Goal: Task Accomplishment & Management: Manage account settings

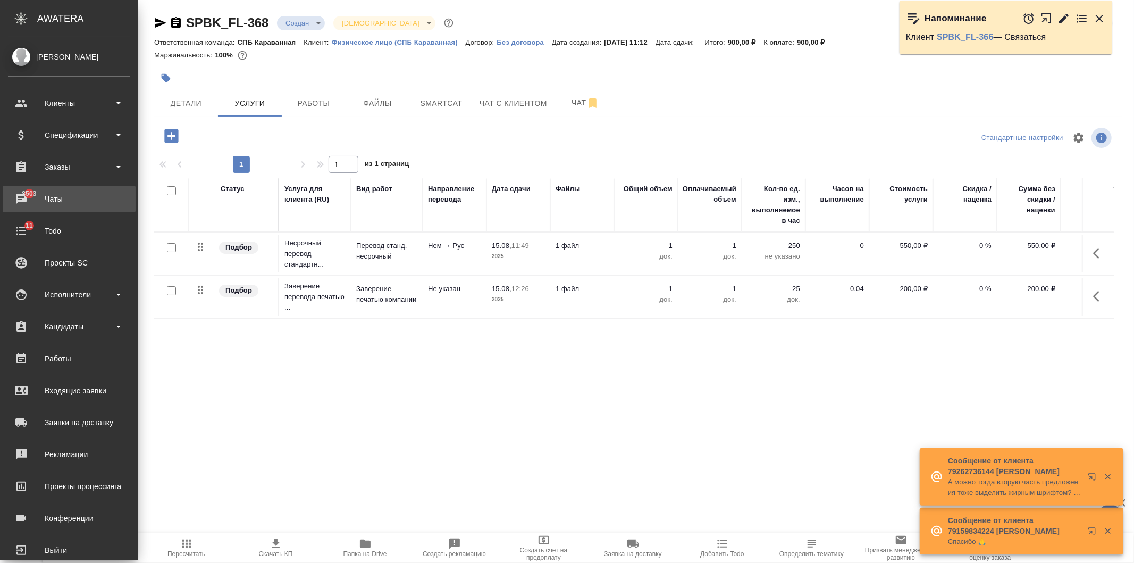
click at [54, 206] on div "Чаты" at bounding box center [69, 199] width 122 height 16
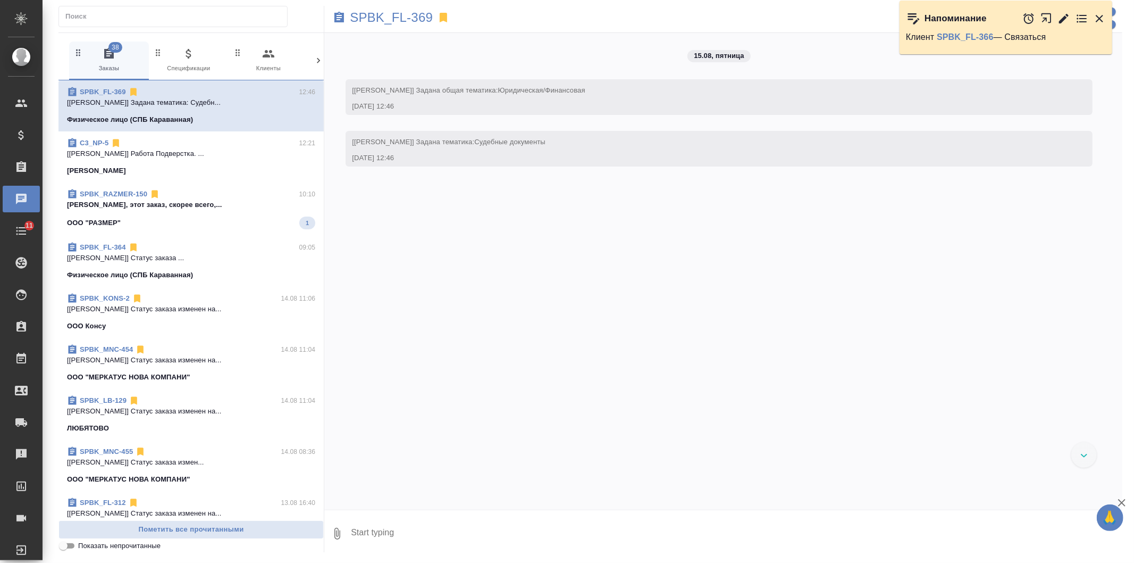
click at [315, 62] on icon at bounding box center [318, 60] width 11 height 11
click at [278, 56] on icon "button" at bounding box center [273, 53] width 13 height 13
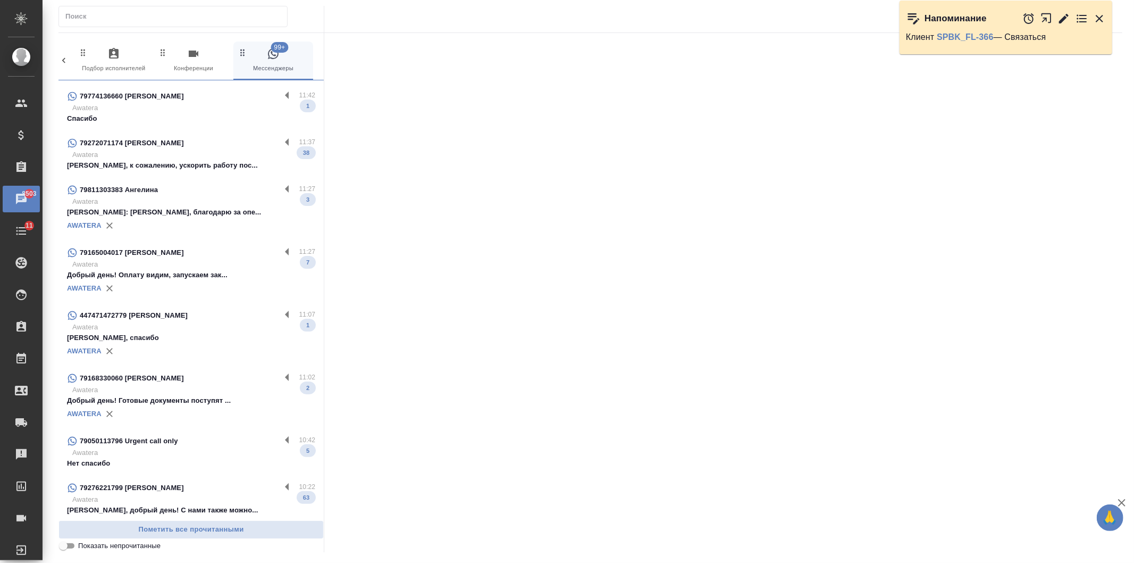
scroll to position [444, 0]
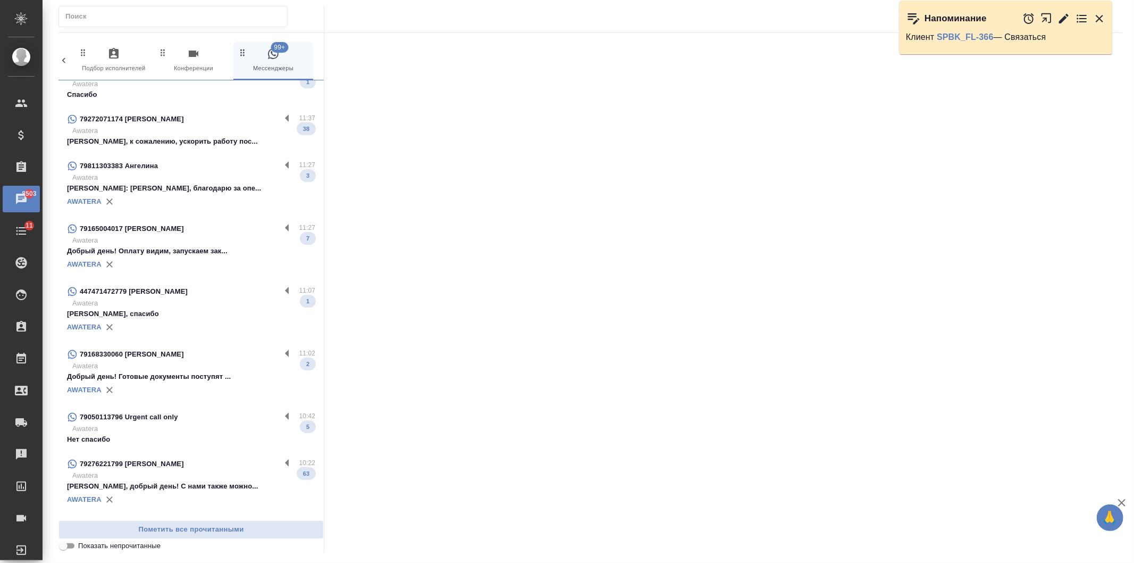
click at [219, 164] on div "79811303383 Ангелина" at bounding box center [174, 166] width 214 height 13
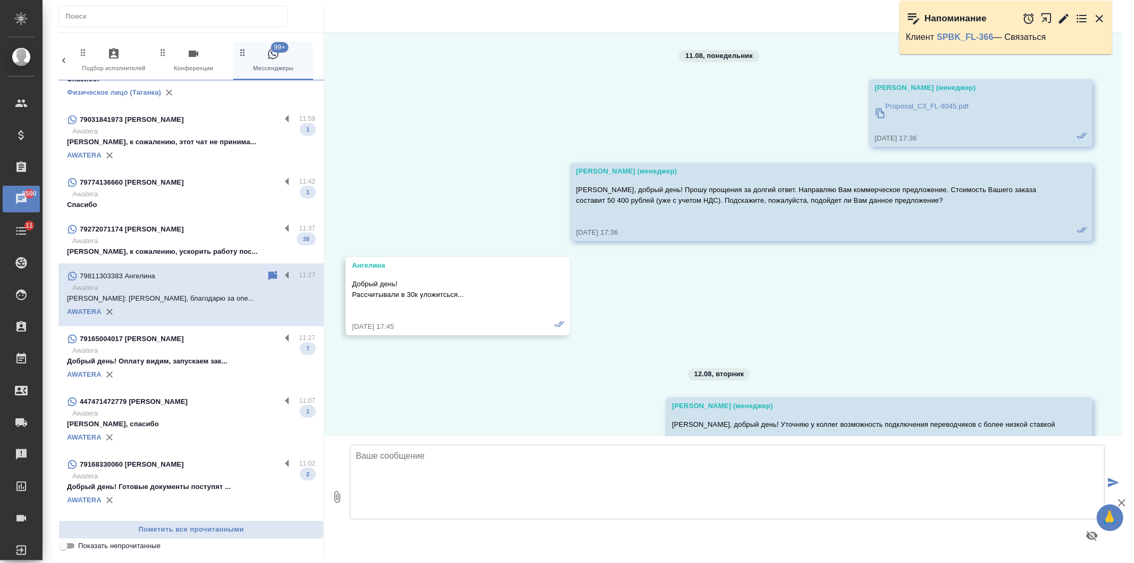
scroll to position [0, 0]
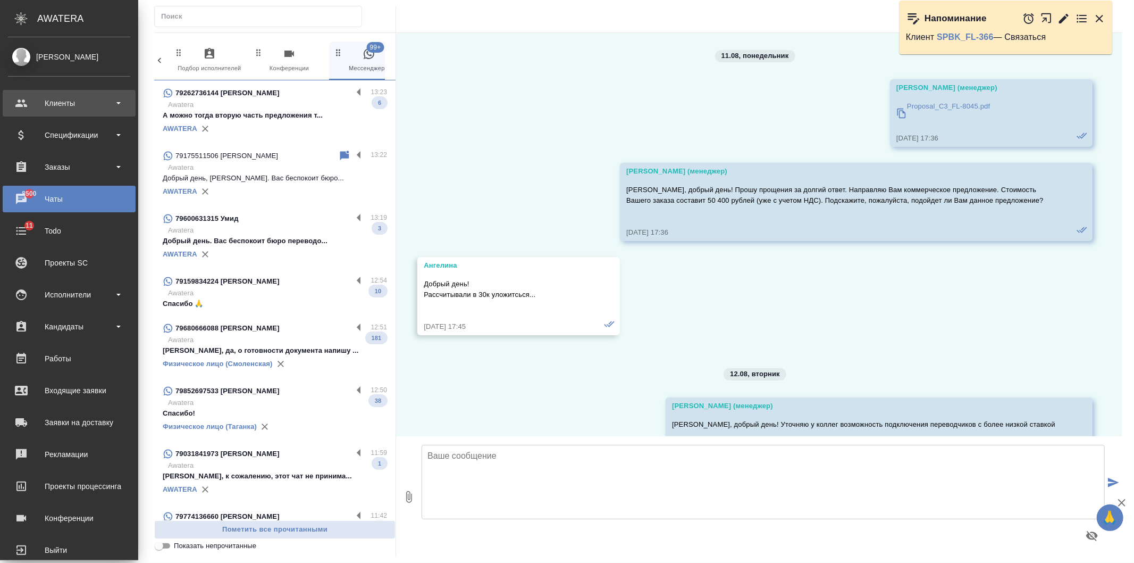
click at [18, 112] on div "Клиенты" at bounding box center [69, 103] width 133 height 27
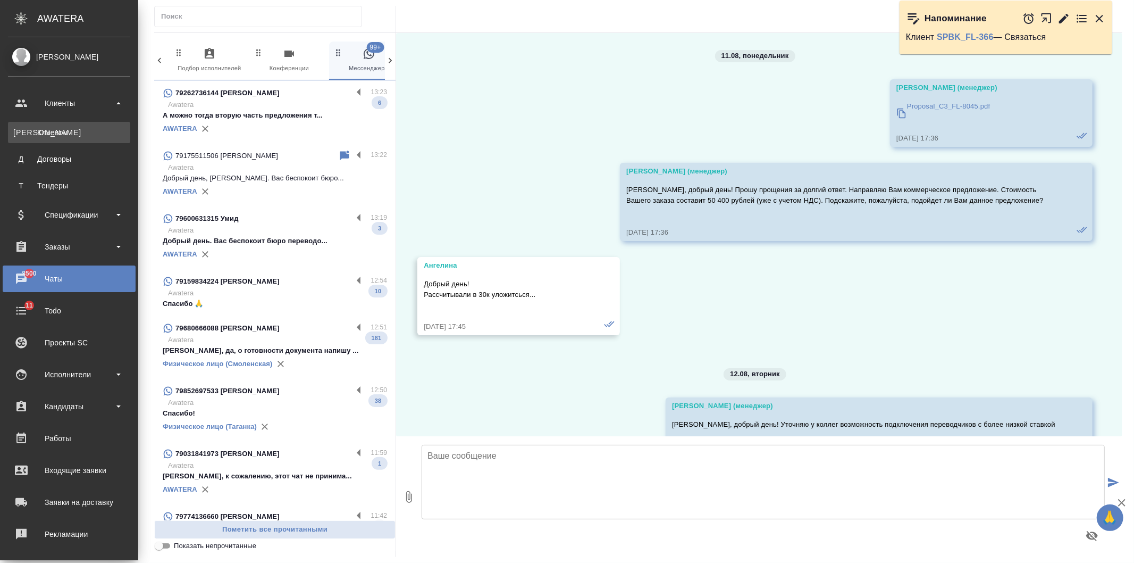
click at [46, 135] on div "Клиенты" at bounding box center [69, 132] width 112 height 11
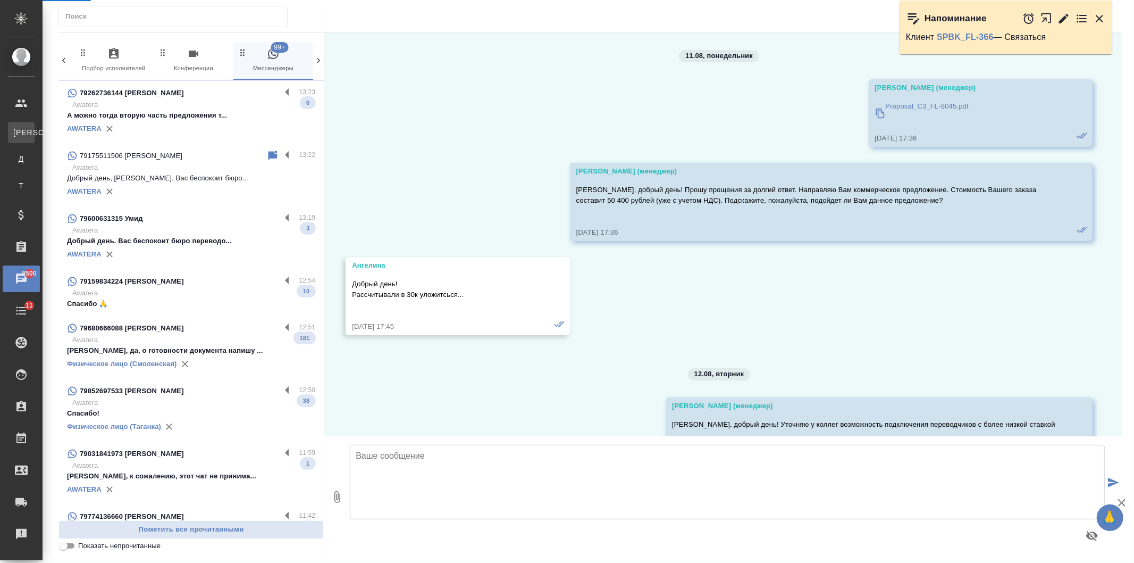
select select "RU"
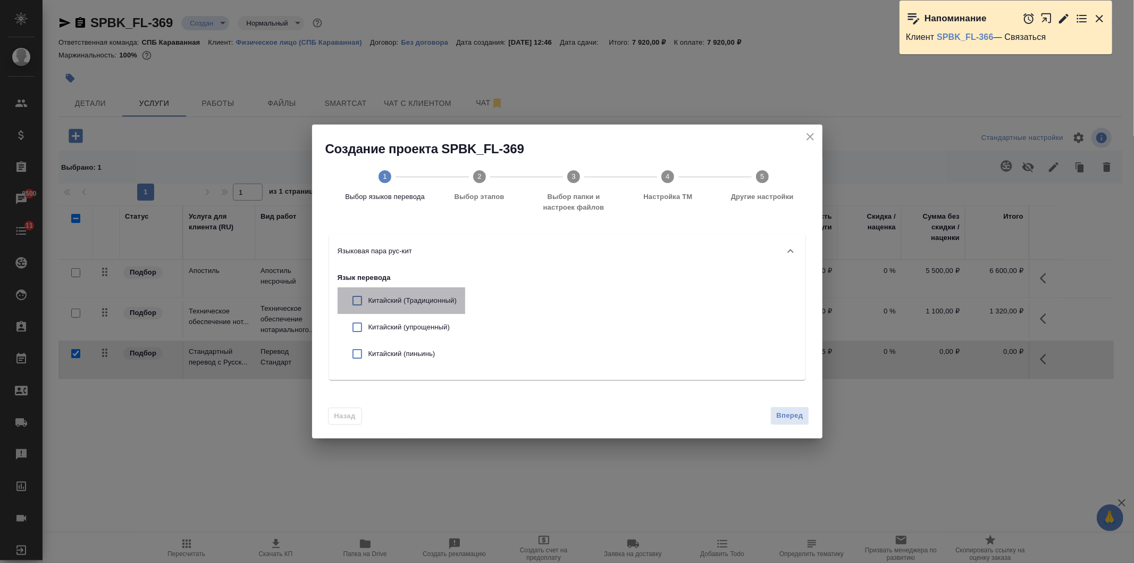
click at [376, 305] on p "Китайский (Традиционный)" at bounding box center [413, 300] width 88 height 11
checkbox input "true"
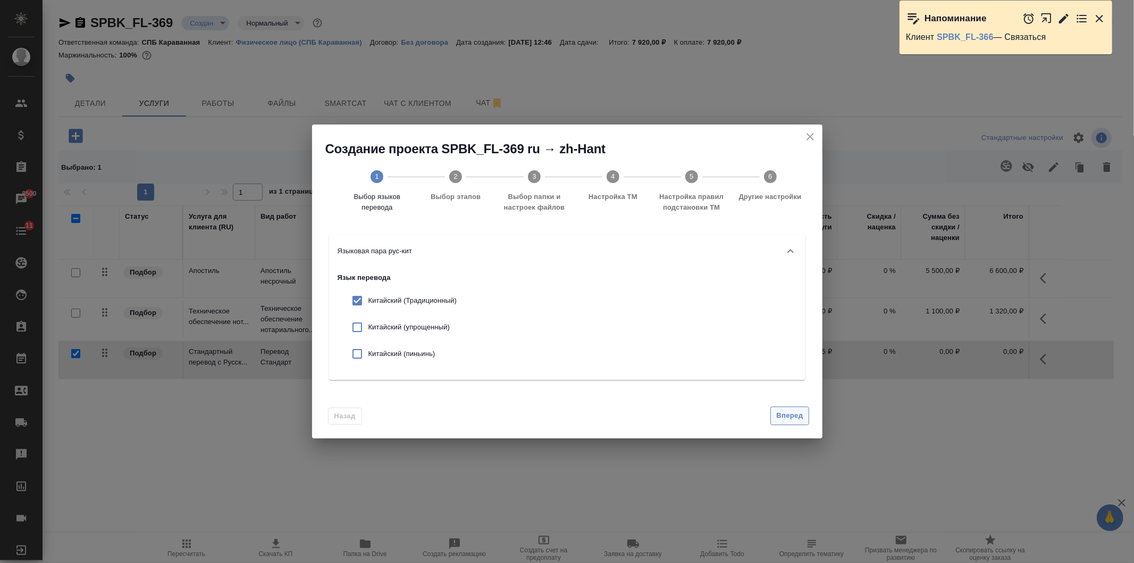
click at [789, 421] on span "Вперед" at bounding box center [790, 416] width 27 height 12
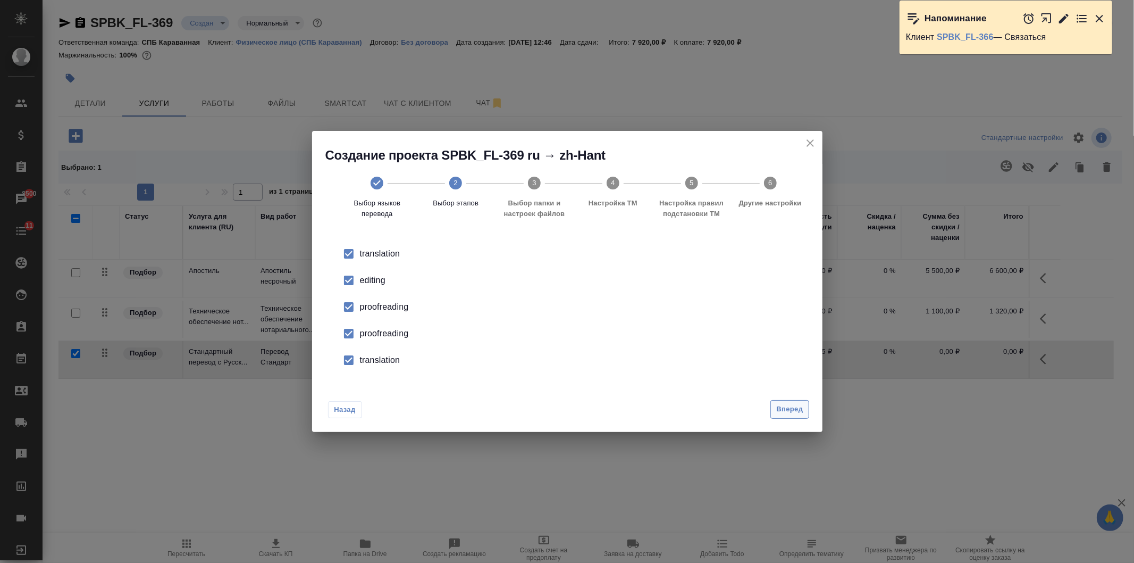
click at [782, 408] on span "Вперед" at bounding box center [790, 409] width 27 height 12
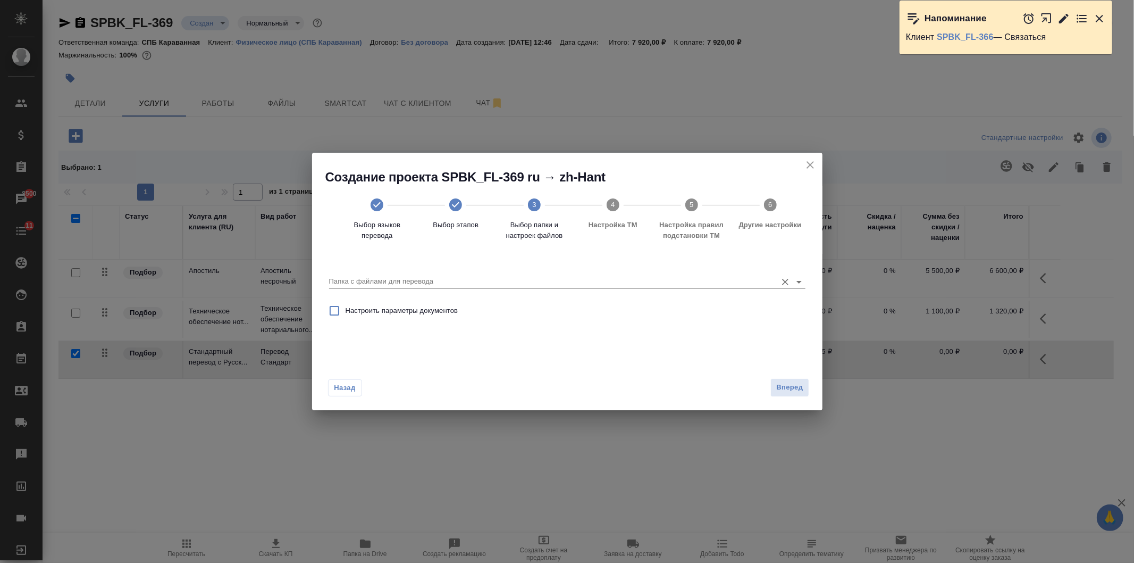
click at [470, 279] on input "Папка с файлами для перевода" at bounding box center [550, 281] width 443 height 13
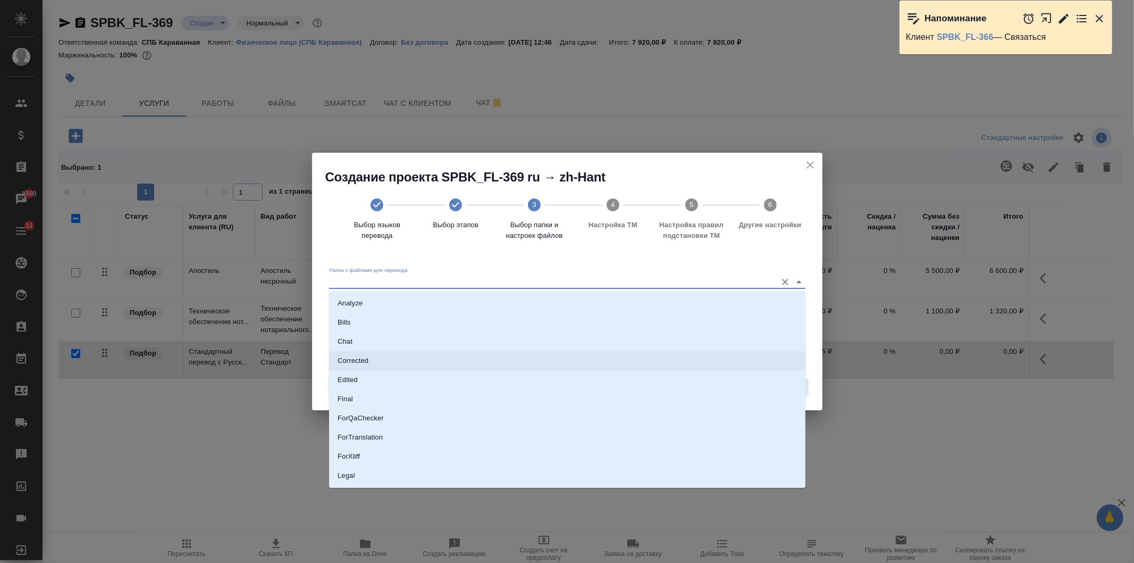
scroll to position [74, 0]
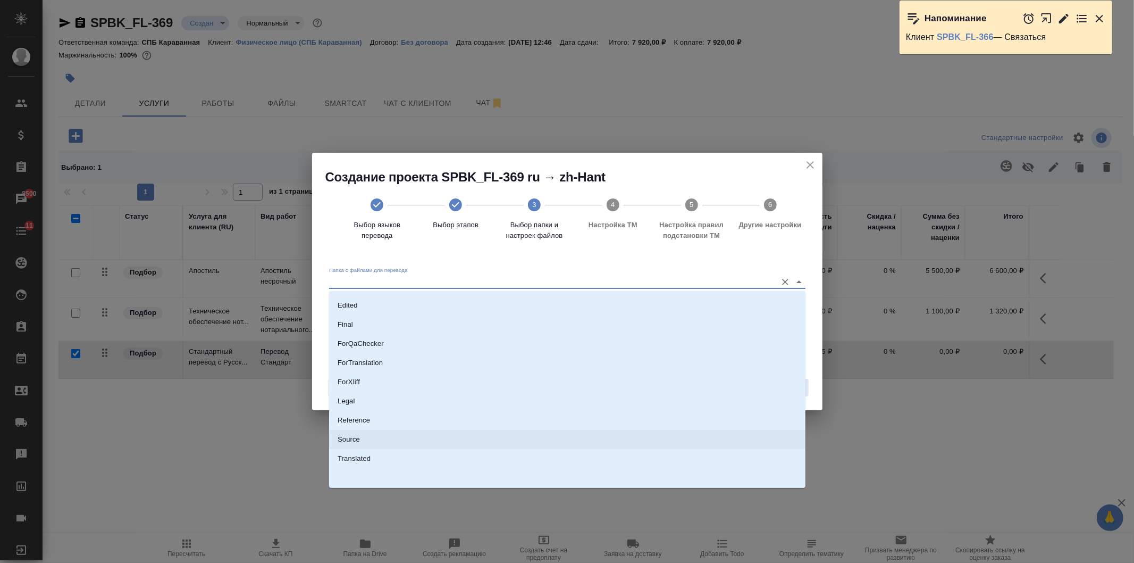
click at [403, 433] on li "Source" at bounding box center [567, 439] width 477 height 19
type input "Source"
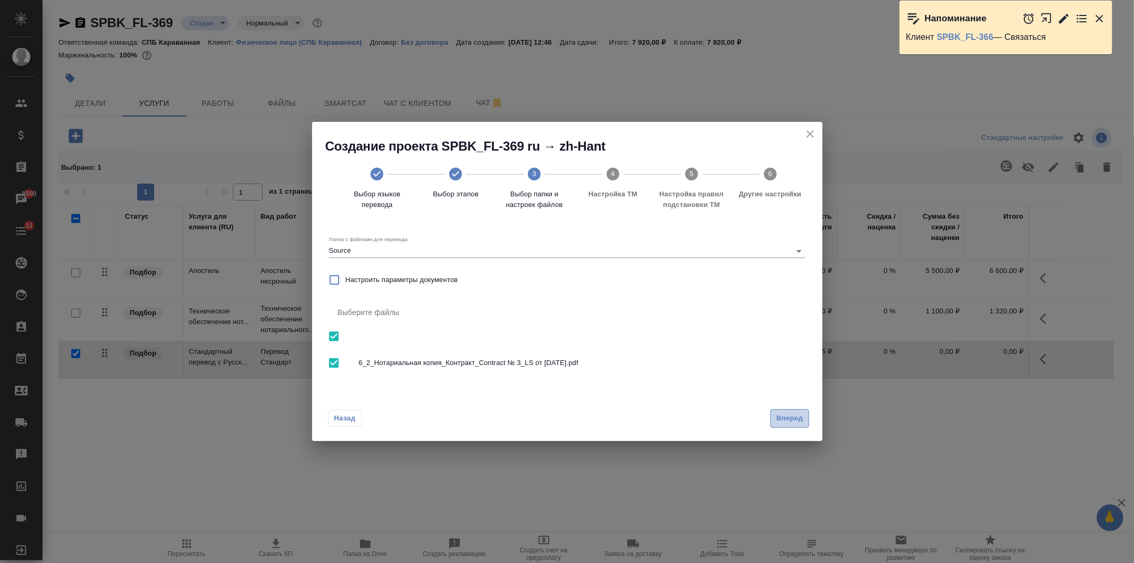
click at [804, 417] on button "Вперед" at bounding box center [790, 418] width 38 height 19
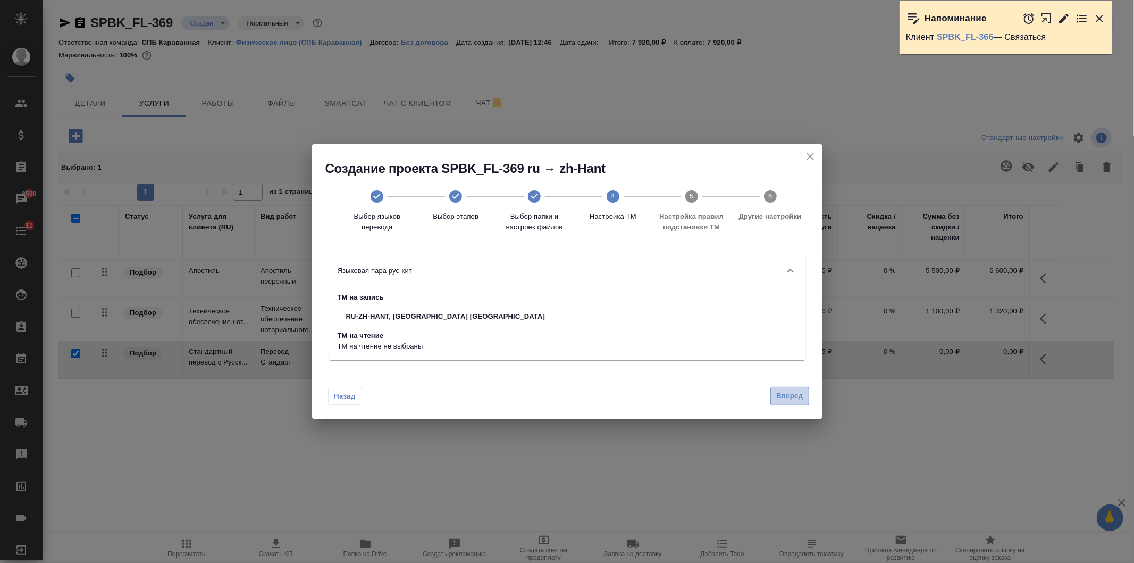
click at [788, 400] on span "Вперед" at bounding box center [790, 396] width 27 height 12
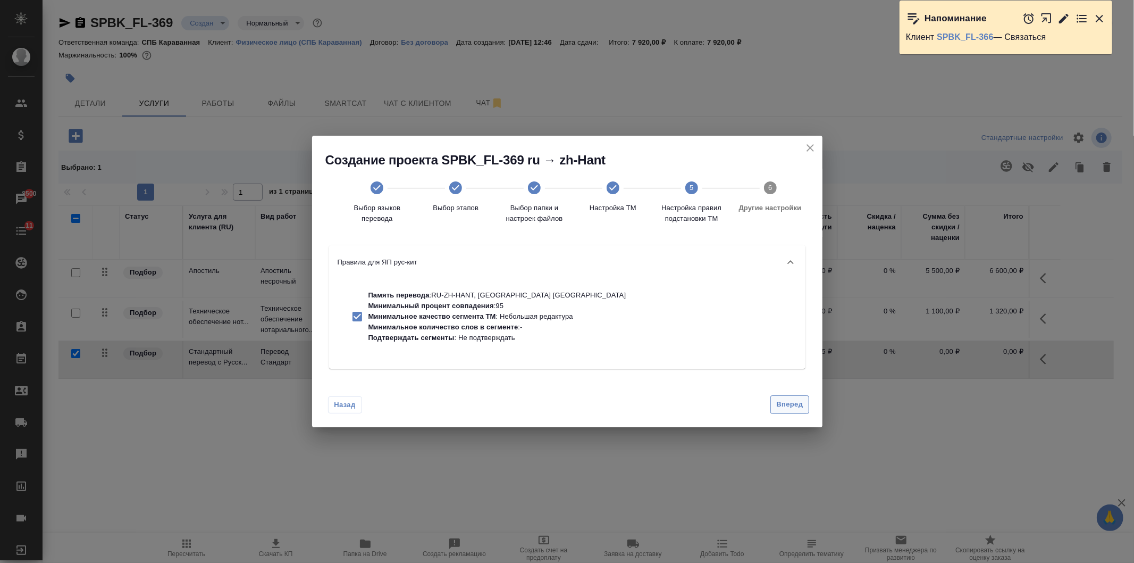
click at [788, 400] on span "Вперед" at bounding box center [790, 404] width 27 height 12
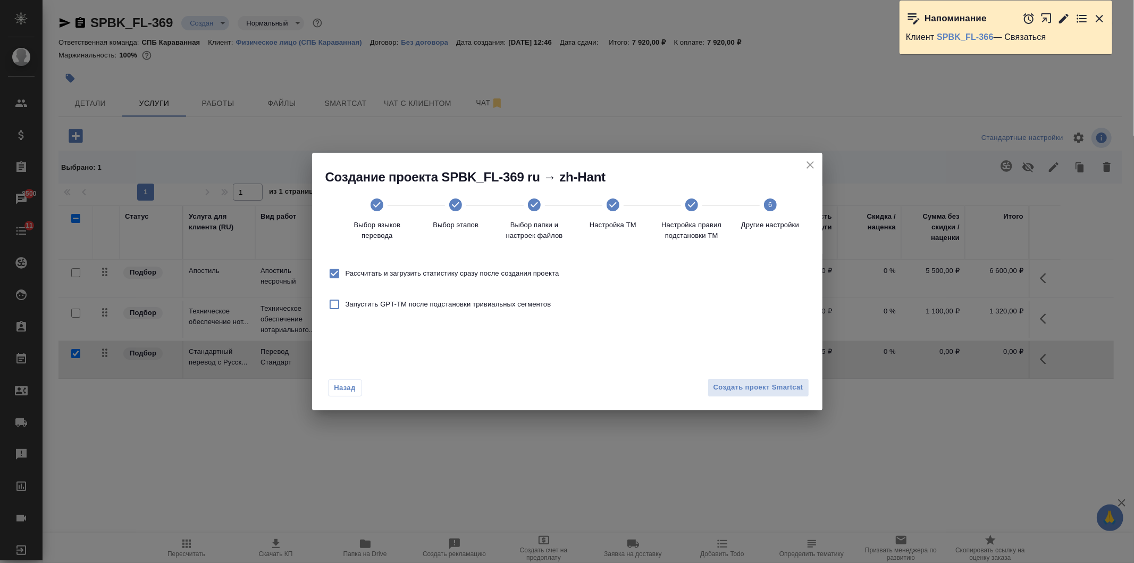
click at [374, 269] on span "Рассчитать и загрузить статистику сразу после создания проекта" at bounding box center [453, 273] width 214 height 11
click at [346, 269] on input "Рассчитать и загрузить статистику сразу после создания проекта" at bounding box center [334, 273] width 22 height 22
checkbox input "false"
click at [753, 397] on div "Назад Создать проект Smartcat" at bounding box center [567, 385] width 511 height 50
click at [753, 388] on span "Создать проект Smartcat" at bounding box center [759, 387] width 90 height 12
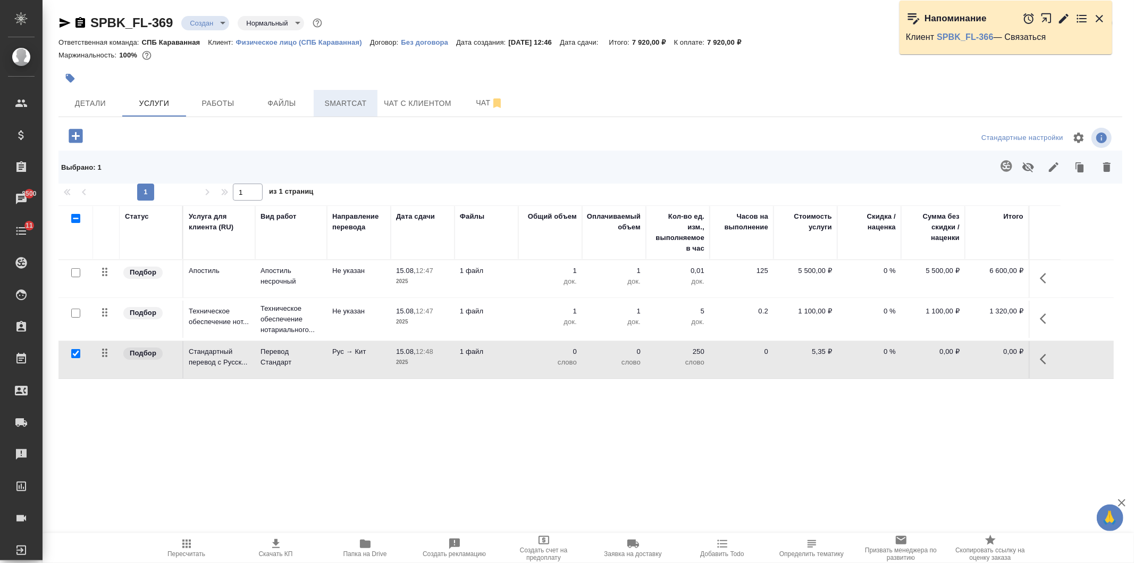
click at [339, 104] on span "Smartcat" at bounding box center [345, 103] width 51 height 13
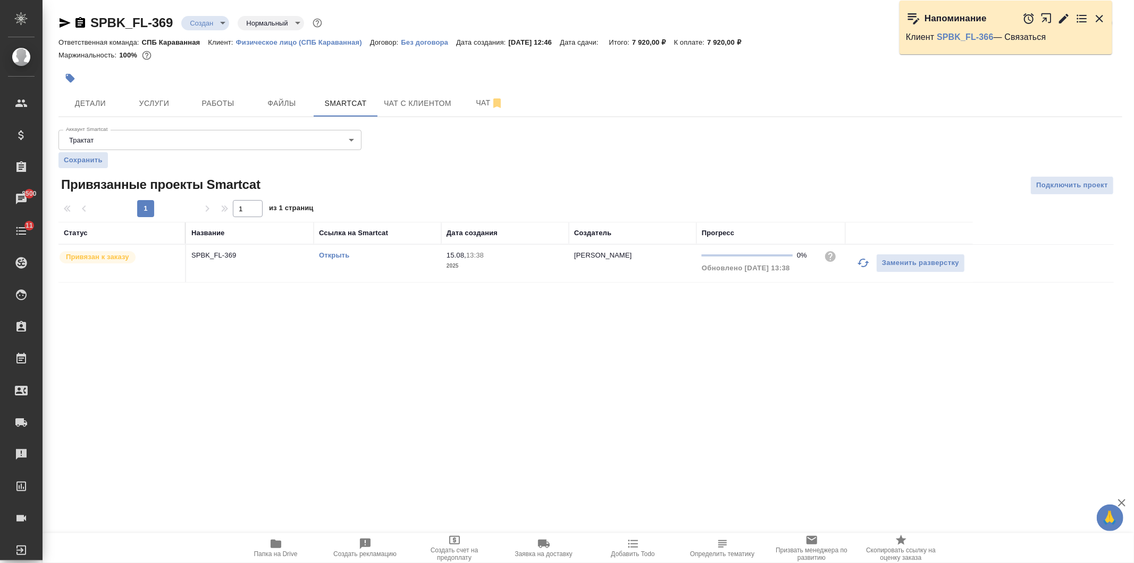
click at [327, 255] on link "Открыть" at bounding box center [334, 255] width 30 height 8
click at [154, 104] on span "Услуги" at bounding box center [154, 103] width 51 height 13
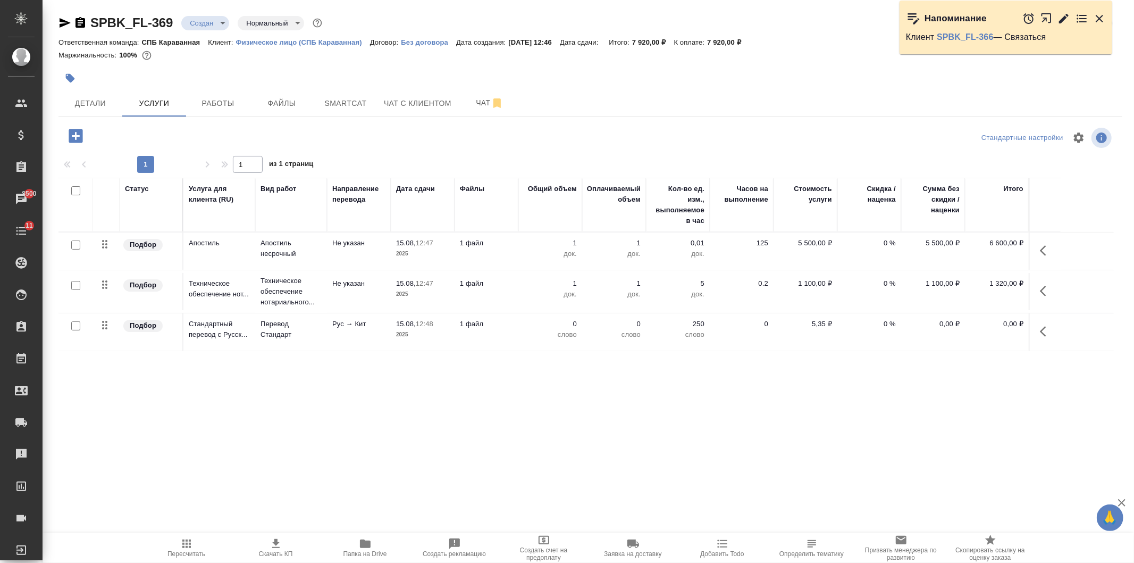
click at [376, 270] on td "Рус → Кит" at bounding box center [359, 250] width 64 height 37
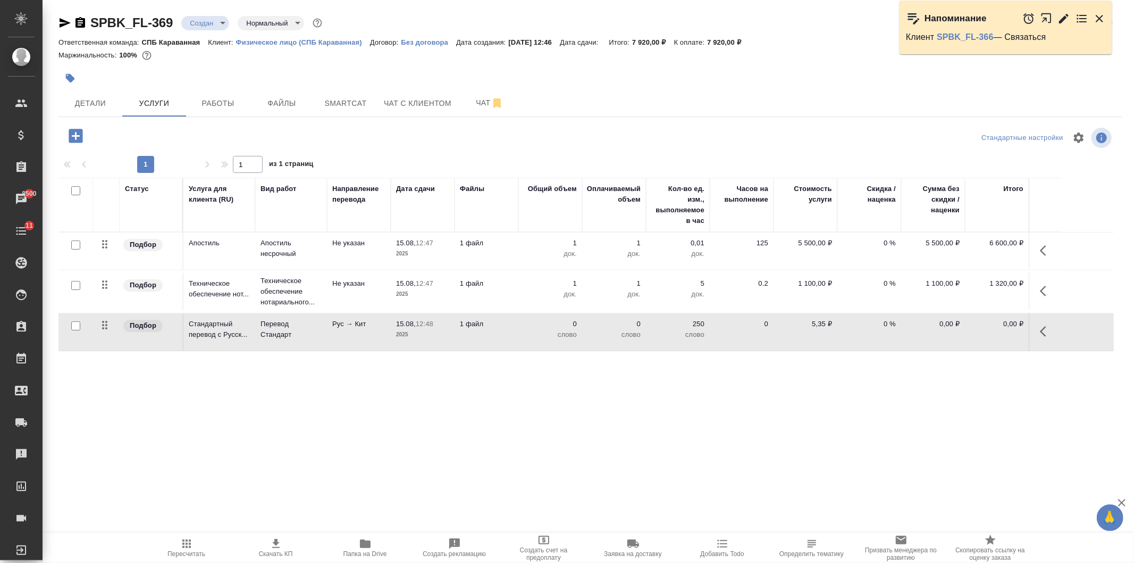
click at [376, 270] on td "Рус → Кит" at bounding box center [359, 250] width 64 height 37
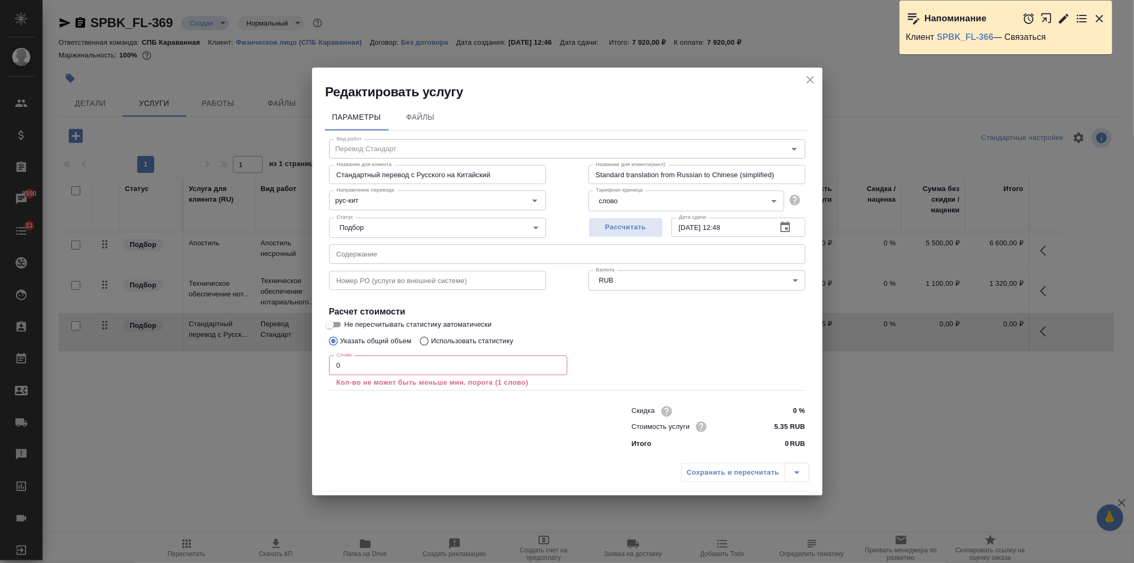
click at [445, 337] on p "Использовать статистику" at bounding box center [472, 341] width 82 height 11
click at [431, 337] on input "Использовать статистику" at bounding box center [422, 341] width 17 height 20
radio input "true"
radio input "false"
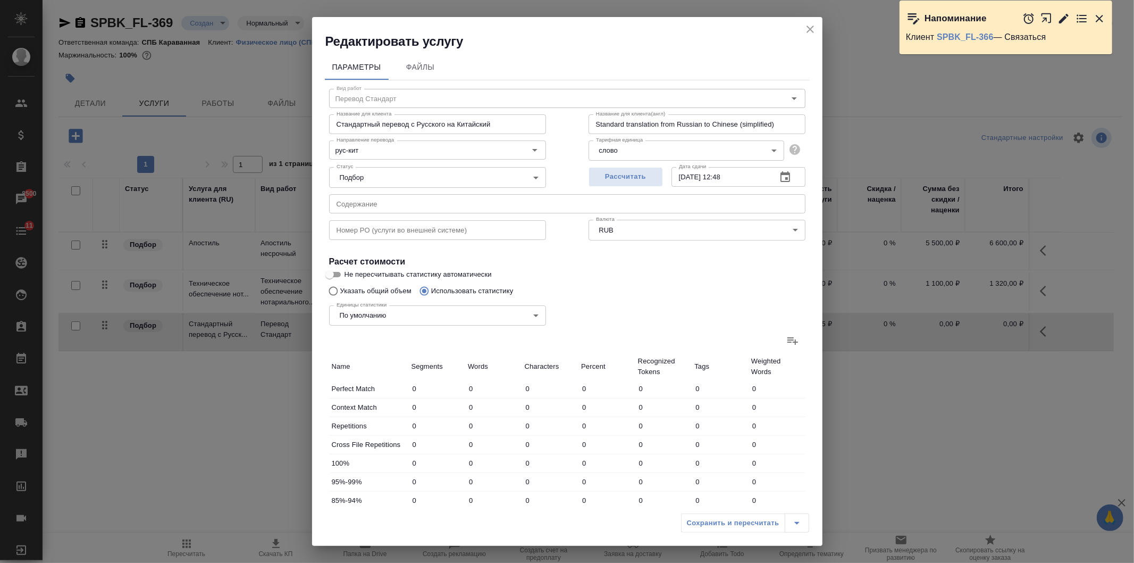
click at [790, 341] on label at bounding box center [793, 341] width 26 height 26
click at [0, 0] on input "file" at bounding box center [0, 0] width 0 height 0
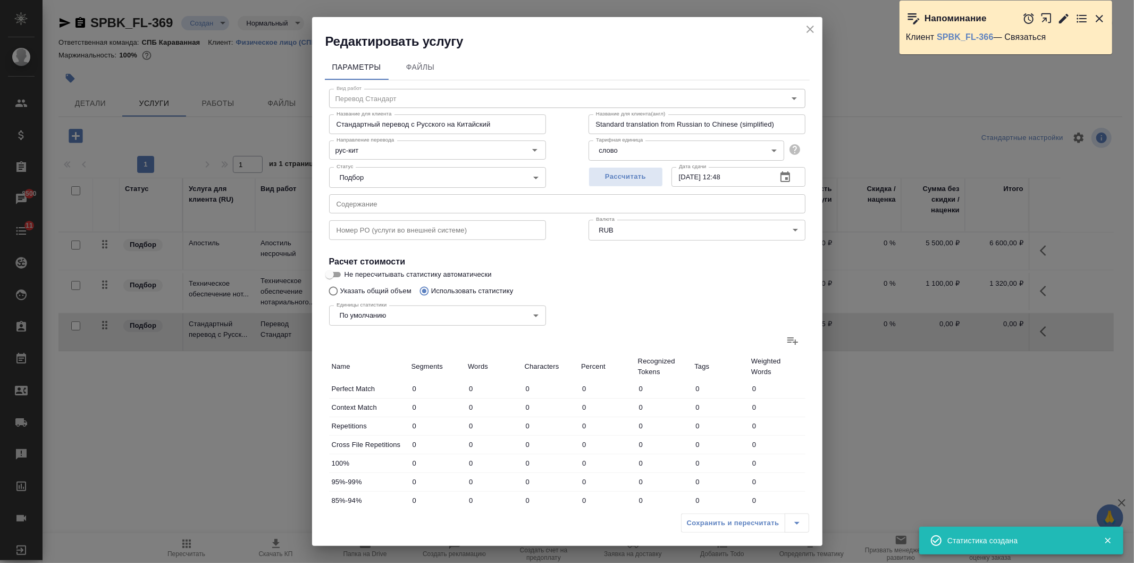
type input "9"
type input "44"
type input "205"
type input "3"
type input "4"
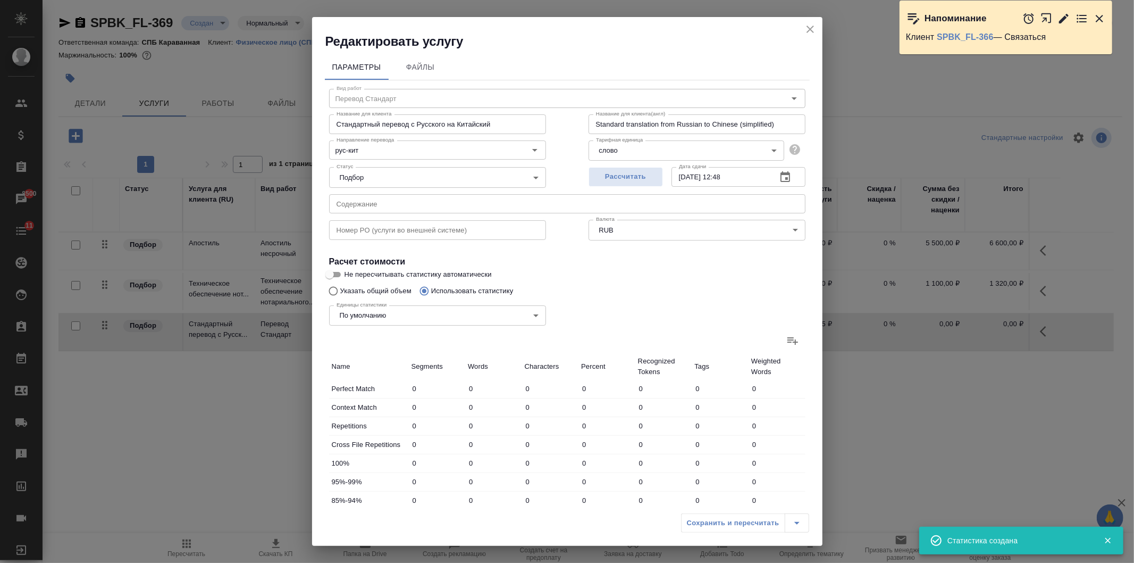
type input "22"
type input "1"
type input "10"
type input "4"
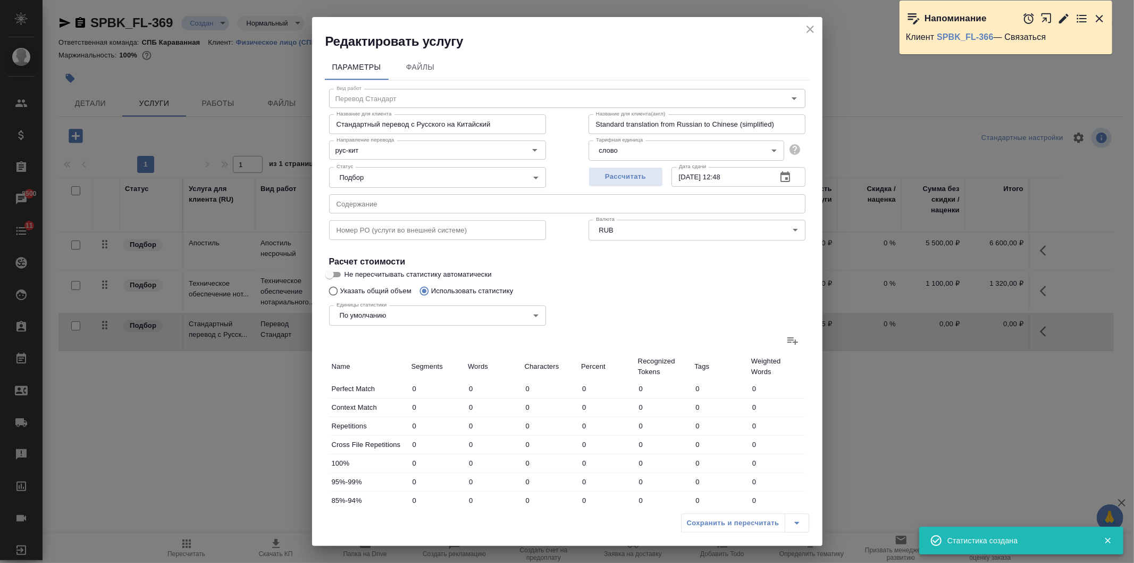
type input "28"
type input "211"
type input "148"
type input "1240"
type input "9381"
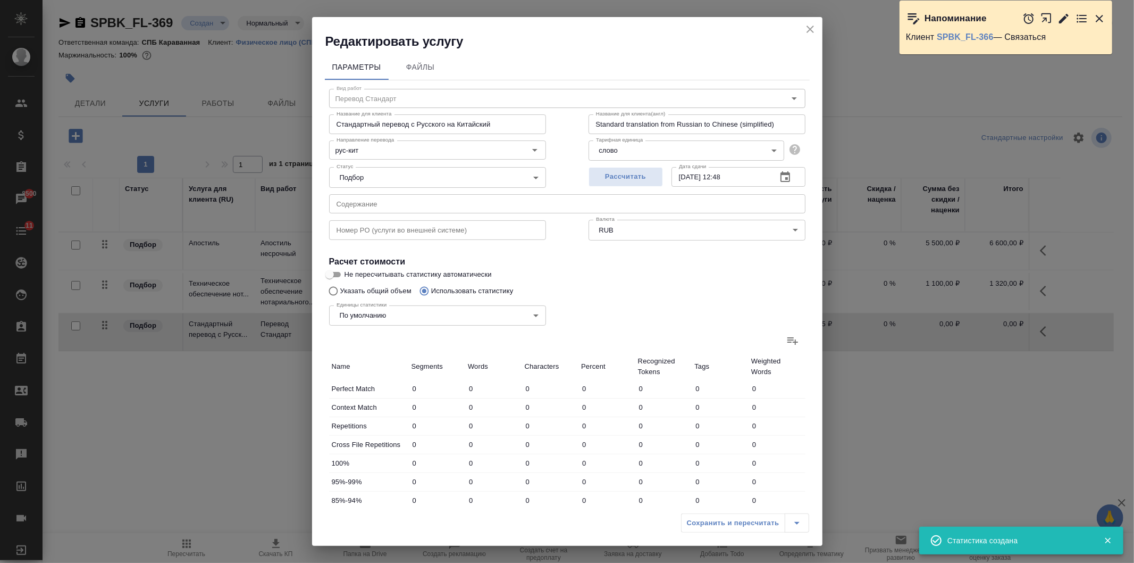
type input "156"
type input "1273"
type input "9624"
type input "165"
type input "1317"
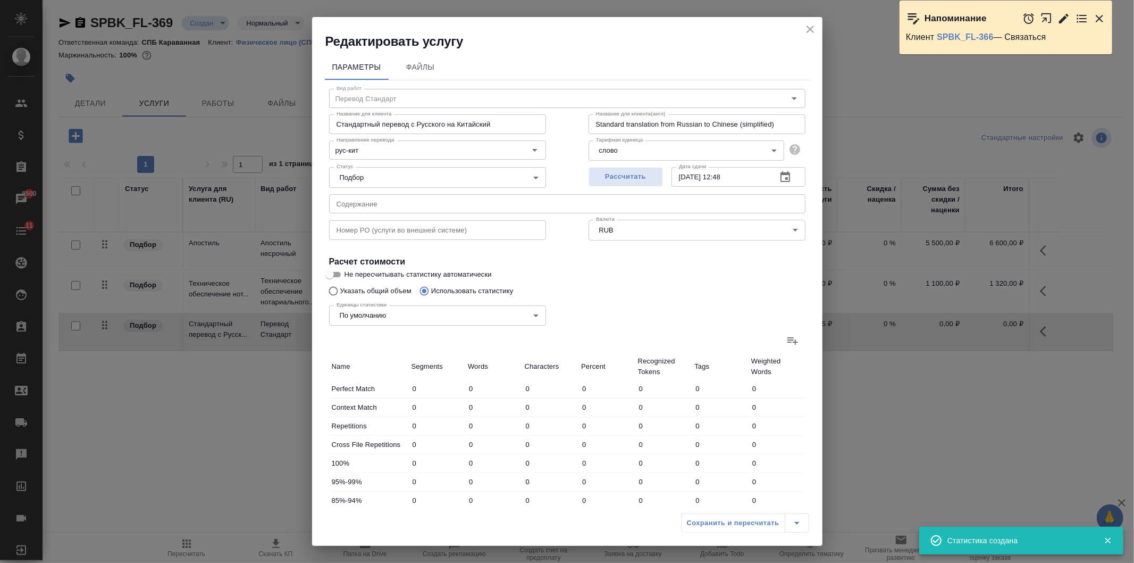
type input "9829"
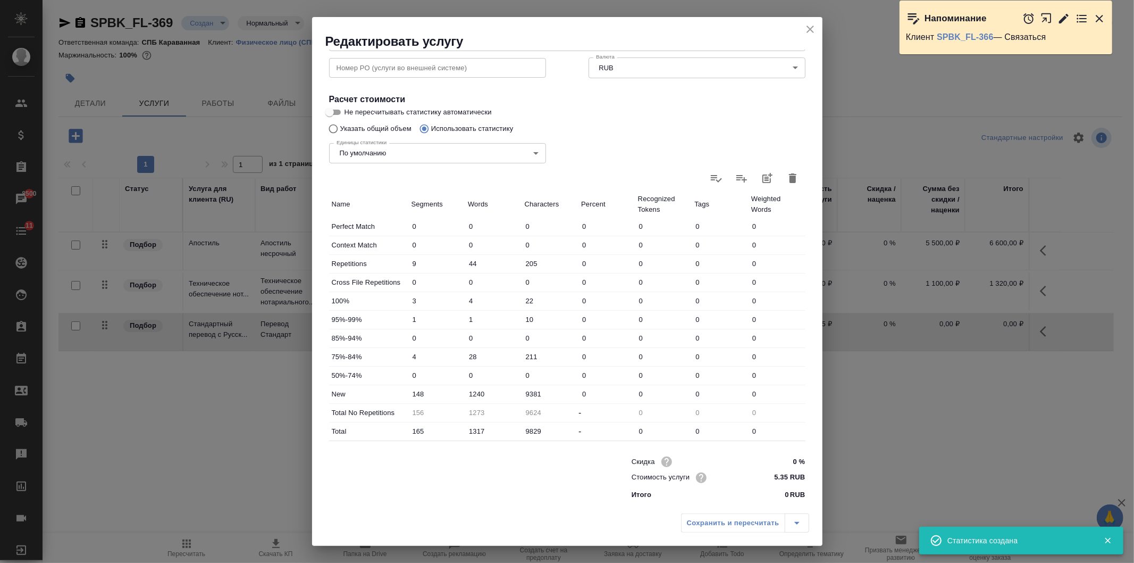
click at [474, 390] on input "1240" at bounding box center [493, 393] width 57 height 15
click at [479, 390] on input "1240" at bounding box center [494, 393] width 56 height 15
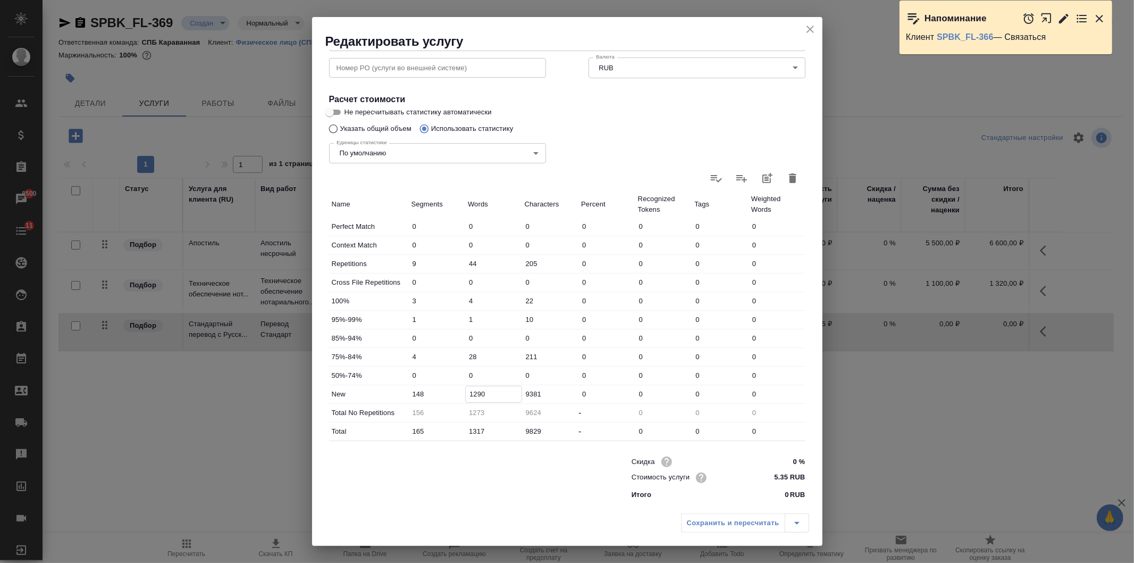
type input "1290"
click at [478, 431] on input "1317" at bounding box center [493, 430] width 57 height 15
type input "93"
type input "137"
type input "1323"
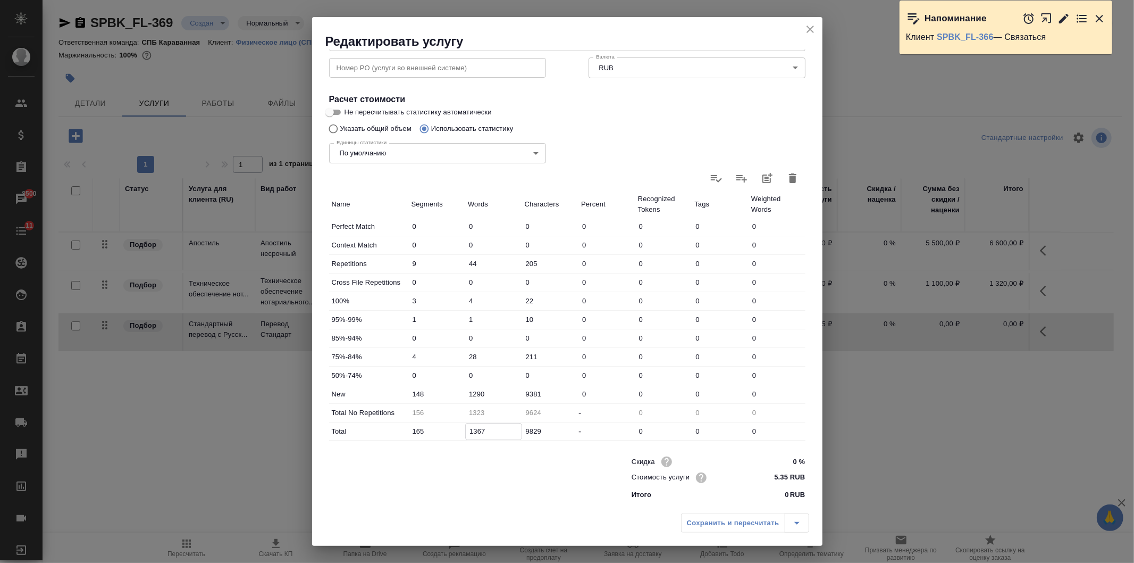
type input "1367"
click at [811, 29] on icon "close" at bounding box center [810, 29] width 7 height 7
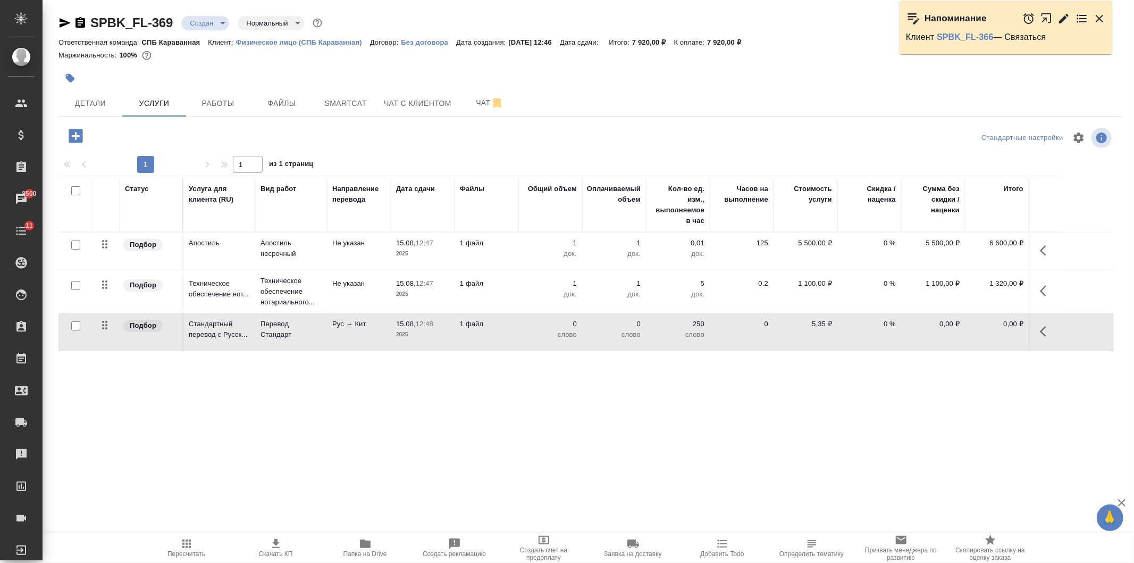
click at [195, 549] on span "Пересчитать" at bounding box center [186, 547] width 77 height 20
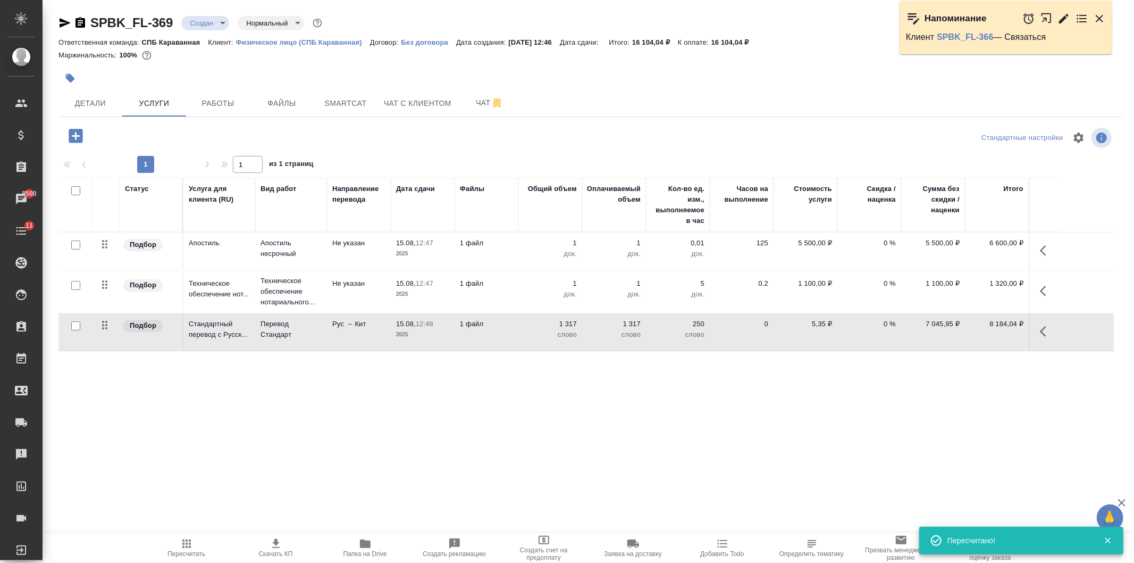
click at [408, 323] on p "15.08," at bounding box center [406, 324] width 20 height 8
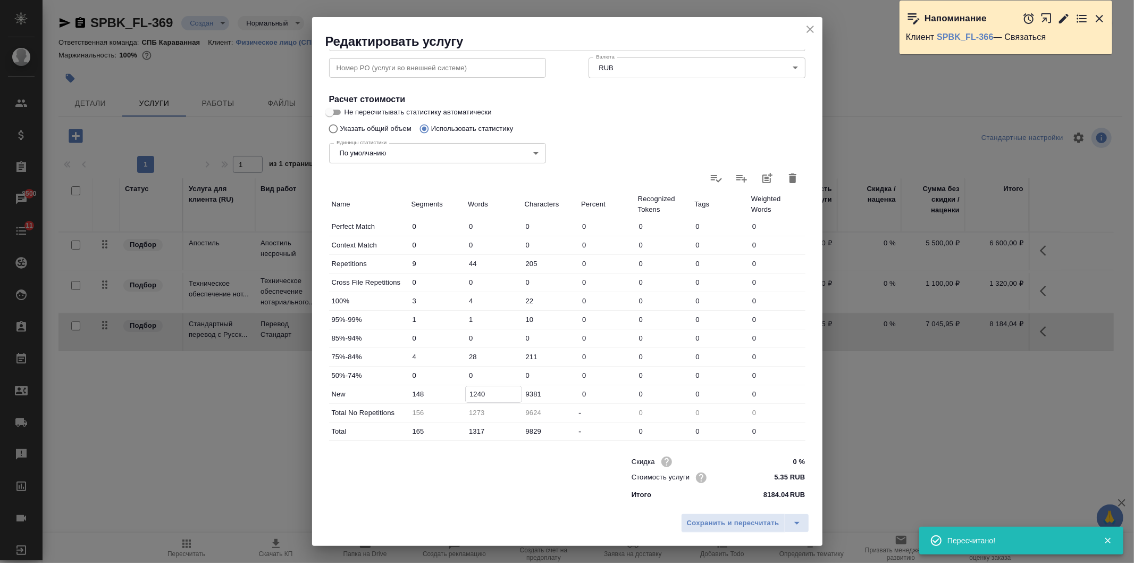
click at [479, 394] on input "1240" at bounding box center [494, 393] width 56 height 15
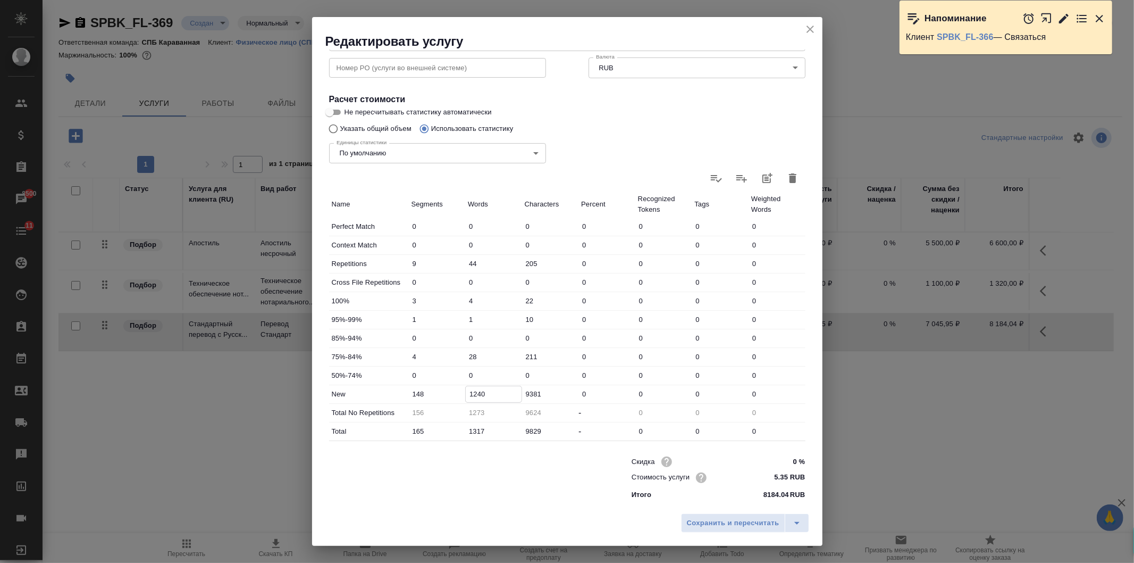
click at [474, 395] on input "1240" at bounding box center [494, 393] width 56 height 15
click at [480, 394] on input "1240" at bounding box center [494, 393] width 56 height 15
drag, startPoint x: 486, startPoint y: 392, endPoint x: 474, endPoint y: 393, distance: 12.2
click at [474, 393] on input "1240" at bounding box center [494, 393] width 56 height 15
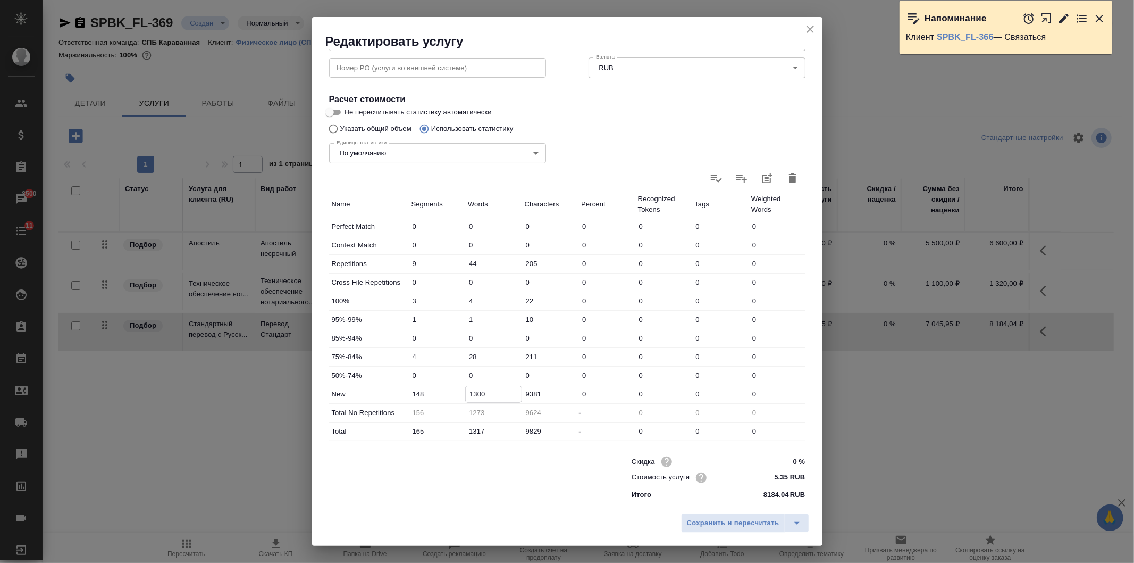
type input "1300"
click at [477, 432] on input "1317" at bounding box center [494, 430] width 56 height 15
type input "93"
type input "137"
type input "1333"
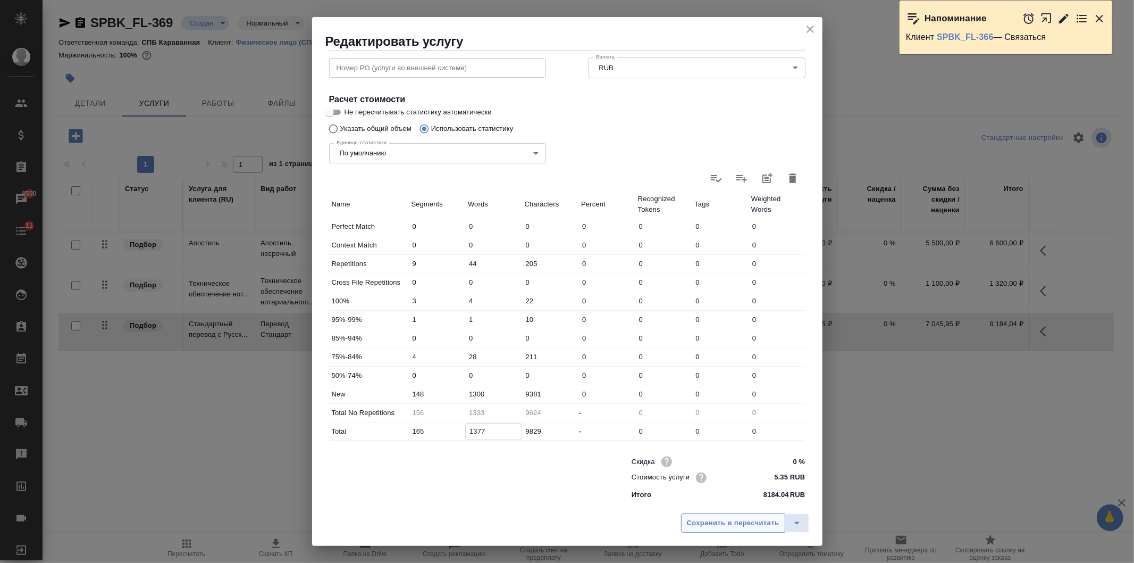
type input "1377"
click at [734, 525] on span "Сохранить и пересчитать" at bounding box center [733, 523] width 93 height 12
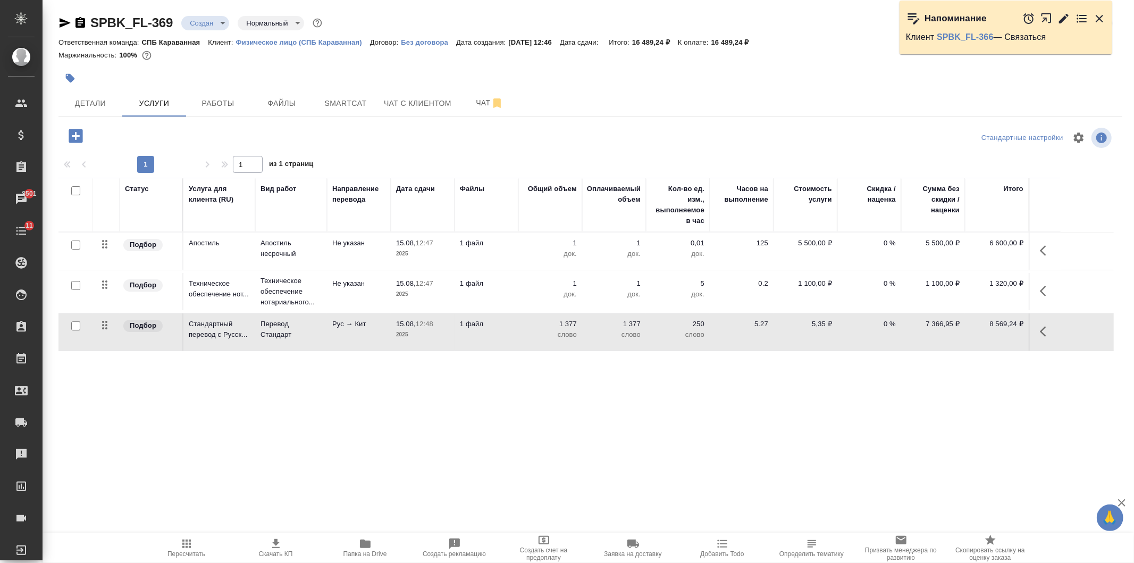
click at [214, 16] on body "🙏 .cls-1 fill:#fff; AWATERA Ivanova Arina Клиенты Спецификации Заказы 8501 Чаты…" at bounding box center [567, 281] width 1134 height 563
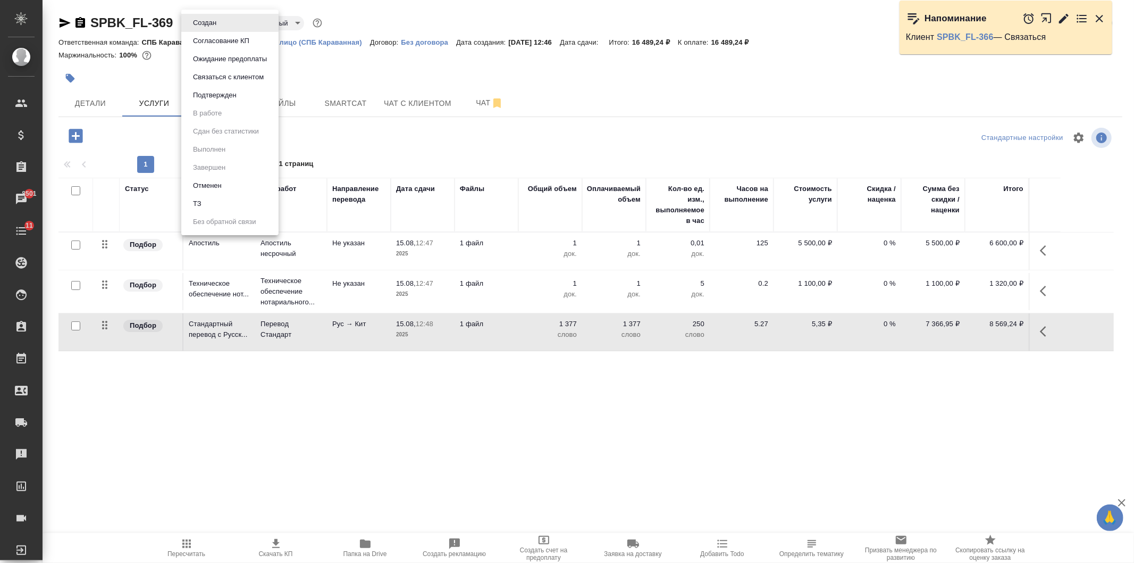
click at [233, 206] on li "ТЗ" at bounding box center [229, 204] width 97 height 18
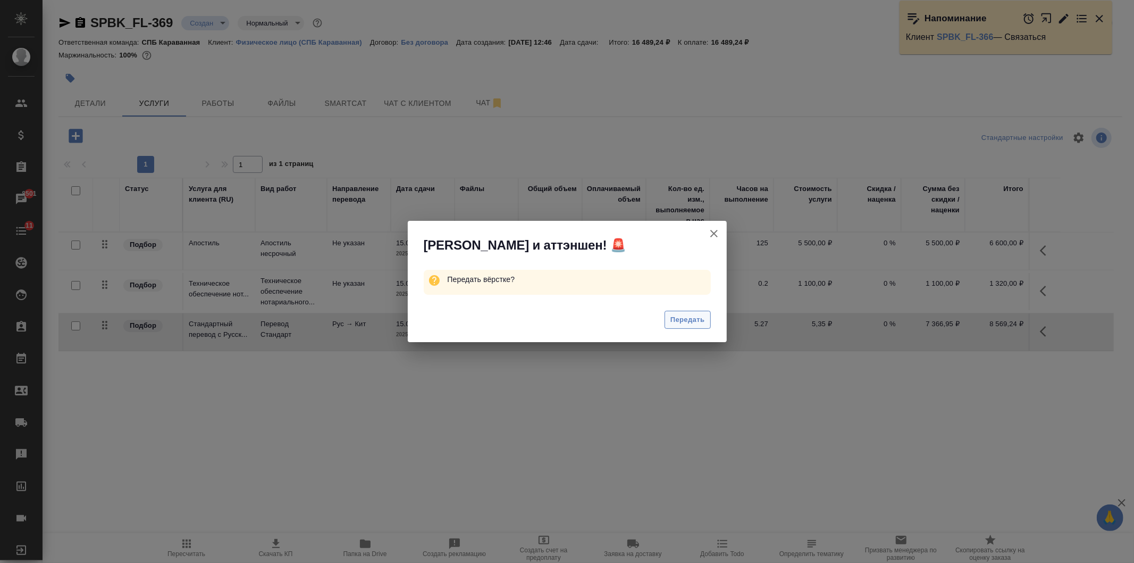
click at [704, 323] on span "Передать" at bounding box center [688, 320] width 35 height 12
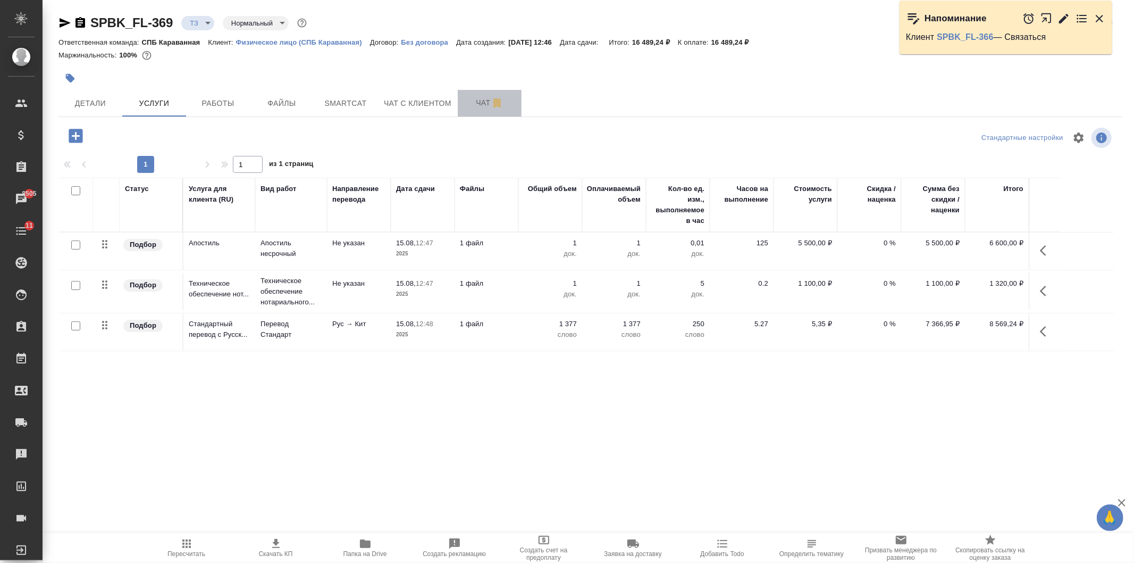
click at [459, 108] on button "Чат" at bounding box center [490, 103] width 64 height 27
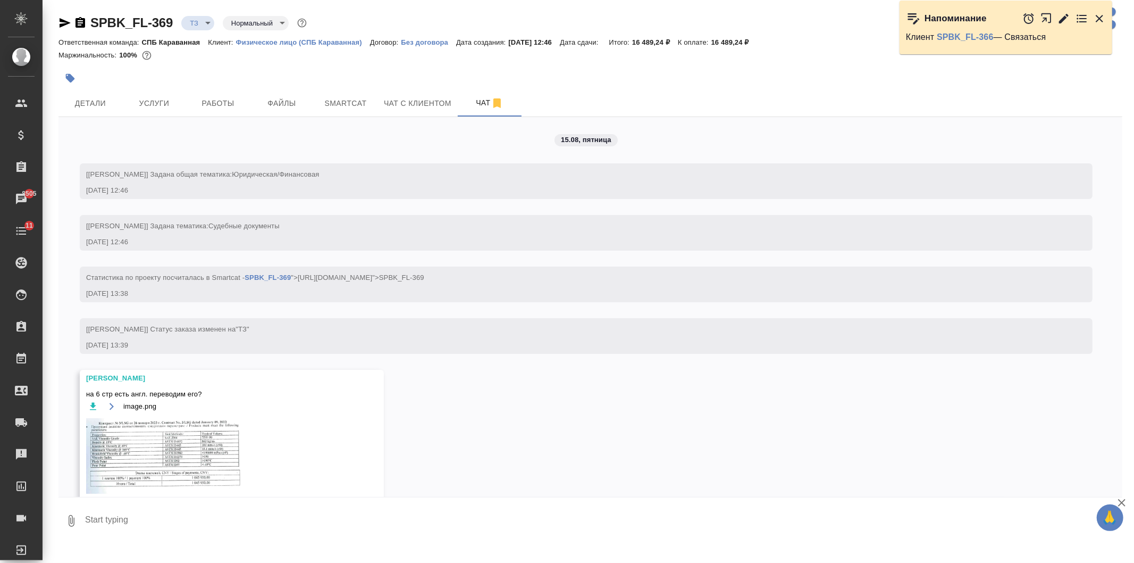
scroll to position [55, 0]
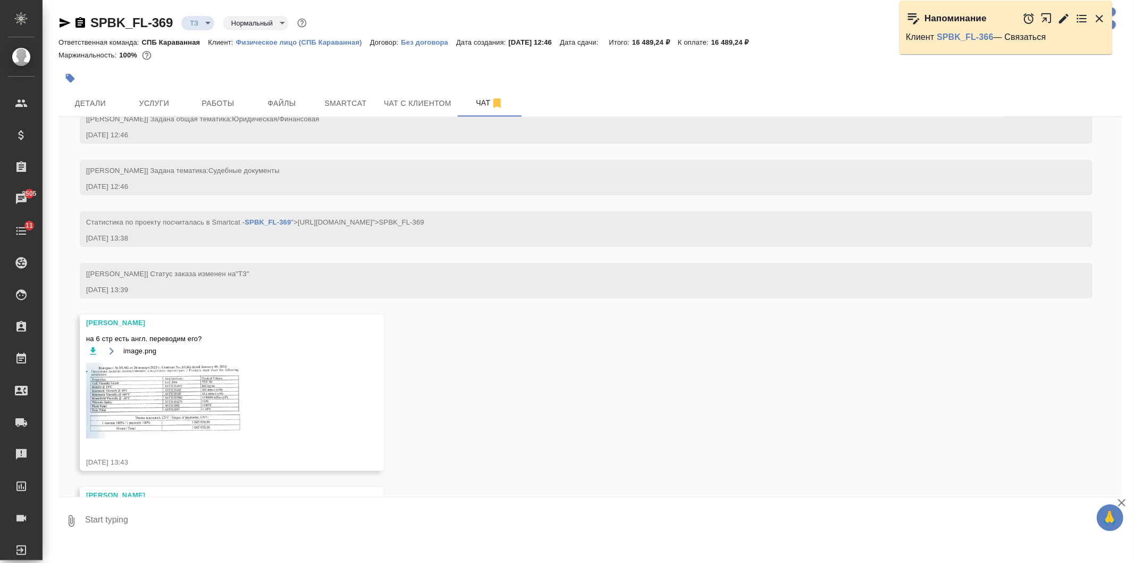
click at [157, 413] on img at bounding box center [166, 401] width 160 height 76
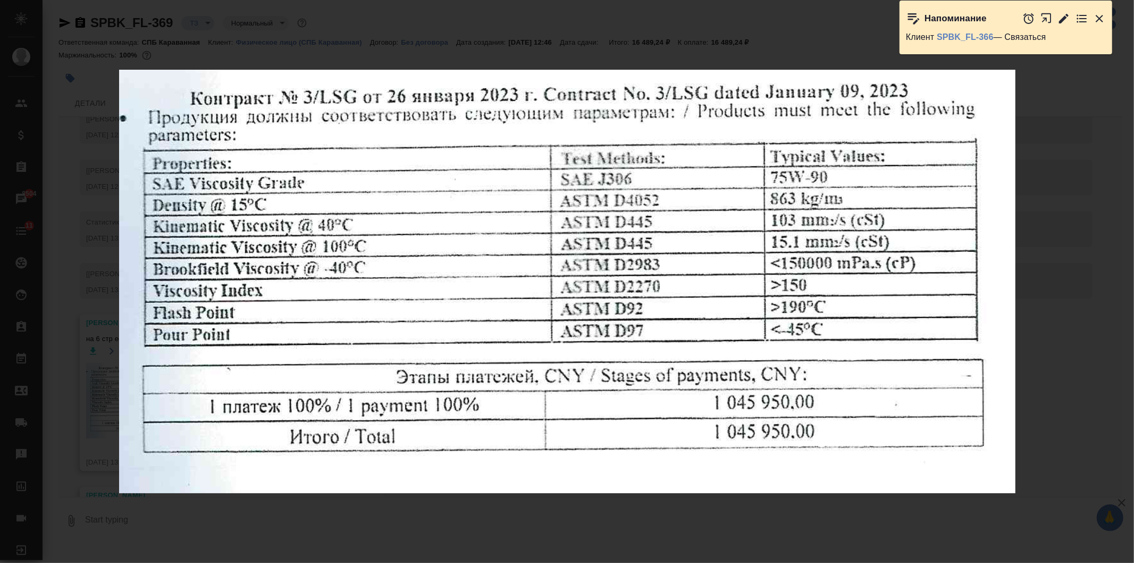
click at [346, 501] on div "image.png 1 of 1" at bounding box center [567, 281] width 1134 height 563
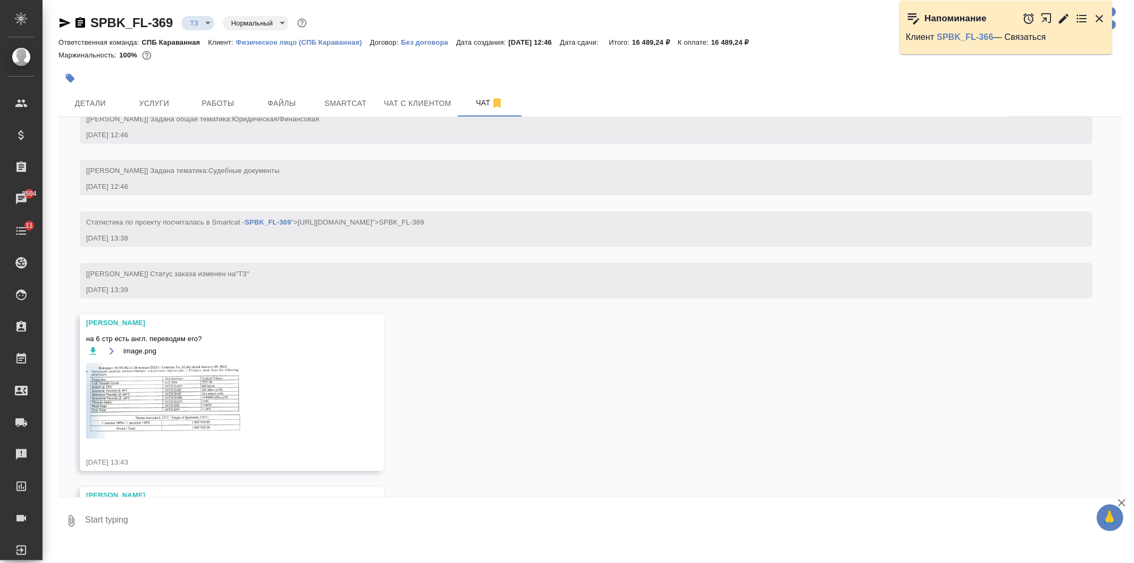
scroll to position [176, 0]
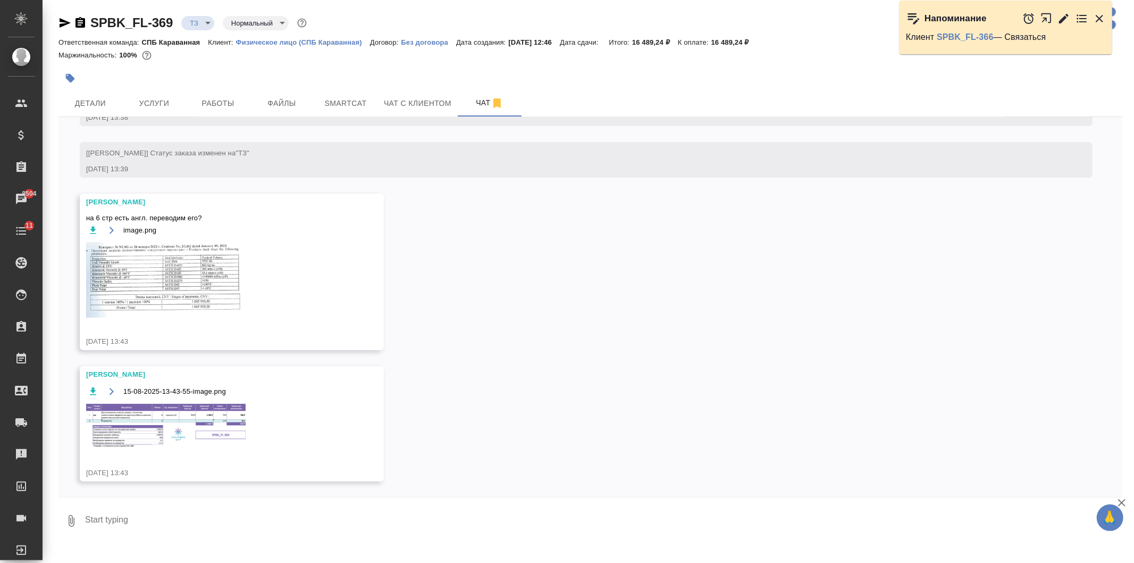
click at [201, 427] on img at bounding box center [166, 426] width 160 height 45
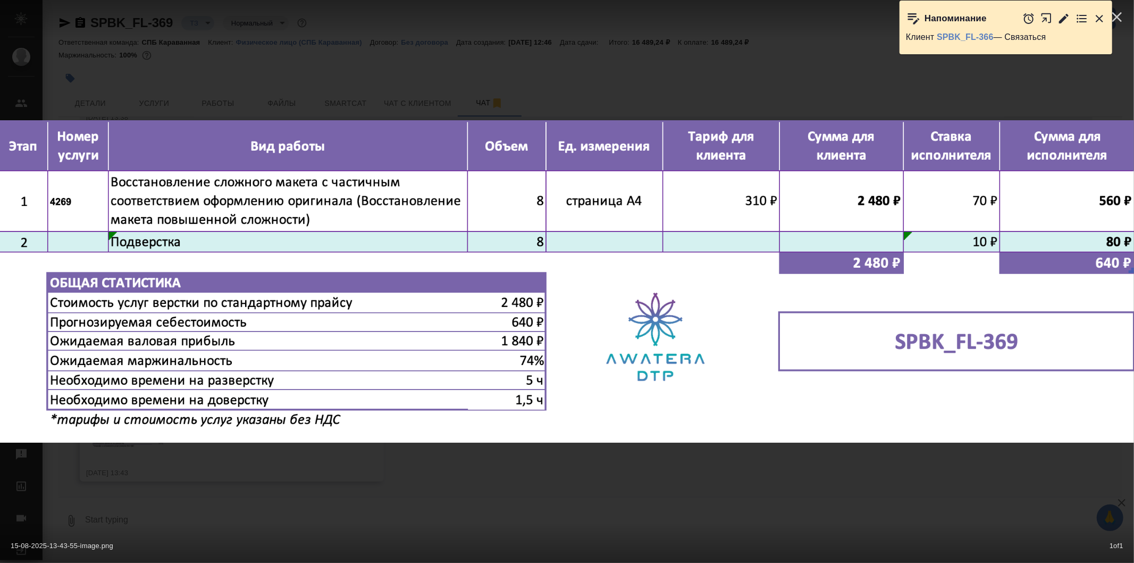
click at [348, 472] on div "15-08-2025-13-43-55-image.png 1 of 1" at bounding box center [567, 281] width 1134 height 563
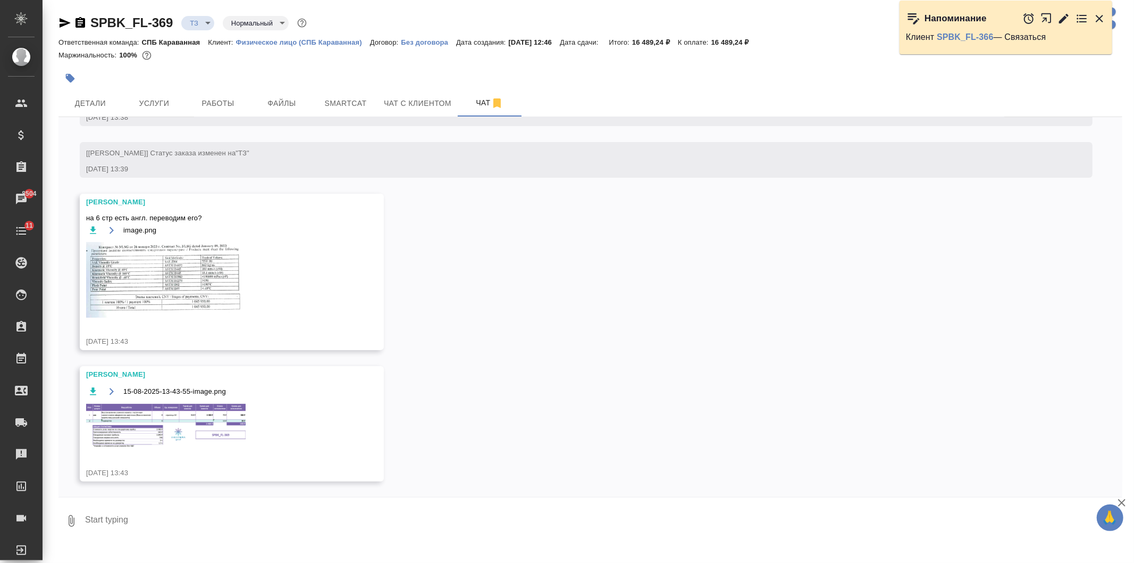
click at [189, 421] on img at bounding box center [166, 426] width 160 height 45
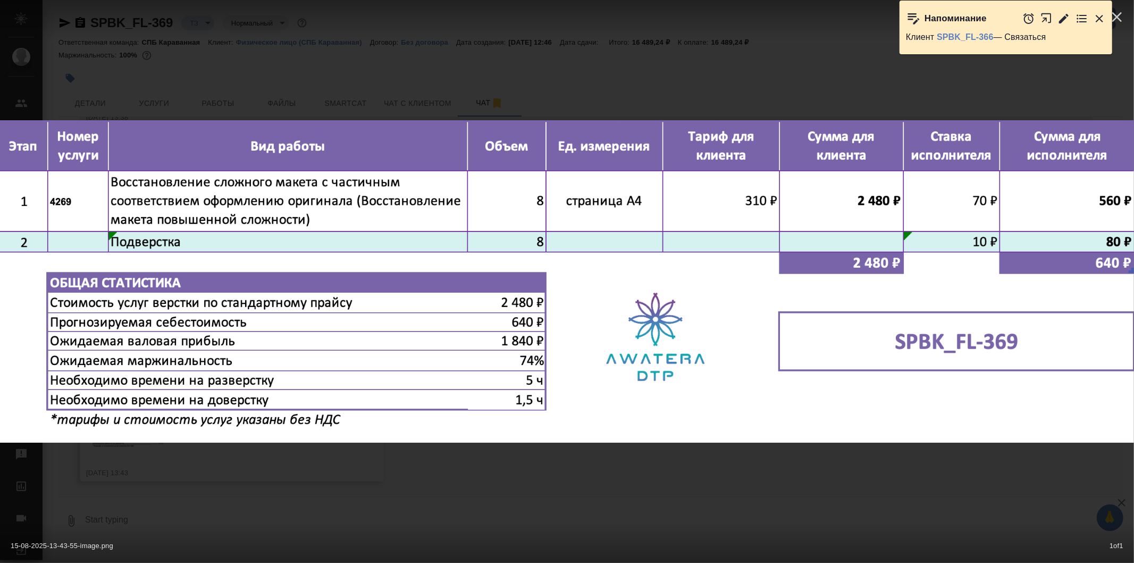
click at [305, 469] on div "15-08-2025-13-43-55-image.png 1 of 1" at bounding box center [567, 281] width 1134 height 563
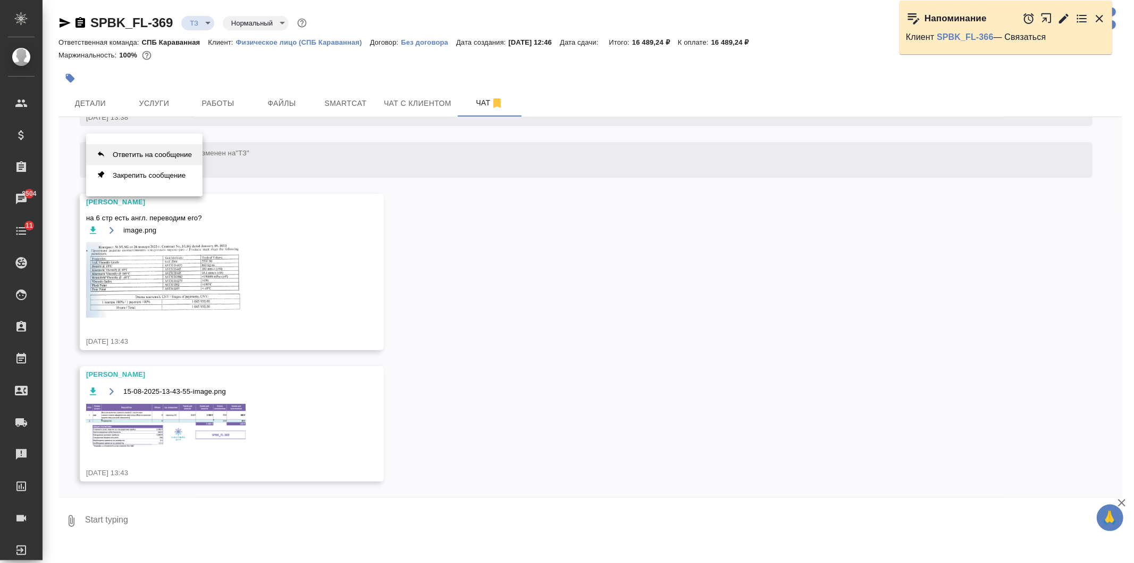
click at [146, 147] on button "Ответить на сообщение" at bounding box center [144, 154] width 116 height 21
click at [201, 532] on textarea at bounding box center [603, 527] width 1039 height 36
type textarea "да"
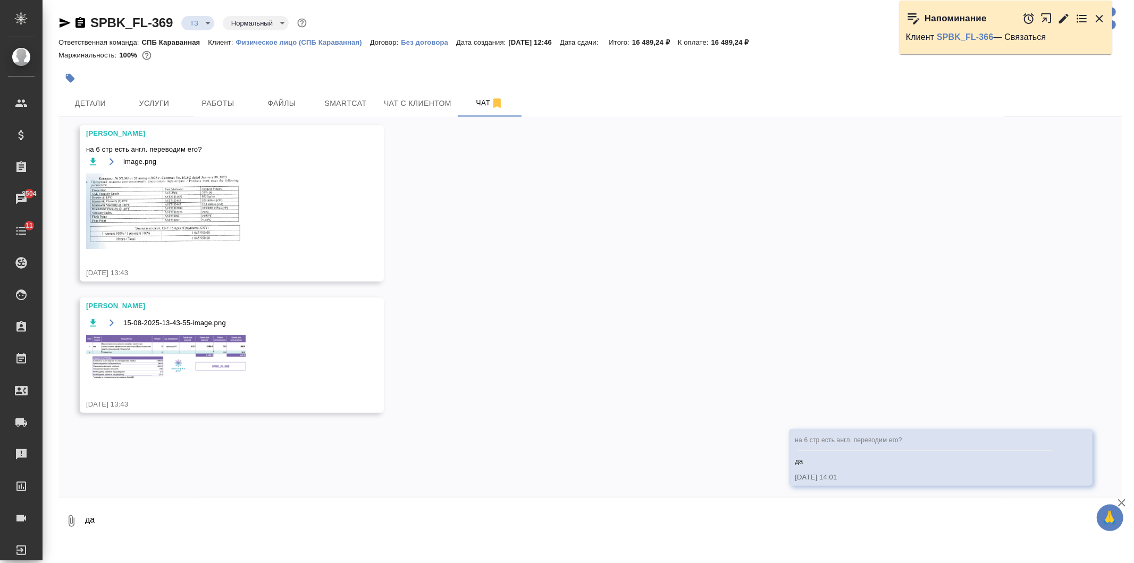
scroll to position [248, 0]
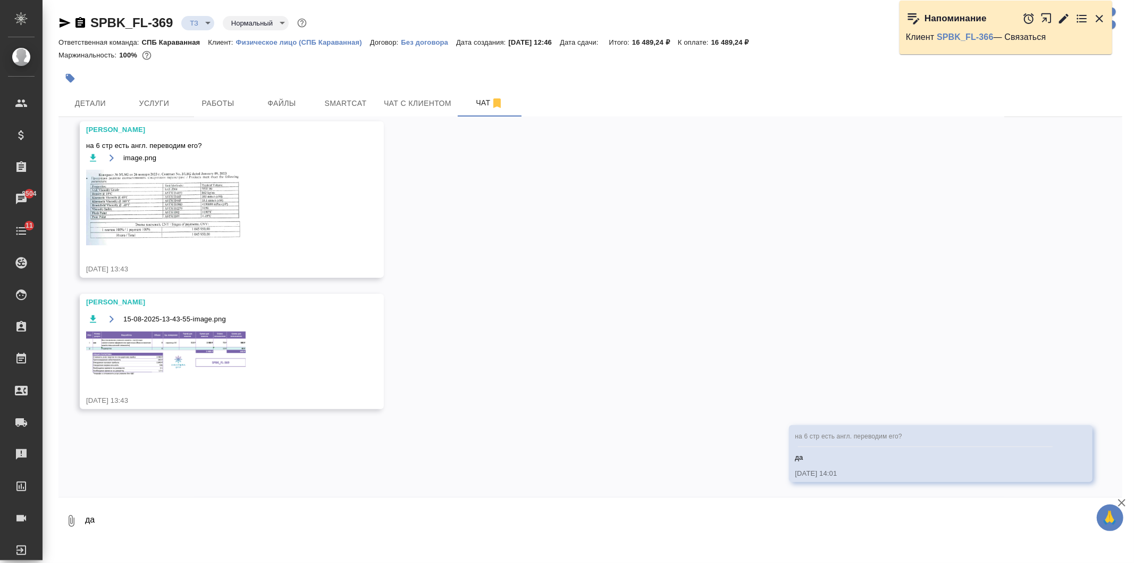
click at [169, 356] on img at bounding box center [166, 353] width 160 height 45
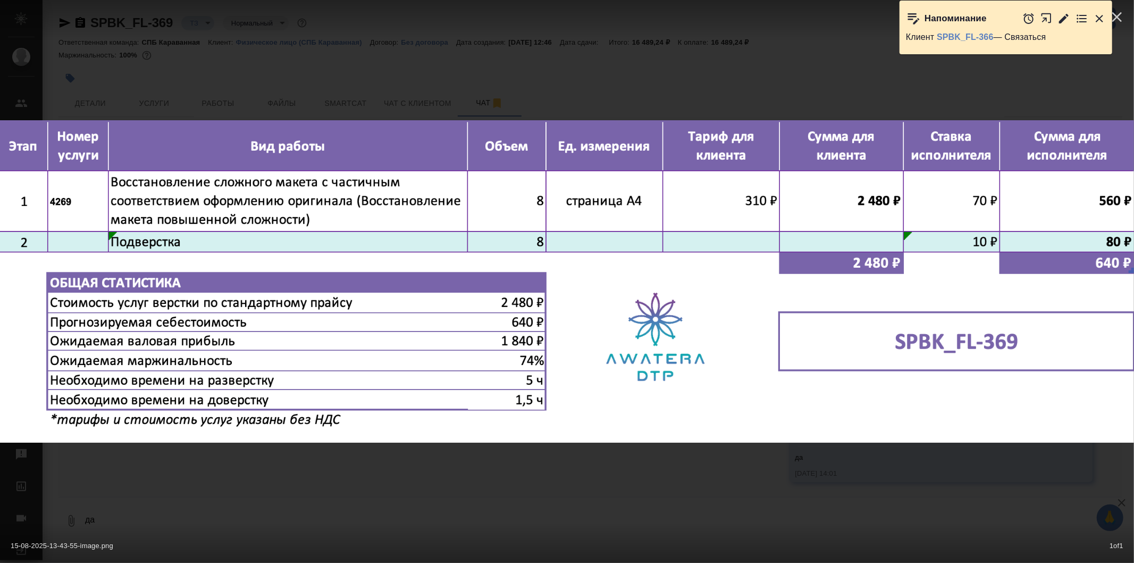
click at [362, 471] on div "15-08-2025-13-43-55-image.png 1 of 1" at bounding box center [567, 281] width 1134 height 563
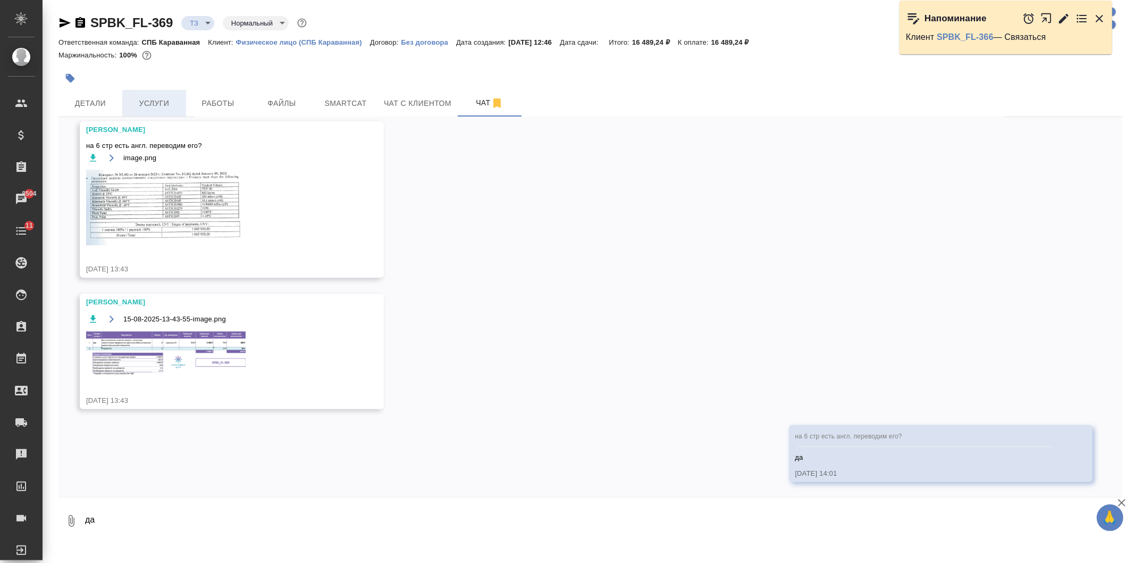
click at [156, 94] on button "Услуги" at bounding box center [154, 103] width 64 height 27
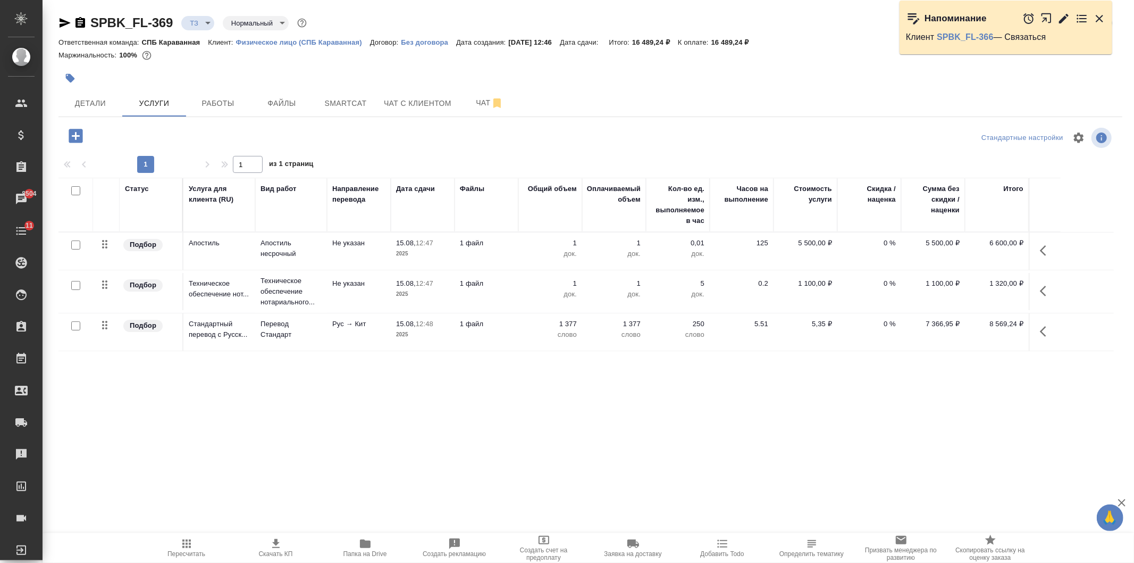
click at [79, 141] on icon "button" at bounding box center [76, 136] width 14 height 14
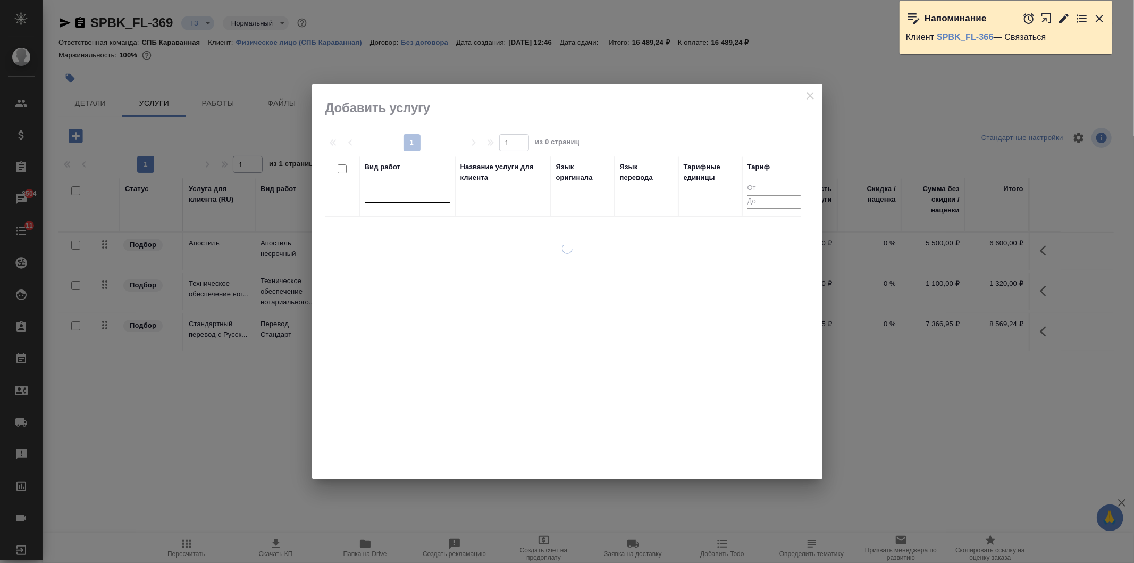
click at [389, 195] on div at bounding box center [407, 192] width 85 height 15
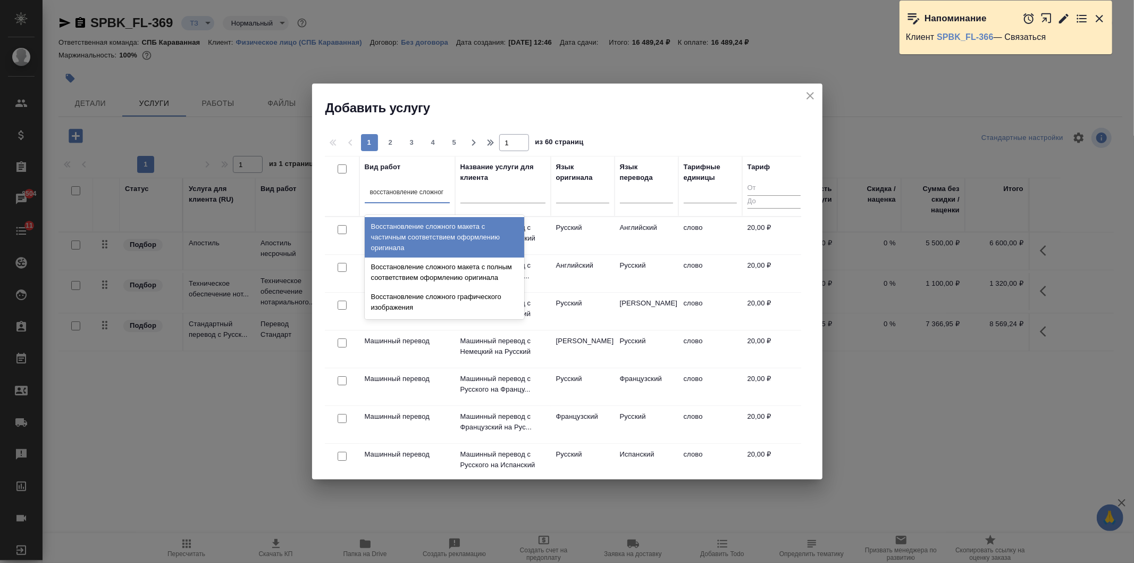
type input "восстановление сложного"
click at [441, 226] on div "Восстановление сложного макета с частичным соответствием оформлению оригинала" at bounding box center [445, 237] width 160 height 40
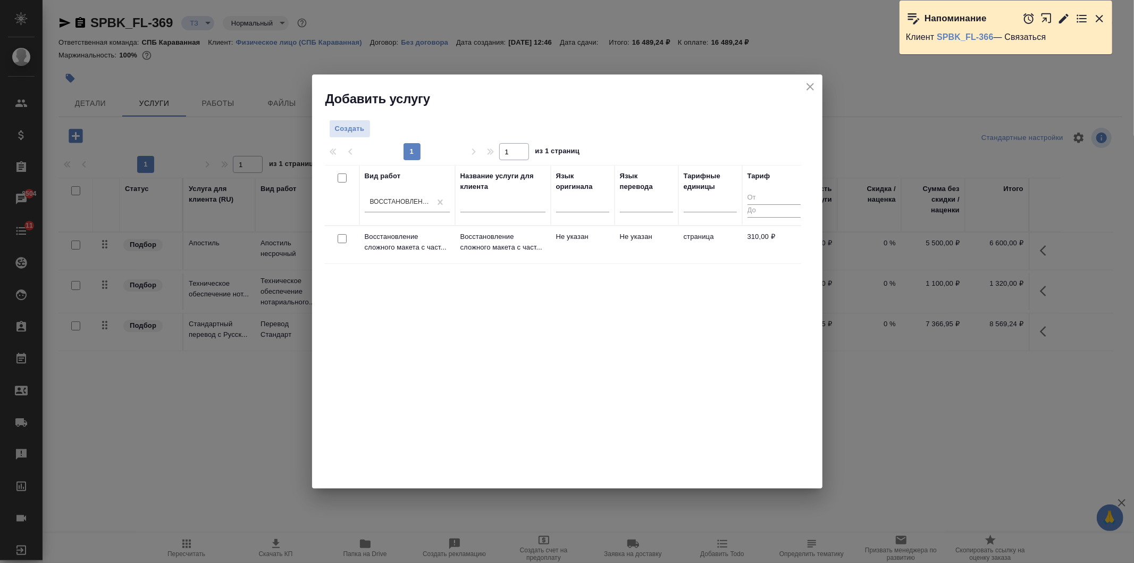
click at [342, 240] on input "checkbox" at bounding box center [342, 238] width 9 height 9
checkbox input "true"
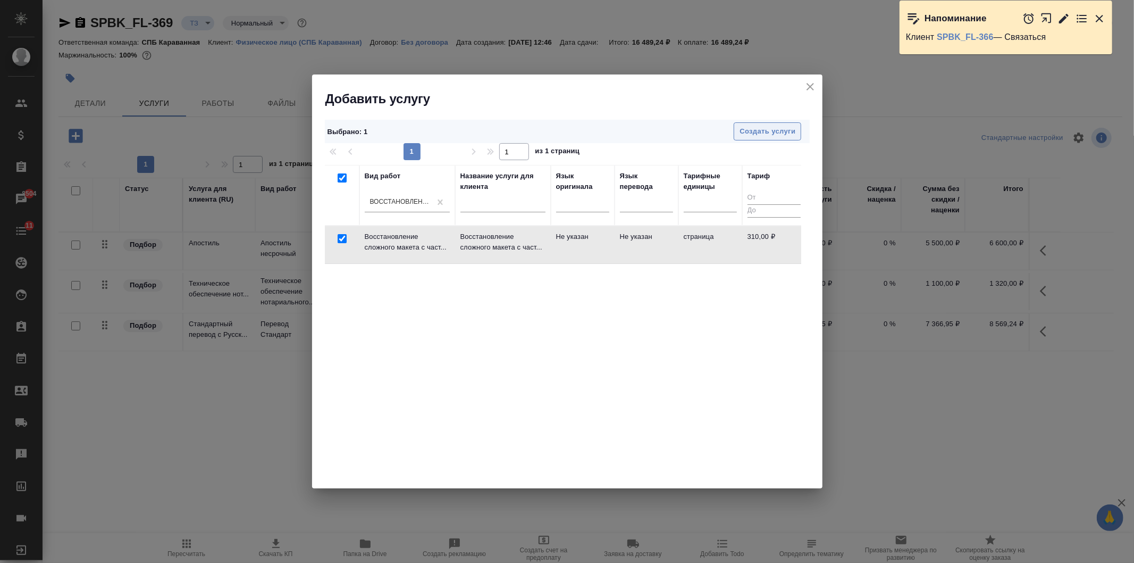
click at [749, 133] on span "Создать услуги" at bounding box center [768, 132] width 56 height 12
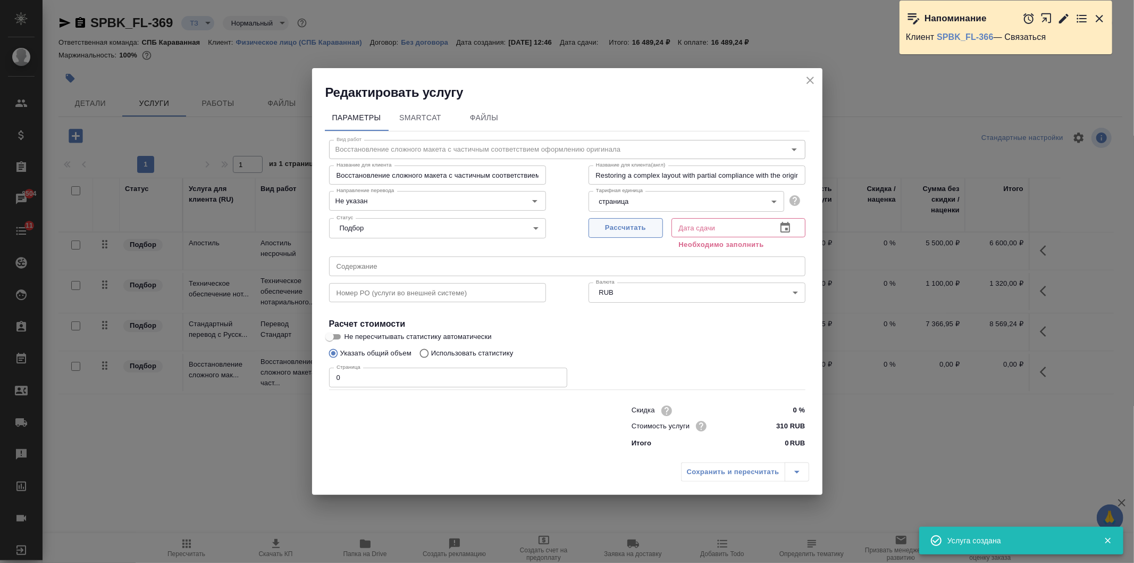
click at [618, 227] on span "Рассчитать" at bounding box center [626, 228] width 63 height 12
type input "15.08.2025 14:02"
click at [388, 371] on input "0" at bounding box center [448, 377] width 238 height 19
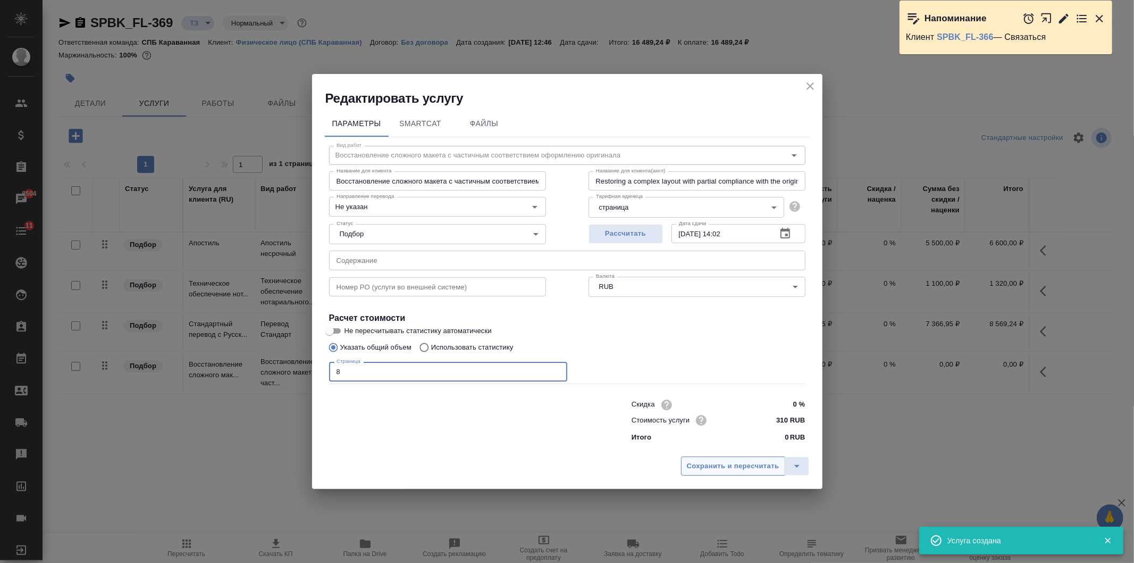
type input "8"
click at [711, 464] on span "Сохранить и пересчитать" at bounding box center [733, 466] width 93 height 12
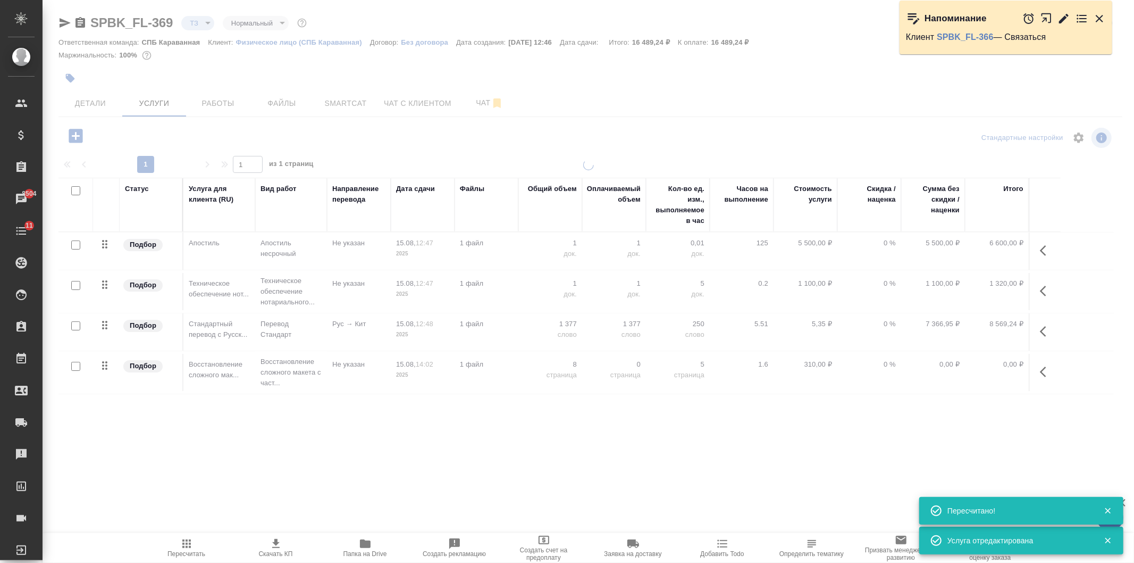
type input "new"
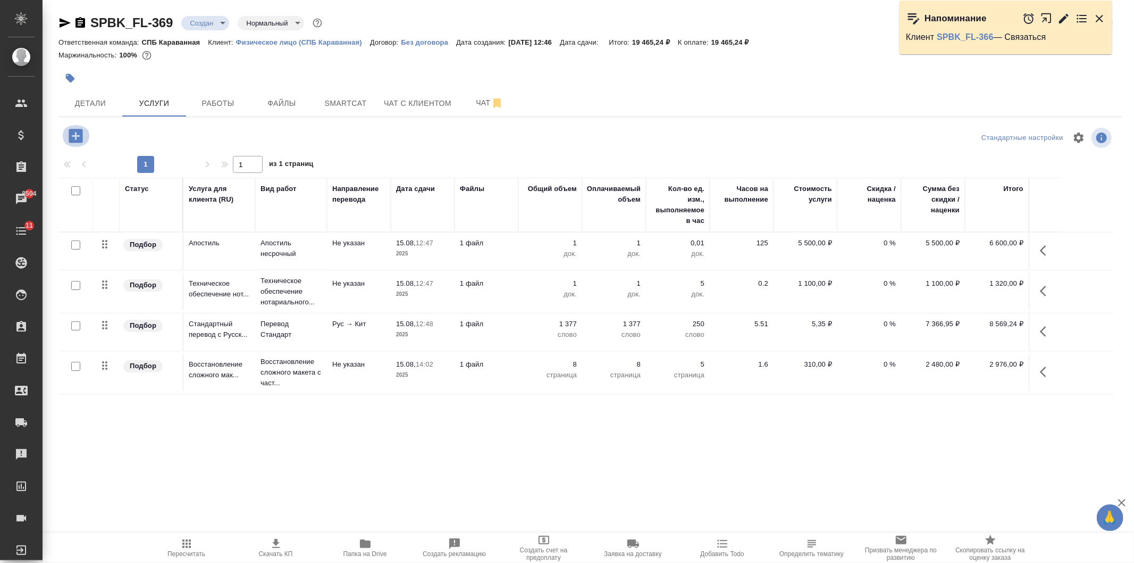
click at [70, 133] on icon "button" at bounding box center [76, 136] width 14 height 14
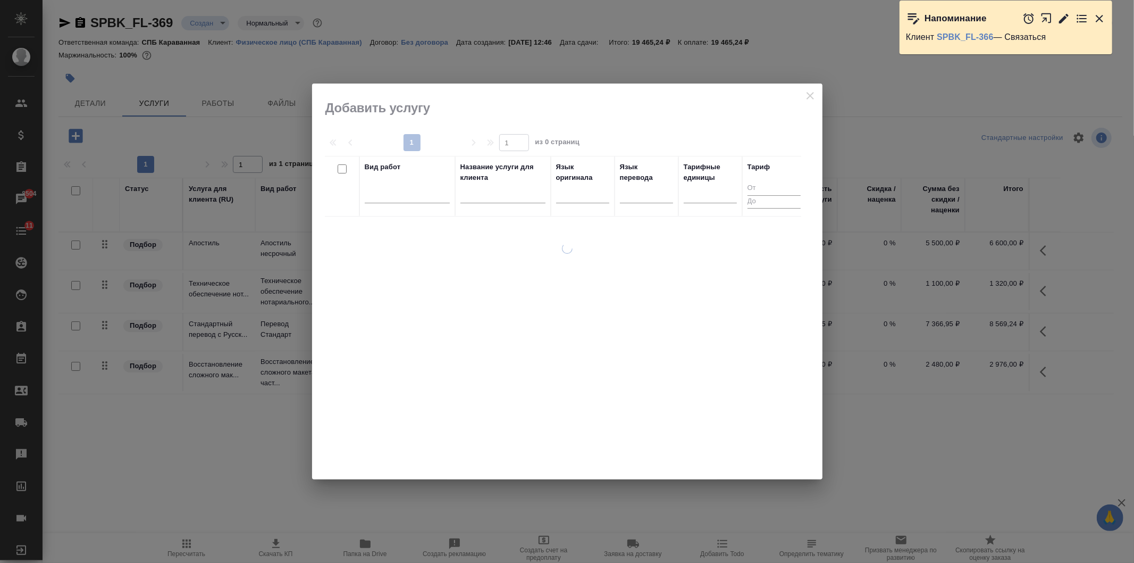
click at [588, 204] on div at bounding box center [582, 197] width 53 height 28
click at [585, 197] on div at bounding box center [582, 192] width 53 height 15
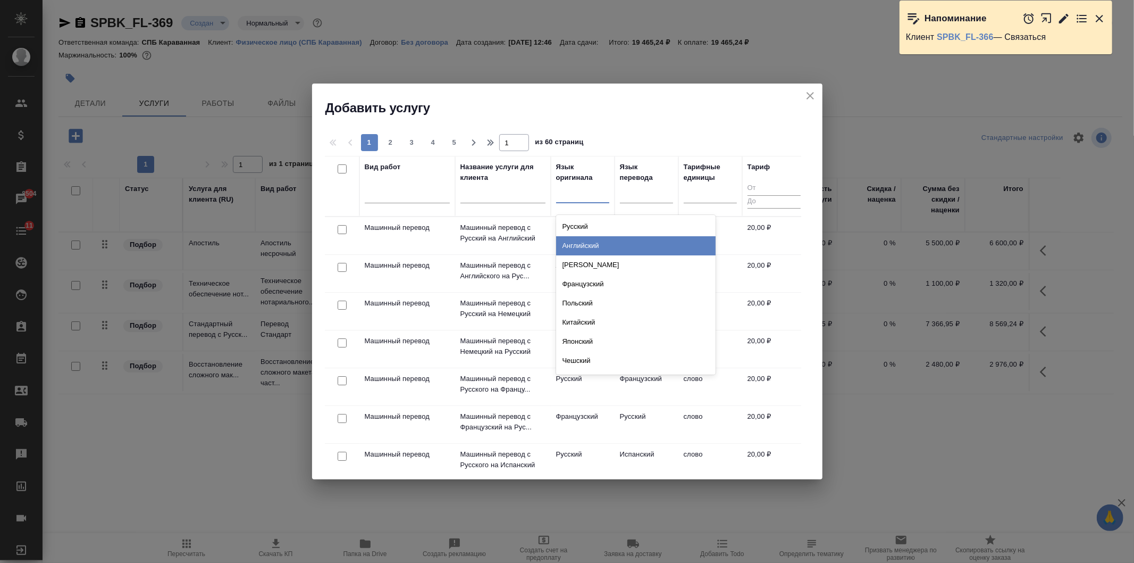
click at [599, 239] on div "Английский" at bounding box center [636, 245] width 160 height 19
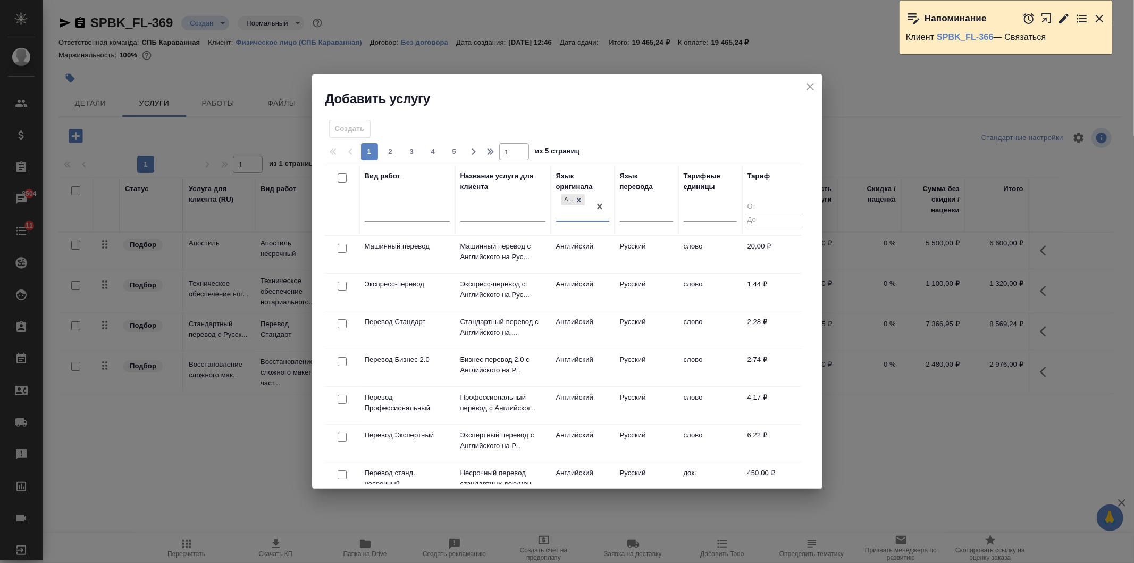
click at [341, 322] on input "checkbox" at bounding box center [342, 323] width 9 height 9
checkbox input "true"
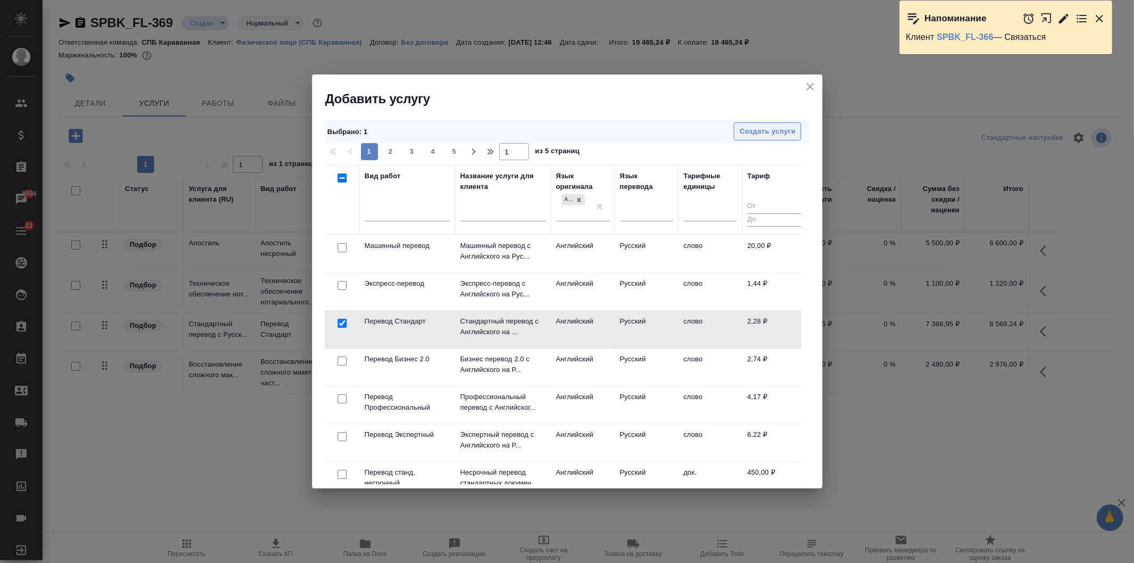
click at [763, 133] on span "Создать услуги" at bounding box center [768, 132] width 56 height 12
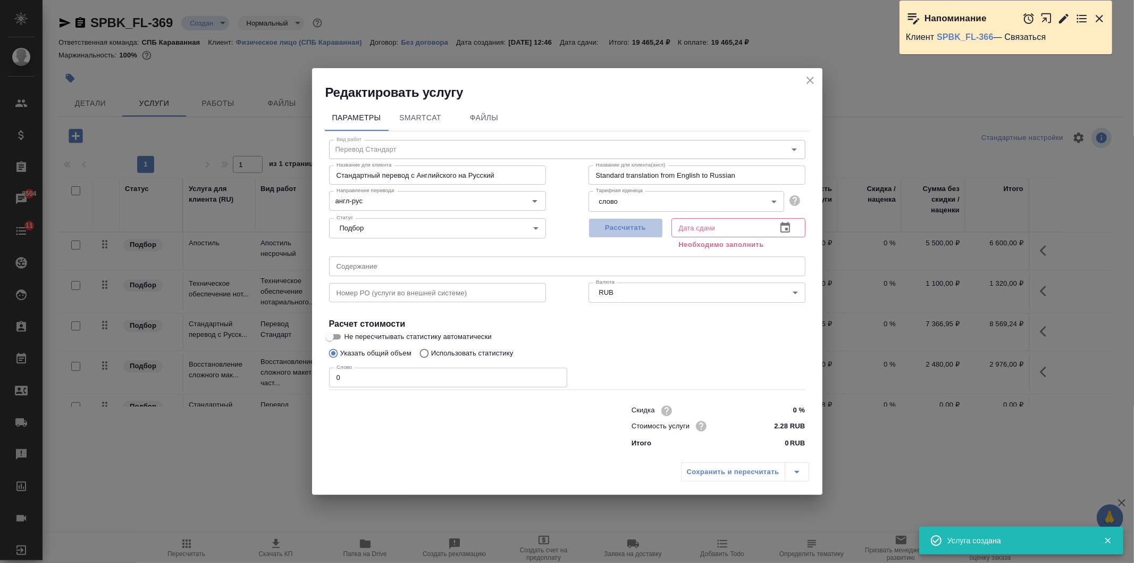
drag, startPoint x: 624, startPoint y: 225, endPoint x: 528, endPoint y: 262, distance: 103.0
click at [623, 225] on span "Рассчитать" at bounding box center [626, 228] width 63 height 12
type input "15.08.2025 14:08"
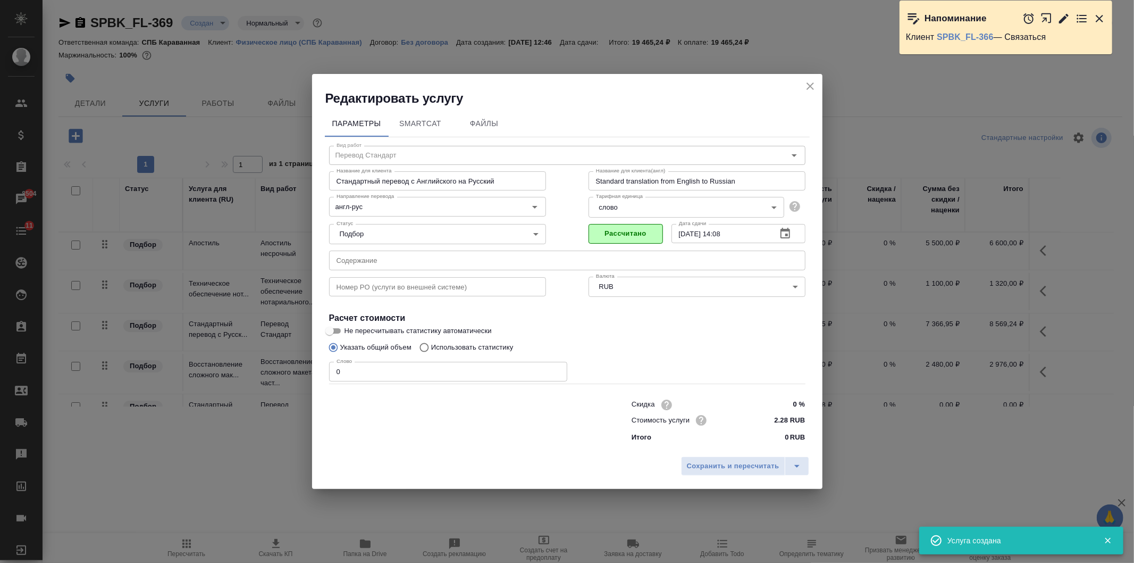
click at [397, 370] on input "0" at bounding box center [448, 371] width 238 height 19
click at [737, 462] on span "Сохранить и пересчитать" at bounding box center [733, 466] width 93 height 12
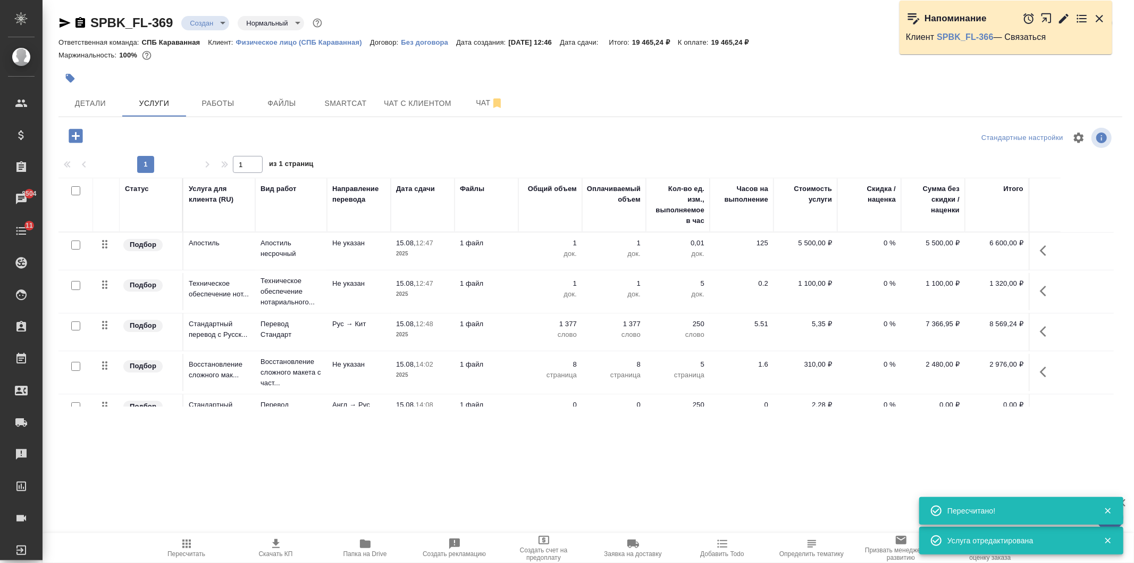
scroll to position [26, 0]
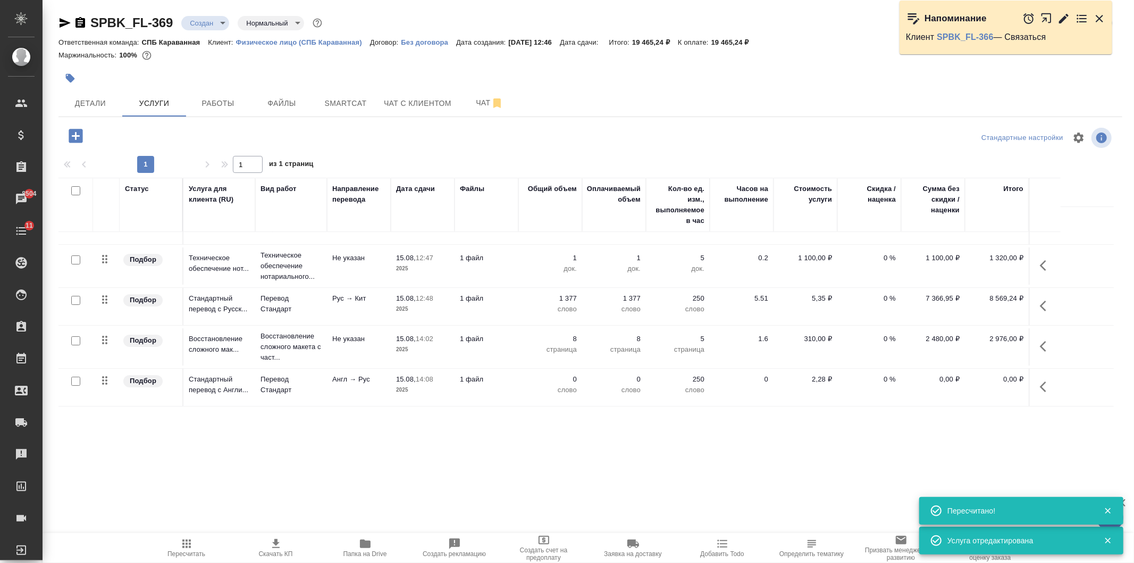
click at [73, 380] on input "checkbox" at bounding box center [75, 381] width 9 height 9
checkbox input "true"
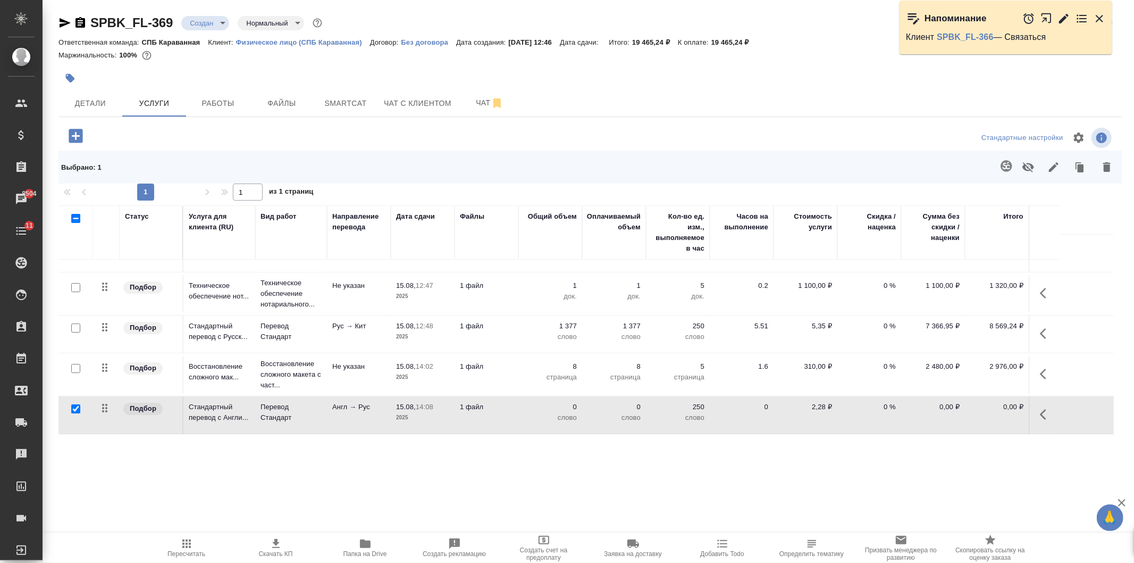
click at [1000, 171] on button "button" at bounding box center [1007, 166] width 26 height 26
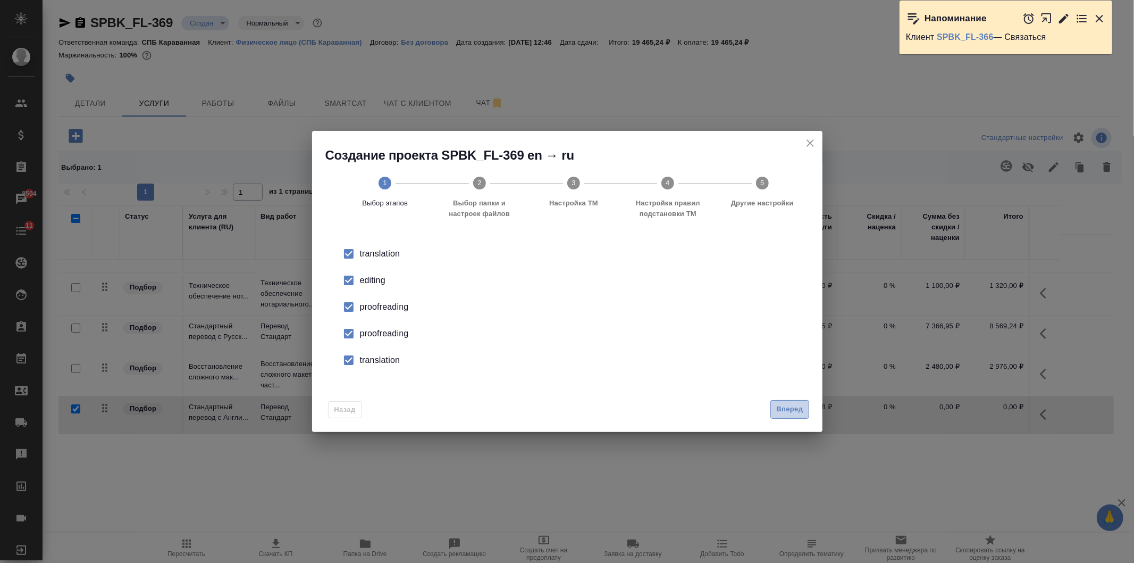
click at [804, 413] on button "Вперед" at bounding box center [790, 409] width 38 height 19
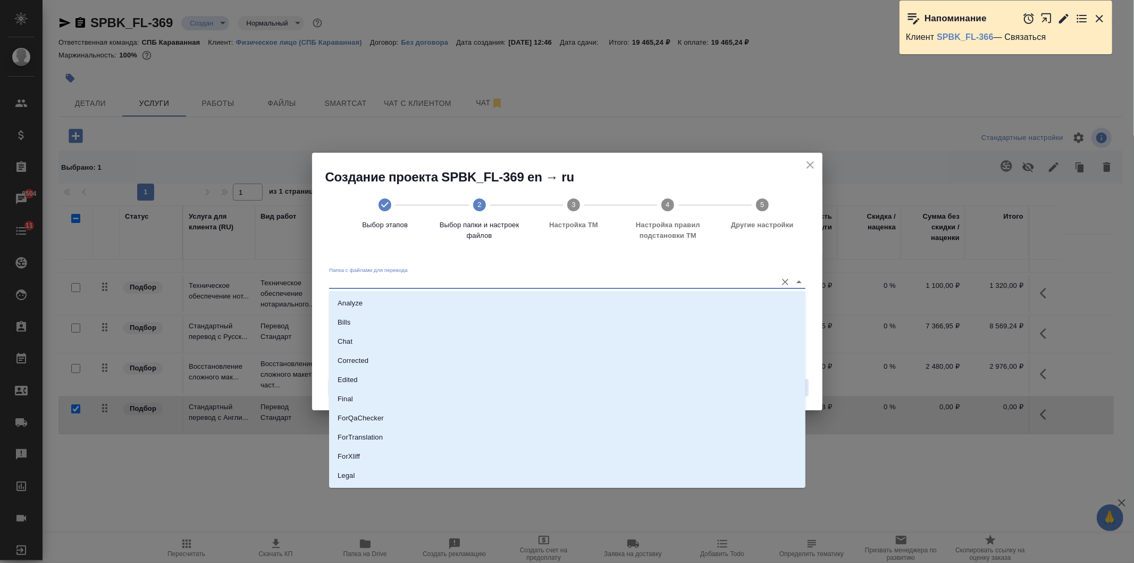
click at [488, 286] on input "Папка с файлами для перевода" at bounding box center [550, 281] width 443 height 13
click at [383, 443] on li "Source" at bounding box center [567, 439] width 477 height 19
type input "Source"
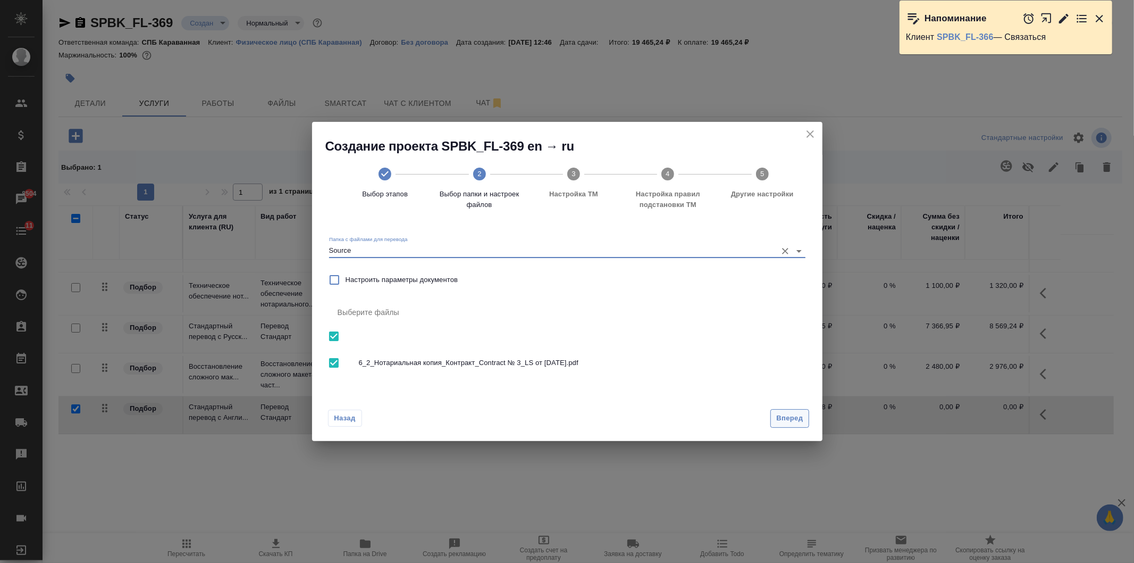
click at [782, 415] on span "Вперед" at bounding box center [790, 418] width 27 height 12
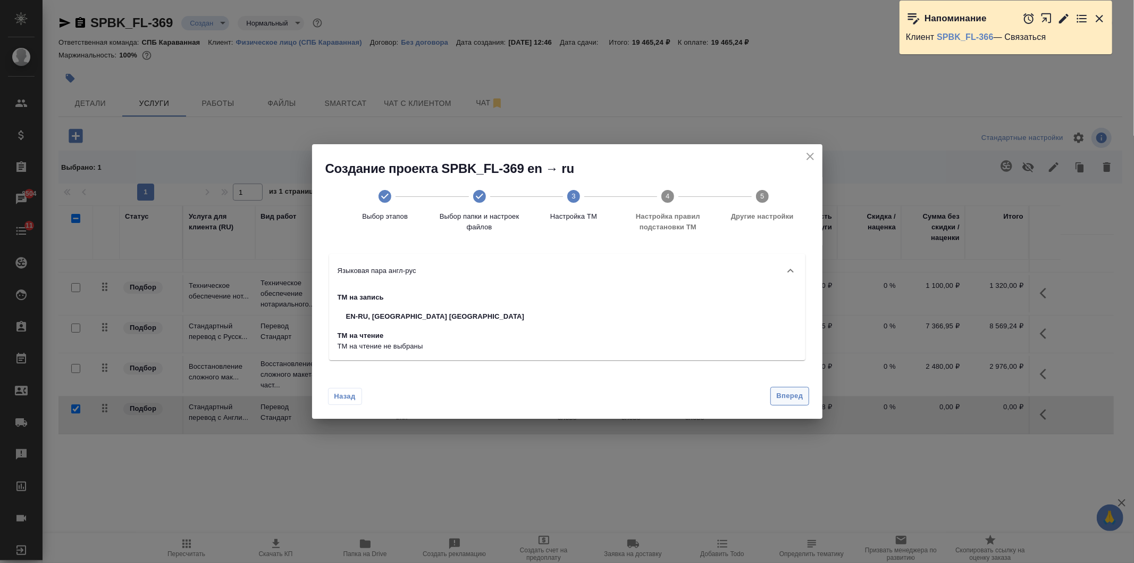
click at [799, 398] on span "Вперед" at bounding box center [790, 396] width 27 height 12
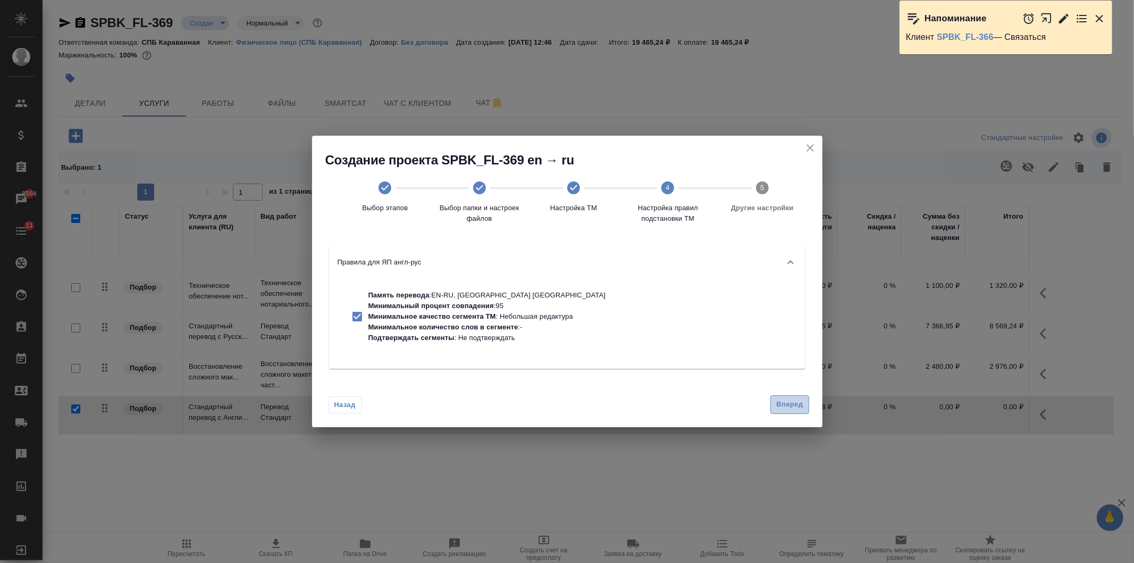
click at [790, 407] on span "Вперед" at bounding box center [790, 404] width 27 height 12
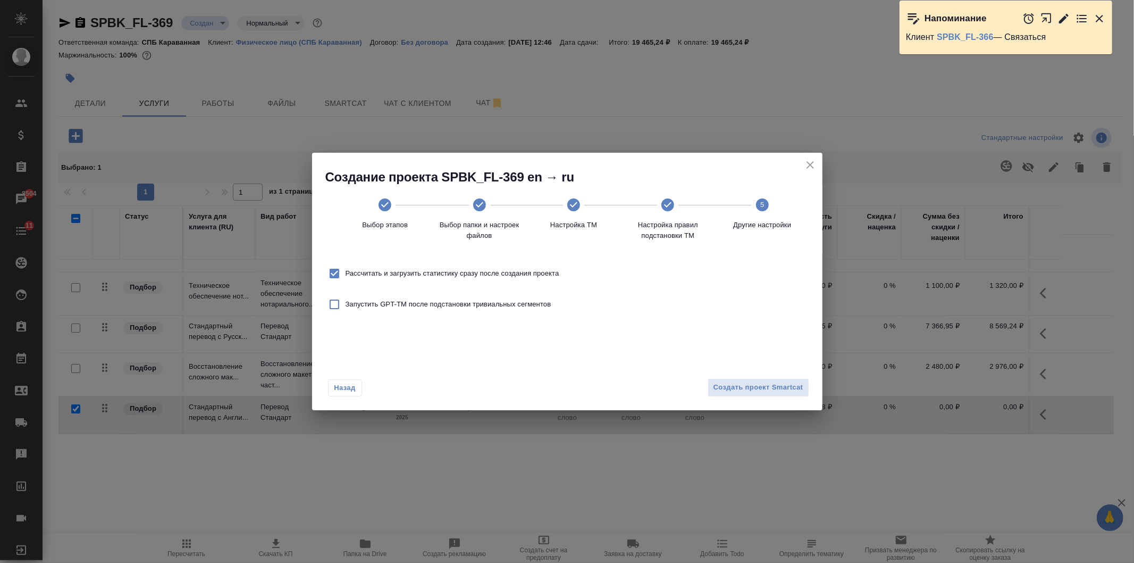
click at [470, 266] on label "Рассчитать и загрузить статистику сразу после создания проекта" at bounding box center [441, 273] width 236 height 22
click at [346, 266] on input "Рассчитать и загрузить статистику сразу после создания проекта" at bounding box center [334, 273] width 22 height 22
checkbox input "false"
click at [766, 383] on span "Создать проект Smartcat" at bounding box center [759, 387] width 90 height 12
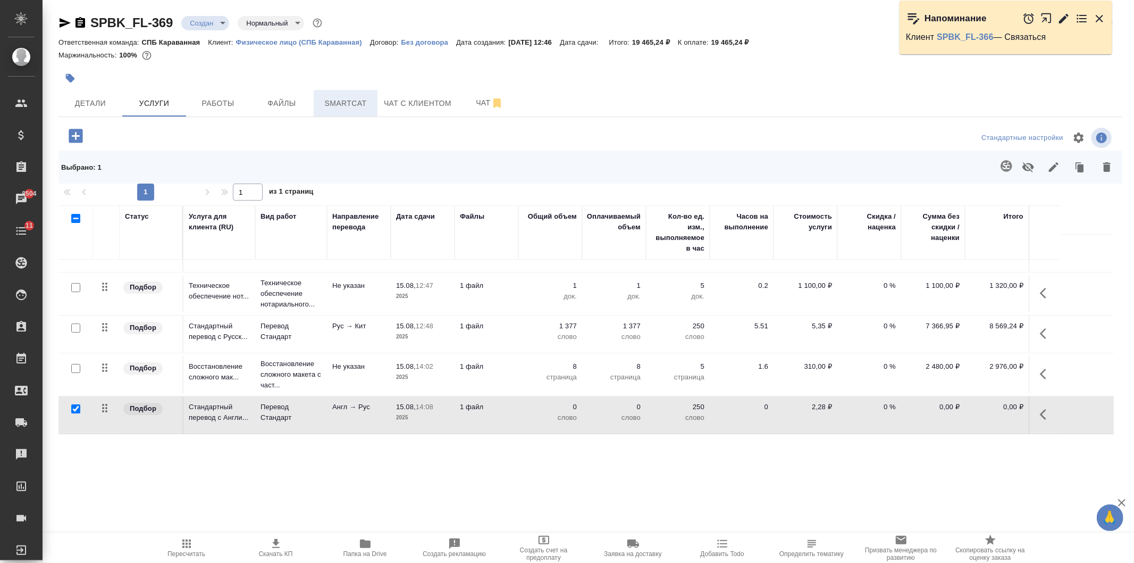
click at [351, 94] on button "Smartcat" at bounding box center [346, 103] width 64 height 27
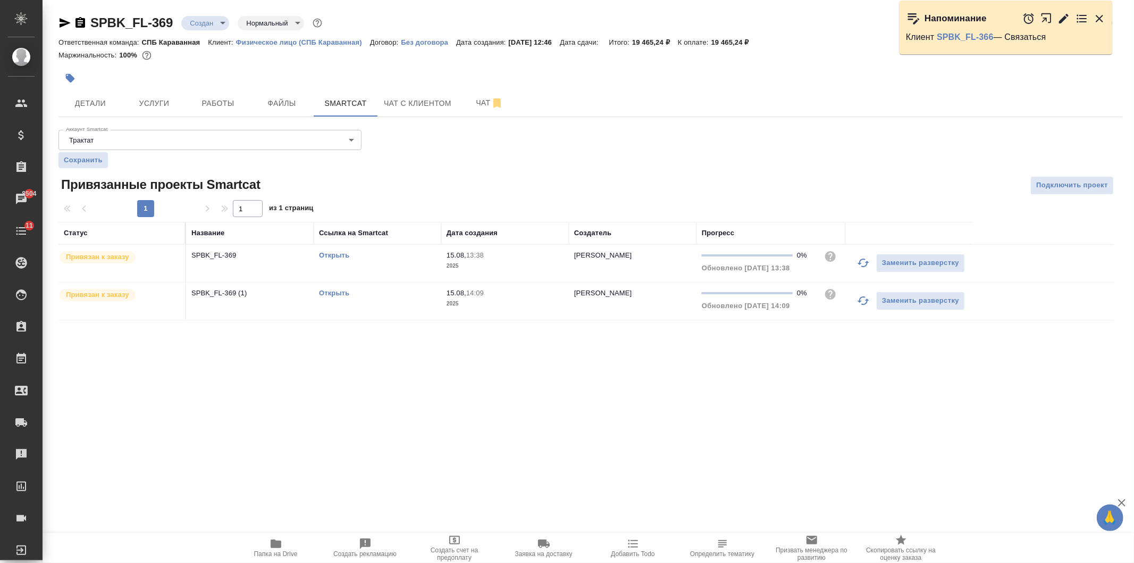
click at [339, 290] on link "Открыть" at bounding box center [334, 293] width 30 height 8
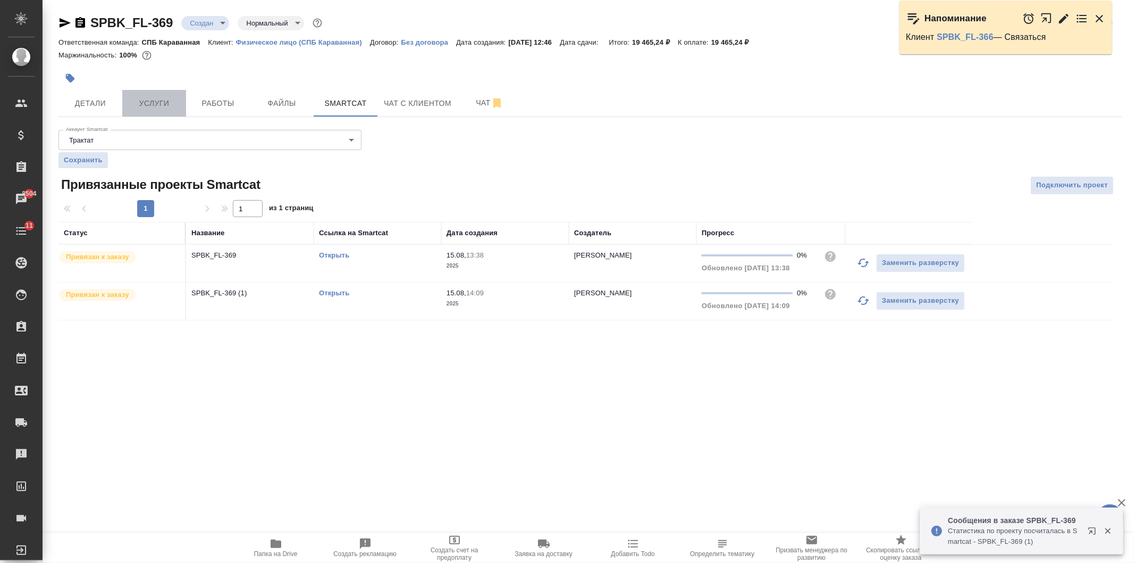
click at [158, 93] on button "Услуги" at bounding box center [154, 103] width 64 height 27
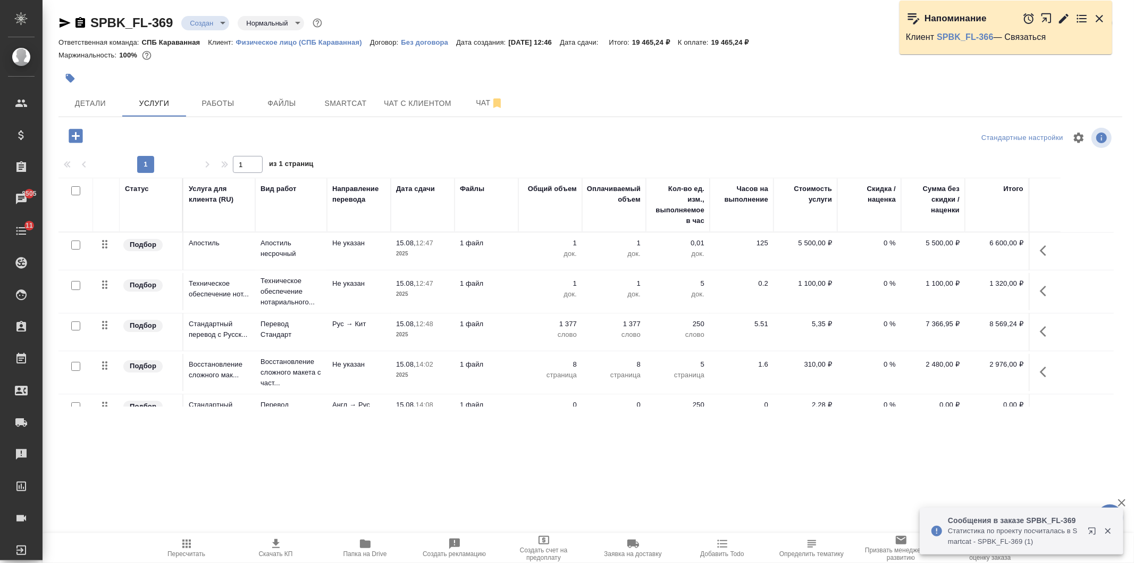
scroll to position [26, 0]
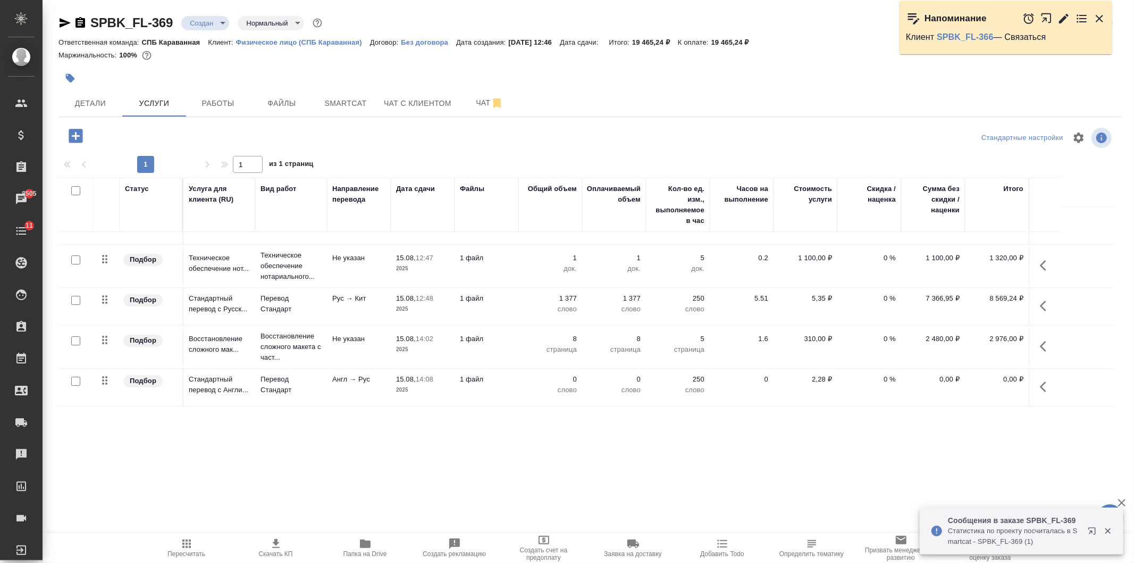
click at [331, 244] on td "Англ → Рус" at bounding box center [359, 225] width 64 height 37
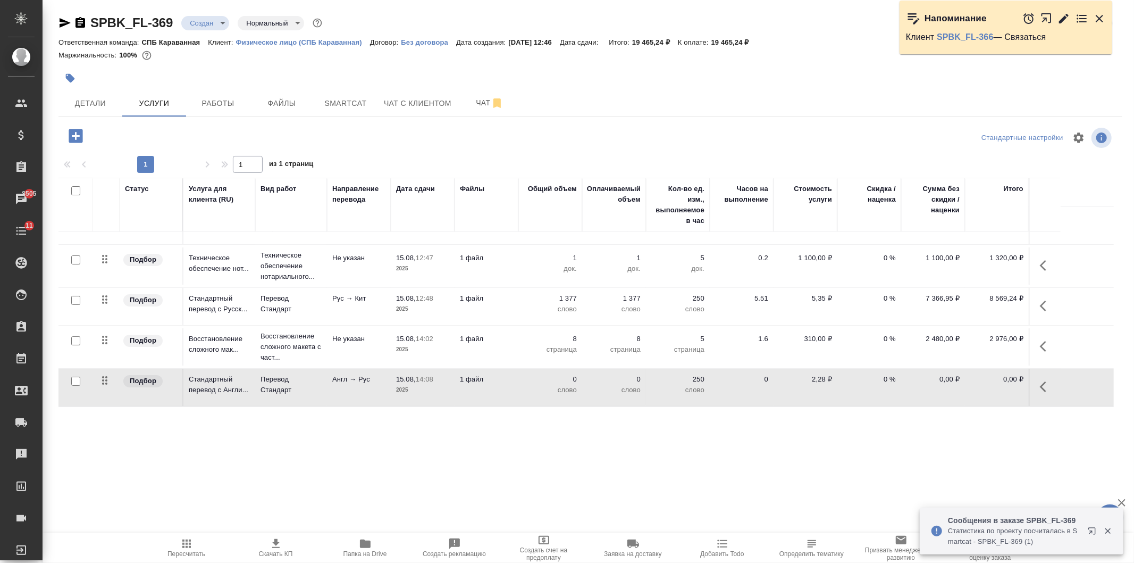
click at [331, 244] on td "Англ → Рус" at bounding box center [359, 225] width 64 height 37
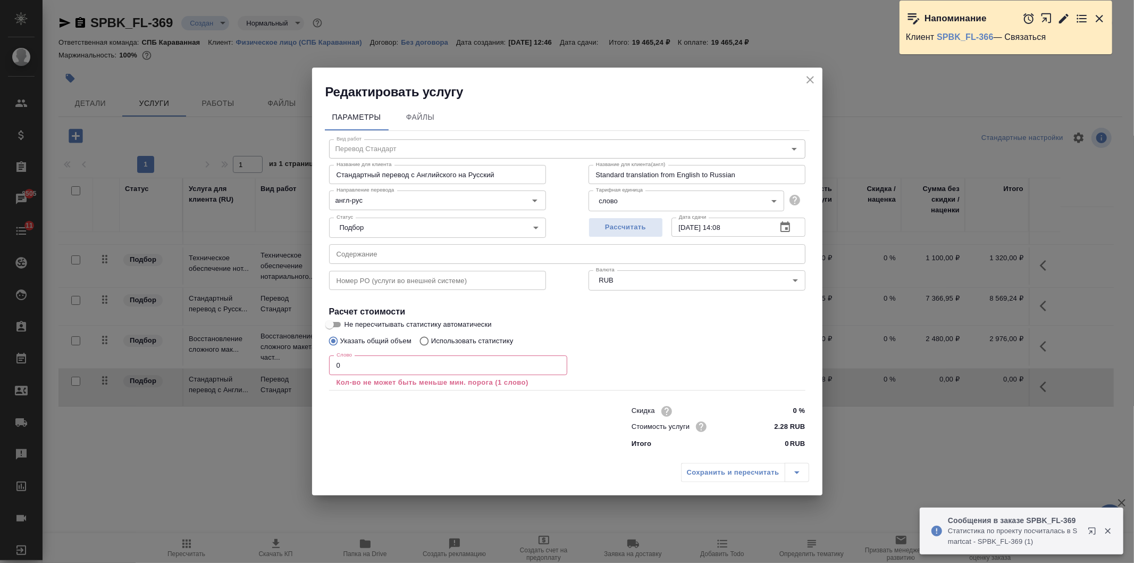
click at [437, 341] on p "Использовать статистику" at bounding box center [472, 341] width 82 height 11
click at [431, 341] on input "Использовать статистику" at bounding box center [422, 341] width 17 height 20
radio input "true"
radio input "false"
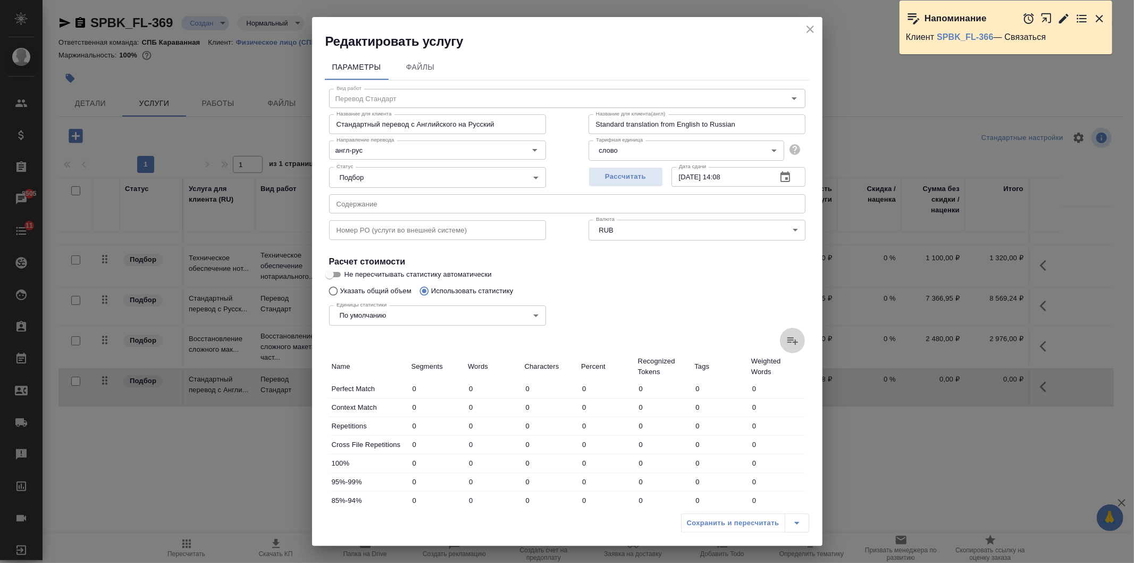
click at [788, 341] on icon at bounding box center [793, 340] width 11 height 7
click at [0, 0] on input "file" at bounding box center [0, 0] width 0 height 0
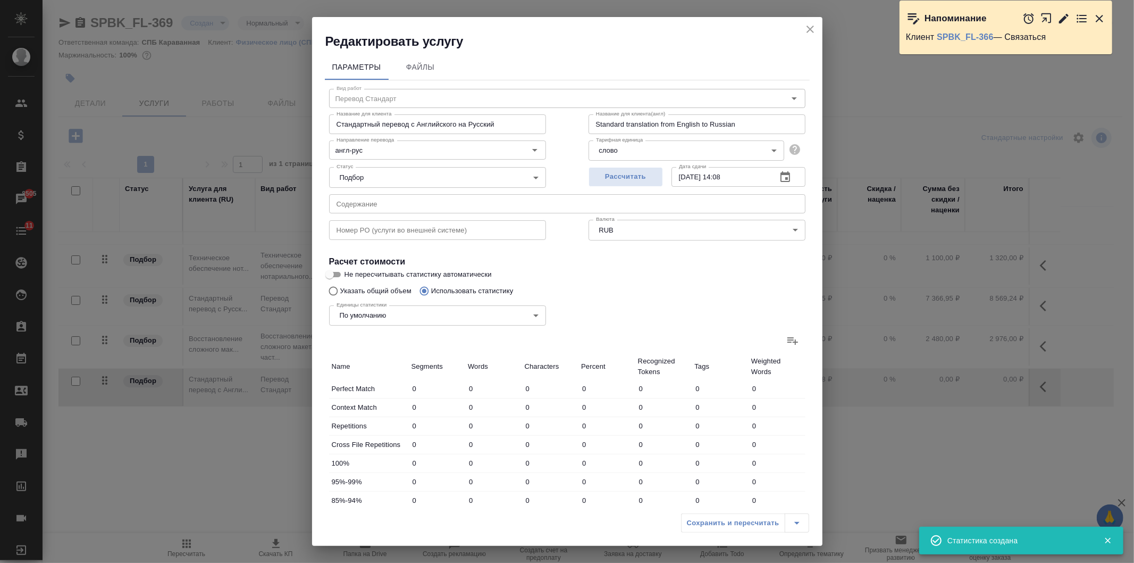
type input "2"
type input "3"
type input "17"
type input "2"
type input "4"
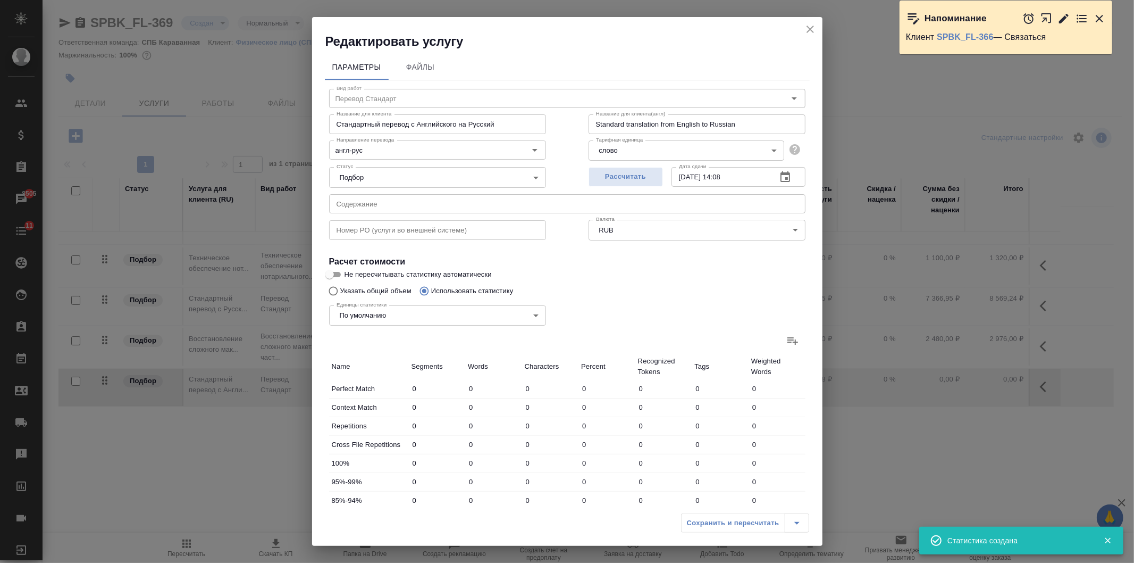
type input "18"
type input "24"
type input "96"
type input "513"
type input "28"
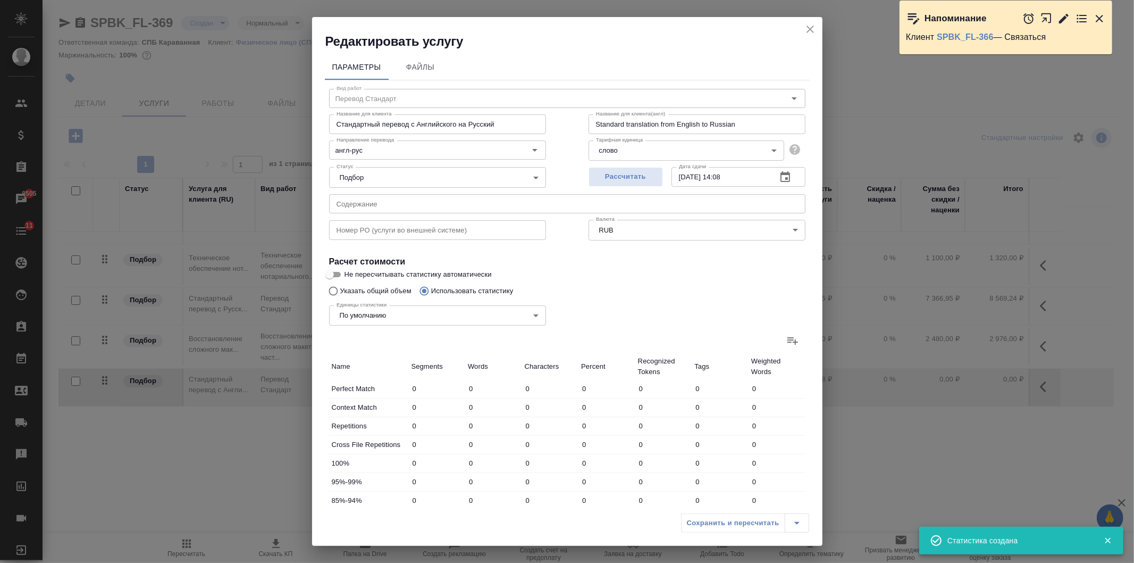
type input "103"
type input "548"
type input "28"
type input "103"
type input "548"
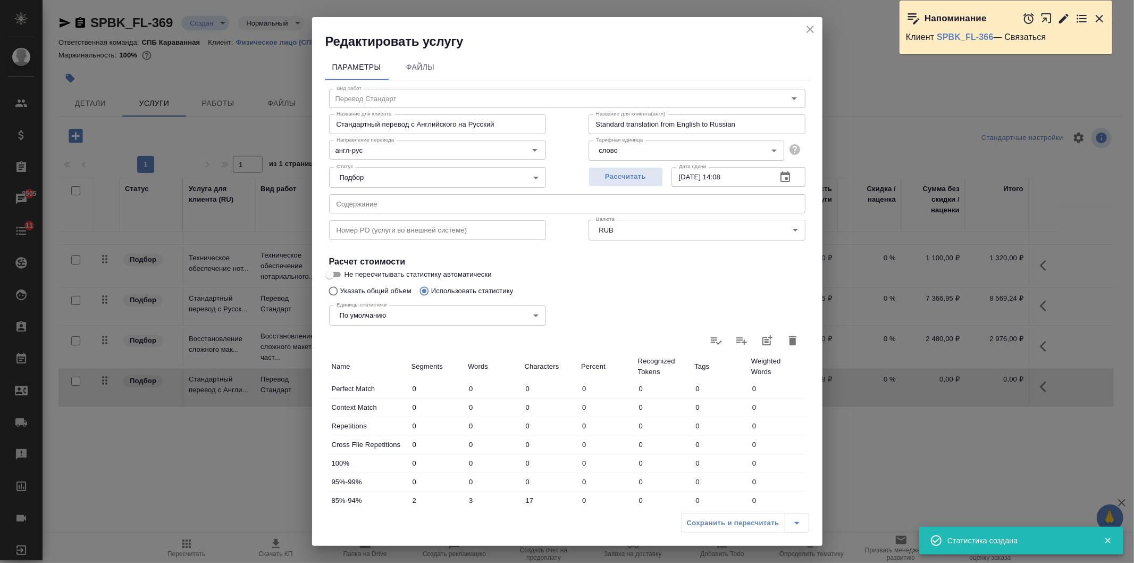
scroll to position [162, 0]
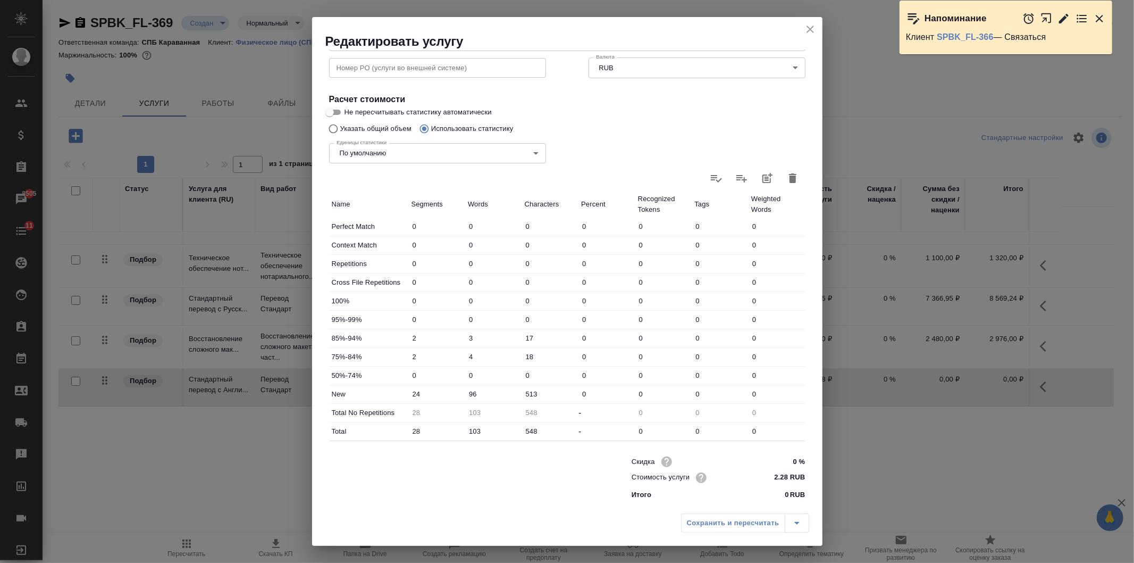
click at [474, 433] on input "103" at bounding box center [493, 430] width 57 height 15
drag, startPoint x: 504, startPoint y: 437, endPoint x: 438, endPoint y: 431, distance: 66.7
click at [438, 431] on div "Total 28 103 548 - 0 0 0" at bounding box center [567, 431] width 477 height 18
type input "2"
type input "250"
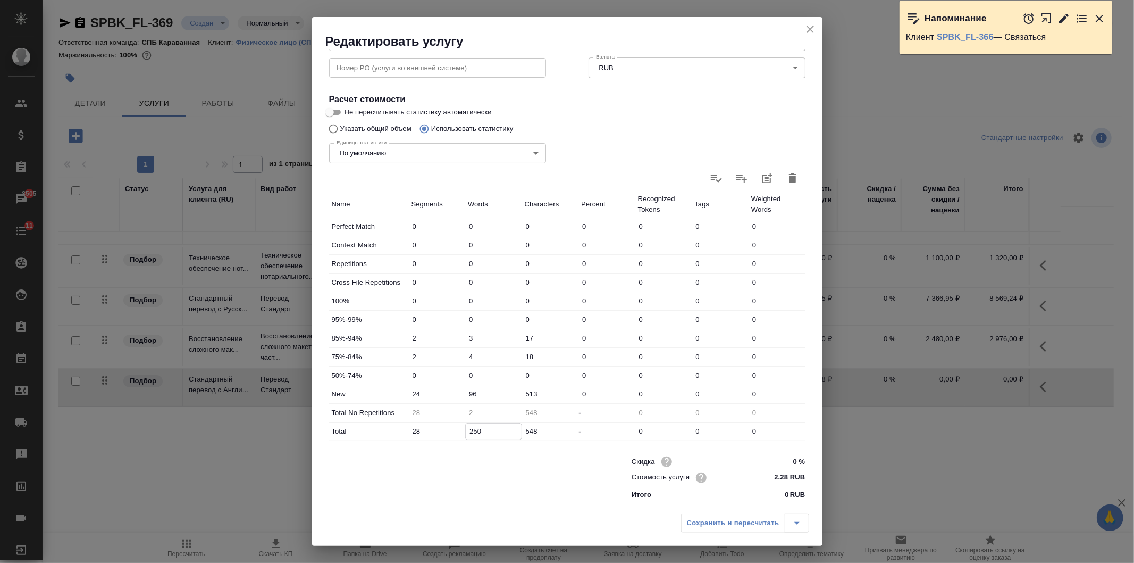
type input "250"
drag, startPoint x: 473, startPoint y: 395, endPoint x: 464, endPoint y: 395, distance: 9.0
click at [466, 395] on input "96" at bounding box center [494, 393] width 56 height 15
type input "243"
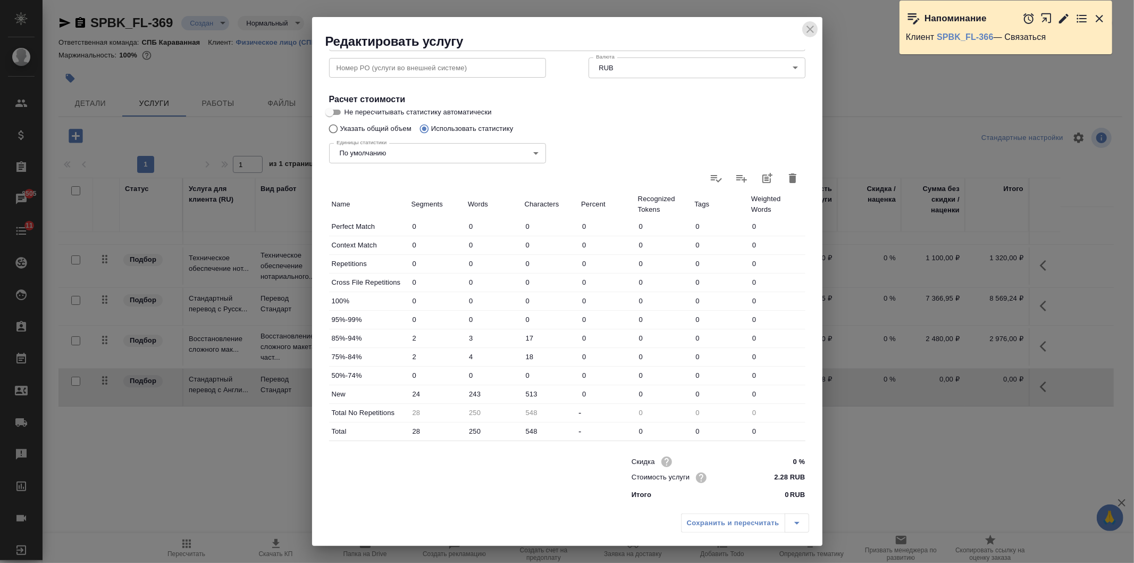
click at [812, 28] on icon "close" at bounding box center [810, 29] width 7 height 7
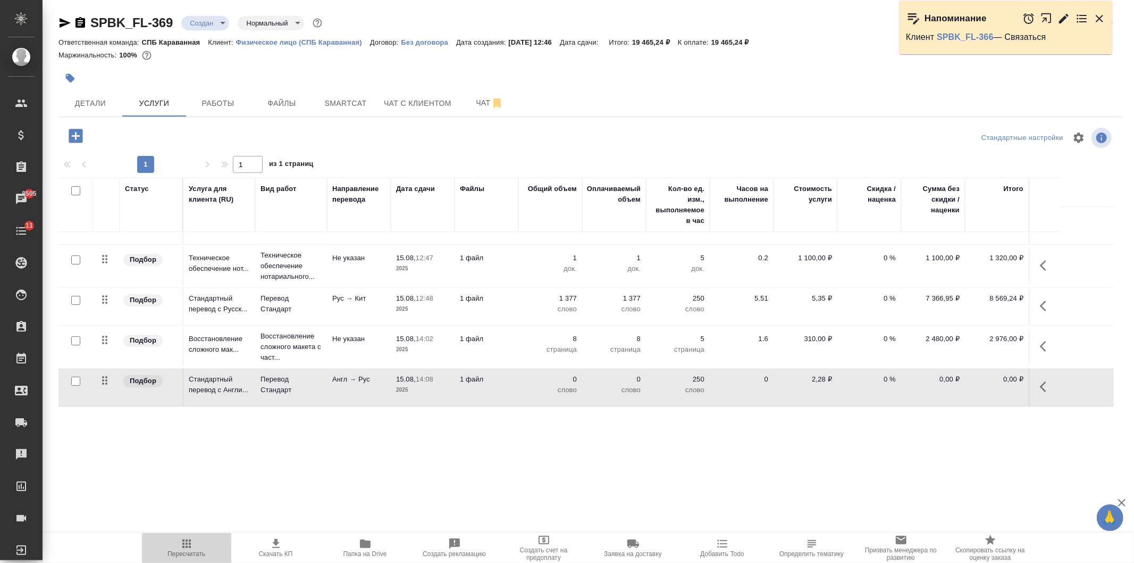
click at [187, 542] on icon "button" at bounding box center [186, 543] width 13 height 13
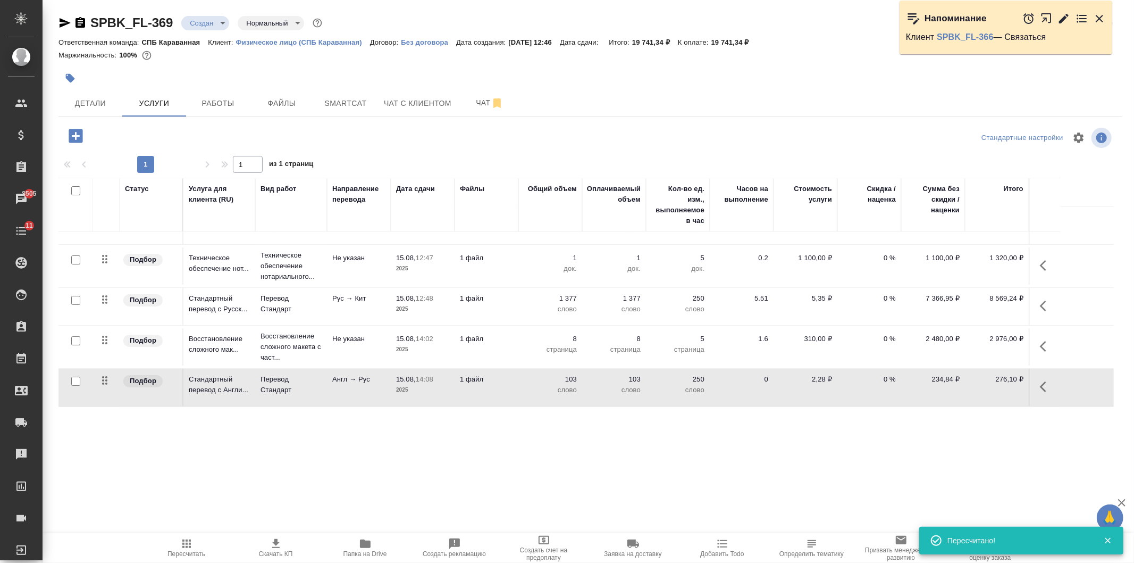
click at [443, 394] on p "2025" at bounding box center [422, 390] width 53 height 11
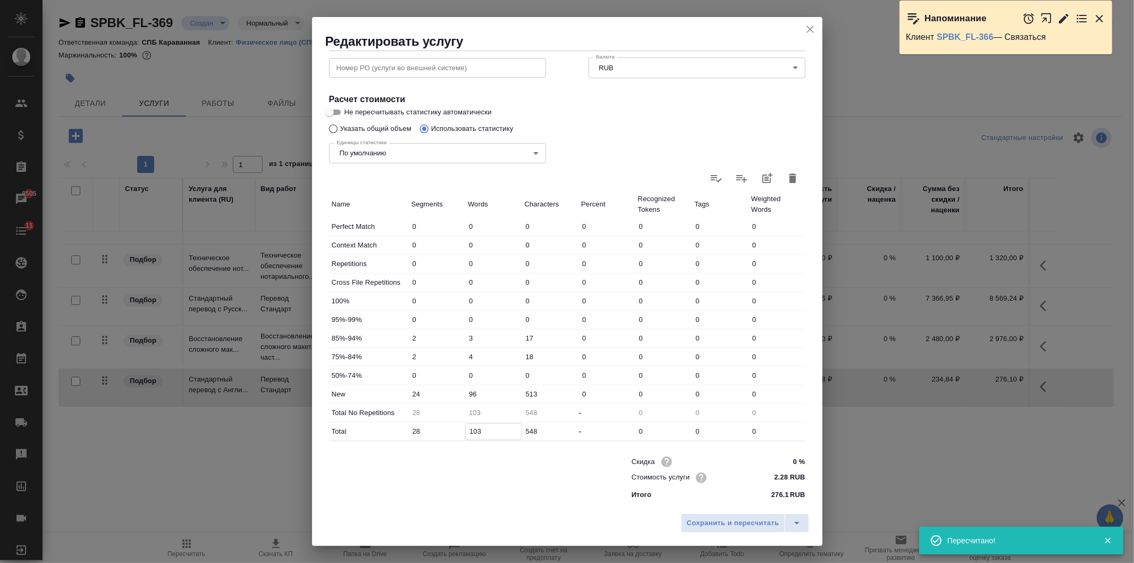
drag, startPoint x: 490, startPoint y: 425, endPoint x: 433, endPoint y: 433, distance: 57.4
click at [433, 433] on div "Total 28 103 548 - 0 0 0" at bounding box center [567, 431] width 477 height 18
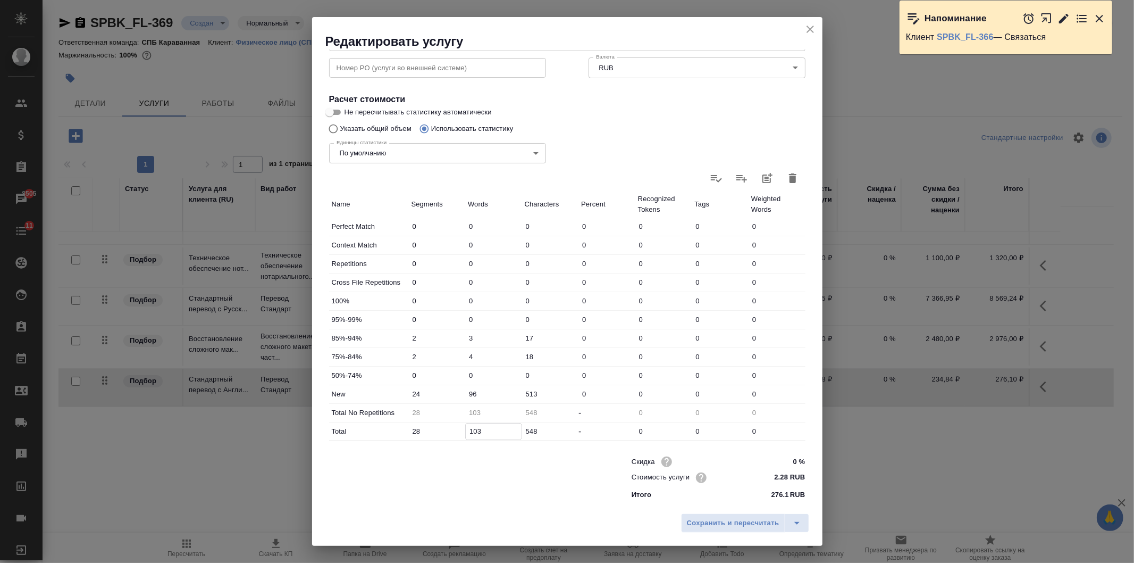
type input "2"
type input "25"
type input "250"
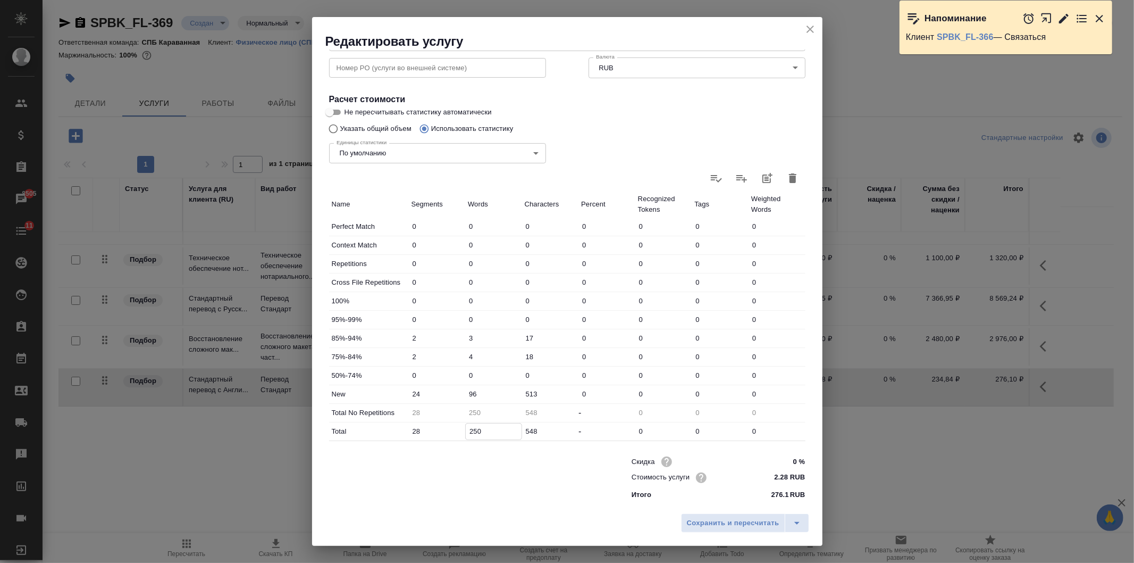
type input "250"
drag, startPoint x: 464, startPoint y: 391, endPoint x: 424, endPoint y: 386, distance: 40.2
click at [424, 386] on div "New 24 96 513 0 0 0 0" at bounding box center [567, 394] width 477 height 18
type input "243"
click at [719, 517] on span "Сохранить и пересчитать" at bounding box center [733, 523] width 93 height 12
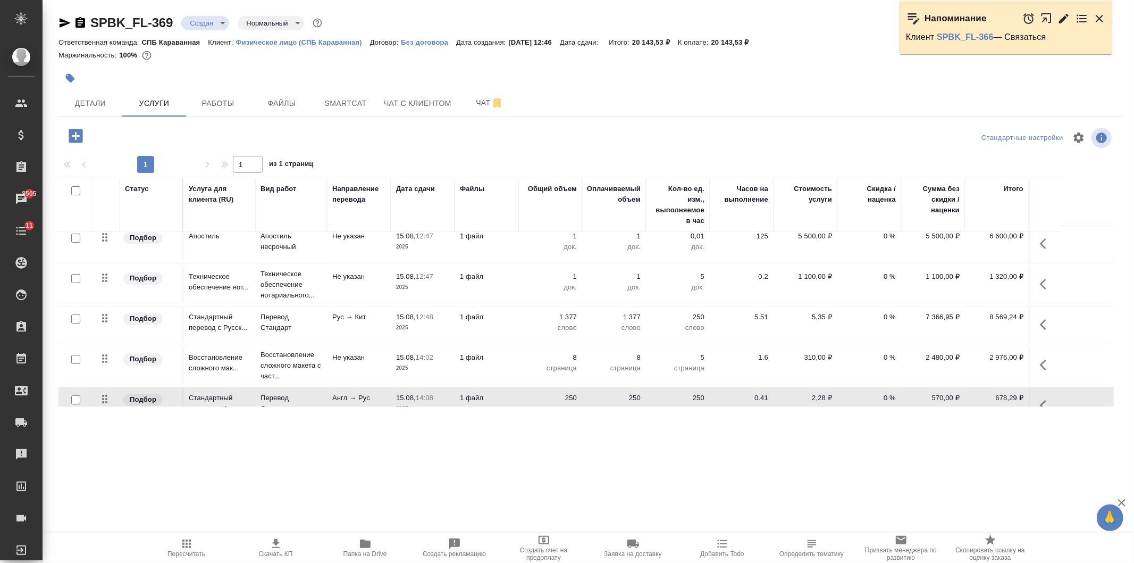
scroll to position [0, 0]
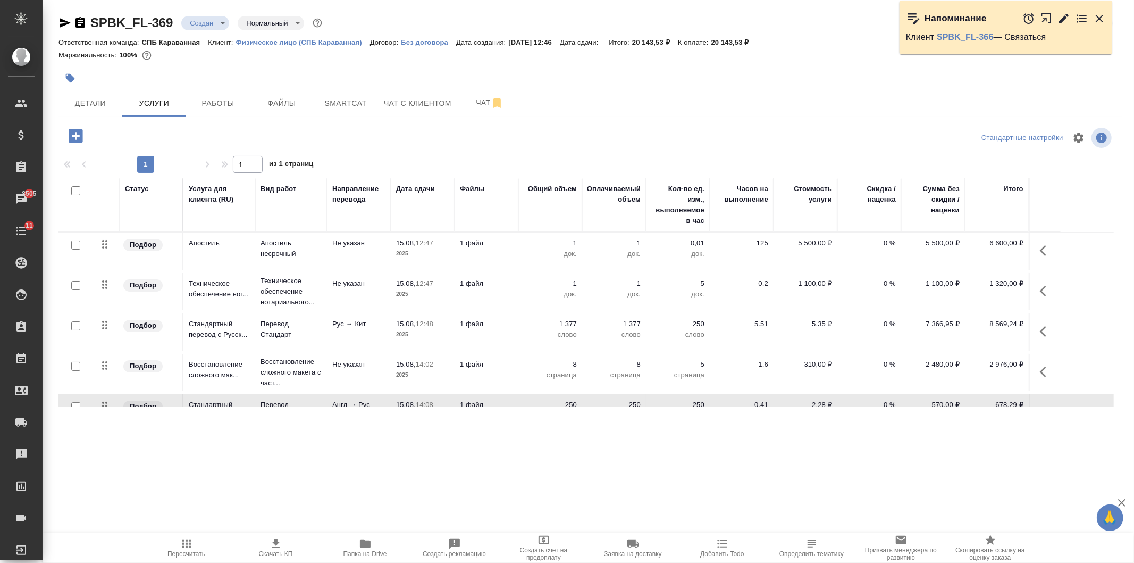
click at [486, 248] on p "1 файл" at bounding box center [486, 243] width 53 height 11
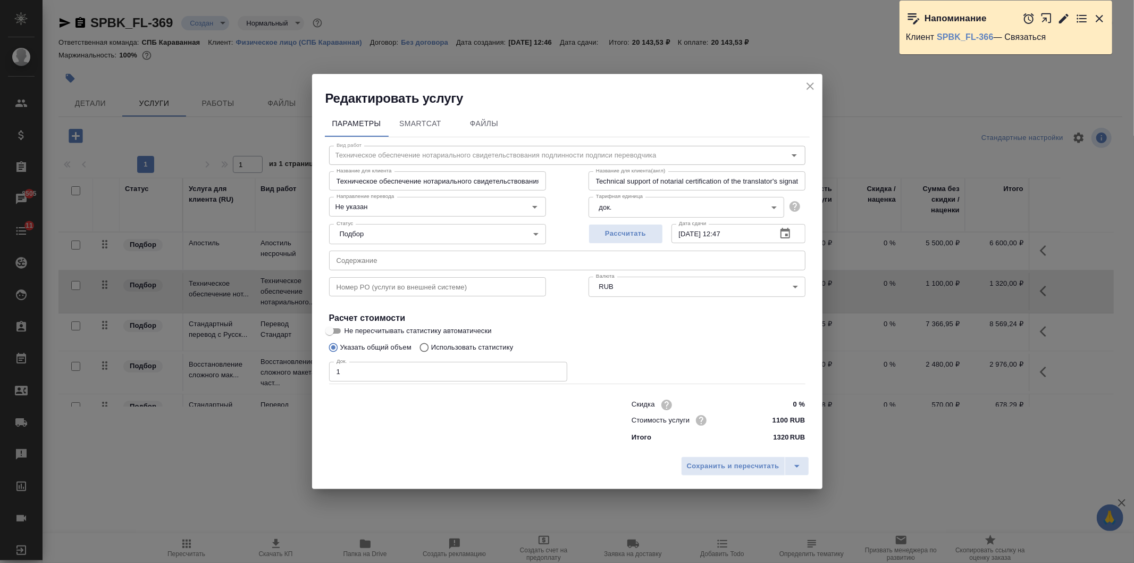
click at [380, 363] on input "1" at bounding box center [448, 371] width 238 height 19
type input "2"
click at [730, 466] on span "Сохранить и пересчитать" at bounding box center [733, 466] width 93 height 12
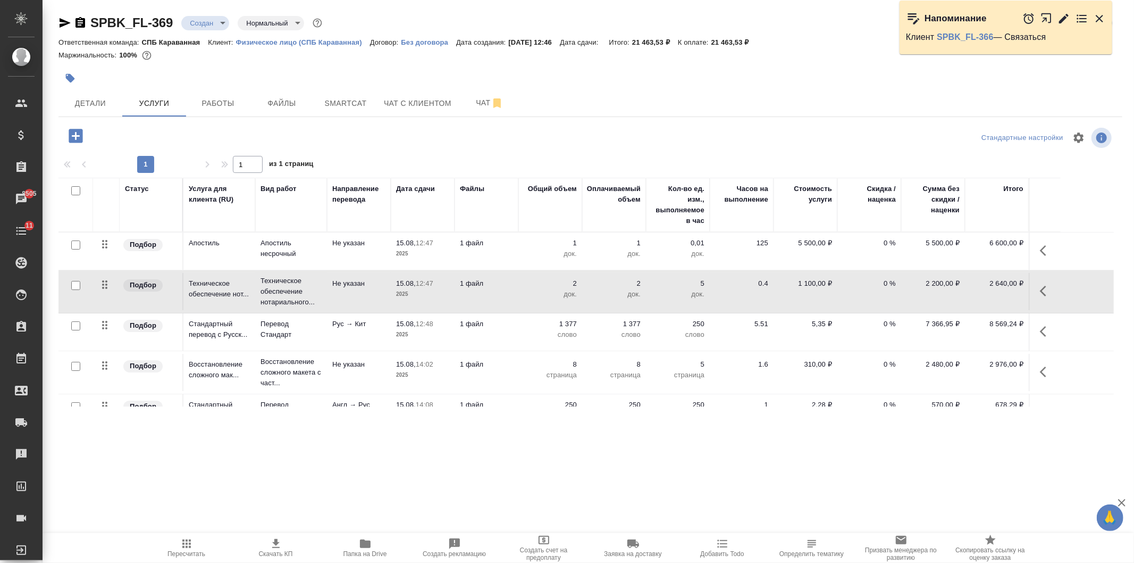
click at [278, 540] on icon "button" at bounding box center [276, 543] width 13 height 13
click at [81, 97] on span "Детали" at bounding box center [90, 103] width 51 height 13
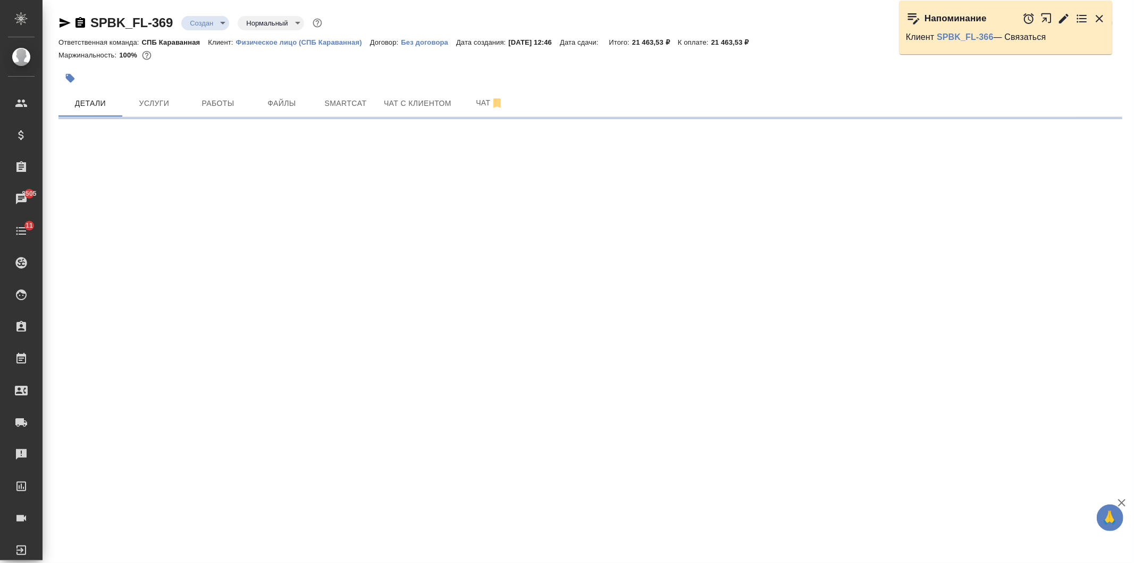
select select "RU"
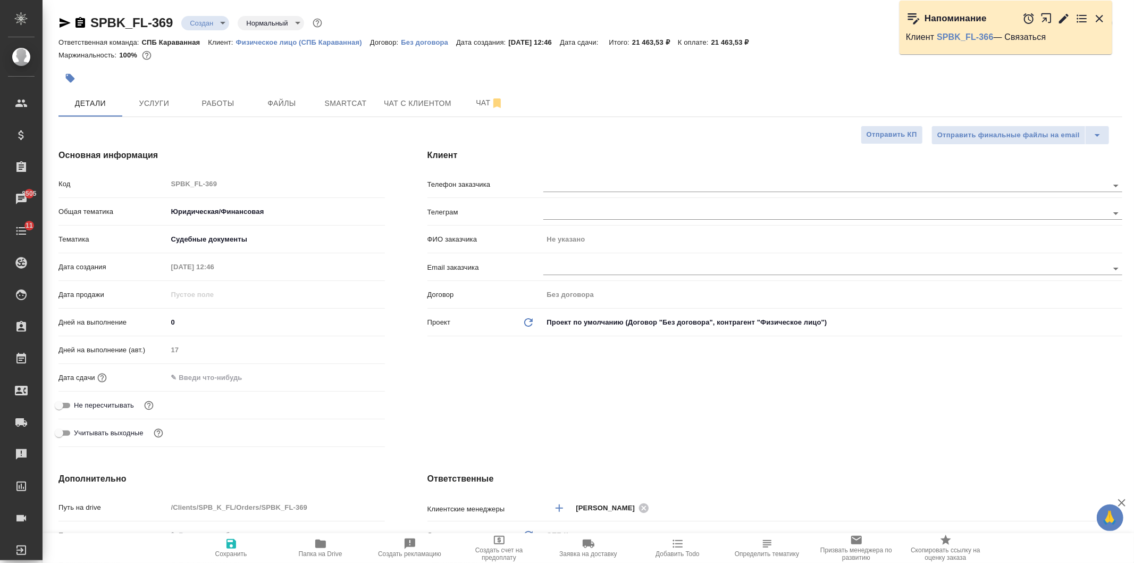
type textarea "x"
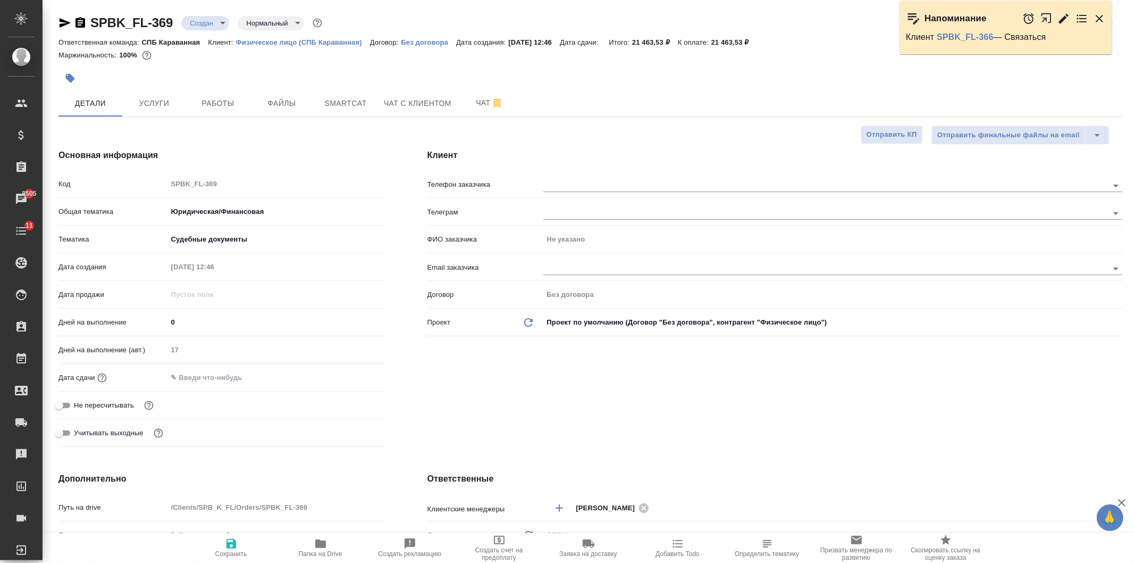
type textarea "x"
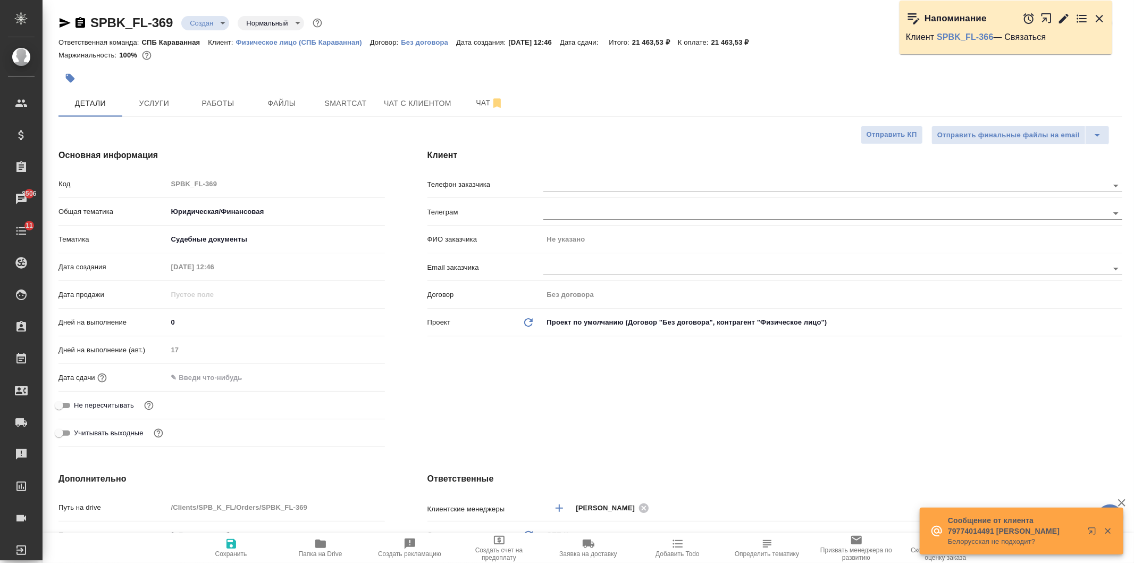
click at [213, 383] on input "text" at bounding box center [214, 377] width 93 height 15
click at [352, 379] on icon "button" at bounding box center [354, 376] width 10 height 11
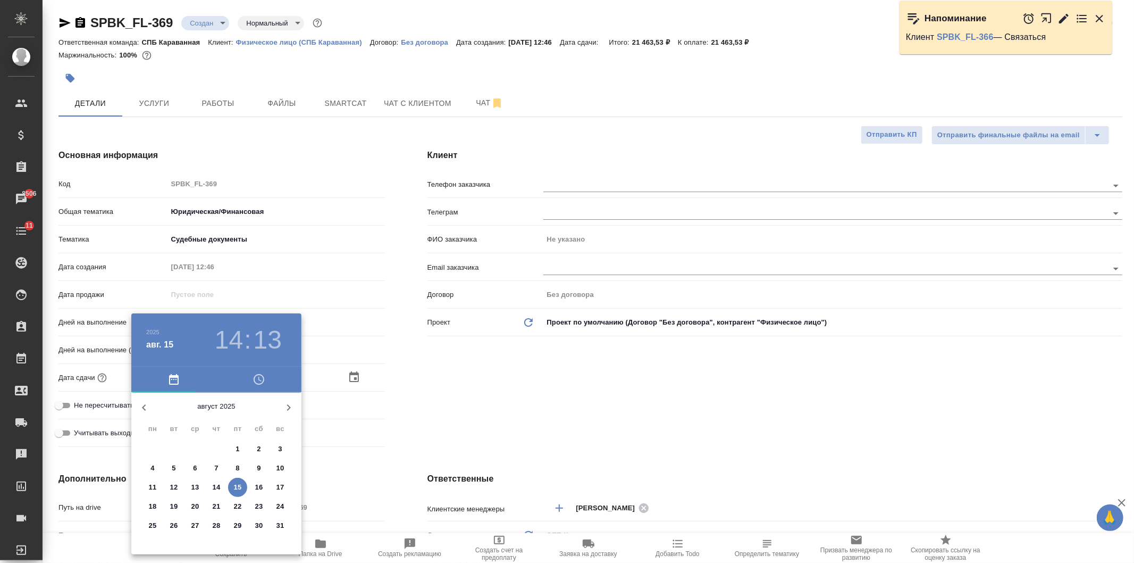
click at [507, 443] on div at bounding box center [567, 281] width 1134 height 563
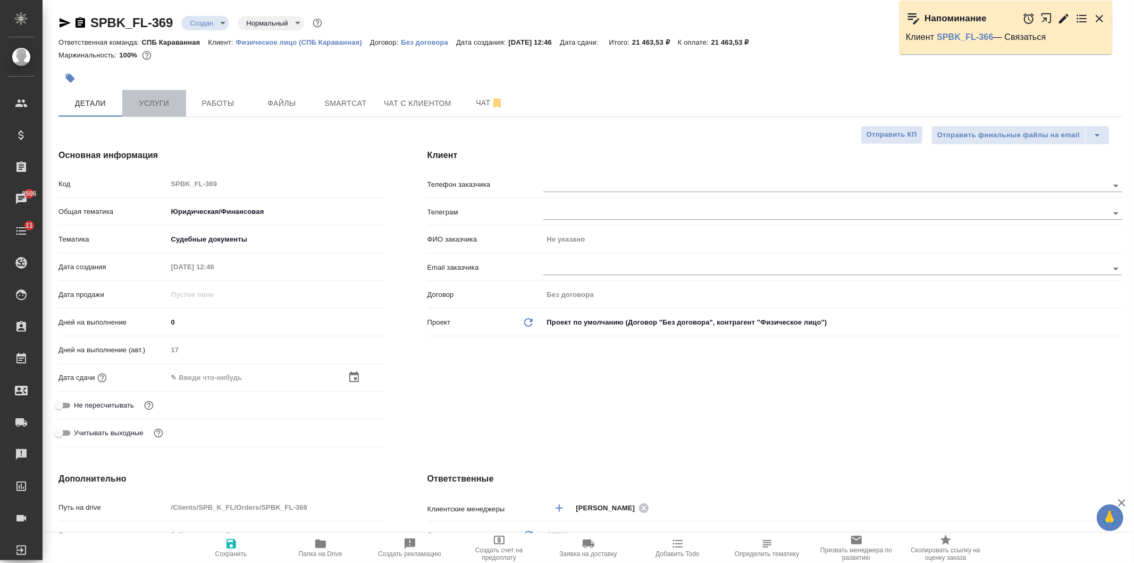
click at [152, 107] on span "Услуги" at bounding box center [154, 103] width 51 height 13
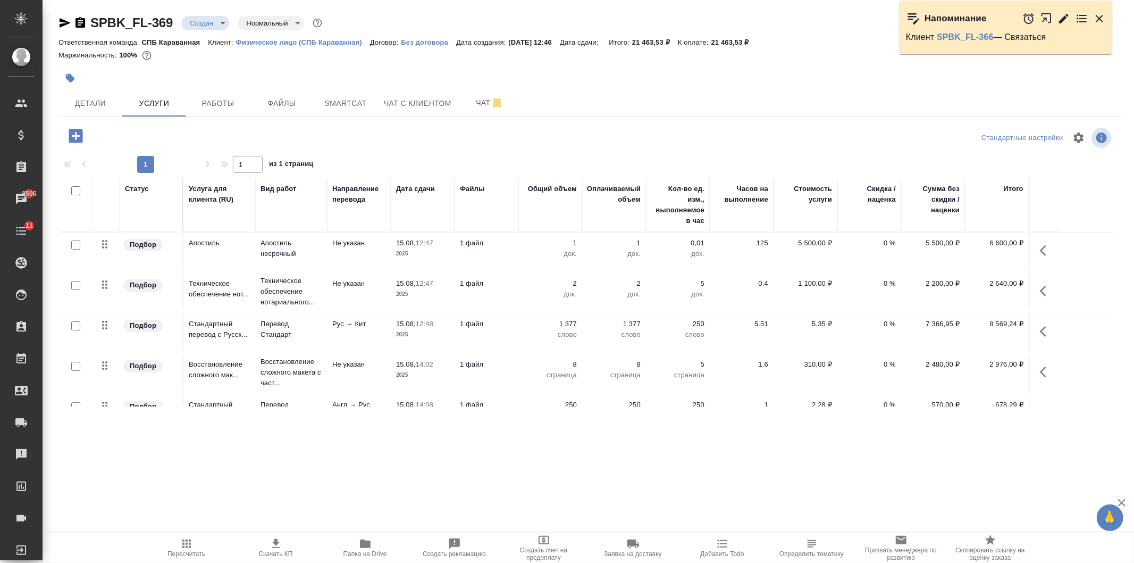
scroll to position [26, 0]
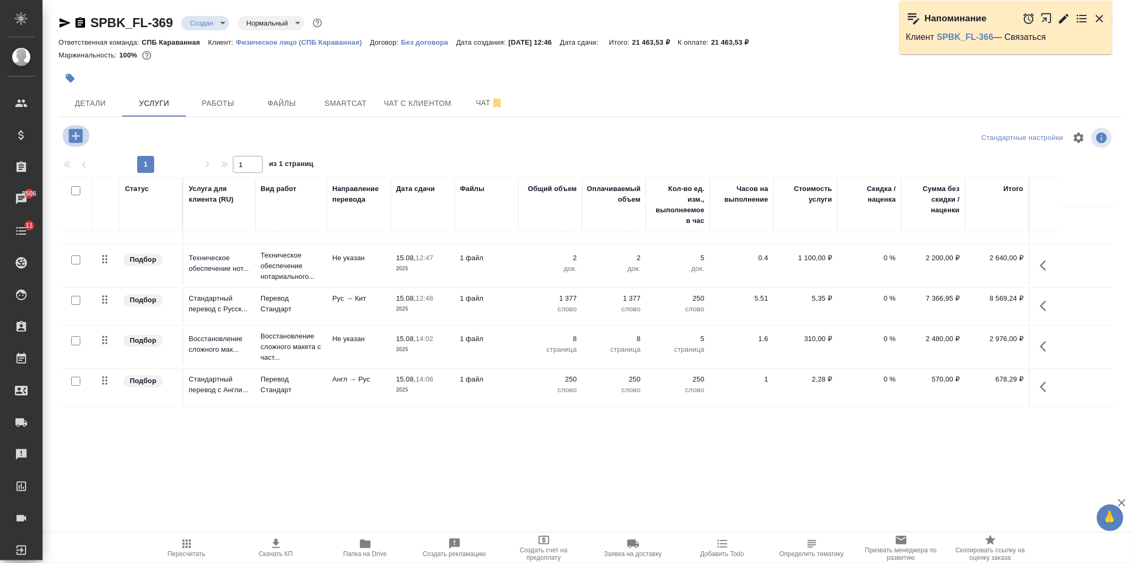
click at [68, 137] on icon "button" at bounding box center [75, 136] width 19 height 19
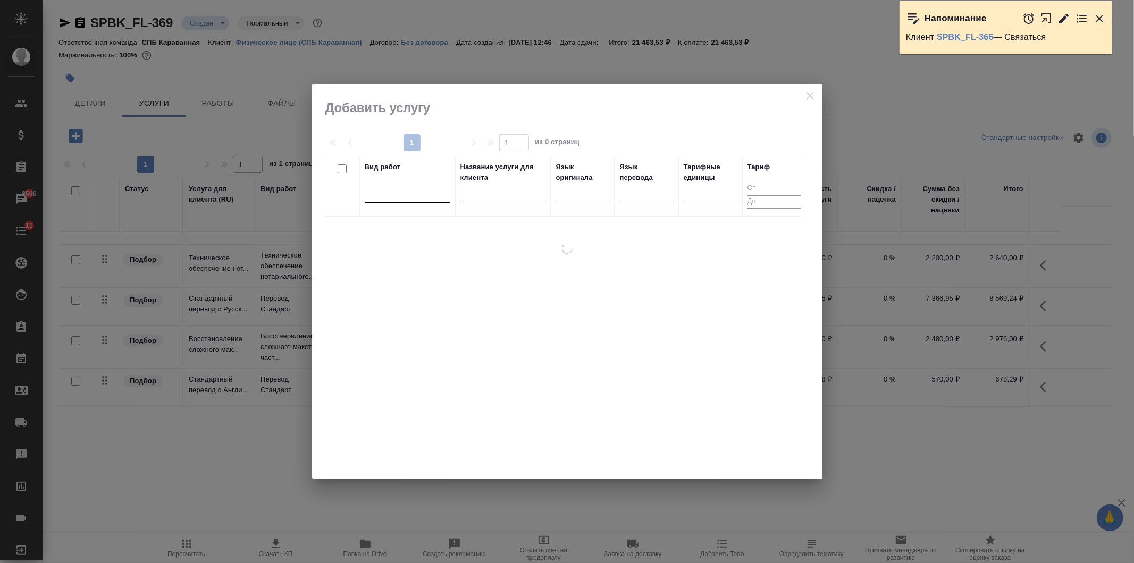
click at [416, 191] on div at bounding box center [407, 192] width 85 height 15
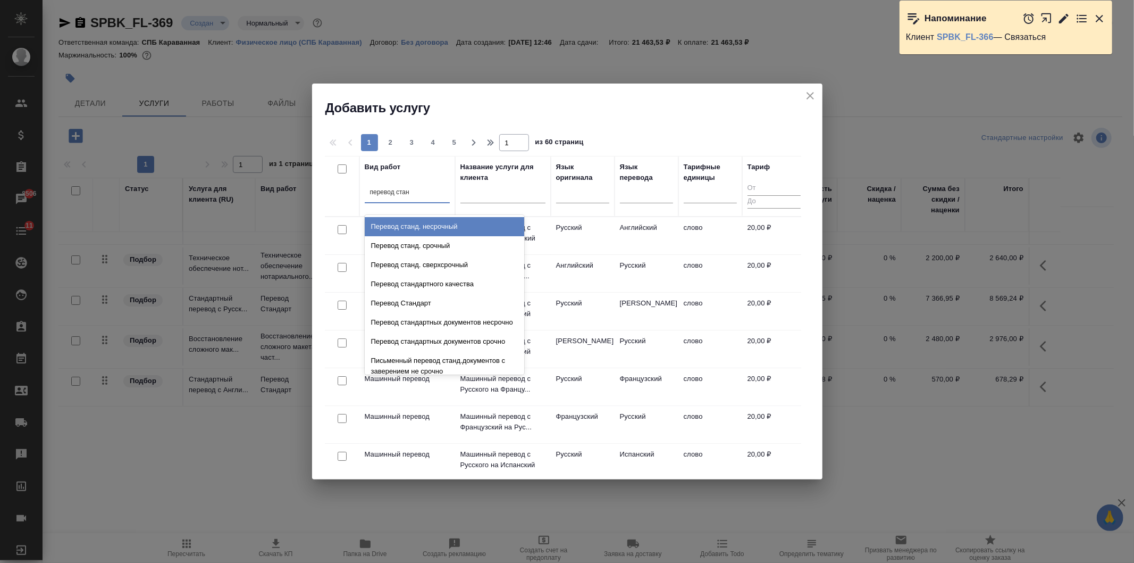
type input "перевод станд"
click at [450, 226] on div "Перевод станд. несрочный" at bounding box center [445, 226] width 160 height 19
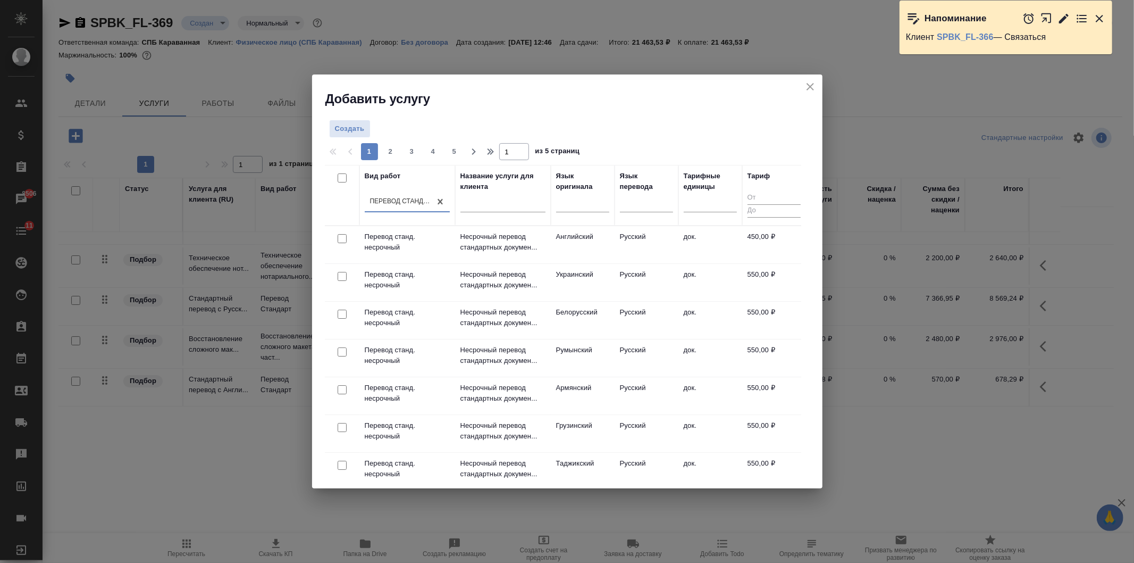
click at [642, 213] on div at bounding box center [646, 206] width 53 height 28
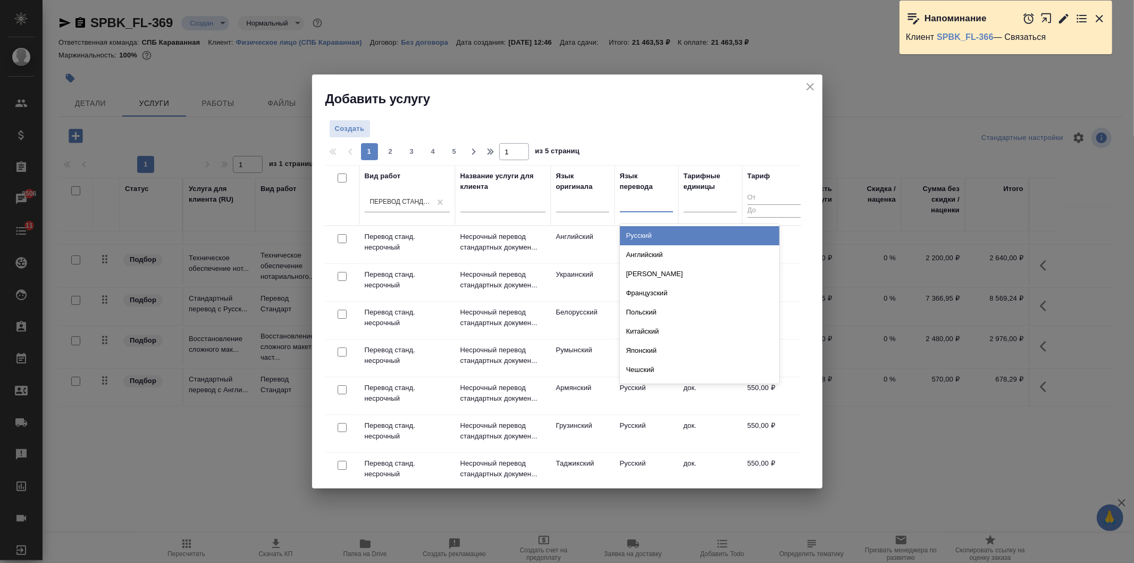
click at [644, 207] on div at bounding box center [646, 201] width 53 height 15
type input "кит"
click at [652, 235] on div "Китайский" at bounding box center [700, 235] width 160 height 19
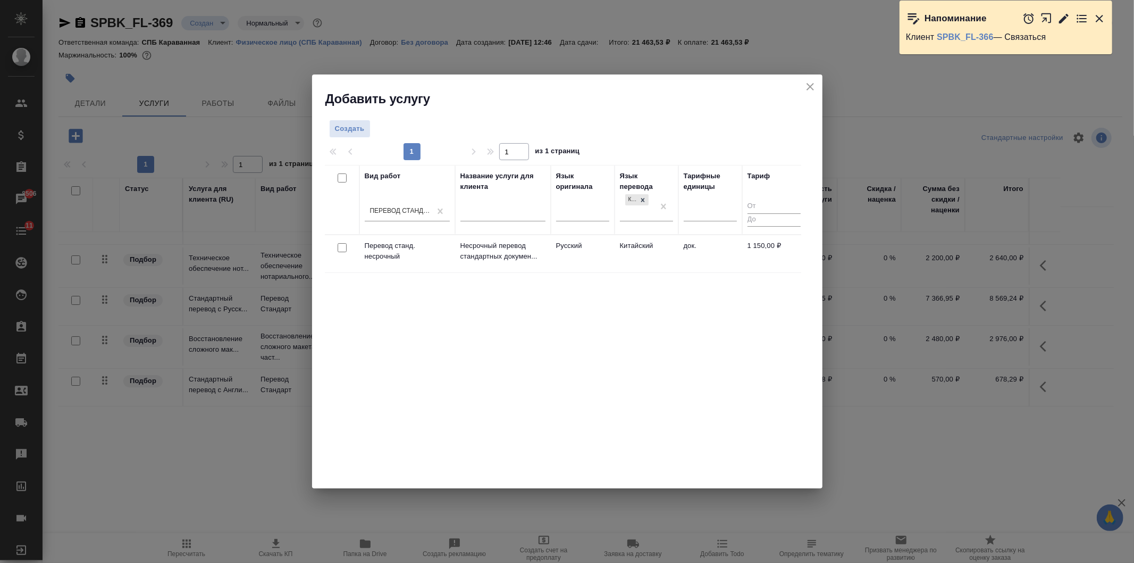
click at [349, 250] on div at bounding box center [342, 247] width 24 height 15
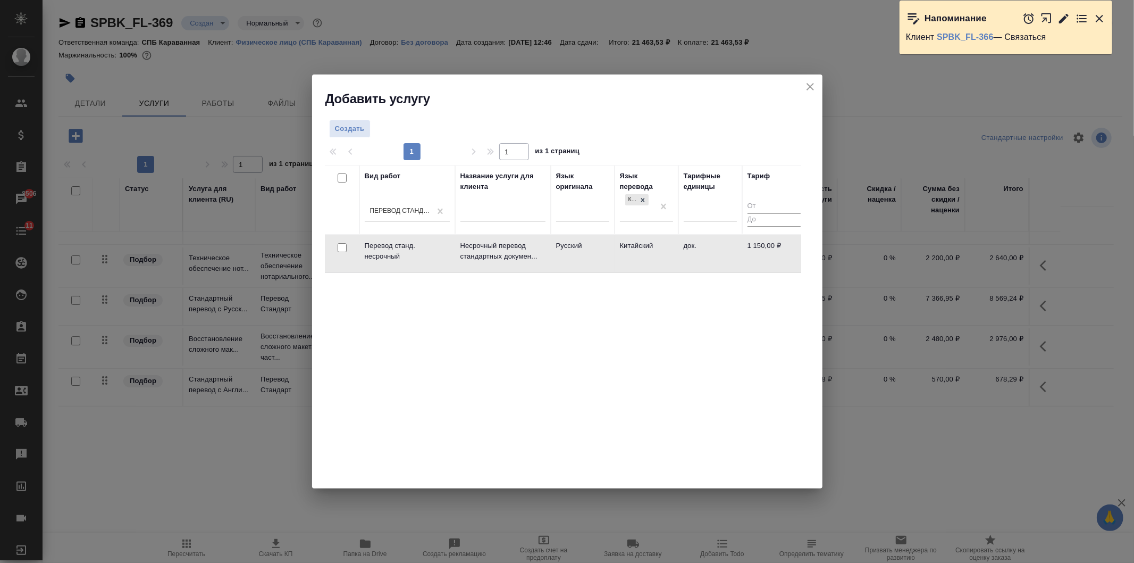
click at [341, 253] on div at bounding box center [342, 247] width 24 height 15
click at [339, 247] on input "checkbox" at bounding box center [342, 247] width 9 height 9
checkbox input "true"
click at [767, 132] on span "Создать услуги" at bounding box center [768, 132] width 56 height 12
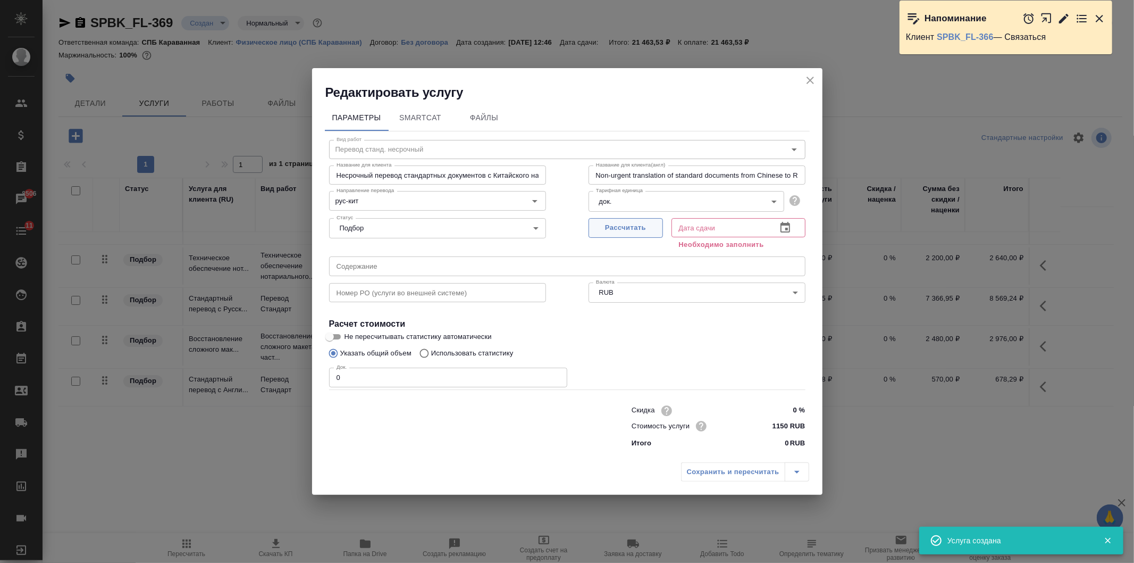
click at [629, 230] on span "Рассчитать" at bounding box center [626, 228] width 63 height 12
type input "15.08.2025 14:14"
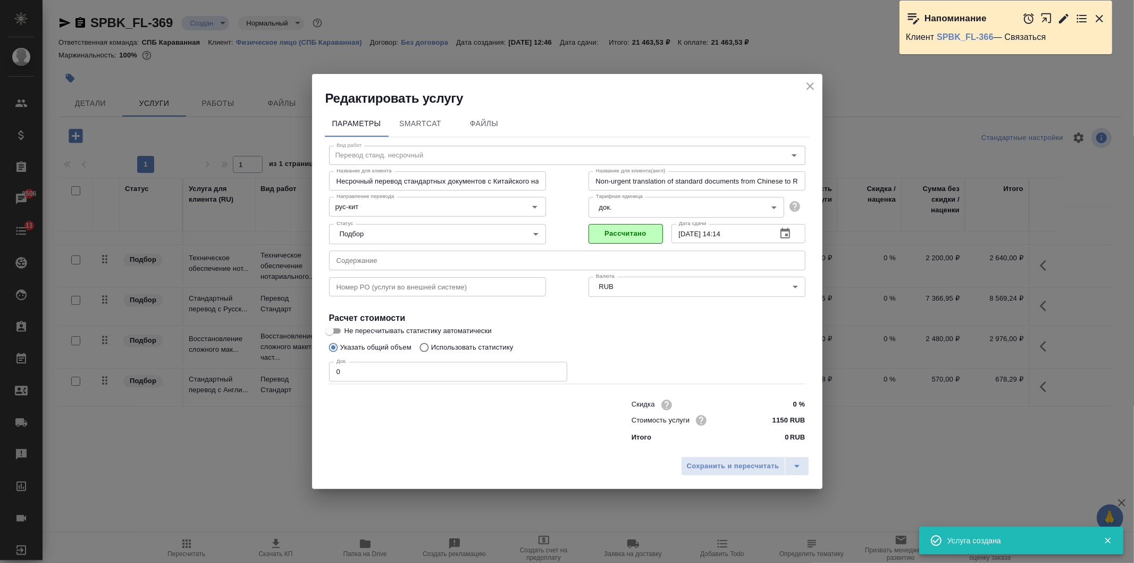
click at [357, 381] on input "0" at bounding box center [448, 371] width 238 height 19
type input "2"
click at [733, 464] on span "Сохранить и пересчитать" at bounding box center [733, 466] width 93 height 12
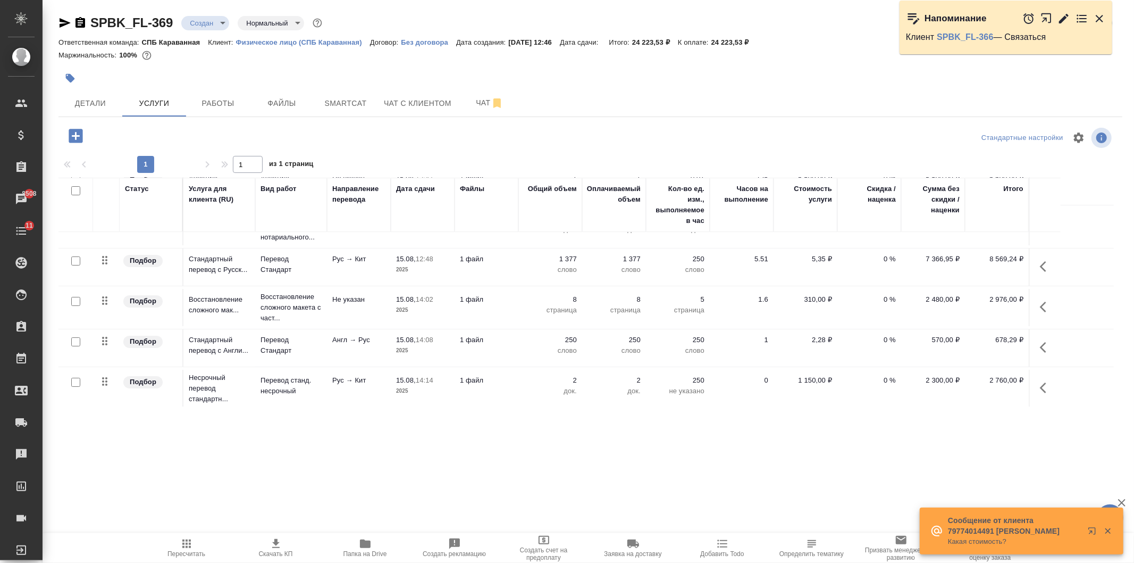
scroll to position [69, 0]
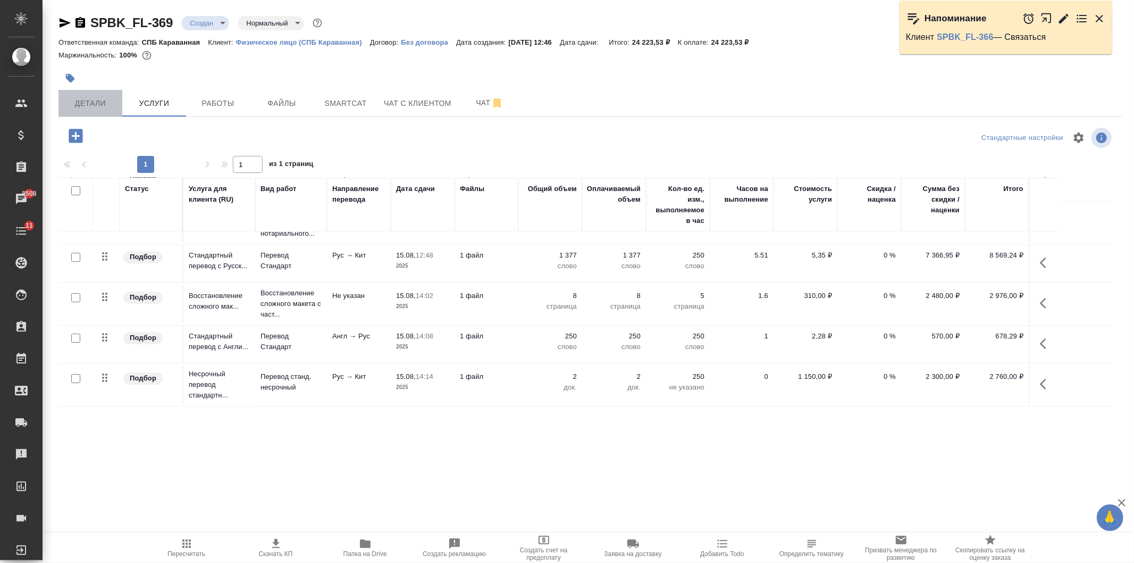
click at [79, 105] on span "Детали" at bounding box center [90, 103] width 51 height 13
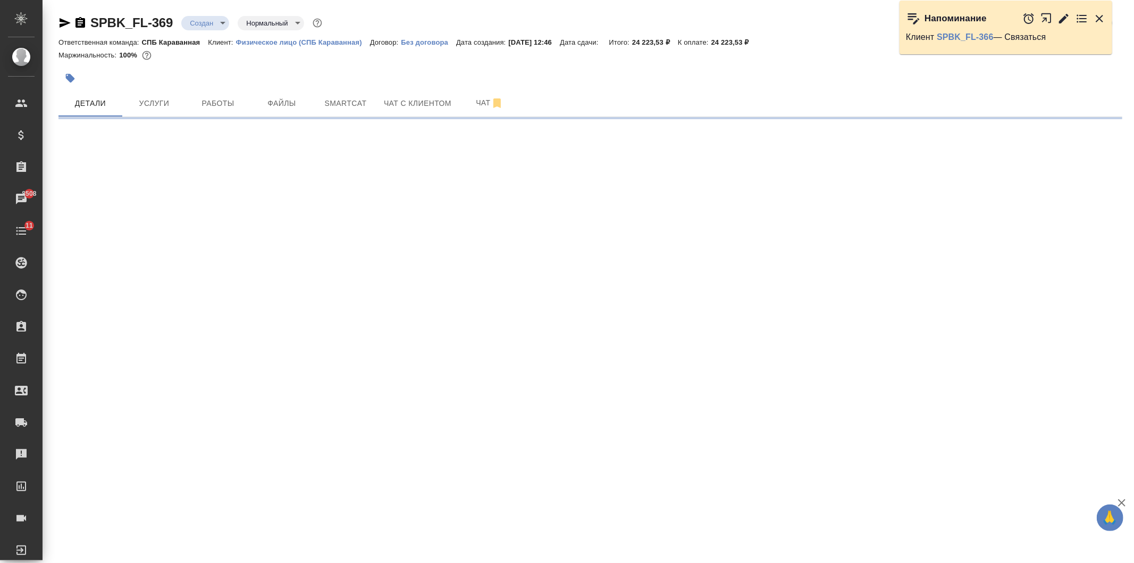
select select "RU"
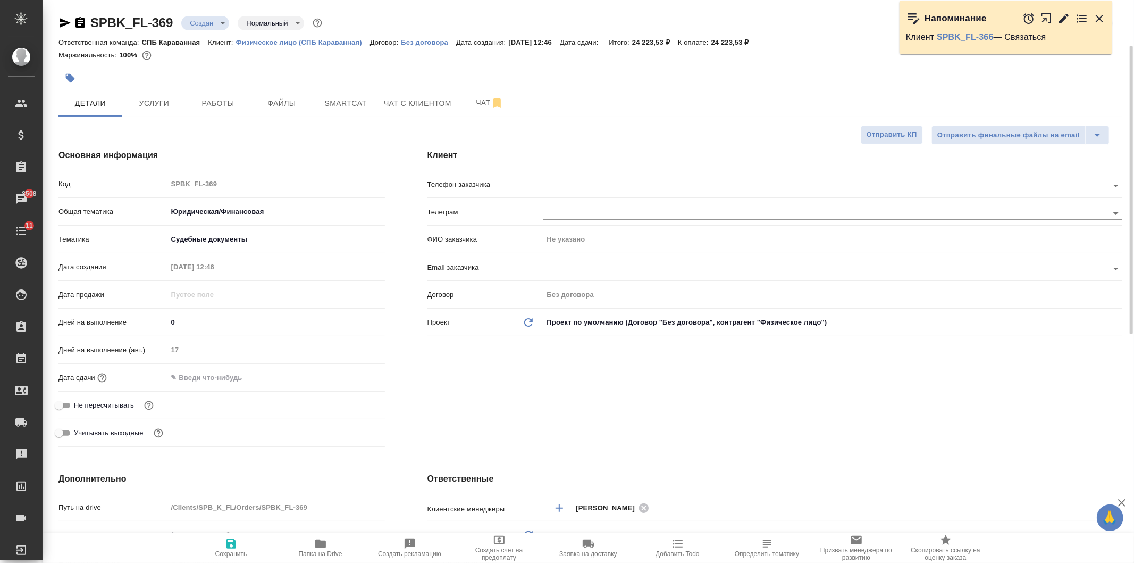
type textarea "x"
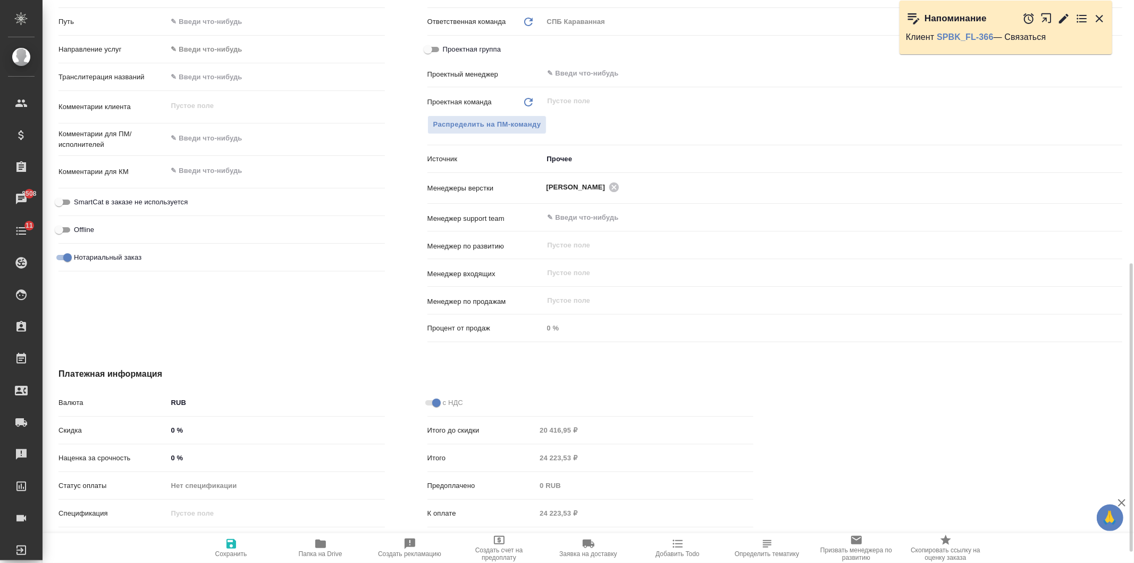
scroll to position [369, 0]
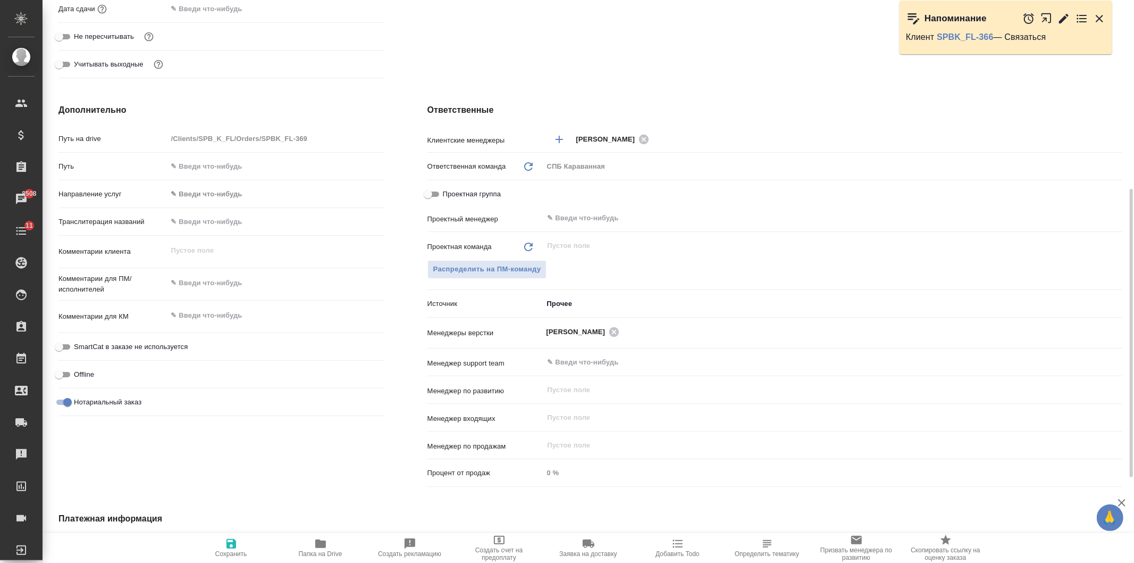
type textarea "x"
click at [221, 289] on textarea at bounding box center [277, 283] width 218 height 18
type textarea "и"
type textarea "x"
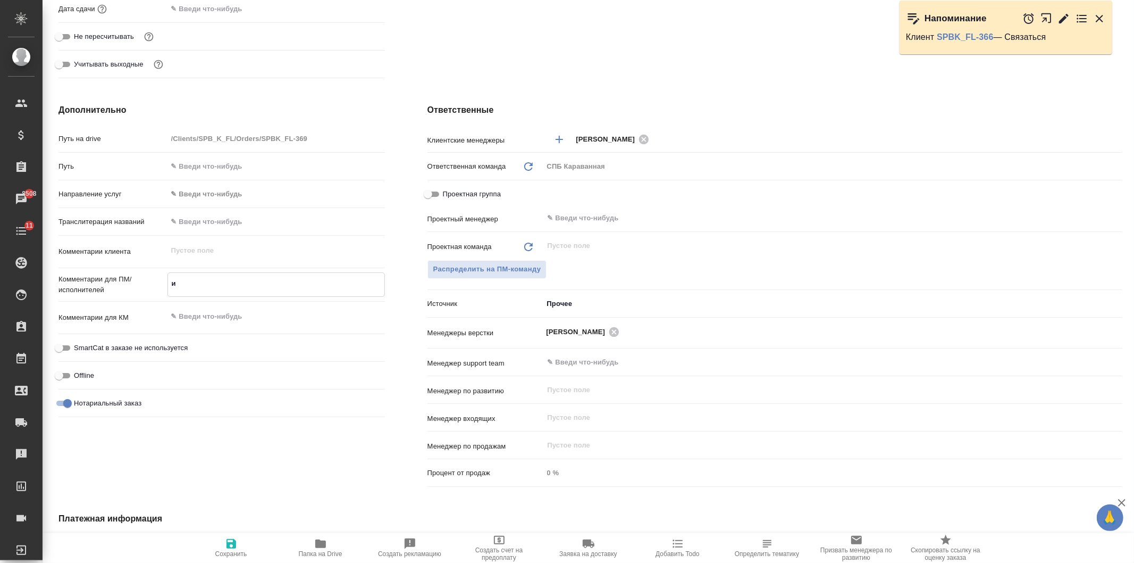
type textarea "x"
type textarea "ито"
type textarea "x"
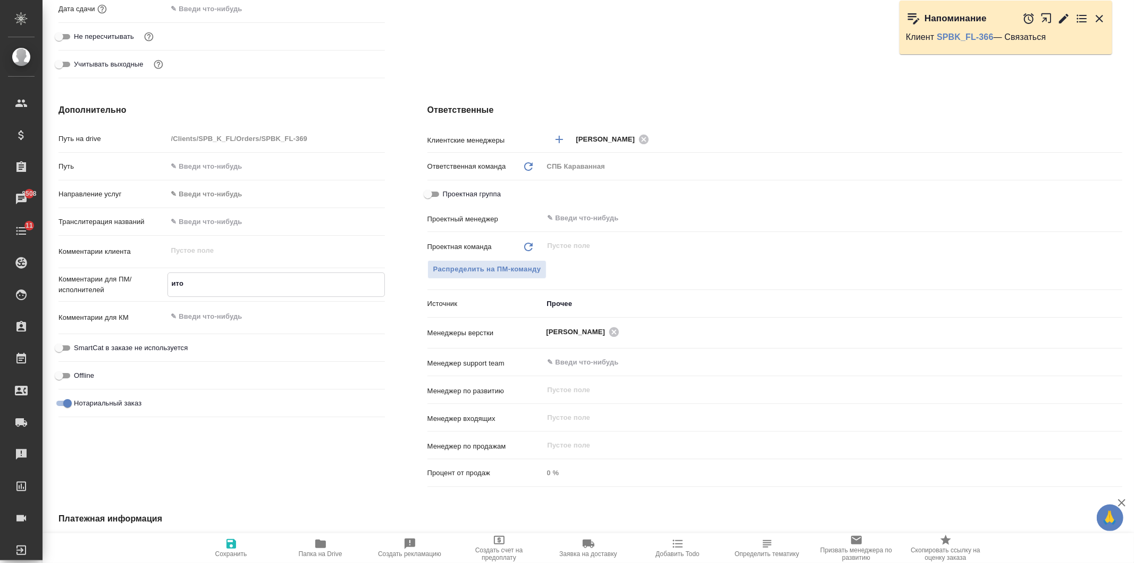
type textarea "x"
type textarea "итог"
type textarea "x"
type textarea "итого"
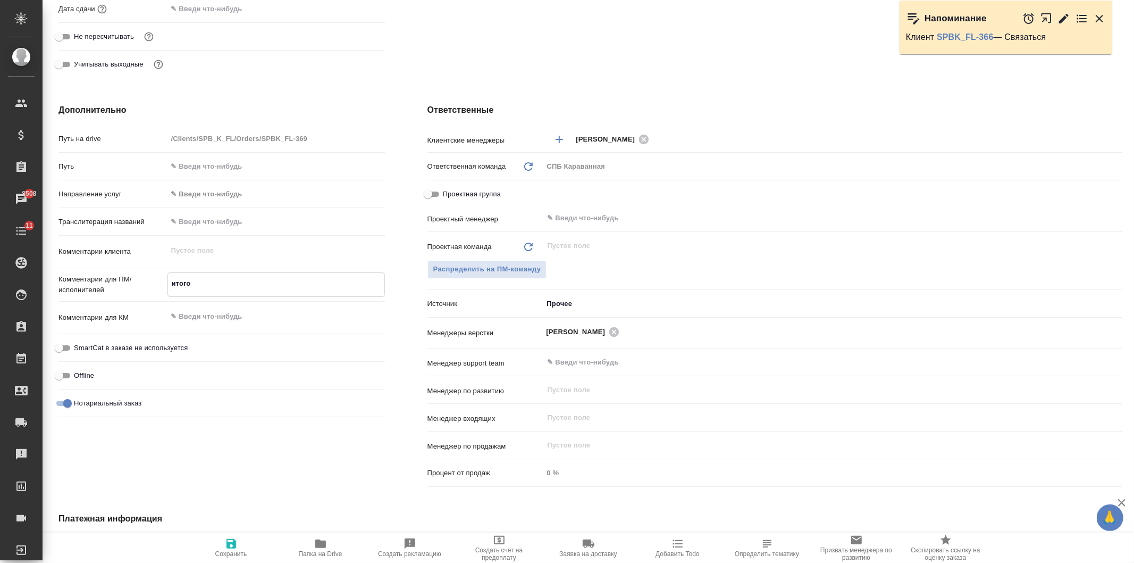
type textarea "x"
type textarea "итогова"
type textarea "x"
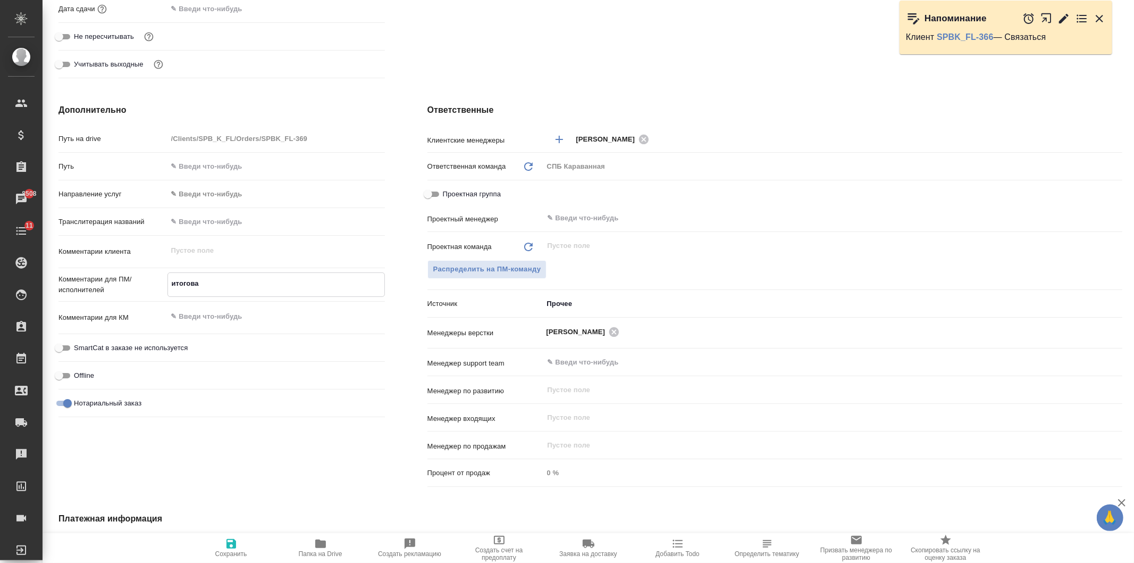
type textarea "x"
type textarea "итоговая"
type textarea "x"
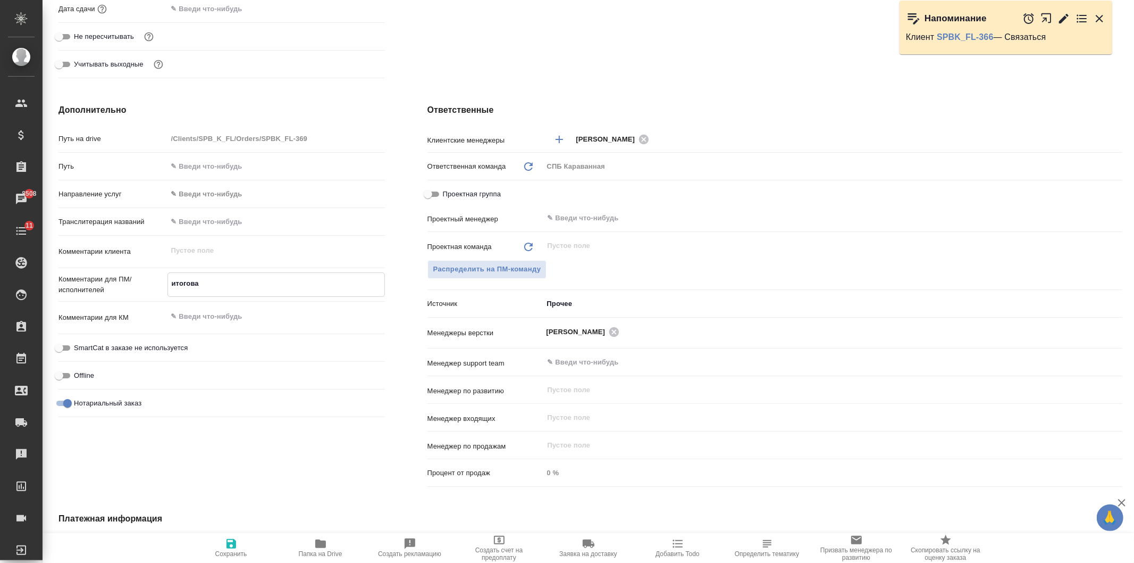
type textarea "x"
type textarea "итоговая"
type textarea "x"
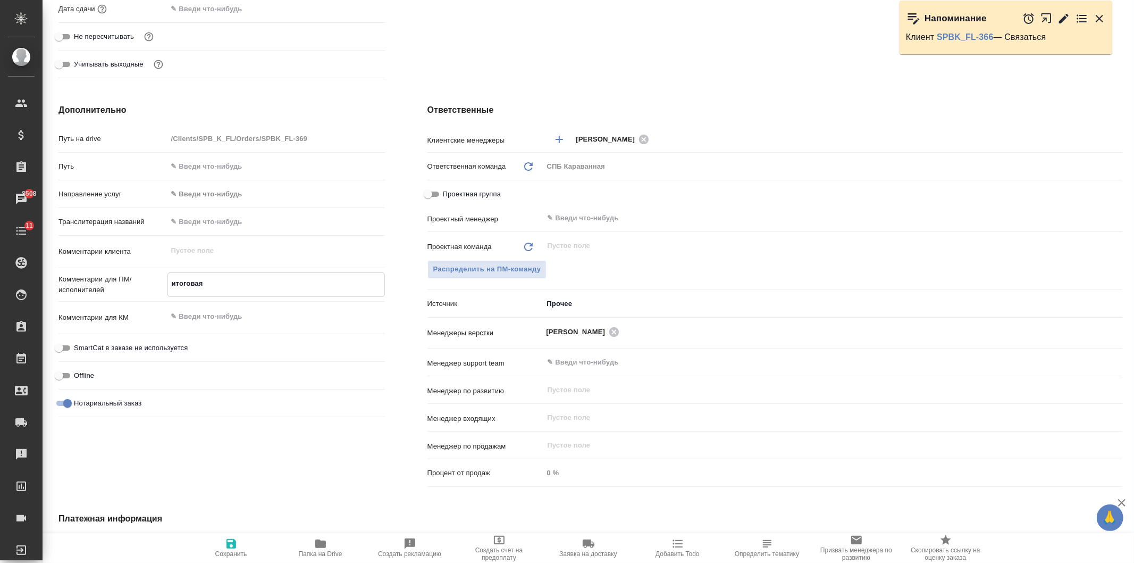
type textarea "итоговая т"
type textarea "x"
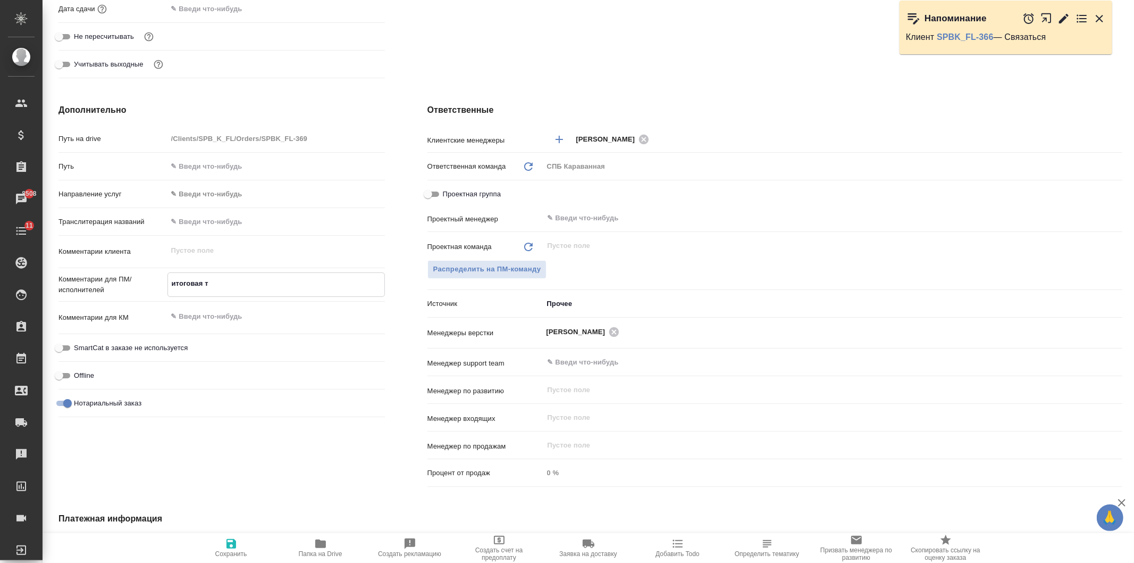
type textarea "итоговая та"
type textarea "x"
type textarea "итоговая таб"
type textarea "x"
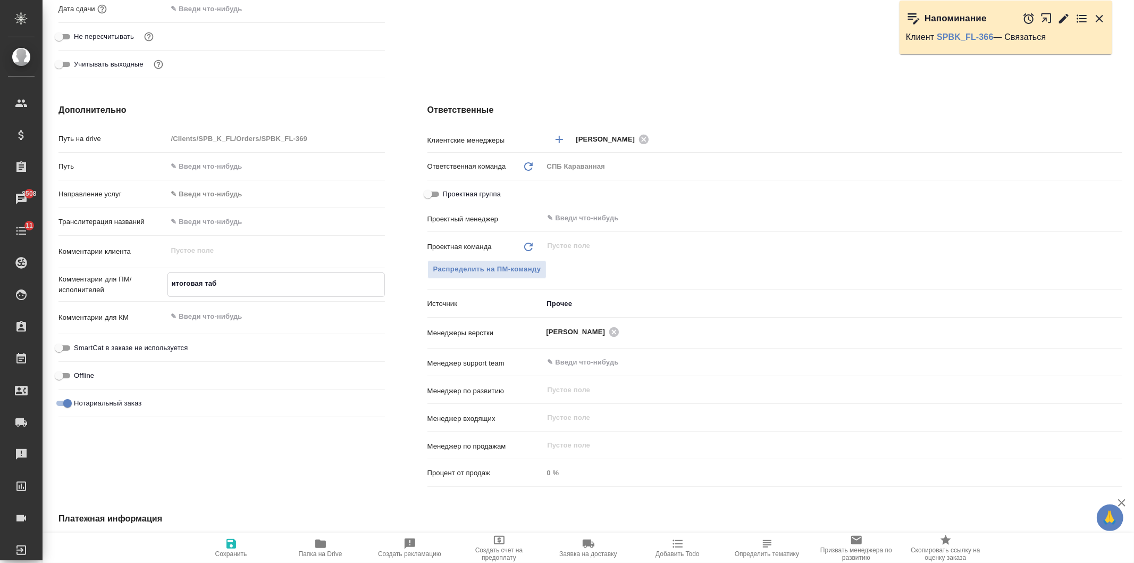
type textarea "x"
type textarea "итоговая табл"
type textarea "x"
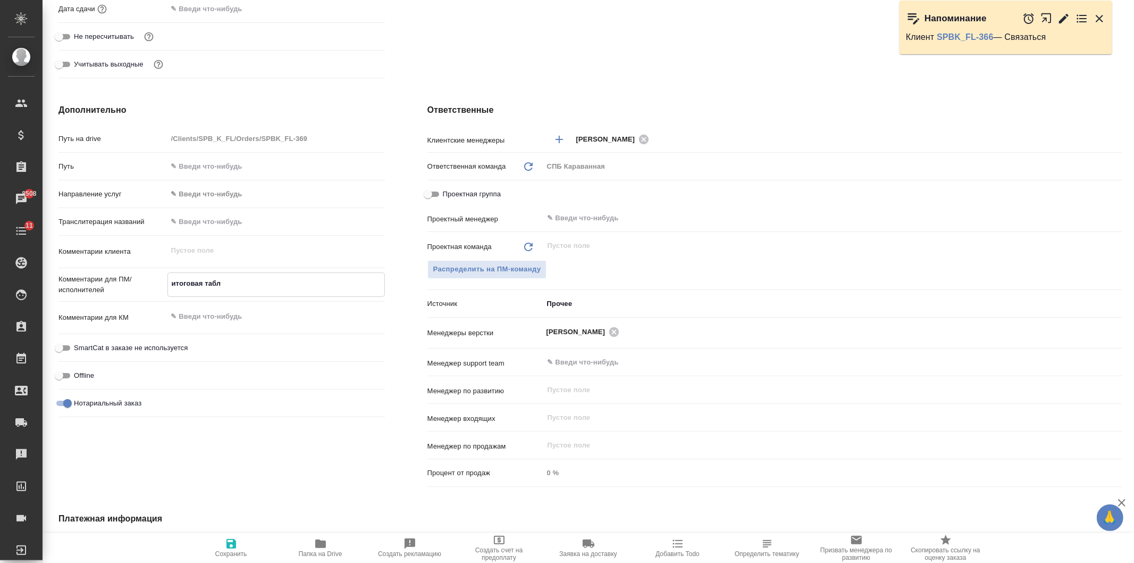
type textarea "x"
type textarea "итоговая табла"
type textarea "x"
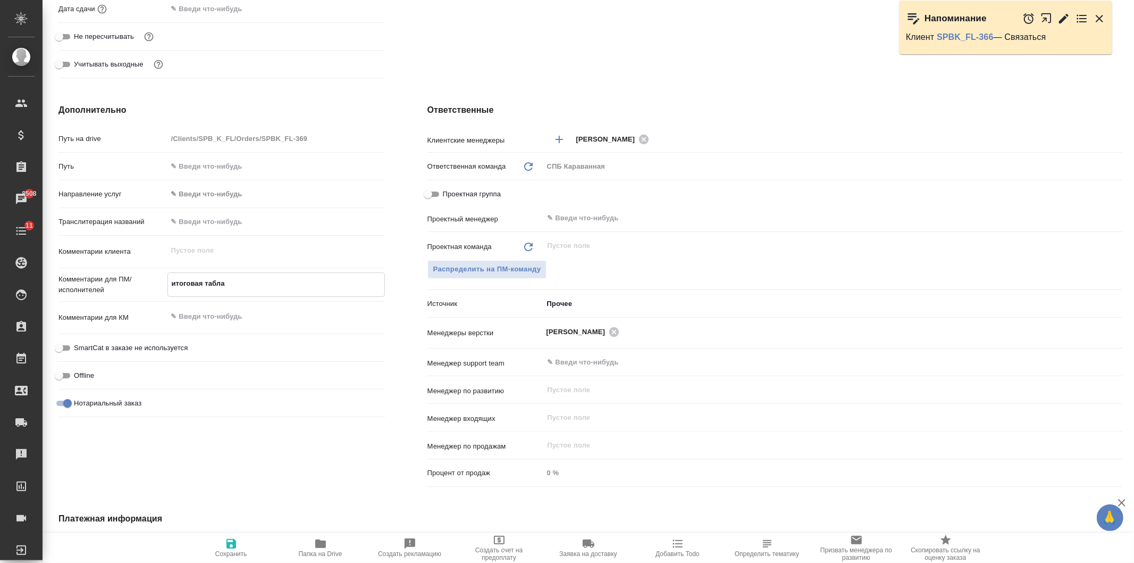
type textarea "итоговая табла"
type textarea "x"
type textarea "итоговая табла н"
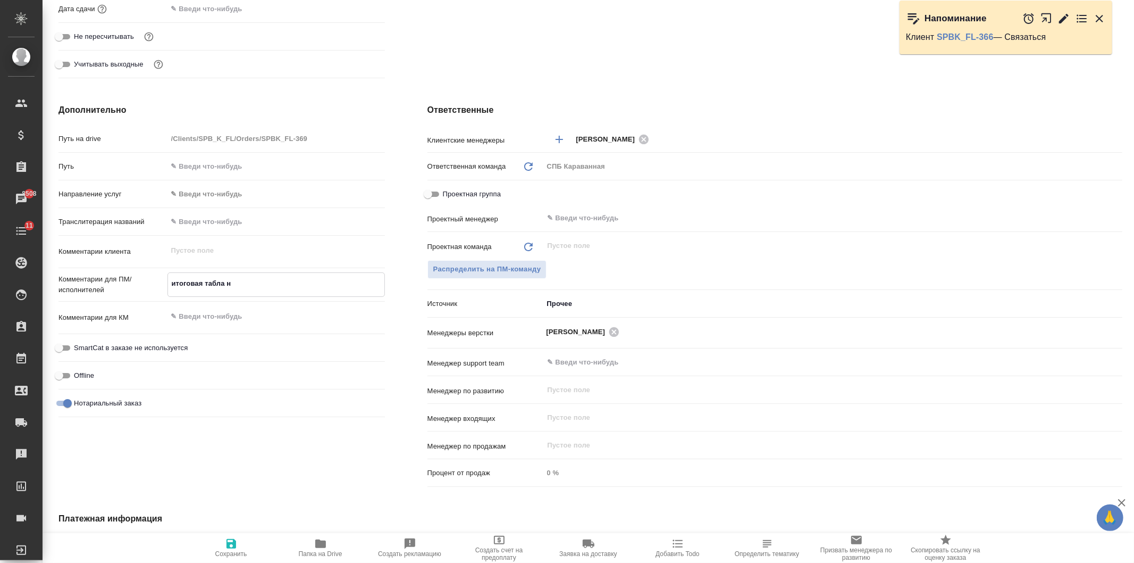
type textarea "x"
type textarea "итоговая табла ну"
type textarea "x"
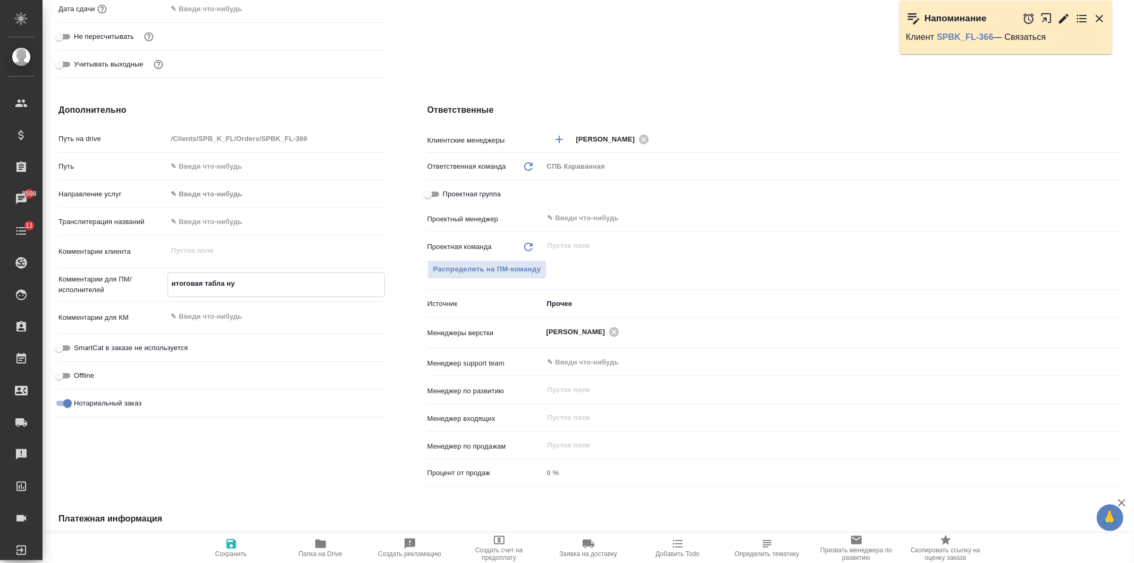
type textarea "x"
type textarea "итоговая табла нуж"
type textarea "x"
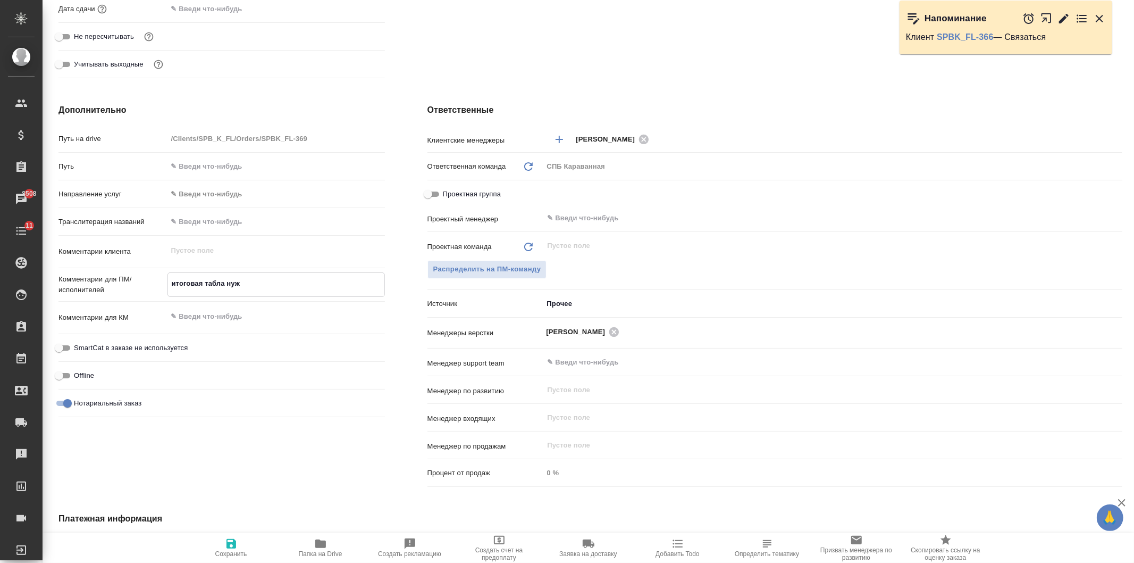
type textarea "x"
type textarea "итоговая табла нужн"
type textarea "x"
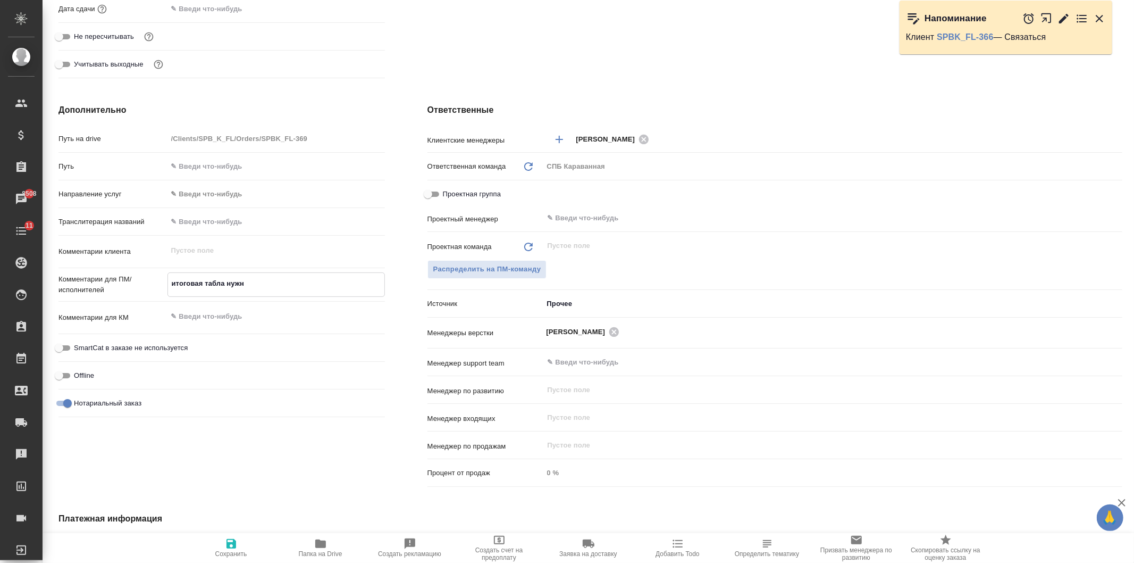
type textarea "итоговая табла нужна"
type textarea "x"
type textarea "итоговая табла нужна"
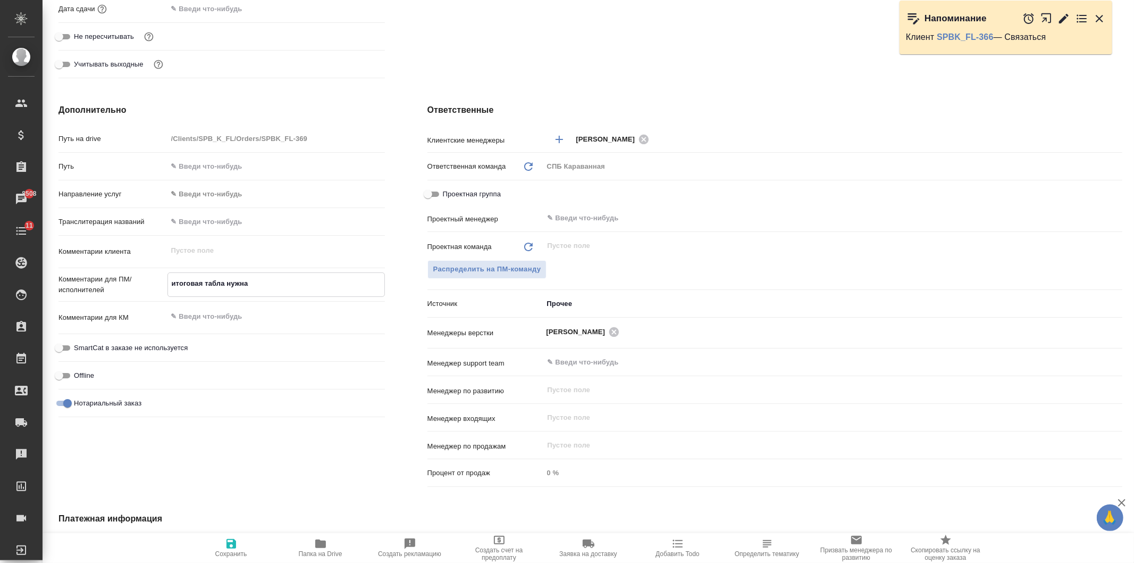
type textarea "x"
type textarea "итоговая табла нужна о"
type textarea "x"
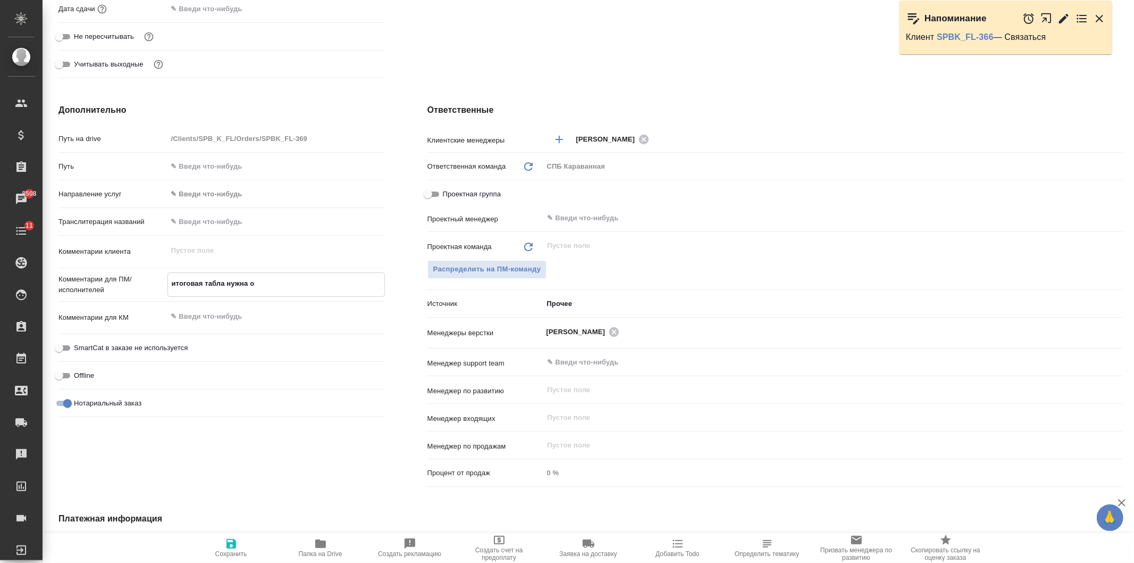
type textarea "x"
type textarea "итоговая табла нужна од"
type textarea "x"
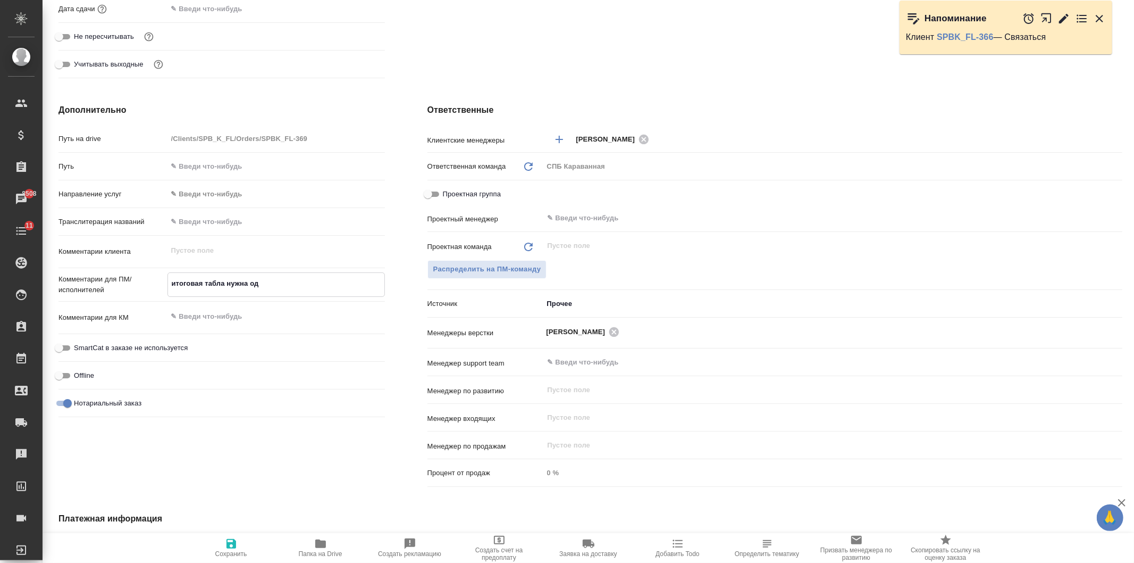
type textarea "x"
type textarea "итоговая табла нужна о"
type textarea "x"
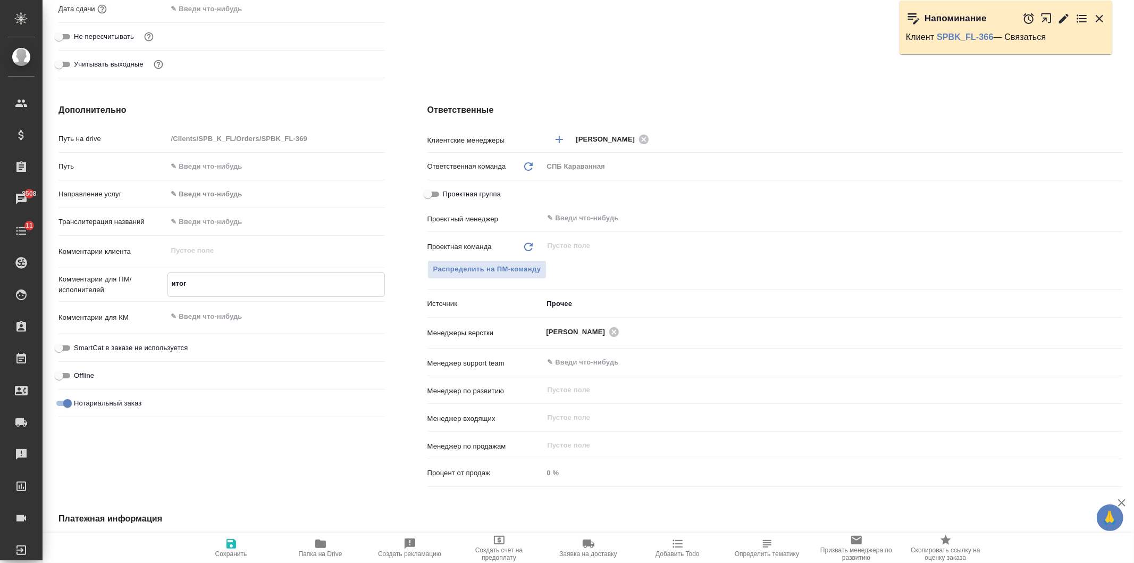
type textarea "ито"
type textarea "x"
type textarea "ит"
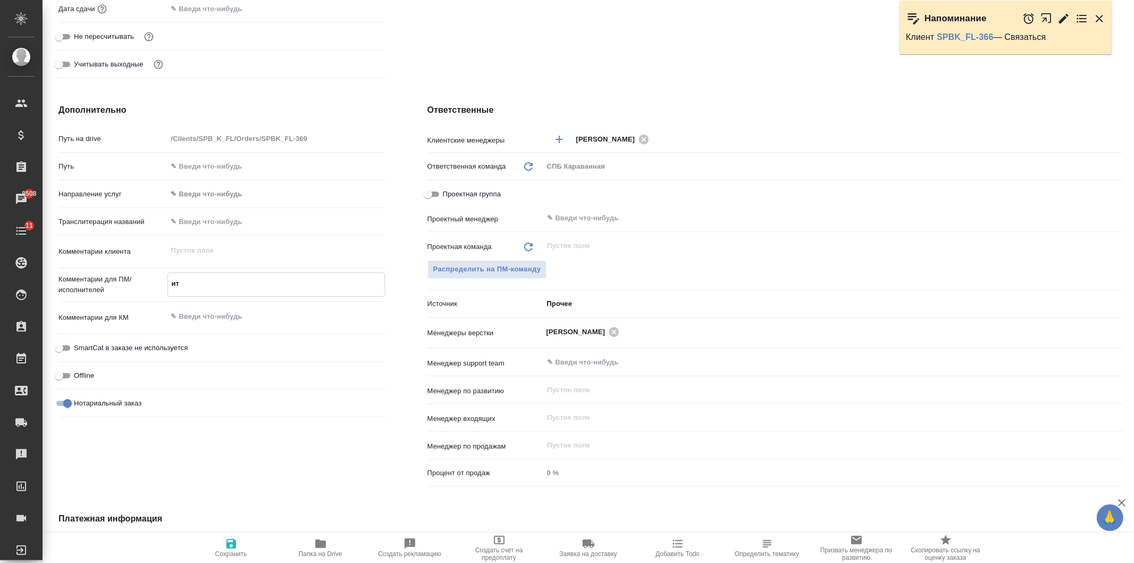
type textarea "x"
type textarea "и"
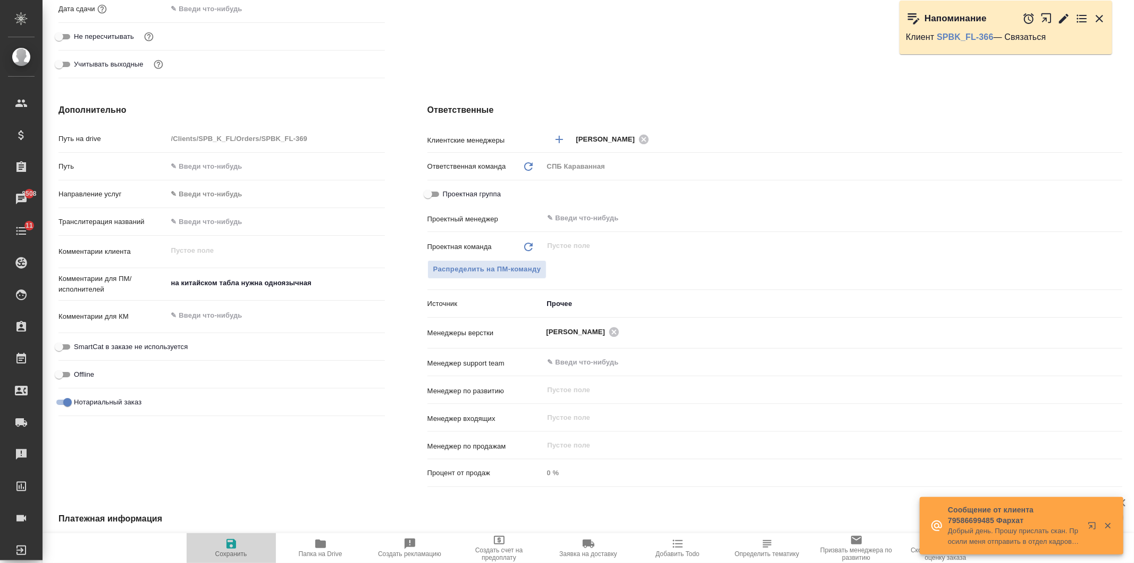
click at [238, 540] on span "Сохранить" at bounding box center [231, 547] width 77 height 20
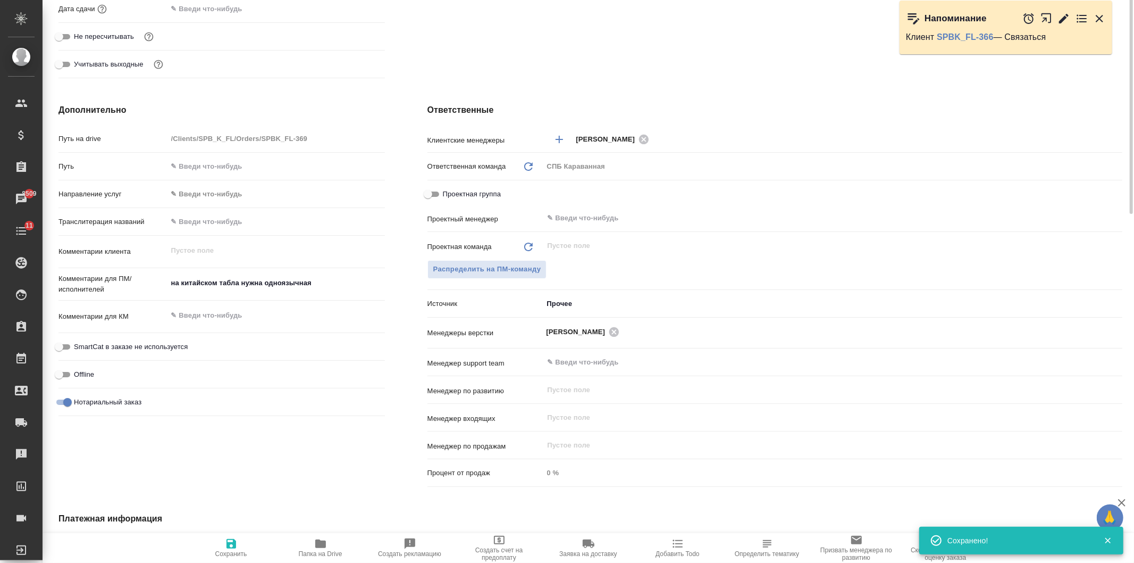
scroll to position [0, 0]
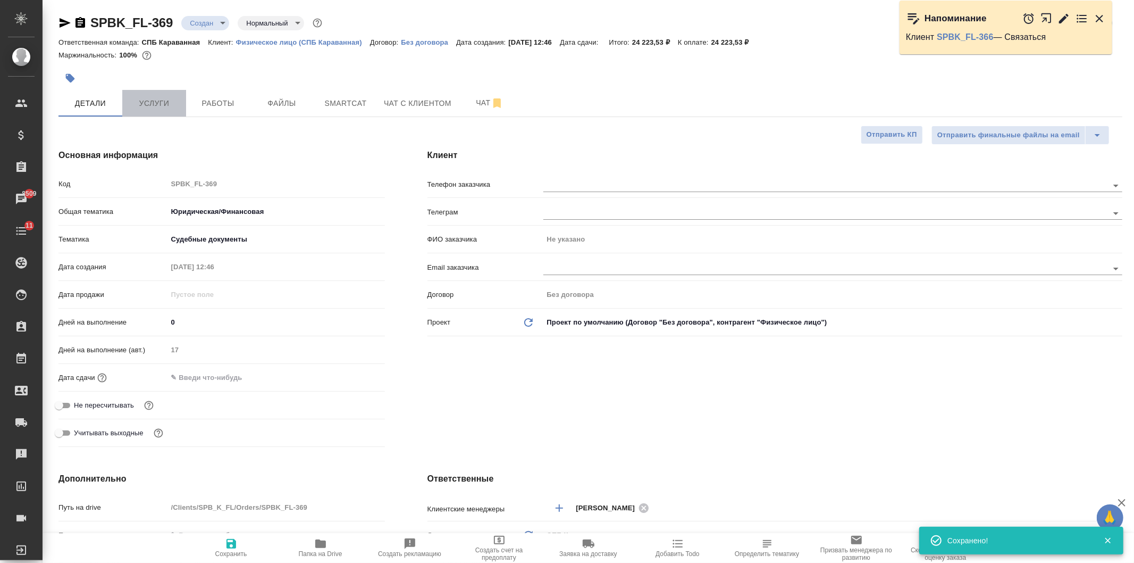
click at [167, 100] on span "Услуги" at bounding box center [154, 103] width 51 height 13
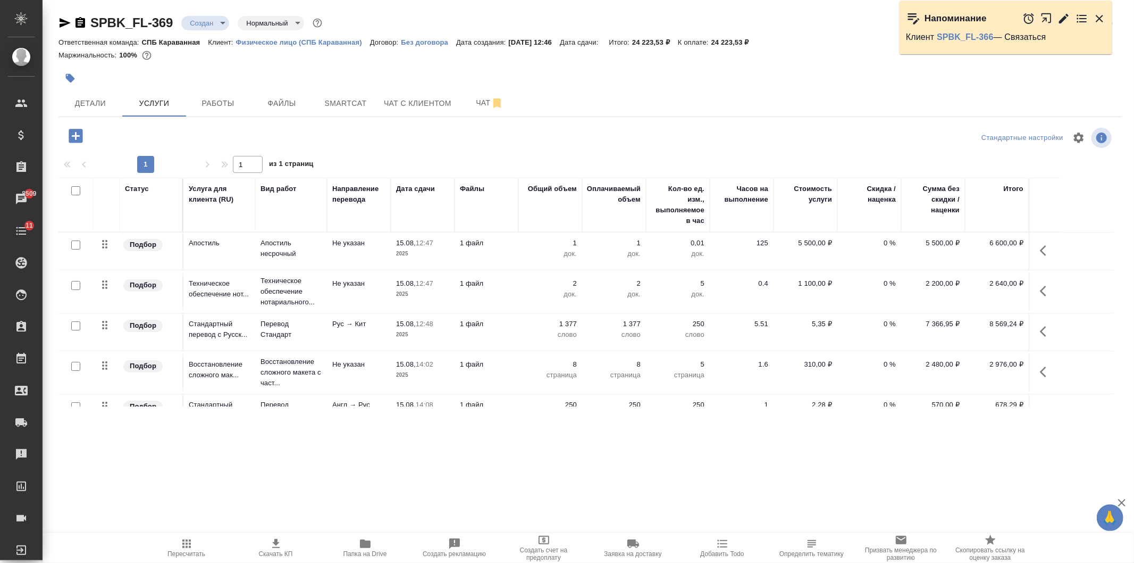
scroll to position [13, 0]
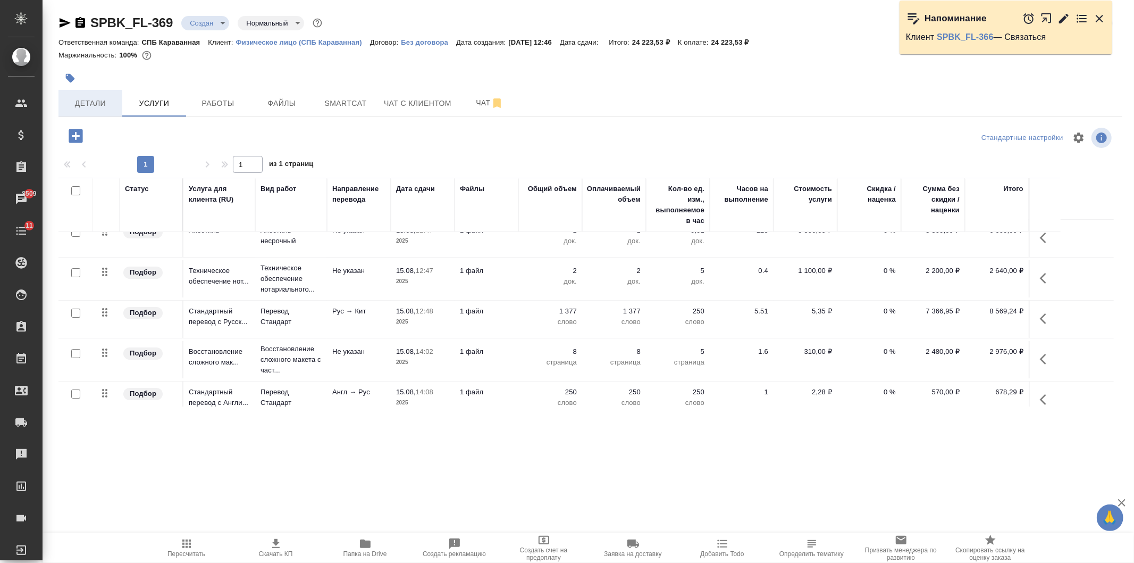
click at [78, 108] on span "Детали" at bounding box center [90, 103] width 51 height 13
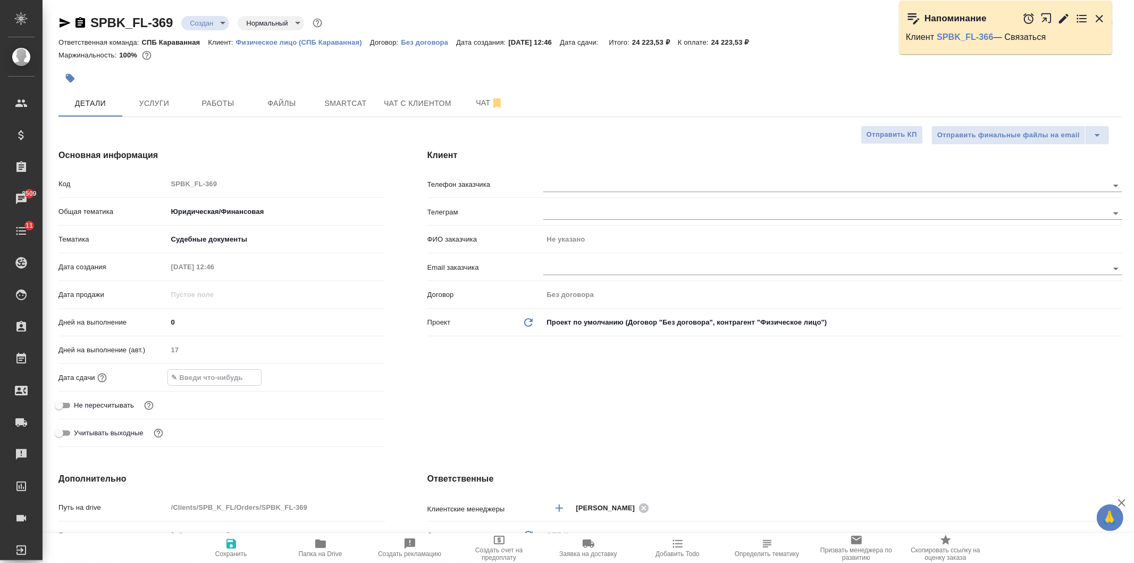
click at [197, 372] on input "text" at bounding box center [214, 377] width 93 height 15
click at [356, 377] on icon "button" at bounding box center [354, 376] width 13 height 13
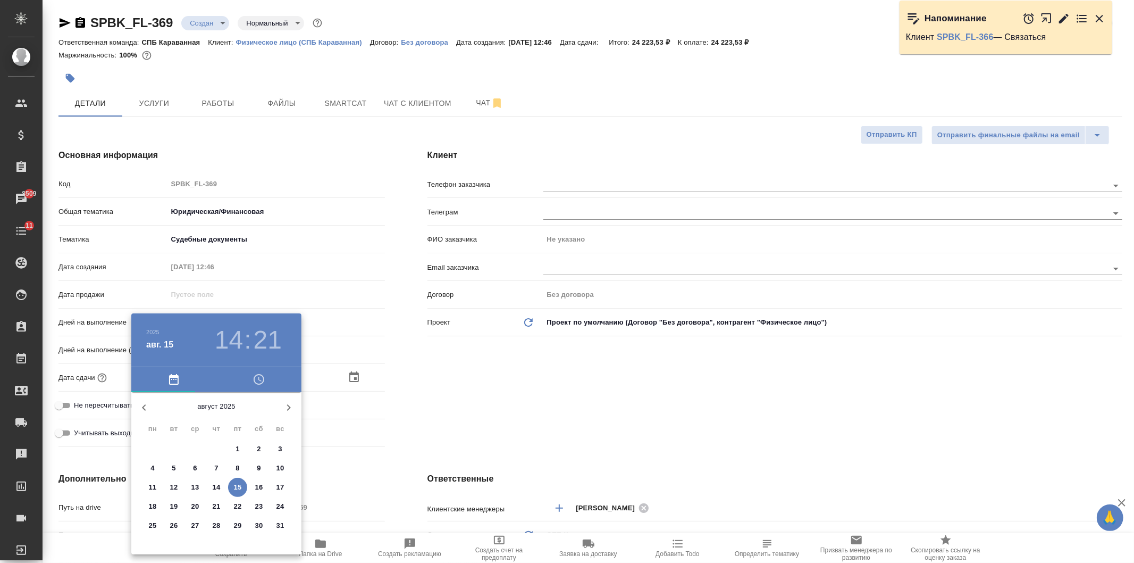
click at [189, 525] on span "27" at bounding box center [195, 525] width 19 height 11
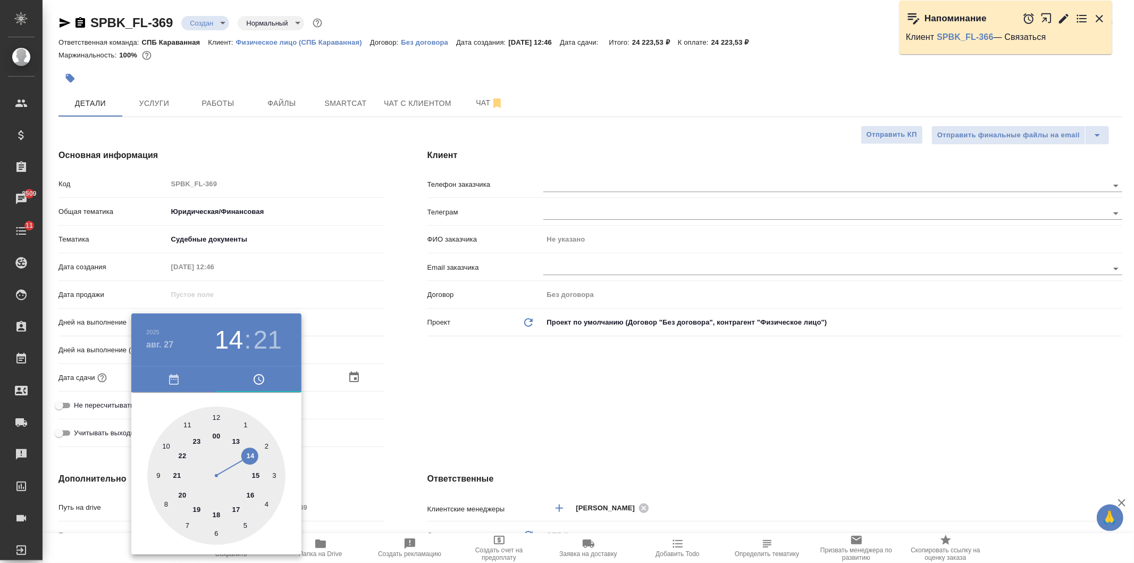
click at [257, 475] on div at bounding box center [216, 475] width 138 height 138
click at [216, 420] on div at bounding box center [216, 475] width 138 height 138
click at [496, 364] on div at bounding box center [567, 281] width 1134 height 563
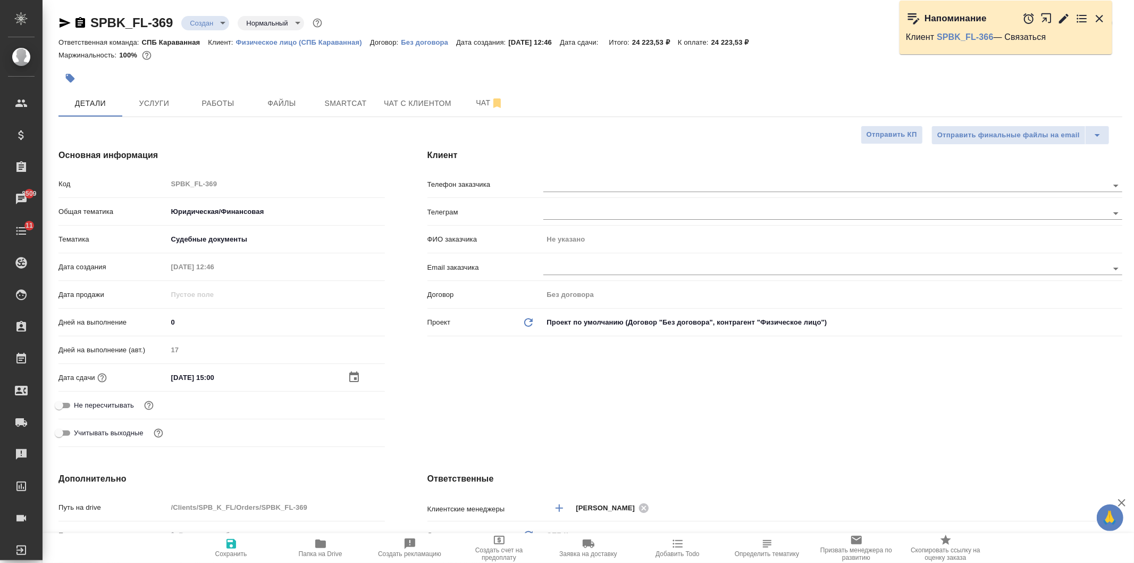
click at [235, 554] on span "Сохранить" at bounding box center [231, 553] width 32 height 7
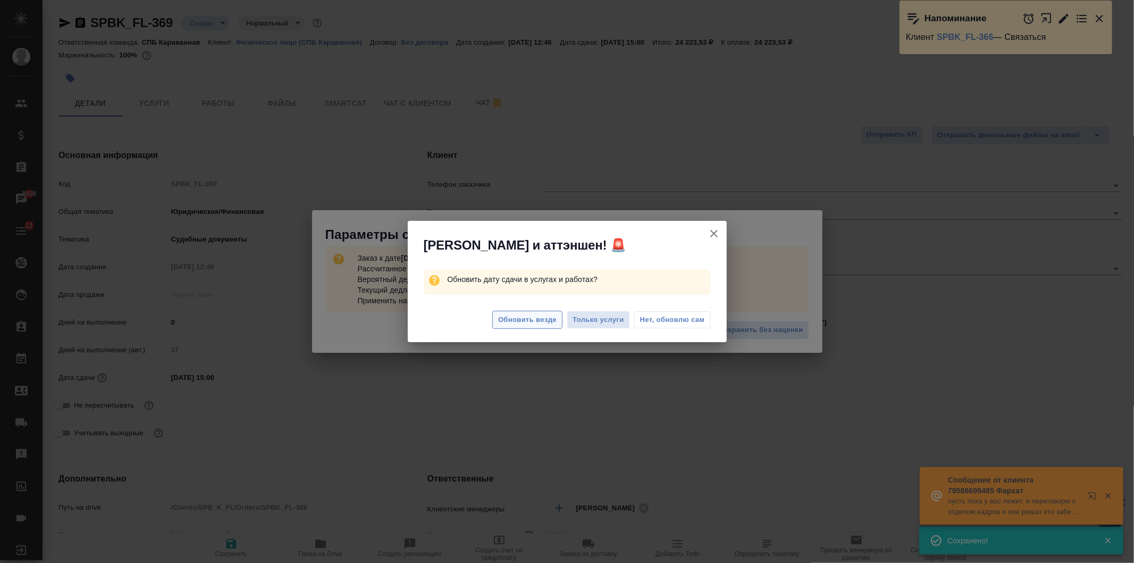
click at [522, 324] on span "Обновить везде" at bounding box center [527, 320] width 59 height 12
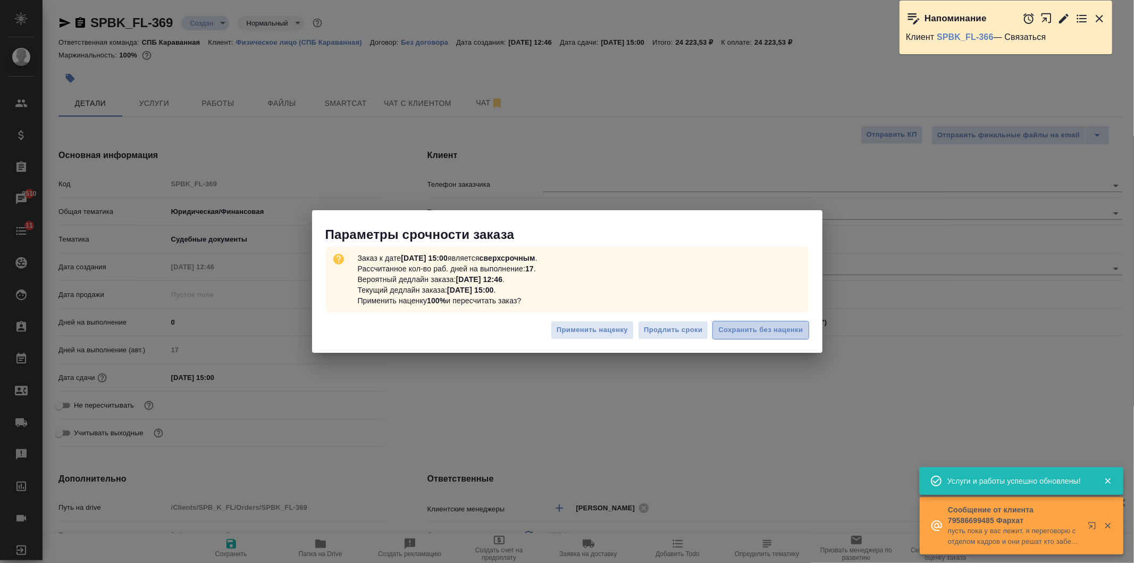
click at [765, 328] on span "Сохранить без наценки" at bounding box center [761, 330] width 85 height 12
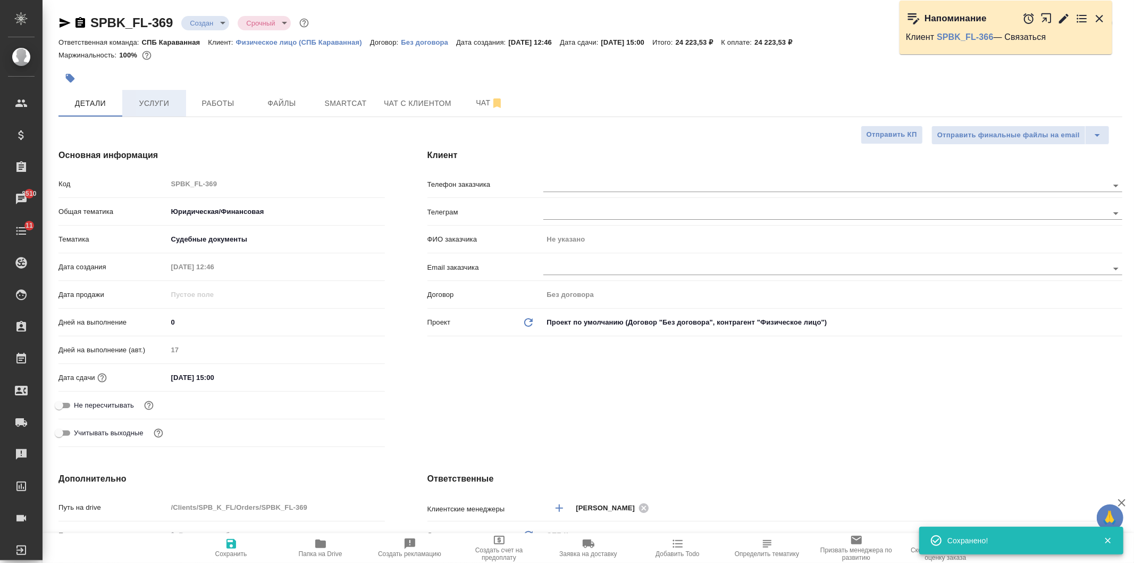
click at [162, 107] on span "Услуги" at bounding box center [154, 103] width 51 height 13
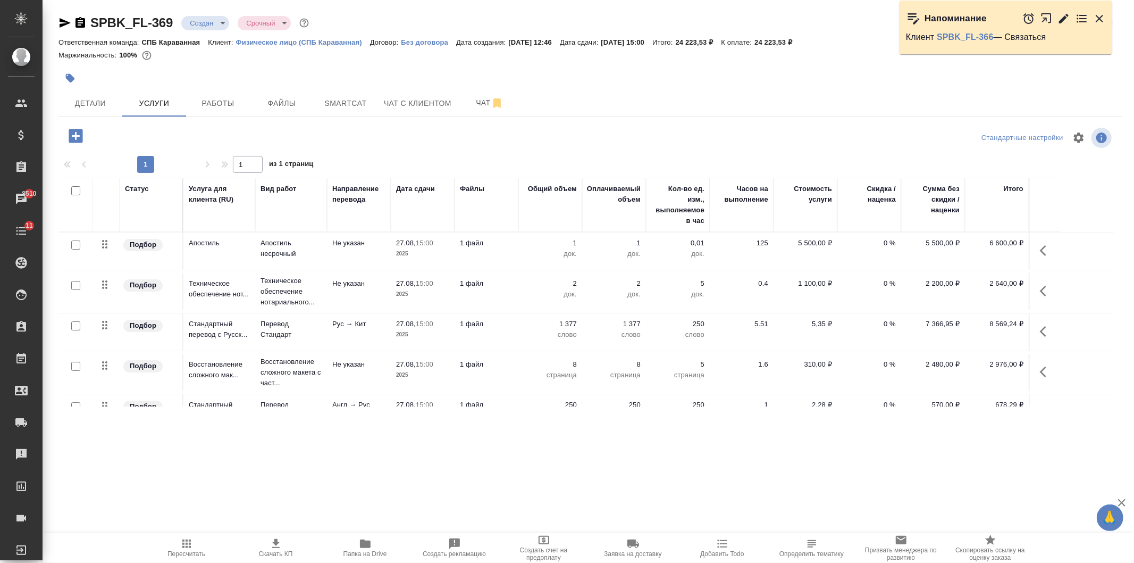
click at [278, 546] on icon "button" at bounding box center [276, 543] width 13 height 13
click at [275, 551] on span "Скачать КП" at bounding box center [276, 553] width 34 height 7
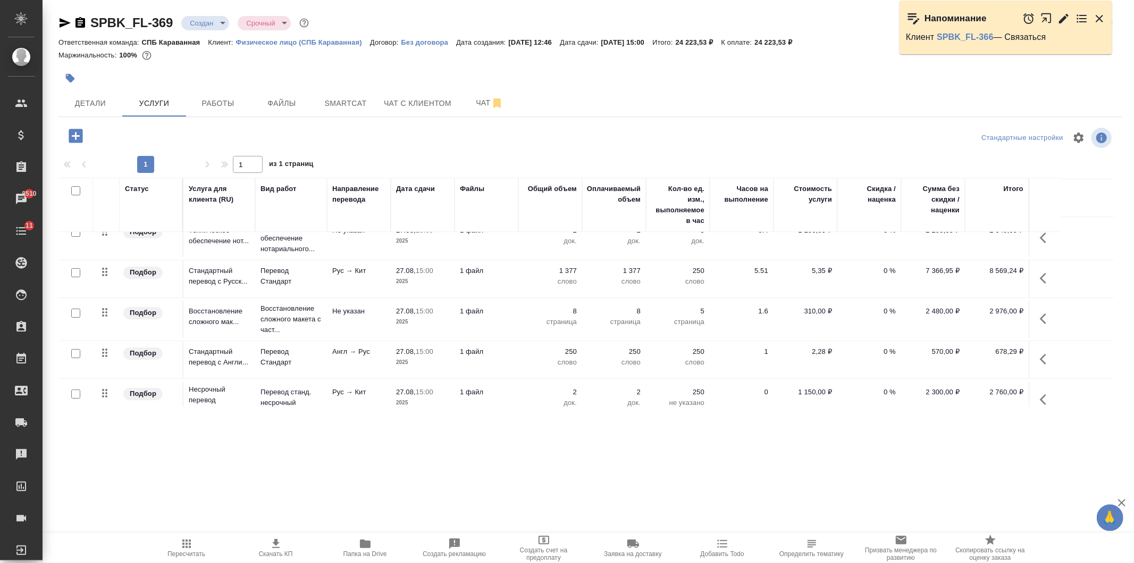
scroll to position [69, 0]
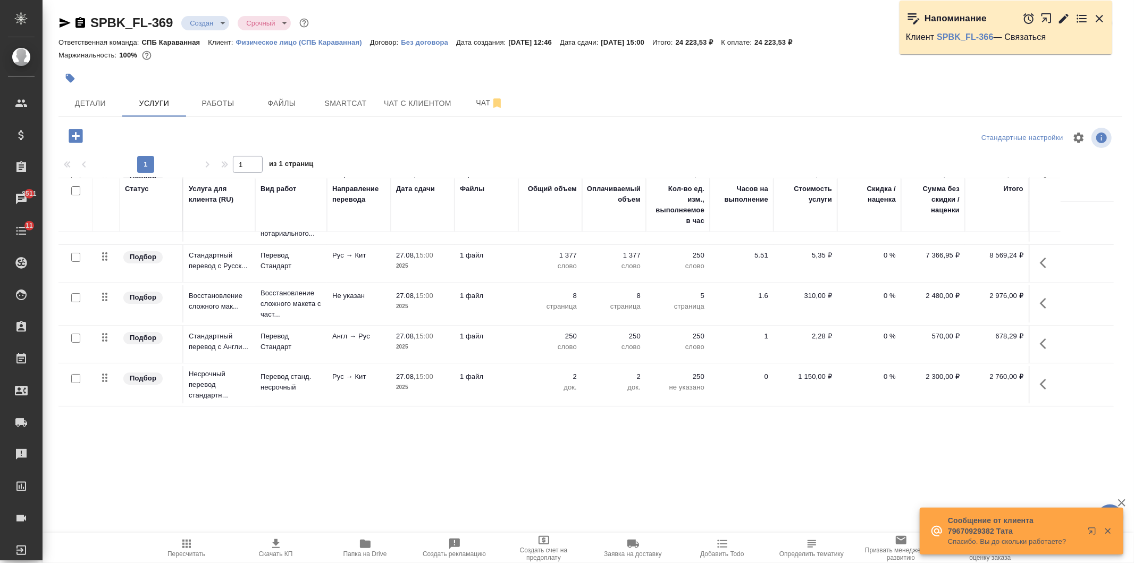
click at [360, 201] on td "Рус → Кит" at bounding box center [359, 182] width 64 height 37
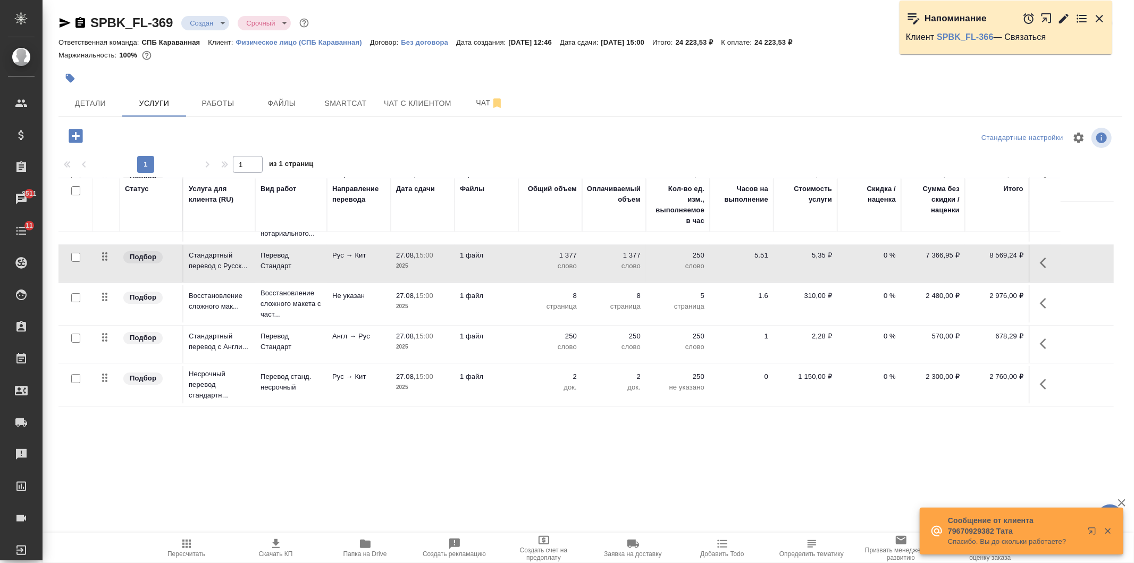
click at [360, 180] on p "Рус → Кит" at bounding box center [358, 174] width 53 height 11
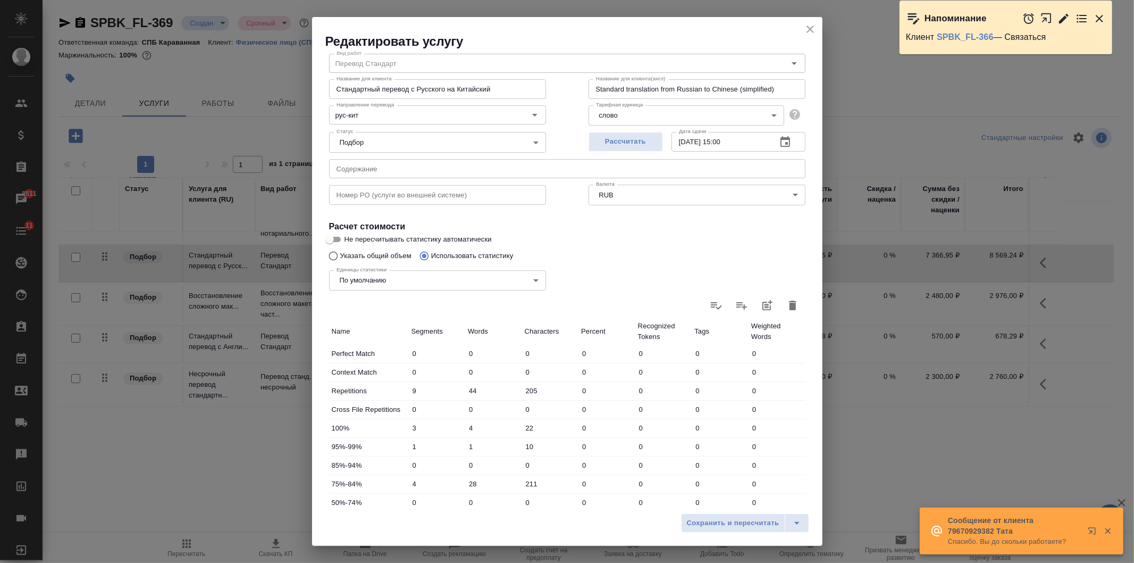
scroll to position [0, 0]
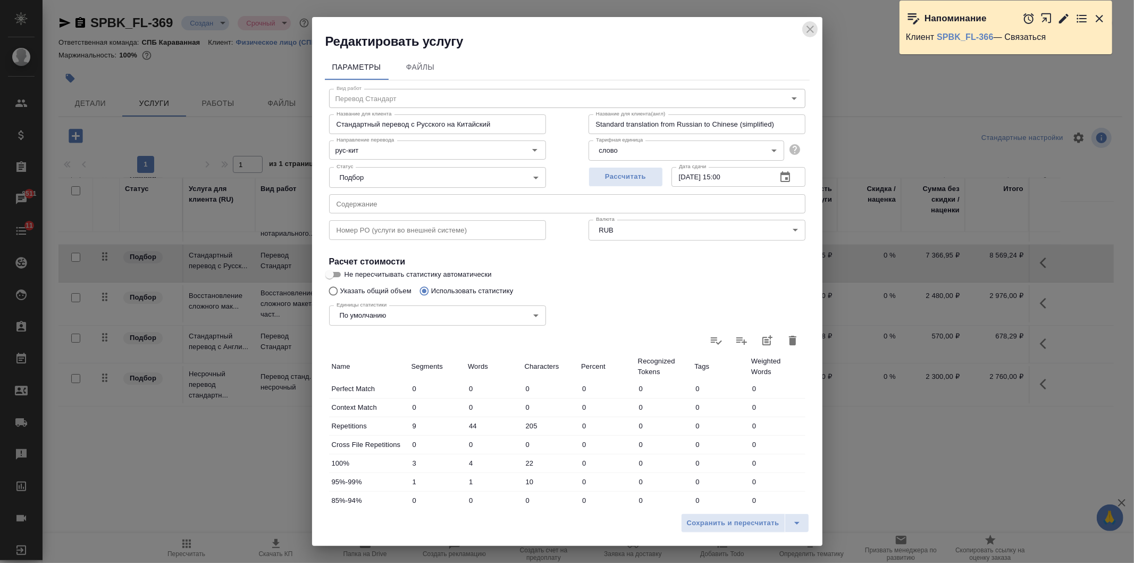
click at [811, 28] on icon "close" at bounding box center [810, 29] width 7 height 7
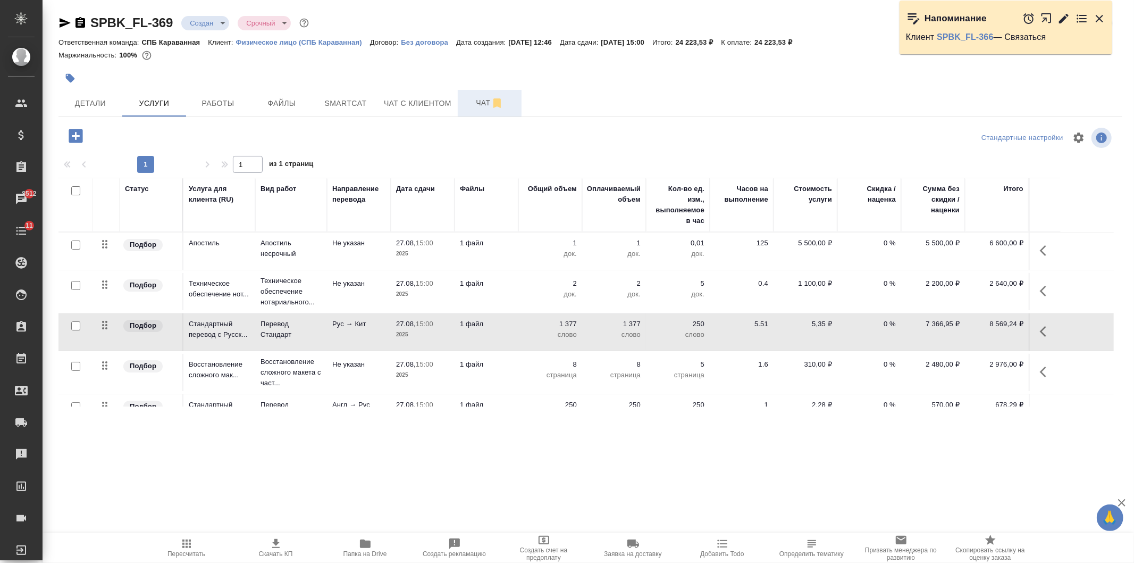
click at [481, 114] on button "Чат" at bounding box center [490, 103] width 64 height 27
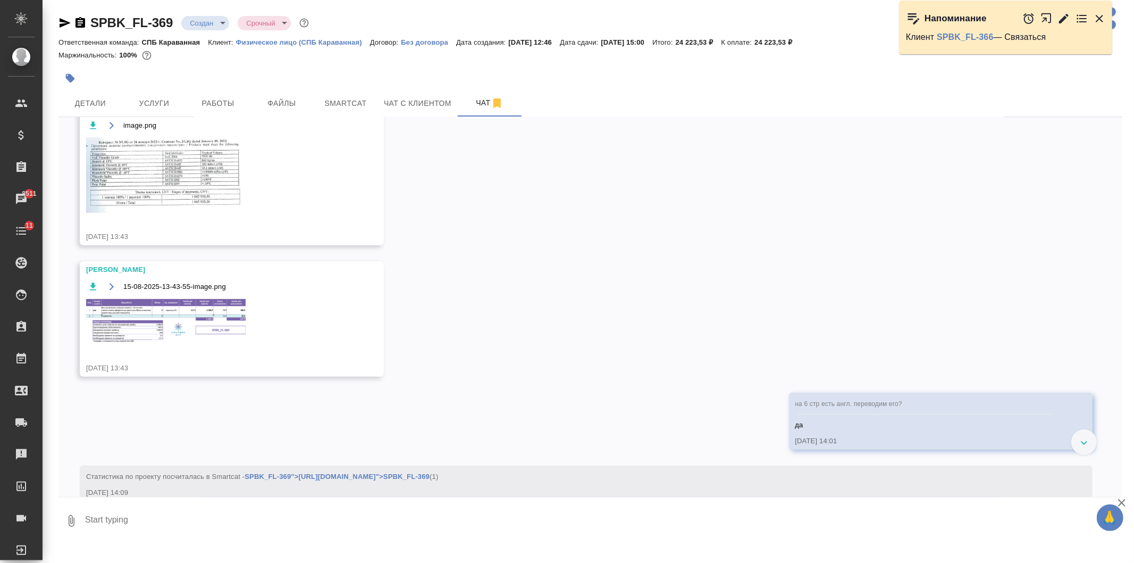
scroll to position [278, 0]
click at [163, 329] on img at bounding box center [166, 324] width 160 height 45
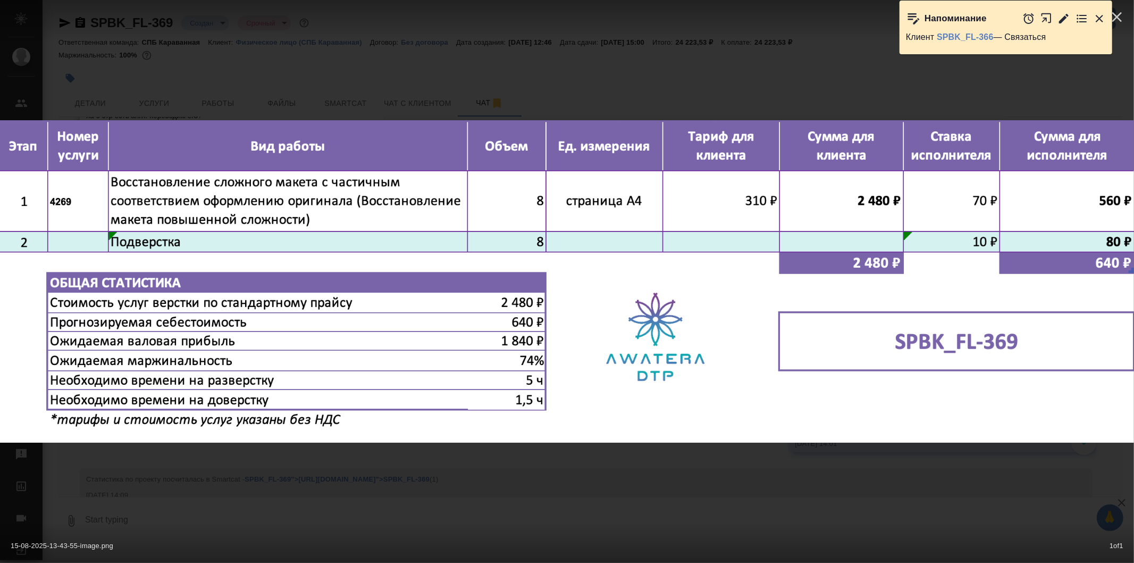
click at [415, 454] on div "15-08-2025-13-43-55-image.png 1 of 1" at bounding box center [567, 281] width 1134 height 563
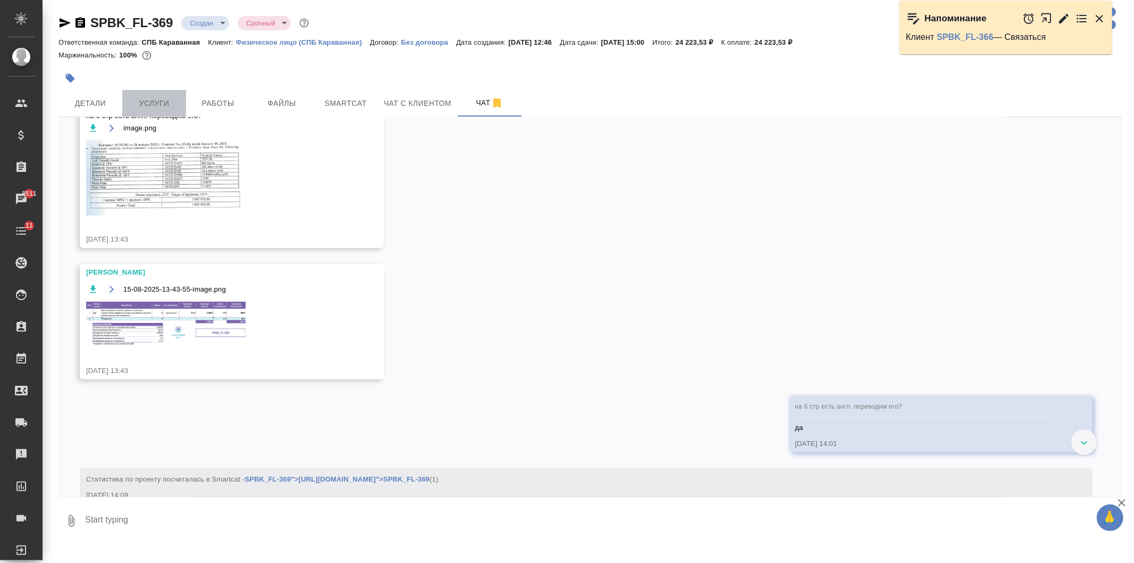
click at [161, 93] on button "Услуги" at bounding box center [154, 103] width 64 height 27
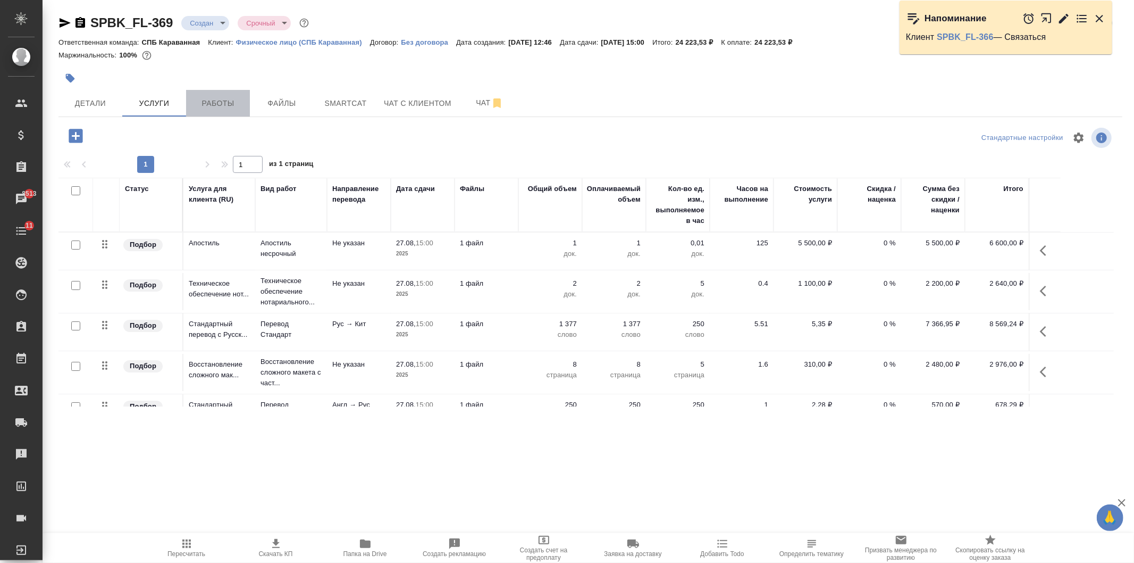
click at [224, 102] on span "Работы" at bounding box center [218, 103] width 51 height 13
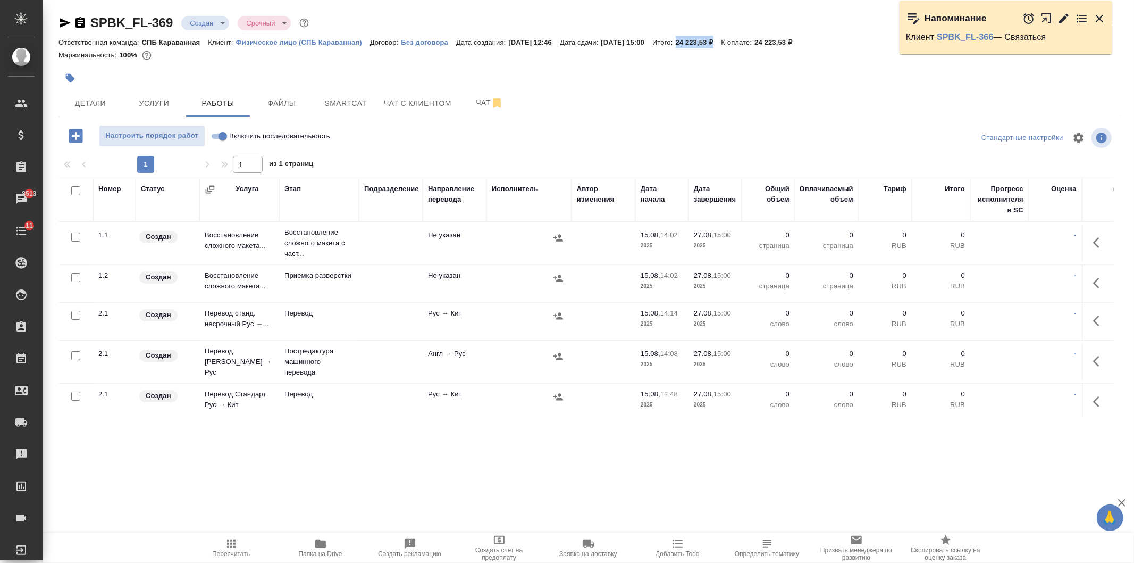
drag, startPoint x: 705, startPoint y: 41, endPoint x: 745, endPoint y: 37, distance: 40.1
click at [745, 37] on div "Ответственная команда: СПБ Караванная Клиент: Физическое лицо (СПБ Караванная) …" at bounding box center [591, 42] width 1064 height 13
copy p "24 223,53 ₽"
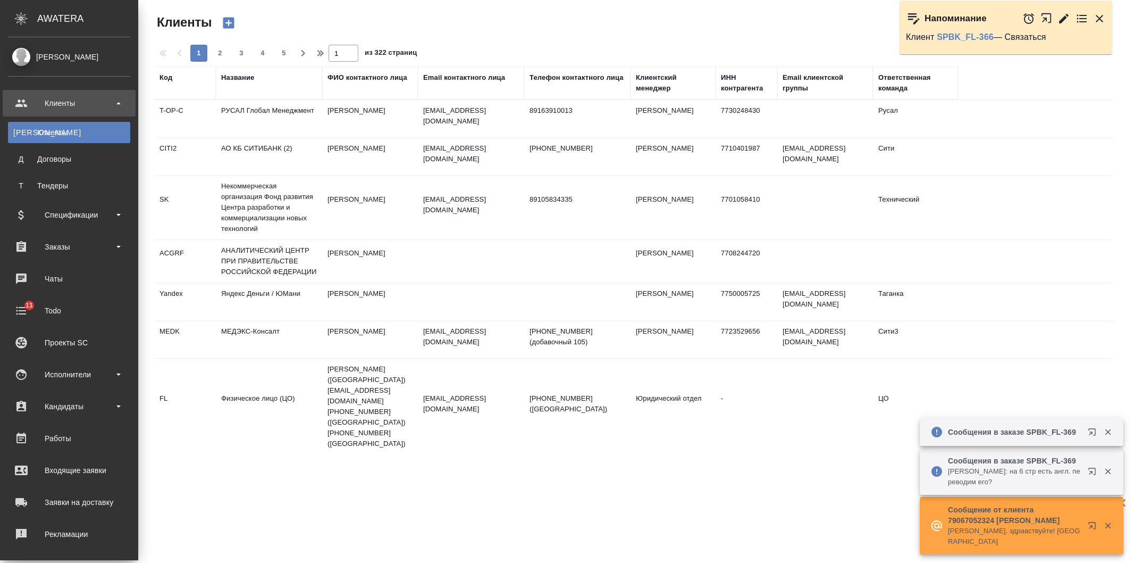
select select "RU"
click at [91, 241] on div "Заказы" at bounding box center [69, 247] width 122 height 16
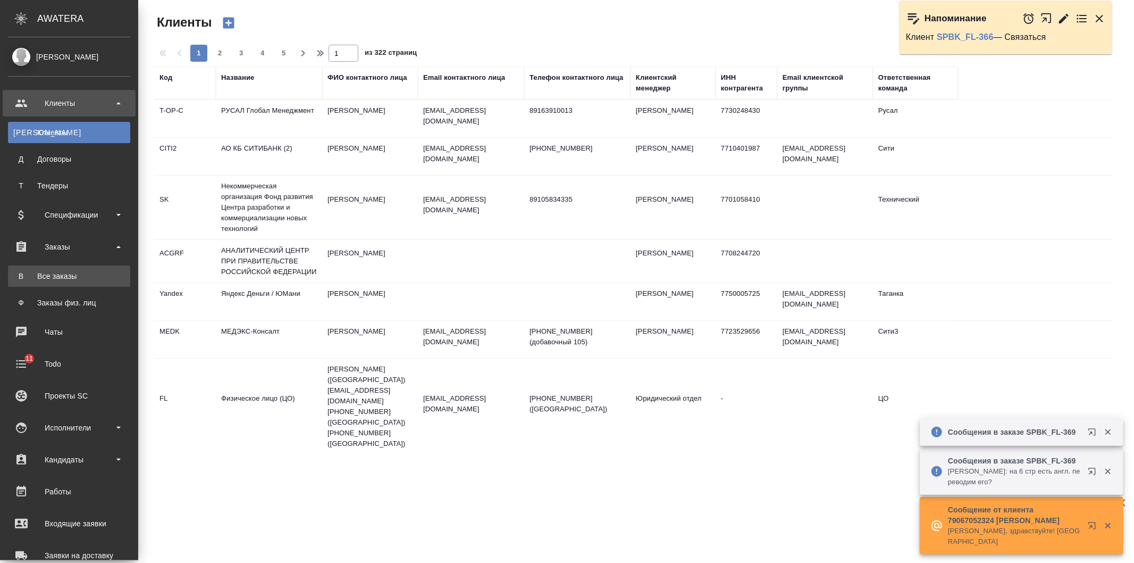
click at [96, 279] on div "Все заказы" at bounding box center [69, 276] width 112 height 11
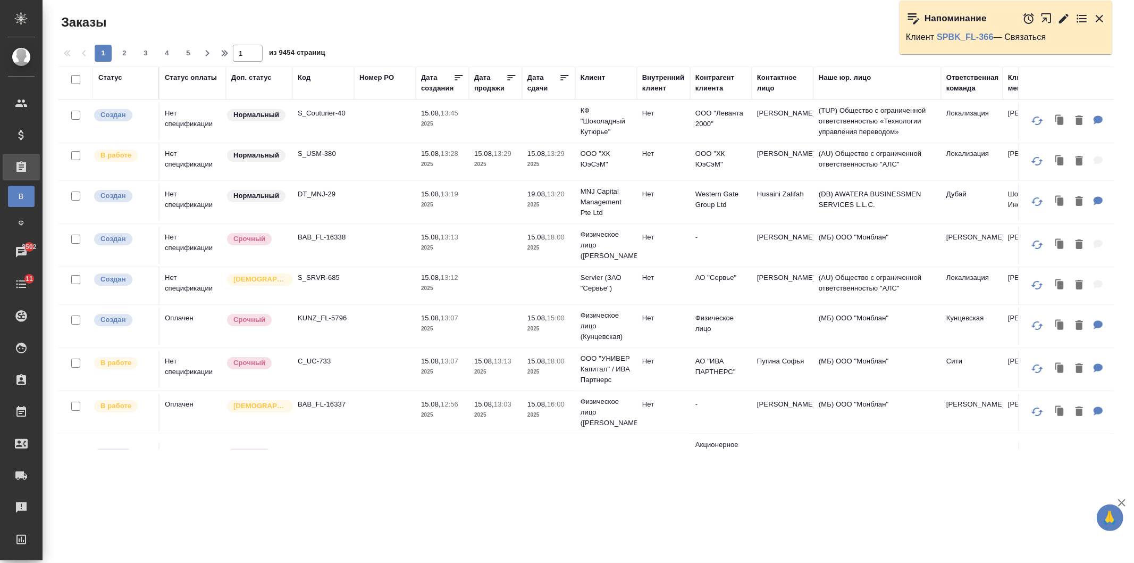
click at [715, 88] on div "Контрагент клиента" at bounding box center [721, 82] width 51 height 21
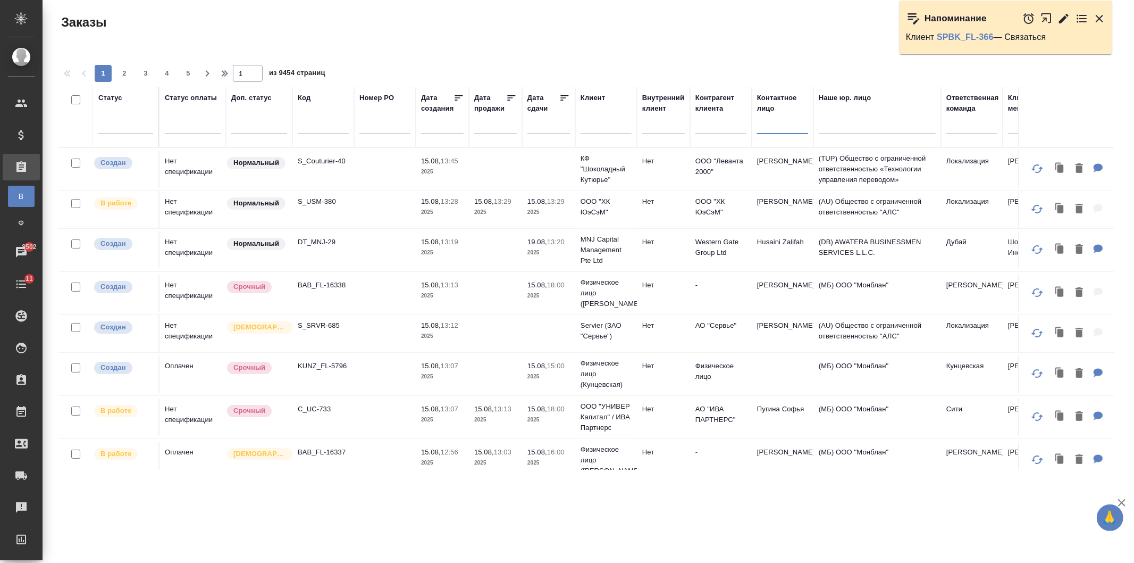
click at [774, 128] on input "text" at bounding box center [782, 127] width 51 height 13
type input "Ь"
type input "Тюрина Ирина"
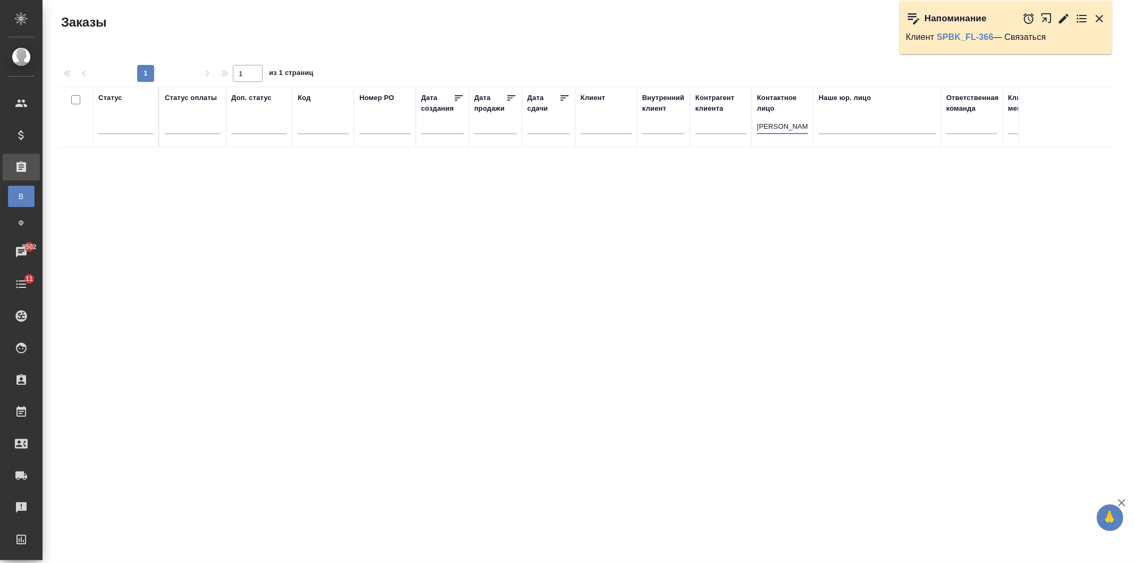
drag, startPoint x: 805, startPoint y: 123, endPoint x: 725, endPoint y: 139, distance: 81.3
click at [725, 139] on tr "Статус Статус оплаты Доп. статус Код Номер PO Дата создания Дата продажи Дата с…" at bounding box center [949, 117] width 1781 height 61
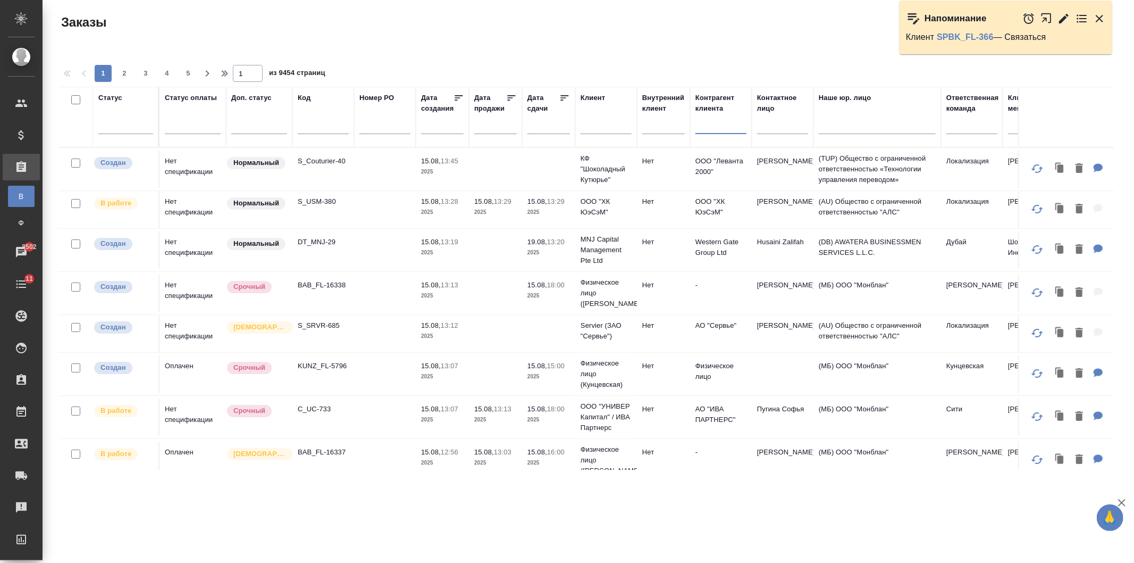
click at [711, 121] on input "text" at bounding box center [721, 127] width 51 height 13
type input "Правильный"
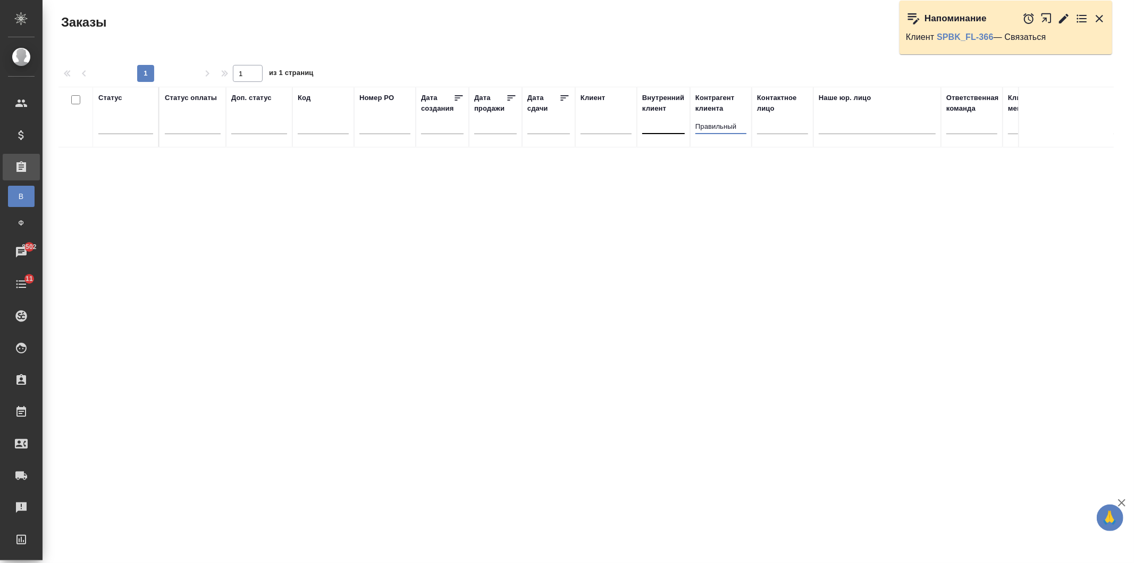
drag, startPoint x: 742, startPoint y: 130, endPoint x: 653, endPoint y: 119, distance: 90.0
click at [655, 118] on tr "Статус Статус оплаты Доп. статус Код Номер PO Дата создания Дата продажи Дата с…" at bounding box center [949, 117] width 1781 height 61
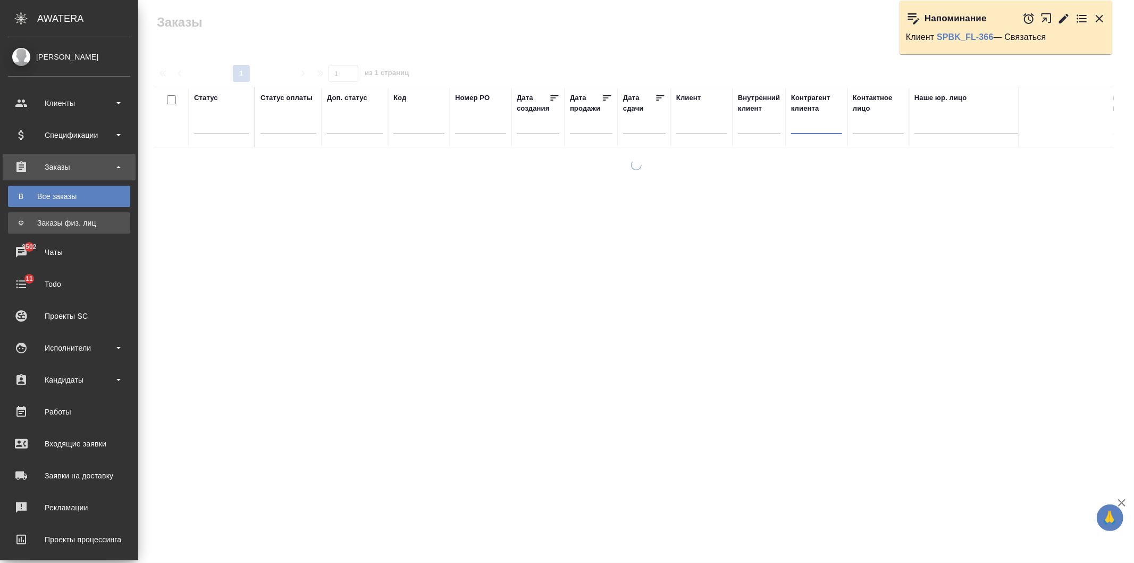
click at [81, 227] on div "Заказы физ. лиц" at bounding box center [69, 223] width 112 height 11
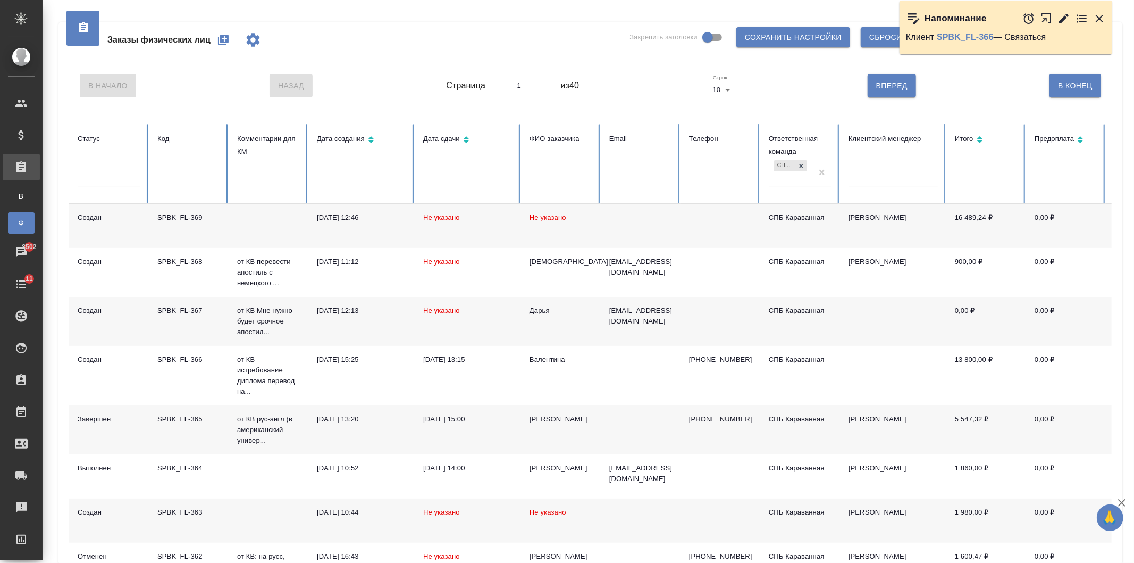
click at [550, 174] on input "text" at bounding box center [561, 179] width 63 height 15
type input "Тюрина"
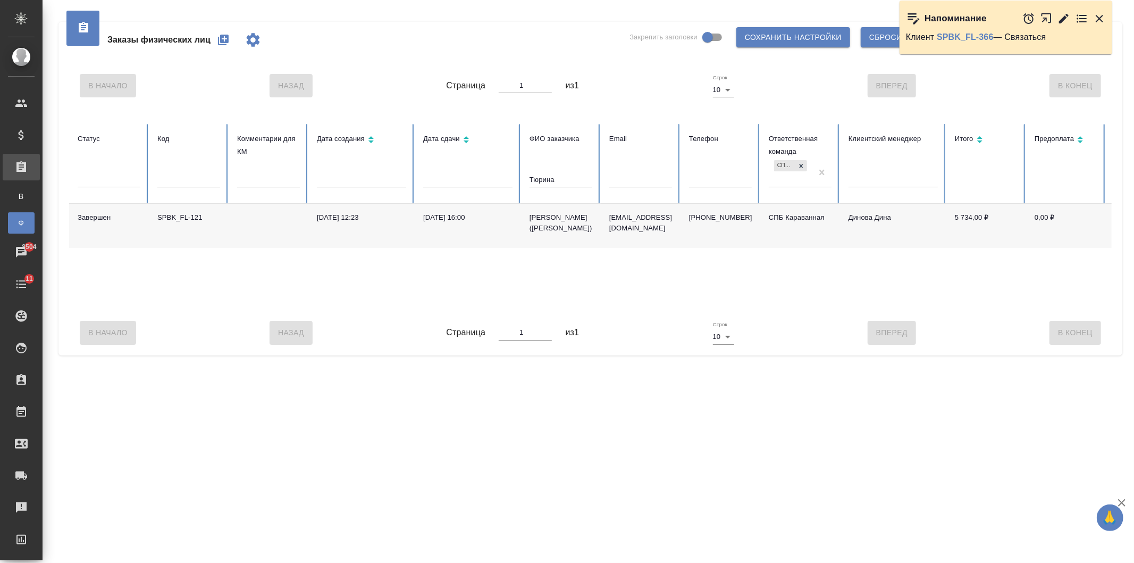
click at [226, 38] on icon "button" at bounding box center [223, 40] width 11 height 11
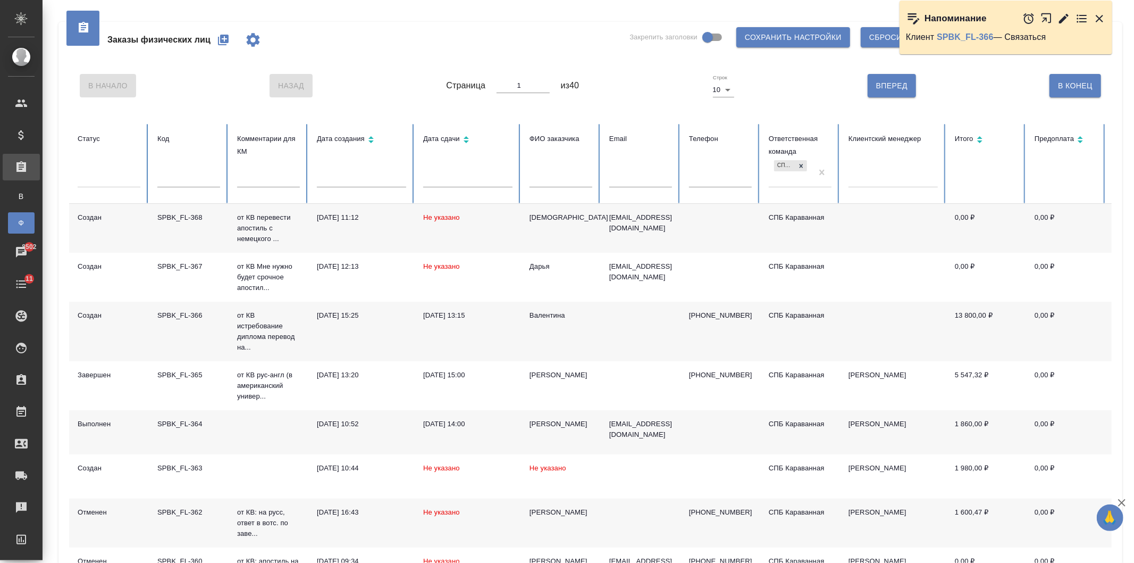
click at [559, 181] on input "text" at bounding box center [561, 179] width 63 height 15
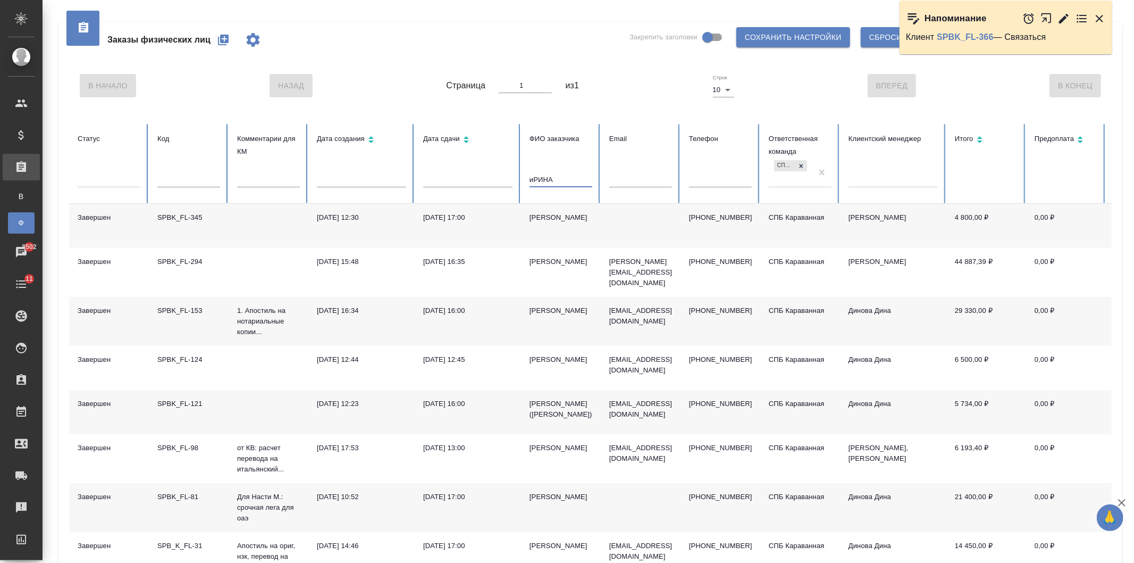
click at [607, 418] on td "[EMAIL_ADDRESS][DOMAIN_NAME]" at bounding box center [641, 412] width 80 height 44
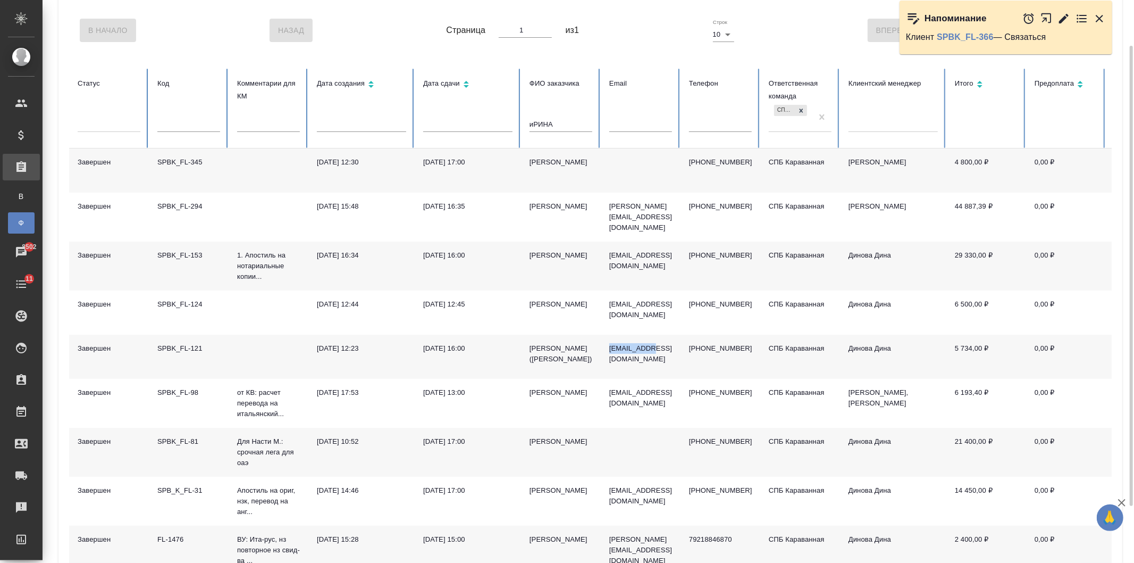
scroll to position [126, 0]
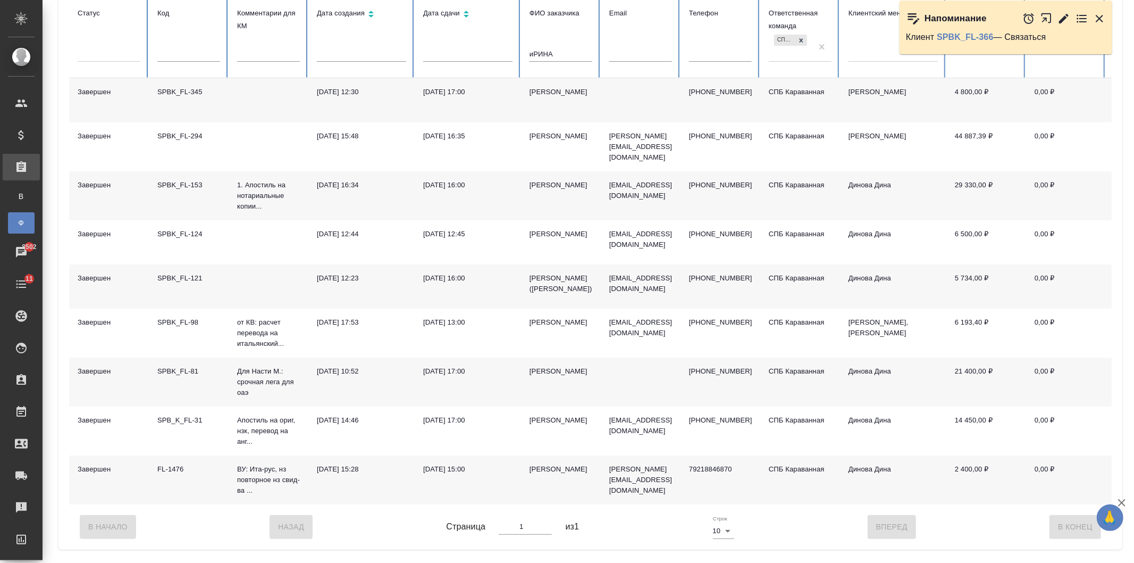
click at [557, 54] on input "иРИНА" at bounding box center [561, 54] width 63 height 15
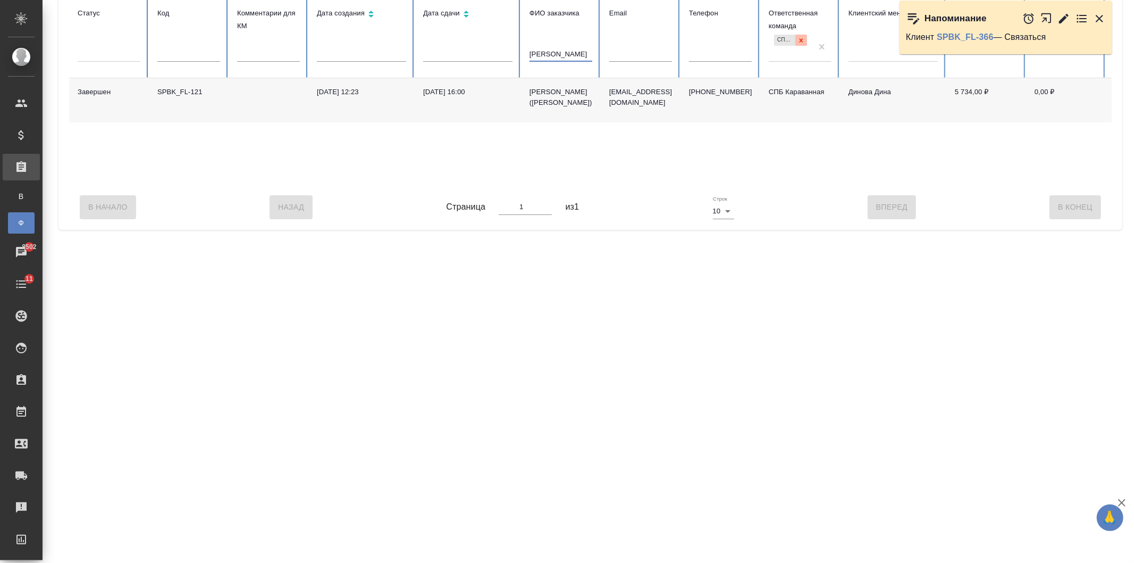
click at [801, 39] on icon at bounding box center [802, 40] width 4 height 4
type input "[PERSON_NAME]"
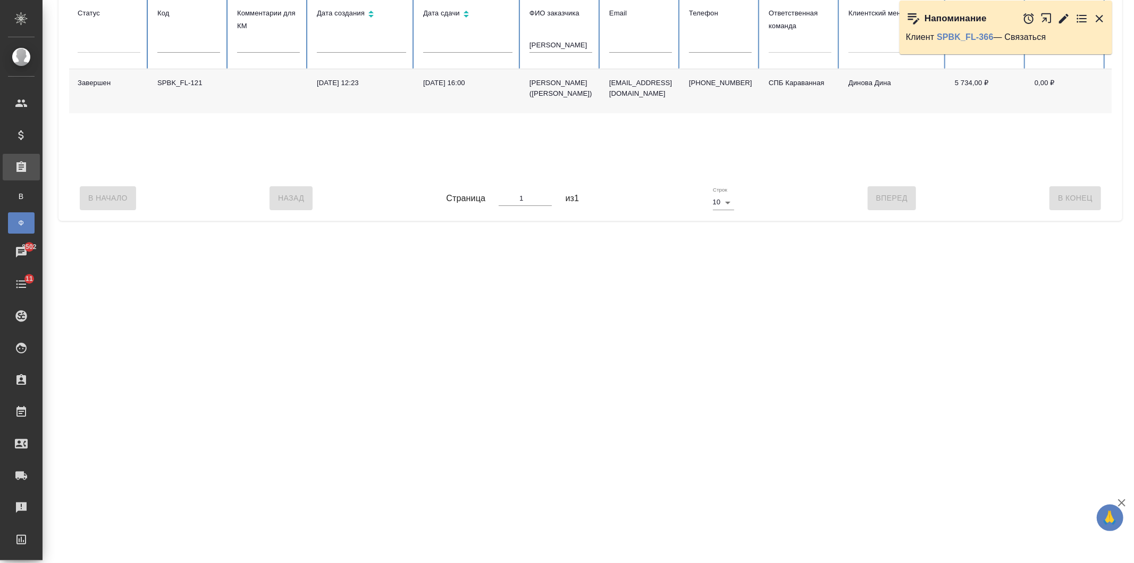
click at [584, 46] on input "[PERSON_NAME]" at bounding box center [561, 45] width 63 height 15
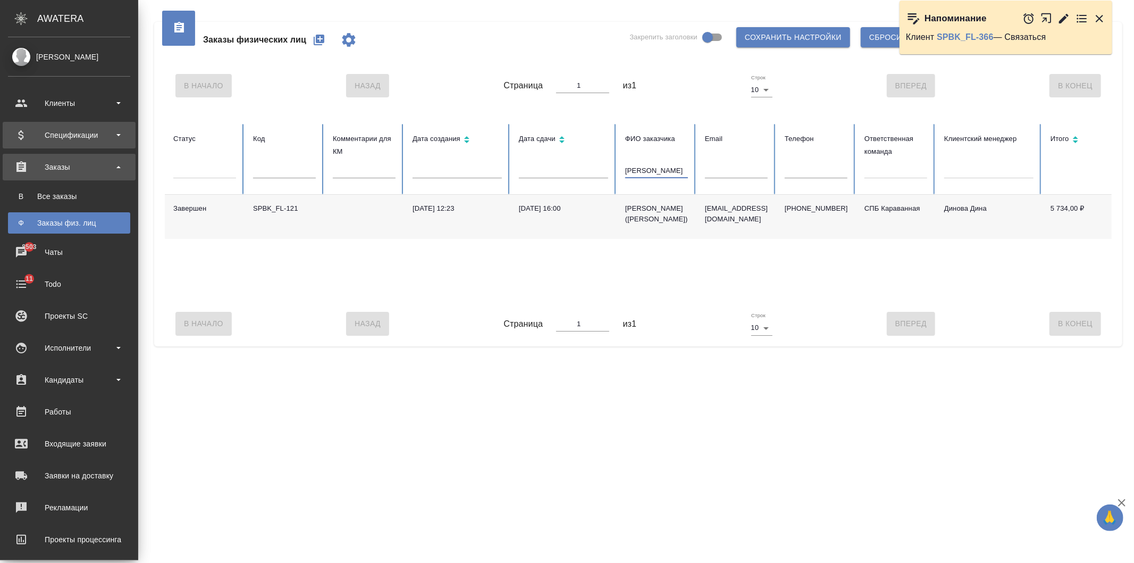
scroll to position [0, 0]
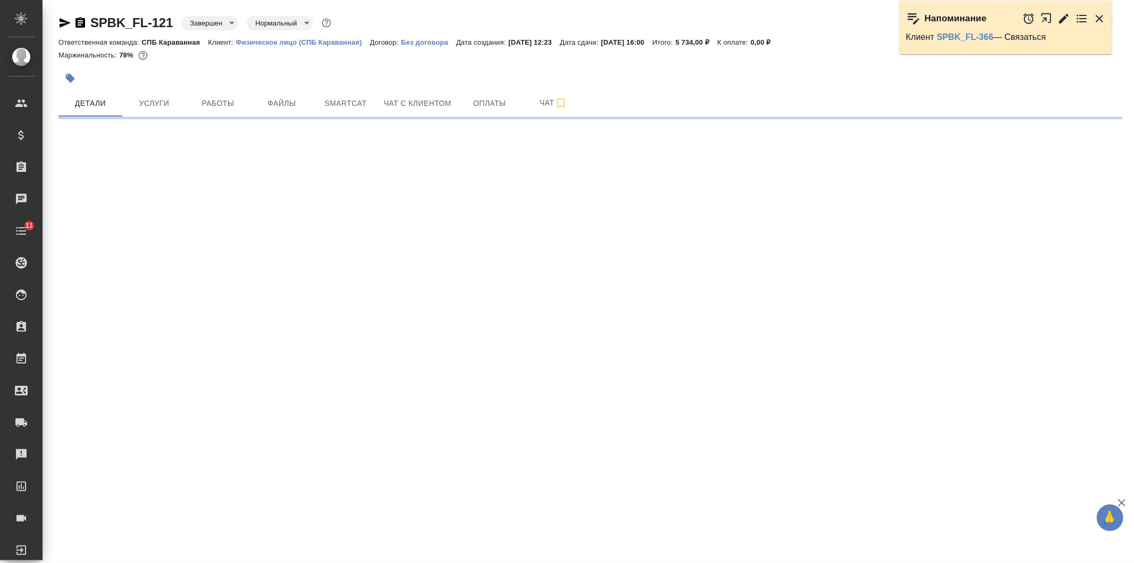
select select "RU"
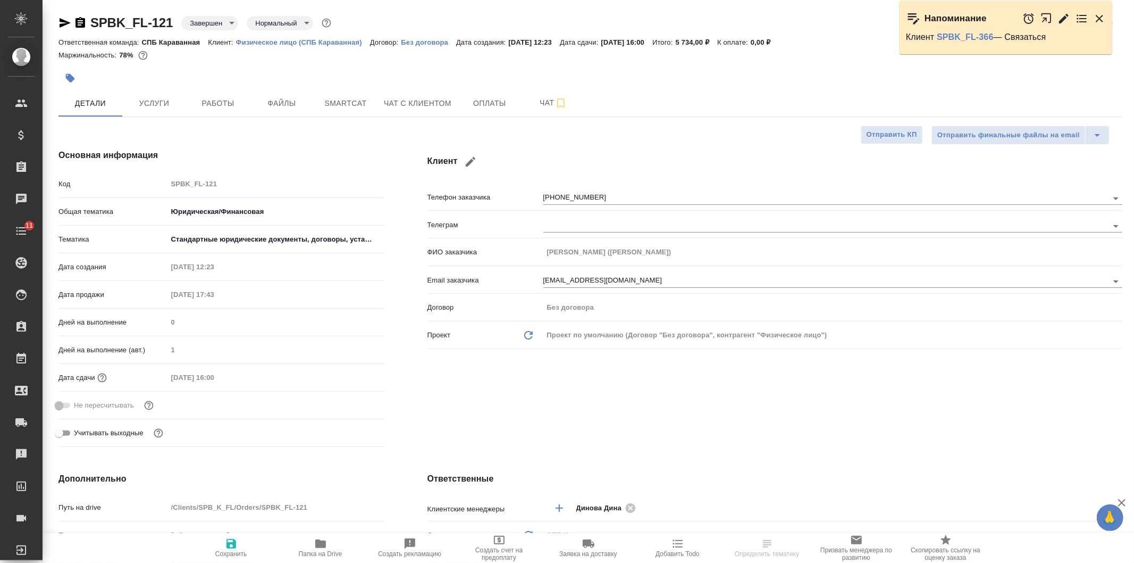
type textarea "x"
click at [610, 423] on div "Клиент Телефон заказчика [PHONE_NUMBER] Телеграм ФИО заказчика [PERSON_NAME] ([…" at bounding box center [775, 300] width 738 height 345
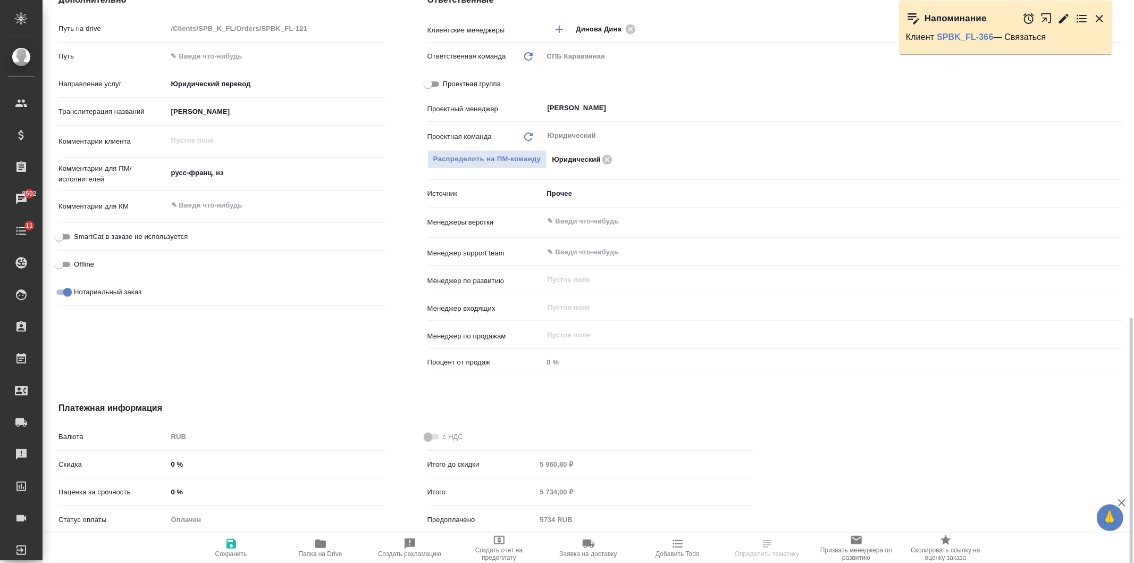
scroll to position [535, 0]
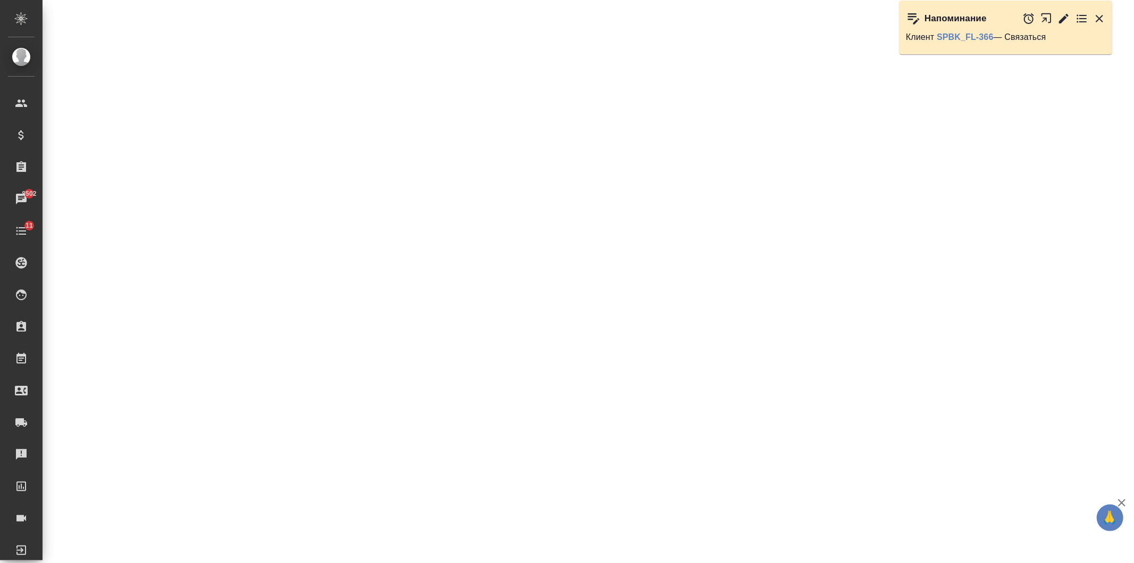
select select "RU"
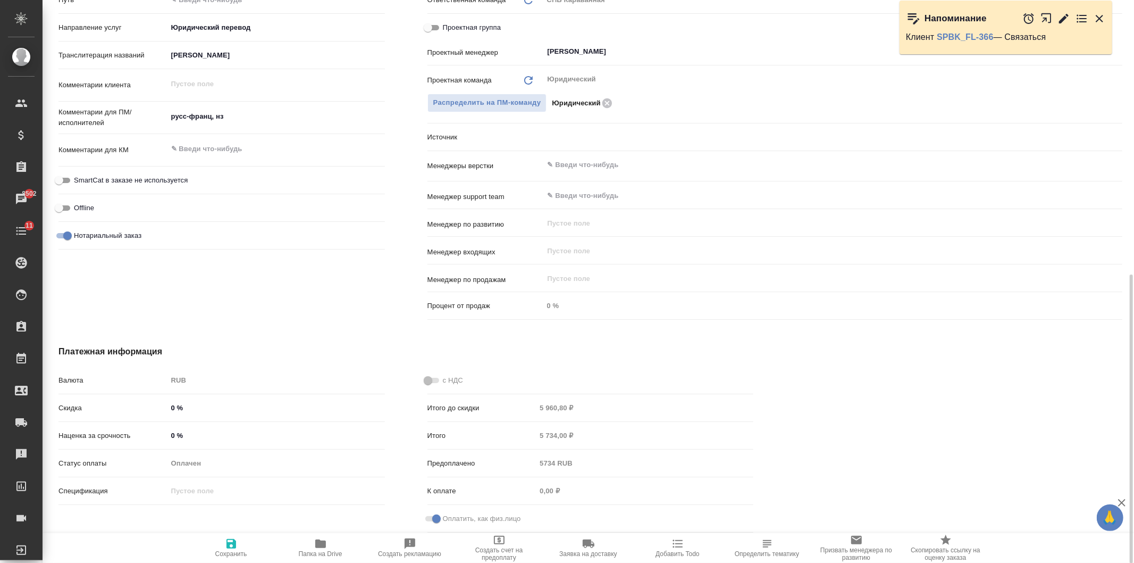
type textarea "x"
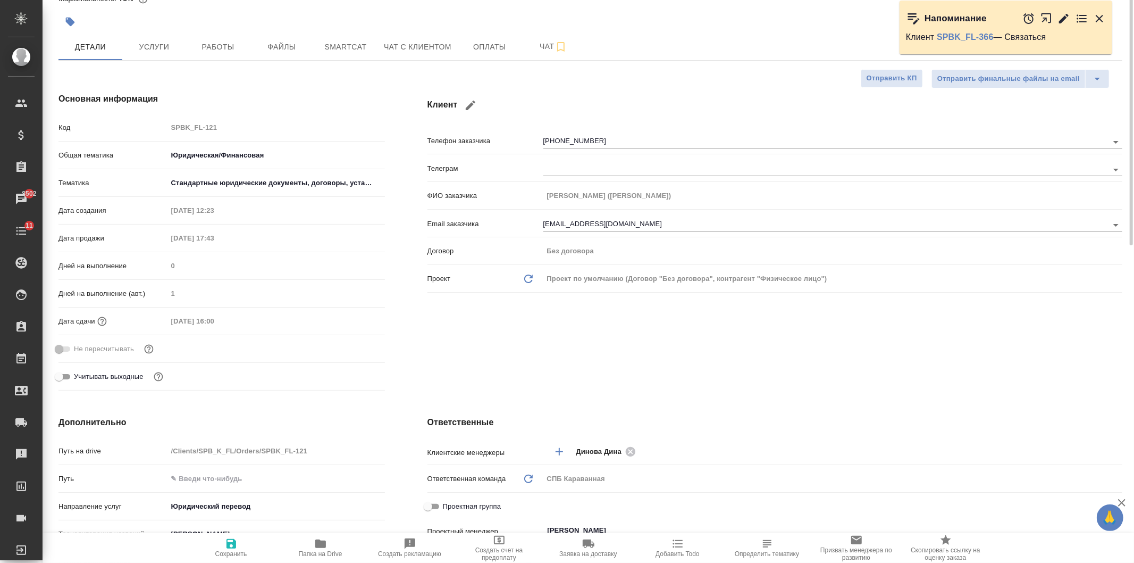
scroll to position [0, 0]
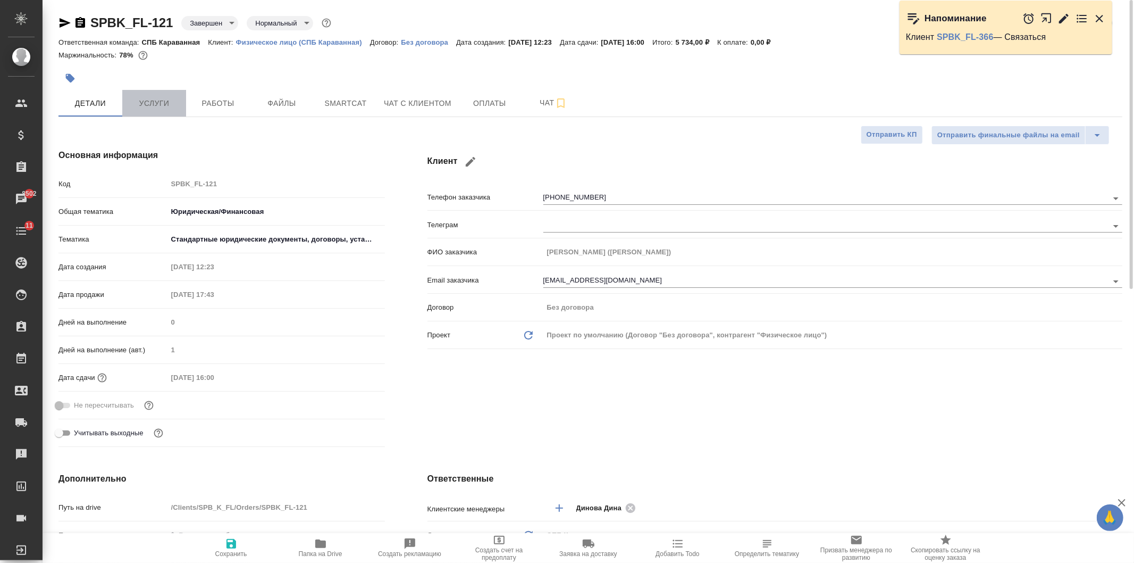
click at [162, 104] on span "Услуги" at bounding box center [154, 103] width 51 height 13
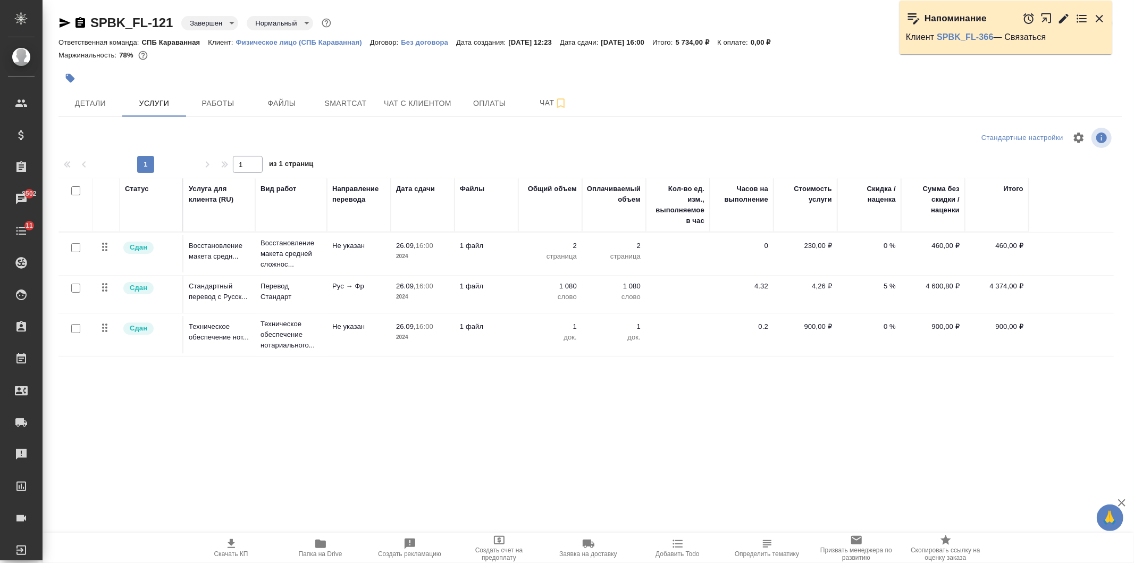
click at [530, 272] on td "1 080 слово" at bounding box center [551, 253] width 64 height 37
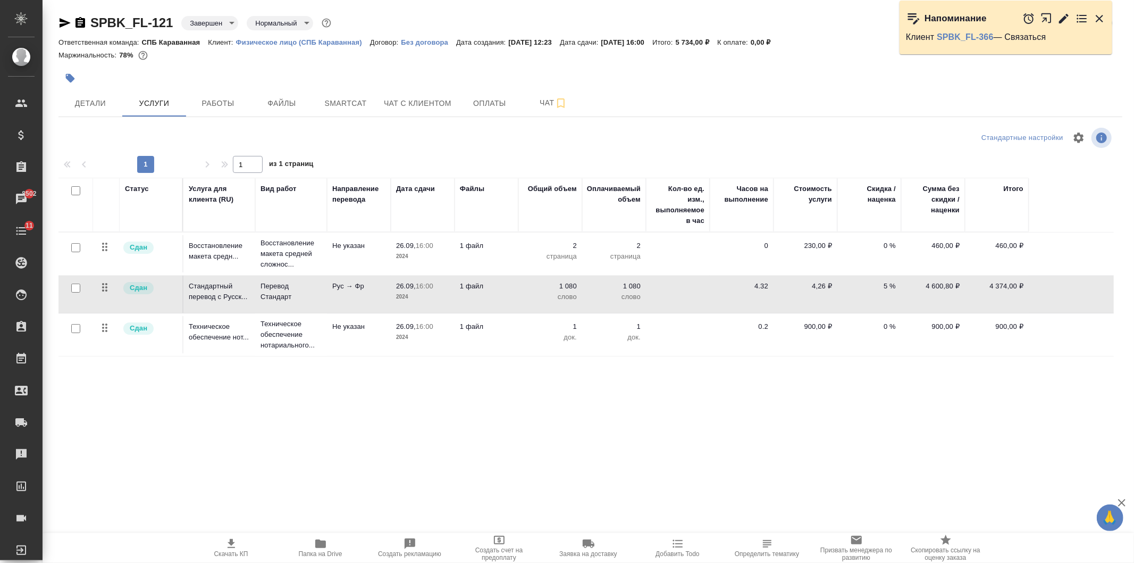
click at [530, 272] on td "1 080 слово" at bounding box center [551, 253] width 64 height 37
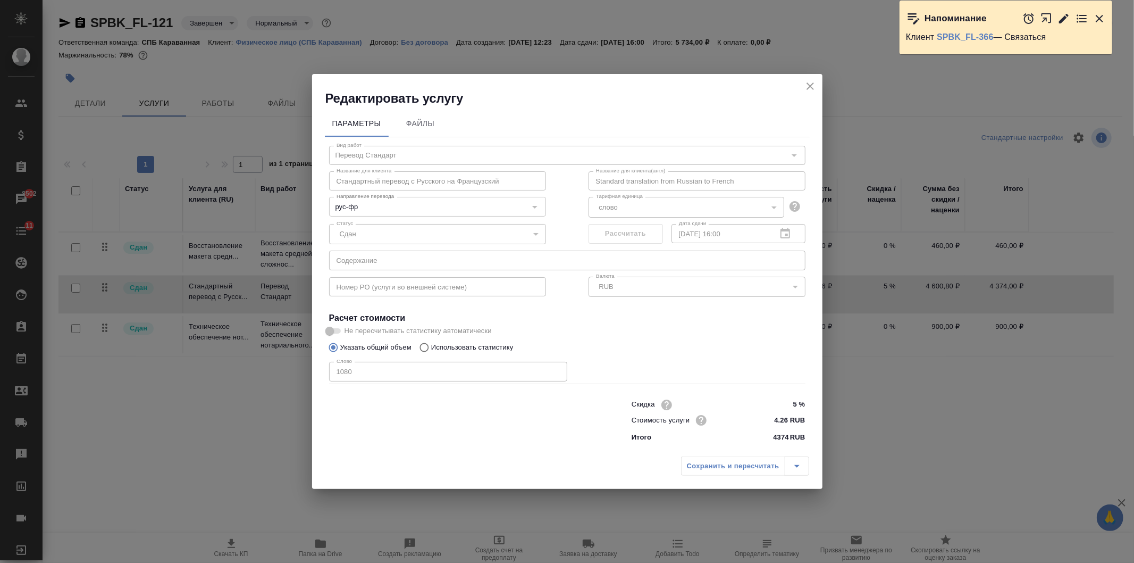
click at [814, 88] on icon "close" at bounding box center [810, 86] width 13 height 13
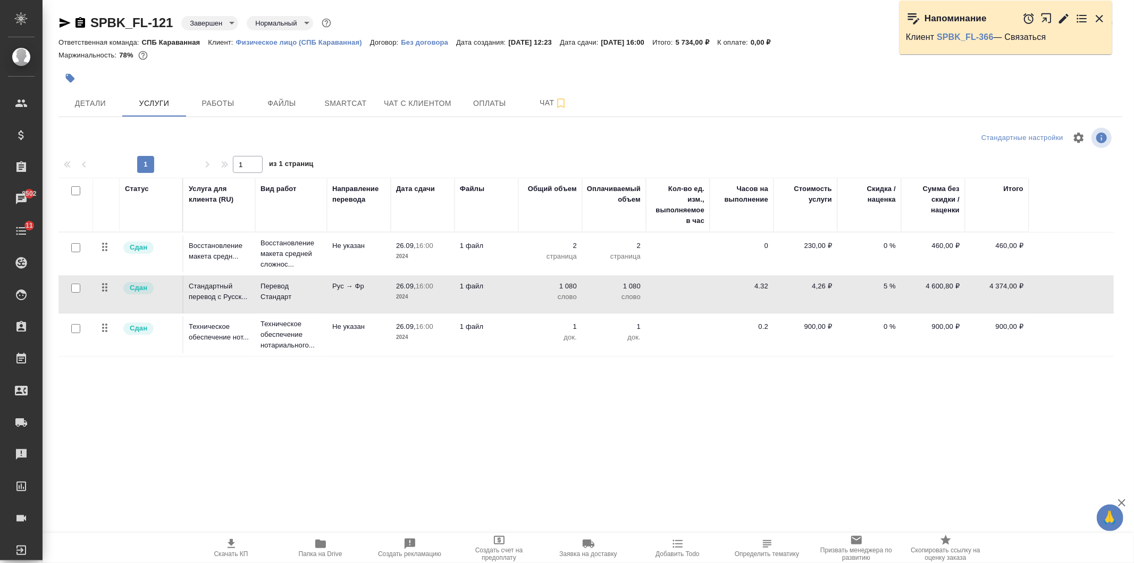
click at [525, 262] on td "2 страница" at bounding box center [551, 253] width 64 height 37
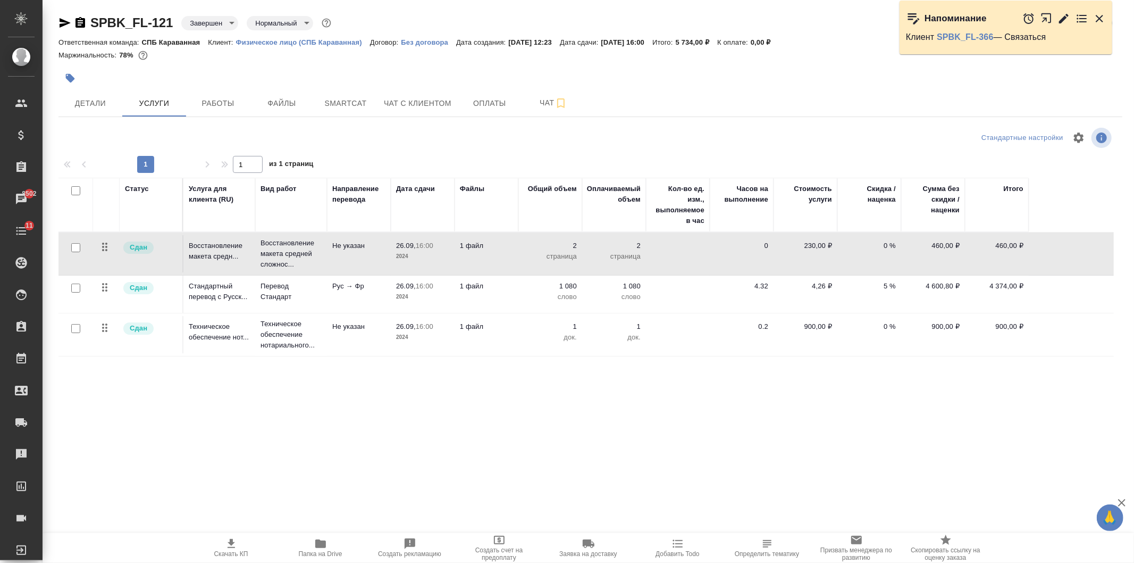
click at [525, 262] on td "2 страница" at bounding box center [551, 253] width 64 height 37
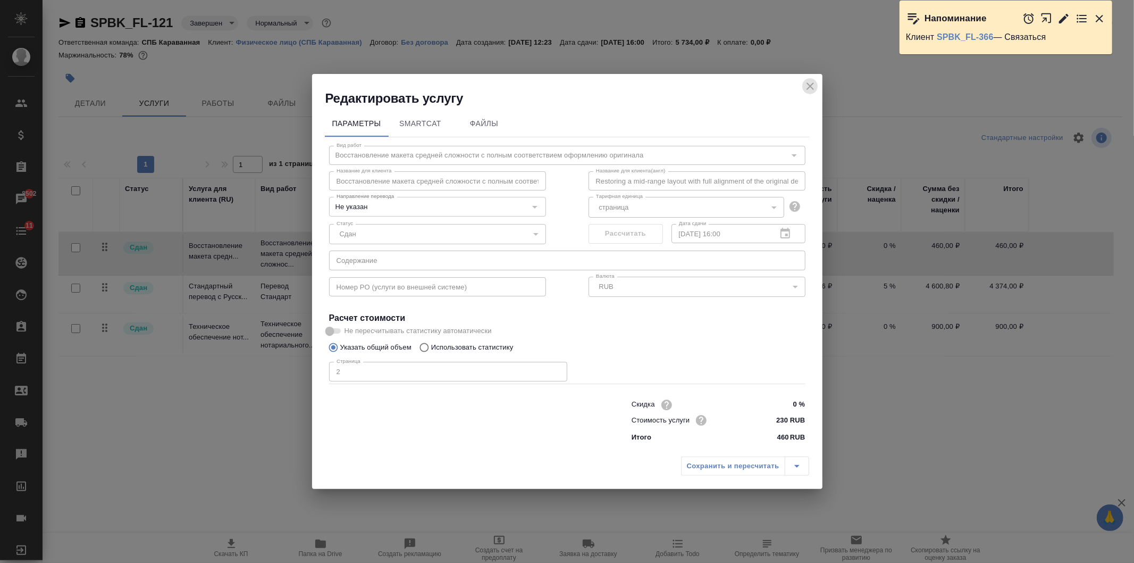
click at [807, 89] on icon "close" at bounding box center [810, 85] width 7 height 7
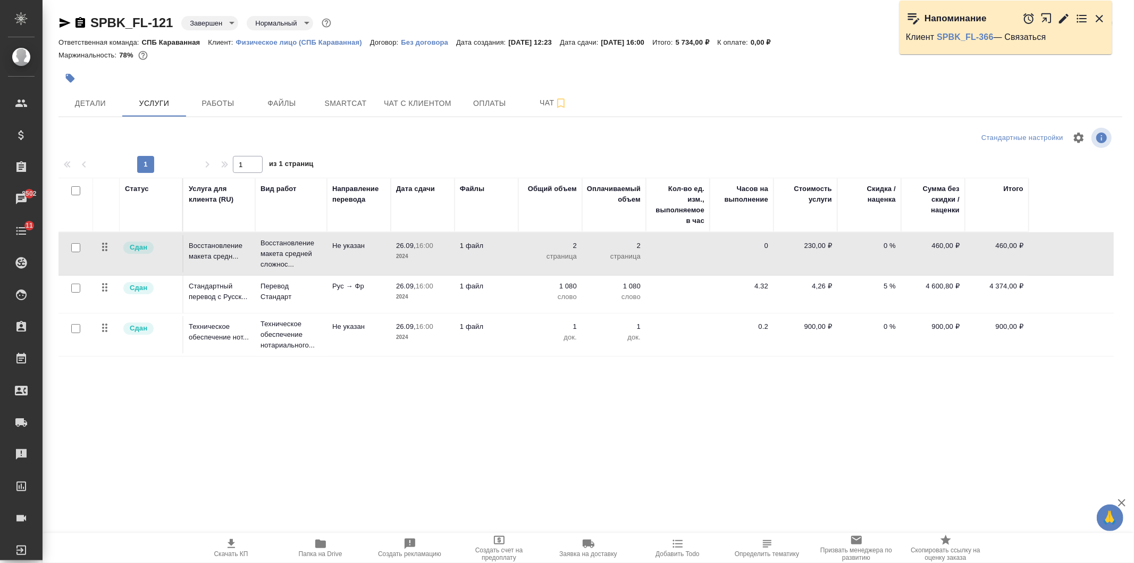
click at [440, 272] on td "26.09, 16:00 2024" at bounding box center [423, 253] width 64 height 37
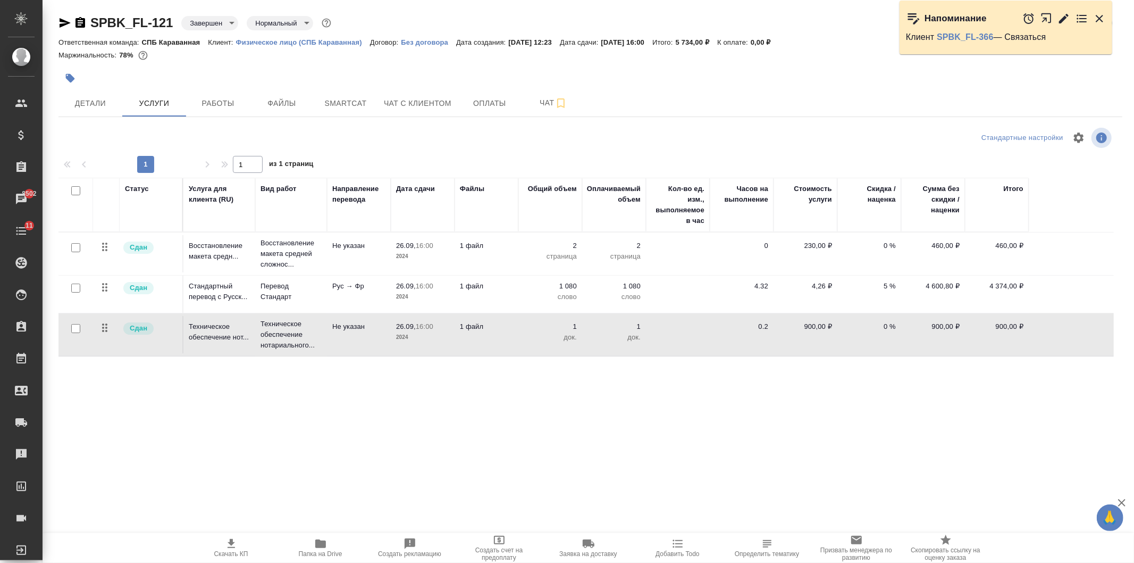
click at [440, 272] on td "26.09, 16:00 2024" at bounding box center [423, 253] width 64 height 37
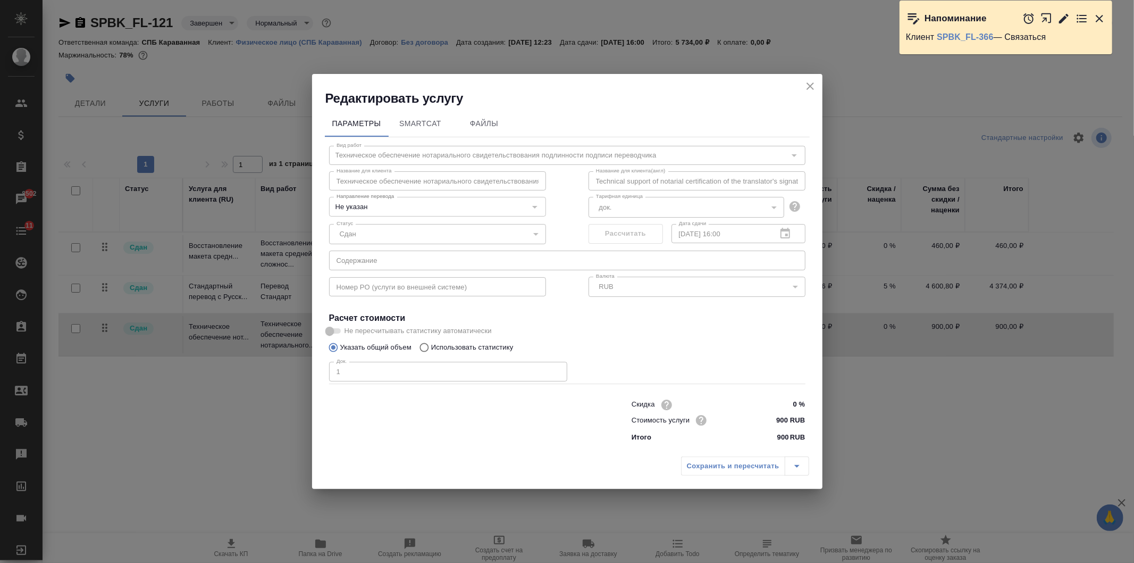
click at [811, 85] on icon "close" at bounding box center [810, 85] width 7 height 7
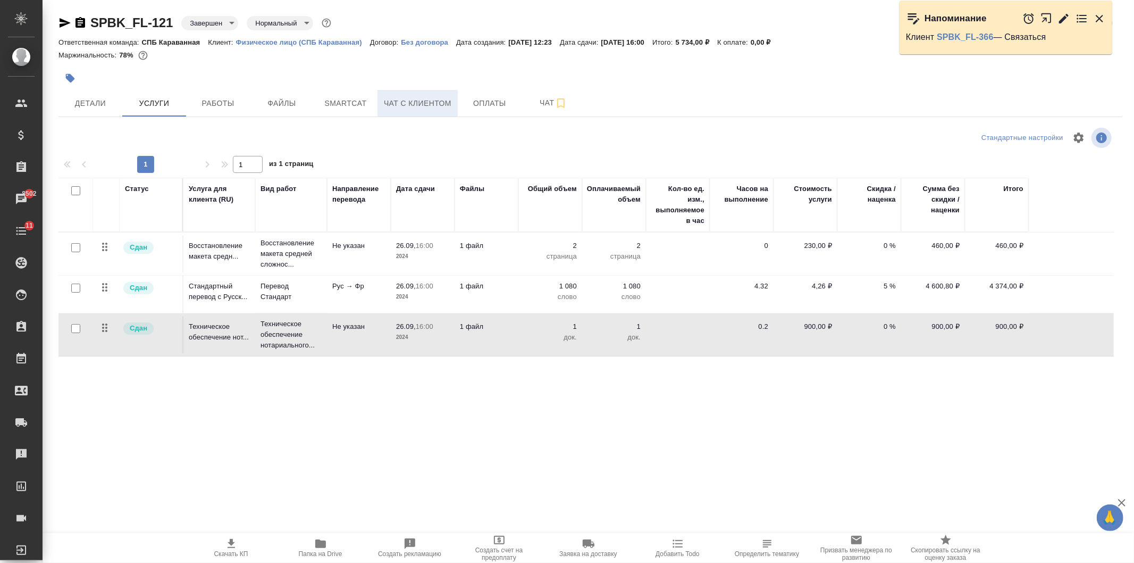
click at [420, 107] on span "Чат с клиентом" at bounding box center [418, 103] width 68 height 13
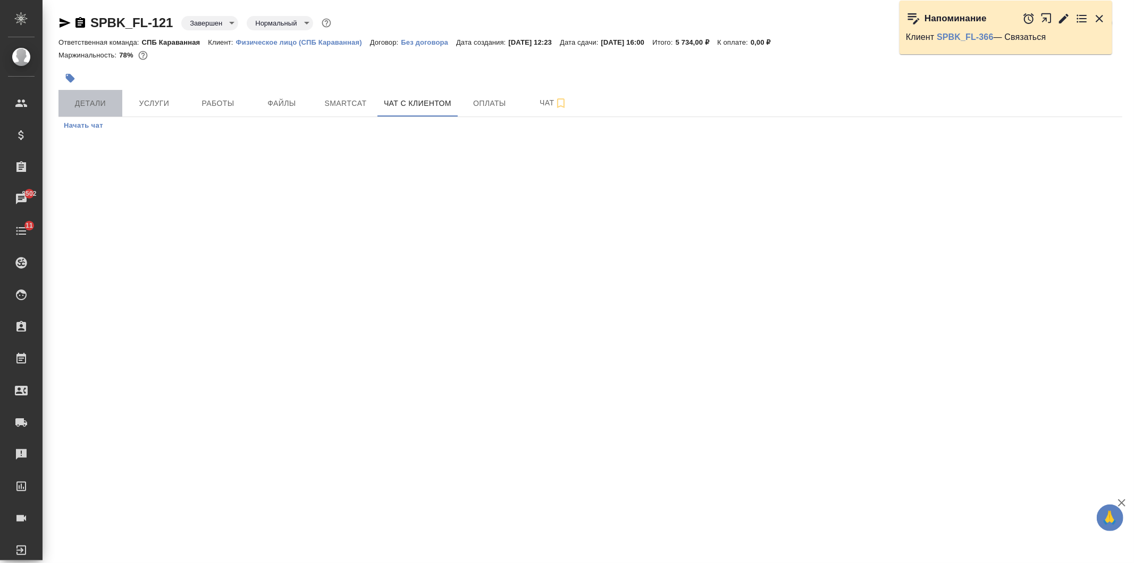
click at [102, 108] on span "Детали" at bounding box center [90, 103] width 51 height 13
select select "RU"
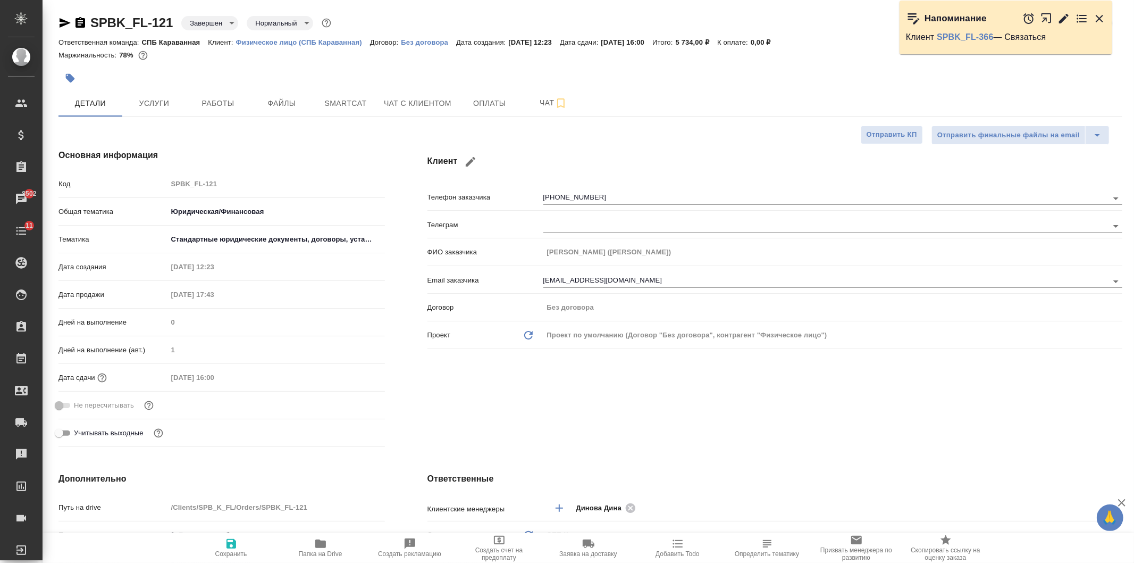
type textarea "x"
click at [1101, 13] on icon "button" at bounding box center [1099, 18] width 13 height 13
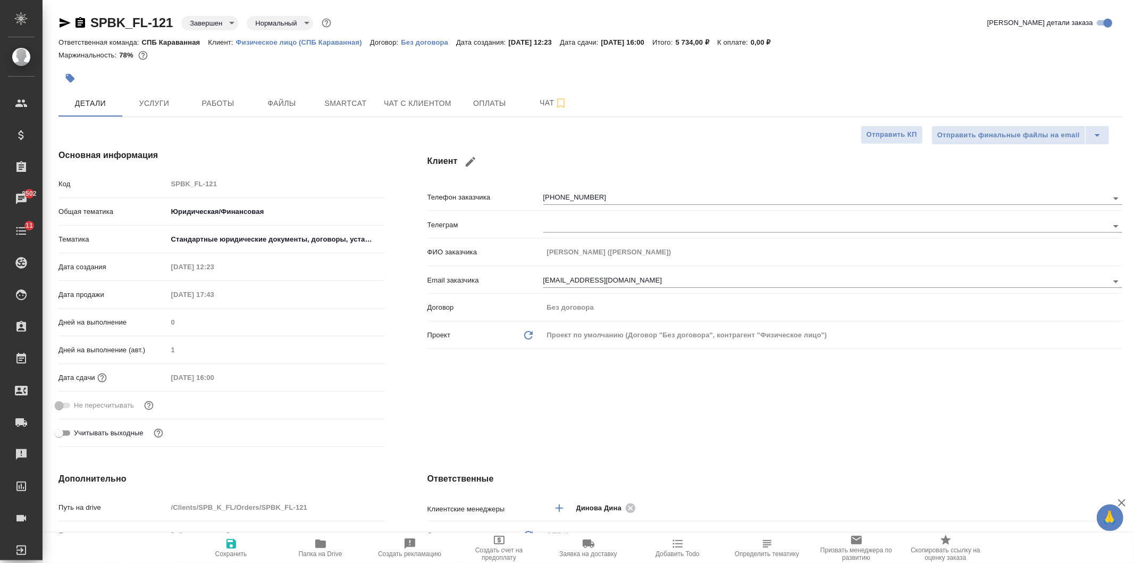
type textarea "x"
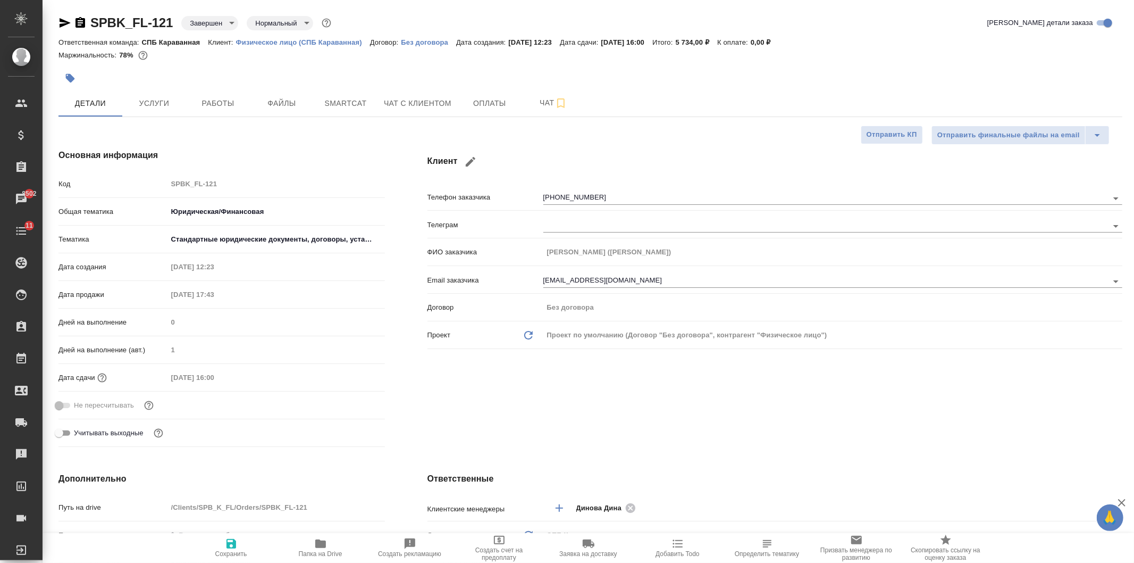
type textarea "x"
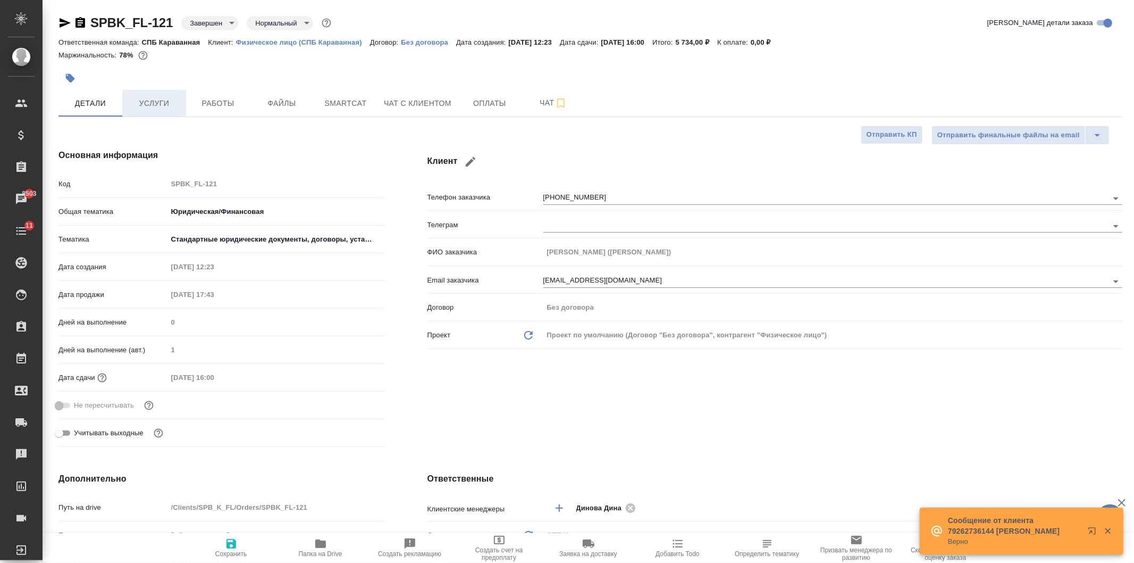
click at [165, 102] on span "Услуги" at bounding box center [154, 103] width 51 height 13
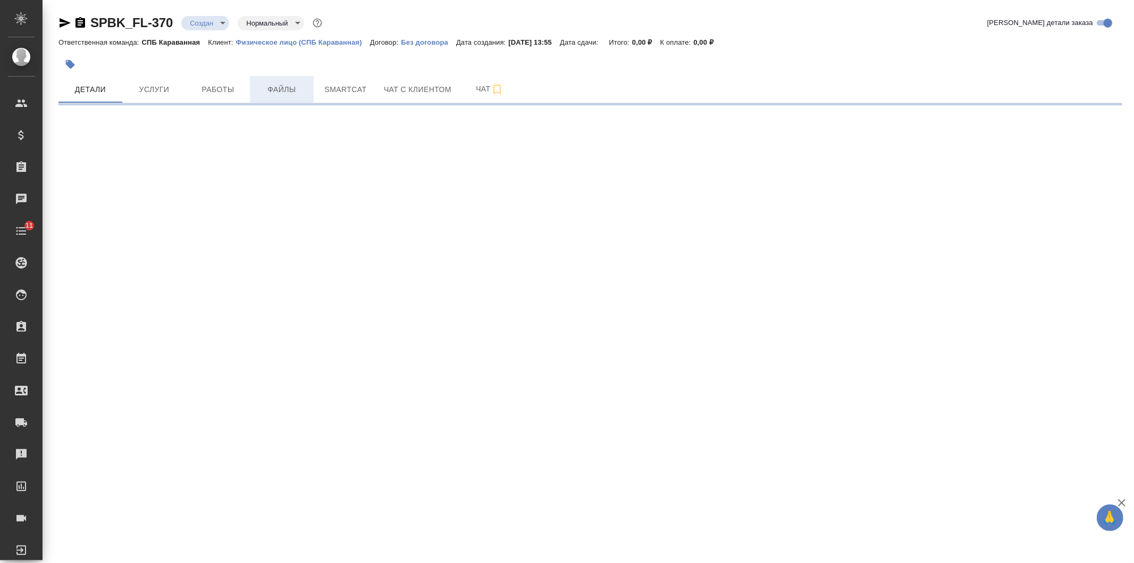
select select "RU"
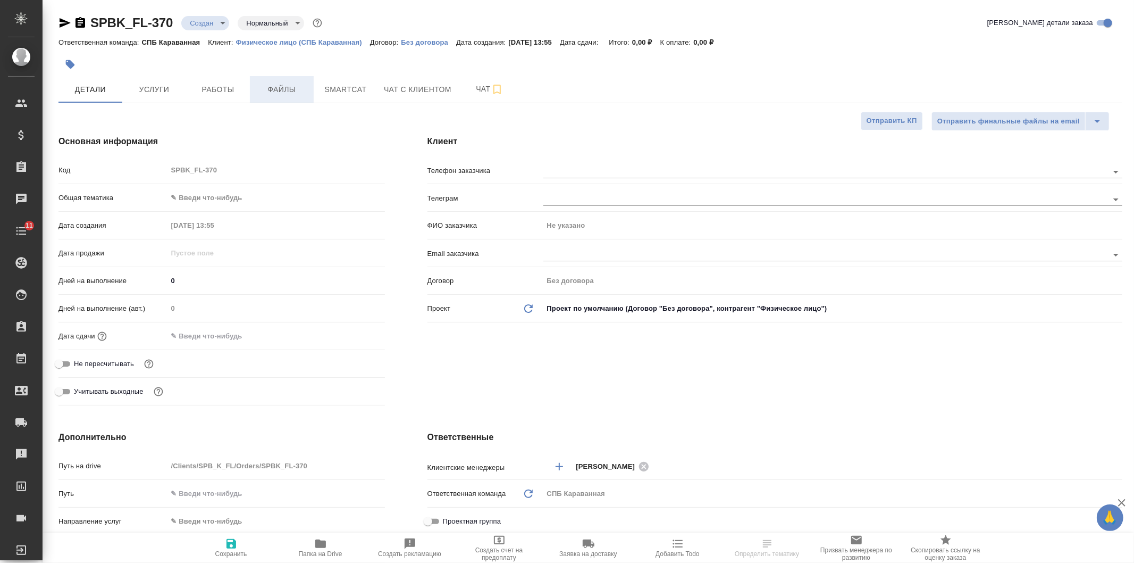
type textarea "x"
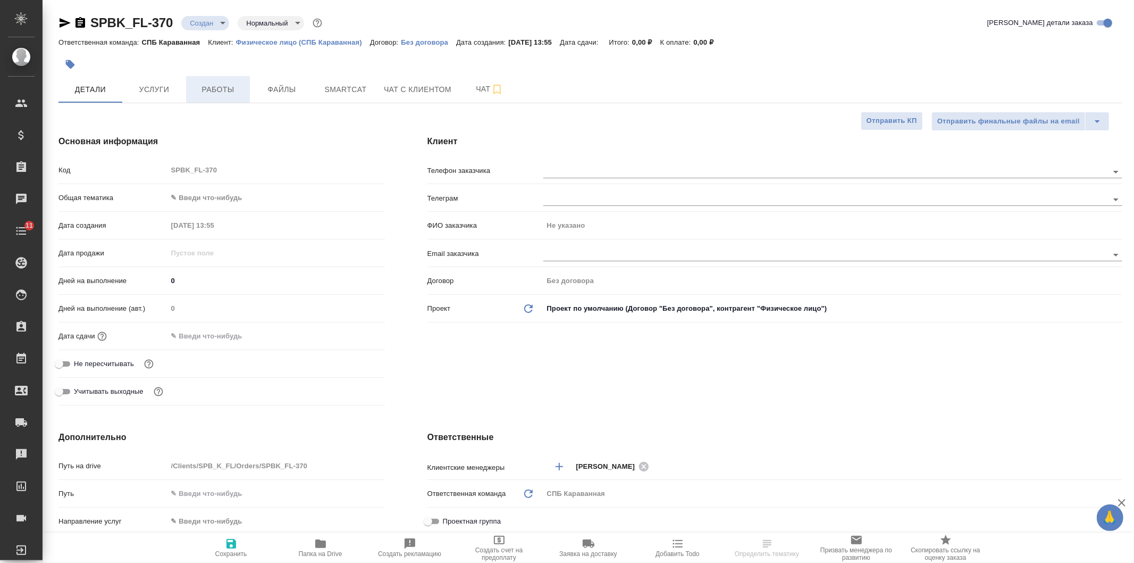
type textarea "x"
click at [596, 169] on input "text" at bounding box center [808, 171] width 529 height 13
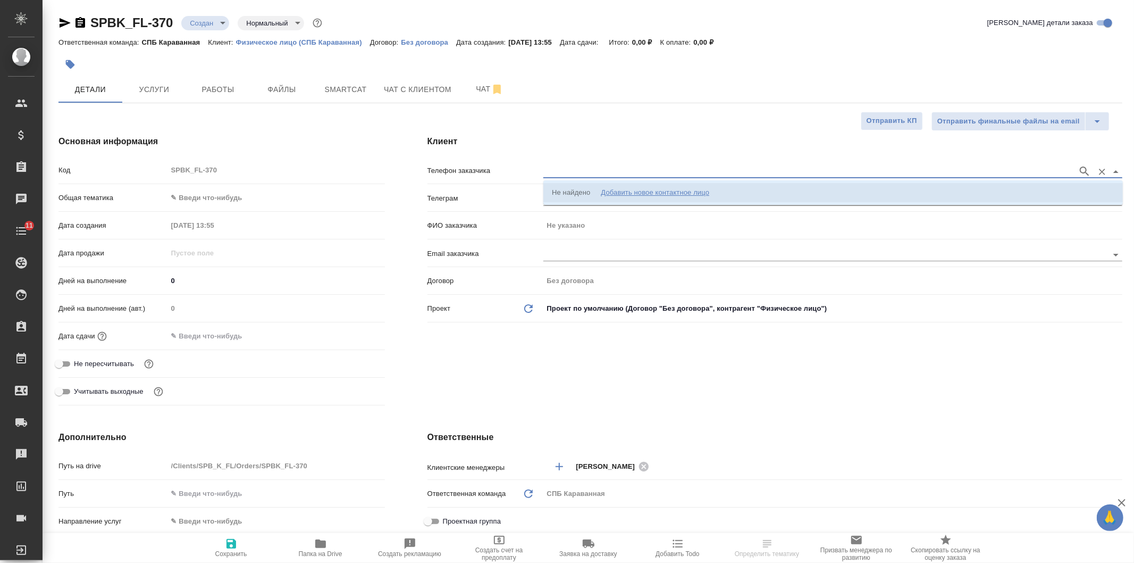
click at [578, 190] on div "Не найдено" at bounding box center [571, 192] width 38 height 11
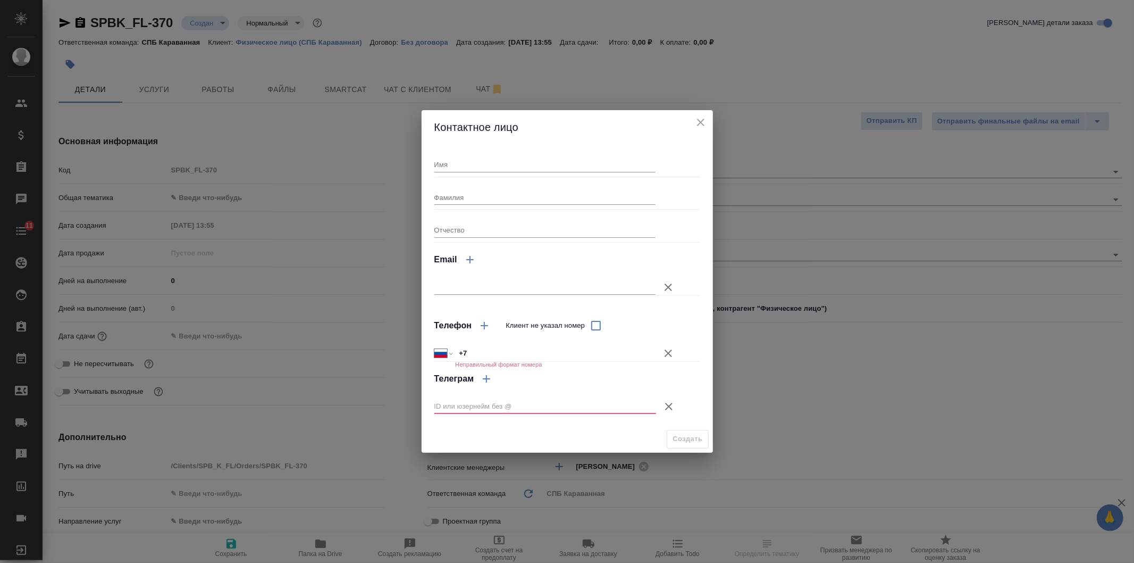
click at [464, 168] on input "Имя" at bounding box center [546, 164] width 222 height 15
click at [490, 350] on input "+7" at bounding box center [555, 352] width 199 height 15
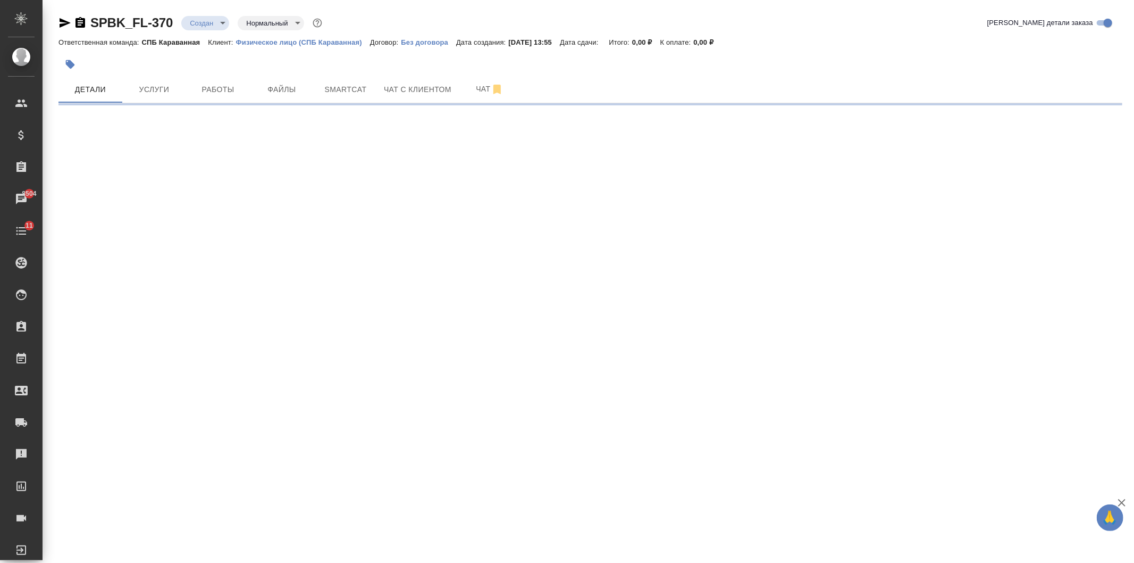
select select "RU"
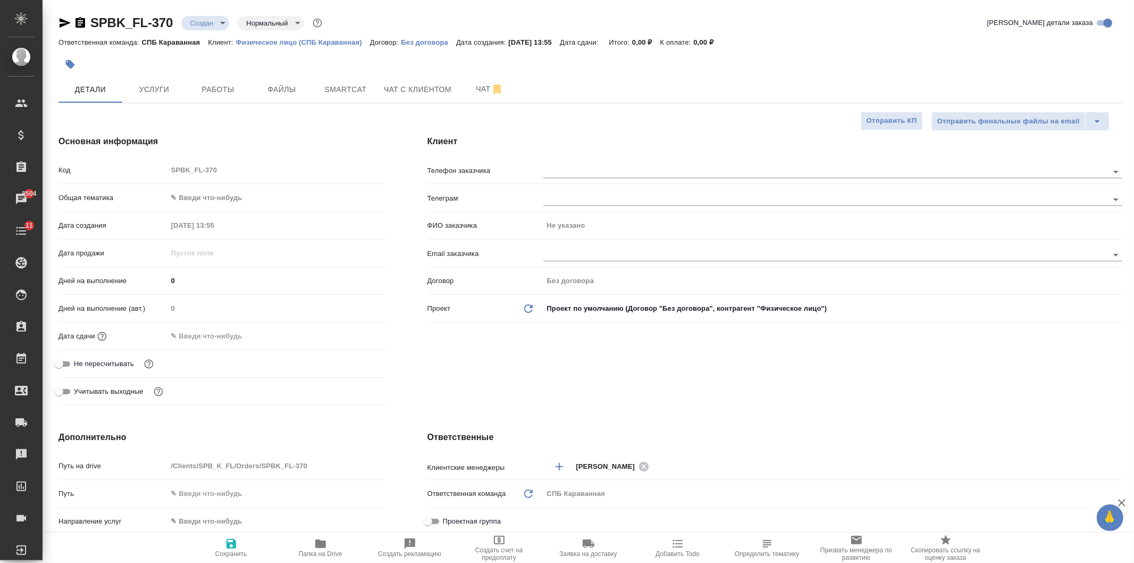
type textarea "x"
click at [730, 165] on input "text" at bounding box center [808, 171] width 529 height 13
type textarea "x"
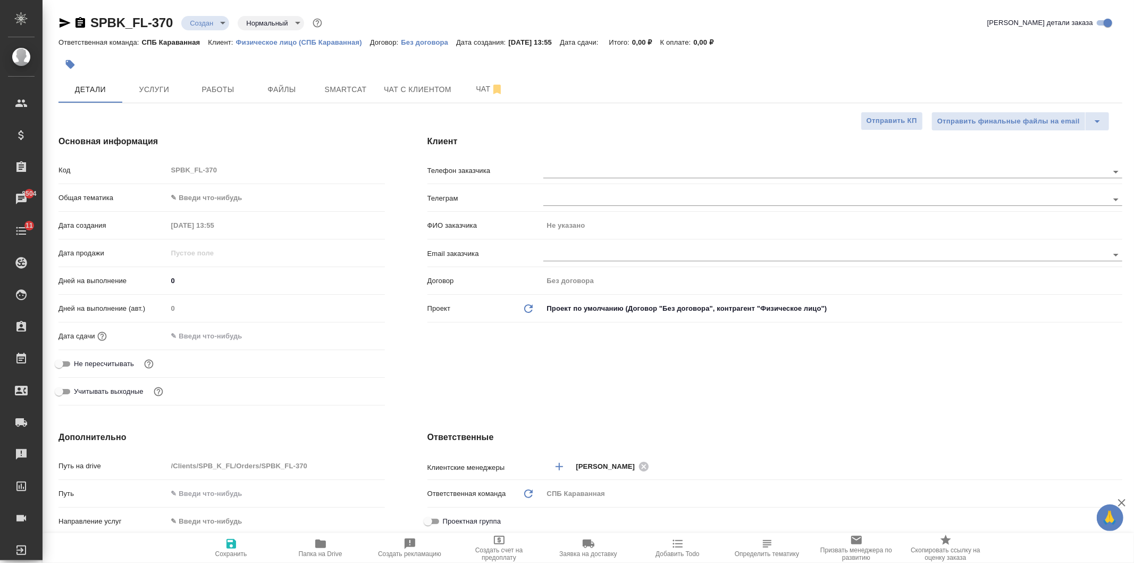
type textarea "x"
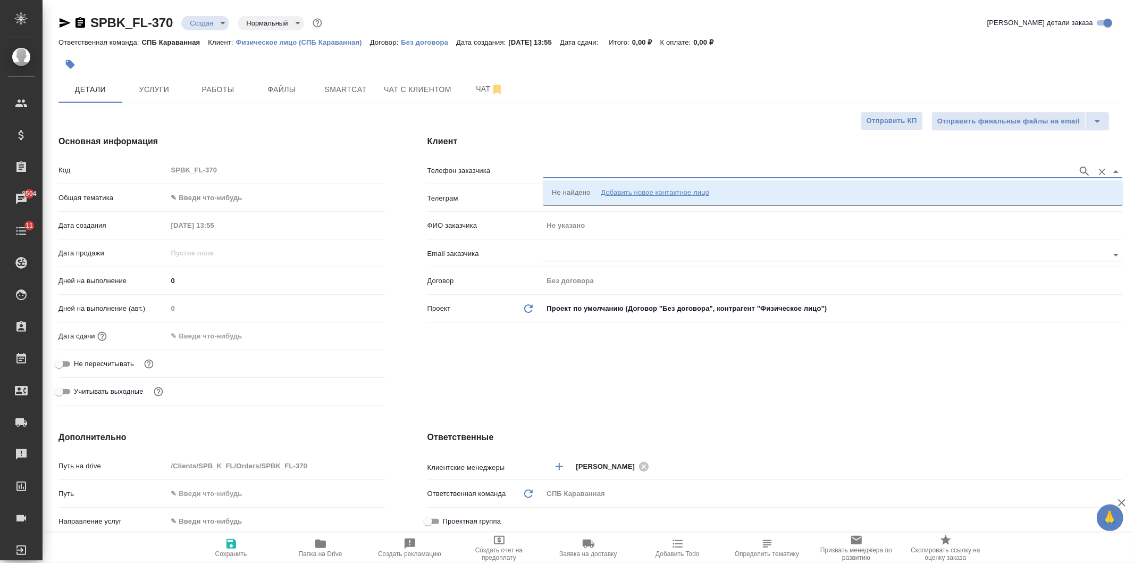
click at [565, 172] on input "text" at bounding box center [808, 171] width 529 height 13
click at [586, 197] on div "Не найдено" at bounding box center [571, 192] width 38 height 11
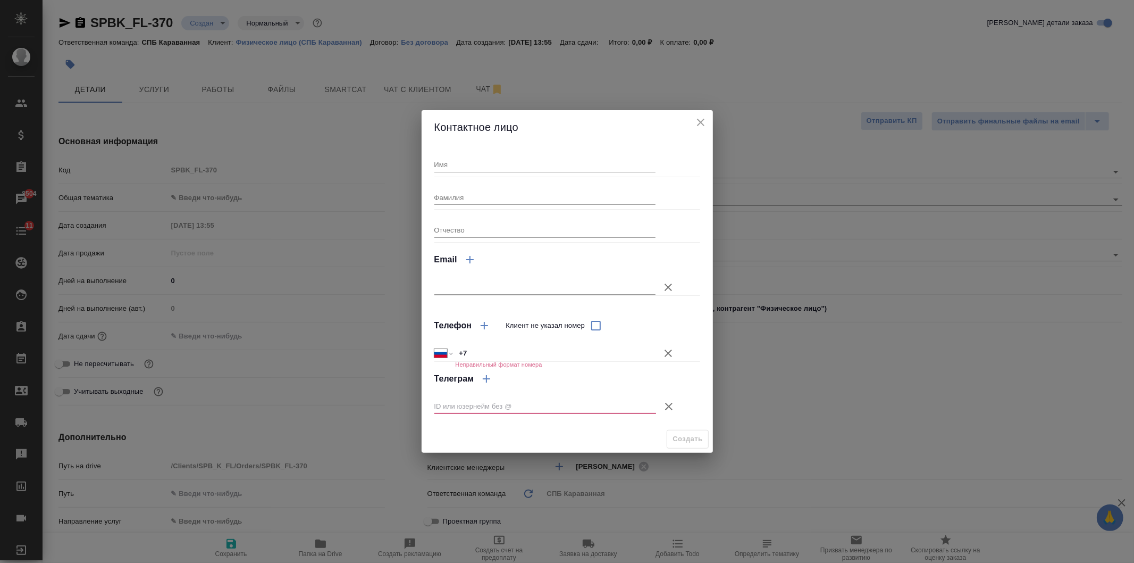
click at [486, 355] on input "+7" at bounding box center [555, 352] width 201 height 15
paste input "79531500526"
select select "KZ"
type input "+7 79531500526"
click at [471, 352] on input "+7 79531500526" at bounding box center [555, 352] width 199 height 15
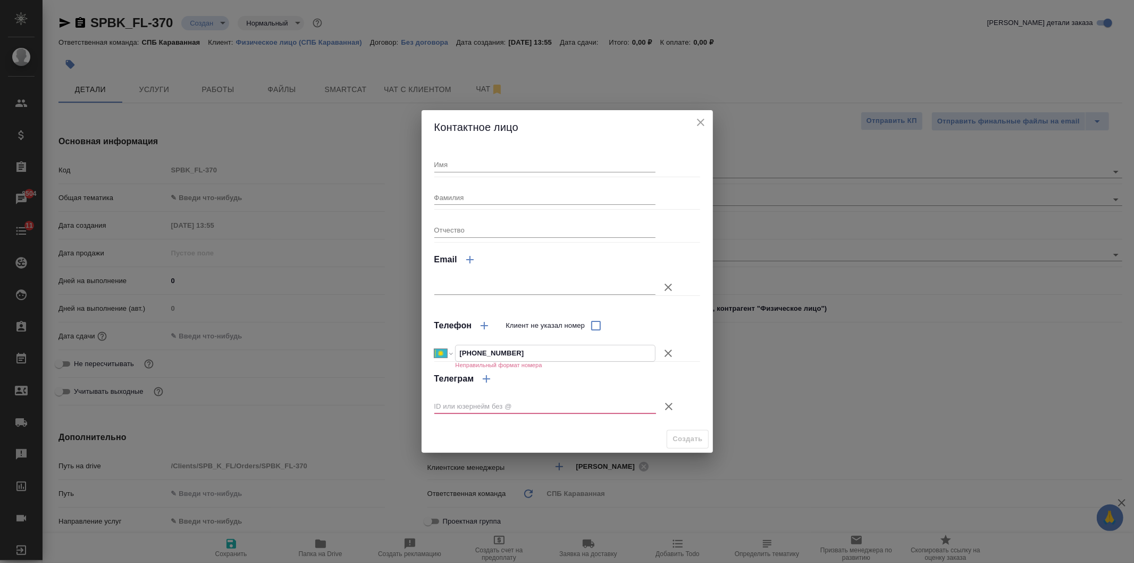
select select "RU"
type input "+7 953 150 05 26"
click at [672, 403] on icon "button" at bounding box center [668, 406] width 7 height 7
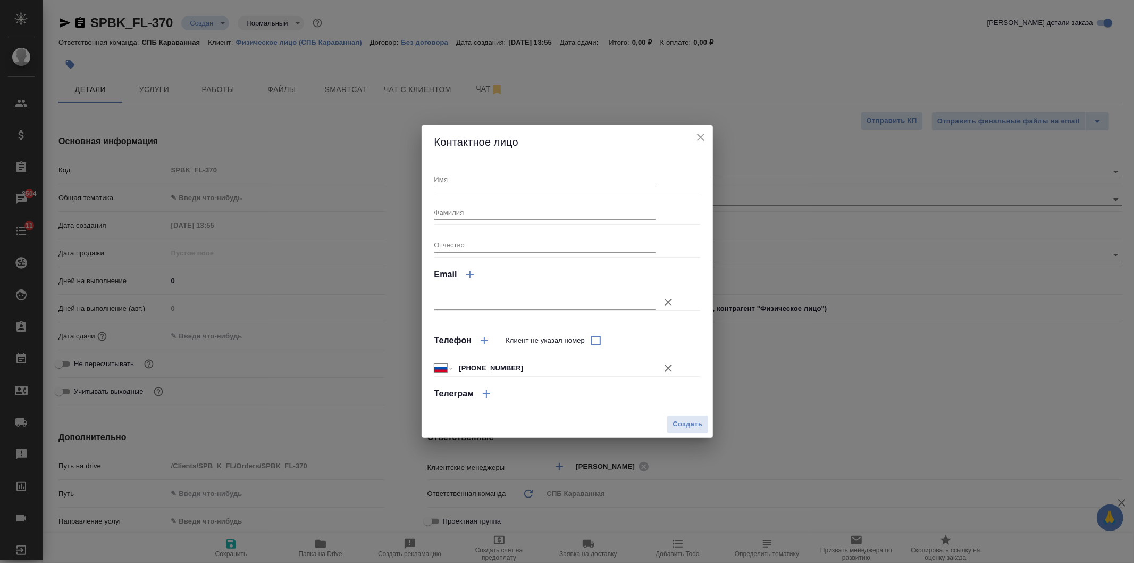
click at [511, 288] on div at bounding box center [568, 296] width 266 height 19
drag, startPoint x: 511, startPoint y: 298, endPoint x: 506, endPoint y: 248, distance: 50.3
click at [511, 298] on input "text" at bounding box center [546, 302] width 222 height 15
type textarea "x"
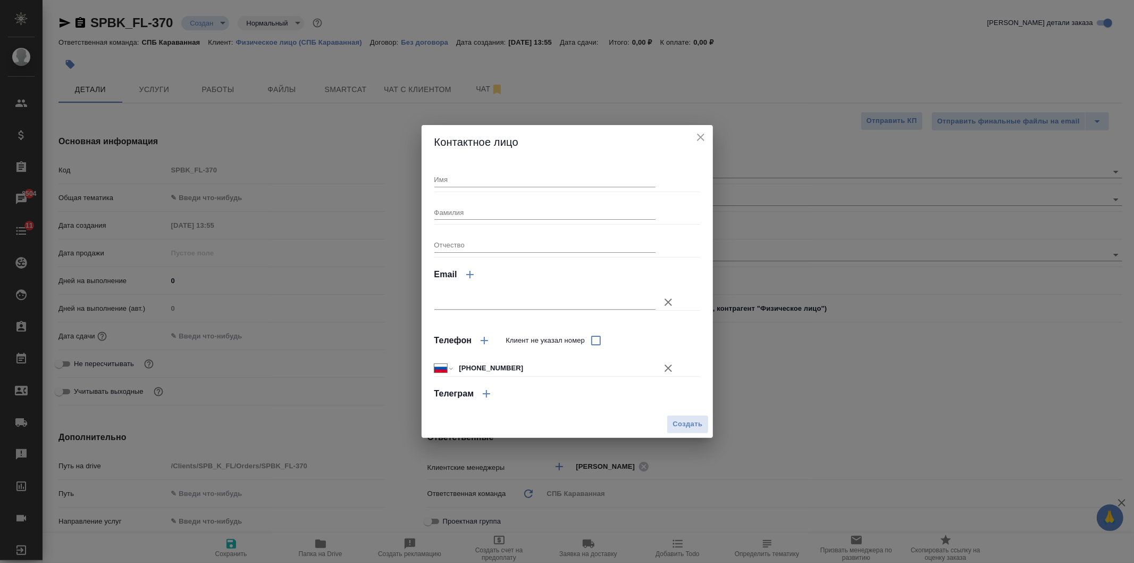
type textarea "x"
paste input "89531500526@mail.ru"
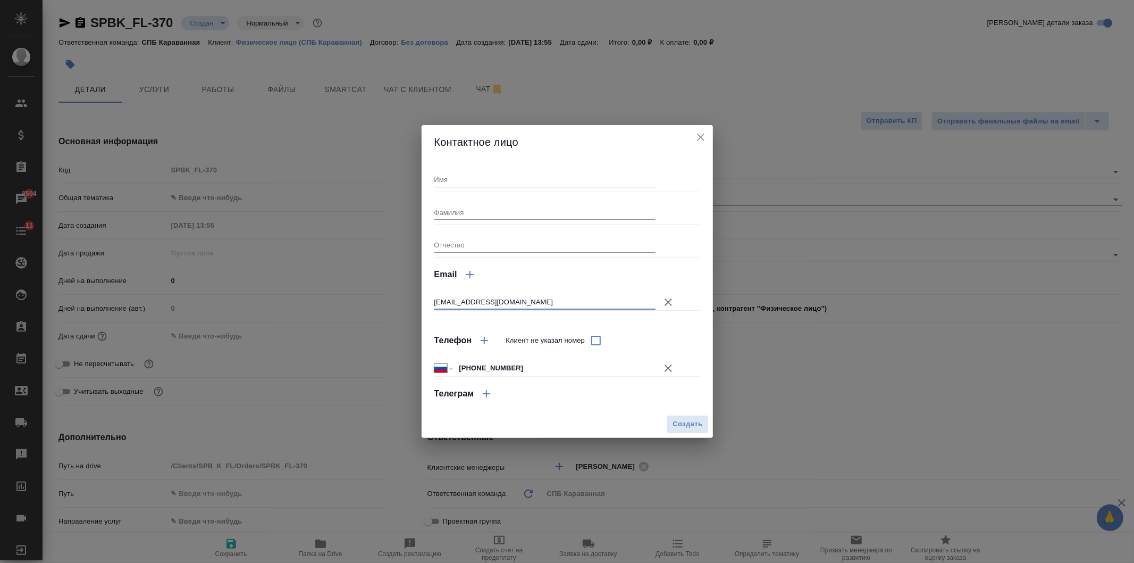
type input "89531500526@mail.ru"
click at [450, 177] on input "Имя" at bounding box center [546, 179] width 222 height 15
type input "Ирина"
click at [471, 210] on input "Фамилия" at bounding box center [546, 212] width 222 height 15
type input "Тюрина"
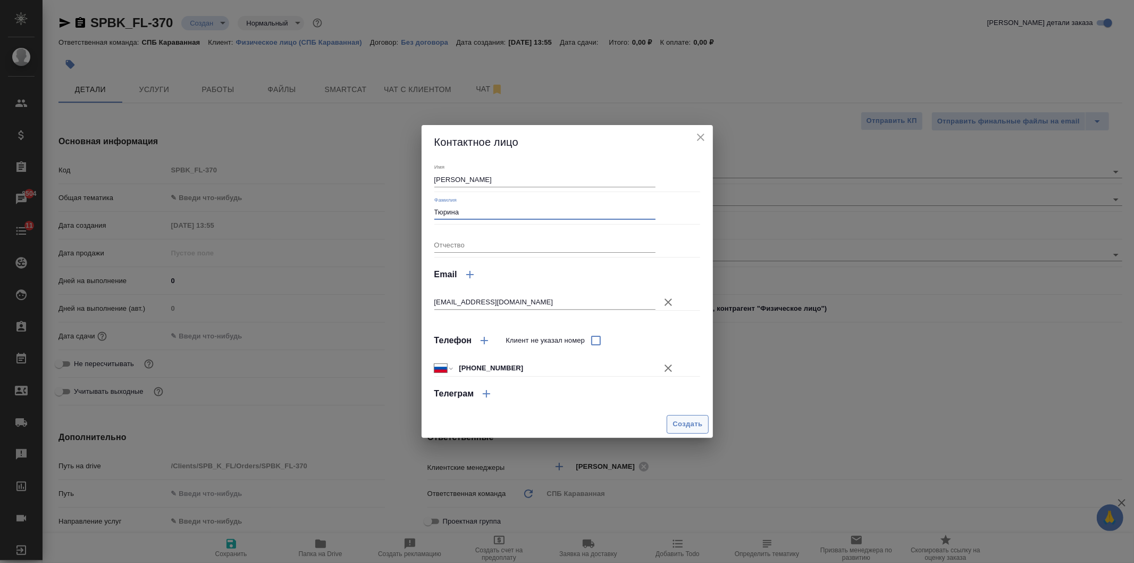
click at [674, 423] on span "Создать" at bounding box center [688, 424] width 30 height 12
type textarea "x"
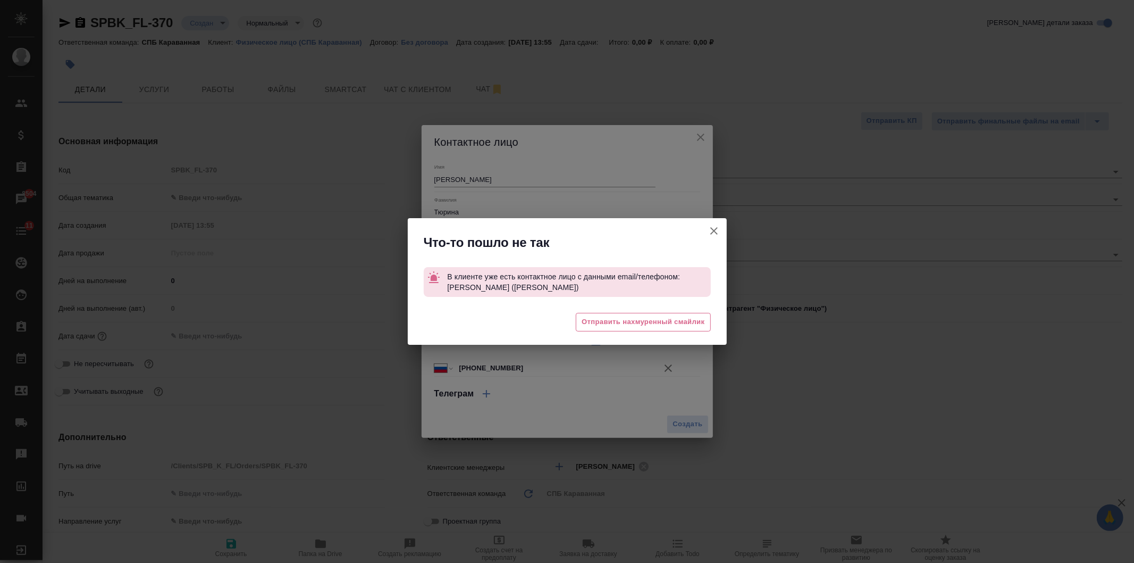
click at [716, 224] on button "Клиент не указал номер" at bounding box center [715, 231] width 26 height 26
type textarea "x"
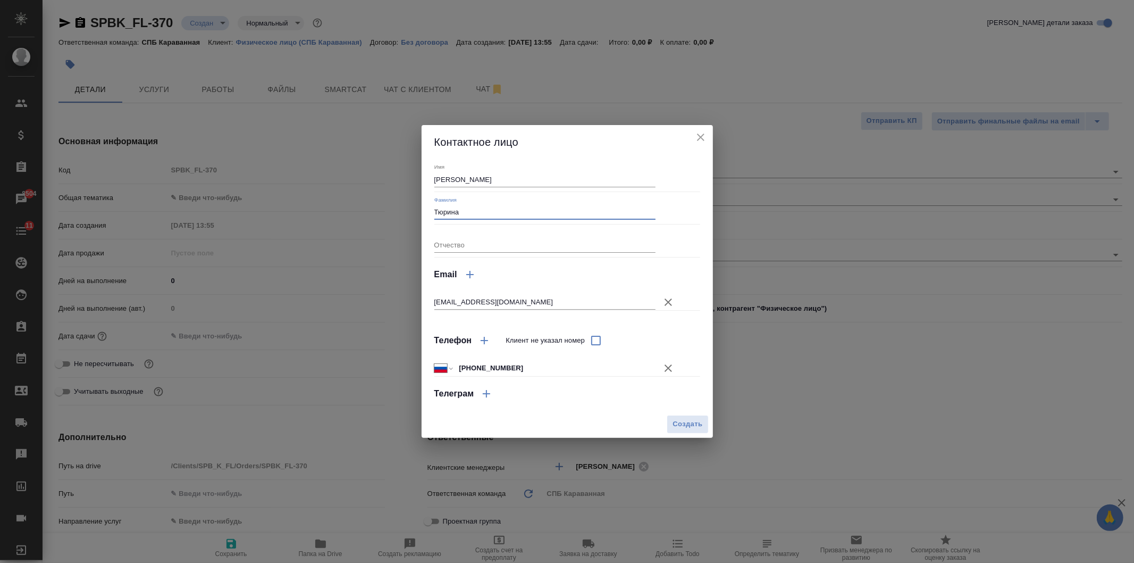
drag, startPoint x: 474, startPoint y: 208, endPoint x: 394, endPoint y: 204, distance: 81.0
click at [394, 204] on div "Контактное лицо Имя Ирина Фамилия Тюрина Отчество Email 89531500526@mail.ru Тел…" at bounding box center [567, 281] width 1134 height 563
drag, startPoint x: 471, startPoint y: 178, endPoint x: 421, endPoint y: 184, distance: 50.9
click at [421, 184] on div "Контактное лицо Имя Ирина Фамилия Отчество Email 89531500526@mail.ru Телефон Кл…" at bounding box center [567, 281] width 1134 height 563
click at [699, 139] on icon "close" at bounding box center [700, 136] width 7 height 7
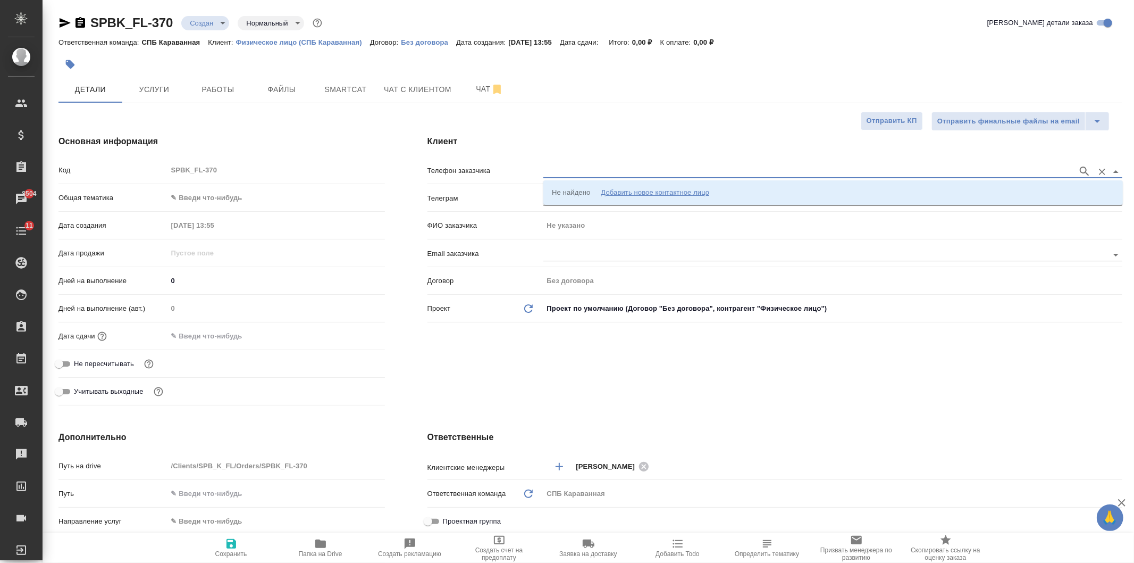
click at [599, 172] on input "text" at bounding box center [808, 171] width 529 height 13
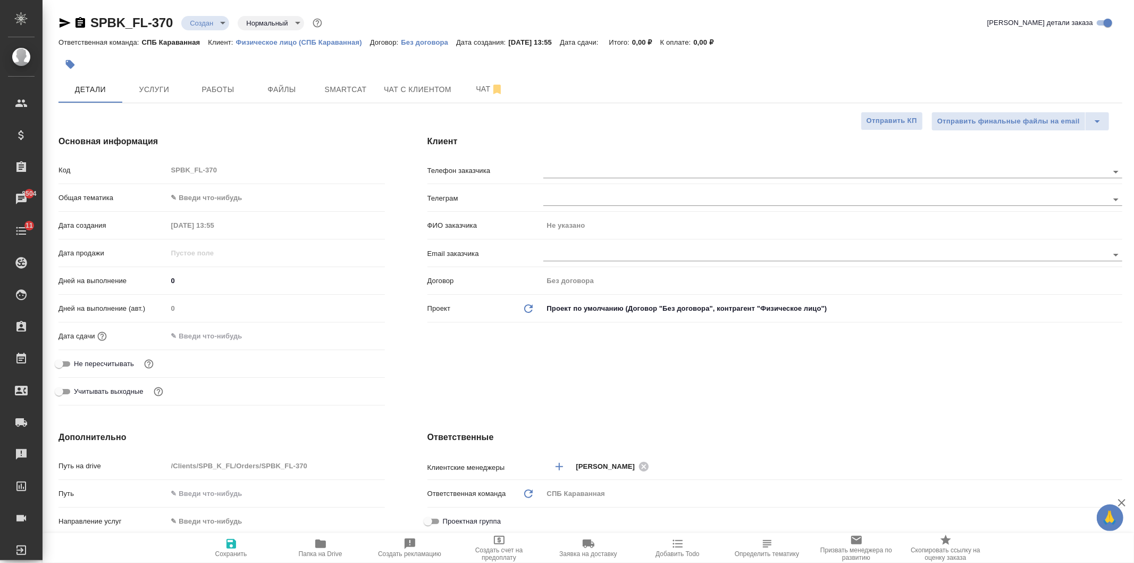
type textarea "x"
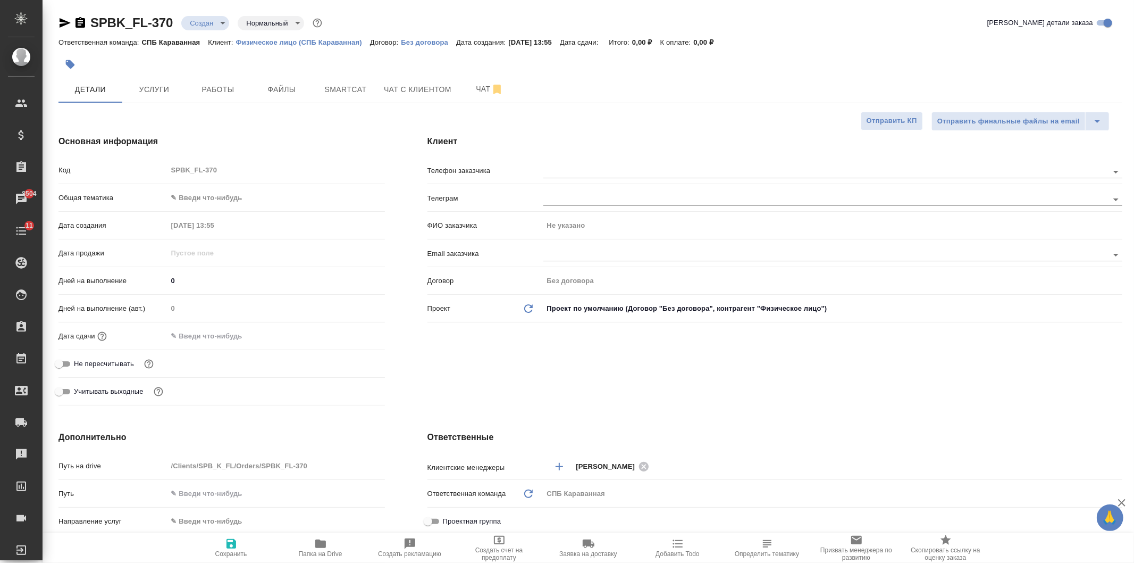
type textarea "x"
paste input "+79531500526"
type input "+79531500526"
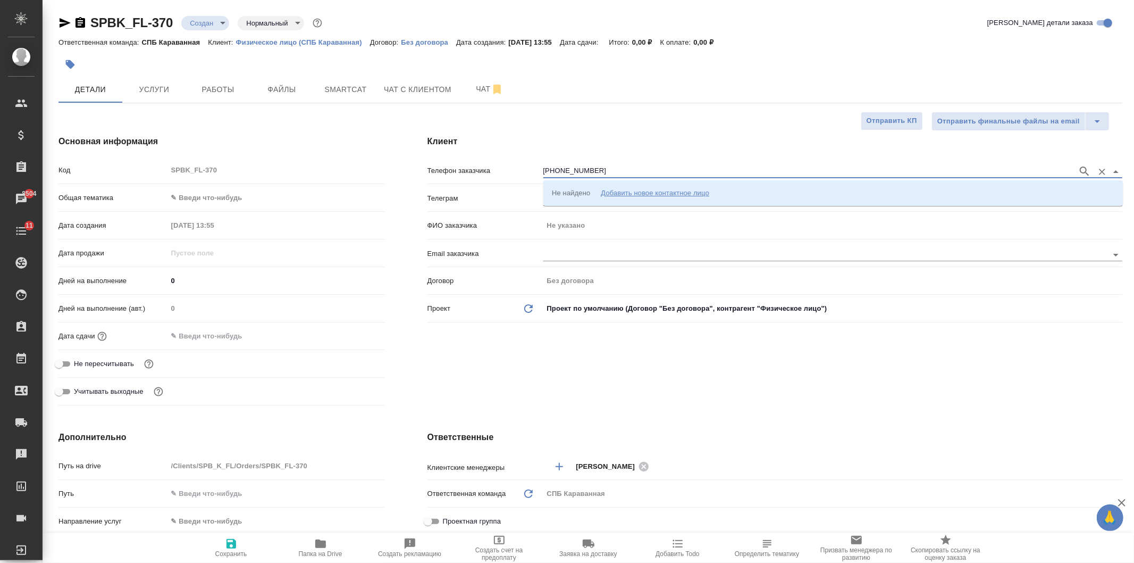
drag, startPoint x: 613, startPoint y: 171, endPoint x: 511, endPoint y: 169, distance: 101.6
click at [512, 168] on div "Телефон заказчика +79531500526" at bounding box center [775, 170] width 695 height 19
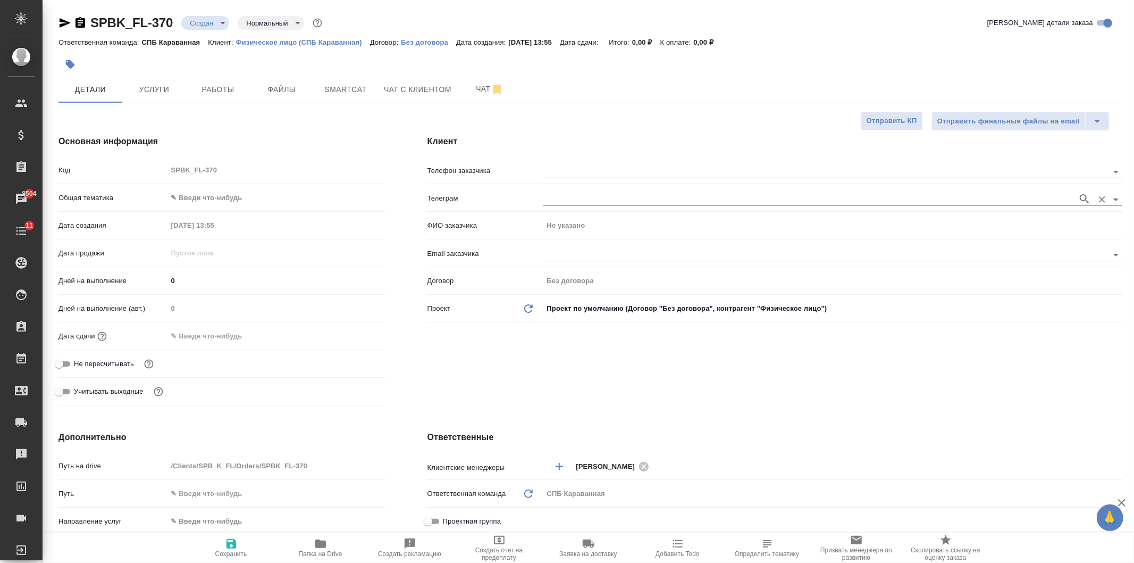
click at [561, 200] on input "text" at bounding box center [808, 199] width 529 height 13
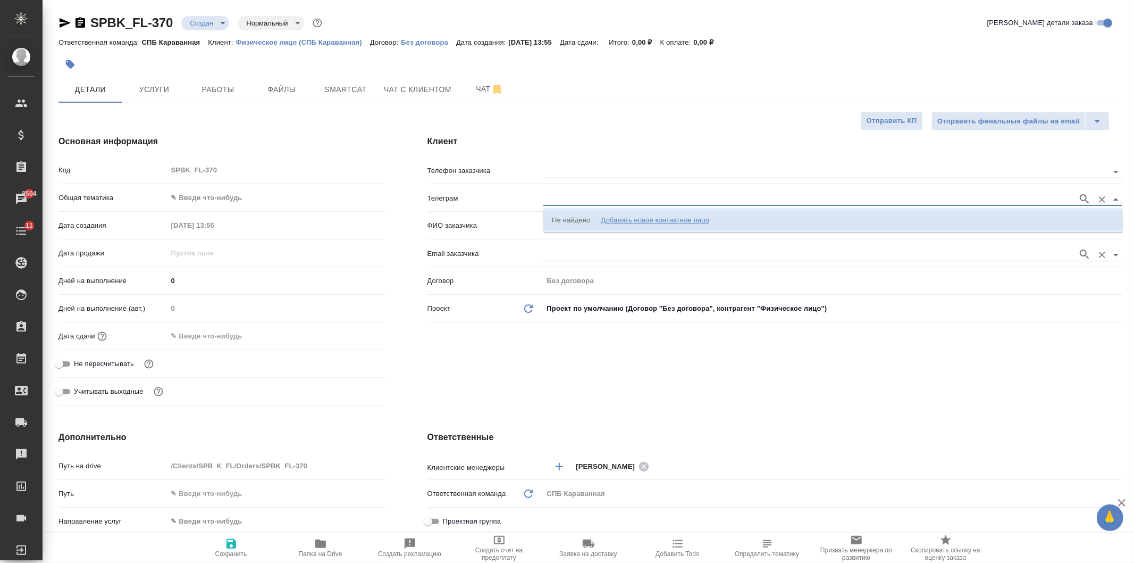
click at [572, 248] on input "text" at bounding box center [808, 254] width 529 height 13
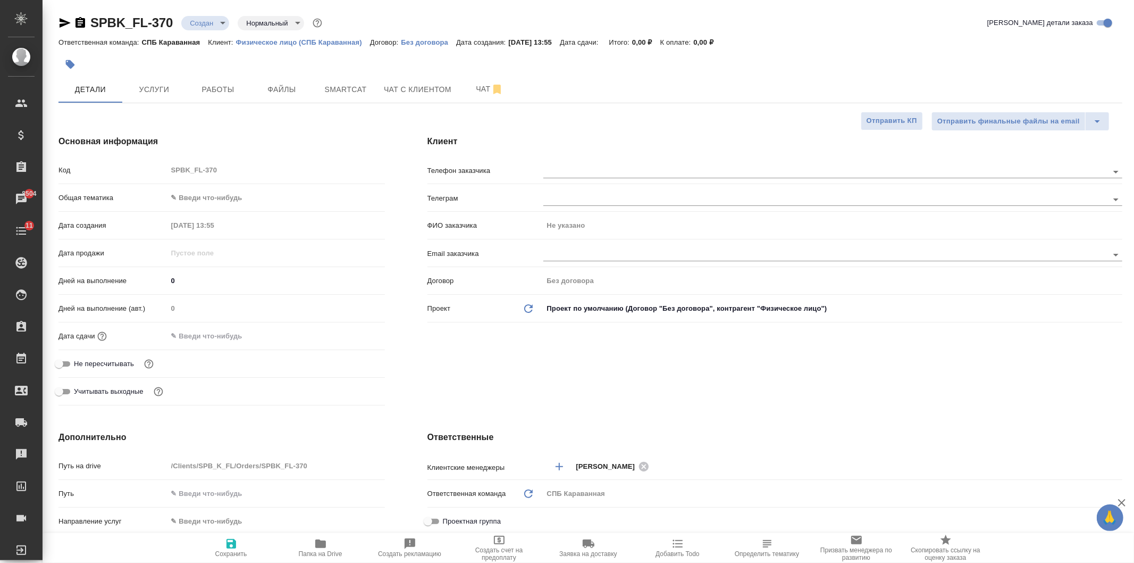
type textarea "x"
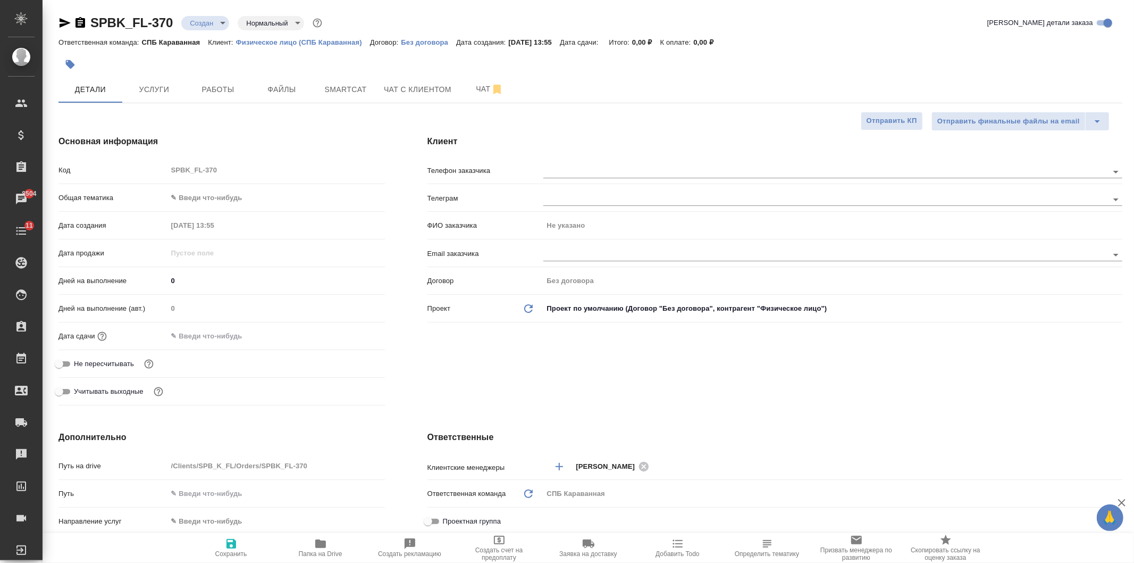
type textarea "x"
paste input "89531500526@mail.ru"
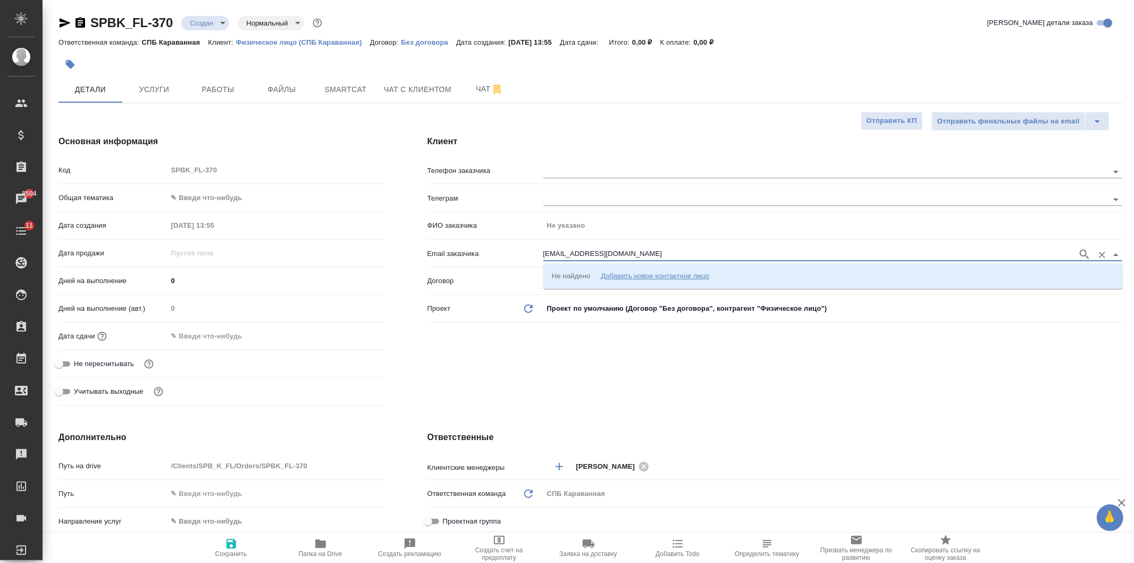
type input "89531500526@mail.ru"
type input "+7"
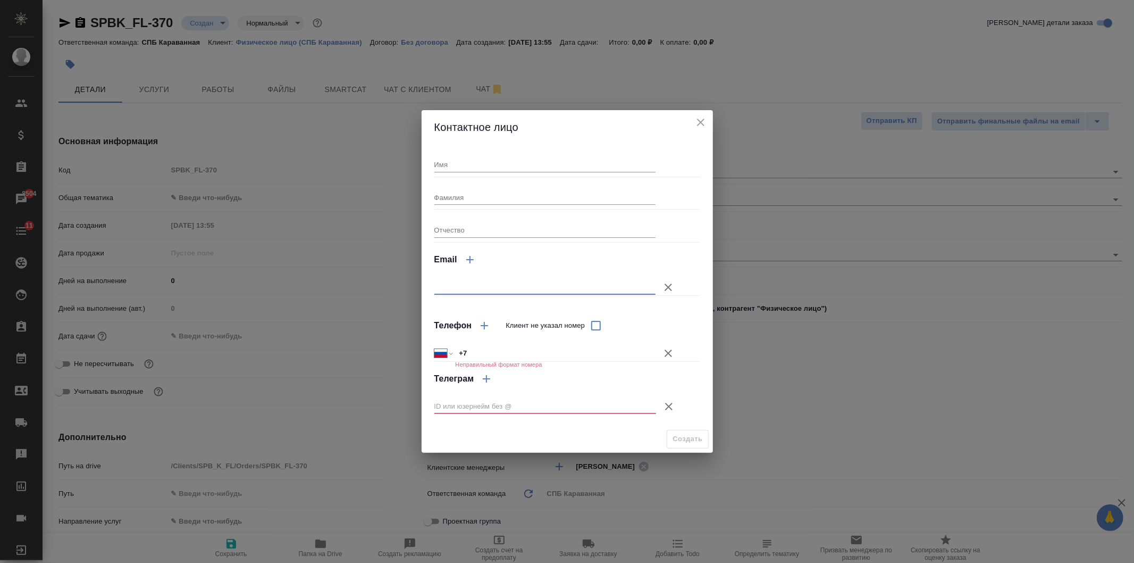
click at [494, 290] on input "text" at bounding box center [546, 287] width 222 height 15
paste input "89531500526@mail.ru"
type input "89531500526@mail.ru"
click at [462, 166] on input "Имя" at bounding box center [546, 164] width 222 height 15
type input "Ирина Тюрина (Лариса Михайловна)"
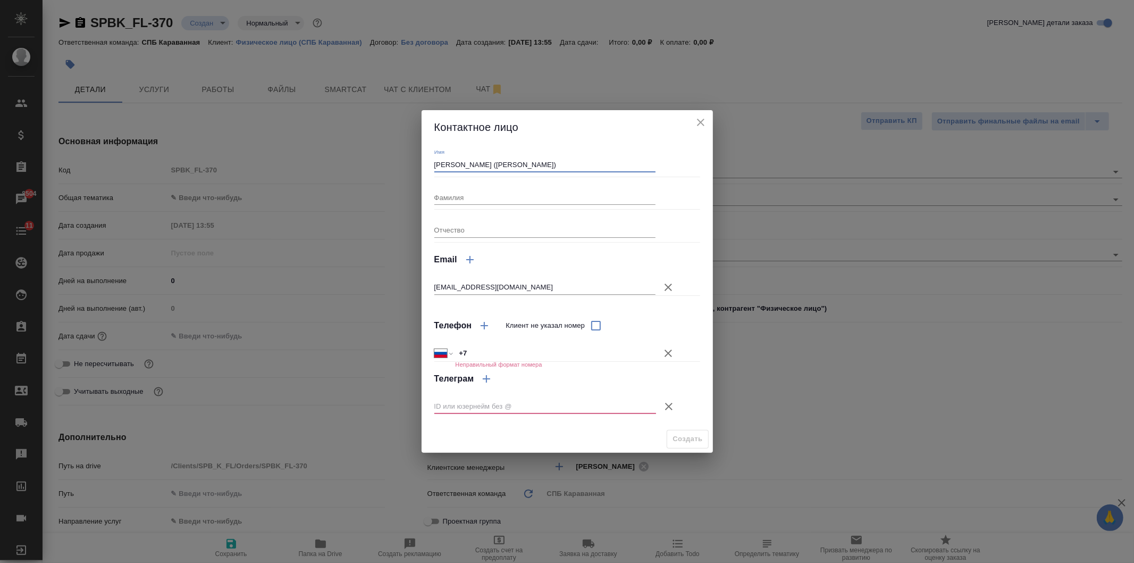
click at [666, 405] on icon "button" at bounding box center [669, 406] width 13 height 13
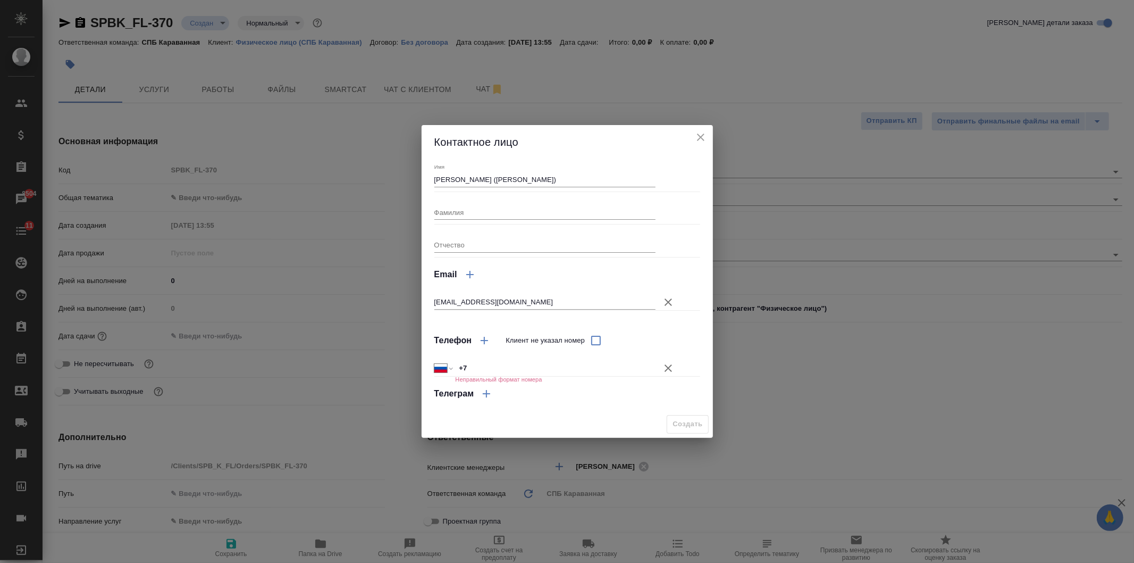
type textarea "x"
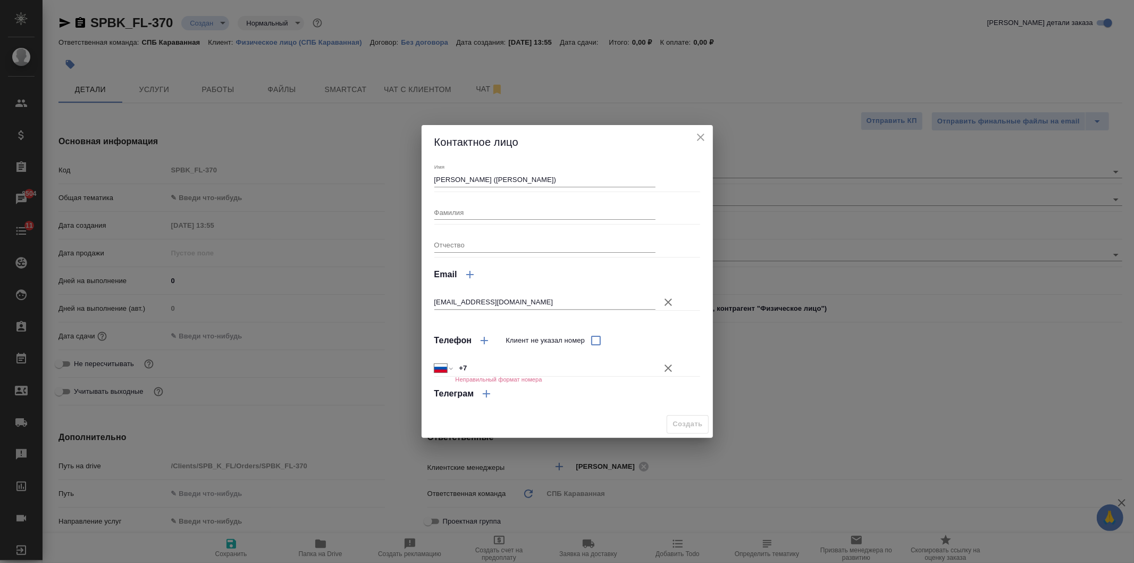
type textarea "x"
click at [488, 368] on input "+7" at bounding box center [555, 367] width 201 height 15
paste input "79531500526"
select select "KZ"
type input "+7 79531500526"
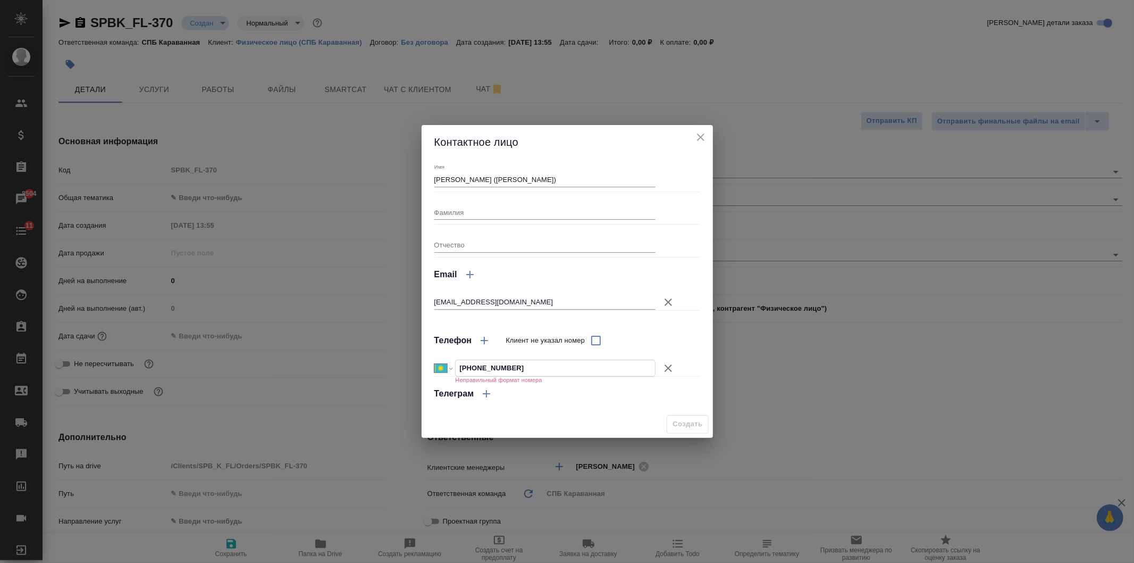
click at [473, 368] on input "+7 79531500526" at bounding box center [555, 367] width 199 height 15
select select "RU"
type input "+7 953 150 05 26"
click at [685, 419] on span "Создать" at bounding box center [688, 424] width 30 height 12
type textarea "x"
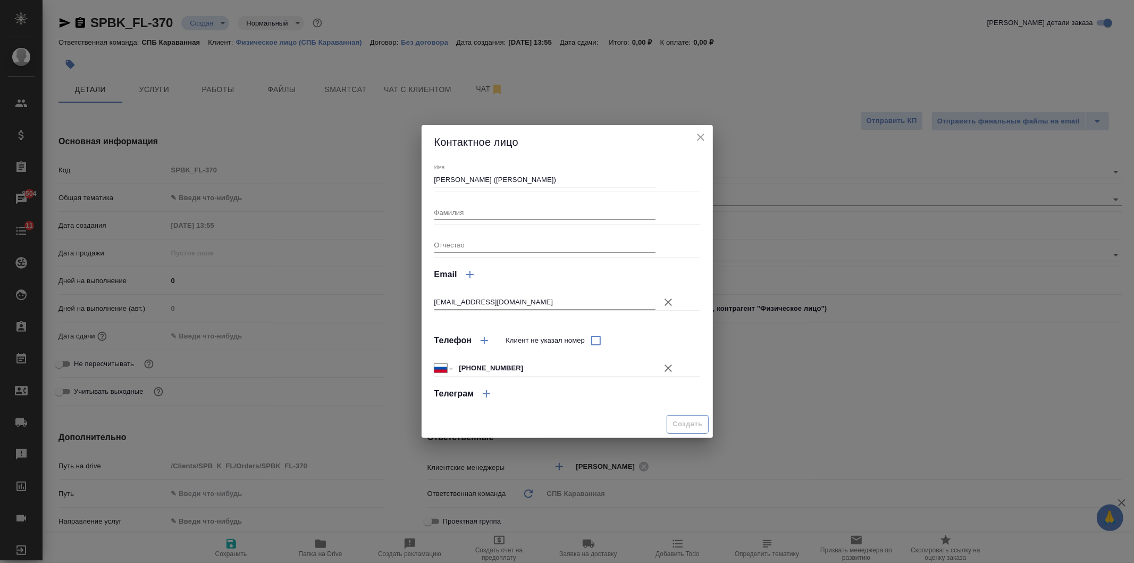
type textarea "x"
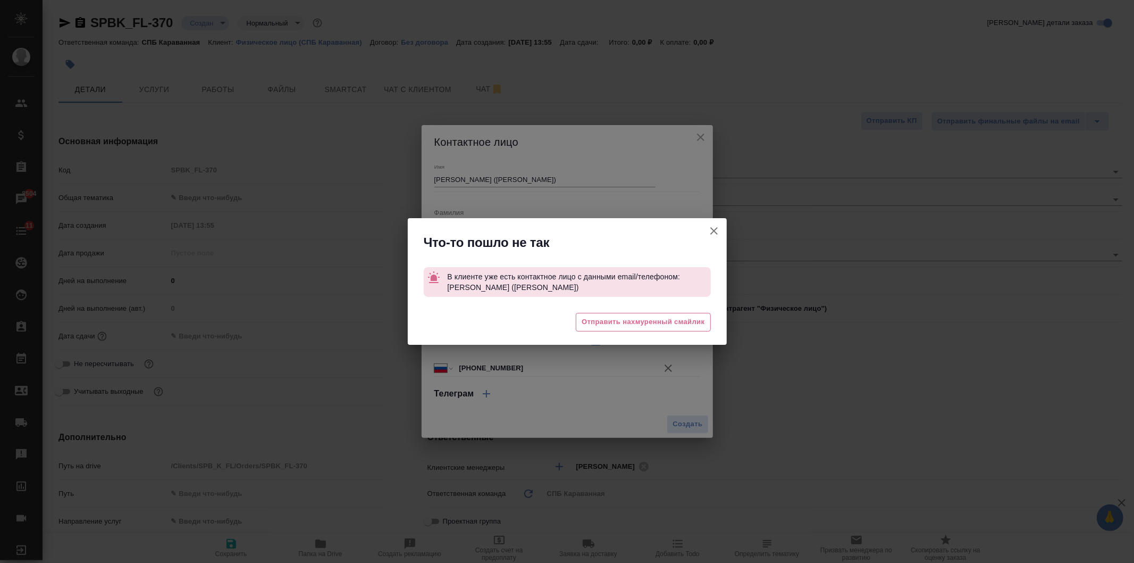
click at [716, 226] on icon "button" at bounding box center [714, 230] width 13 height 13
type textarea "x"
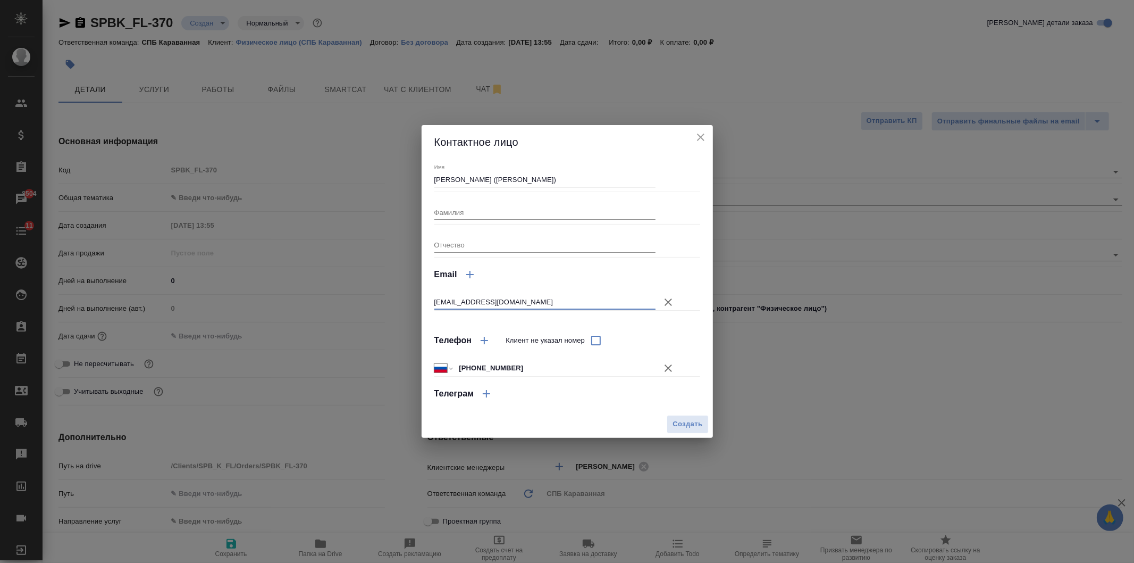
drag, startPoint x: 527, startPoint y: 303, endPoint x: 415, endPoint y: 311, distance: 111.9
click at [415, 311] on div "Контактное лицо Имя Ирина Тюрина (Лариса Михайловна) Фамилия Отчество Email 895…" at bounding box center [567, 281] width 1134 height 563
click at [700, 419] on span "Создать" at bounding box center [688, 424] width 30 height 12
type input "[PERSON_NAME] ([PERSON_NAME])"
type textarea "x"
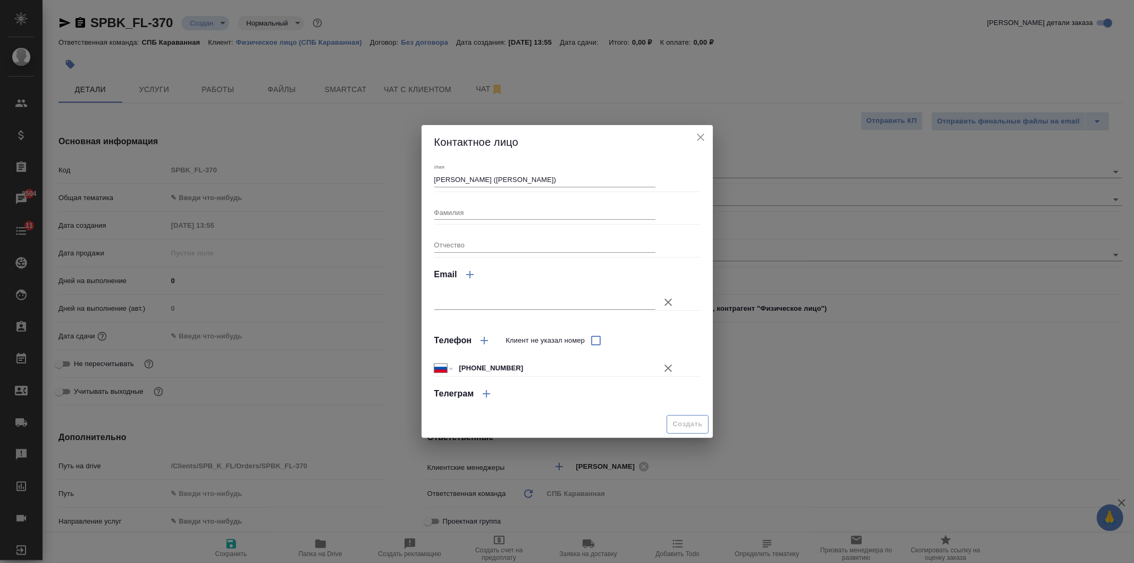
type textarea "x"
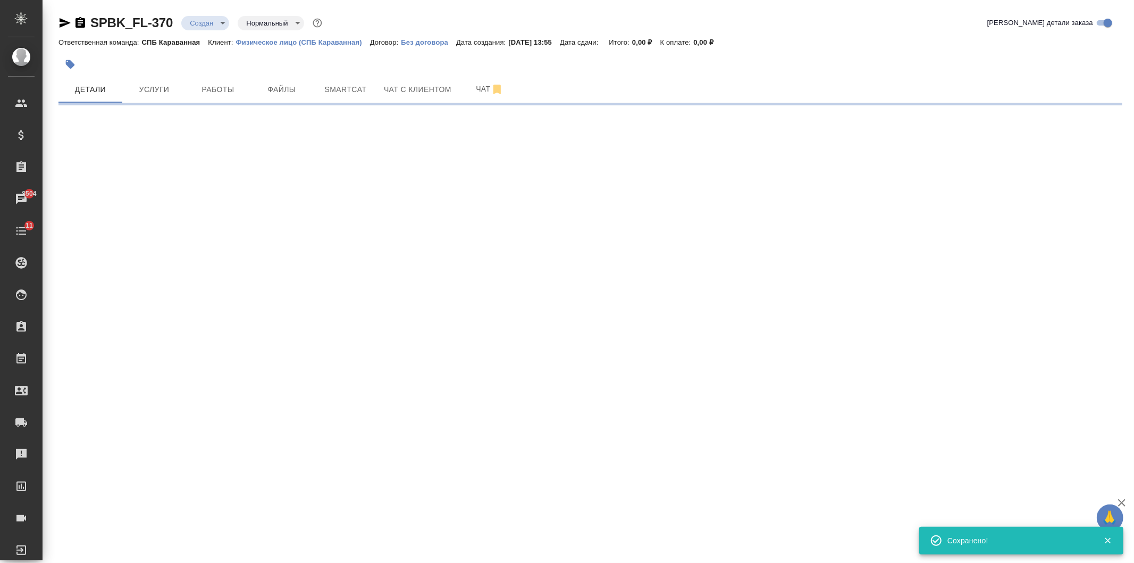
type input "holyTrinity"
select select "RU"
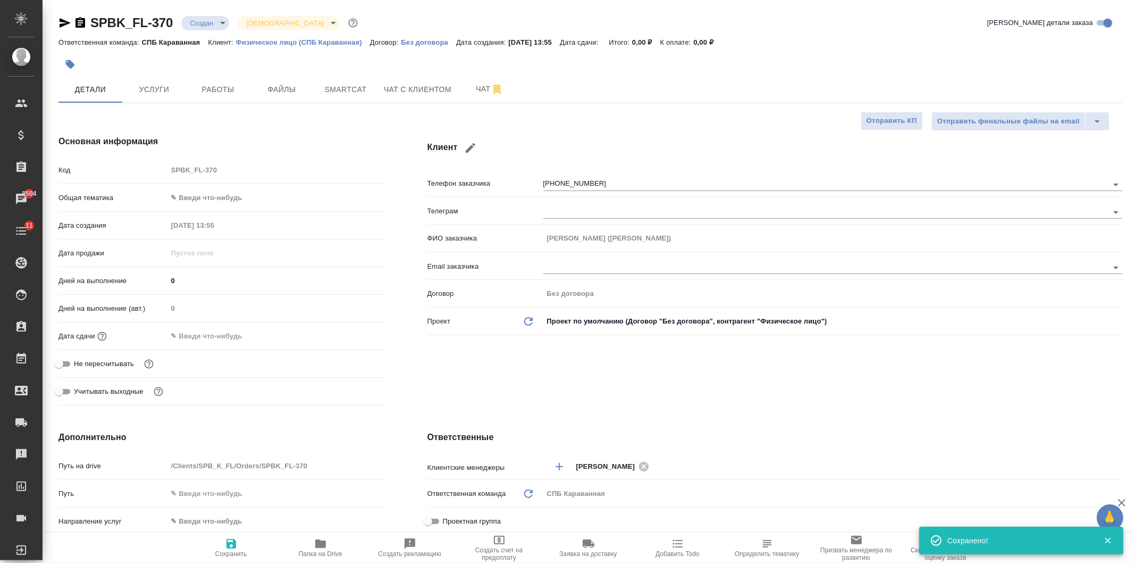
type textarea "x"
click at [205, 198] on body "🙏 .cls-1 fill:#fff; AWATERA Ivanova Arina Клиенты Спецификации Заказы 8504 Чаты…" at bounding box center [567, 281] width 1134 height 563
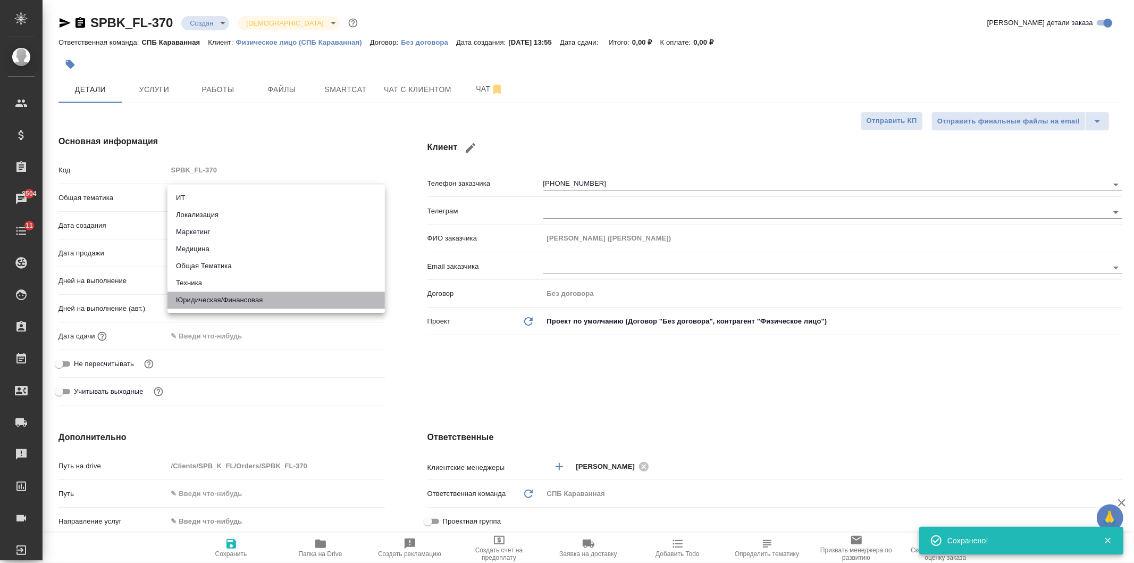
click at [229, 296] on li "Юридическая/Финансовая" at bounding box center [277, 299] width 218 height 17
type input "yr-fn"
type textarea "x"
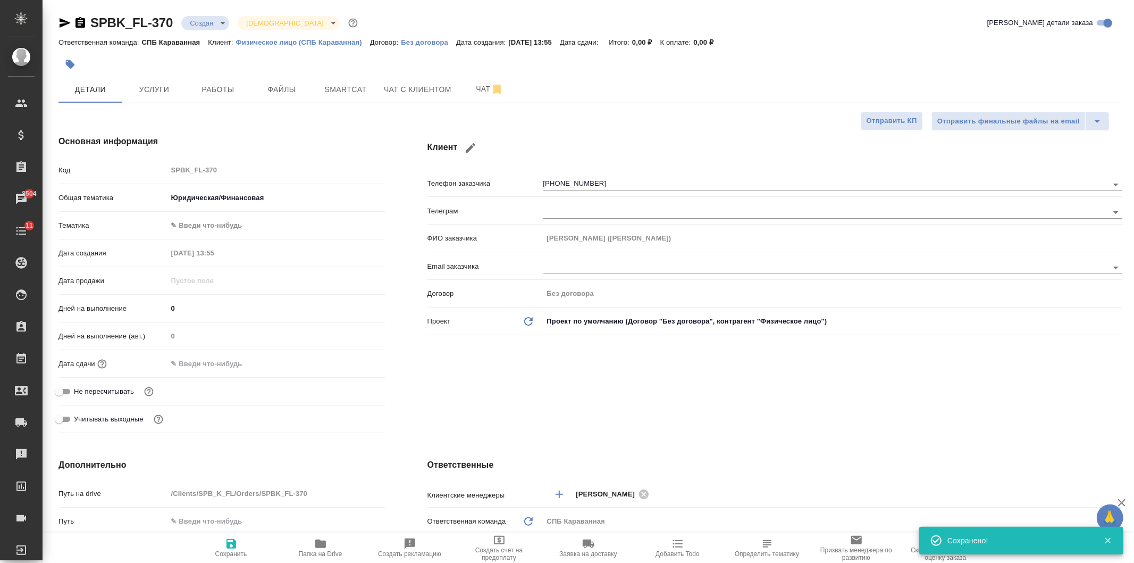
click at [203, 225] on body "🙏 .cls-1 fill:#fff; AWATERA Ivanova Arina Клиенты Спецификации Заказы 8504 Чаты…" at bounding box center [567, 281] width 1134 height 563
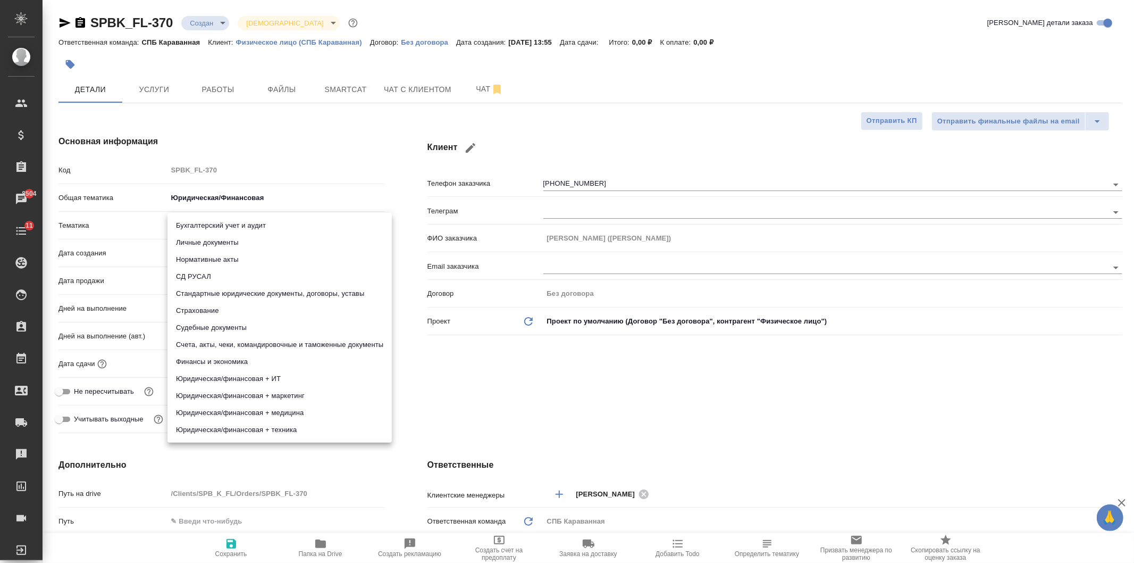
click at [232, 245] on li "Личные документы" at bounding box center [280, 242] width 224 height 17
type textarea "x"
type input "5a8b8b956a9677013d343cfe"
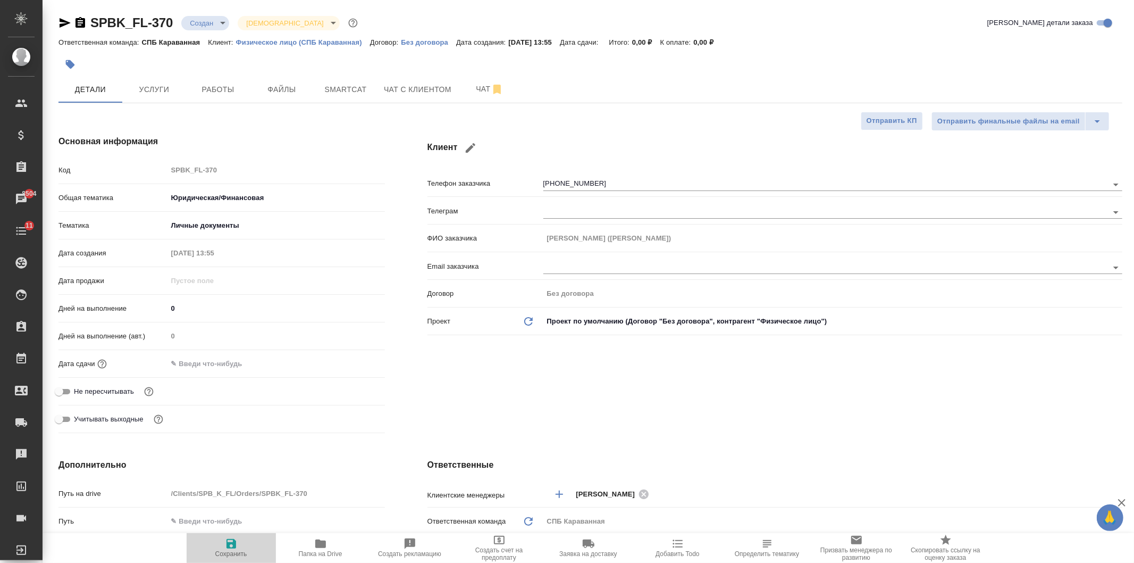
click at [237, 548] on icon "button" at bounding box center [231, 543] width 13 height 13
type textarea "x"
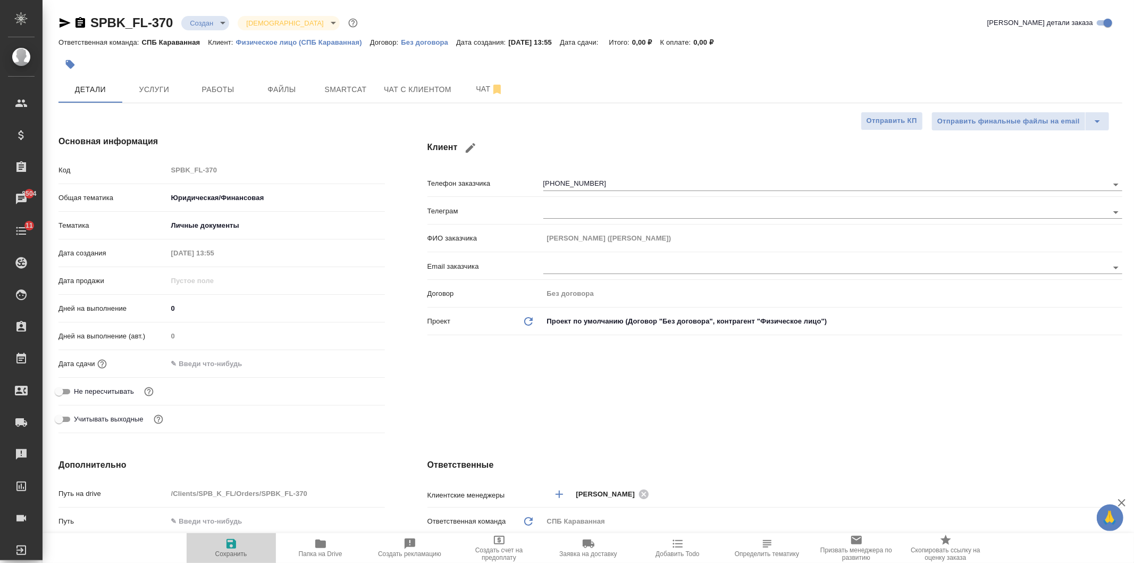
type textarea "x"
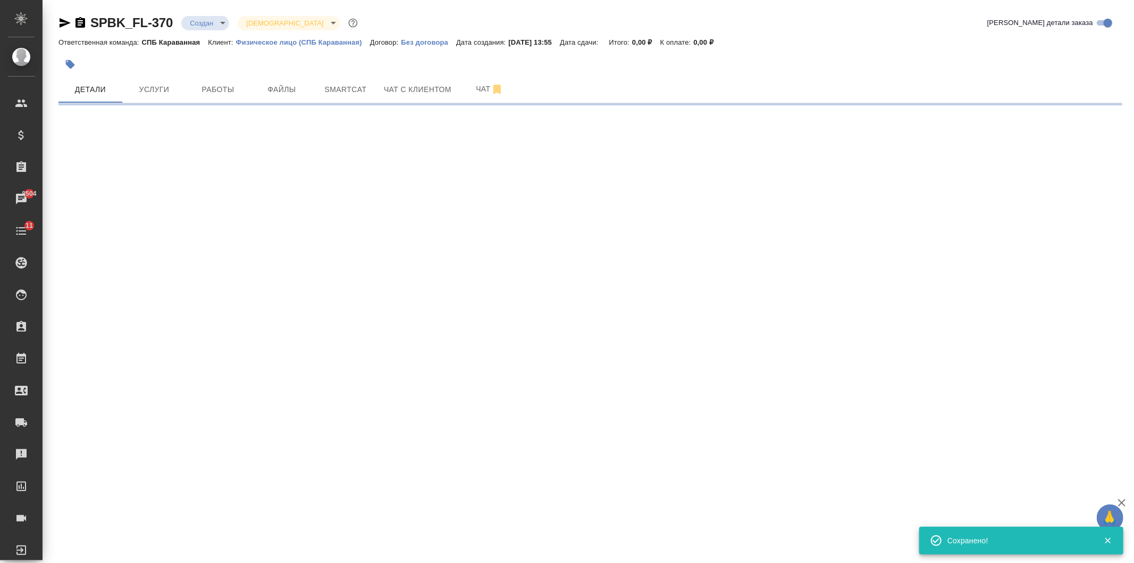
select select "RU"
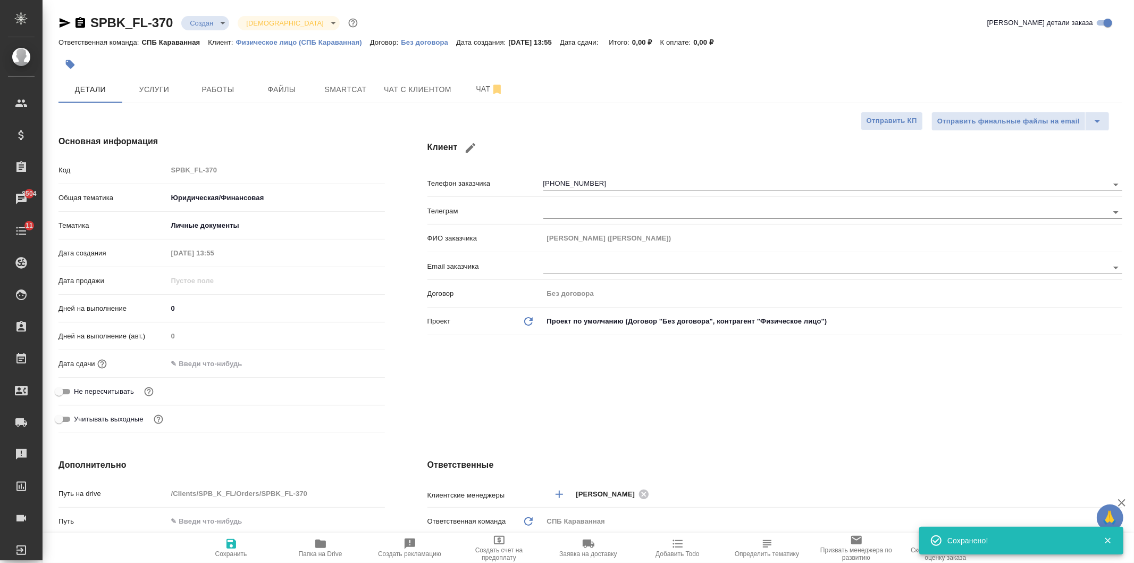
type textarea "x"
click at [167, 93] on span "Услуги" at bounding box center [154, 89] width 51 height 13
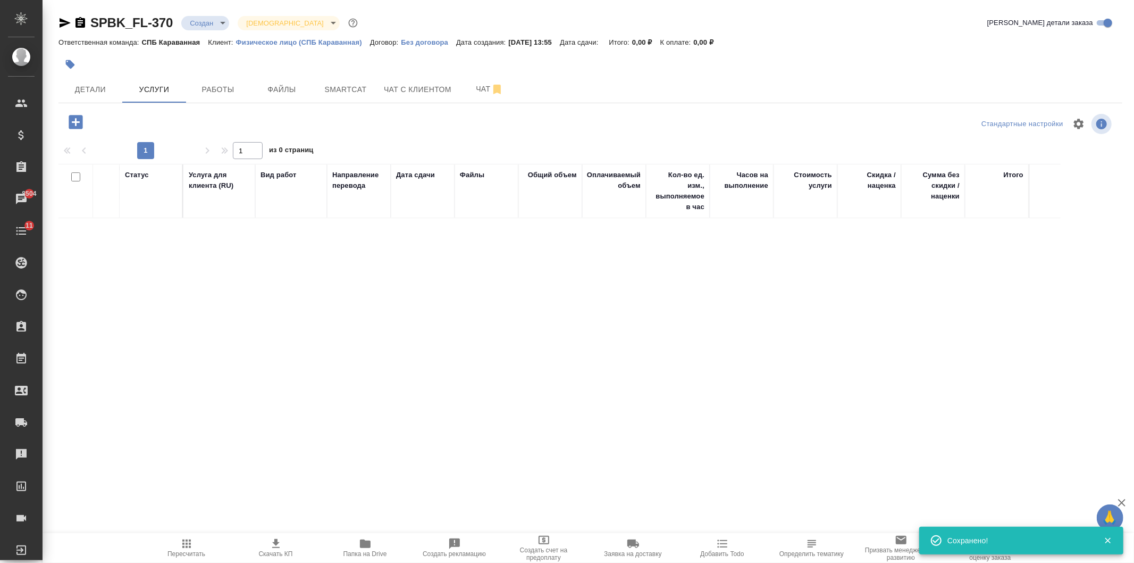
click at [72, 126] on icon "button" at bounding box center [76, 122] width 14 height 14
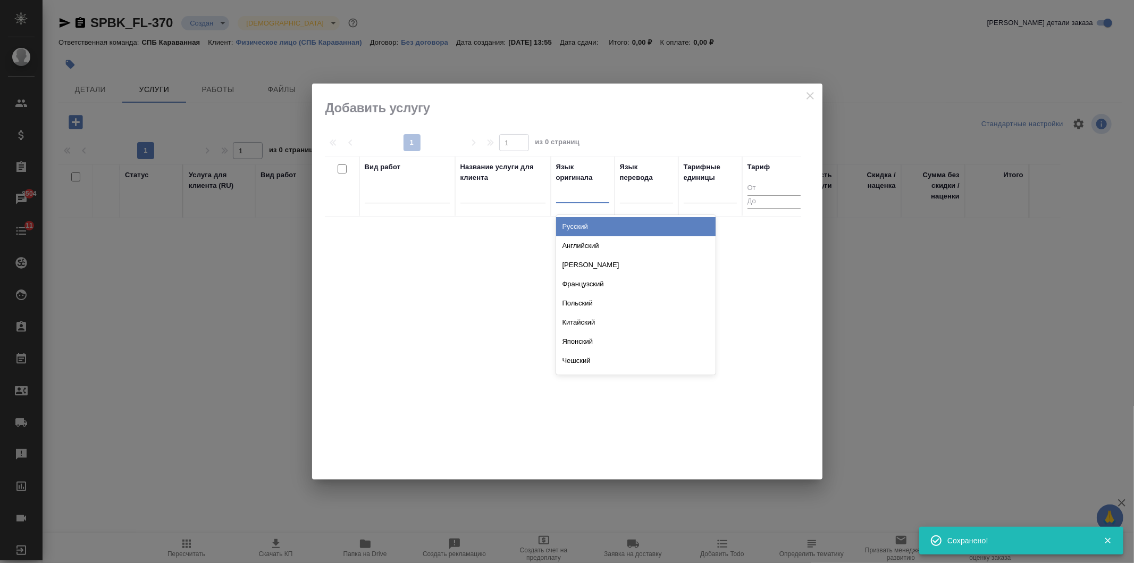
click at [577, 202] on div at bounding box center [582, 193] width 53 height 20
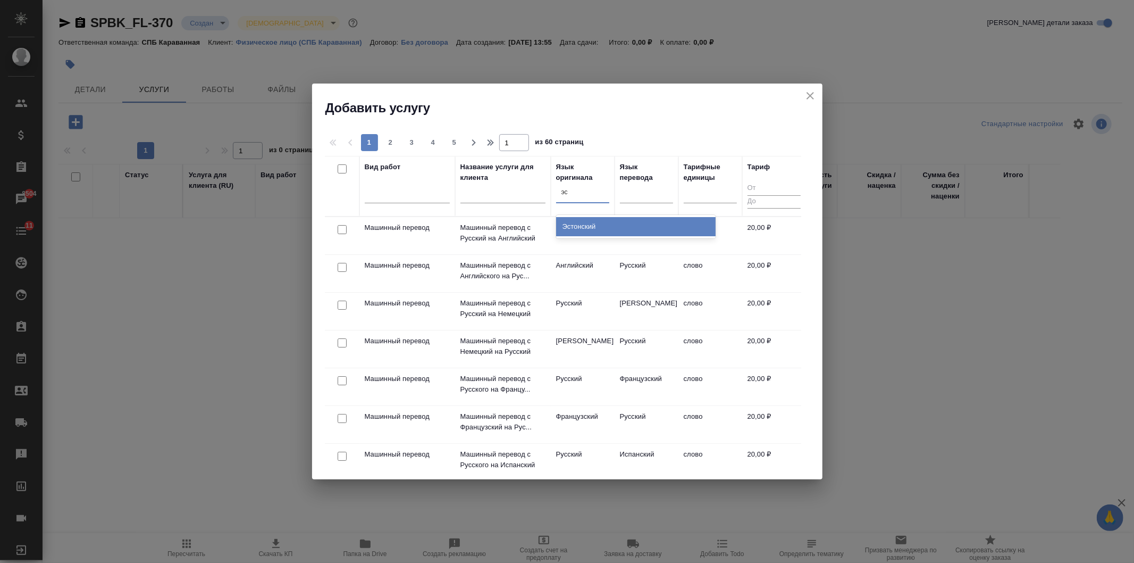
type input "эст"
click at [583, 227] on div "Эстонский" at bounding box center [636, 226] width 160 height 19
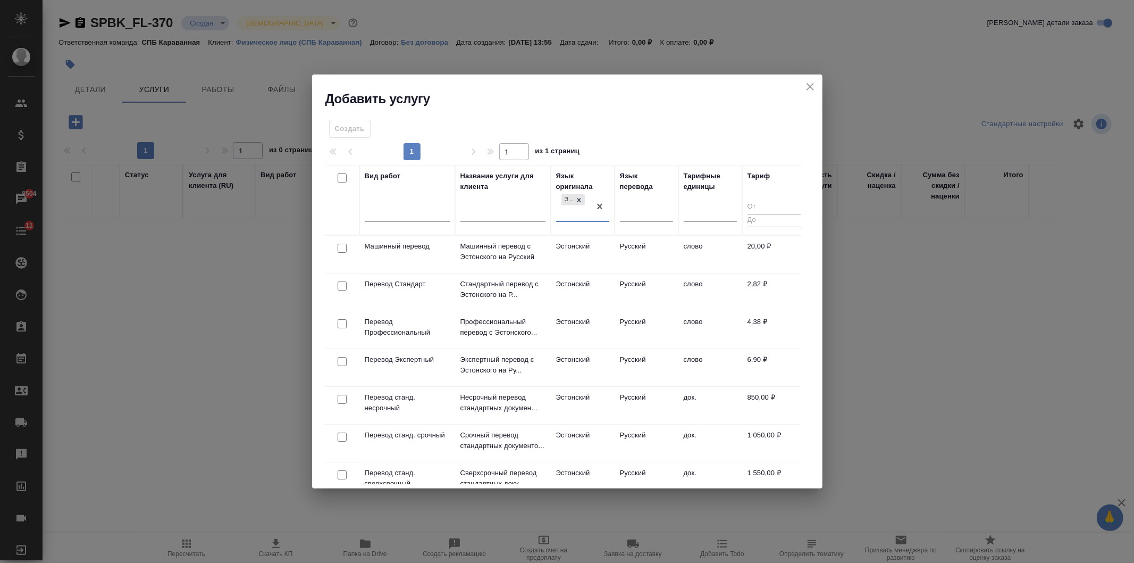
click at [343, 398] on input "checkbox" at bounding box center [342, 399] width 9 height 9
checkbox input "true"
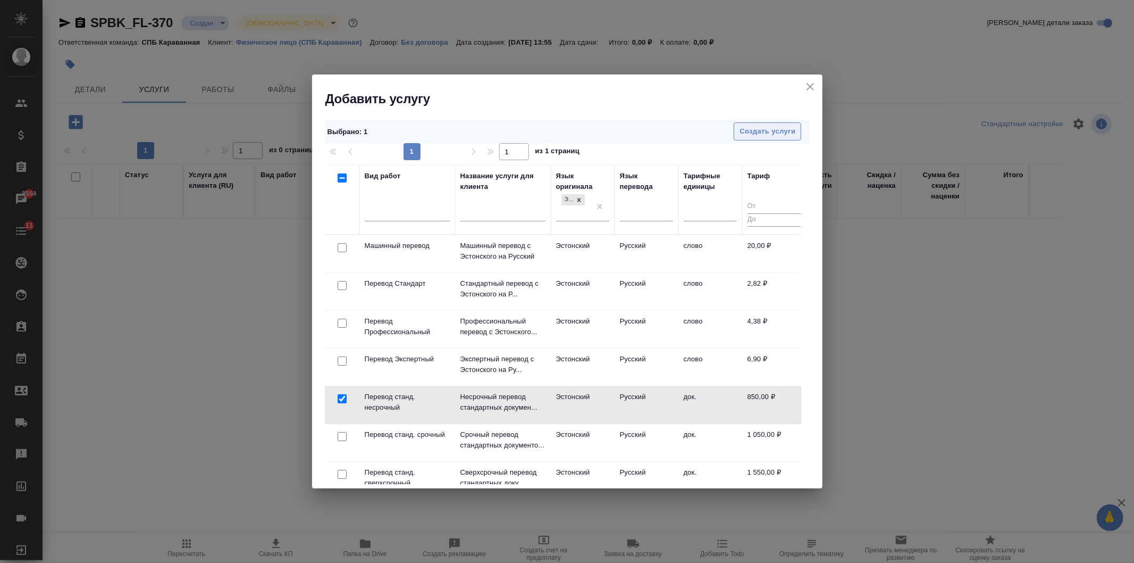
click at [761, 136] on span "Создать услуги" at bounding box center [768, 132] width 56 height 12
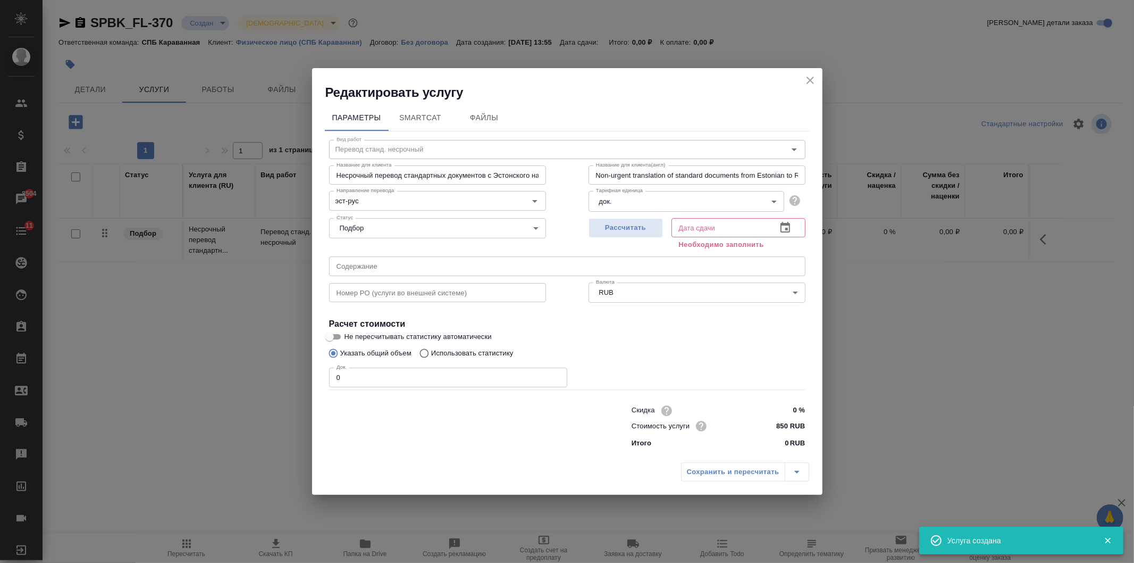
click at [618, 230] on span "Рассчитать" at bounding box center [626, 228] width 63 height 12
click at [354, 381] on input "0" at bounding box center [448, 377] width 238 height 19
type input "15.08.2025 13:57"
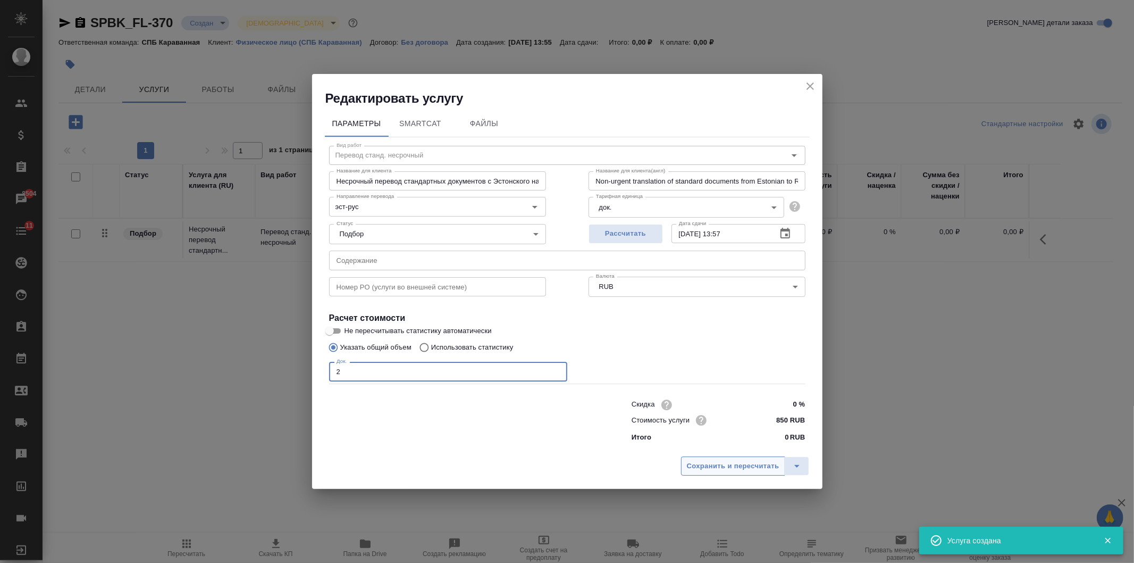
type input "2"
click at [699, 462] on span "Сохранить и пересчитать" at bounding box center [733, 466] width 93 height 12
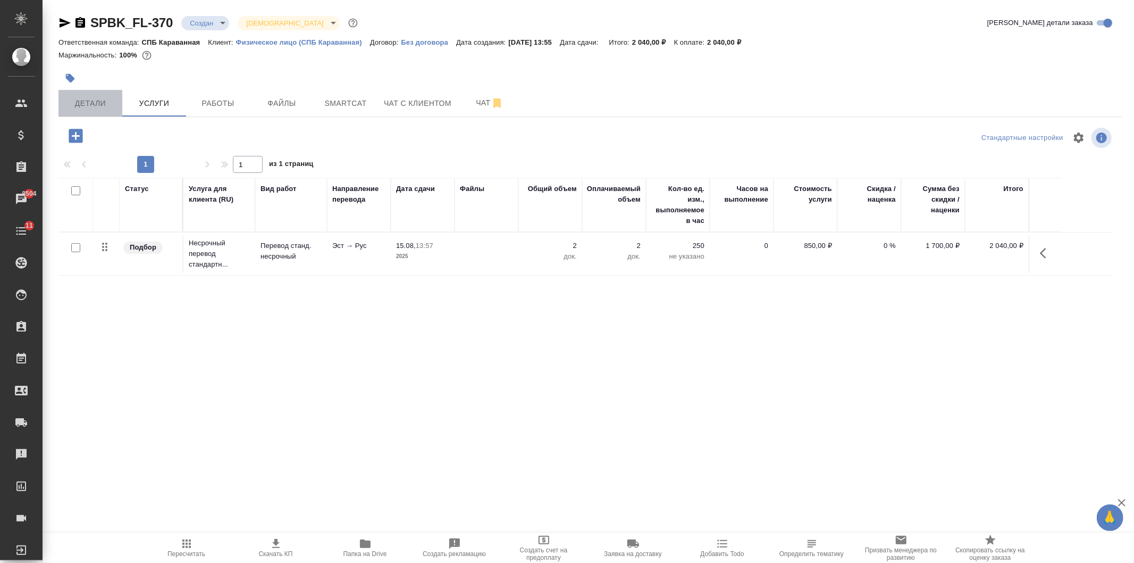
click at [107, 95] on button "Детали" at bounding box center [91, 103] width 64 height 27
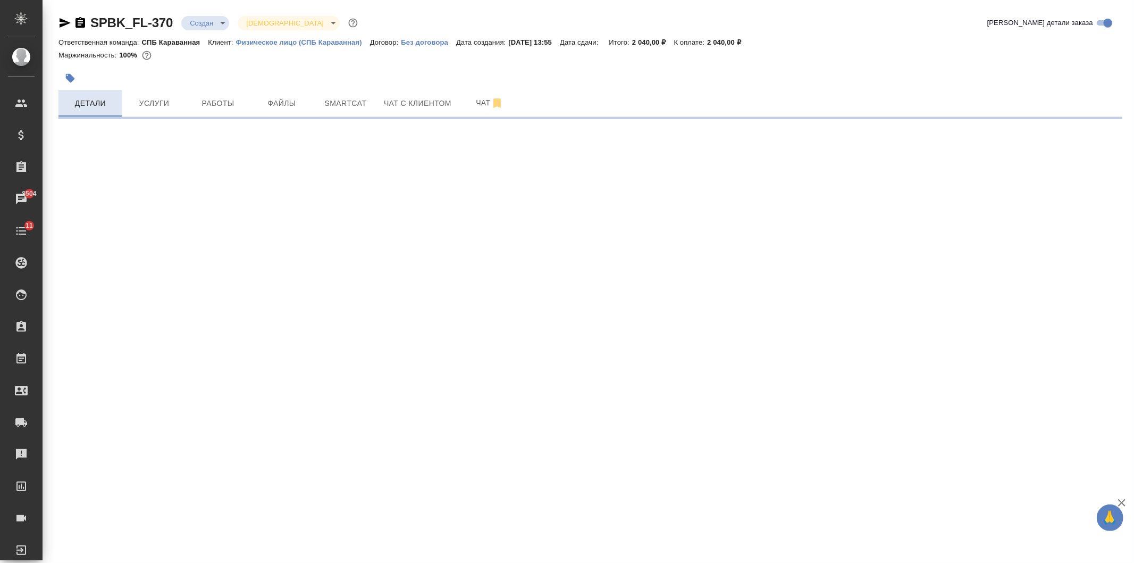
select select "RU"
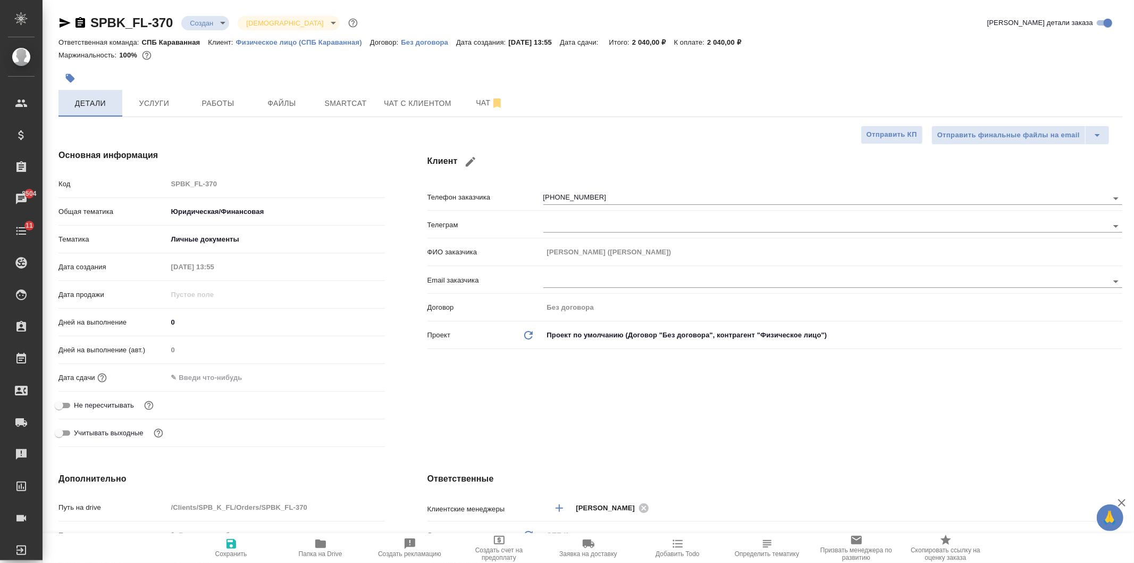
type textarea "x"
click at [166, 105] on span "Услуги" at bounding box center [154, 103] width 51 height 13
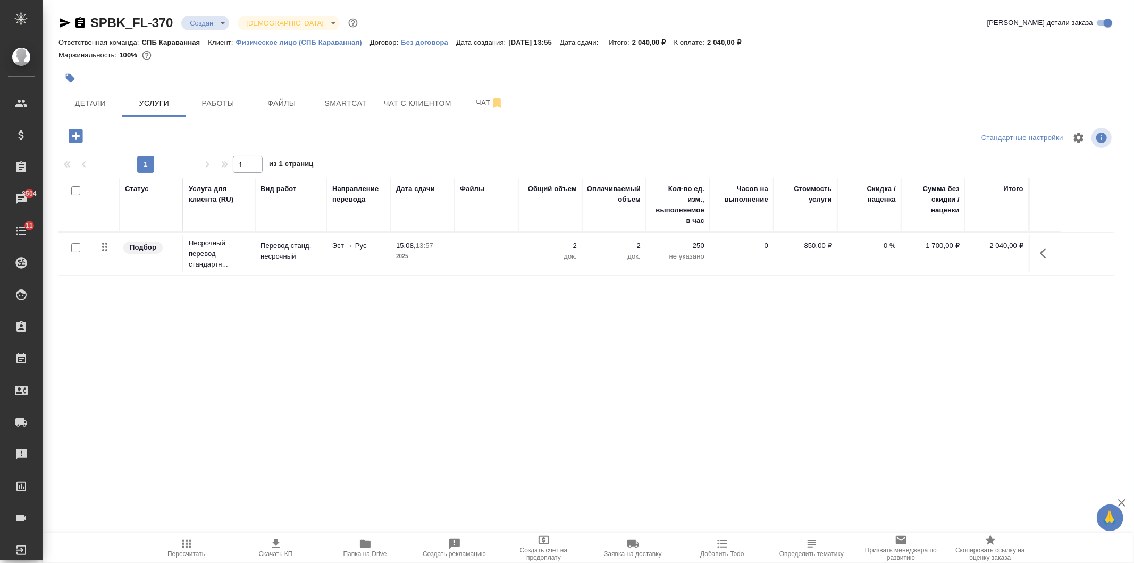
click at [82, 131] on icon "button" at bounding box center [76, 136] width 14 height 14
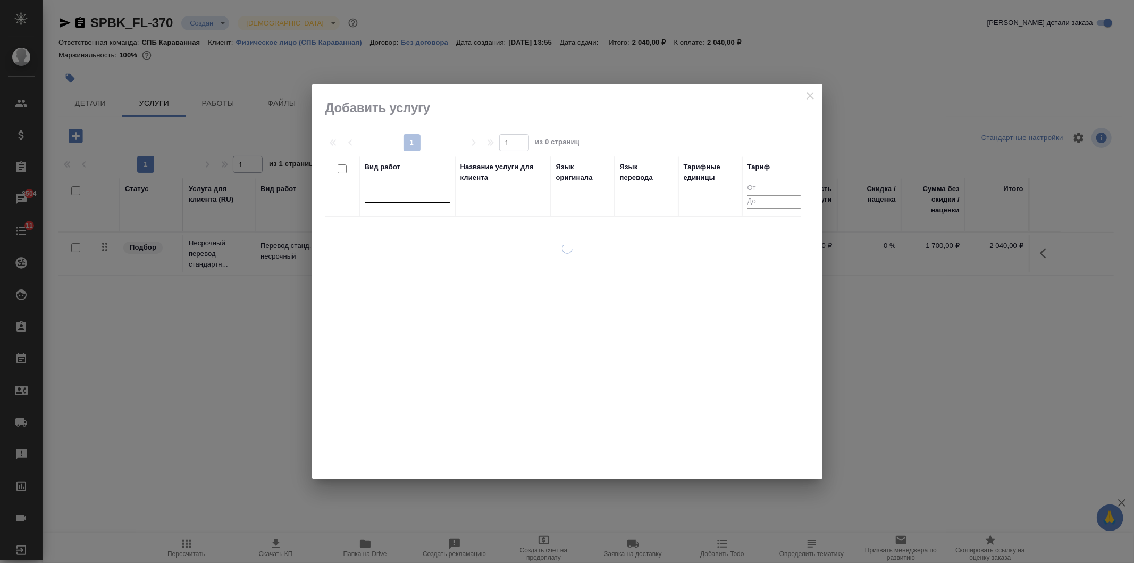
click at [410, 193] on div at bounding box center [407, 192] width 85 height 15
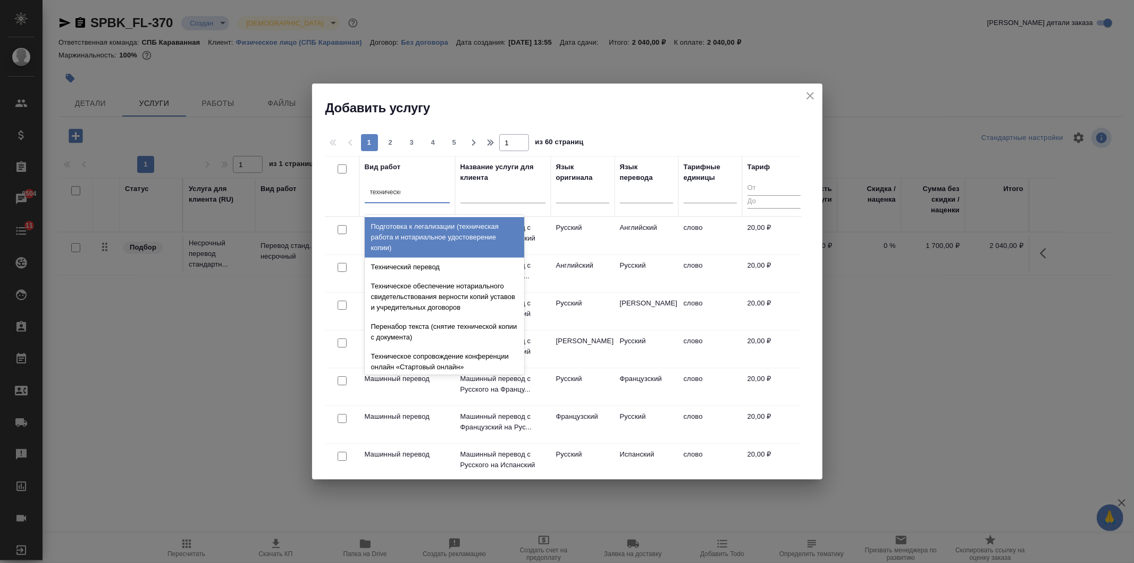
type input "техническое"
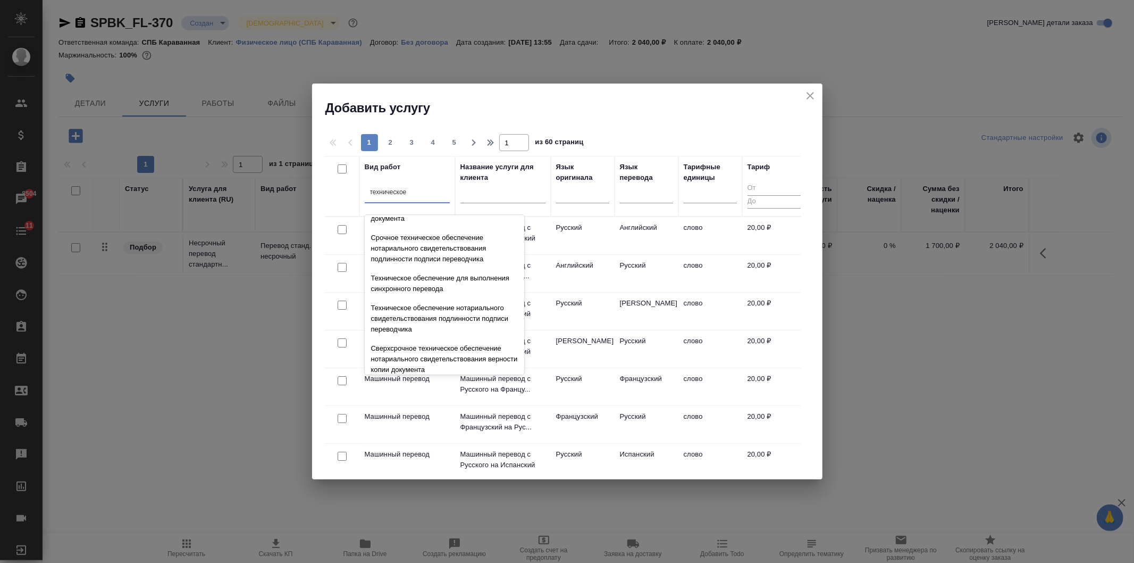
scroll to position [157, 0]
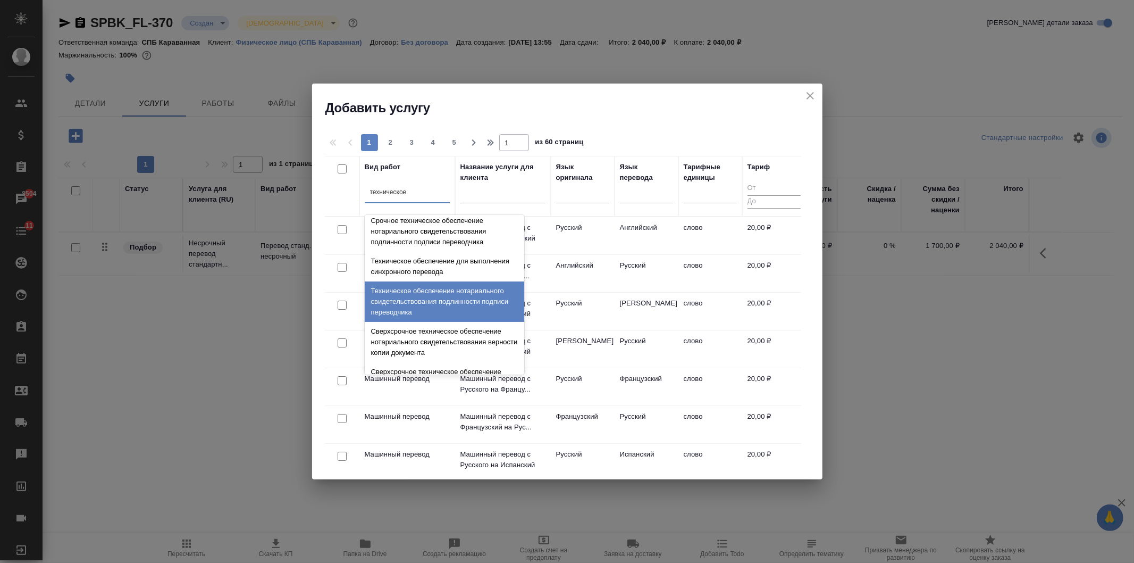
click at [497, 291] on div "Техническое обеспечение нотариального свидетельствования подлинности подписи пе…" at bounding box center [445, 301] width 160 height 40
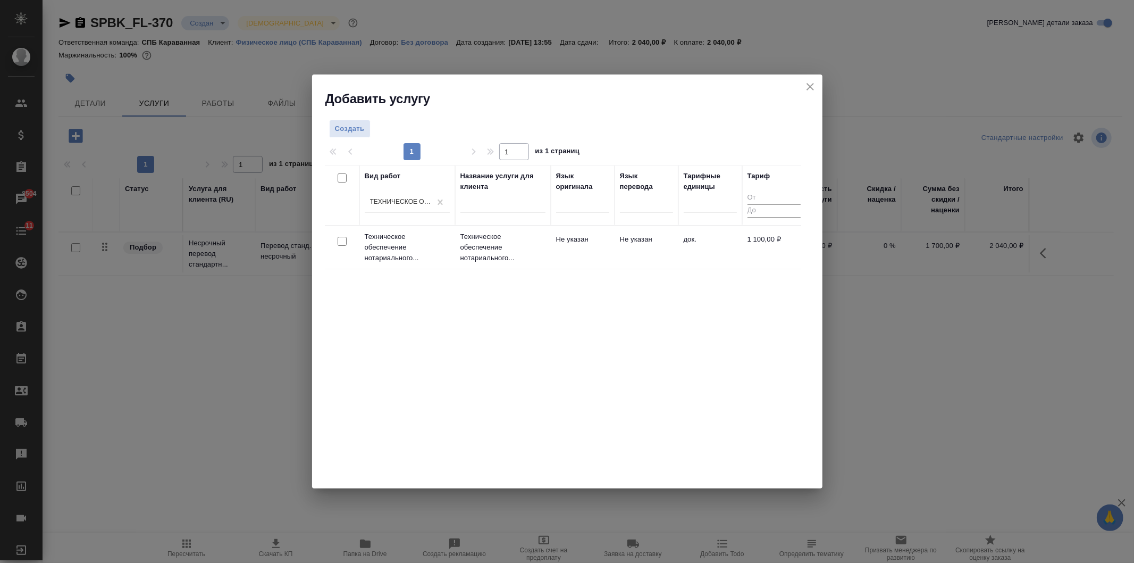
click at [341, 239] on input "checkbox" at bounding box center [342, 241] width 9 height 9
checkbox input "true"
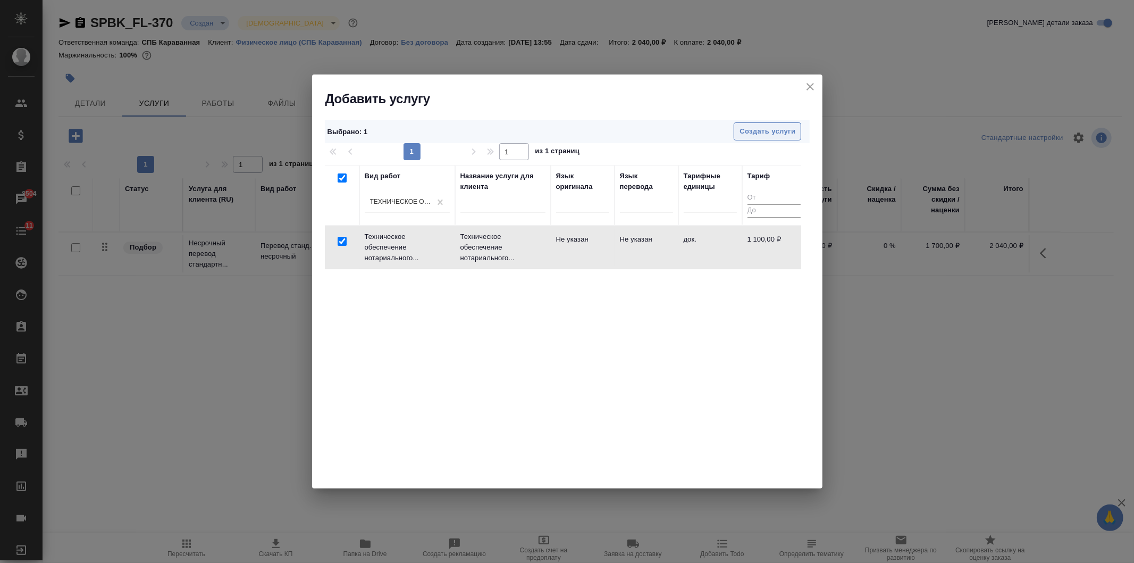
click at [759, 138] on button "Создать услуги" at bounding box center [768, 131] width 68 height 19
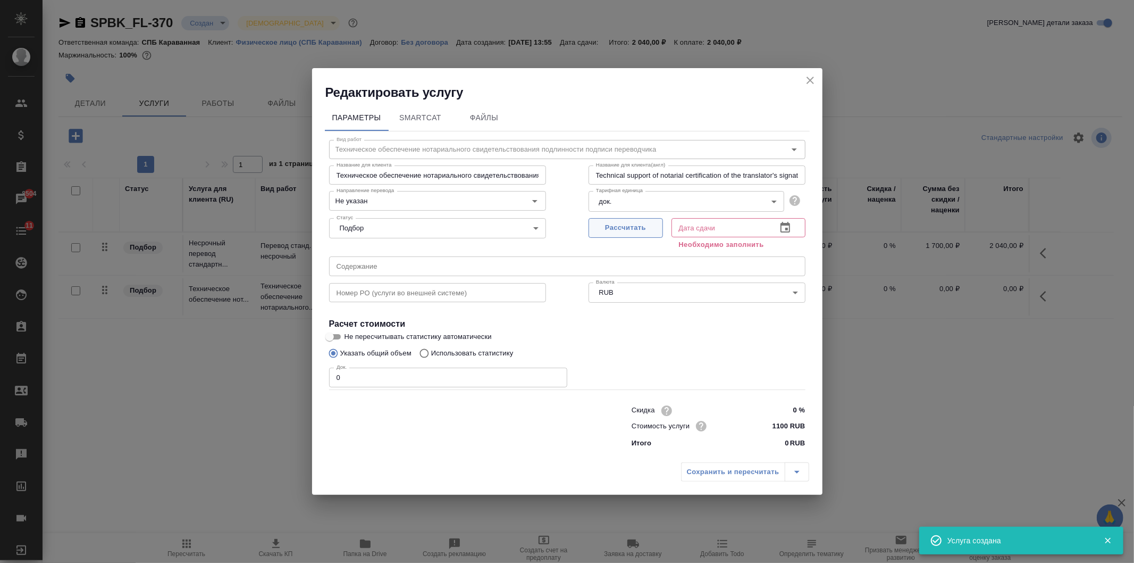
click at [632, 223] on span "Рассчитать" at bounding box center [626, 228] width 63 height 12
type input "15.08.2025 13:59"
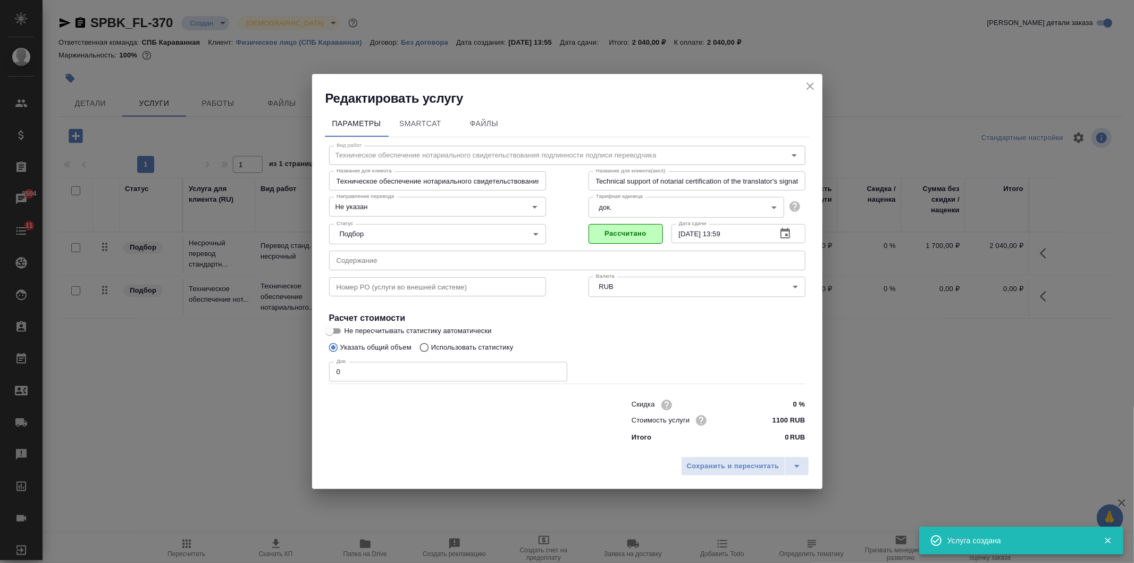
click at [381, 371] on input "0" at bounding box center [448, 371] width 238 height 19
type input "2"
click at [751, 472] on span "Сохранить и пересчитать" at bounding box center [733, 466] width 93 height 12
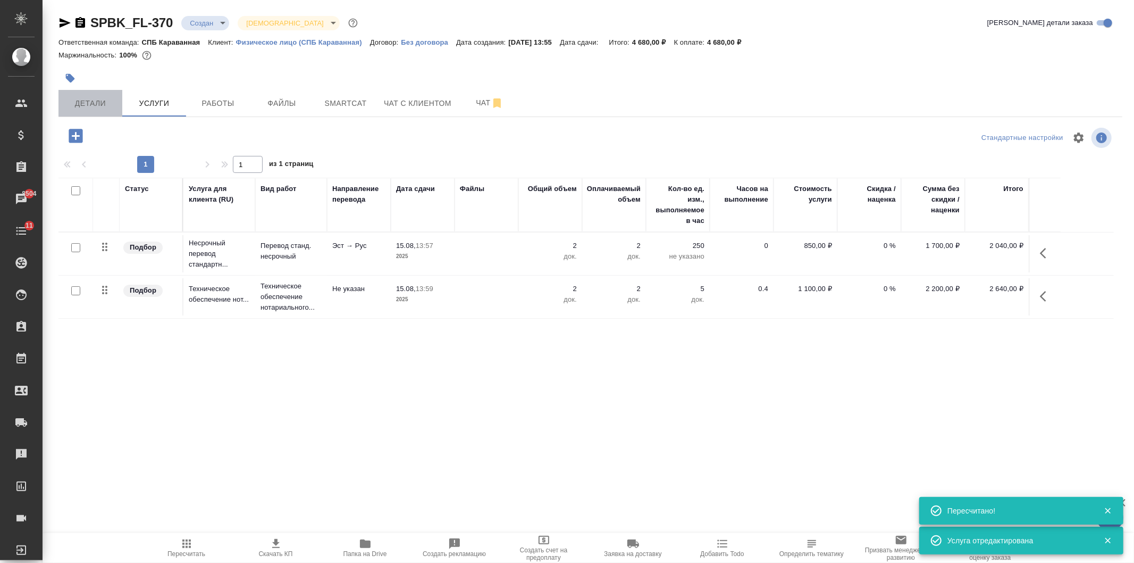
click at [99, 107] on span "Детали" at bounding box center [90, 103] width 51 height 13
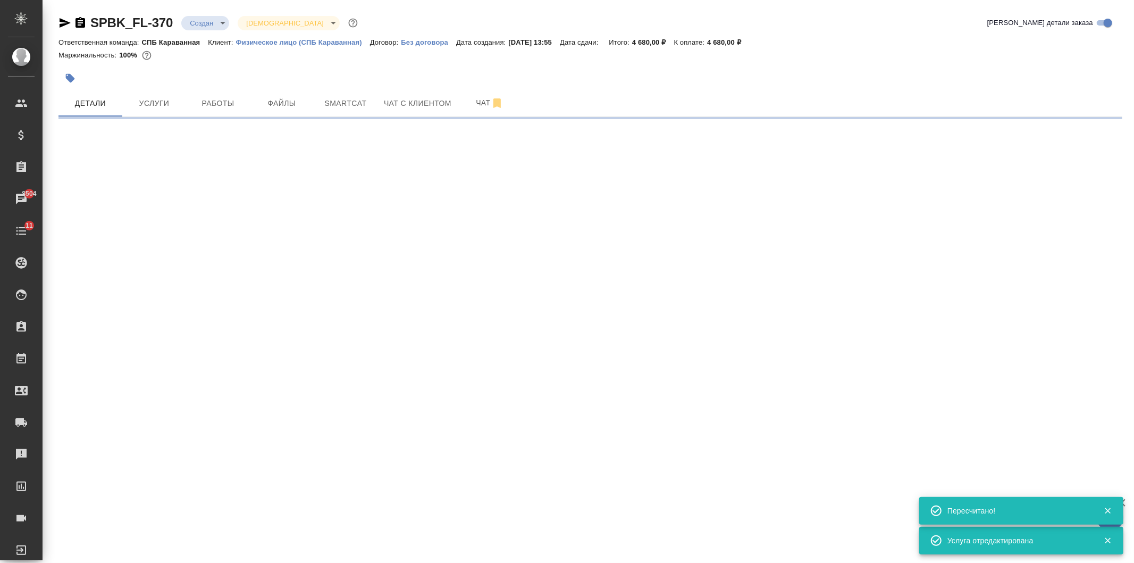
select select "RU"
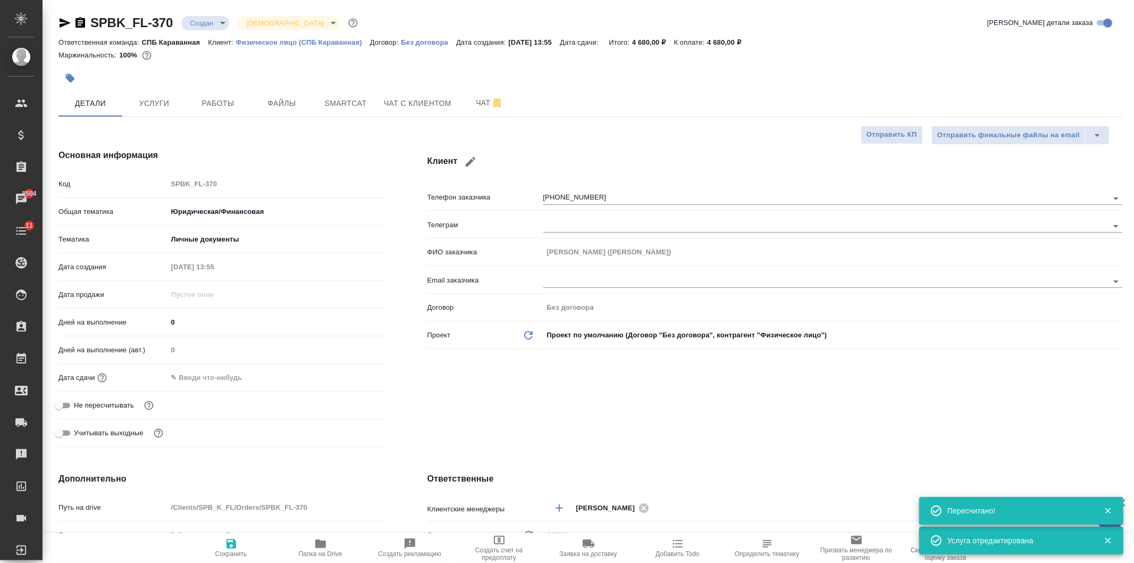
type textarea "x"
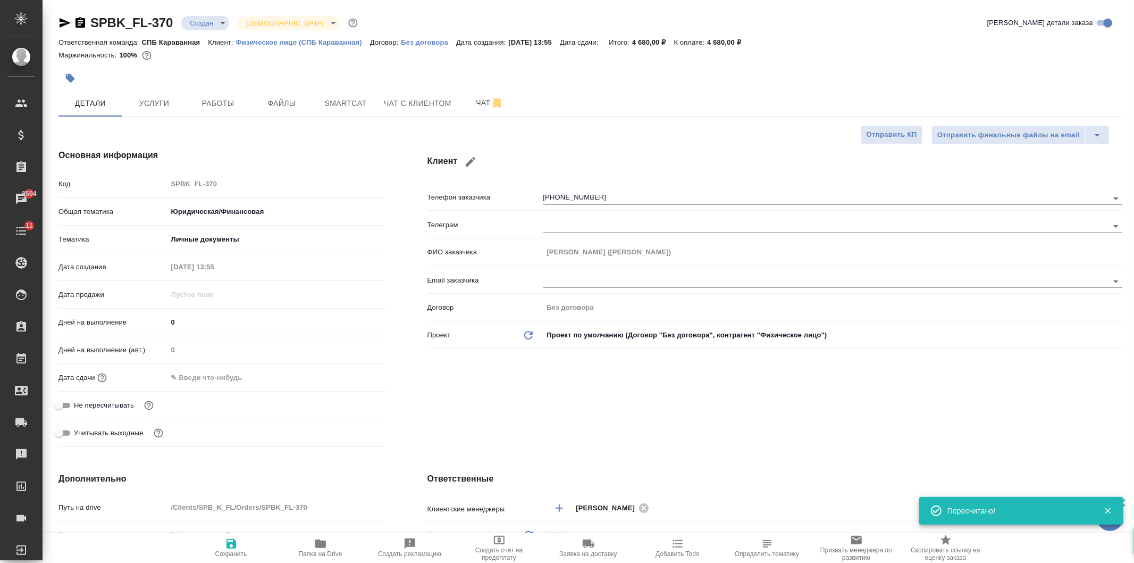
click at [1134, 98] on div "SPBK_FL-370 Создан new Святая троица holyTrinity Кратко детали заказа Ответстве…" at bounding box center [589, 549] width 1092 height 1099
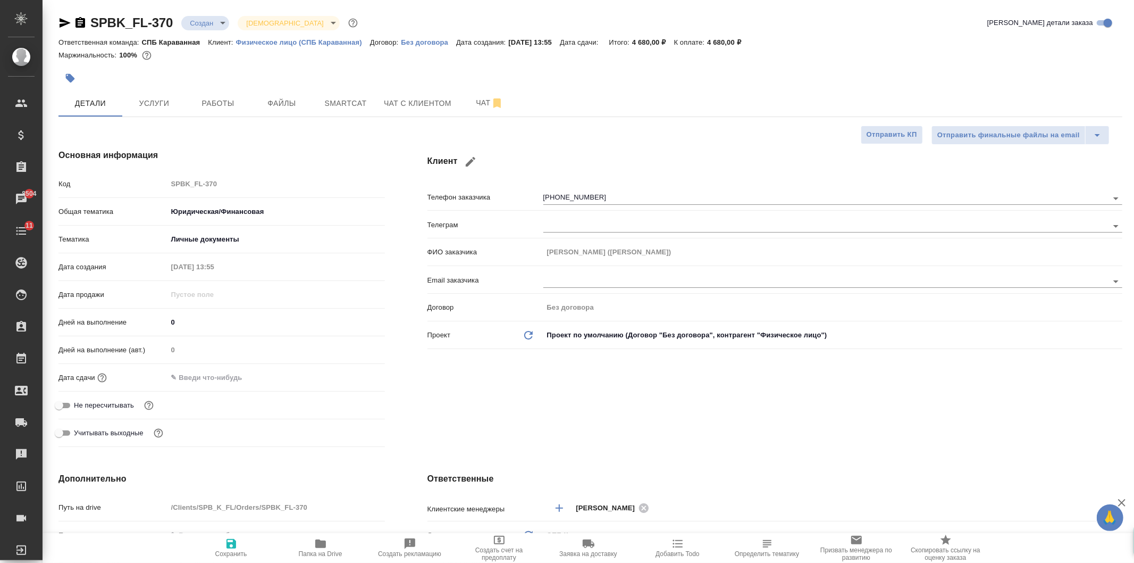
click at [738, 415] on div "Клиент Телефон заказчика +79531500526 Телеграм ФИО заказчика Ирина Тюрина (Лари…" at bounding box center [775, 300] width 738 height 345
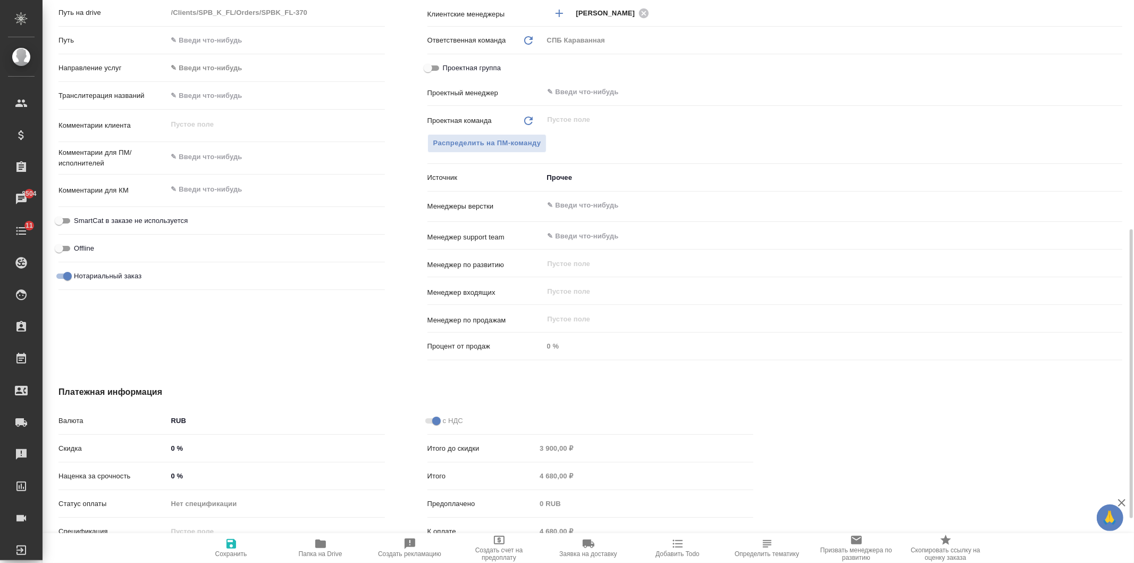
scroll to position [535, 0]
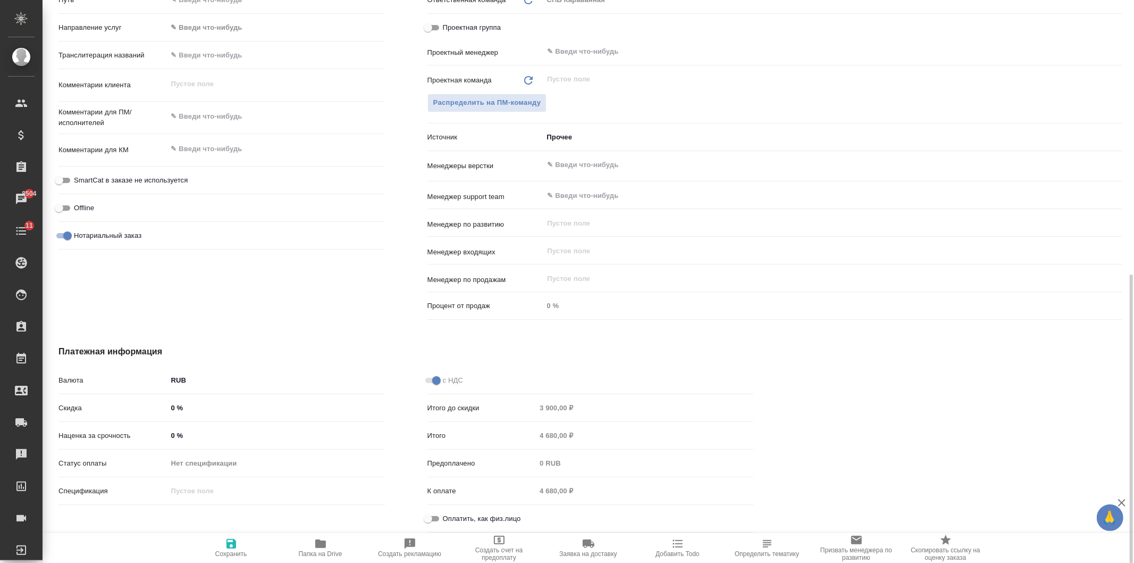
click at [174, 410] on input "0 %" at bounding box center [277, 407] width 218 height 15
click at [170, 407] on input "0 %" at bounding box center [276, 407] width 216 height 15
type input "10 %"
type textarea "x"
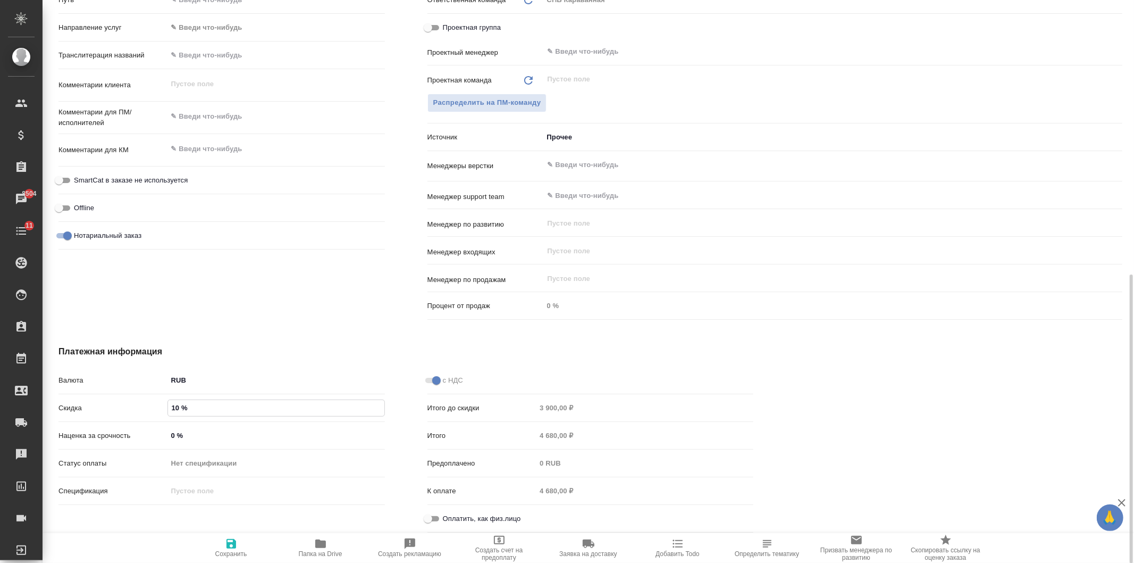
type textarea "x"
type input "10 %"
click at [242, 546] on span "Сохранить и пересчитать" at bounding box center [231, 547] width 77 height 20
type textarea "x"
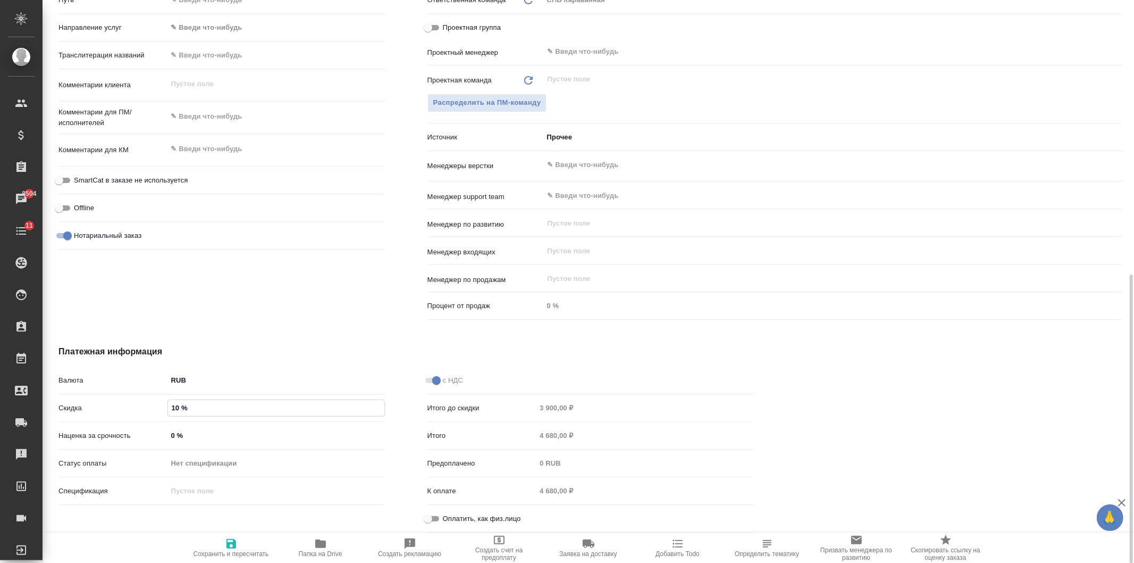
type textarea "x"
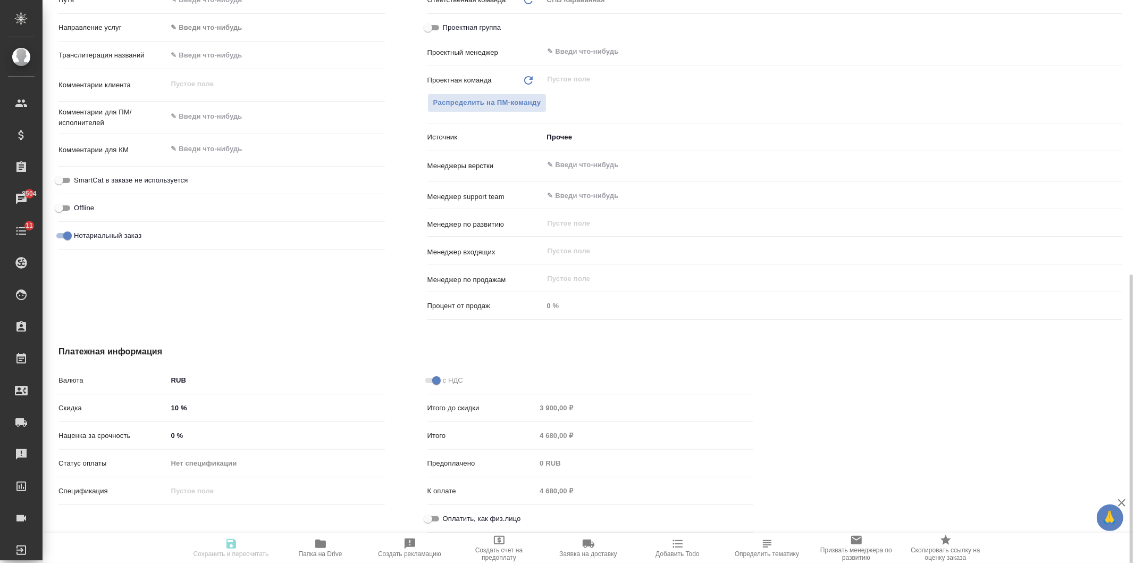
type textarea "x"
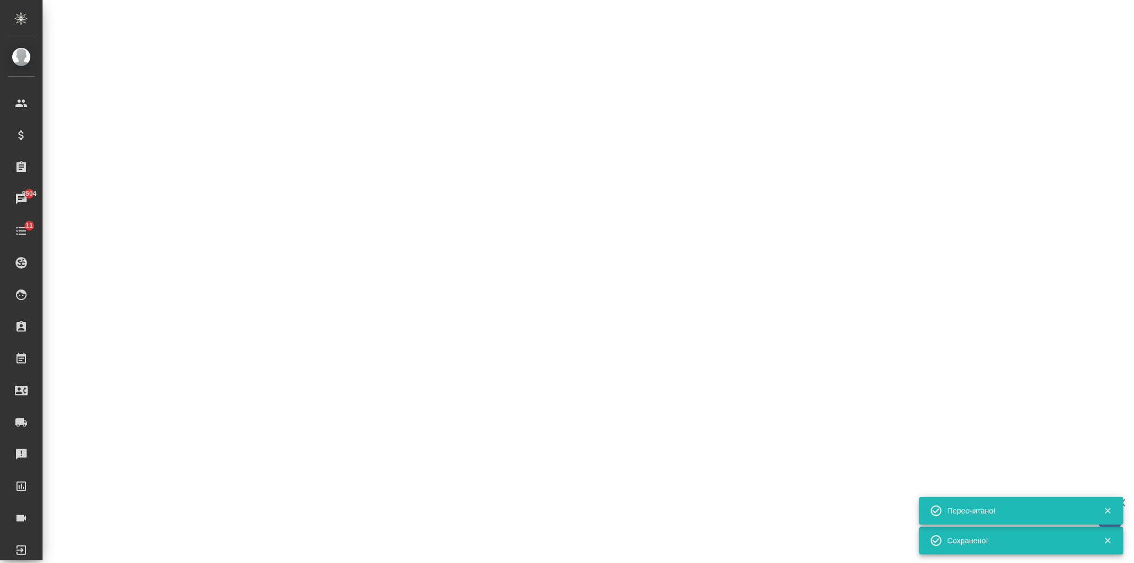
select select "RU"
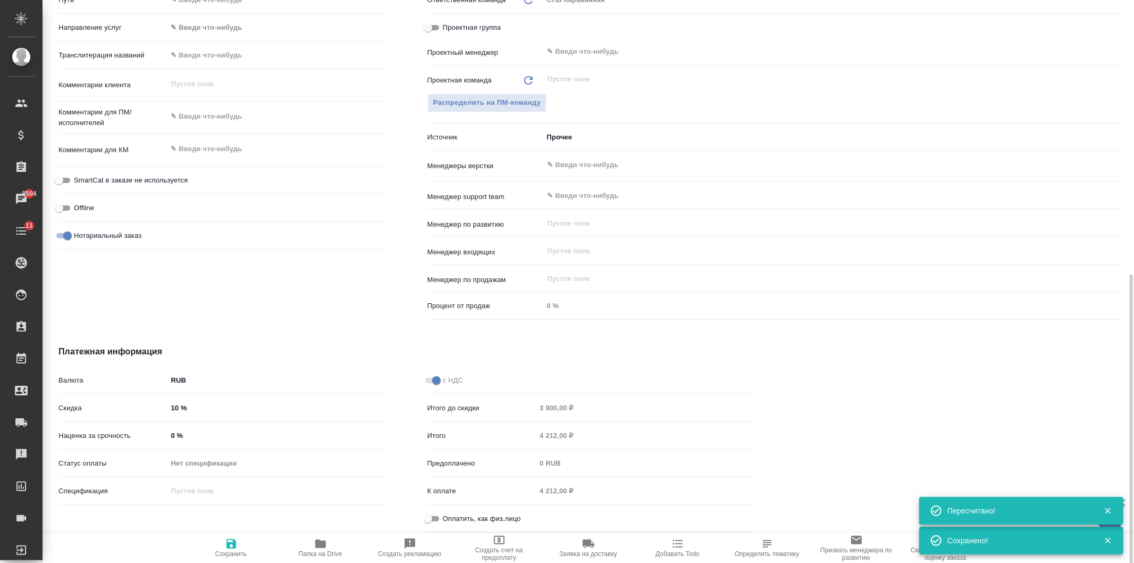
type textarea "x"
click at [705, 356] on div "с НДС Итого до скидки 3 900,00 ₽ Итого 4 212,00 ₽ Предоплачено 0 RUB К оплате 4…" at bounding box center [590, 453] width 369 height 208
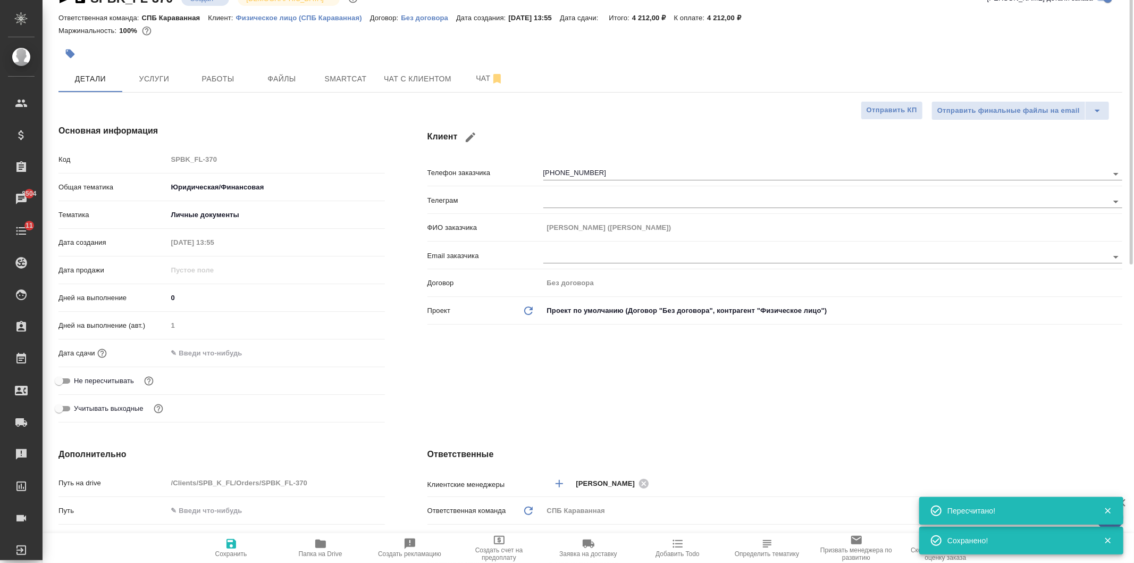
scroll to position [0, 0]
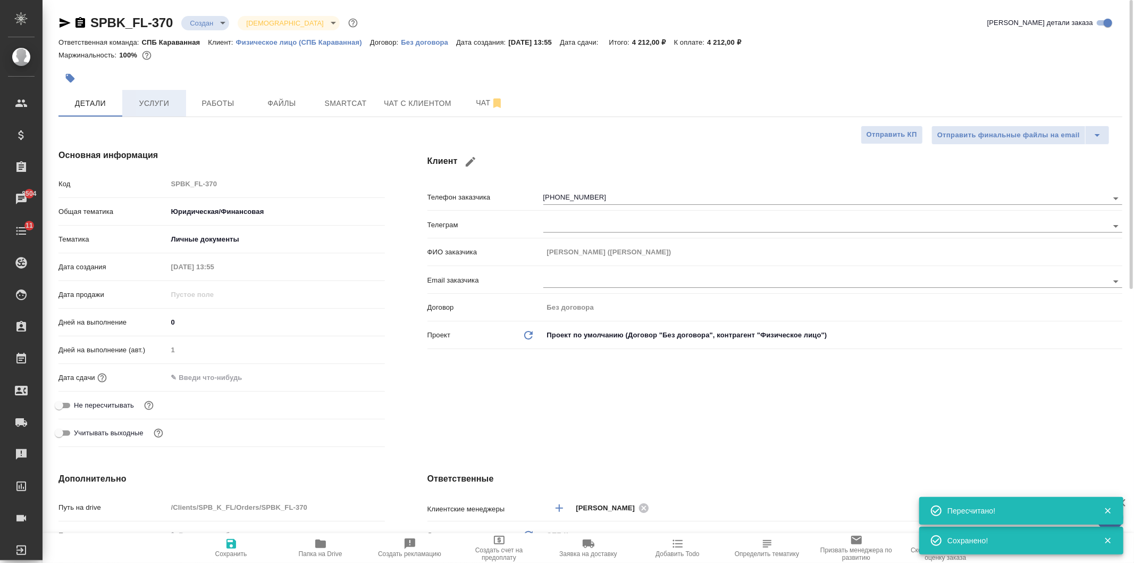
click at [162, 110] on button "Услуги" at bounding box center [154, 103] width 64 height 27
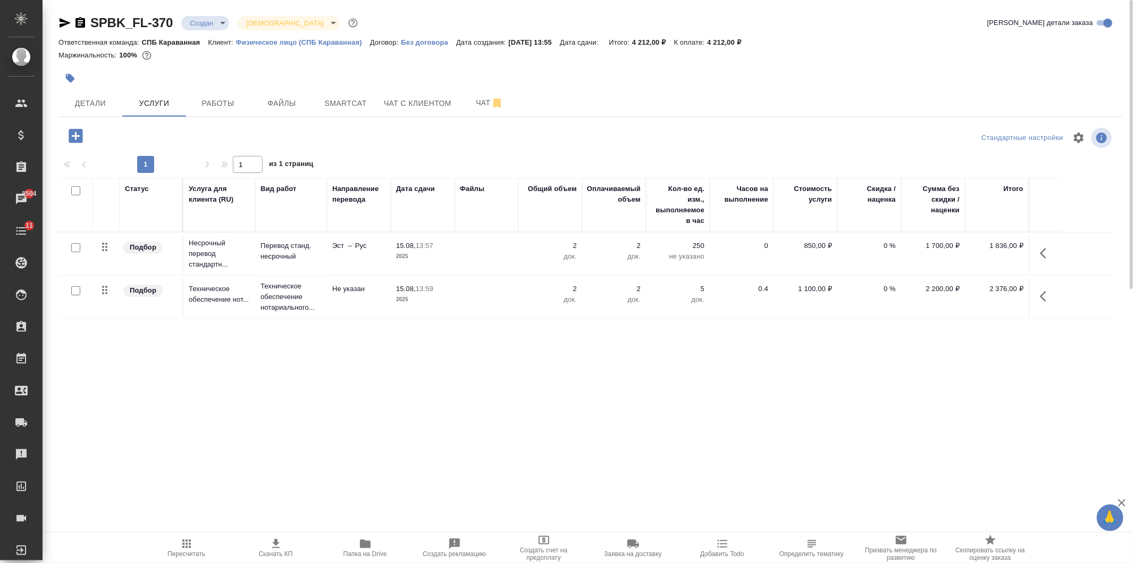
click at [267, 548] on span "Скачать КП" at bounding box center [276, 547] width 77 height 20
click at [271, 110] on button "Файлы" at bounding box center [282, 103] width 64 height 27
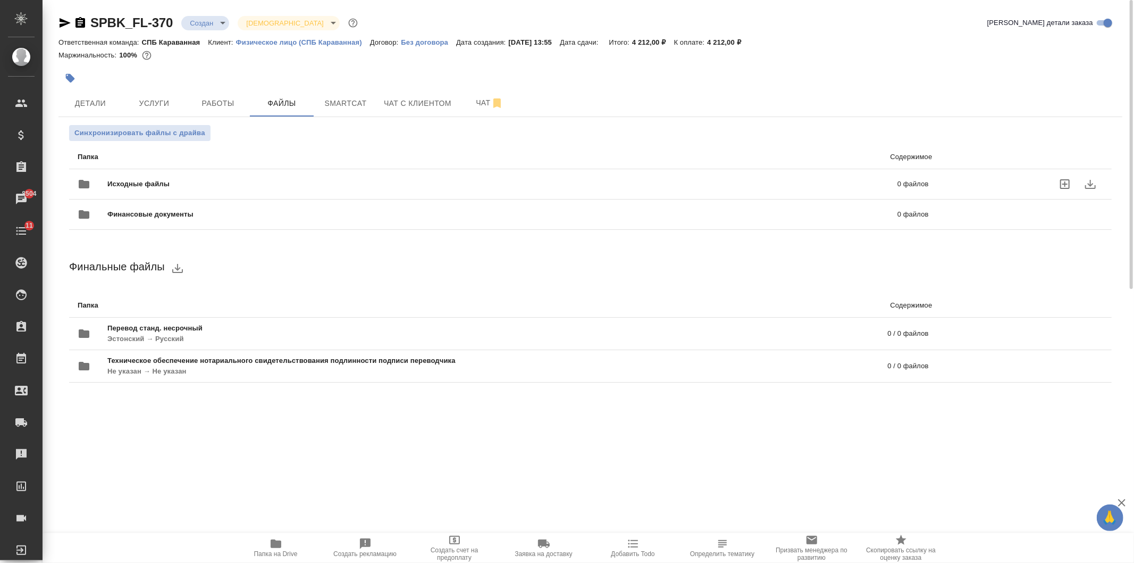
click at [293, 174] on div "Исходные файлы 0 файлов" at bounding box center [503, 184] width 851 height 26
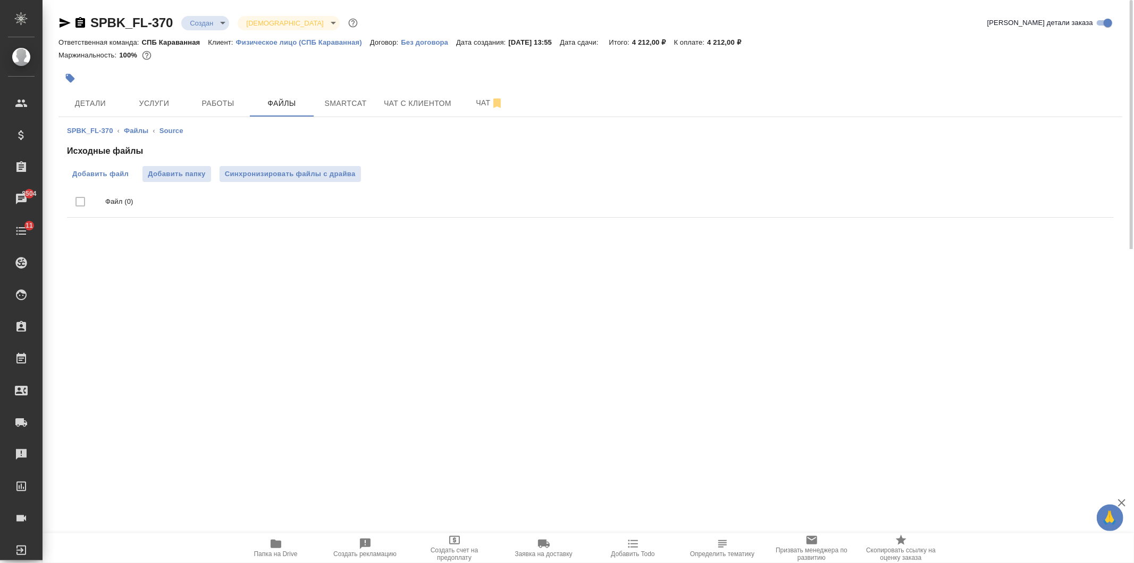
click at [118, 174] on span "Добавить файл" at bounding box center [100, 174] width 56 height 11
click at [0, 0] on input "Добавить файл" at bounding box center [0, 0] width 0 height 0
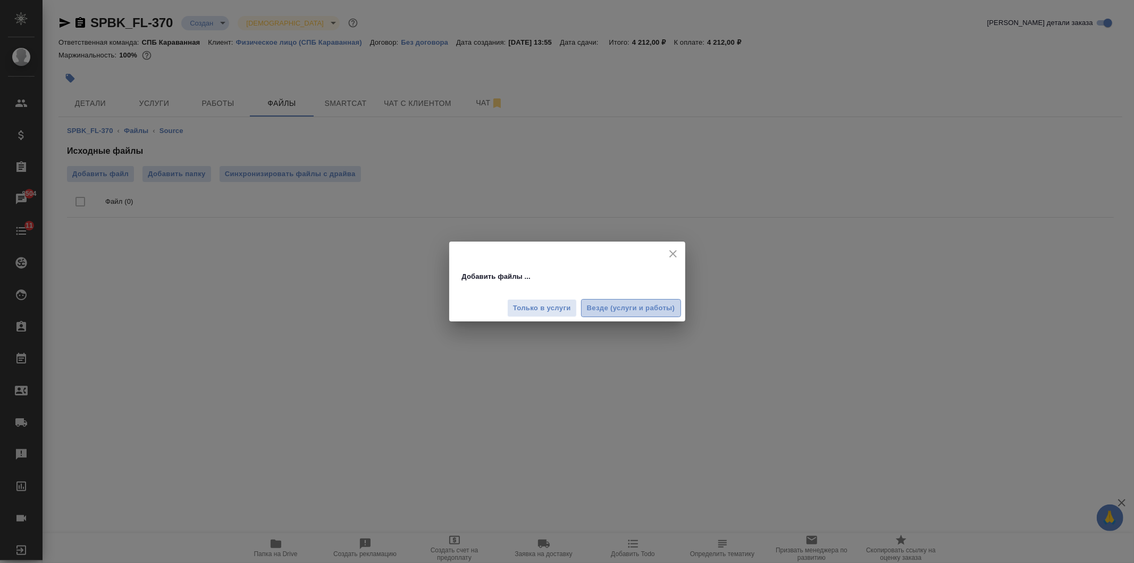
click at [608, 309] on span "Везде (услуги и работы)" at bounding box center [631, 308] width 88 height 12
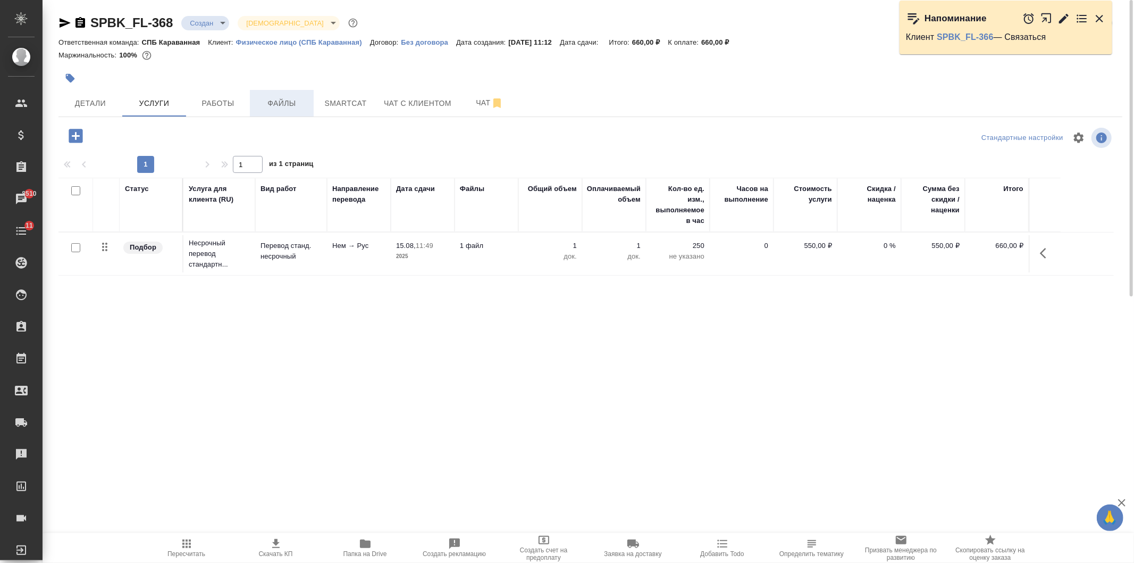
click at [286, 103] on span "Файлы" at bounding box center [281, 103] width 51 height 13
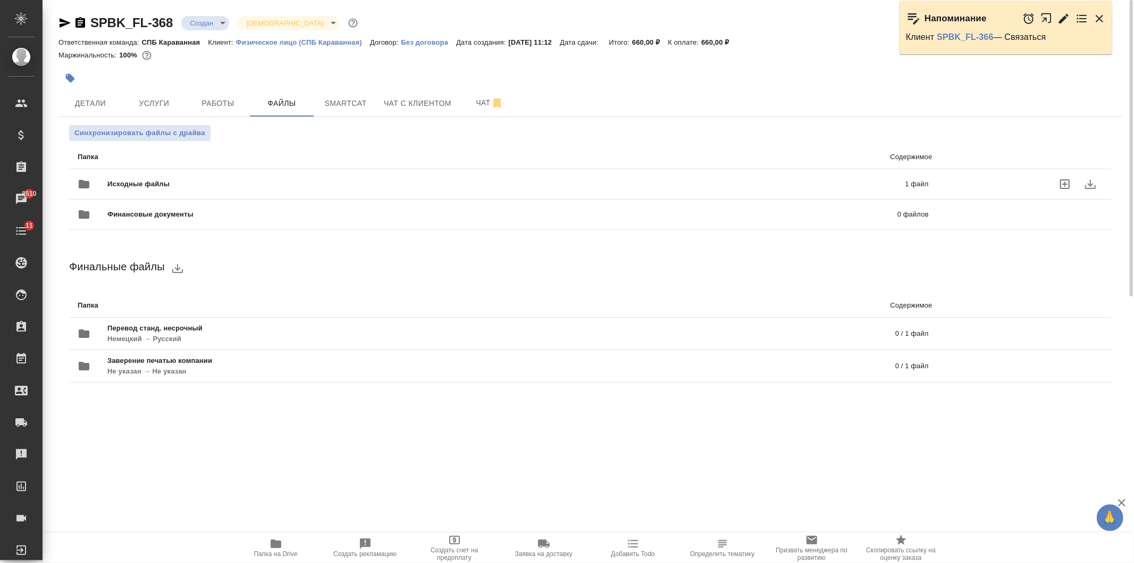
click at [354, 186] on span "Исходные файлы" at bounding box center [322, 184] width 430 height 11
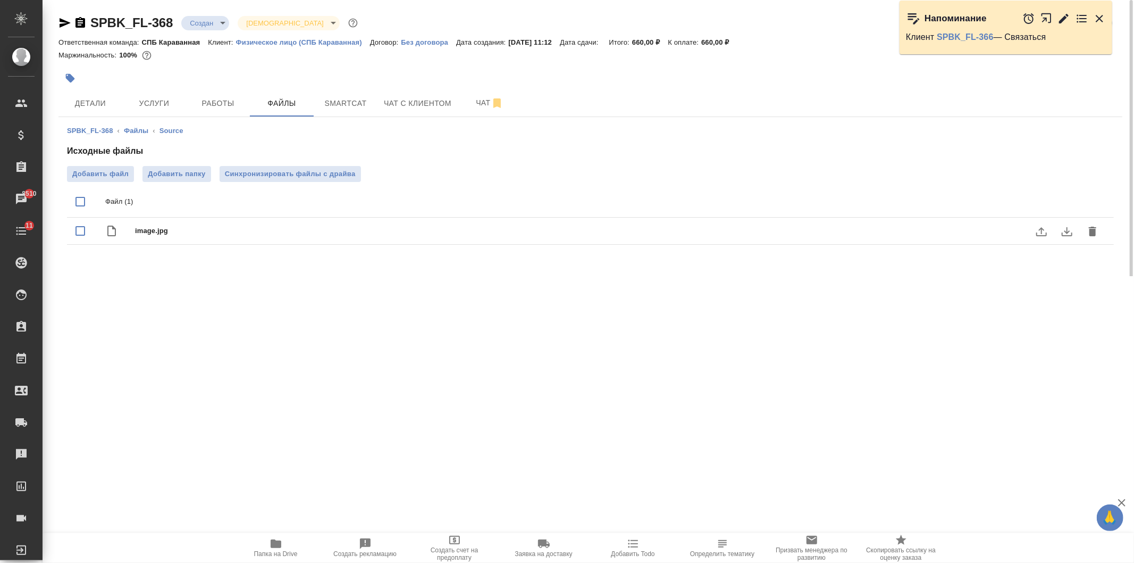
click at [160, 230] on span "image.jpg" at bounding box center [612, 231] width 954 height 11
checkbox input "true"
click at [1065, 235] on icon "download" at bounding box center [1067, 231] width 11 height 9
click at [163, 104] on span "Услуги" at bounding box center [154, 103] width 51 height 13
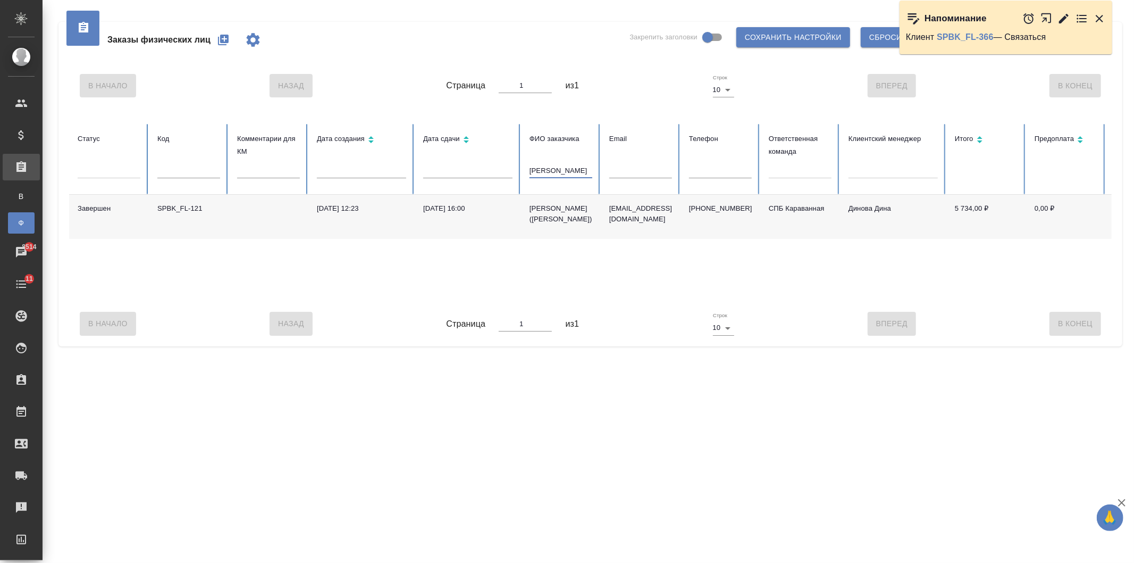
drag, startPoint x: 587, startPoint y: 168, endPoint x: 522, endPoint y: 176, distance: 64.8
click at [522, 176] on th "ФИО заказчика [PERSON_NAME]" at bounding box center [561, 159] width 80 height 71
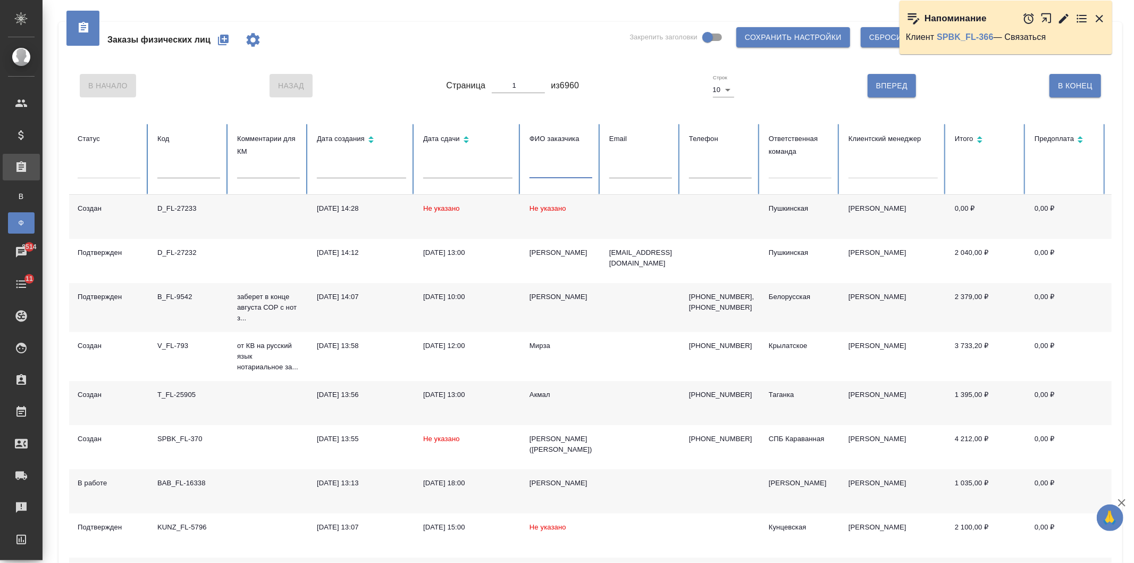
click at [795, 172] on div at bounding box center [800, 167] width 63 height 15
type input "кара"
click at [815, 197] on div "СПБ Караванная" at bounding box center [875, 200] width 213 height 16
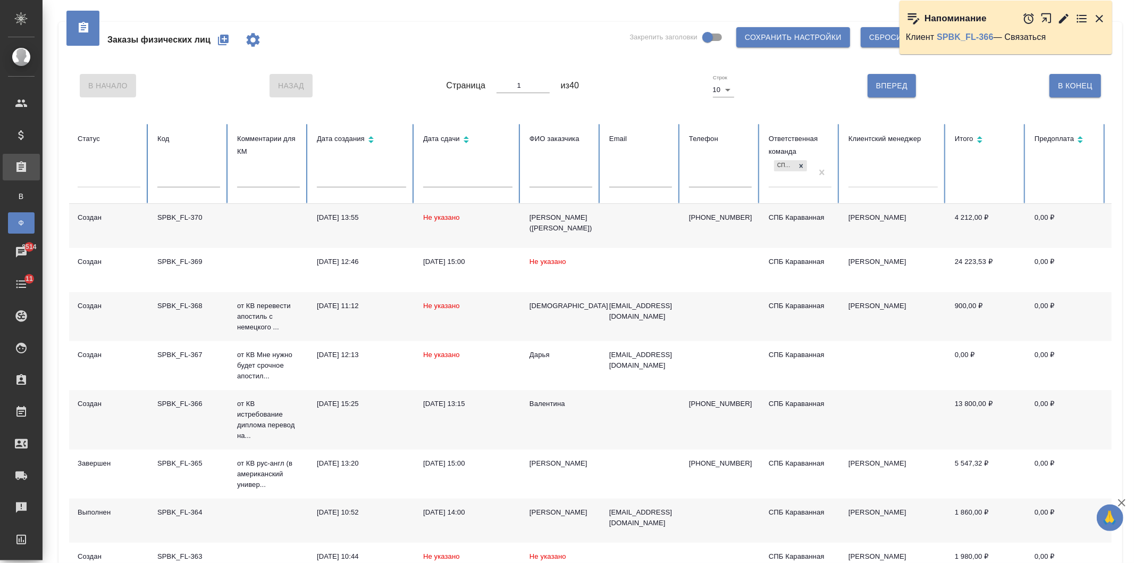
click at [258, 231] on td at bounding box center [269, 226] width 80 height 44
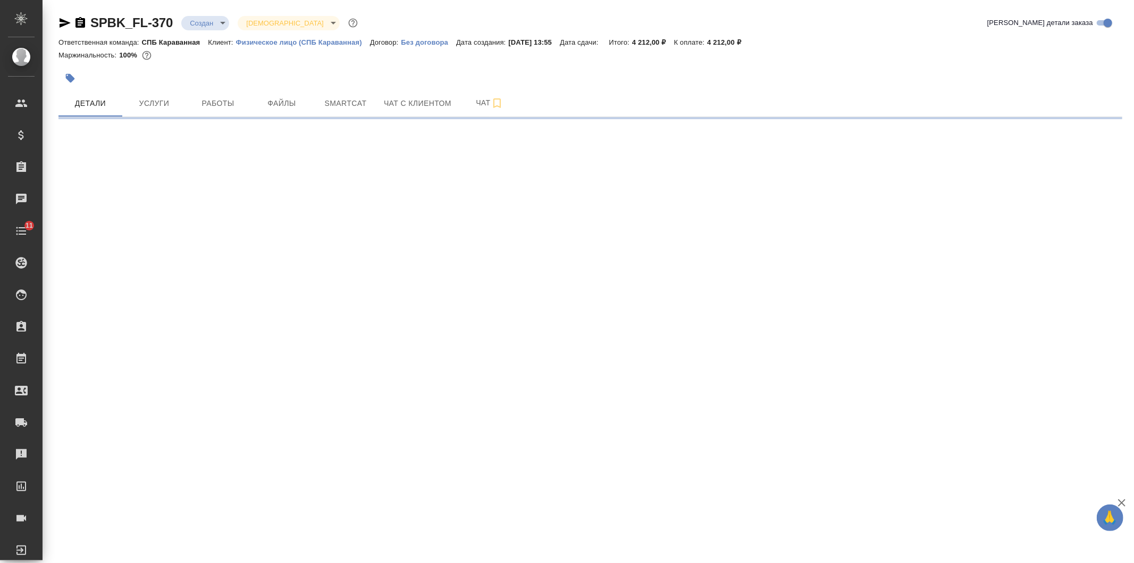
select select "RU"
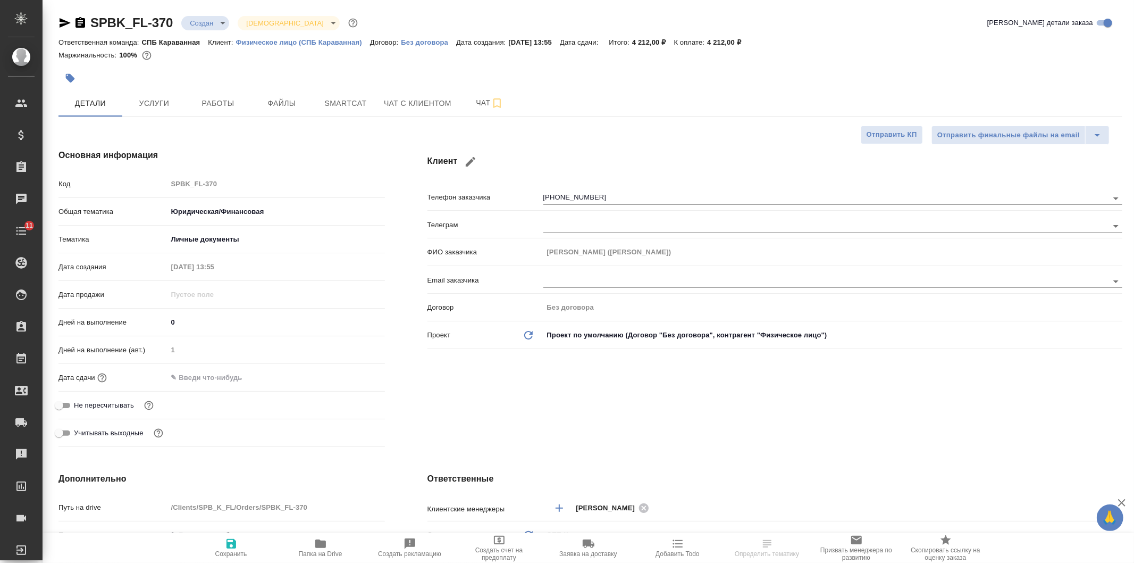
type textarea "x"
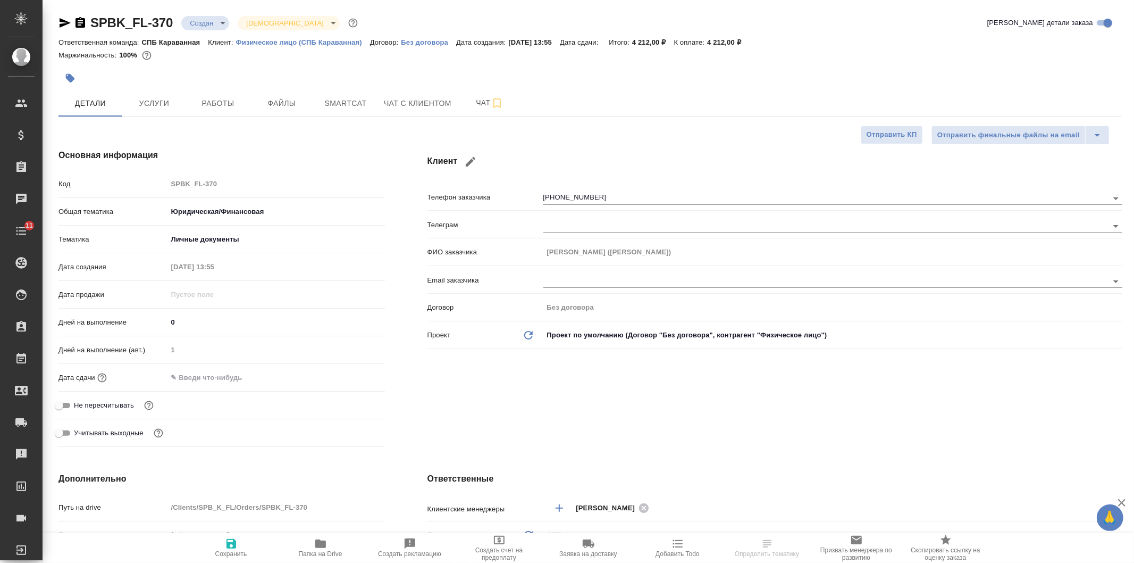
type textarea "x"
click at [185, 110] on button "Услуги" at bounding box center [154, 103] width 64 height 27
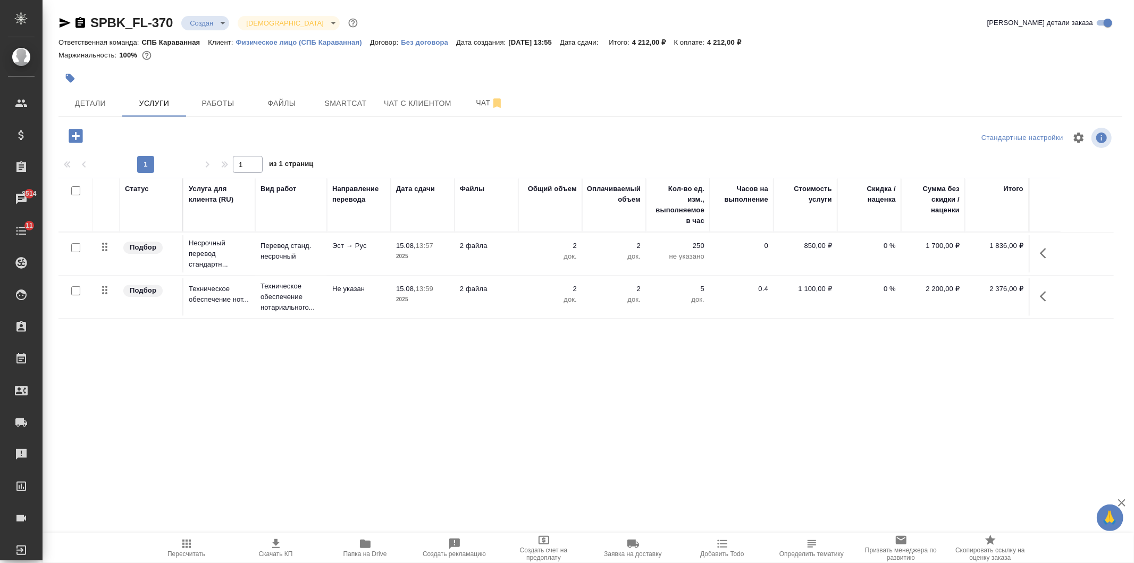
click at [282, 546] on icon "button" at bounding box center [276, 543] width 13 height 13
click at [293, 107] on span "Файлы" at bounding box center [281, 103] width 51 height 13
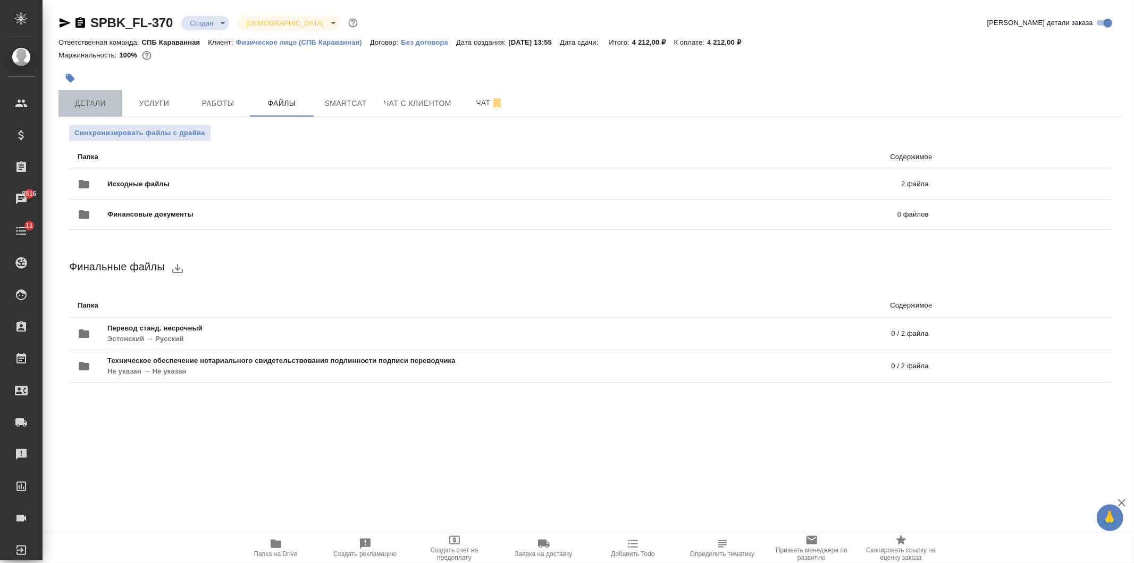
click at [105, 108] on span "Детали" at bounding box center [90, 103] width 51 height 13
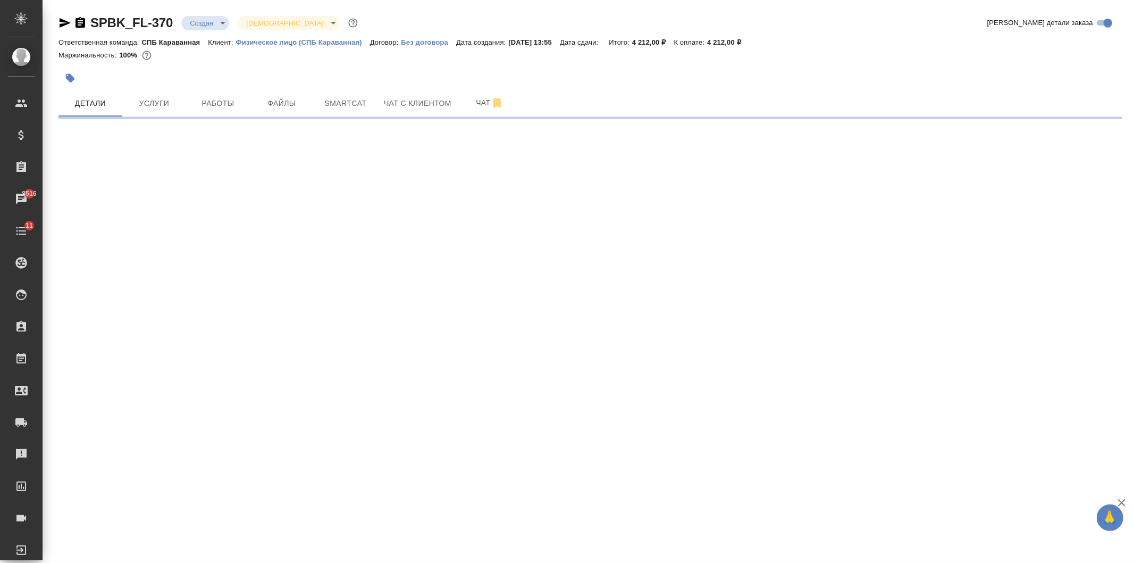
select select "RU"
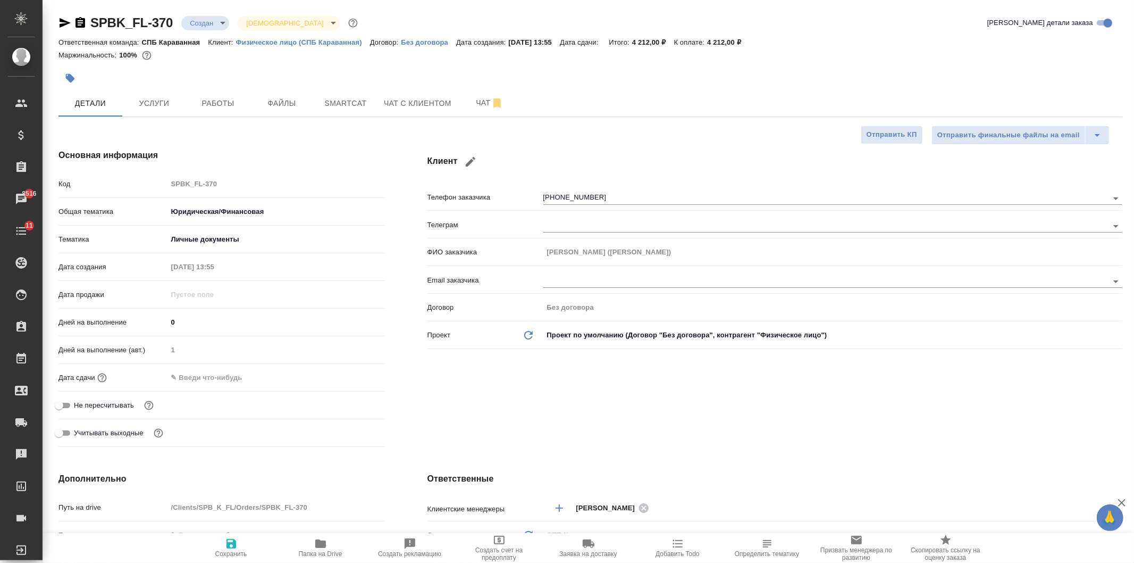
type textarea "x"
click at [64, 18] on icon "button" at bounding box center [65, 22] width 13 height 13
type textarea "x"
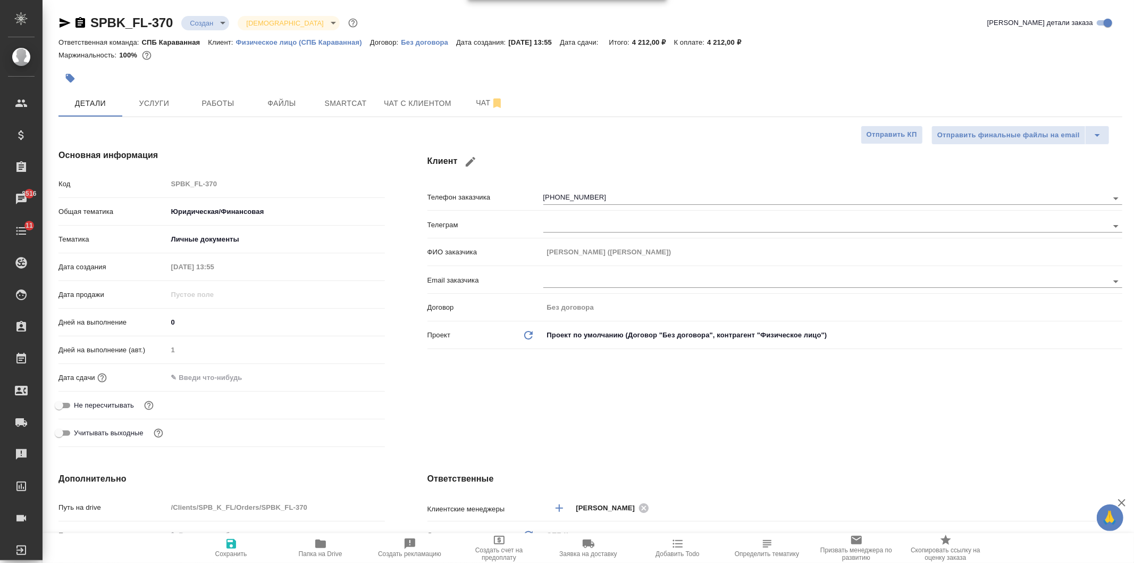
type textarea "x"
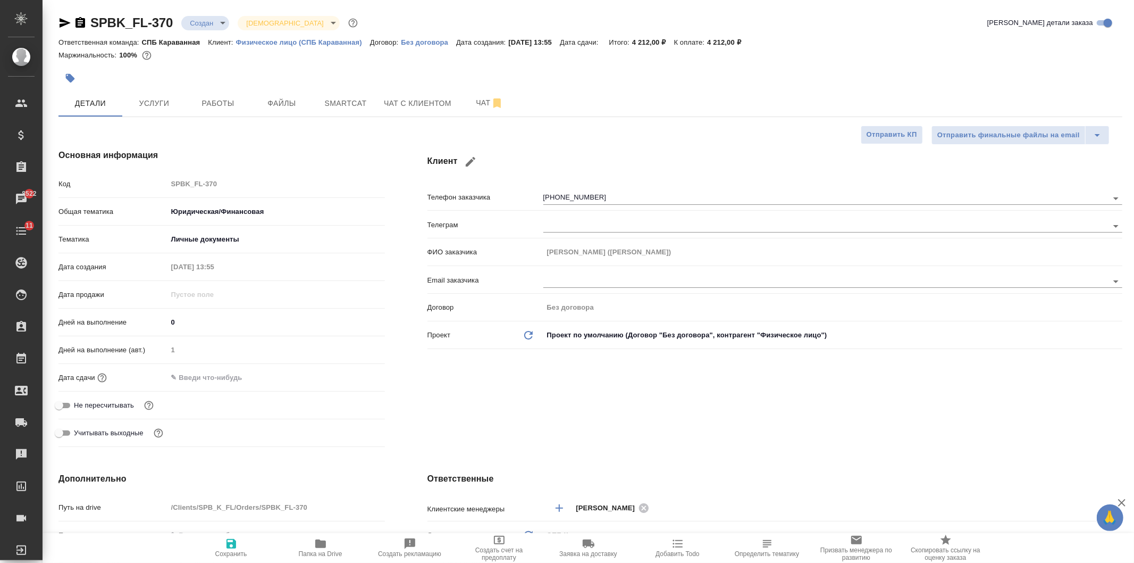
type textarea "x"
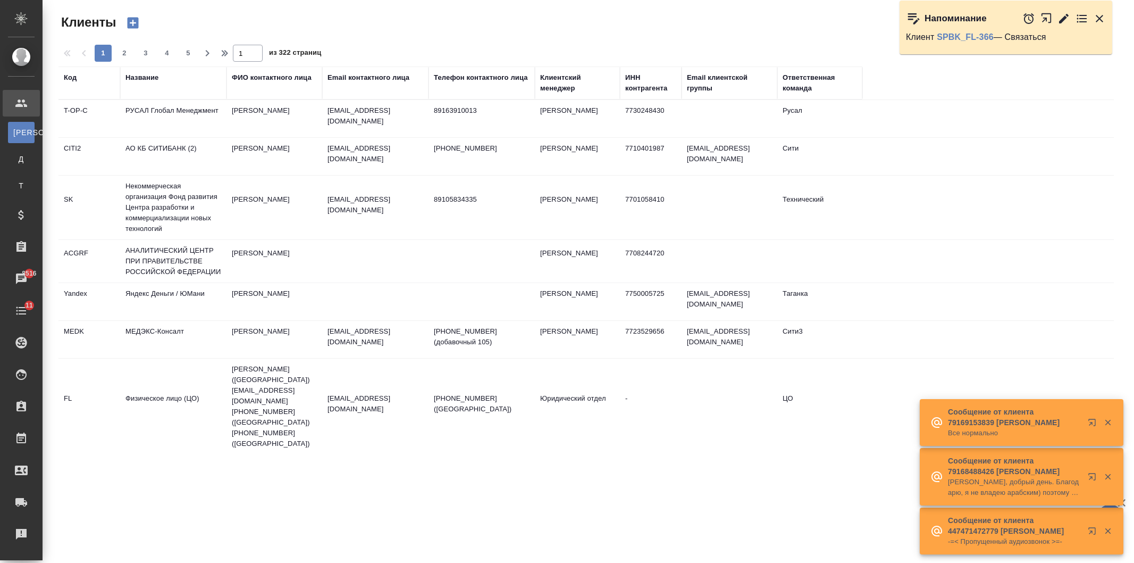
select select "RU"
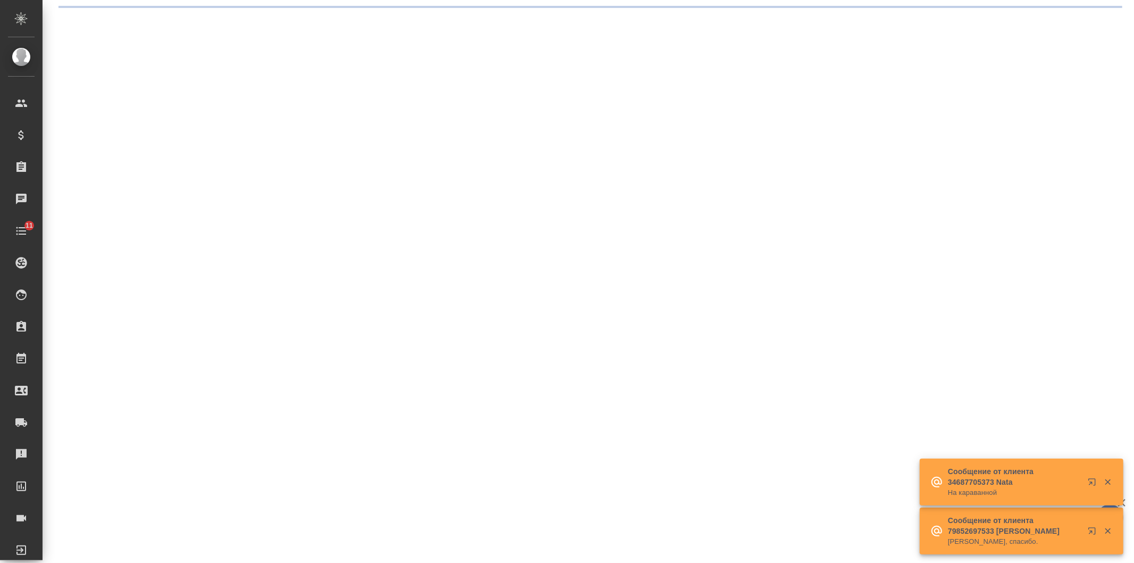
select select "RU"
select select "ES"
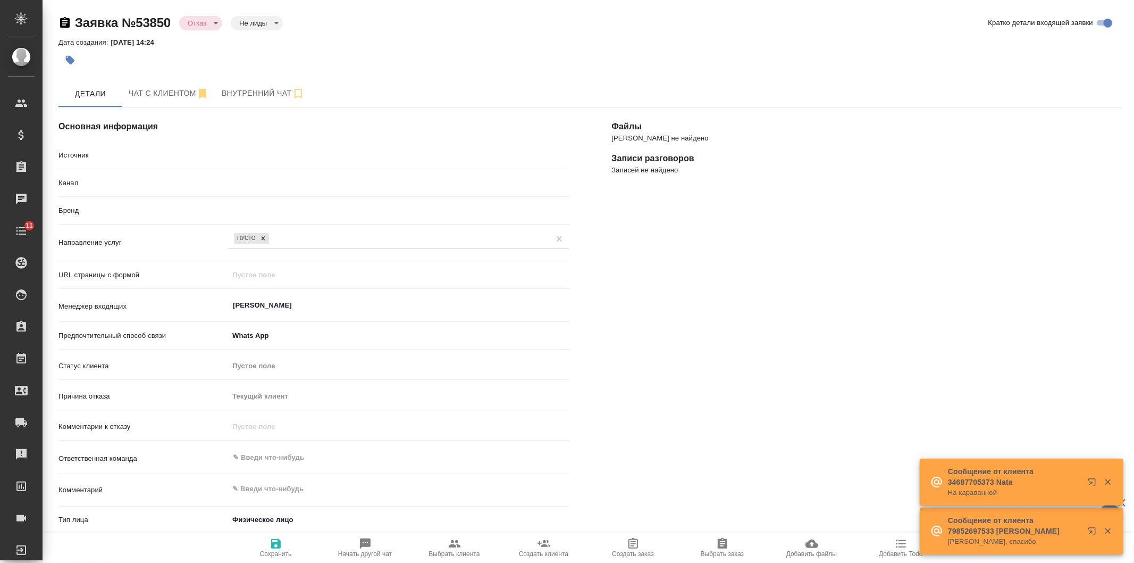
type textarea "x"
click at [170, 93] on span "Чат с клиентом" at bounding box center [169, 93] width 80 height 13
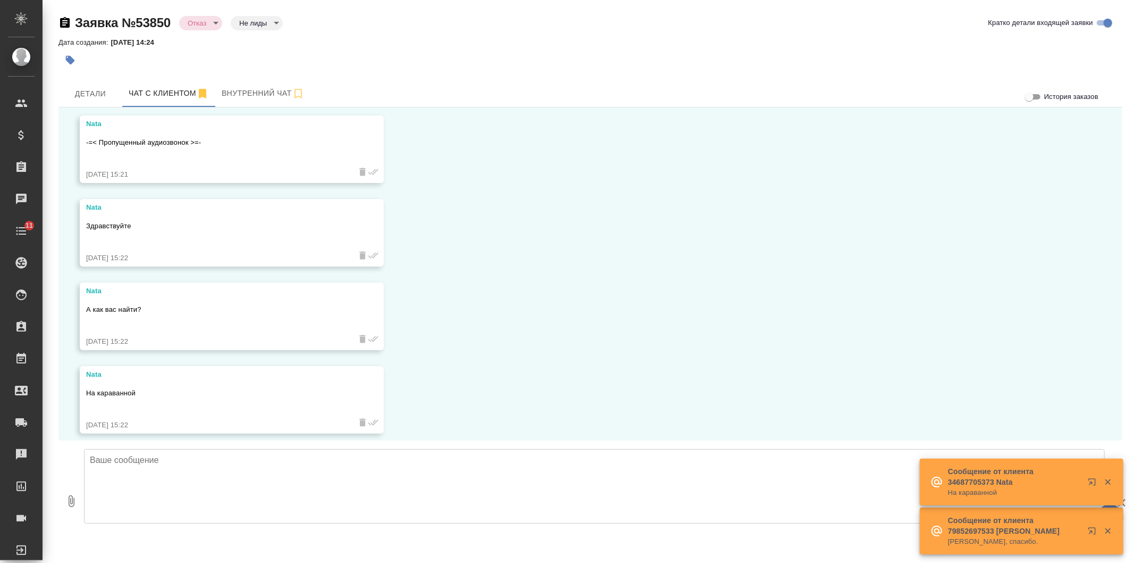
scroll to position [427, 0]
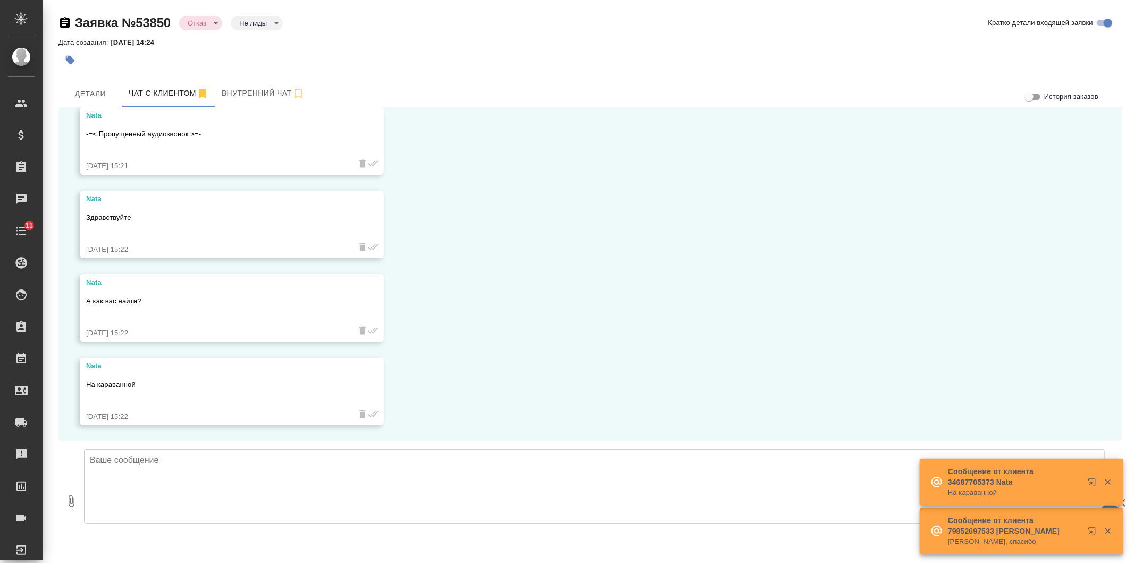
click at [214, 478] on textarea at bounding box center [594, 486] width 1021 height 74
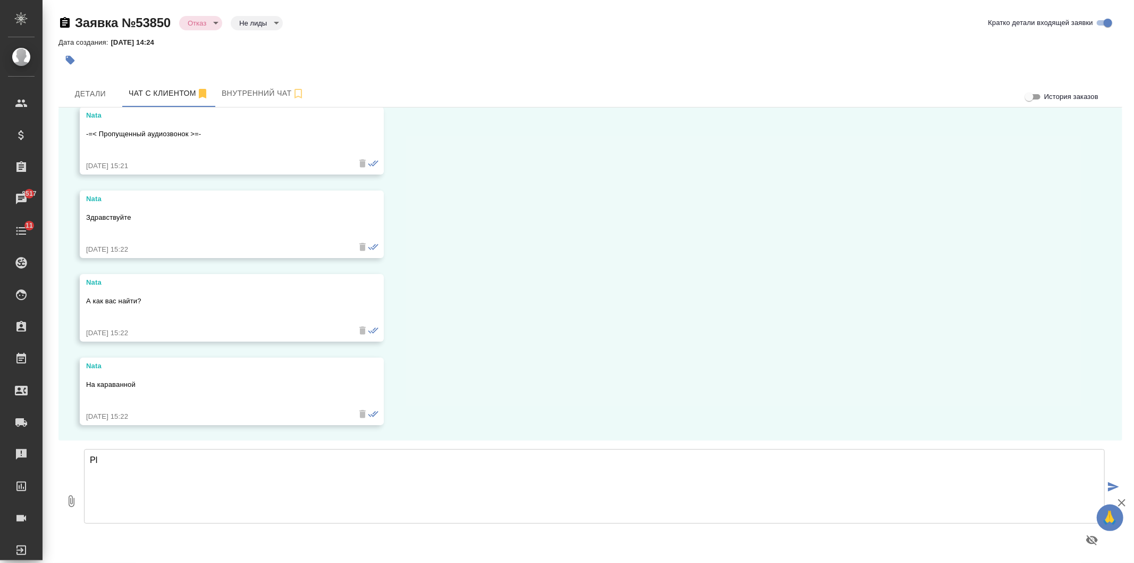
type textarea "P"
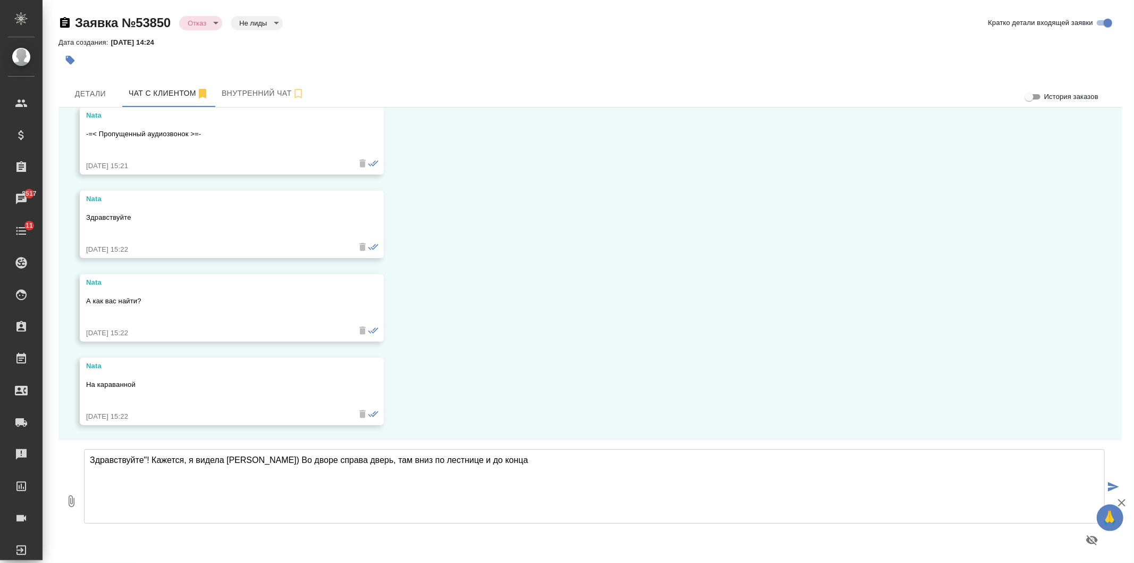
drag, startPoint x: 246, startPoint y: 458, endPoint x: 154, endPoint y: 458, distance: 92.0
click at [154, 458] on textarea "Здравствуйте"! Кажется, я видела [PERSON_NAME]) Во дворе справа дверь, там вниз…" at bounding box center [594, 486] width 1021 height 74
click at [146, 460] on textarea "Здравствуйте"! Во дворе справа дверь, там вниз по лестнице и до конца" at bounding box center [594, 486] width 1021 height 74
click at [403, 458] on textarea "Здравствуйте! Во дворе справа дверь, там вниз по лестнице и до конца" at bounding box center [594, 486] width 1021 height 74
type textarea "Здравствуйте! Во дворе справа дверь, там вниз по лестнице и до конца, к вывеске…"
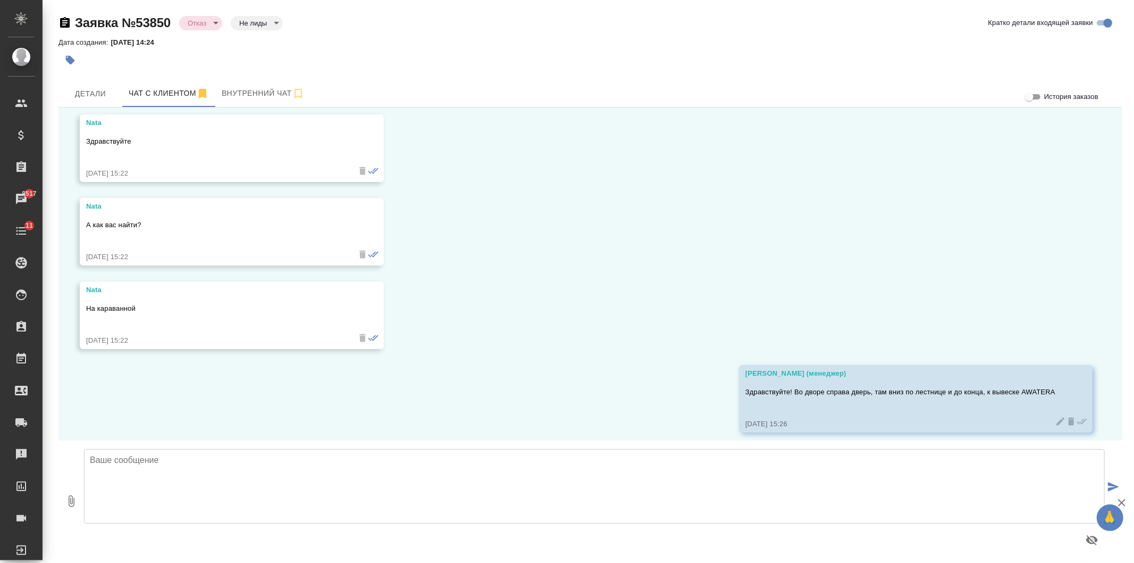
scroll to position [511, 0]
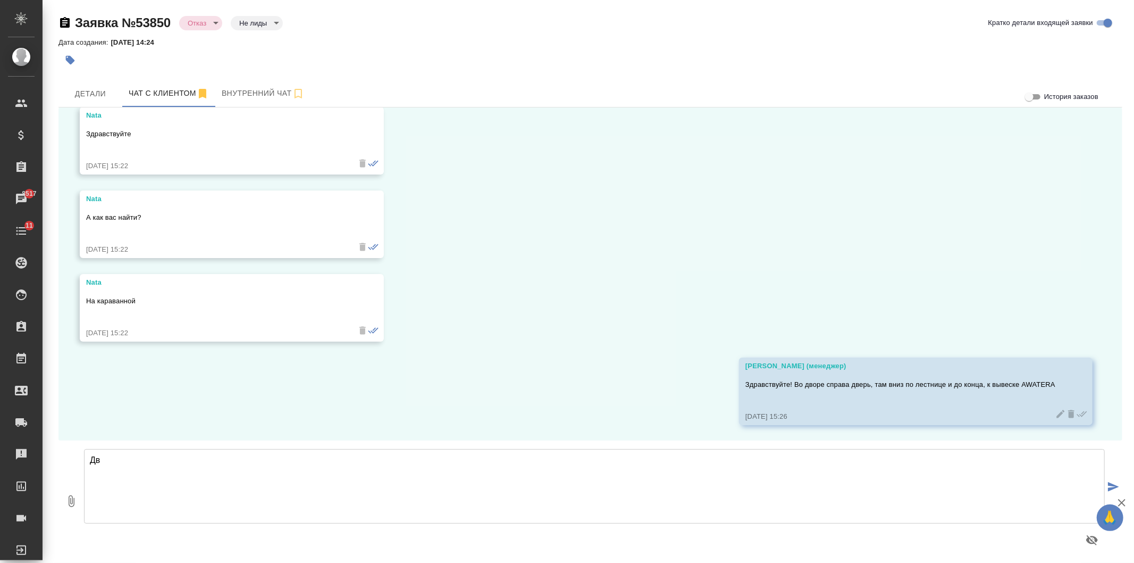
type textarea "Д"
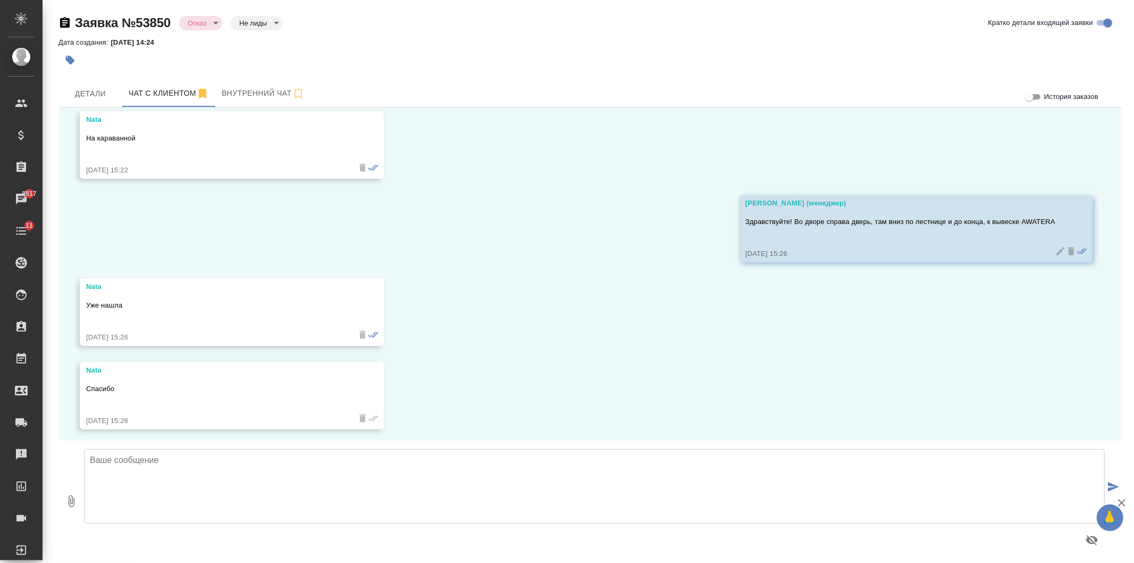
scroll to position [678, 0]
click at [93, 84] on button "Детали" at bounding box center [91, 93] width 64 height 27
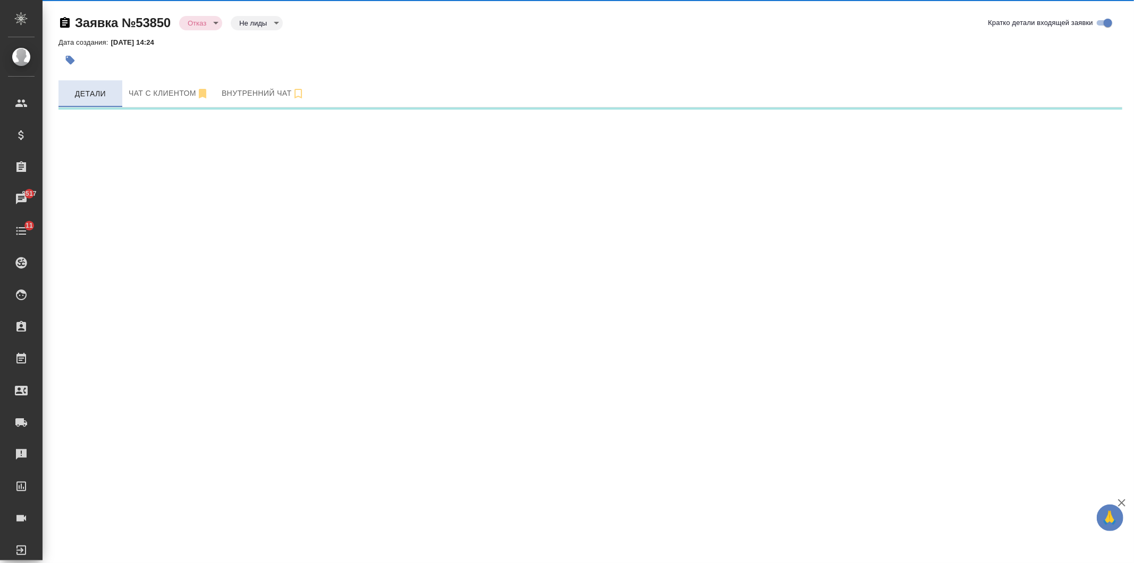
select select "RU"
select select "ES"
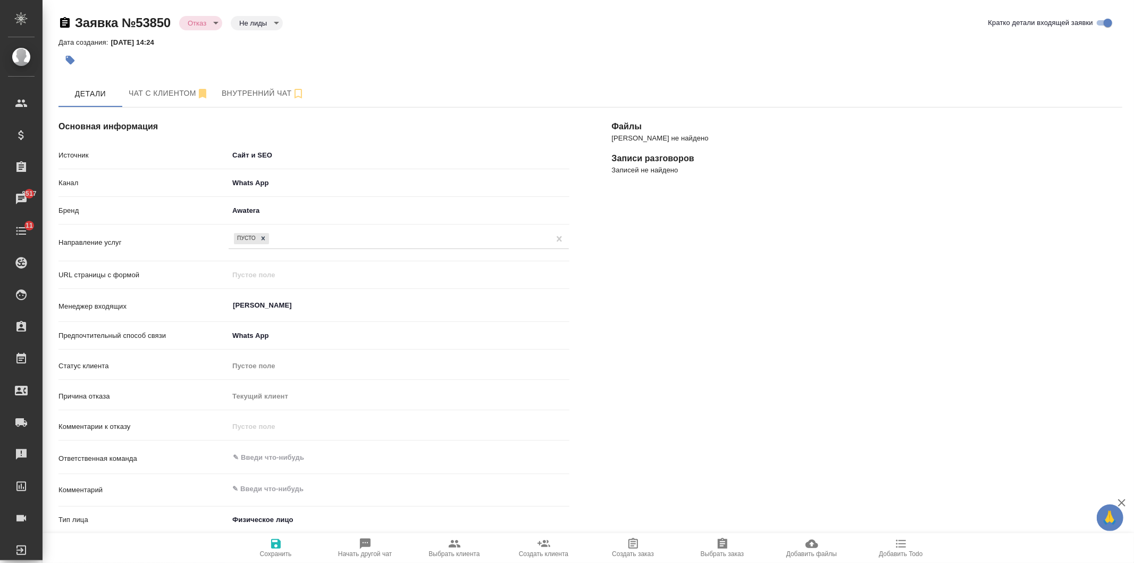
type textarea "x"
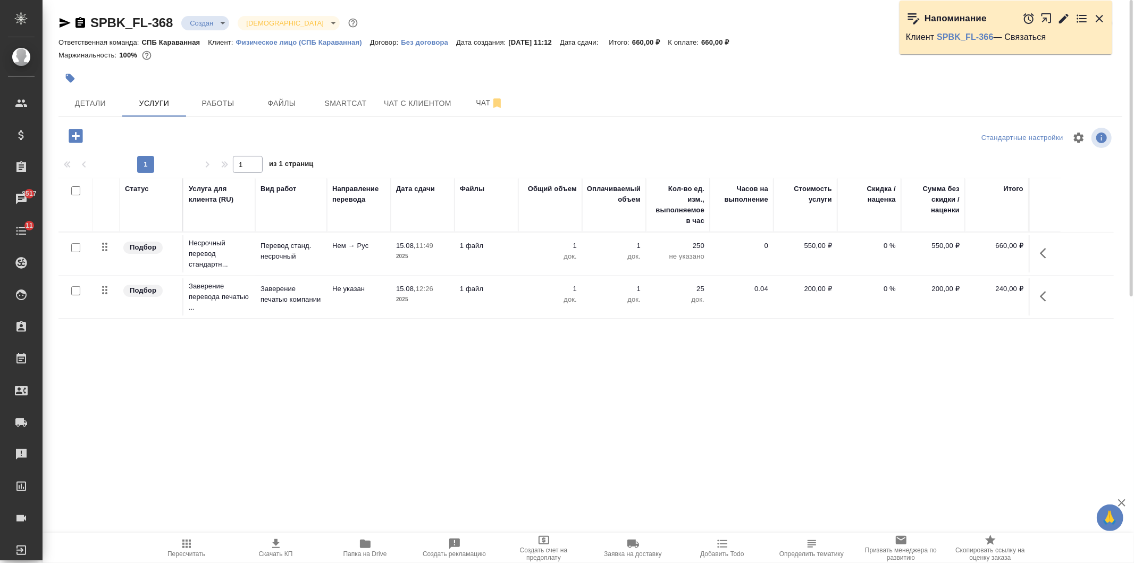
click at [375, 389] on div "Статус Услуга для клиента (RU) Вид работ Направление перевода Дата сдачи Файлы …" at bounding box center [587, 292] width 1056 height 229
click at [72, 289] on input "checkbox" at bounding box center [75, 290] width 9 height 9
checkbox input "true"
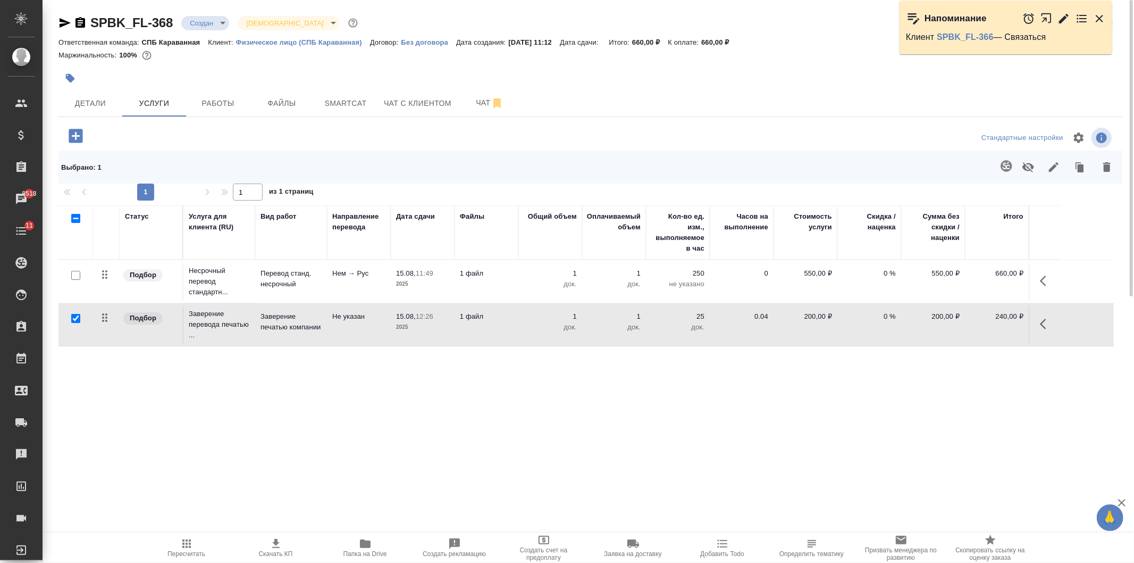
click at [1112, 171] on icon "button" at bounding box center [1107, 167] width 13 height 13
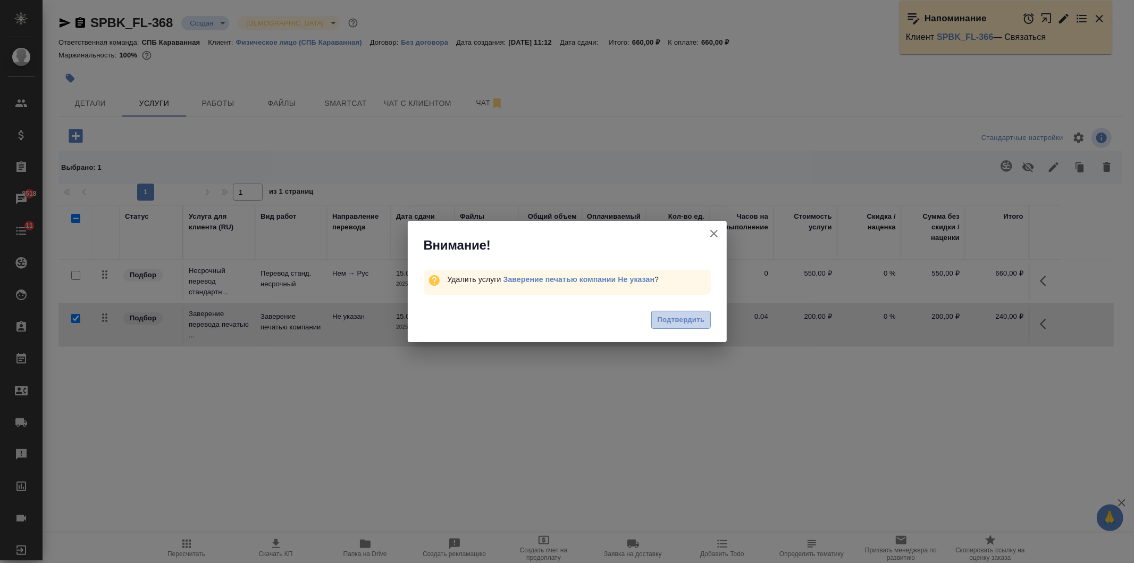
click at [669, 312] on button "Подтвердить" at bounding box center [681, 320] width 59 height 19
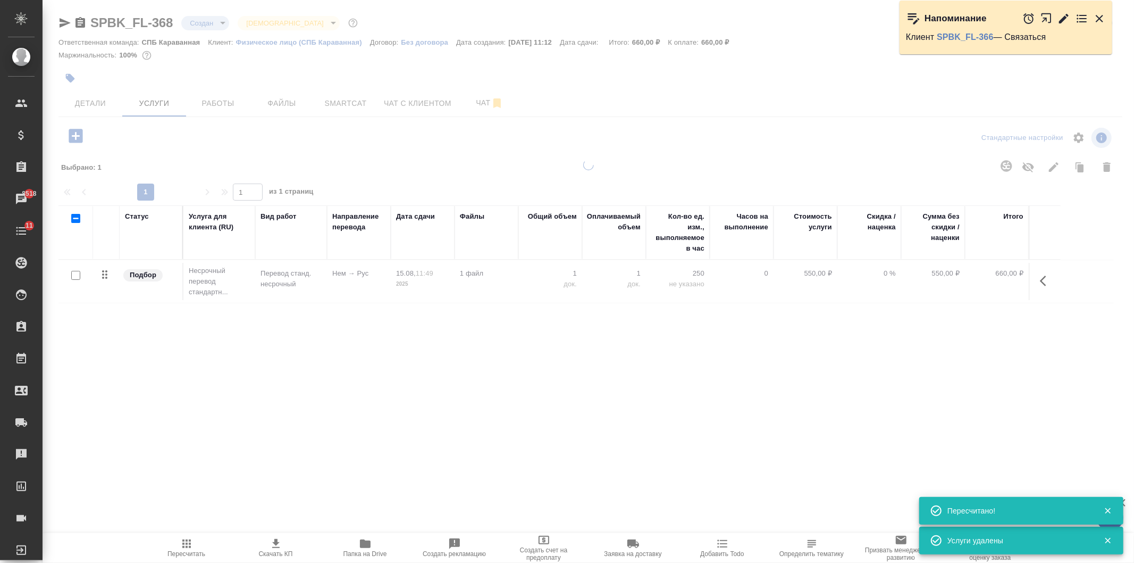
click at [76, 137] on icon "button" at bounding box center [75, 136] width 19 height 19
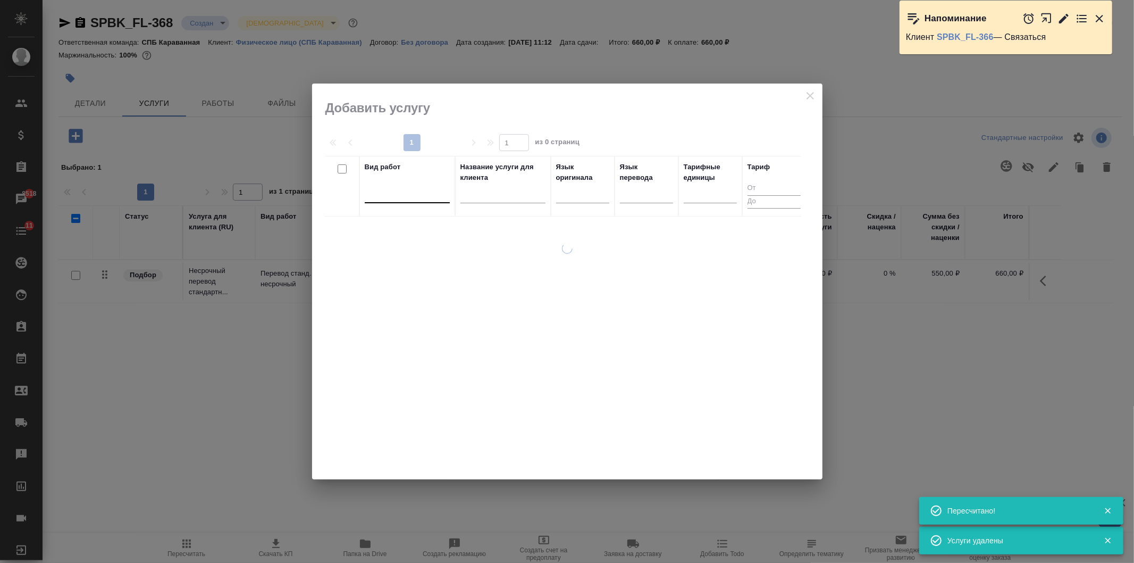
click at [422, 193] on div at bounding box center [407, 192] width 85 height 15
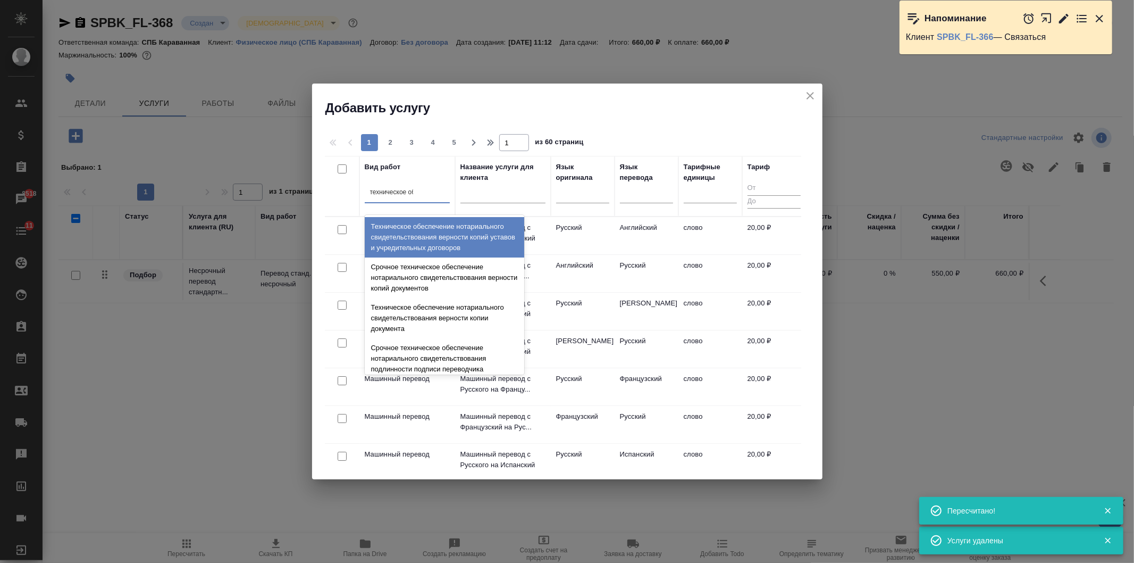
type input "техническое обе"
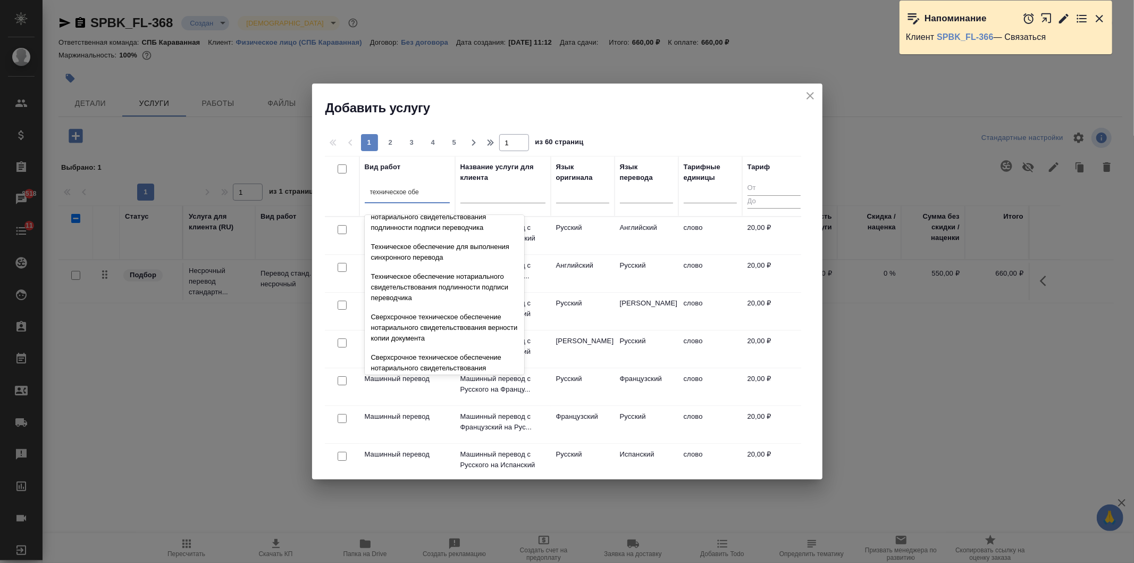
scroll to position [144, 0]
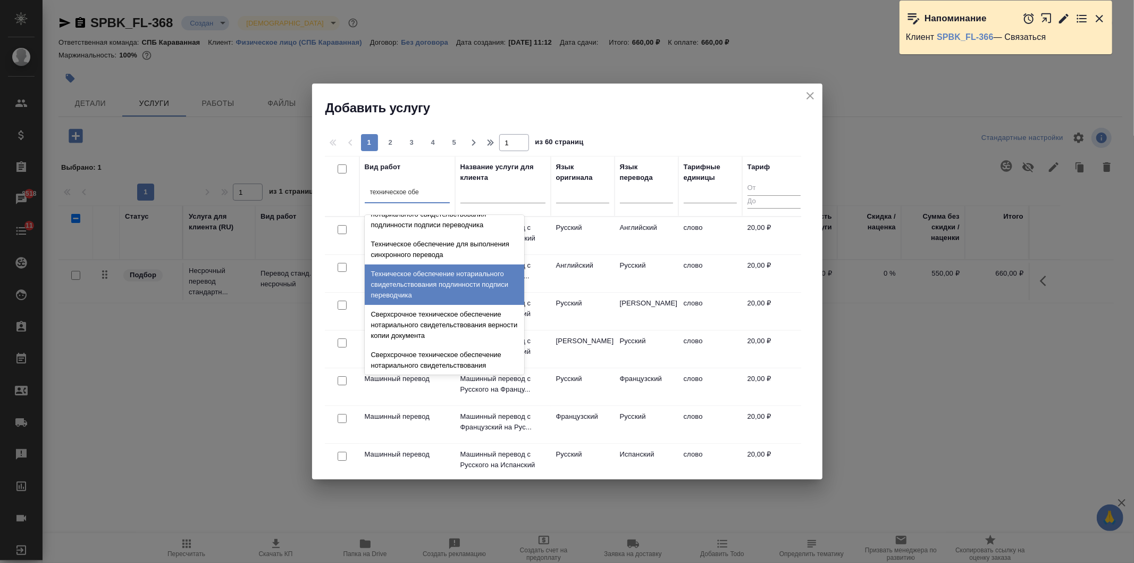
click at [471, 286] on div "Техническое обеспечение нотариального свидетельствования подлинности подписи пе…" at bounding box center [445, 284] width 160 height 40
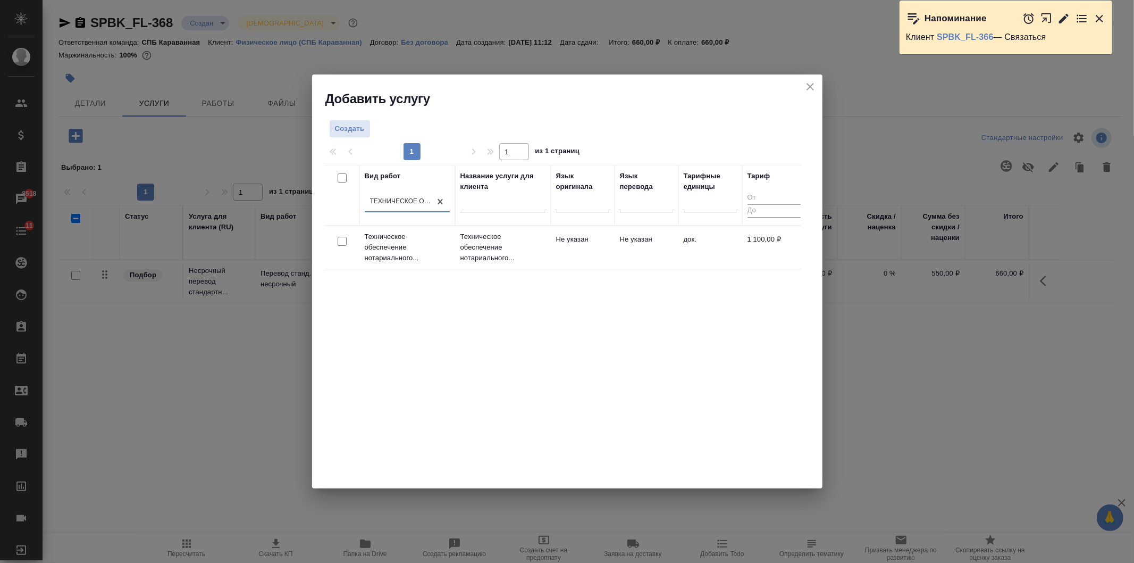
click at [337, 241] on div at bounding box center [342, 241] width 24 height 15
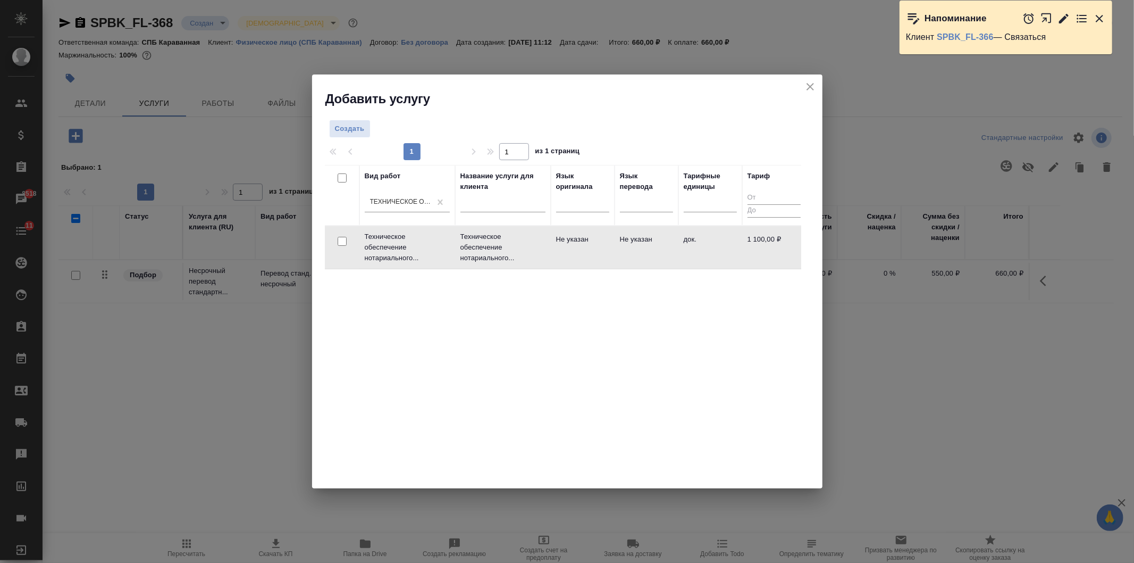
click at [341, 238] on input "checkbox" at bounding box center [342, 241] width 9 height 9
checkbox input "true"
click at [781, 137] on span "Создать услуги" at bounding box center [768, 132] width 56 height 12
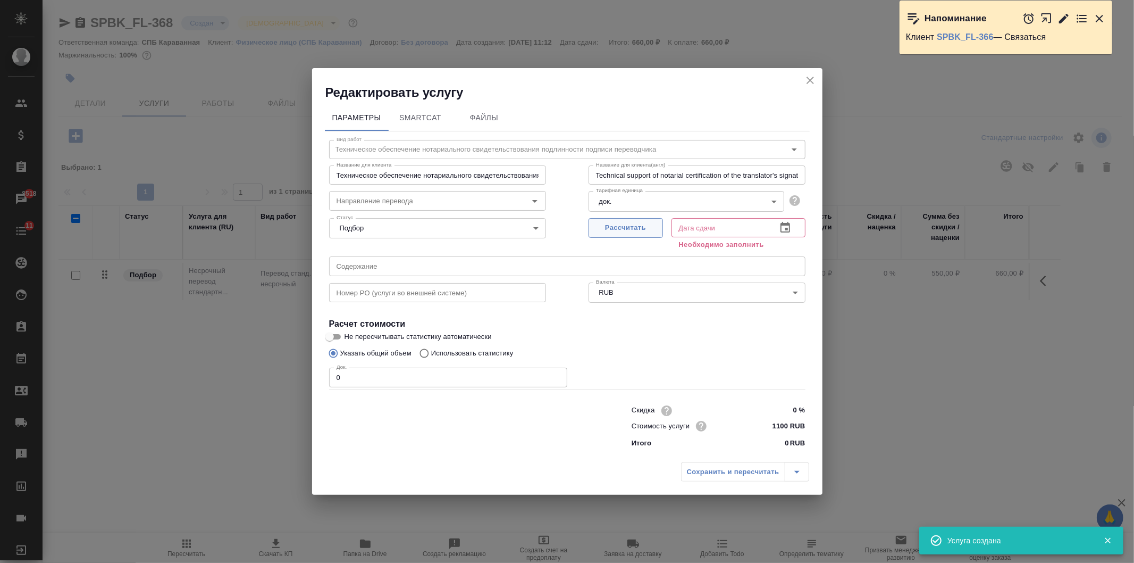
type input "Не указан"
click at [633, 220] on button "Рассчитать" at bounding box center [626, 228] width 74 height 20
type input "[DATE] 15:49"
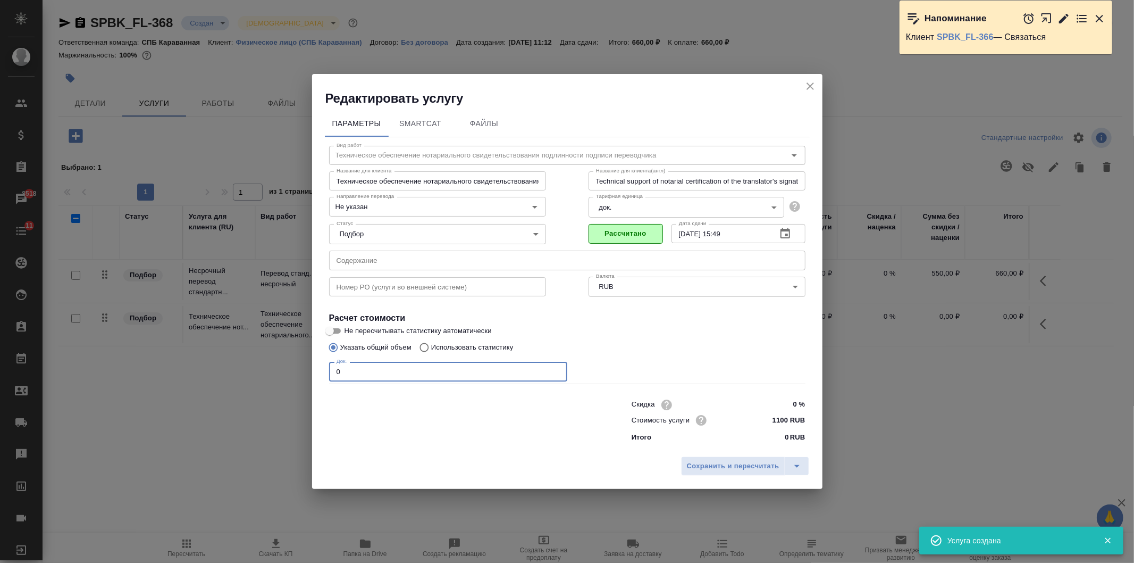
click at [421, 374] on input "0" at bounding box center [448, 371] width 238 height 19
type input "1"
click at [716, 455] on div "Сохранить и пересчитать" at bounding box center [567, 470] width 511 height 38
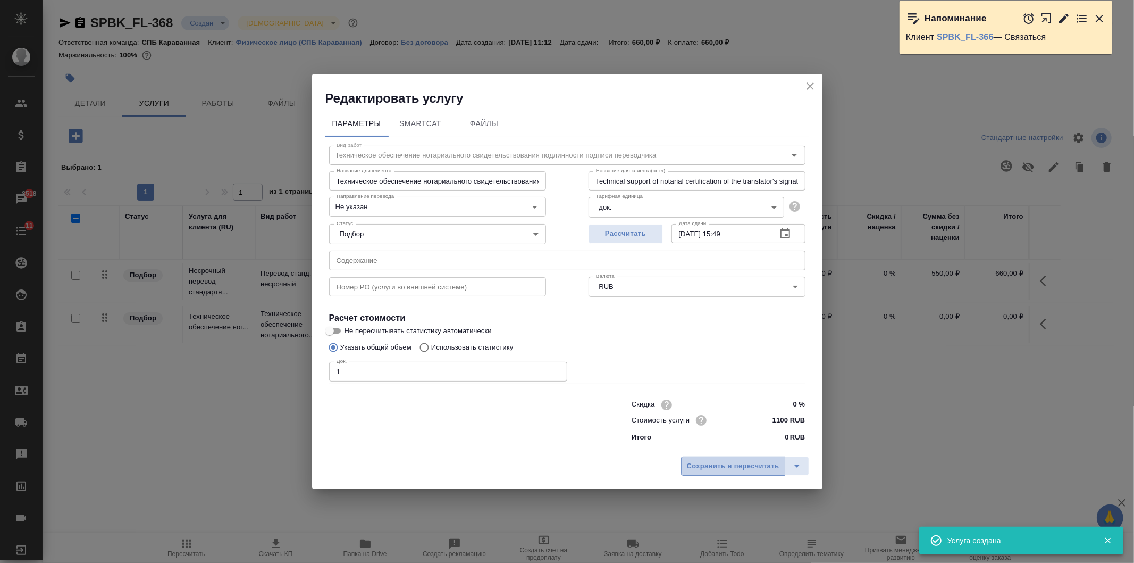
click at [727, 466] on span "Сохранить и пересчитать" at bounding box center [733, 466] width 93 height 12
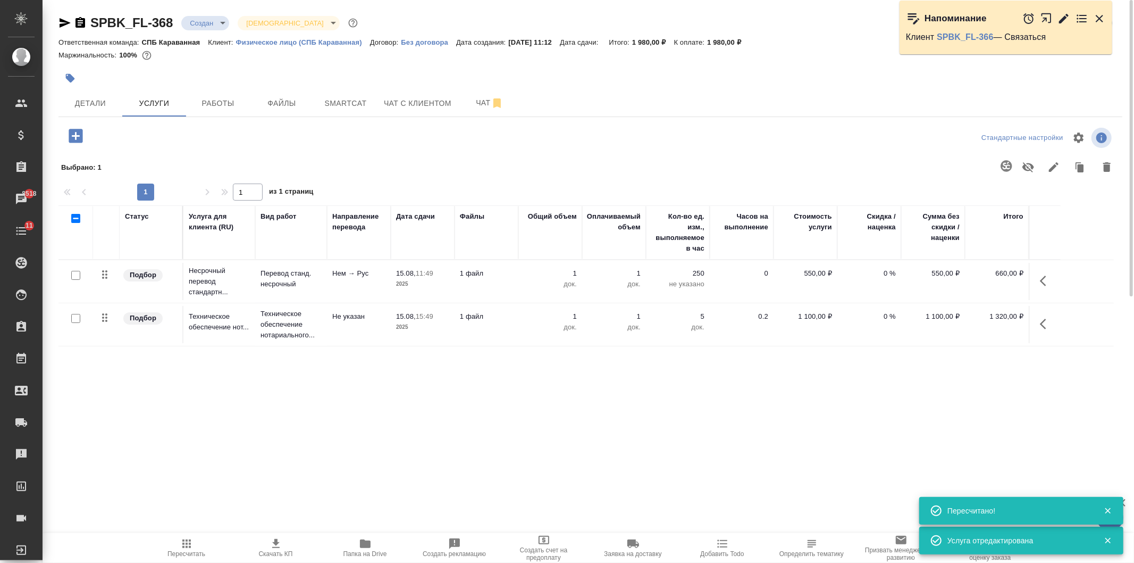
click at [96, 119] on div "SPBK_FL-368 Создан new Святая троица holyTrinity Кратко детали заказа Ответстве…" at bounding box center [591, 230] width 1076 height 461
click at [99, 103] on span "Детали" at bounding box center [90, 103] width 51 height 13
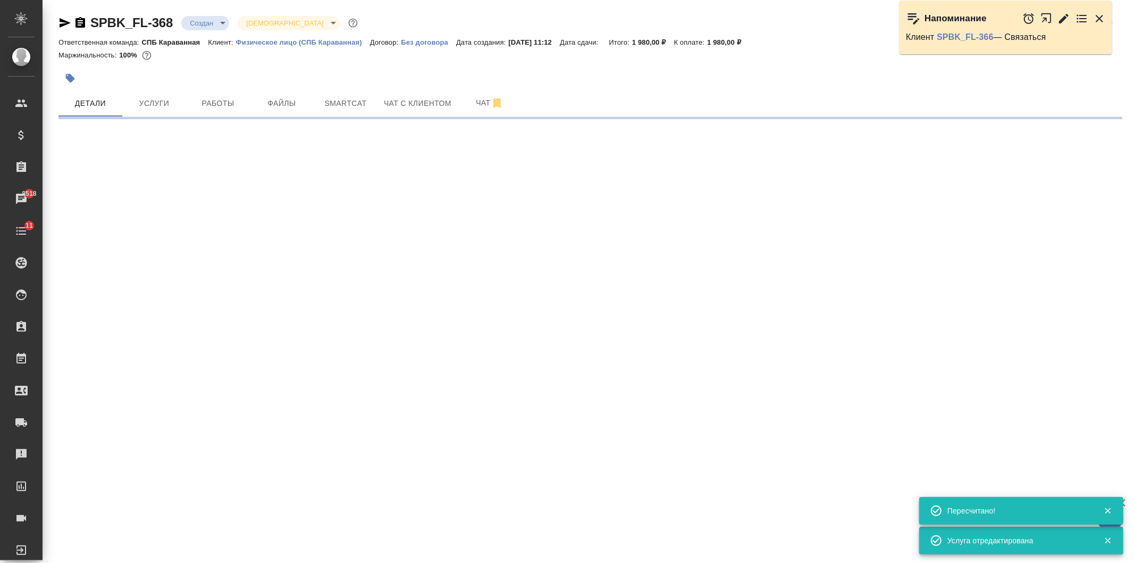
select select "RU"
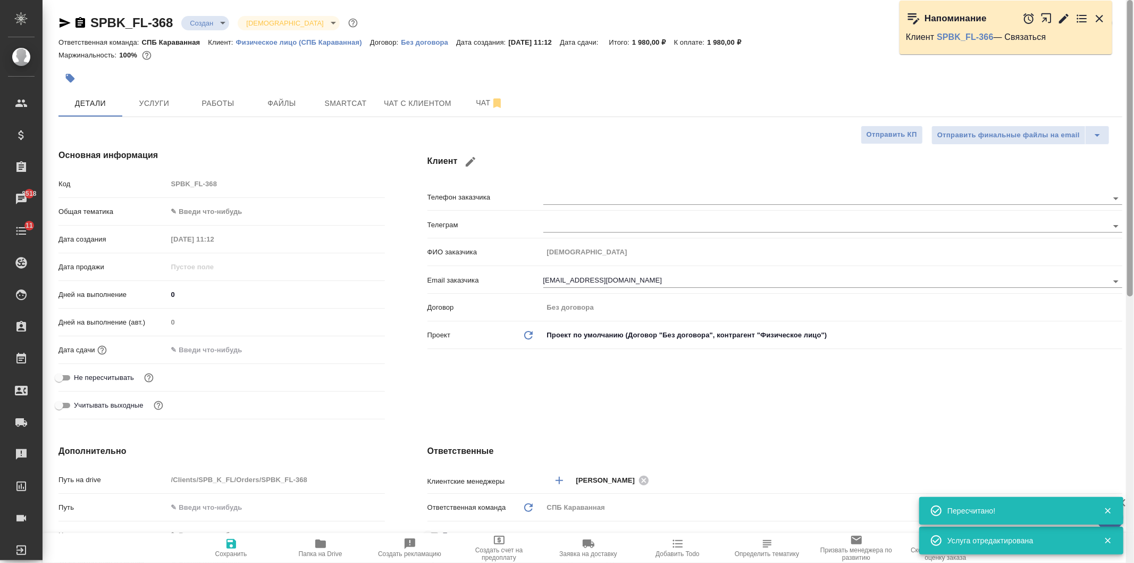
type textarea "x"
type input "[PERSON_NAME]"
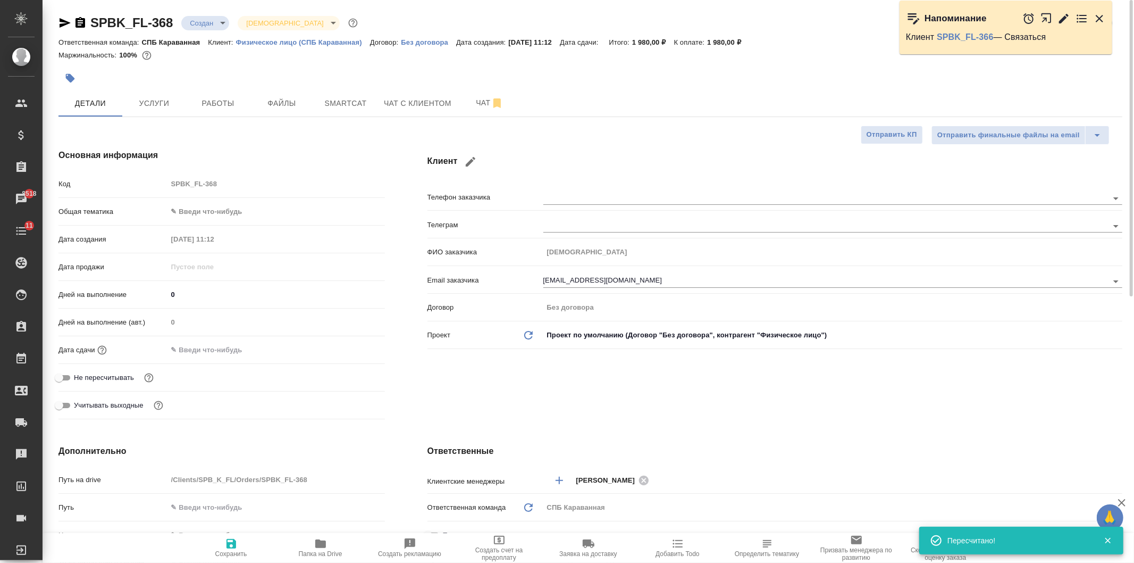
click at [790, 386] on div "Клиент Телефон заказчика Телеграм ФИО заказчика [PERSON_NAME] Email заказчика […" at bounding box center [775, 286] width 738 height 317
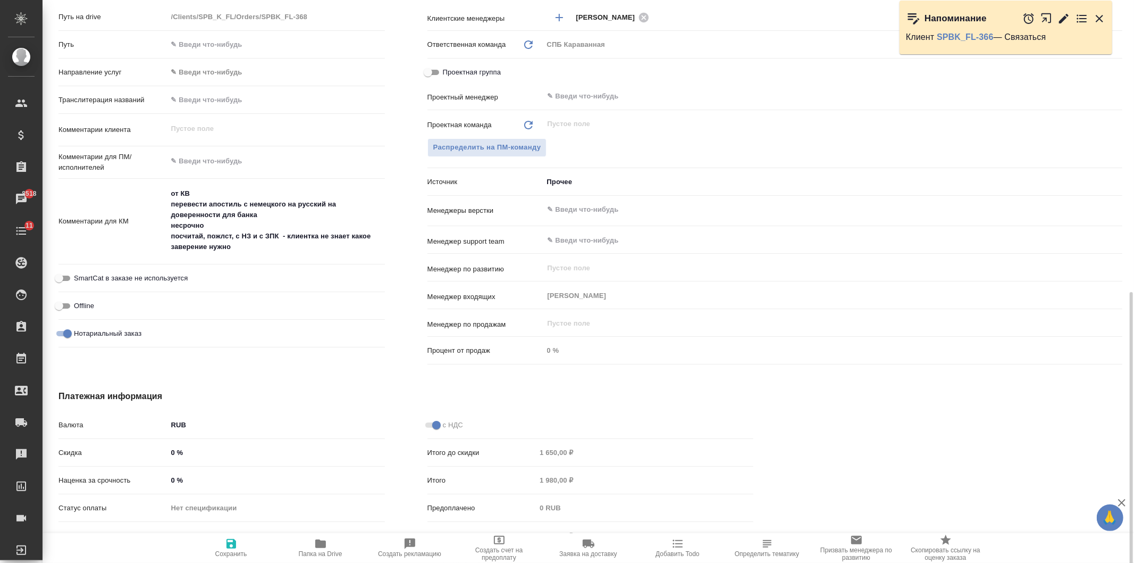
scroll to position [507, 0]
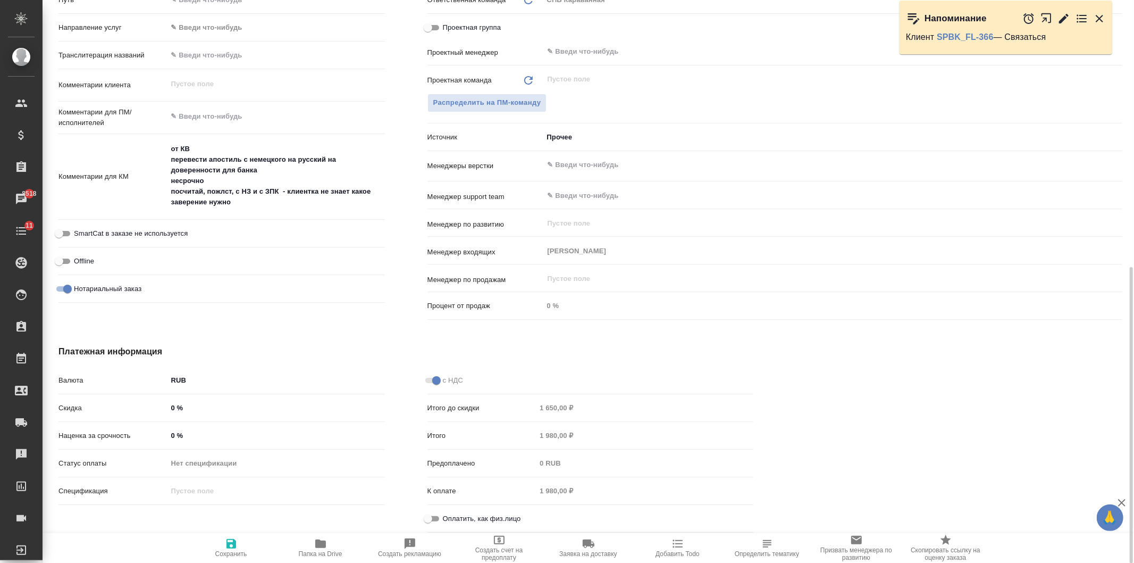
click at [437, 517] on input "Оплатить, как физ.лицо" at bounding box center [428, 518] width 38 height 13
checkbox input "true"
type textarea "x"
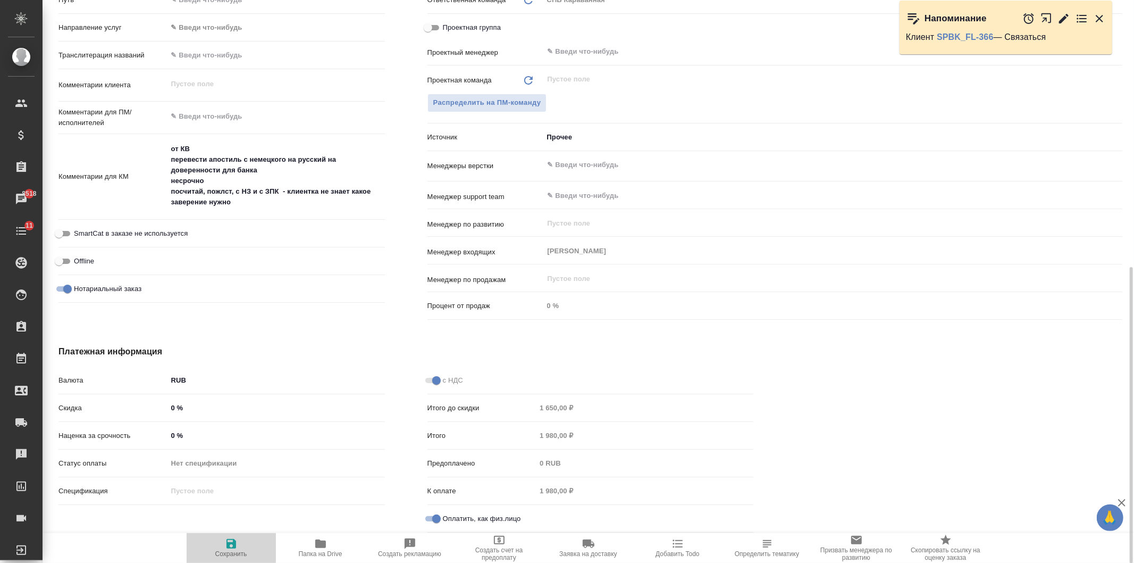
click at [231, 545] on icon "button" at bounding box center [231, 543] width 13 height 13
type textarea "x"
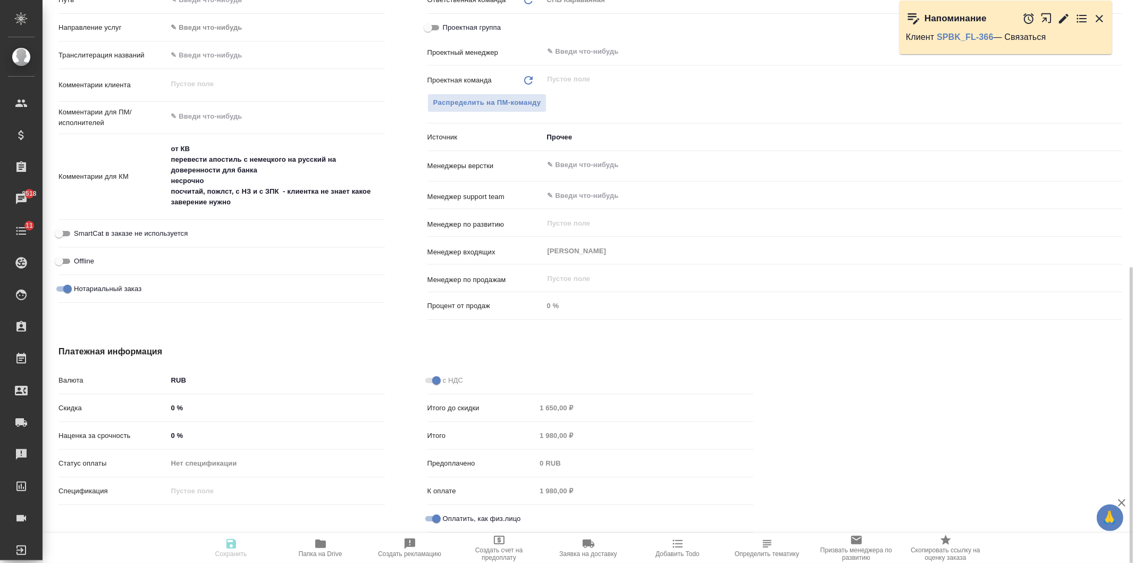
type textarea "x"
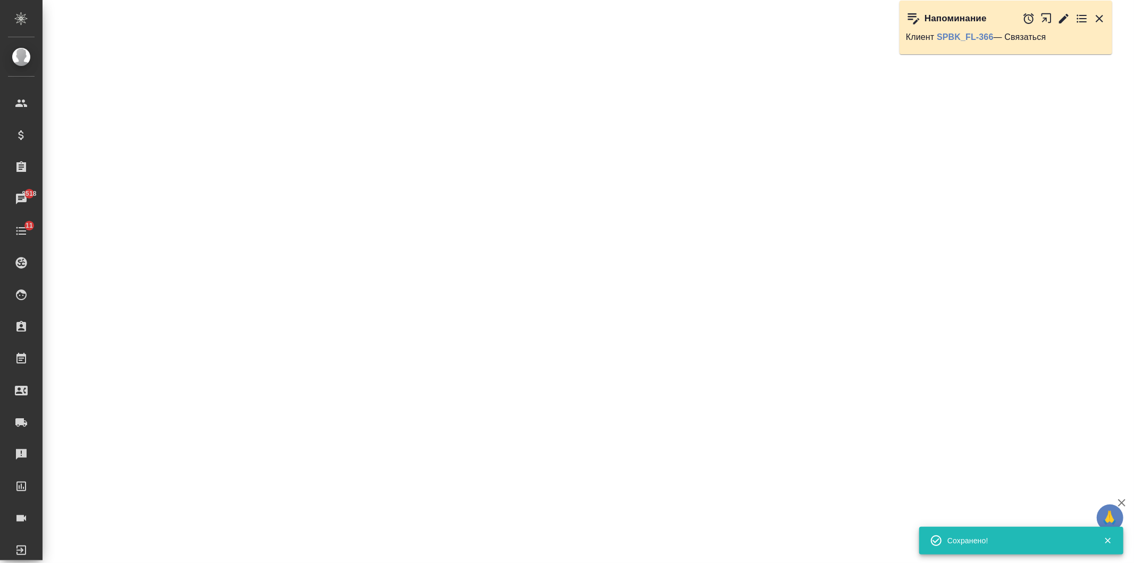
select select "RU"
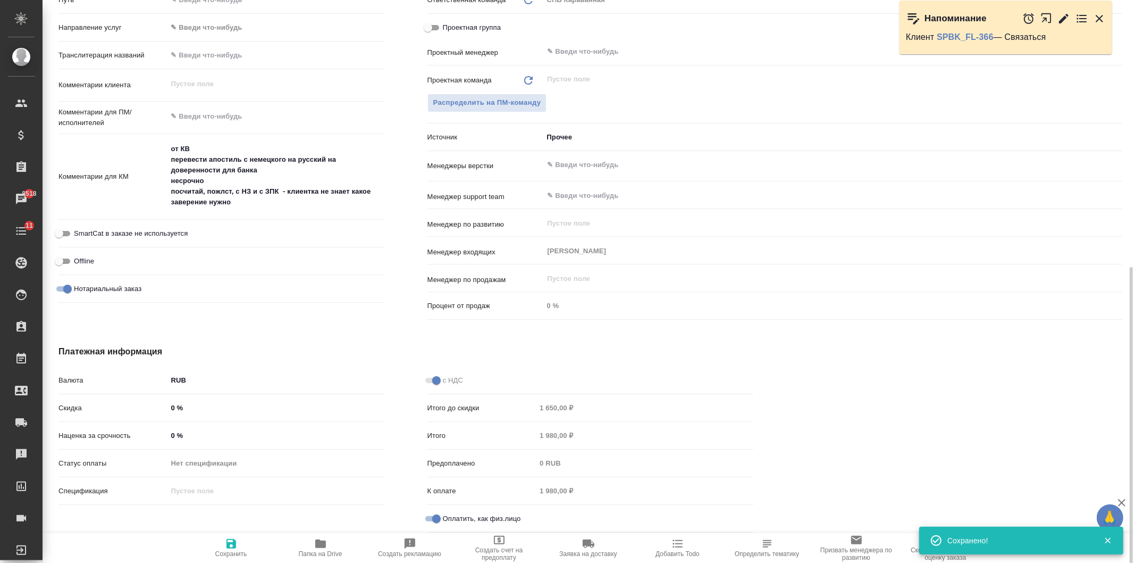
type textarea "x"
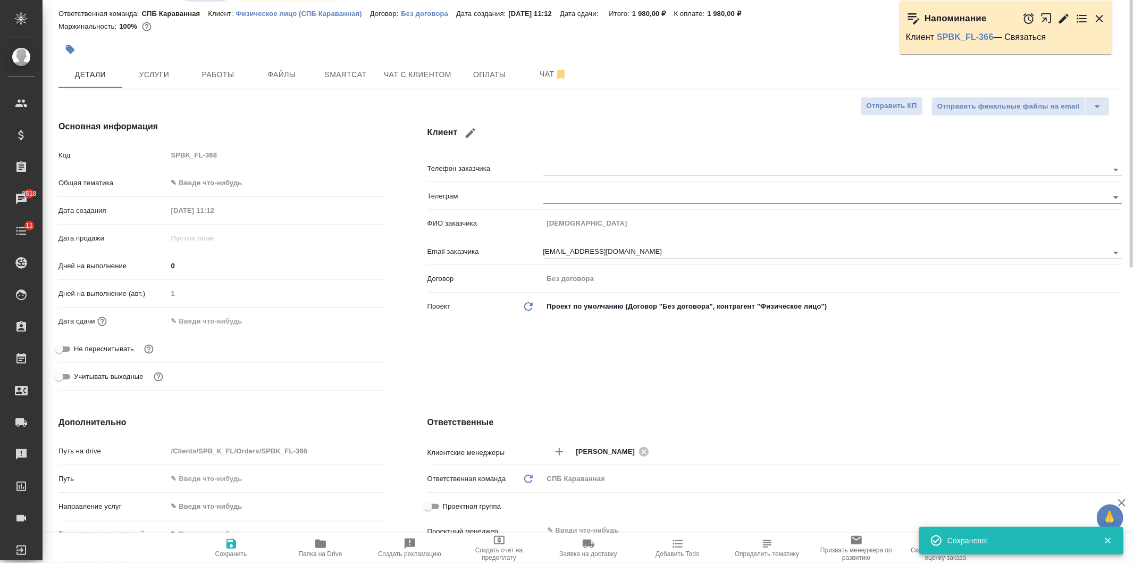
scroll to position [0, 0]
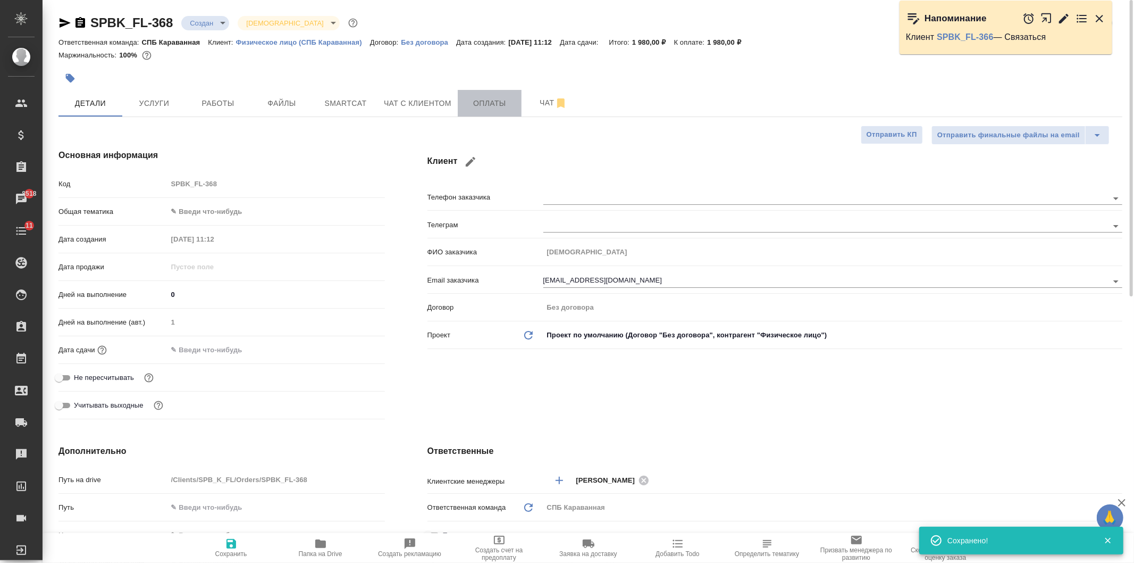
click at [482, 101] on span "Оплаты" at bounding box center [489, 103] width 51 height 13
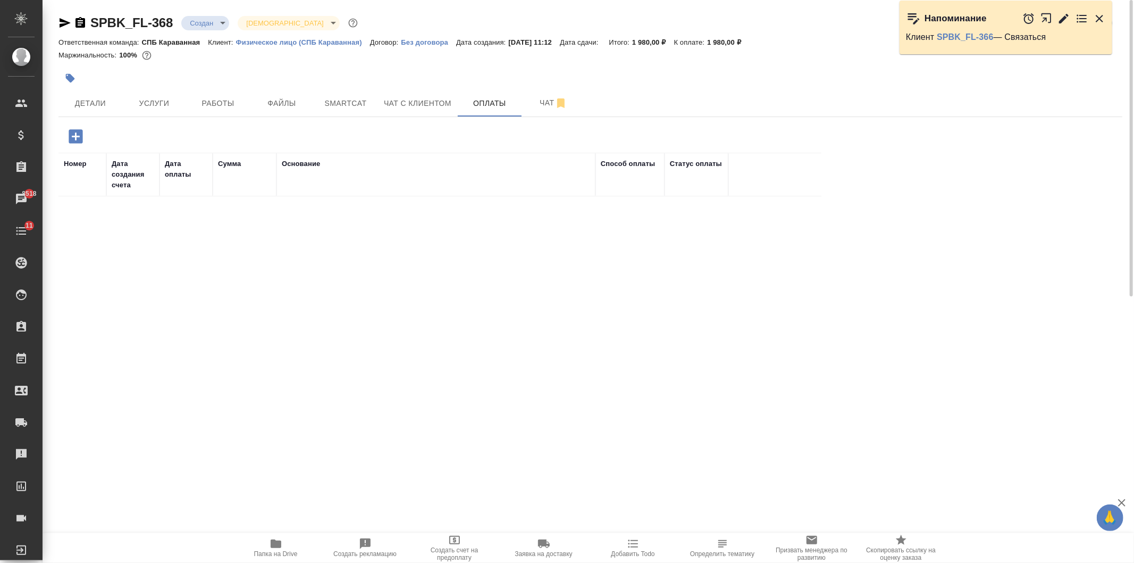
click at [70, 135] on icon "button" at bounding box center [76, 136] width 14 height 14
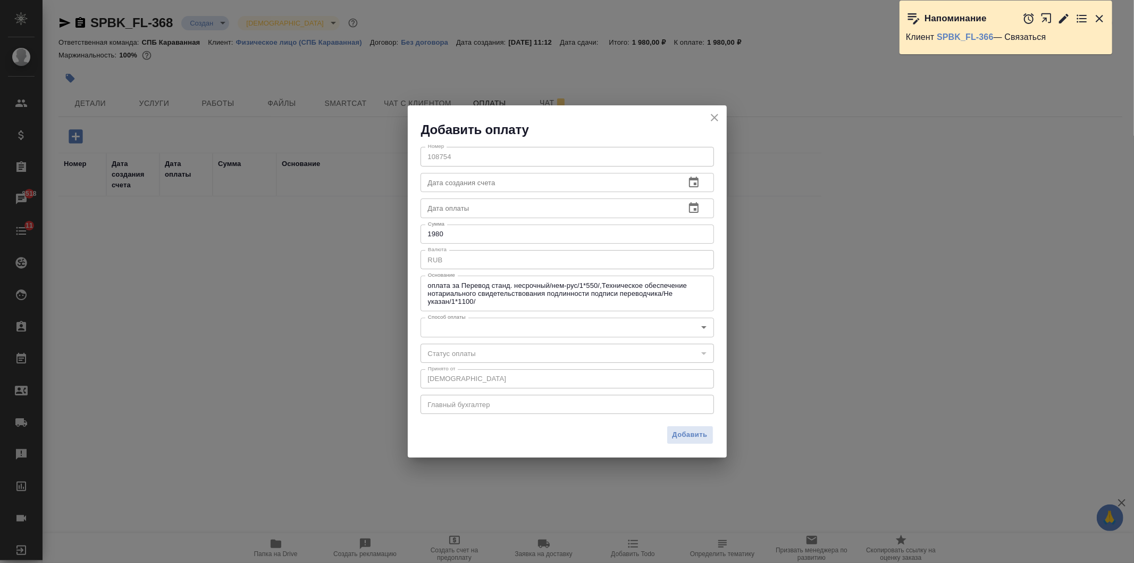
click at [483, 332] on body "🙏 .cls-1 fill:#fff; AWATERA [PERSON_NAME] Спецификации Заказы 8518 Чаты 11 Todo…" at bounding box center [567, 281] width 1134 height 563
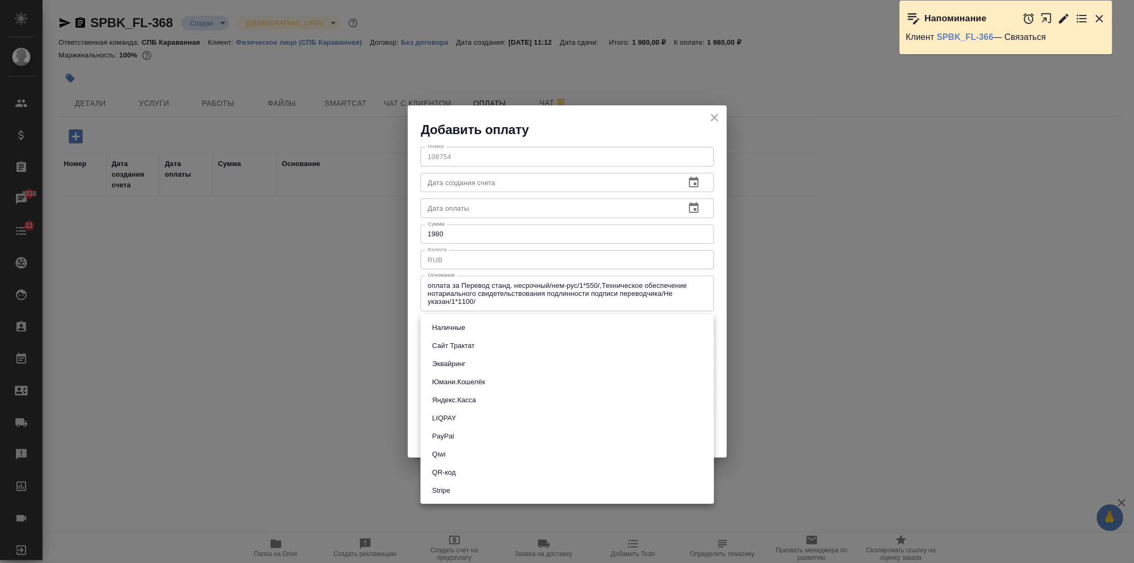
click at [479, 486] on li "Stripe" at bounding box center [568, 490] width 294 height 18
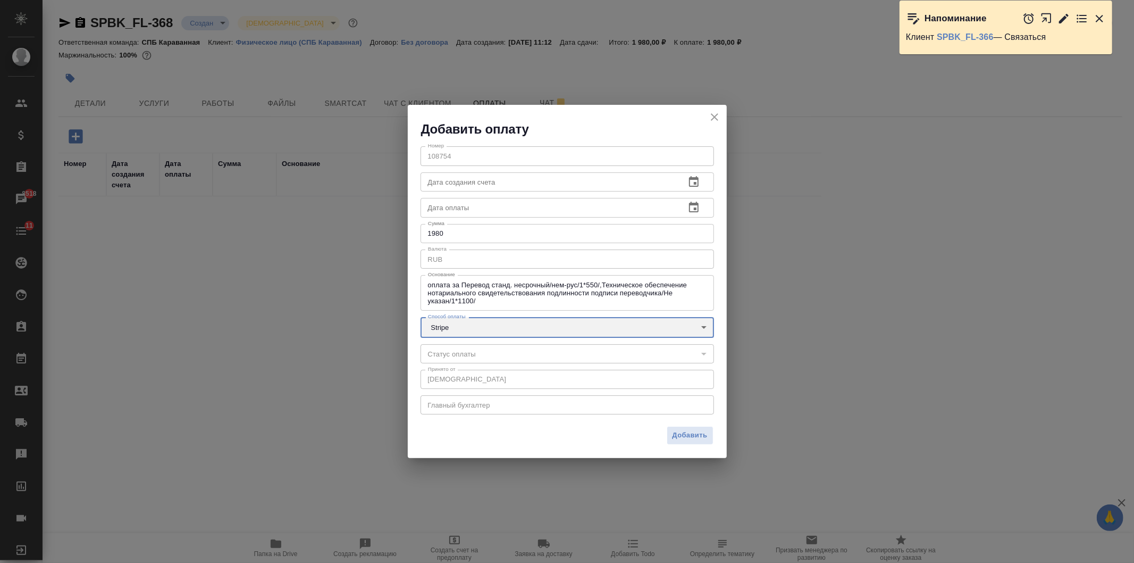
type input "stripe"
click at [679, 435] on span "Добавить" at bounding box center [690, 435] width 35 height 12
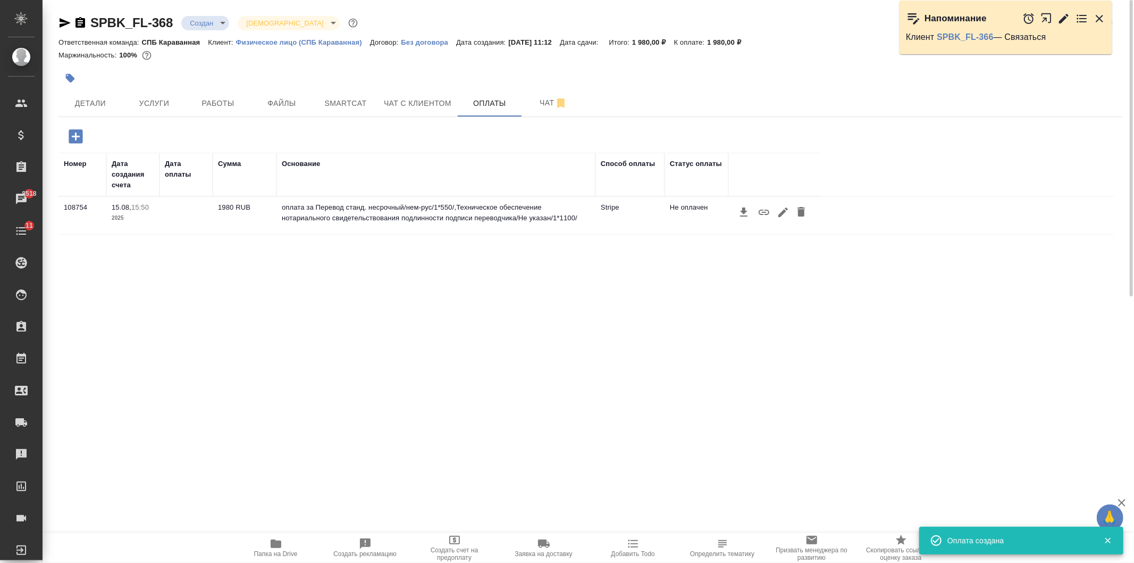
click at [767, 210] on icon "button" at bounding box center [764, 212] width 11 height 5
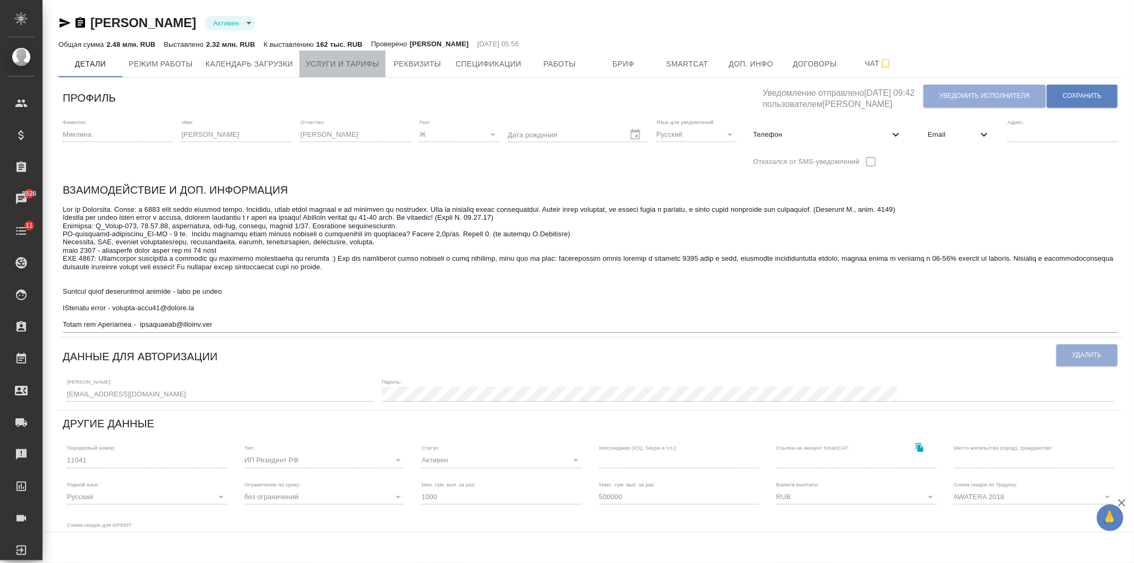
click at [357, 72] on button "Услуги и тарифы" at bounding box center [342, 64] width 86 height 27
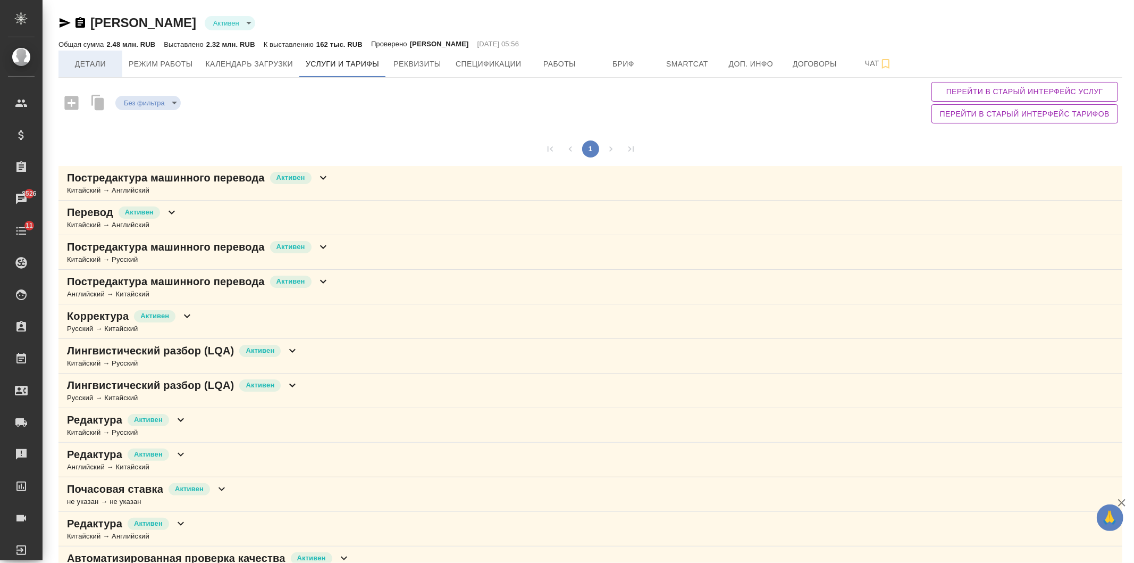
click at [97, 62] on span "Детали" at bounding box center [90, 63] width 51 height 13
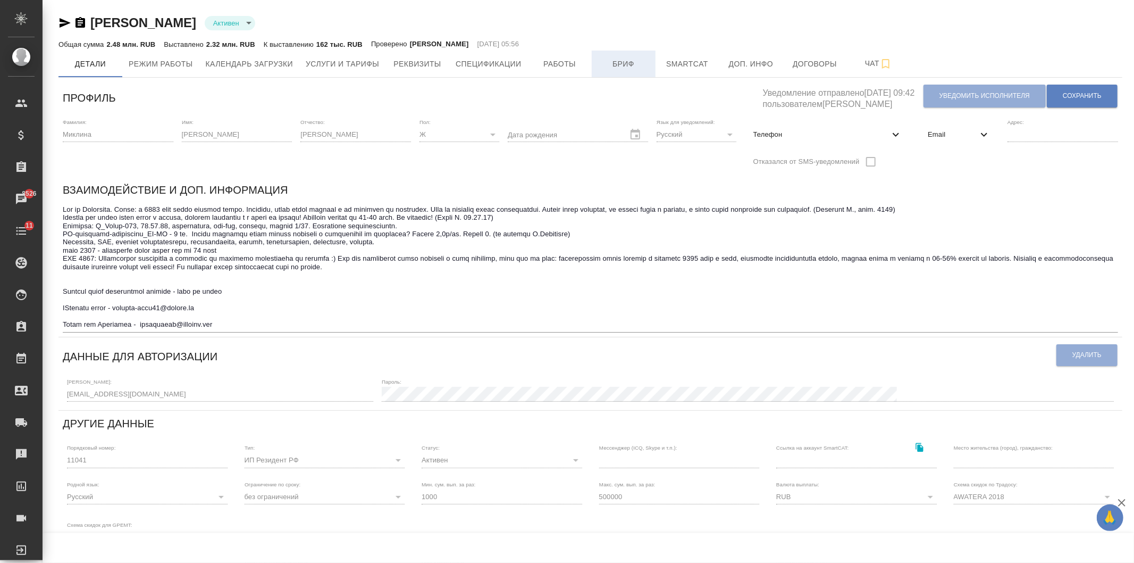
click at [623, 68] on span "Бриф" at bounding box center [623, 63] width 51 height 13
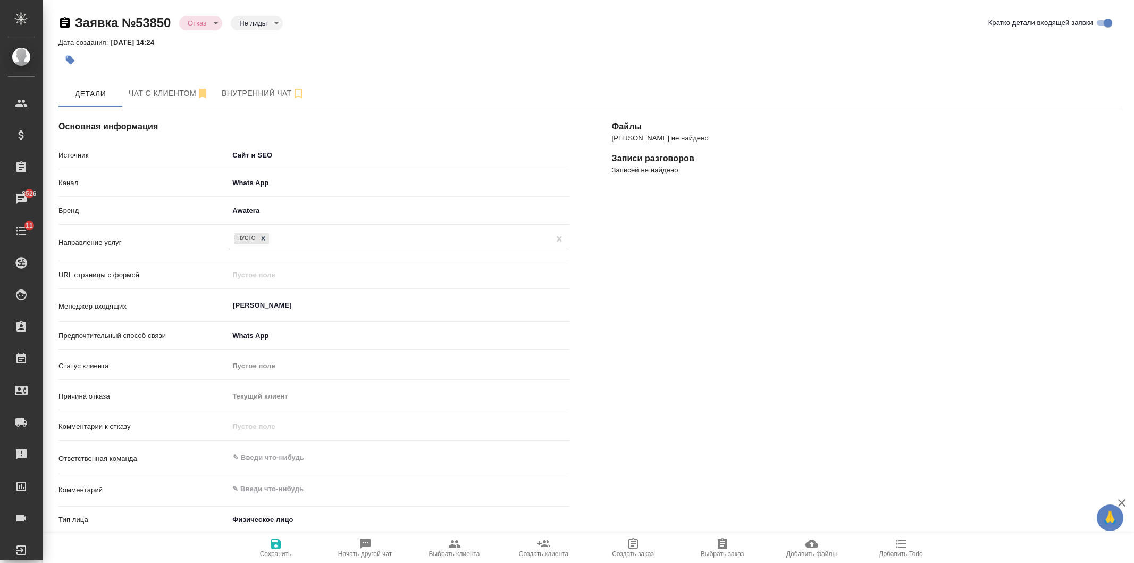
select select "ES"
select select "RU"
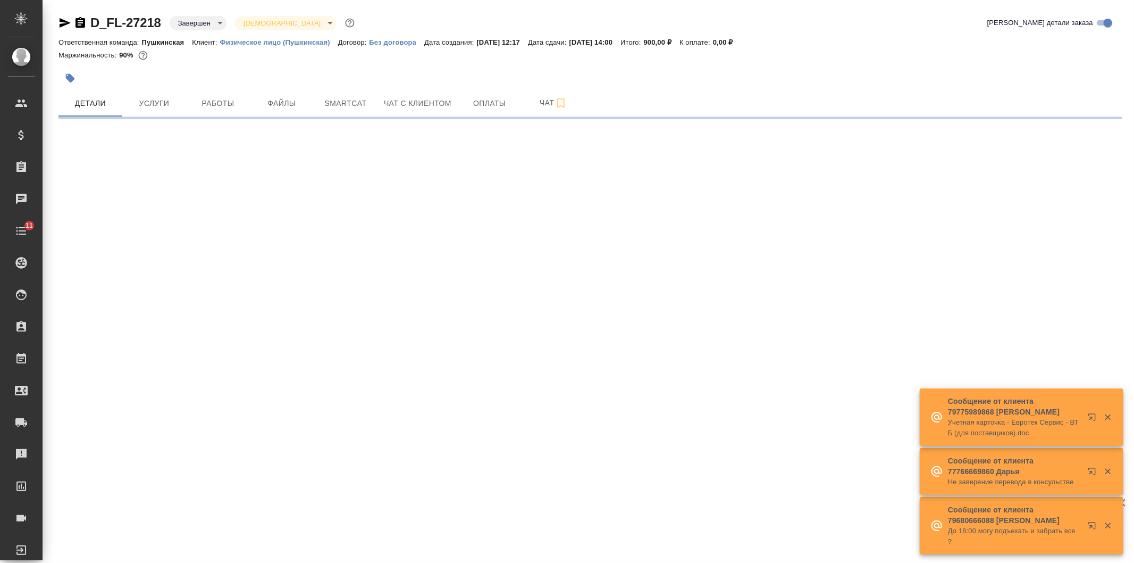
select select "RU"
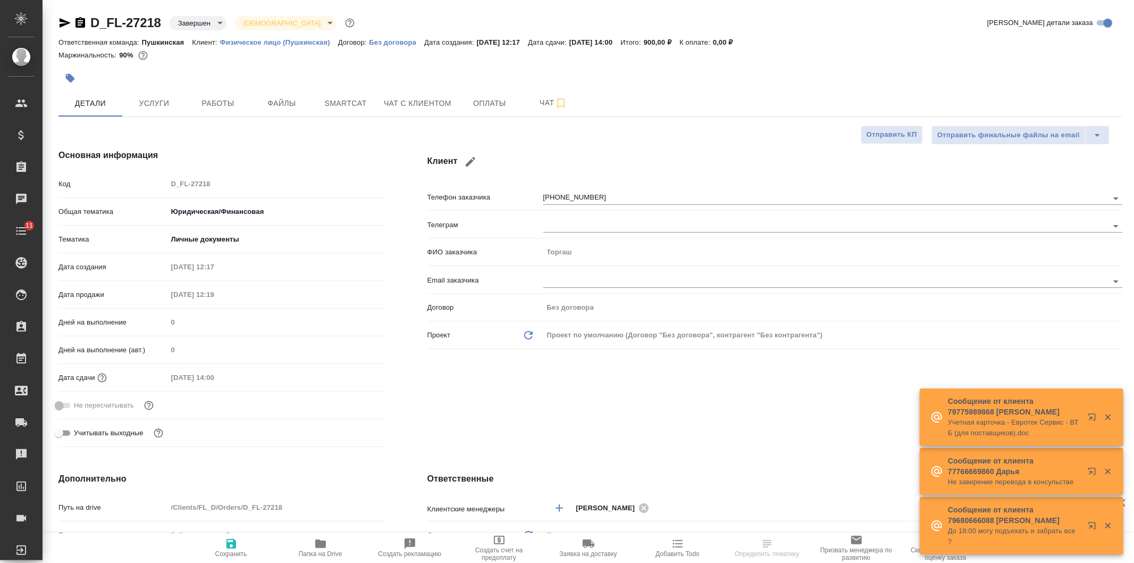
type textarea "x"
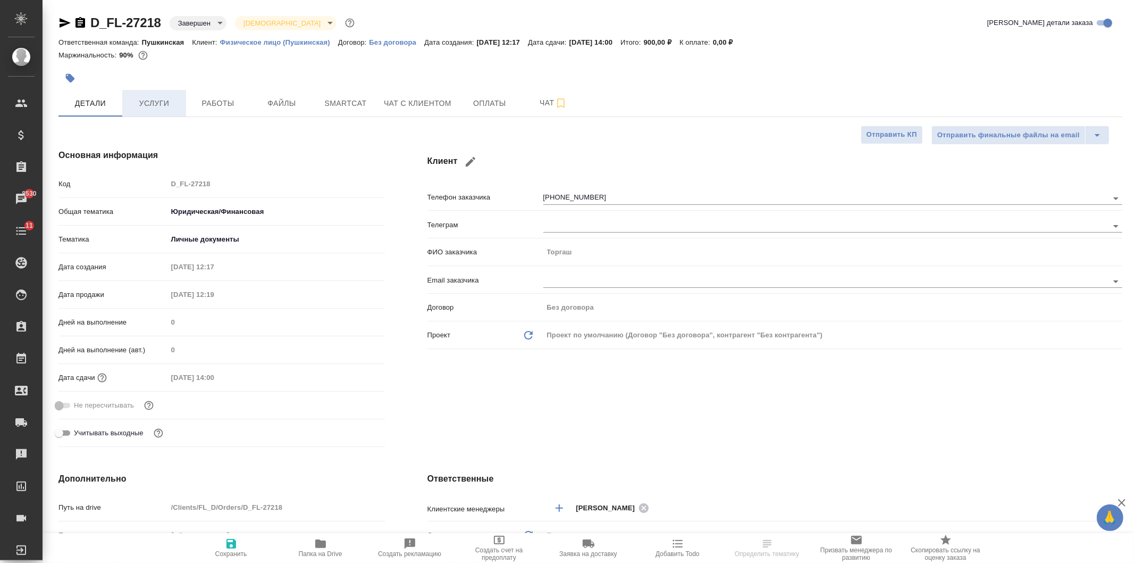
click at [182, 104] on button "Услуги" at bounding box center [154, 103] width 64 height 27
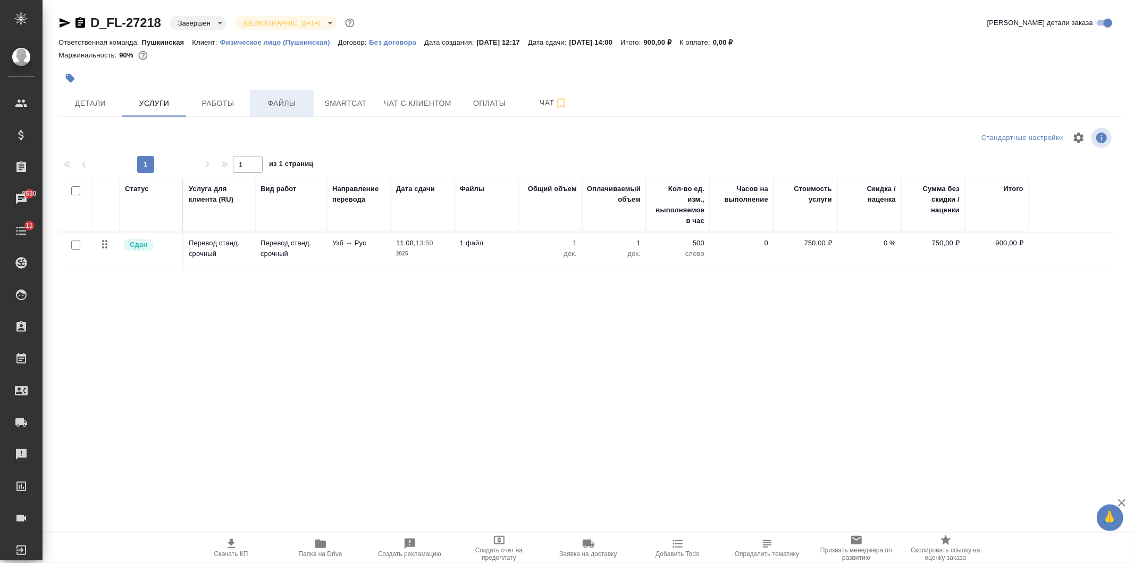
click at [269, 113] on button "Файлы" at bounding box center [282, 103] width 64 height 27
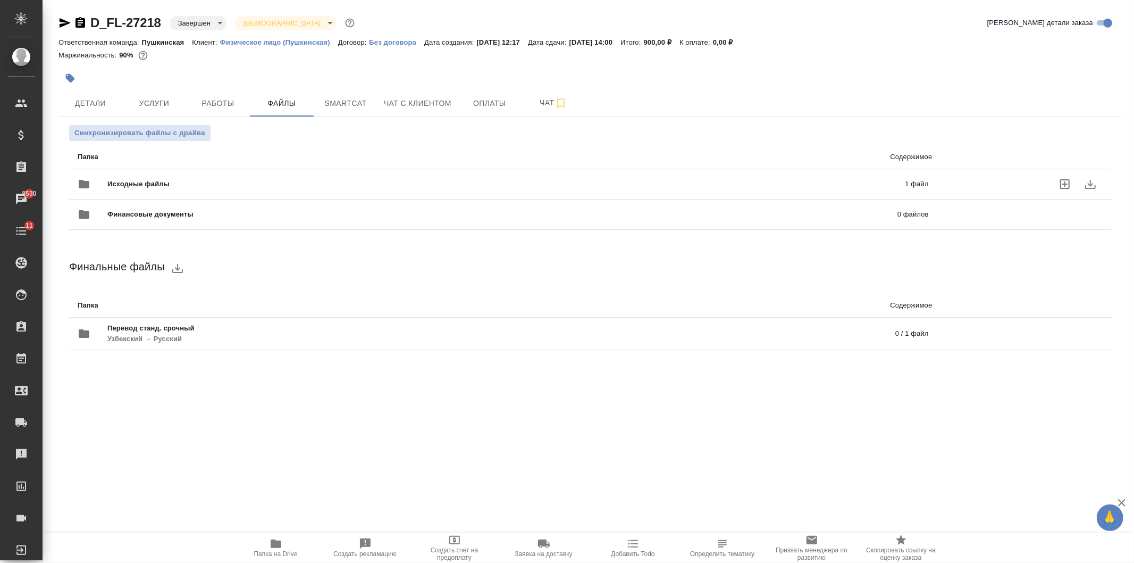
click at [361, 182] on span "Исходные файлы" at bounding box center [322, 184] width 430 height 11
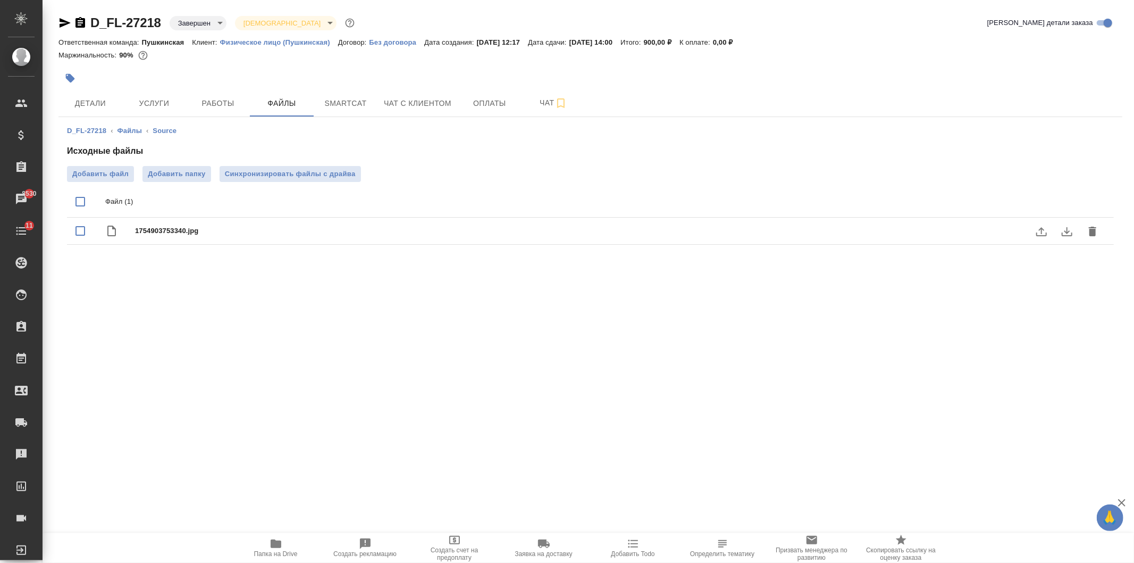
click at [165, 229] on span "1754903753340.jpg" at bounding box center [612, 231] width 954 height 11
checkbox input "true"
click at [1067, 235] on icon "download" at bounding box center [1067, 231] width 11 height 9
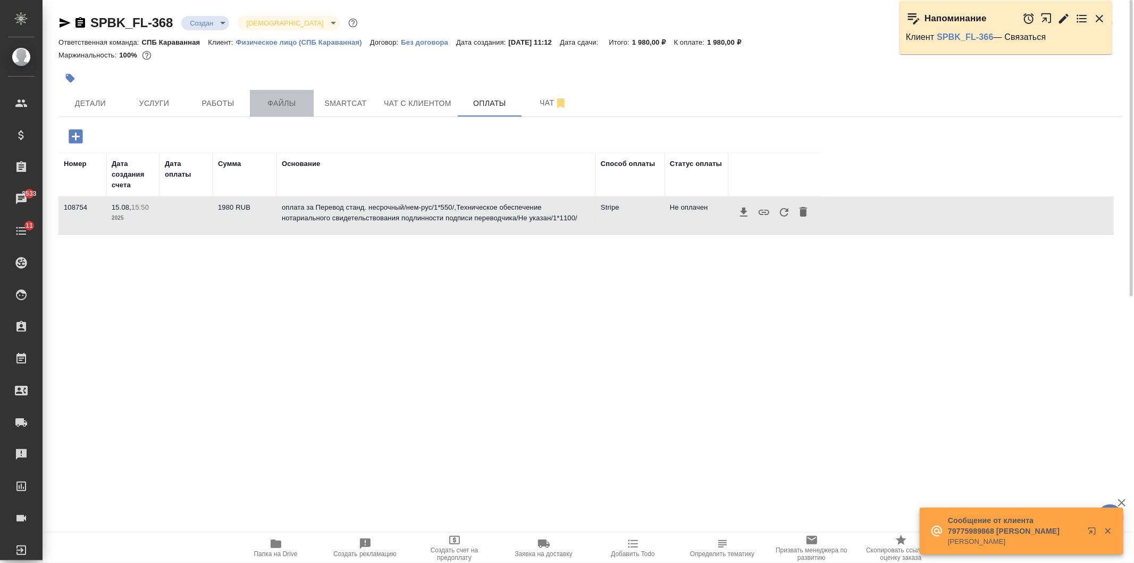
click at [277, 104] on span "Файлы" at bounding box center [281, 103] width 51 height 13
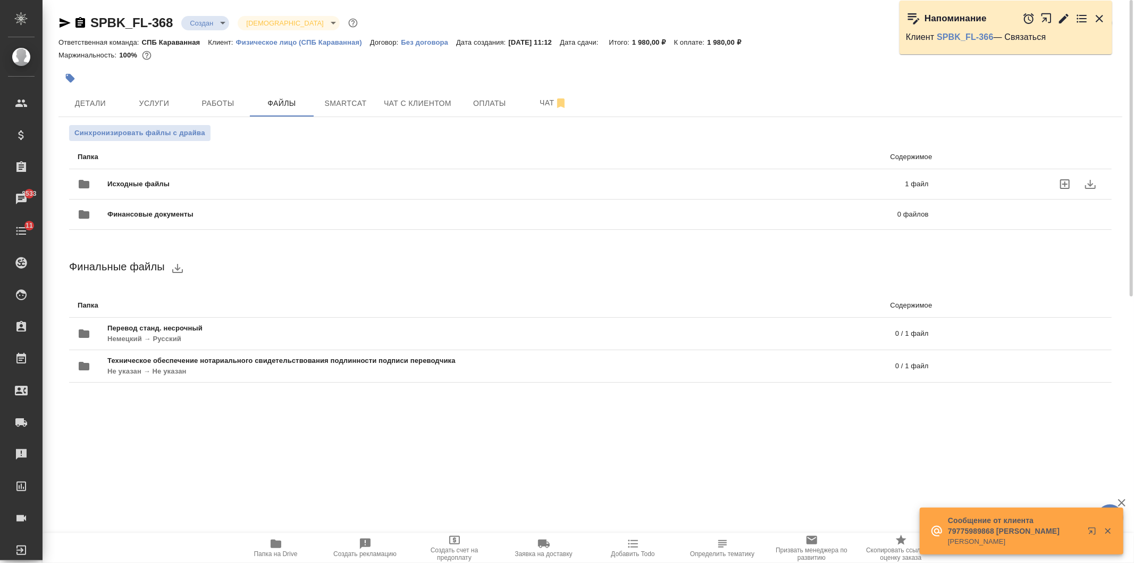
click at [325, 185] on span "Исходные файлы" at bounding box center [322, 184] width 430 height 11
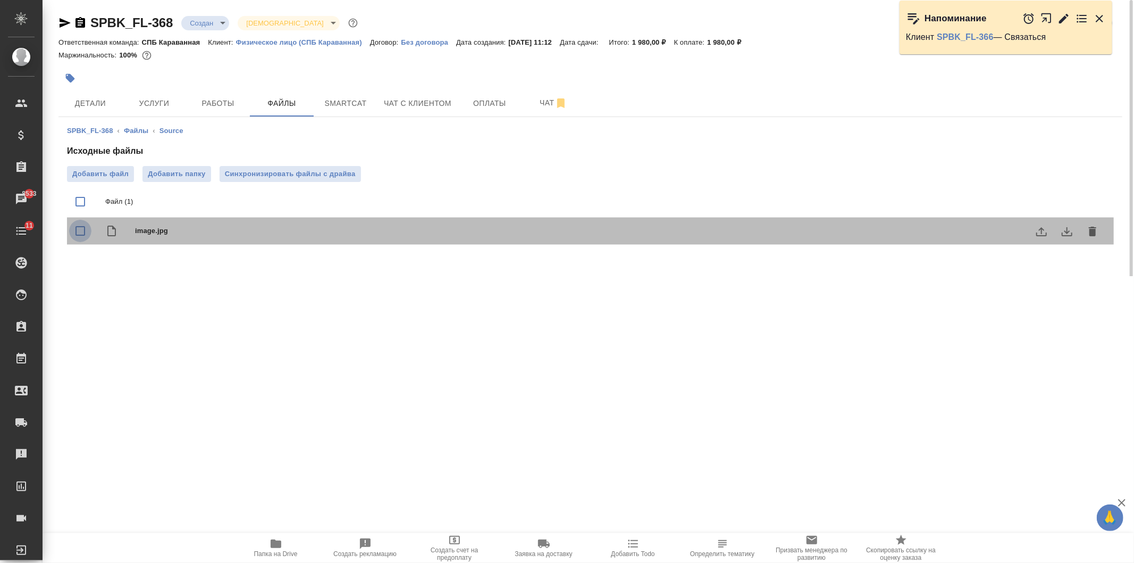
click at [79, 230] on input "checkbox" at bounding box center [80, 231] width 22 height 22
checkbox input "true"
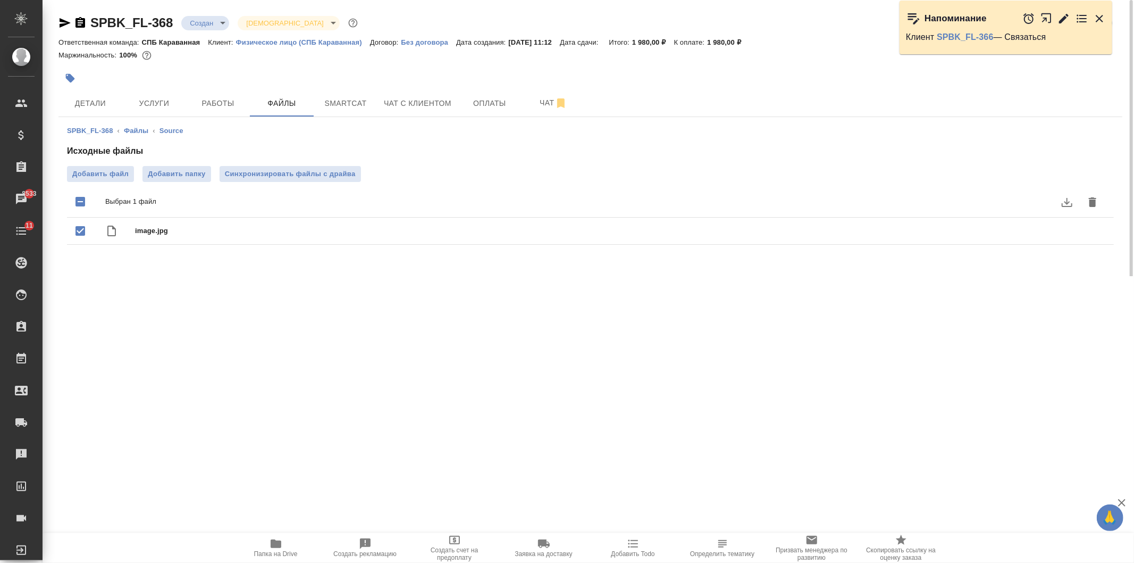
click at [1091, 199] on icon "delete" at bounding box center [1092, 202] width 7 height 10
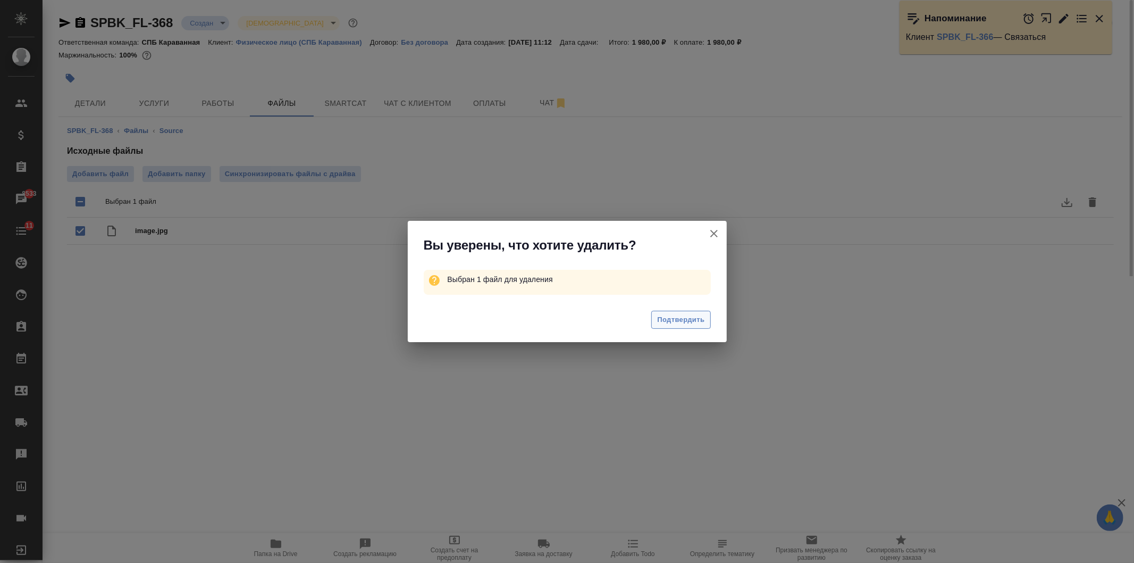
click at [670, 321] on span "Подтвердить" at bounding box center [680, 320] width 47 height 12
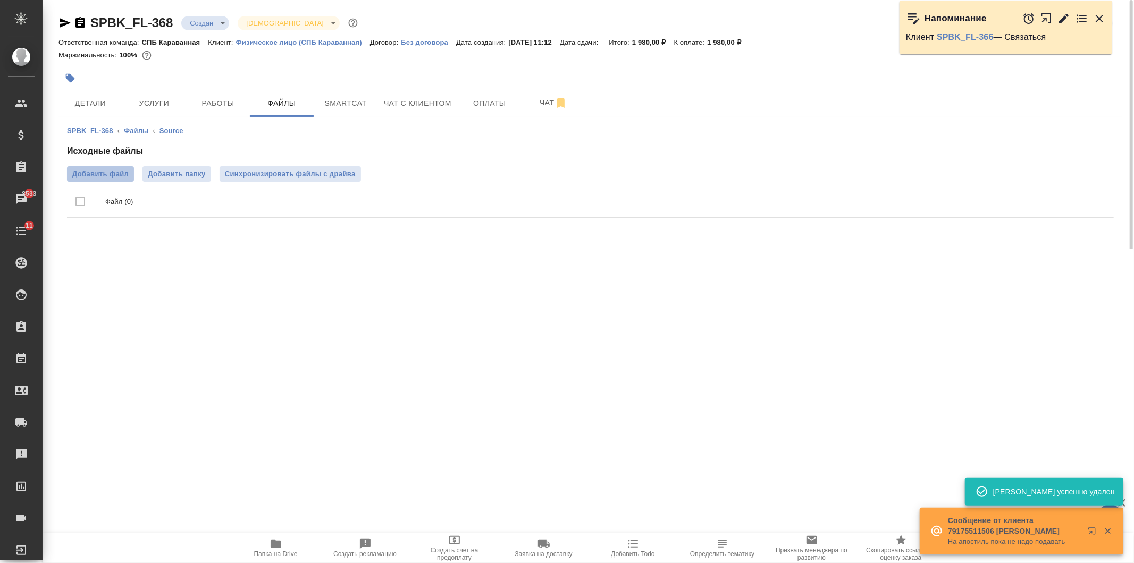
click at [106, 174] on span "Добавить файл" at bounding box center [100, 174] width 56 height 11
click at [0, 0] on input "Добавить файл" at bounding box center [0, 0] width 0 height 0
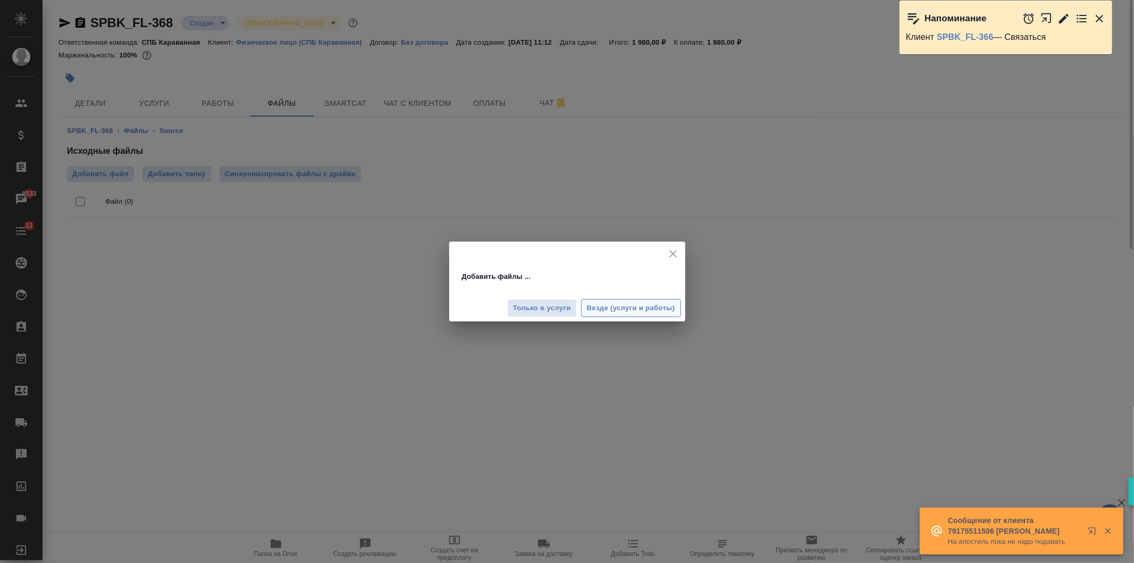
click at [636, 315] on button "Везде (услуги и работы)" at bounding box center [631, 308] width 100 height 19
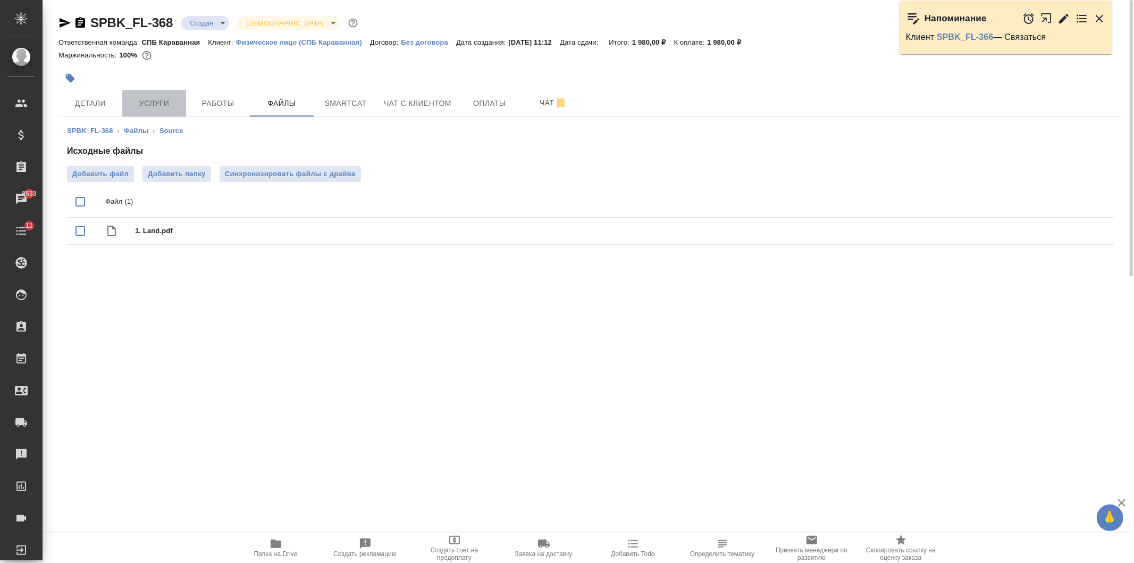
click at [160, 105] on span "Услуги" at bounding box center [154, 103] width 51 height 13
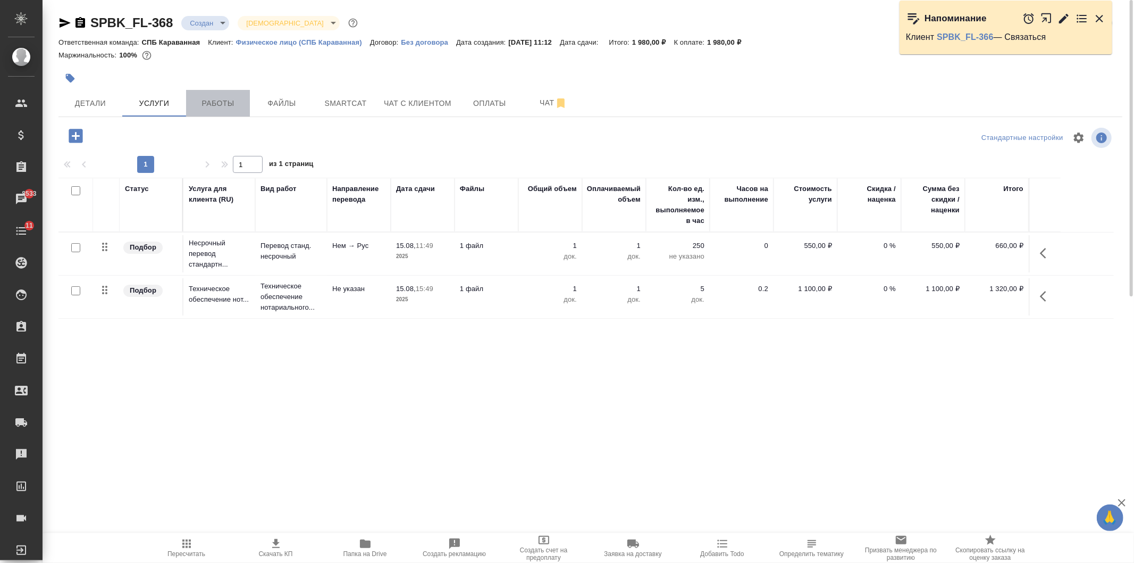
click at [224, 99] on span "Работы" at bounding box center [218, 103] width 51 height 13
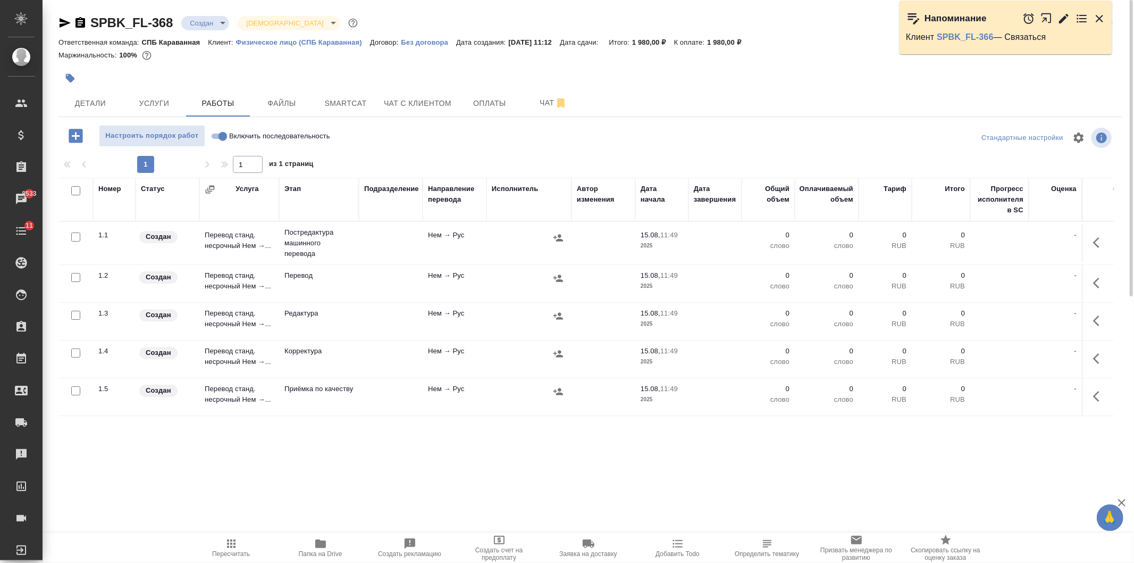
click at [75, 235] on input "checkbox" at bounding box center [75, 236] width 9 height 9
checkbox input "true"
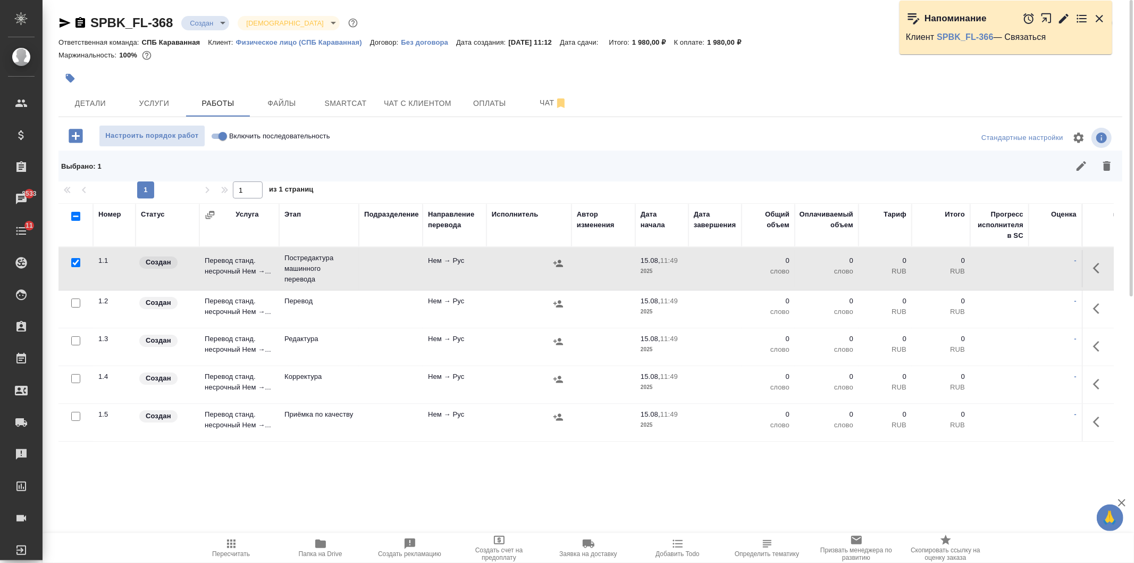
click at [77, 341] on input "checkbox" at bounding box center [75, 340] width 9 height 9
checkbox input "true"
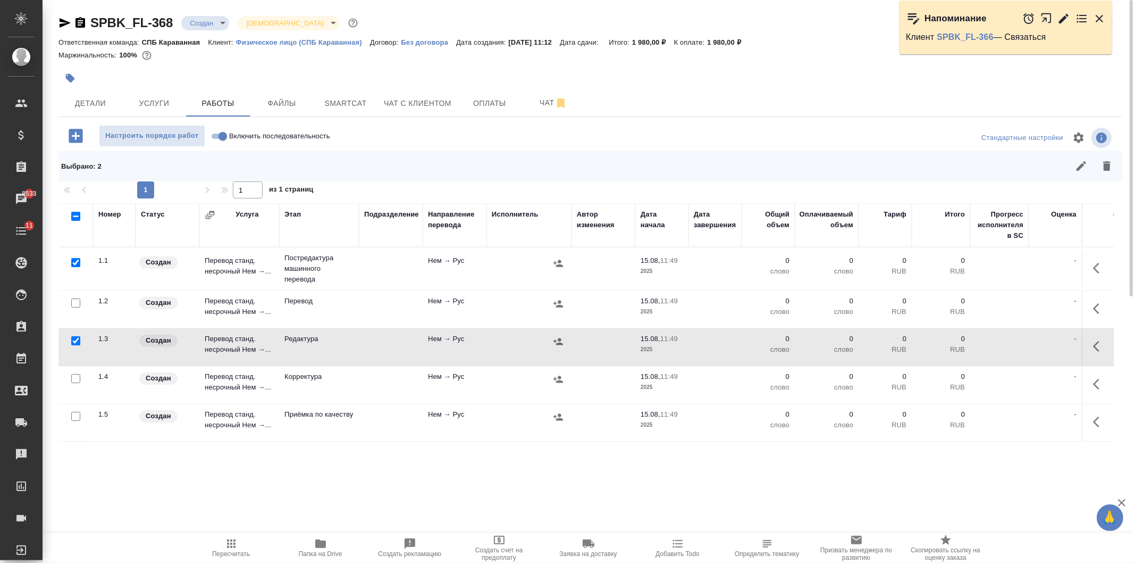
click at [77, 378] on input "checkbox" at bounding box center [75, 378] width 9 height 9
checkbox input "true"
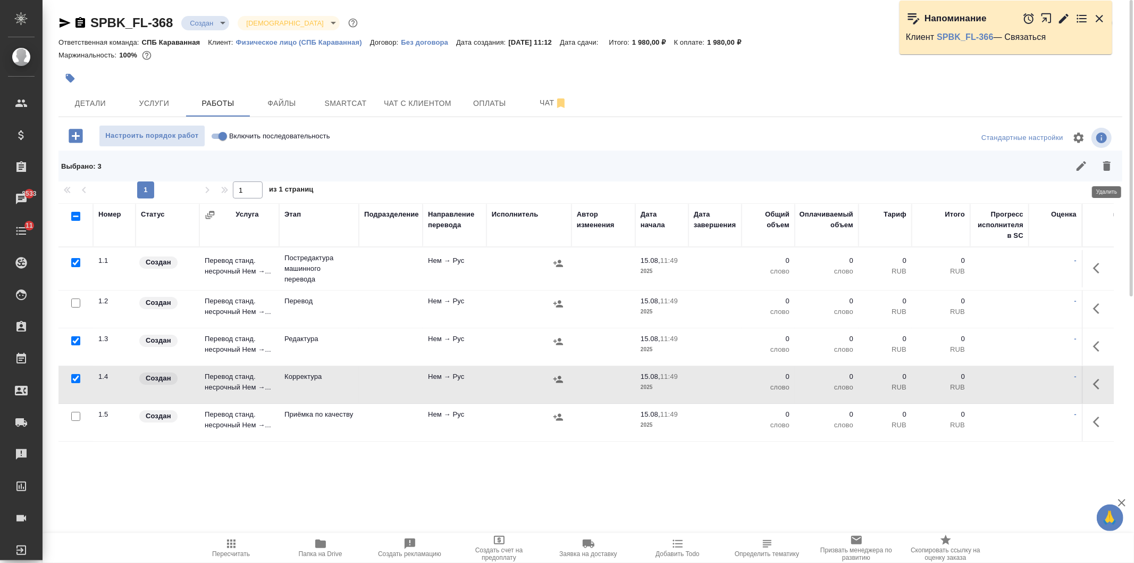
click at [1108, 163] on icon "button" at bounding box center [1107, 166] width 13 height 13
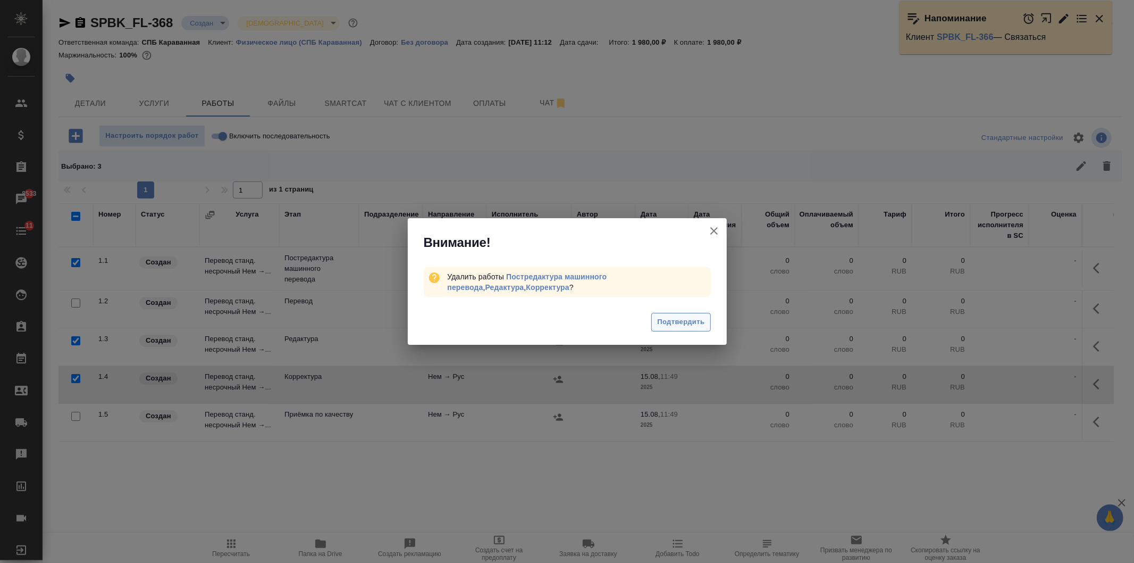
click at [664, 326] on span "Подтвердить" at bounding box center [680, 322] width 47 height 12
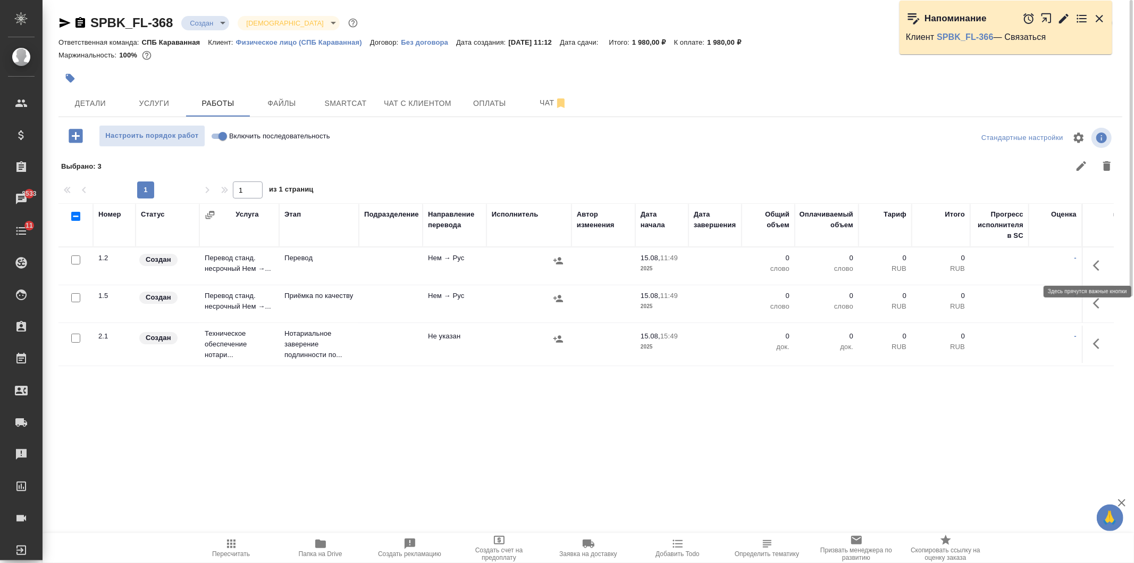
click at [1098, 265] on icon "button" at bounding box center [1099, 265] width 13 height 13
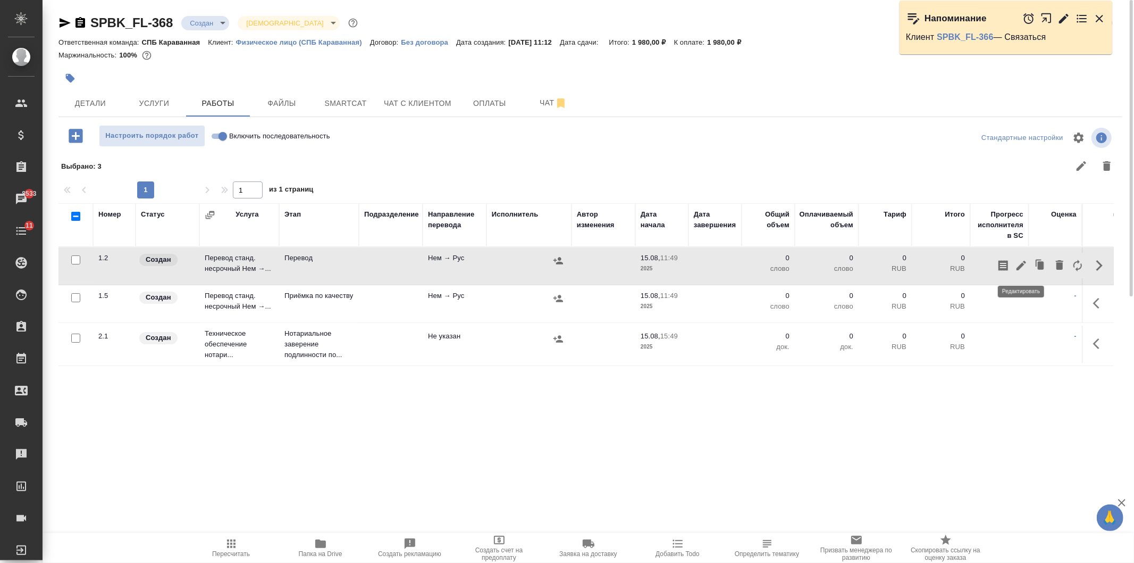
click at [1022, 268] on icon "button" at bounding box center [1021, 265] width 13 height 13
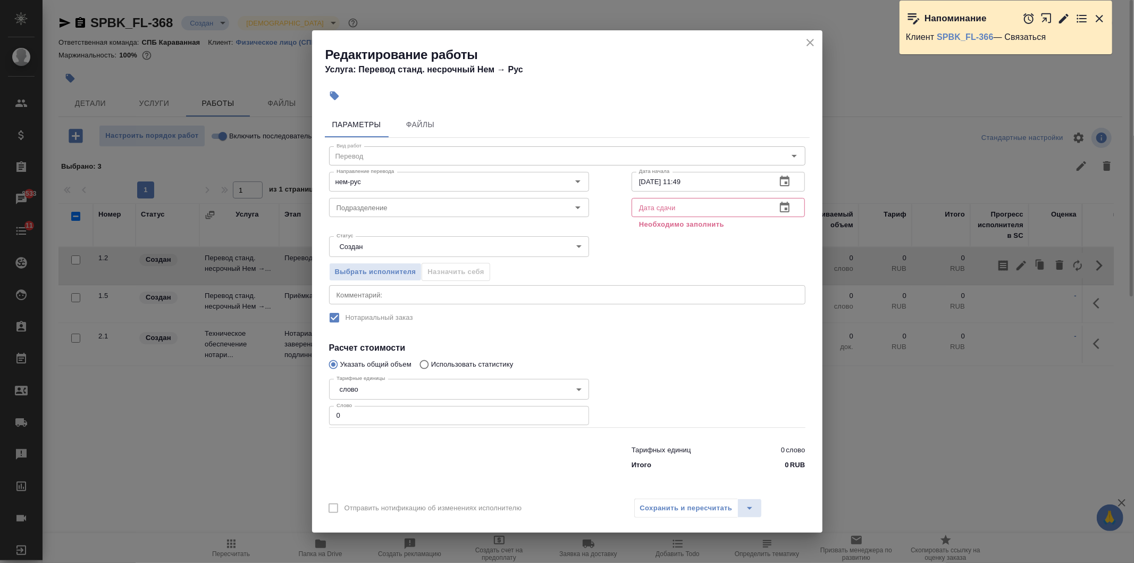
click at [789, 208] on icon "button" at bounding box center [785, 207] width 13 height 13
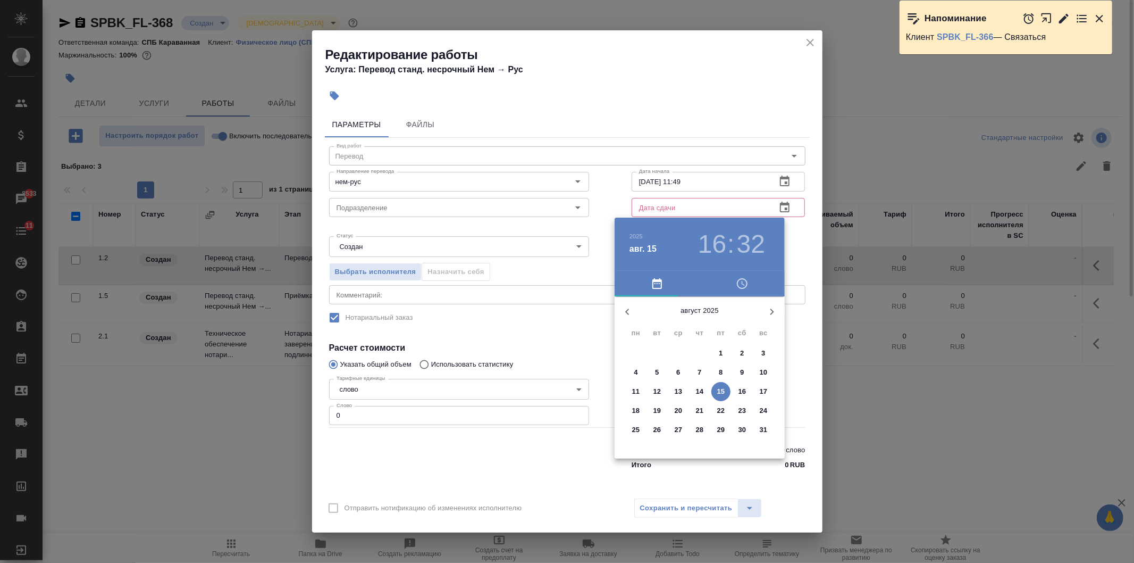
click at [568, 322] on div at bounding box center [567, 281] width 1134 height 563
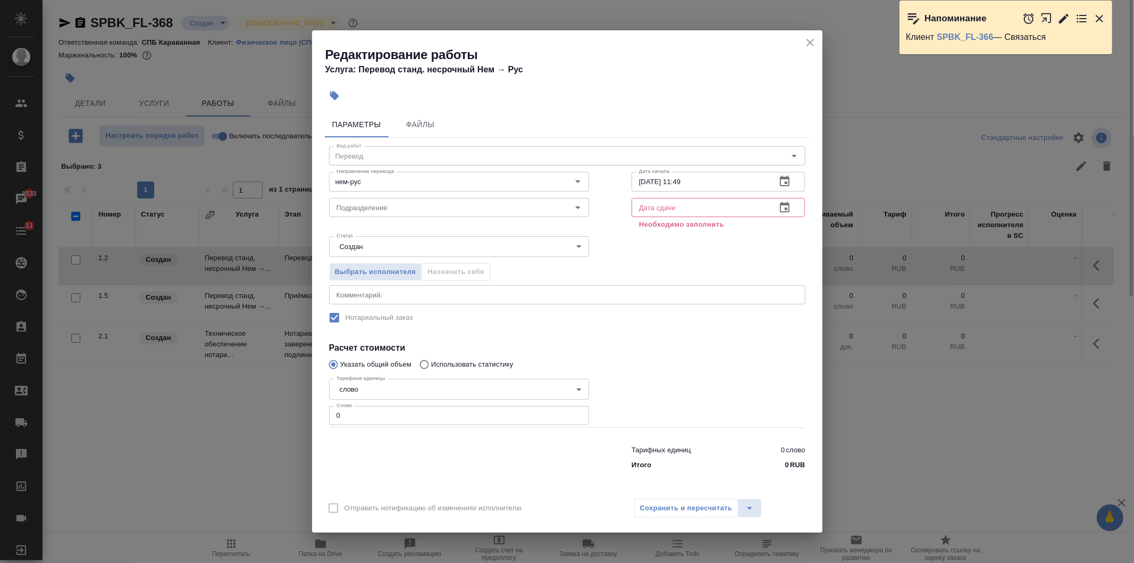
click at [815, 44] on icon "close" at bounding box center [810, 42] width 13 height 13
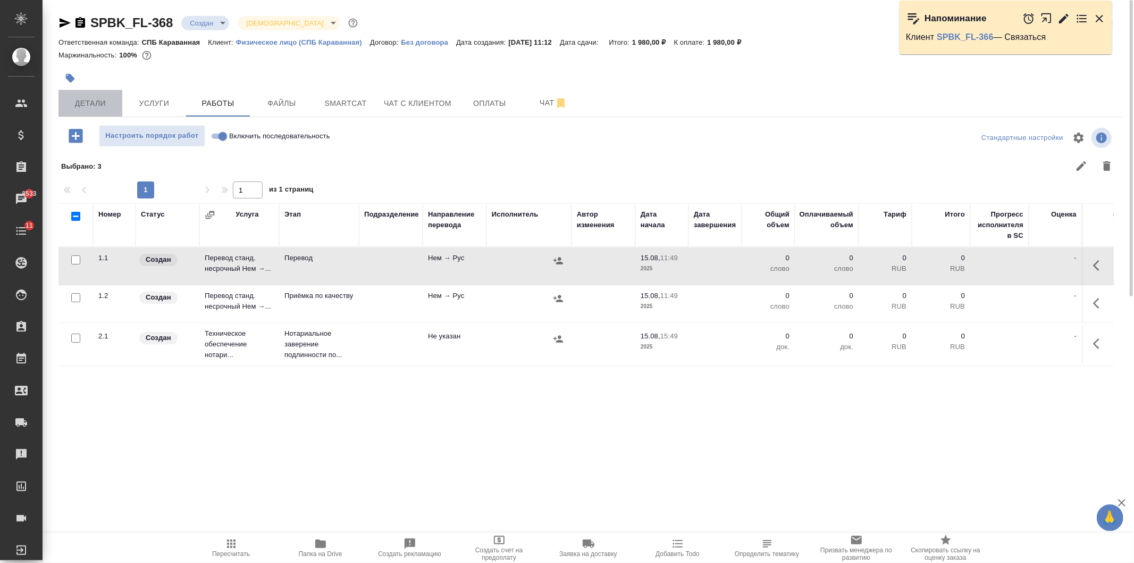
click at [98, 105] on span "Детали" at bounding box center [90, 103] width 51 height 13
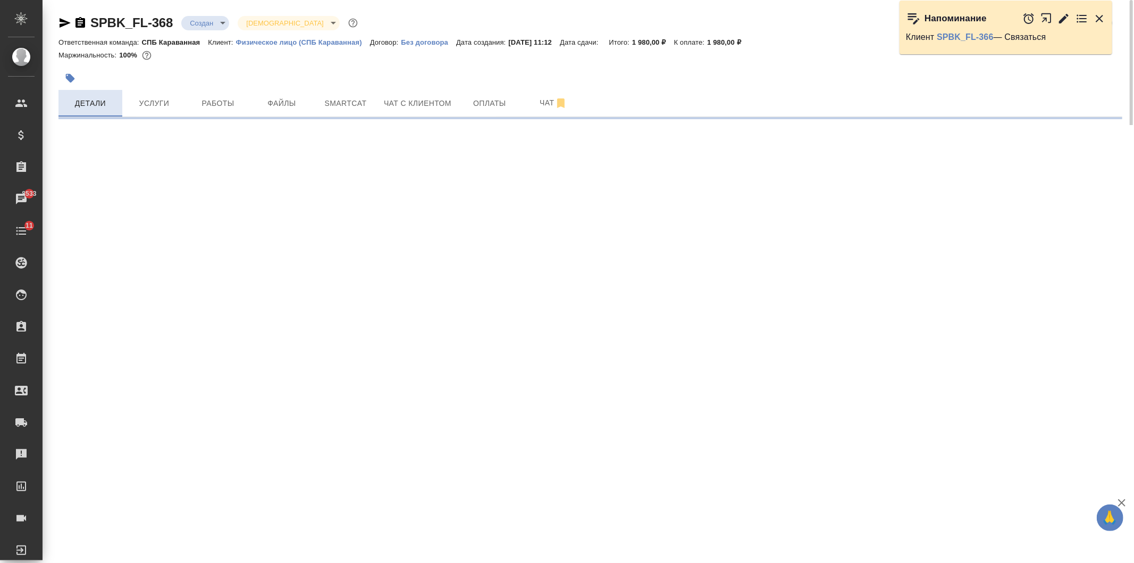
select select "RU"
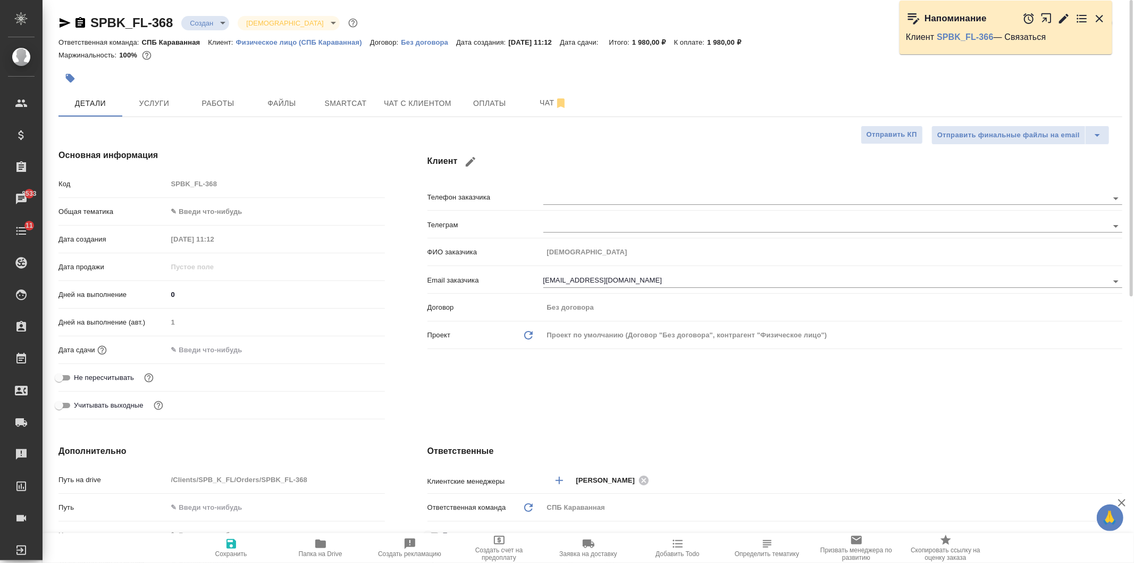
type textarea "x"
click at [176, 353] on input "text" at bounding box center [214, 349] width 93 height 15
click at [352, 348] on icon "button" at bounding box center [354, 349] width 13 height 13
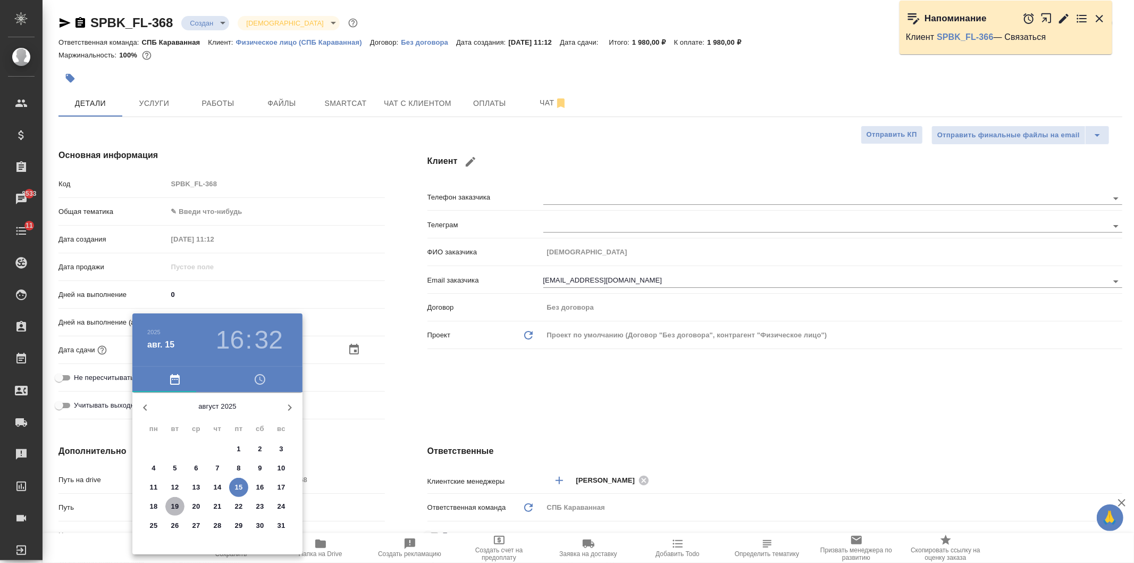
click at [174, 505] on p "19" at bounding box center [175, 506] width 8 height 11
type input "19.08.2025 16:32"
type textarea "x"
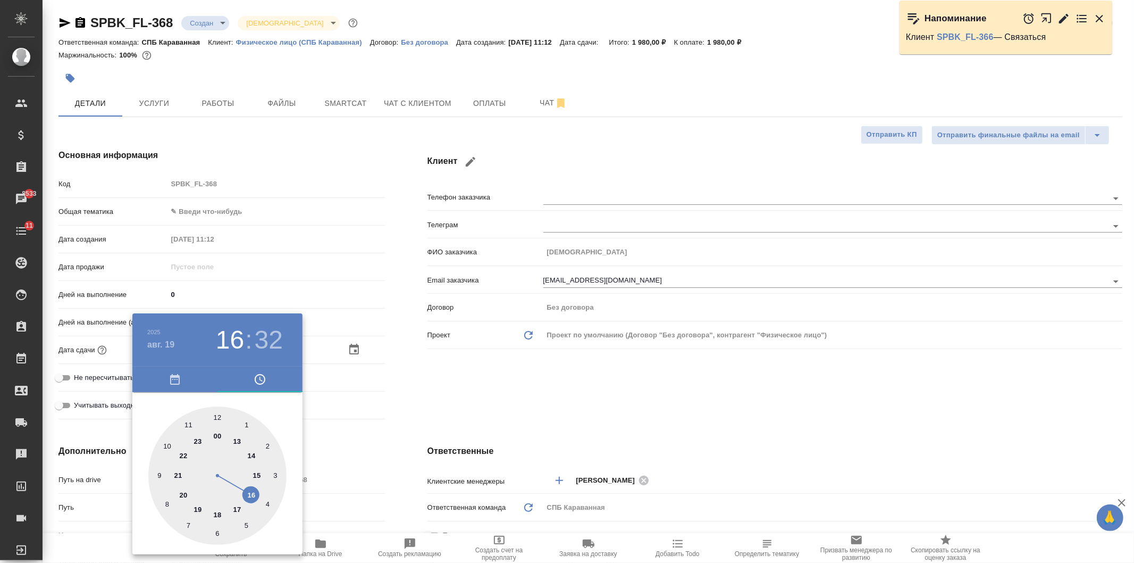
click at [216, 419] on div at bounding box center [217, 475] width 138 height 138
type input "19.08.2025 12:32"
type textarea "x"
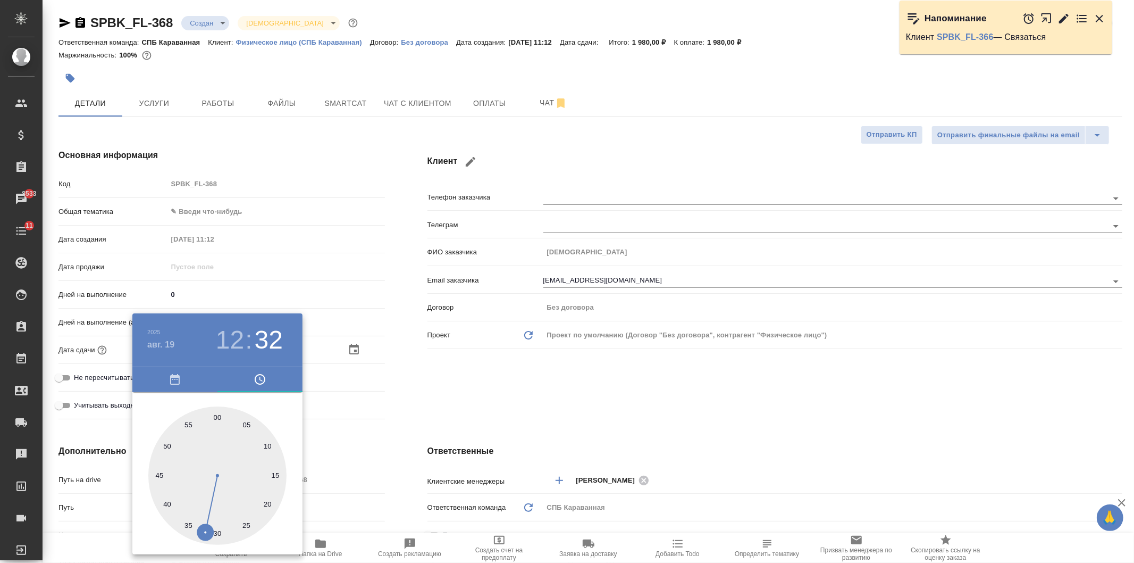
click at [570, 400] on div at bounding box center [567, 281] width 1134 height 563
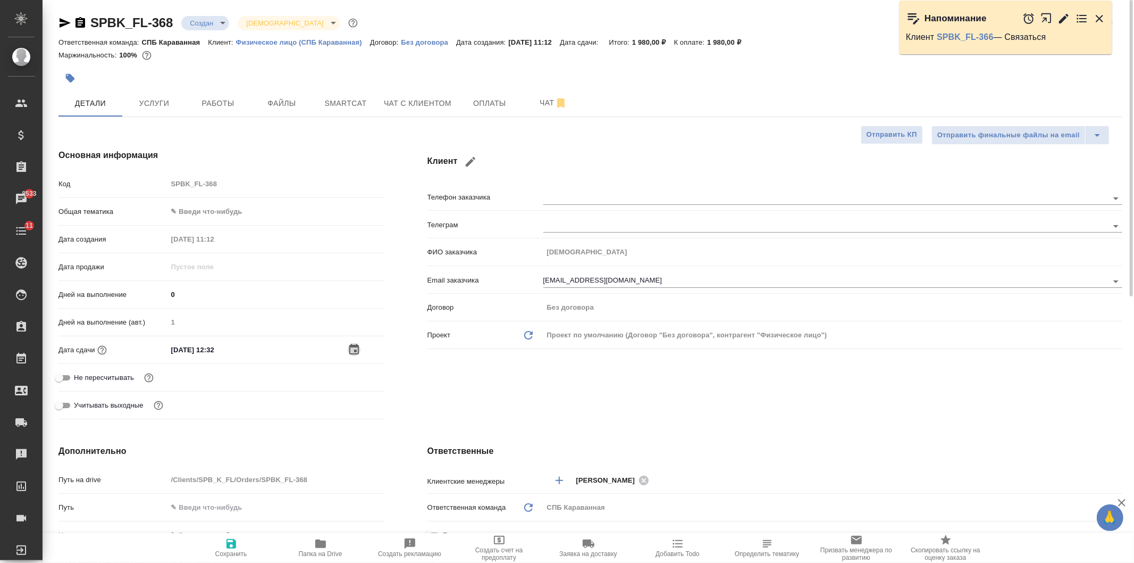
click at [353, 346] on icon "button" at bounding box center [354, 349] width 10 height 11
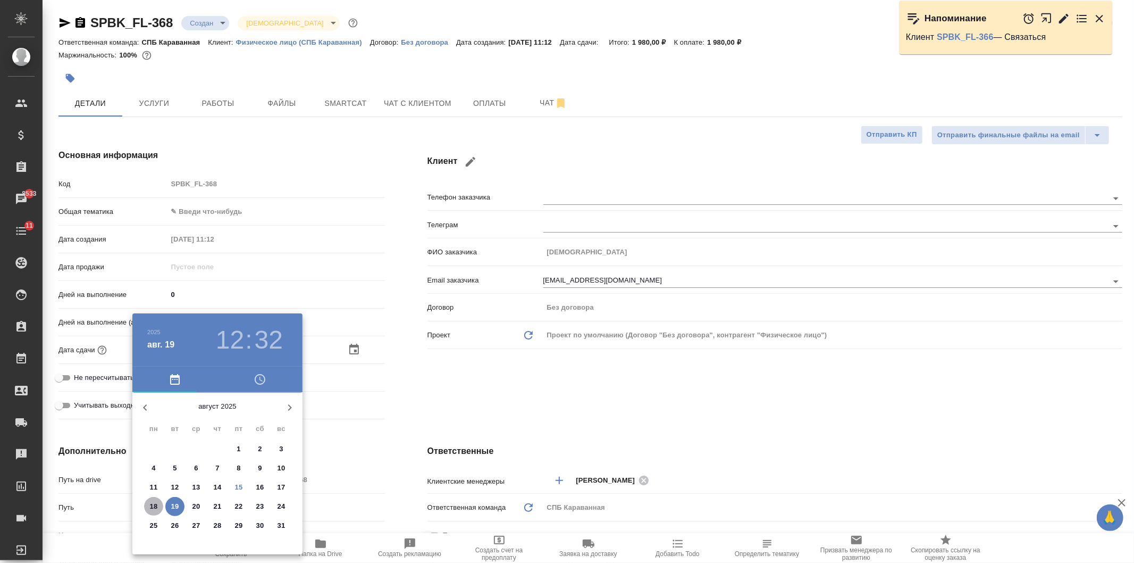
click at [152, 502] on p "18" at bounding box center [154, 506] width 8 height 11
type input "18.08.2025 12:32"
type textarea "x"
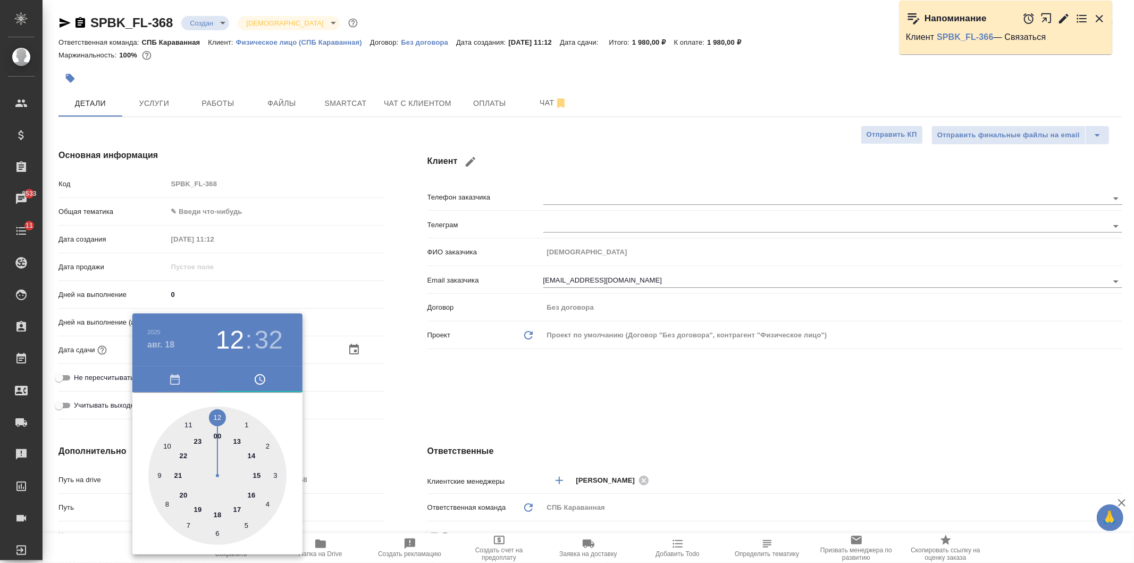
click at [251, 496] on div at bounding box center [217, 475] width 138 height 138
type input "18.08.2025 16:32"
type textarea "x"
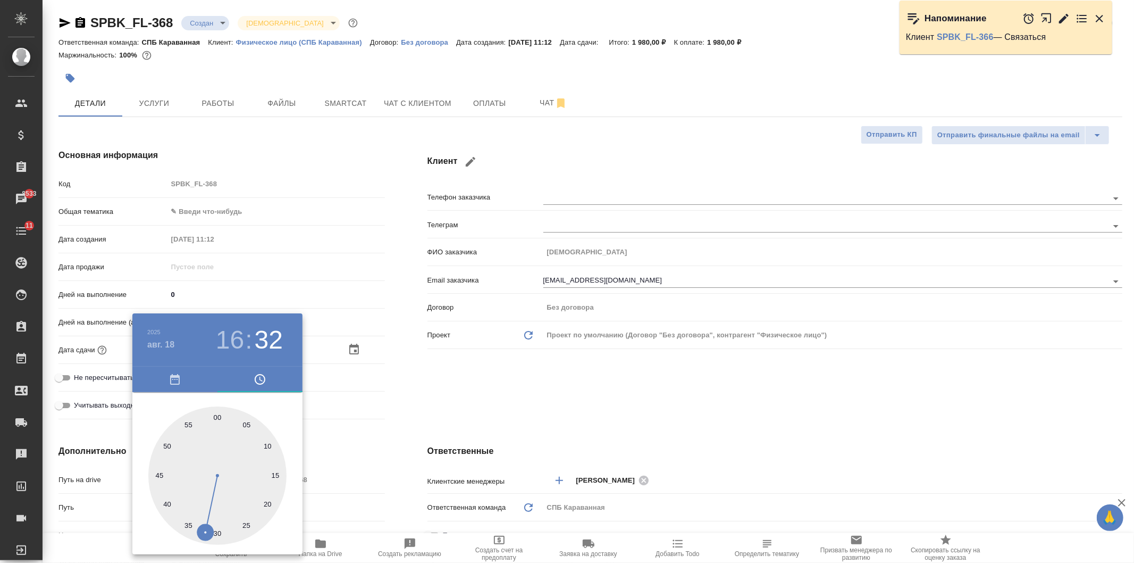
click at [215, 417] on div at bounding box center [217, 475] width 138 height 138
type input "[DATE] 16:00"
type textarea "x"
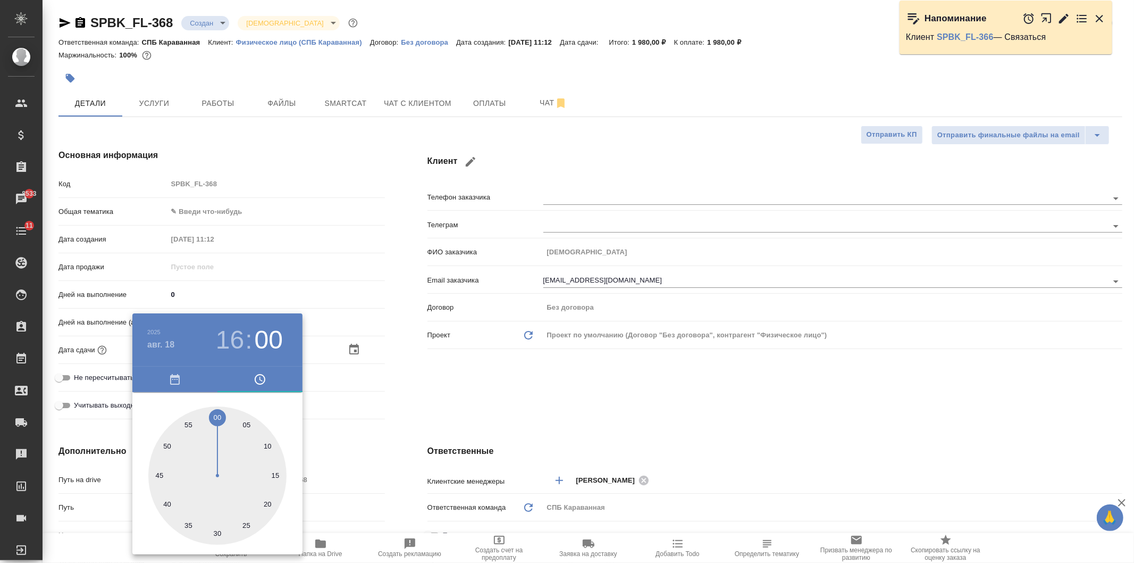
click at [464, 387] on div at bounding box center [567, 281] width 1134 height 563
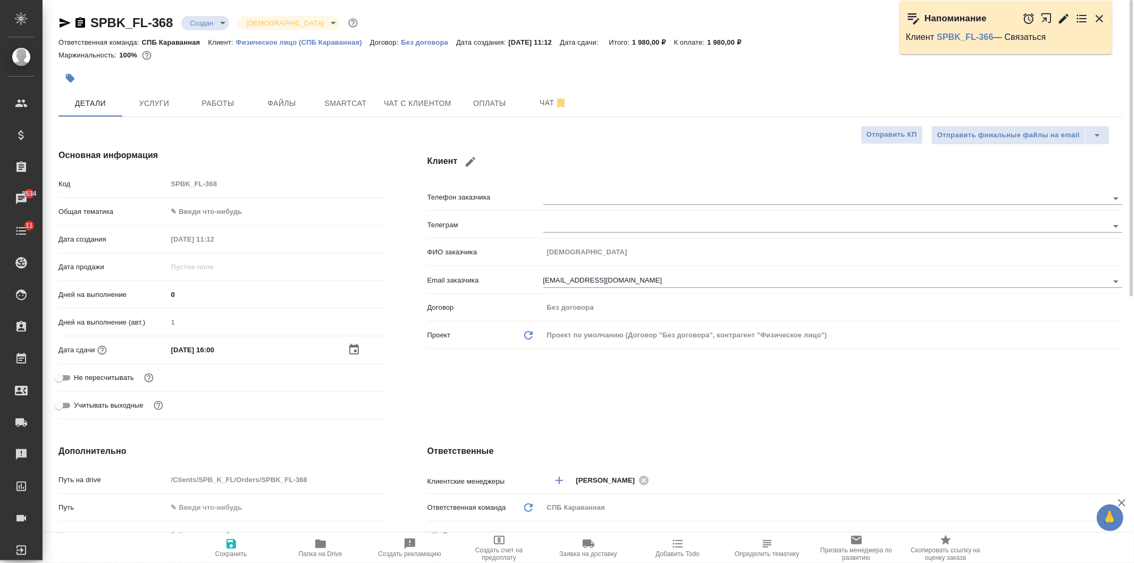
click at [219, 541] on span "Сохранить" at bounding box center [231, 547] width 77 height 20
type textarea "x"
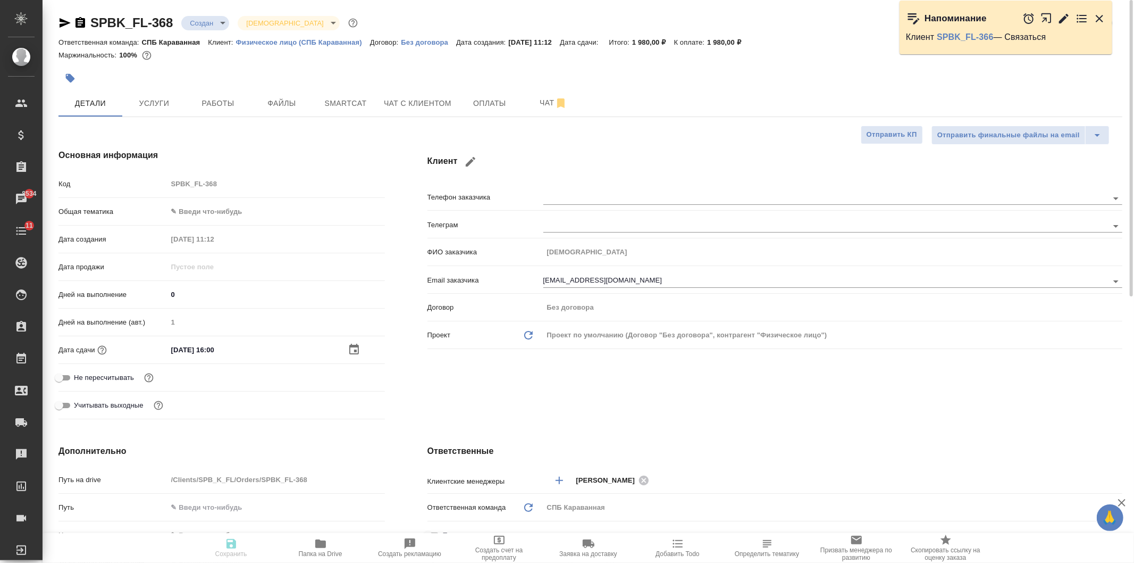
type textarea "x"
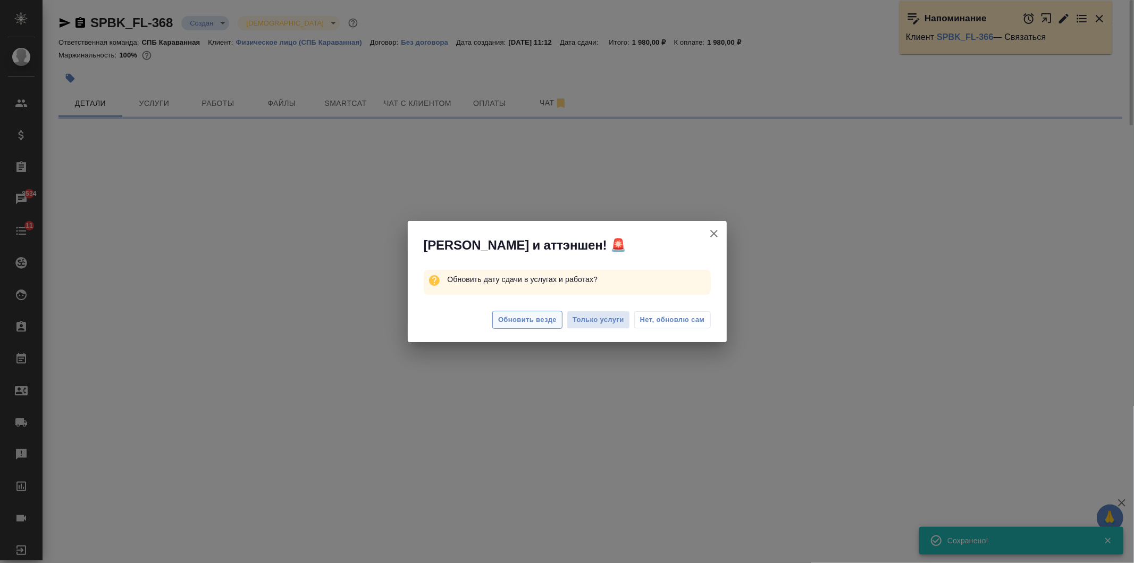
select select "RU"
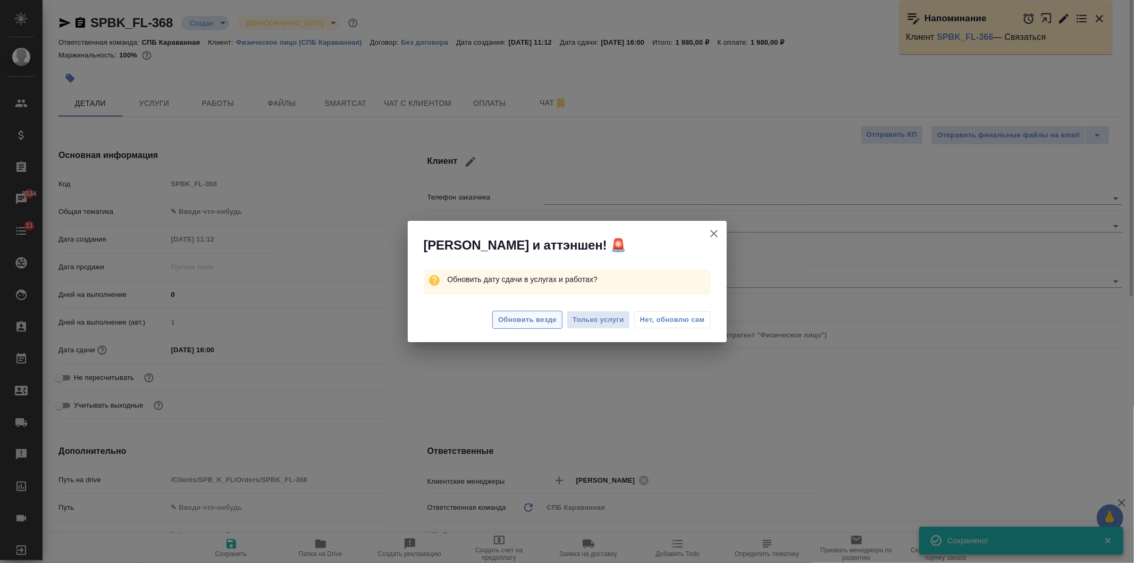
type textarea "x"
click at [536, 314] on span "Обновить везде" at bounding box center [527, 320] width 59 height 12
type textarea "x"
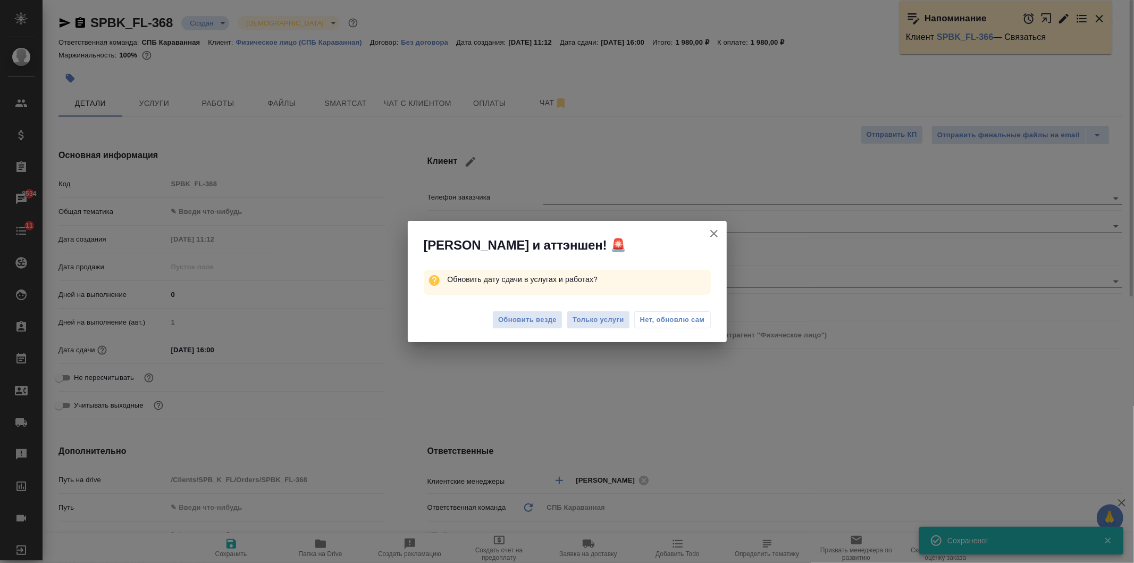
type textarea "x"
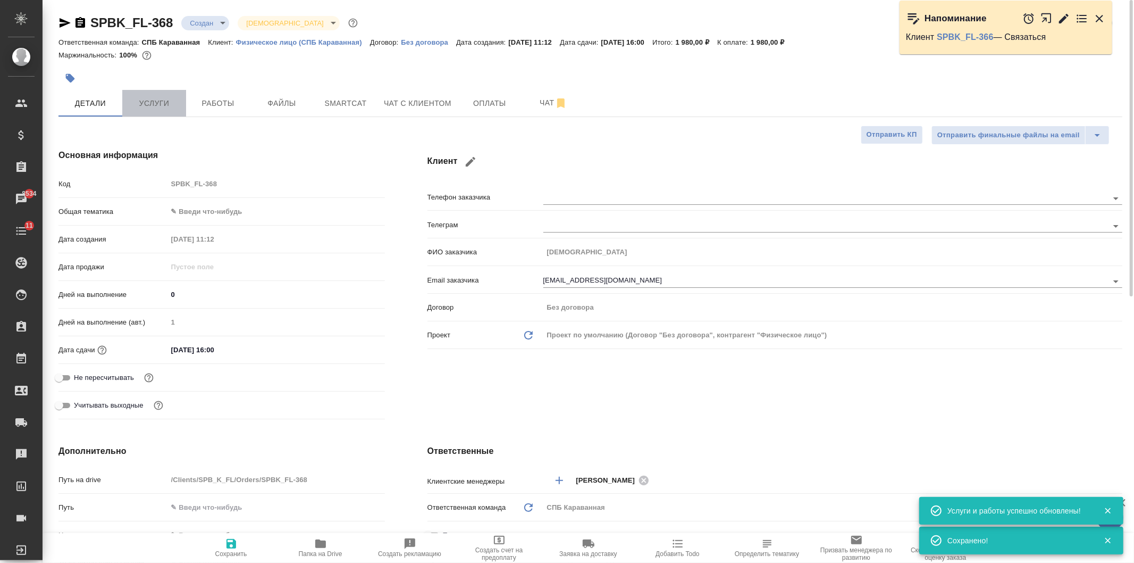
click at [160, 104] on span "Услуги" at bounding box center [154, 103] width 51 height 13
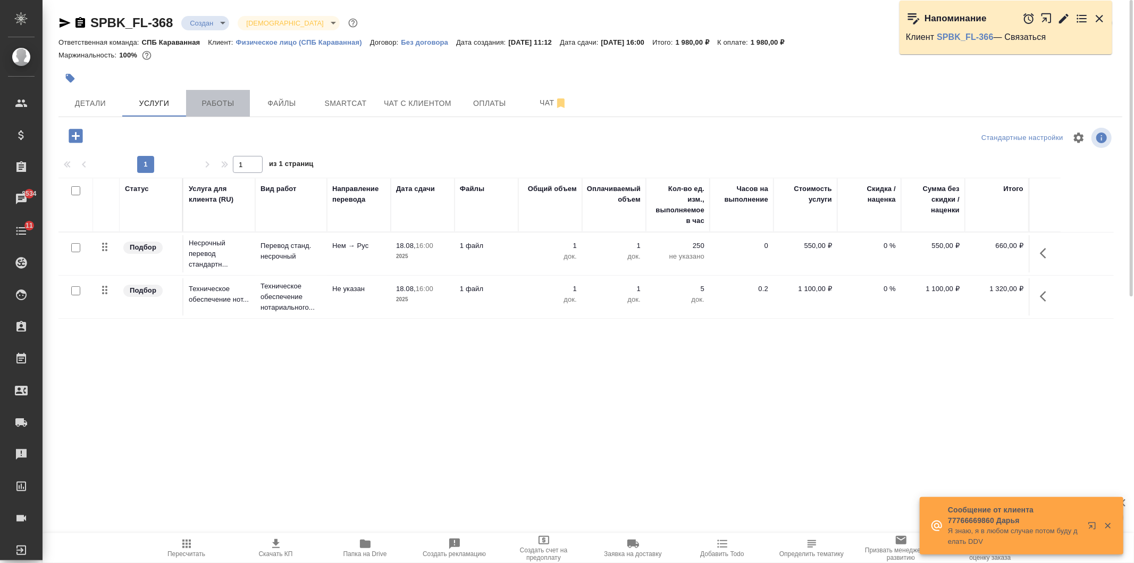
click at [219, 107] on span "Работы" at bounding box center [218, 103] width 51 height 13
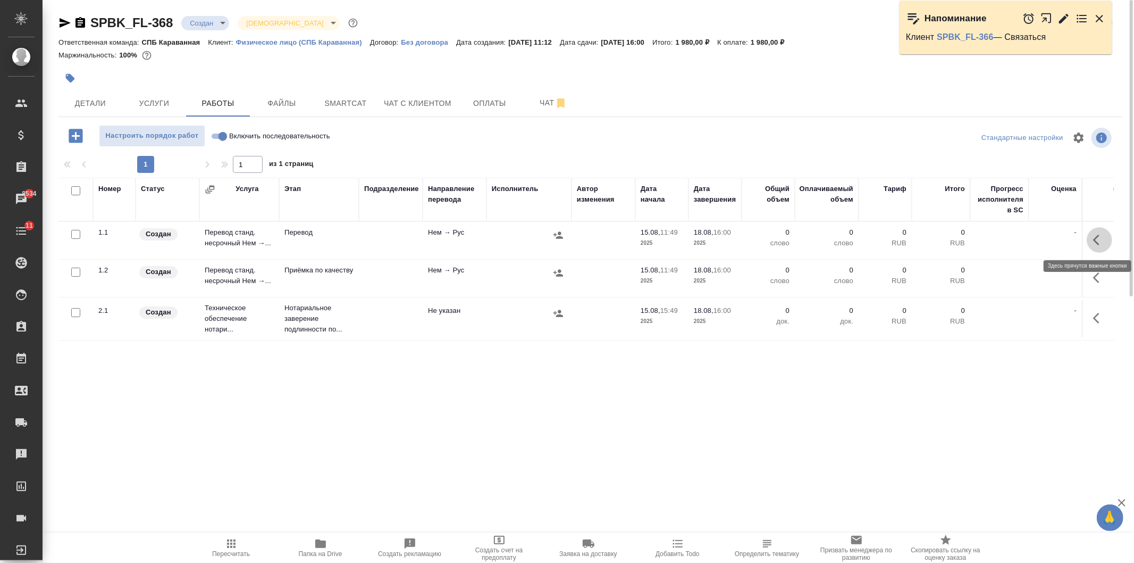
click at [1096, 237] on icon "button" at bounding box center [1099, 239] width 13 height 13
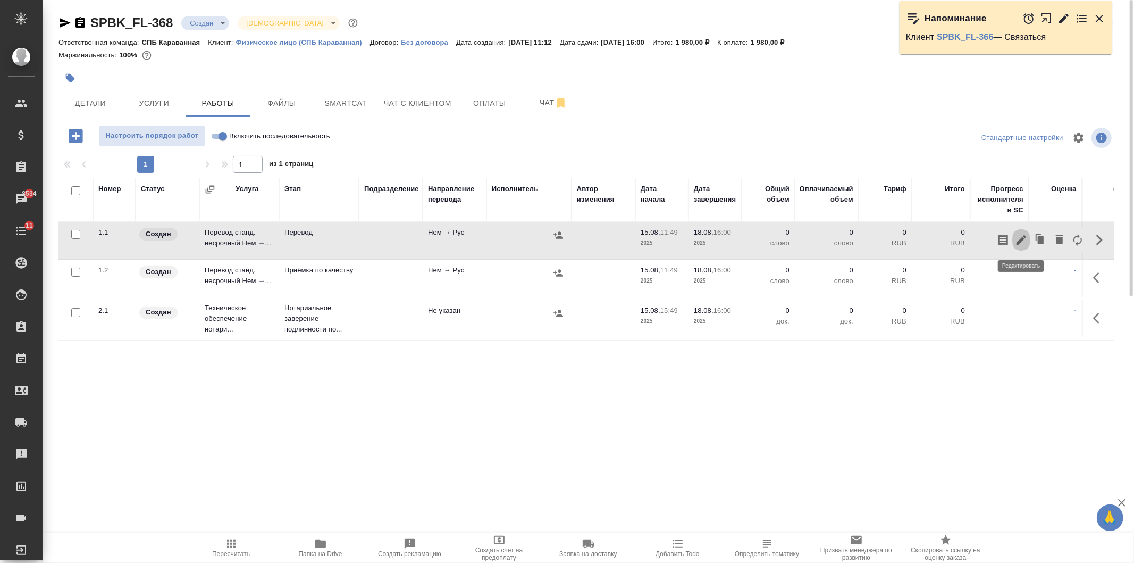
click at [1018, 243] on icon "button" at bounding box center [1022, 240] width 10 height 10
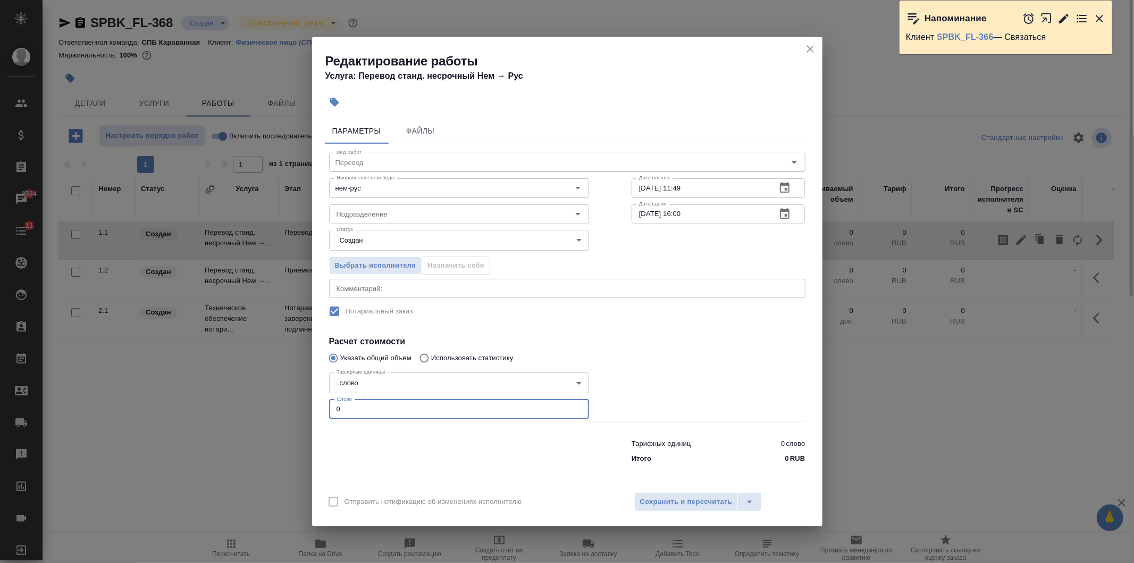
click at [357, 406] on input "0" at bounding box center [459, 408] width 260 height 19
type input "1"
click at [677, 497] on span "Сохранить и пересчитать" at bounding box center [686, 502] width 93 height 12
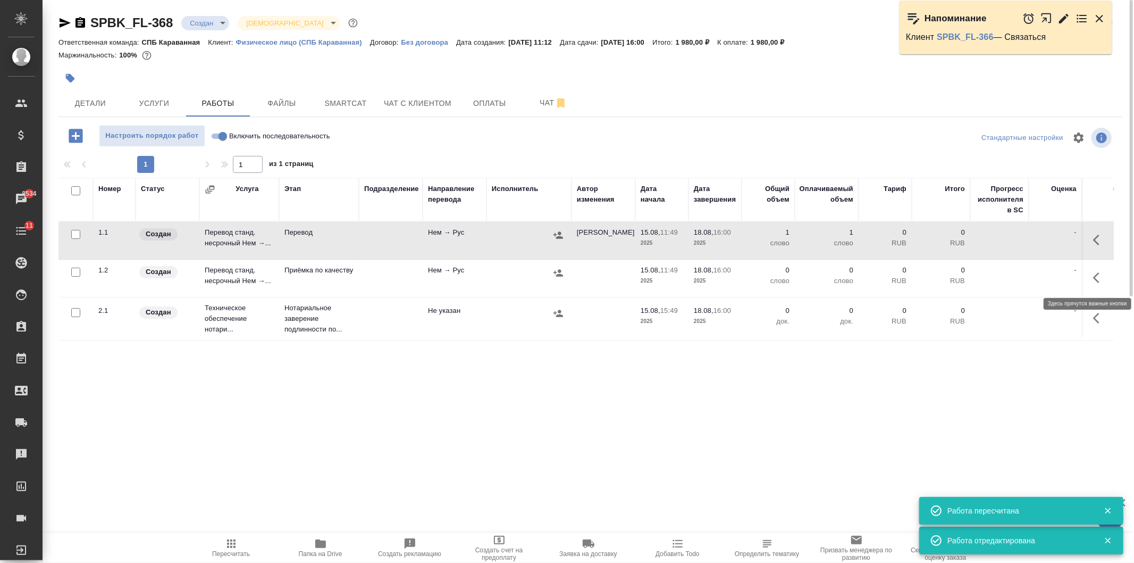
click at [1095, 274] on icon "button" at bounding box center [1099, 277] width 13 height 13
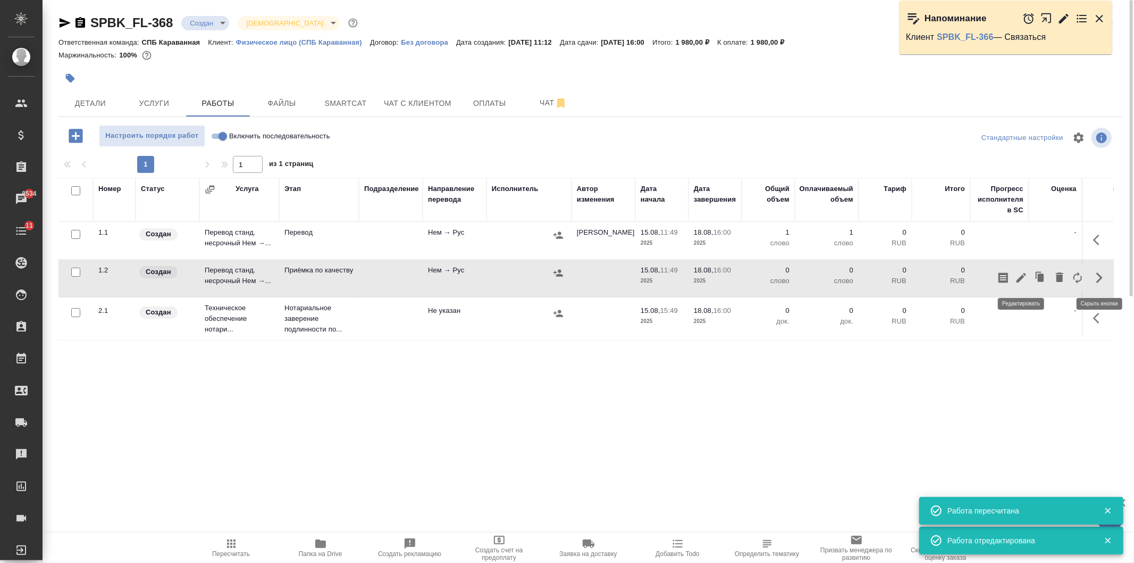
click at [1023, 282] on icon "button" at bounding box center [1021, 277] width 13 height 13
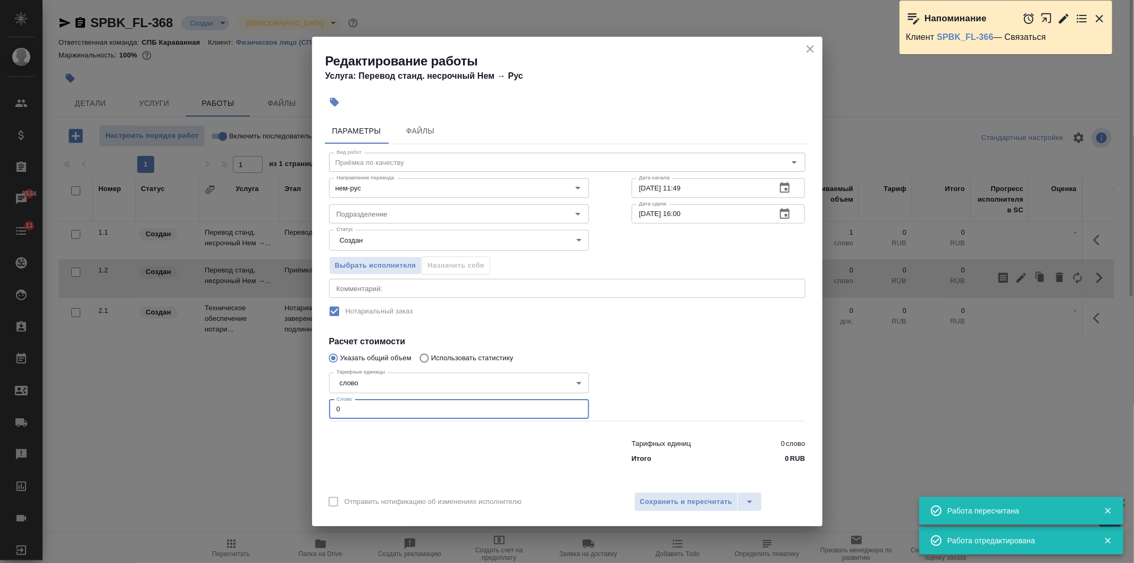
click at [426, 412] on input "0" at bounding box center [459, 408] width 260 height 19
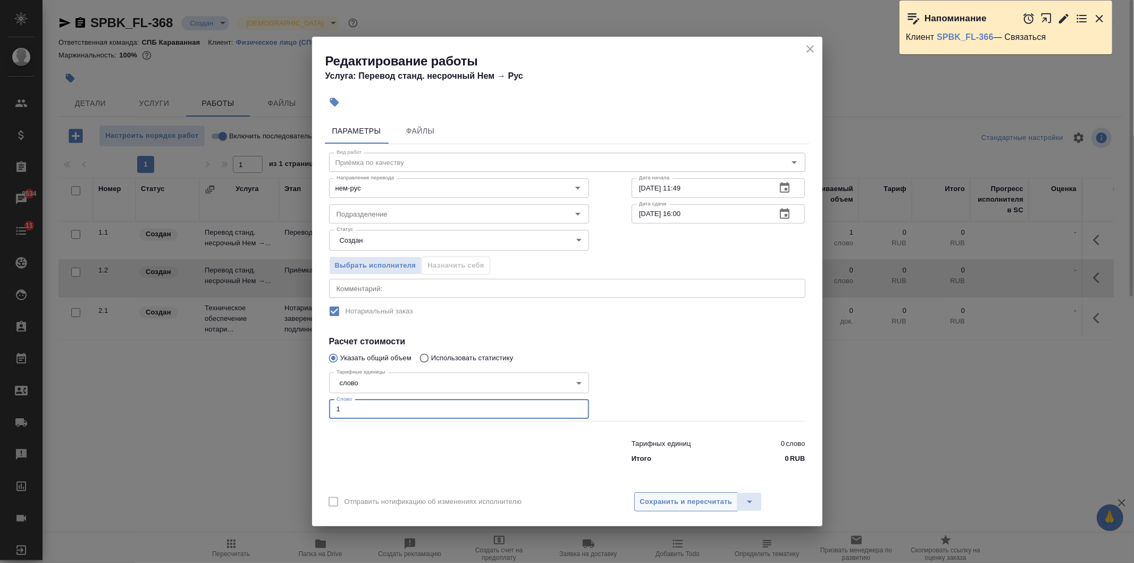
type input "1"
click at [691, 498] on span "Сохранить и пересчитать" at bounding box center [686, 502] width 93 height 12
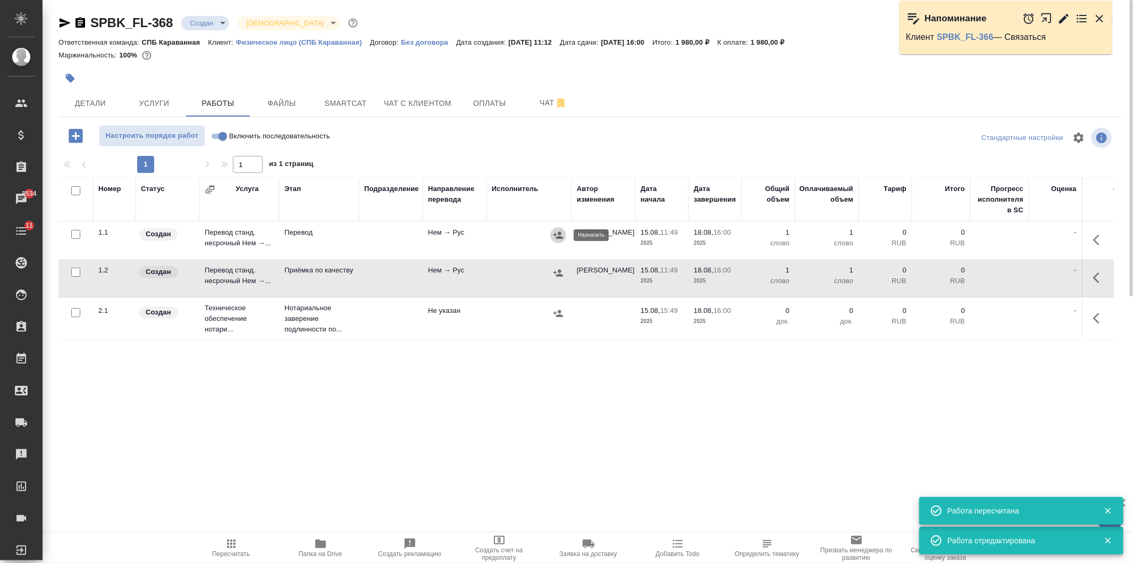
click at [560, 238] on icon "button" at bounding box center [559, 234] width 10 height 7
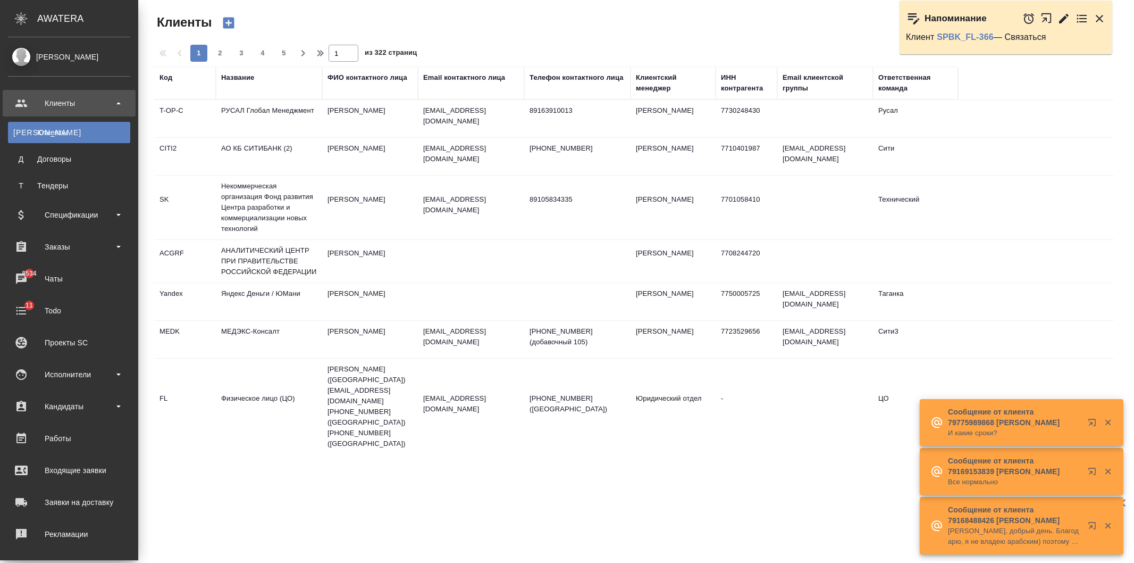
select select "RU"
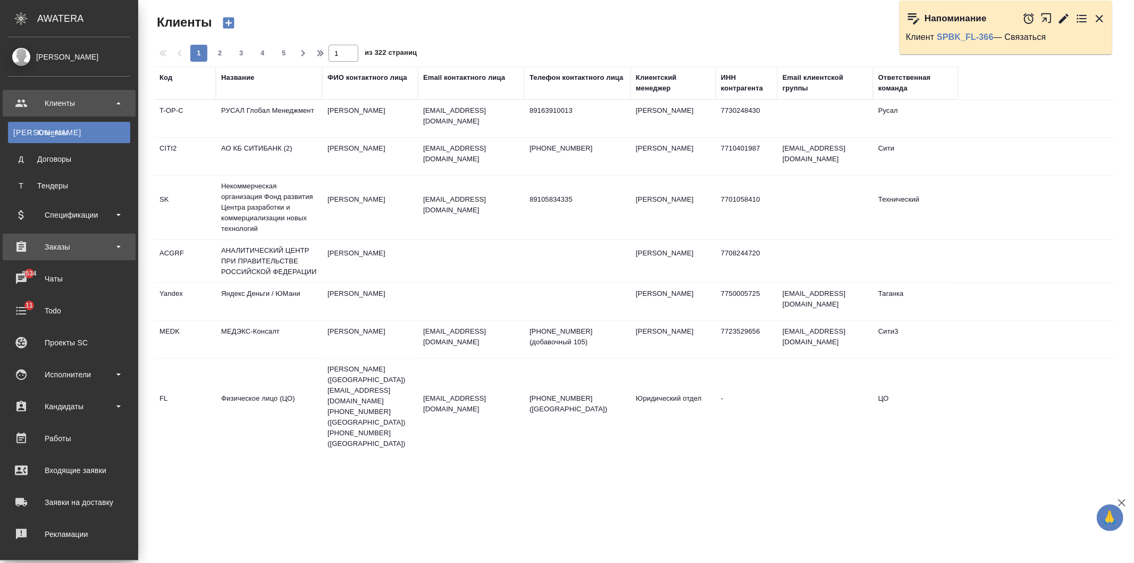
click at [88, 243] on div "Заказы" at bounding box center [69, 247] width 122 height 16
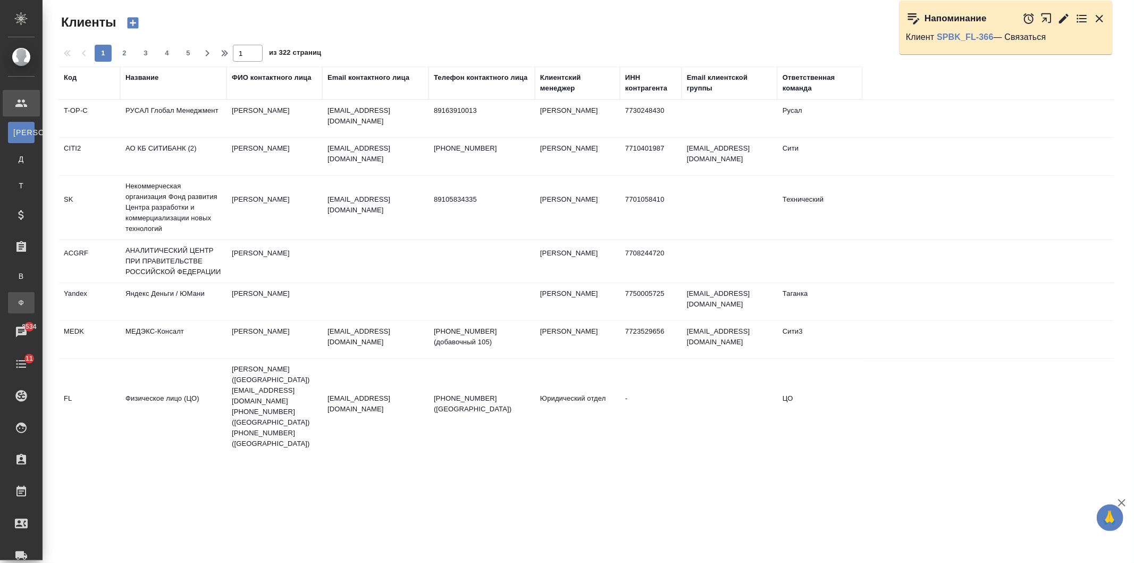
click at [16, 300] on div "Заказы физ. лиц" at bounding box center [8, 302] width 16 height 11
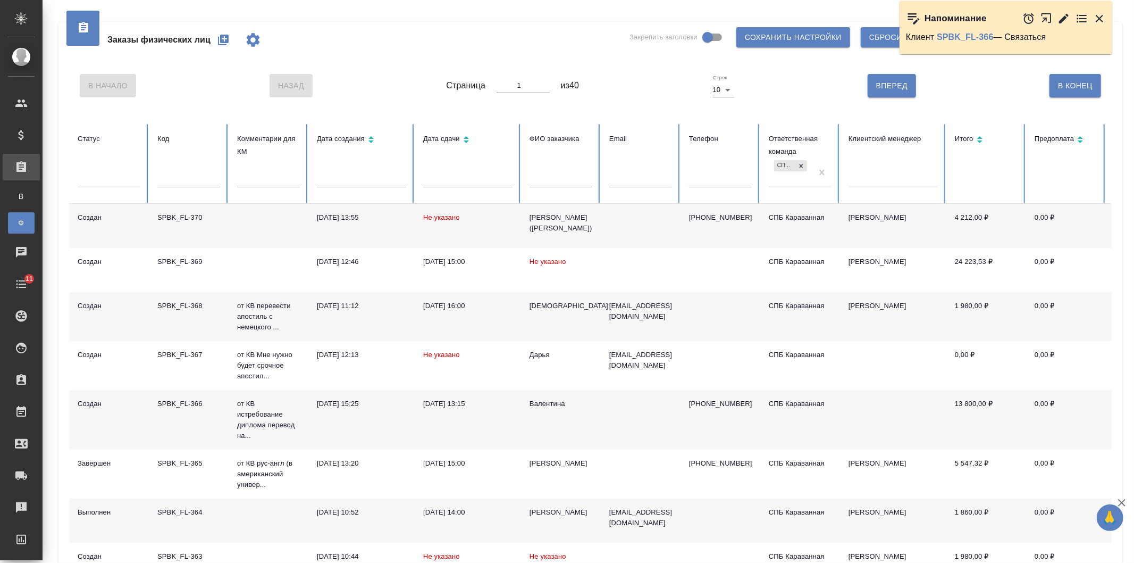
click at [705, 330] on td at bounding box center [721, 316] width 80 height 49
click at [487, 322] on td "[DATE] 16:00" at bounding box center [468, 316] width 106 height 49
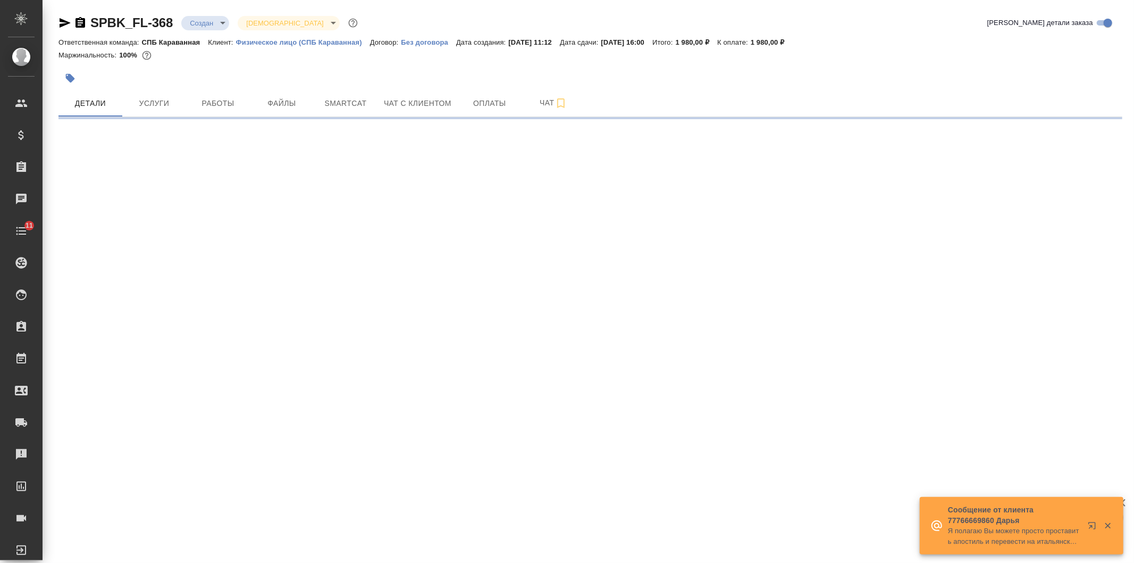
select select "RU"
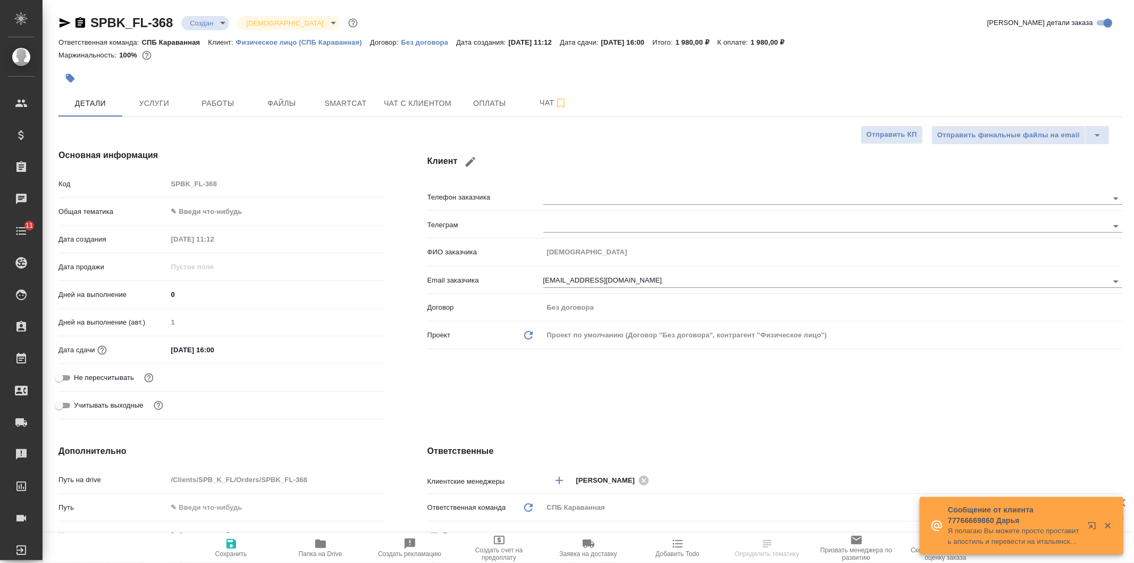
type textarea "x"
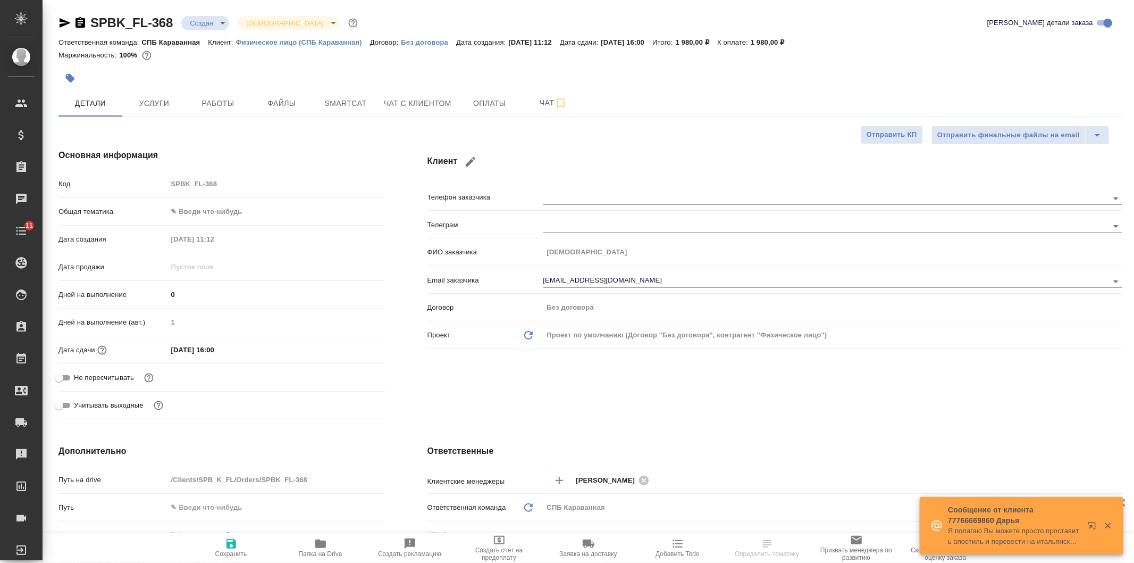
type textarea "x"
click at [463, 98] on button "Оплаты" at bounding box center [490, 103] width 64 height 27
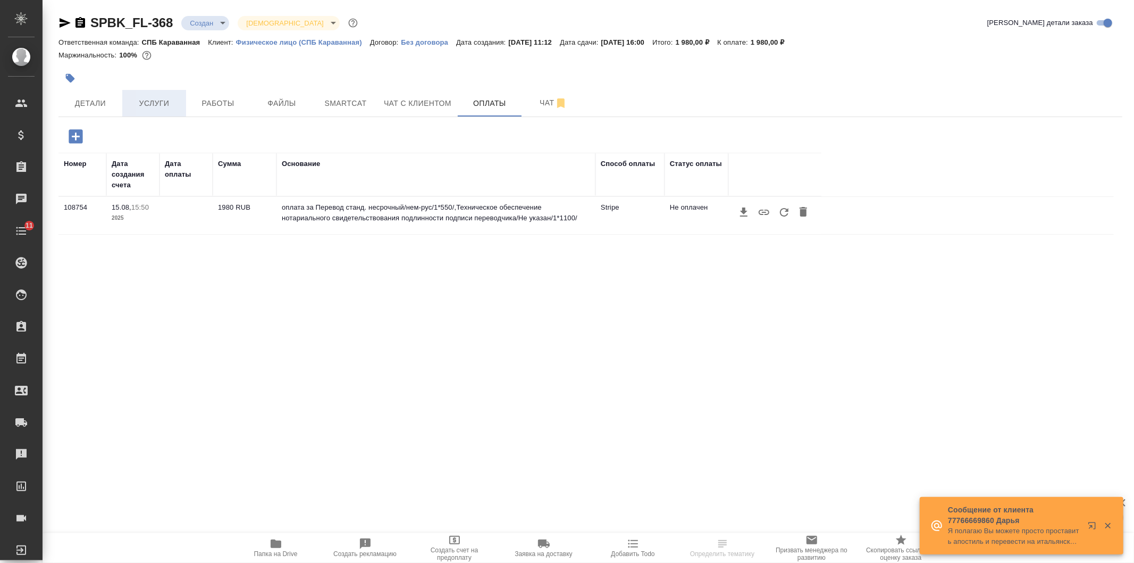
click at [162, 114] on button "Услуги" at bounding box center [154, 103] width 64 height 27
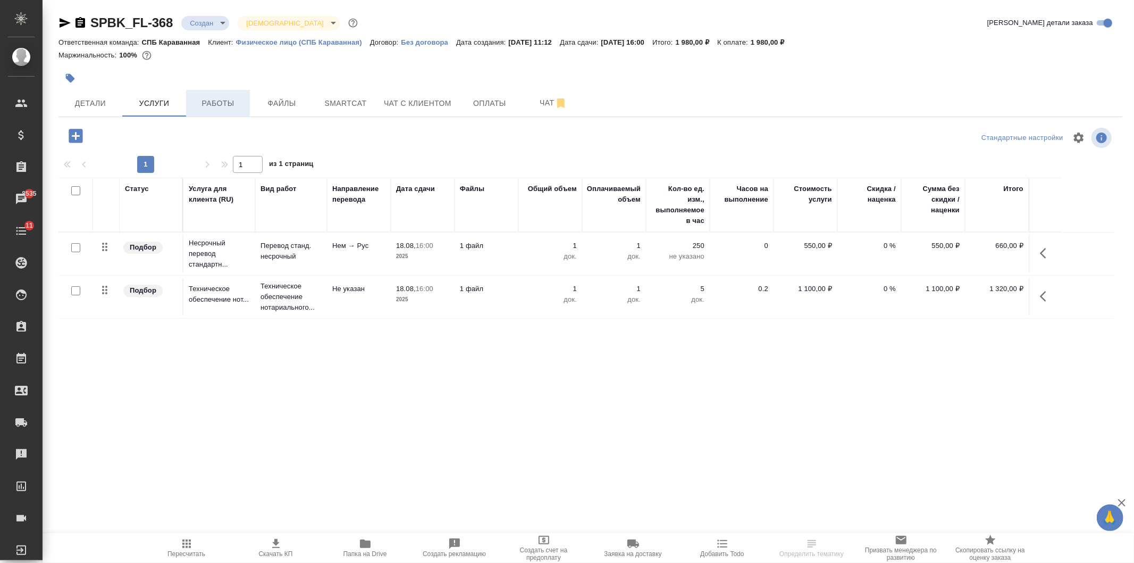
click at [216, 111] on button "Работы" at bounding box center [218, 103] width 64 height 27
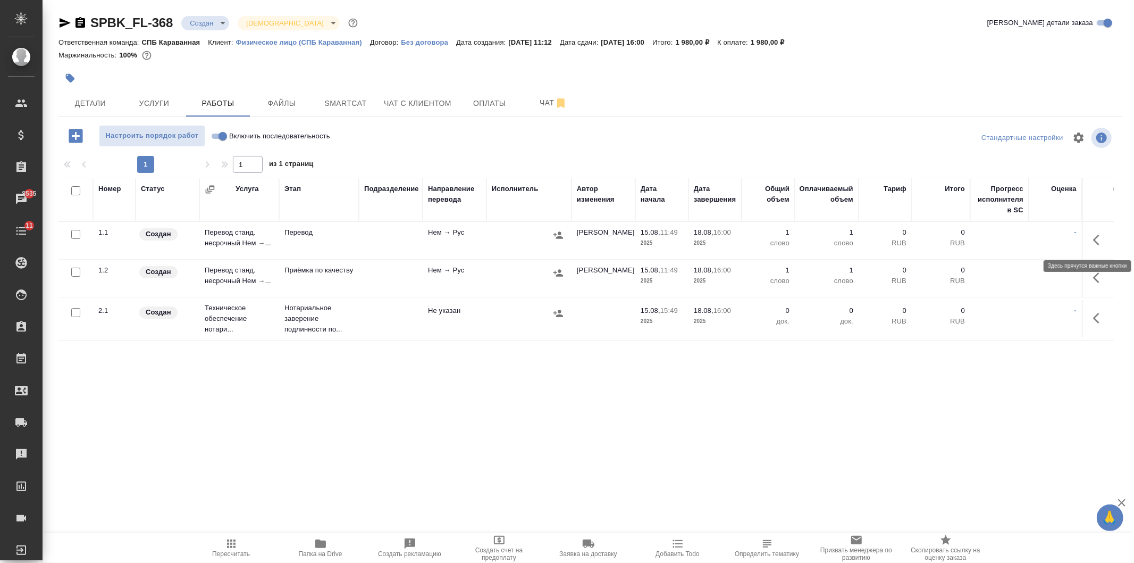
click at [1104, 243] on icon "button" at bounding box center [1099, 239] width 13 height 13
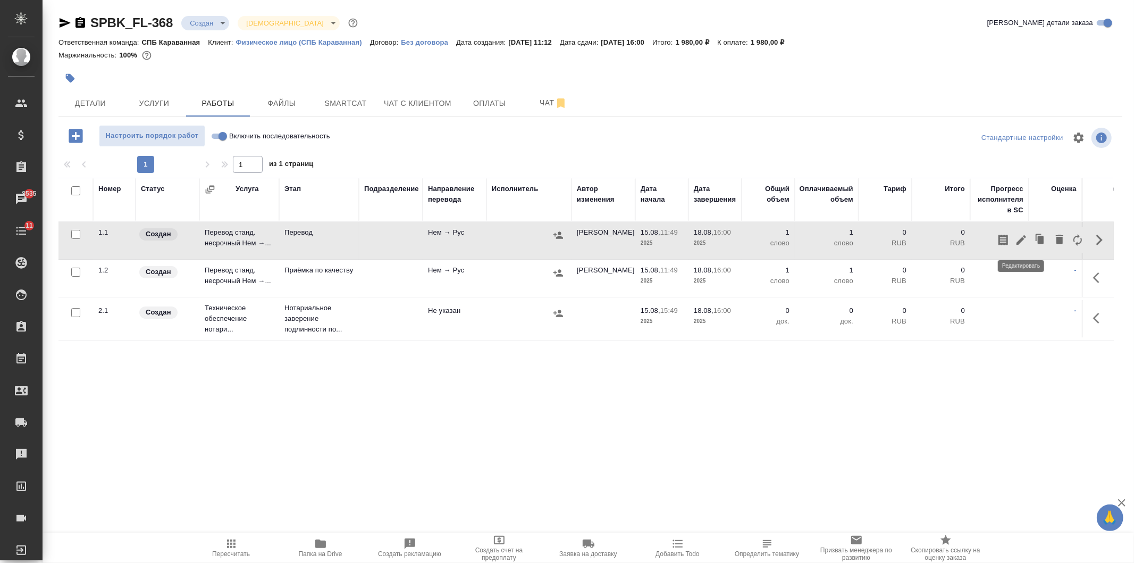
click at [1022, 241] on icon "button" at bounding box center [1022, 240] width 10 height 10
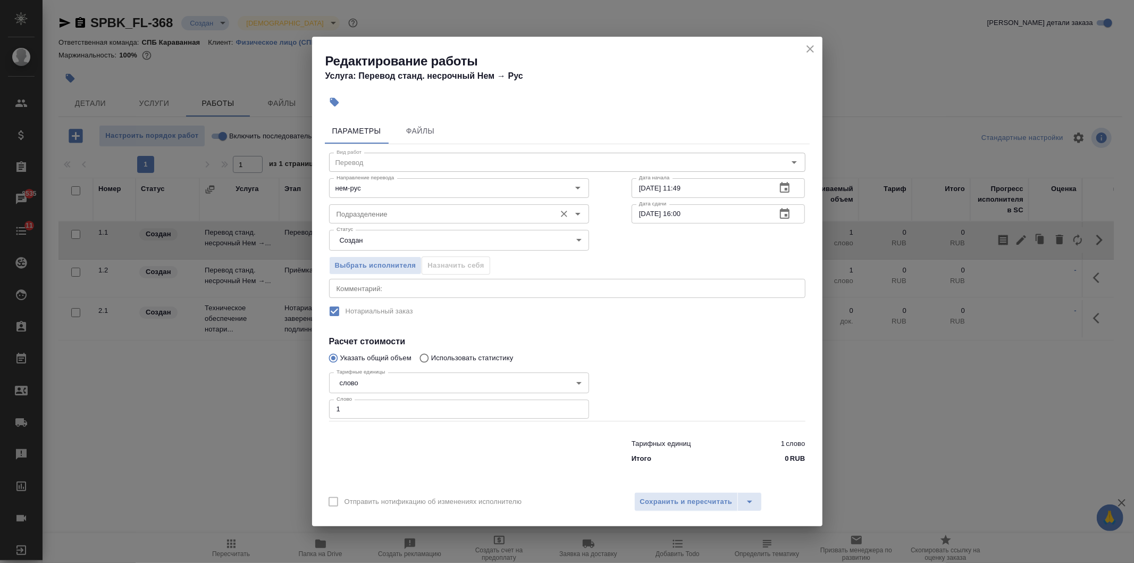
click at [417, 214] on input "Подразделение" at bounding box center [441, 213] width 218 height 13
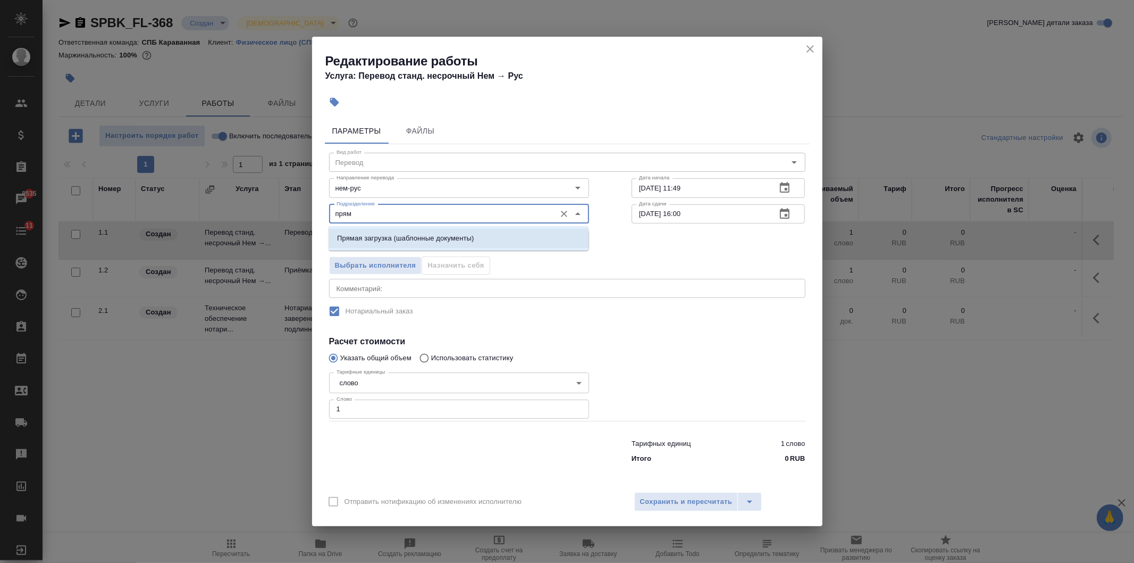
click at [407, 237] on p "Прямая загрузка (шаблонные документы)" at bounding box center [405, 238] width 137 height 11
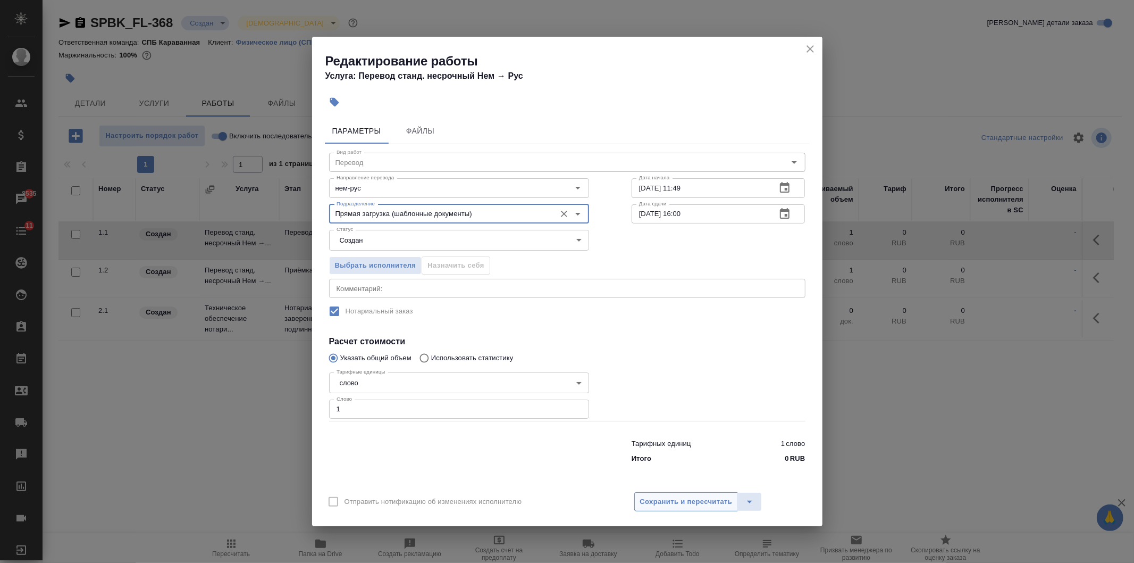
type input "Прямая загрузка (шаблонные документы)"
click at [678, 501] on span "Сохранить и пересчитать" at bounding box center [686, 502] width 93 height 12
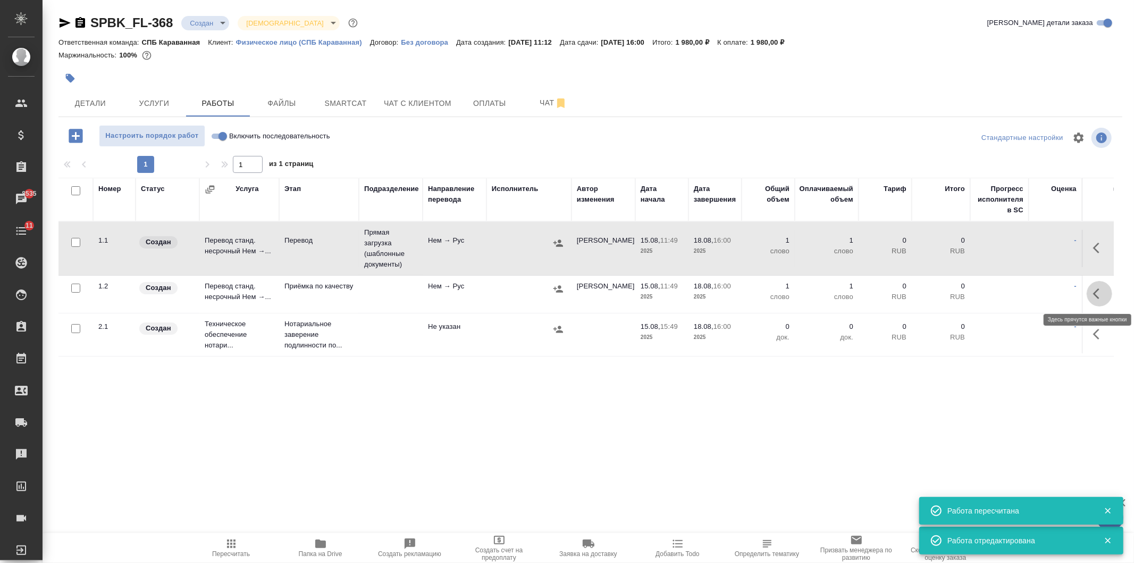
click at [1098, 293] on icon "button" at bounding box center [1099, 293] width 13 height 13
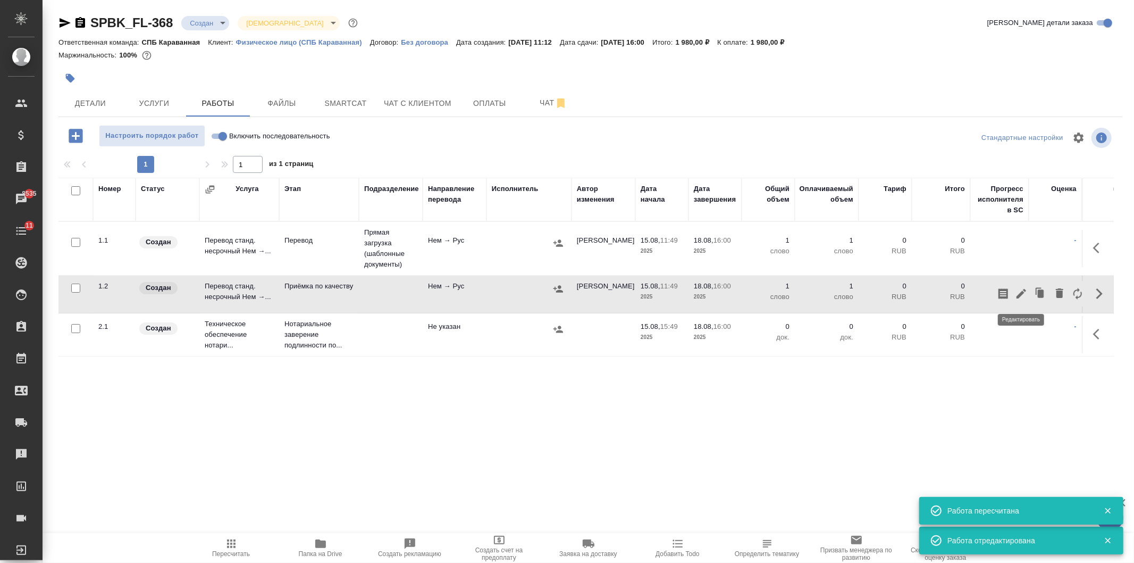
click at [1020, 295] on icon "button" at bounding box center [1022, 294] width 10 height 10
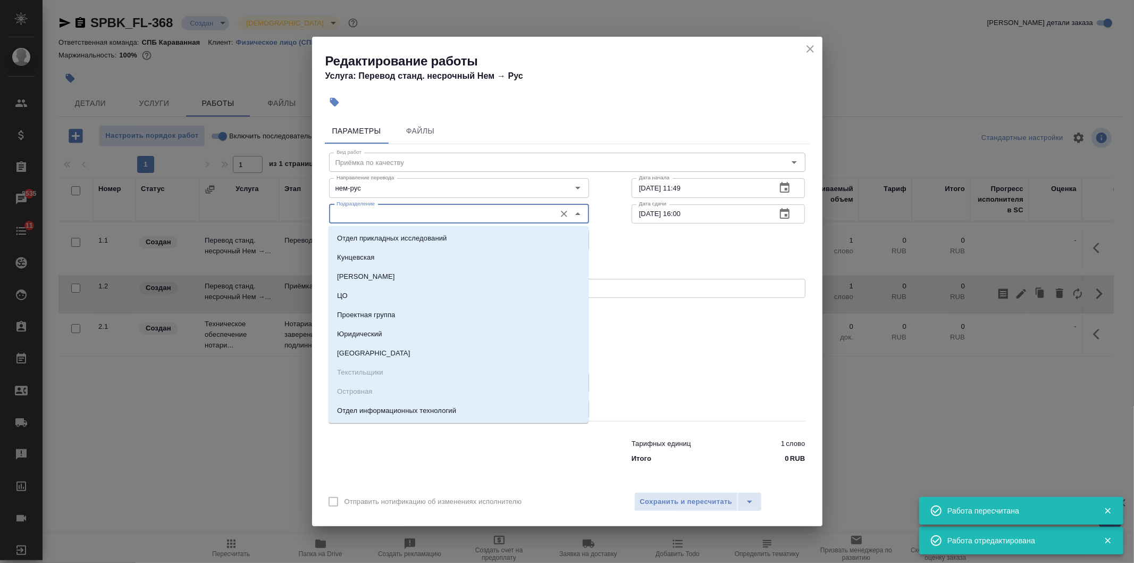
click at [364, 207] on input "Подразделение" at bounding box center [441, 213] width 218 height 13
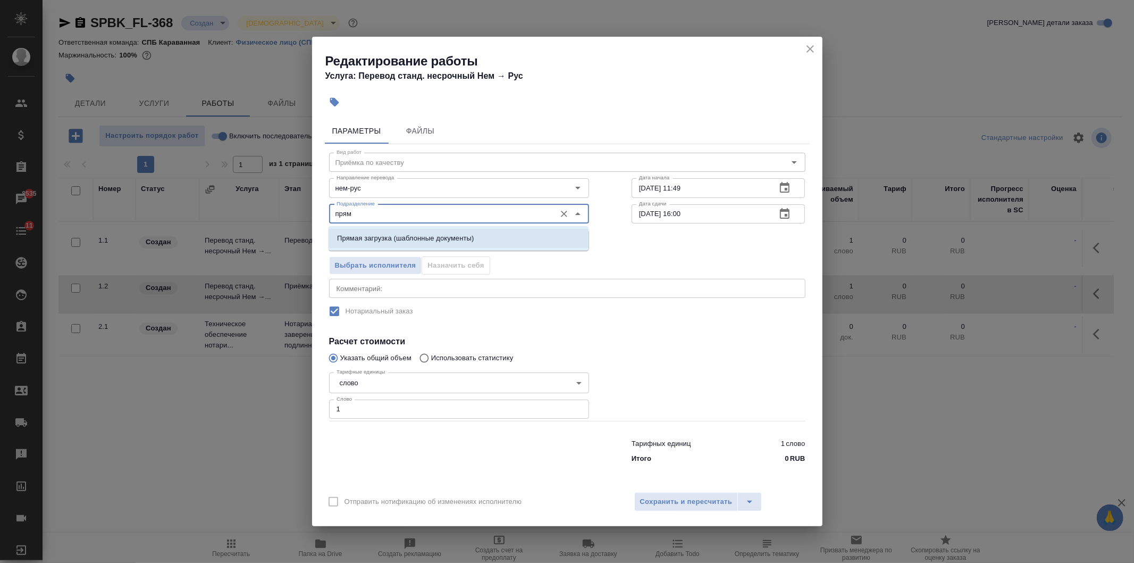
click at [435, 240] on p "Прямая загрузка (шаблонные документы)" at bounding box center [405, 238] width 137 height 11
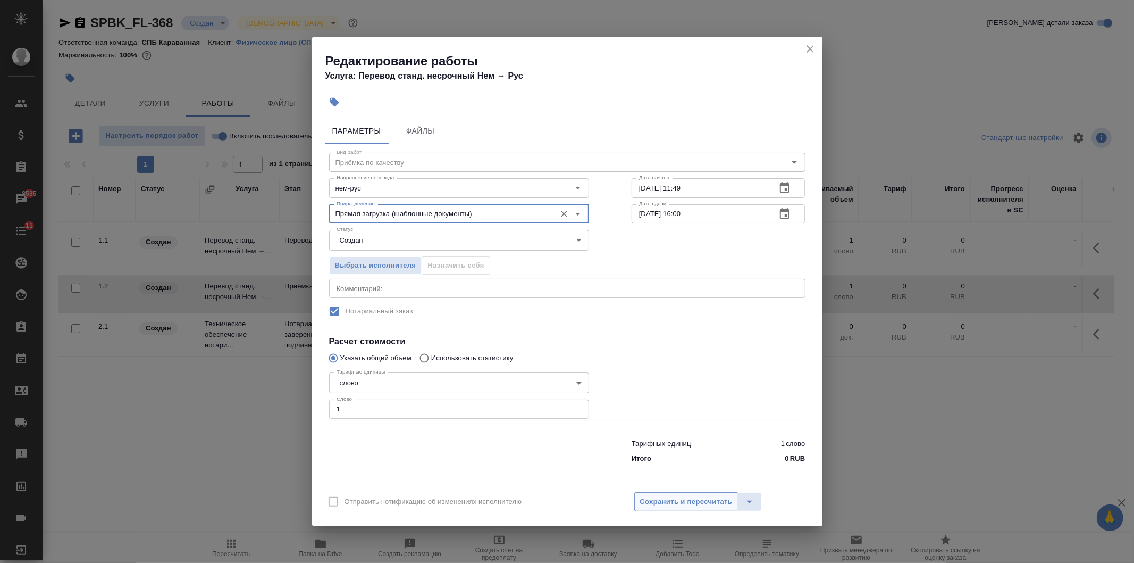
type input "Прямая загрузка (шаблонные документы)"
click at [699, 496] on span "Сохранить и пересчитать" at bounding box center [686, 502] width 93 height 12
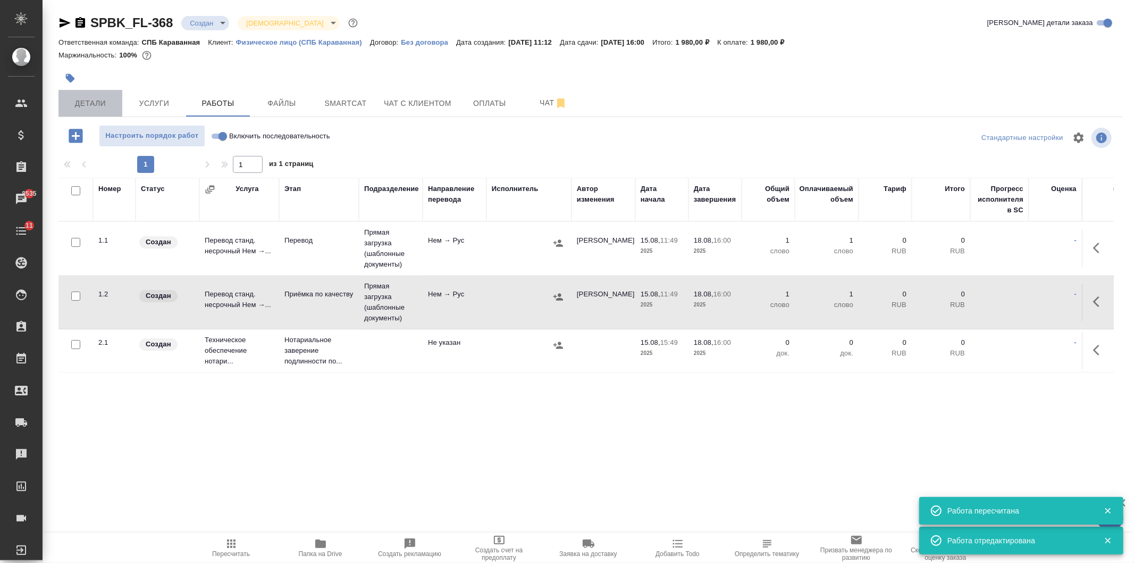
click at [104, 105] on span "Детали" at bounding box center [90, 103] width 51 height 13
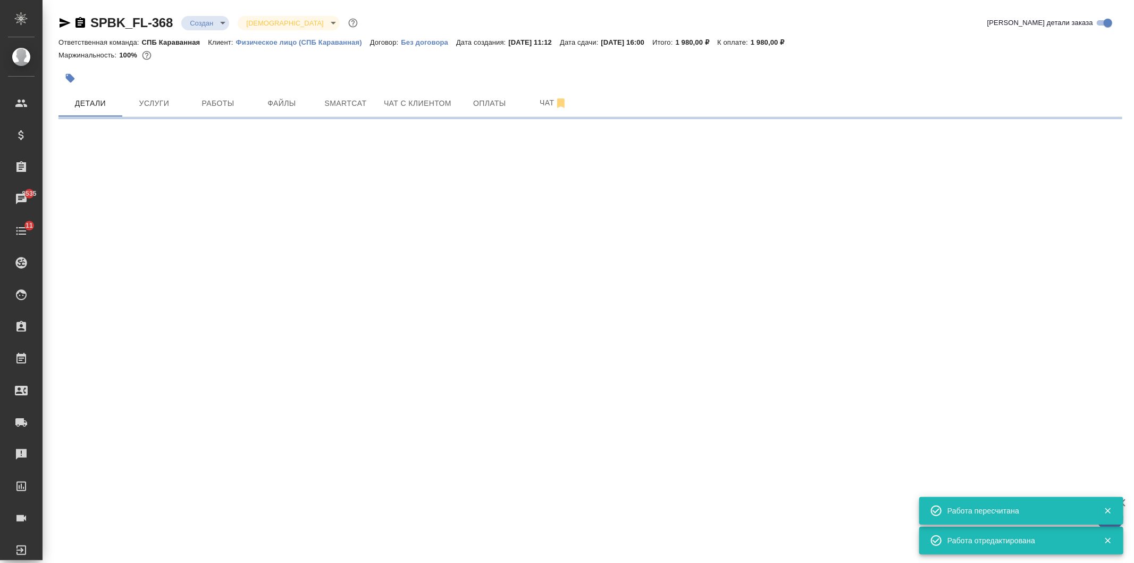
select select "RU"
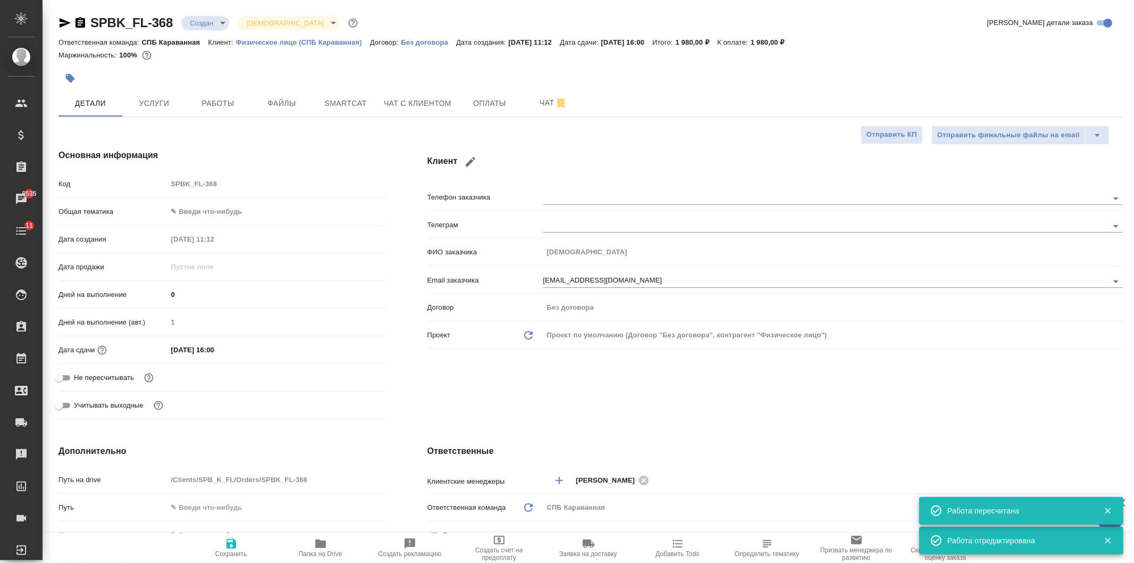
type textarea "x"
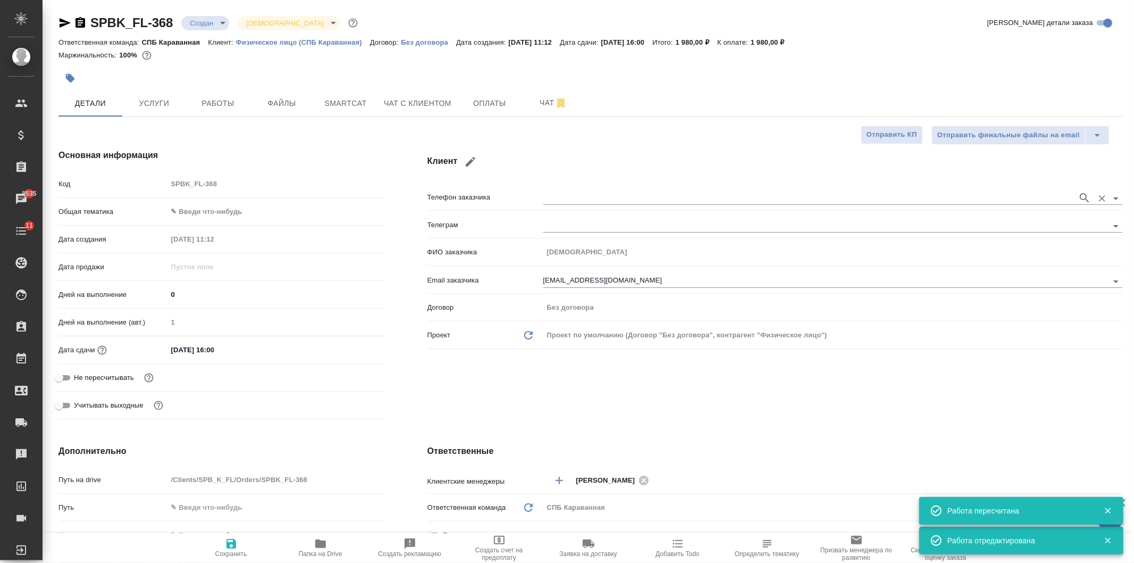
click at [559, 200] on input "text" at bounding box center [808, 197] width 529 height 13
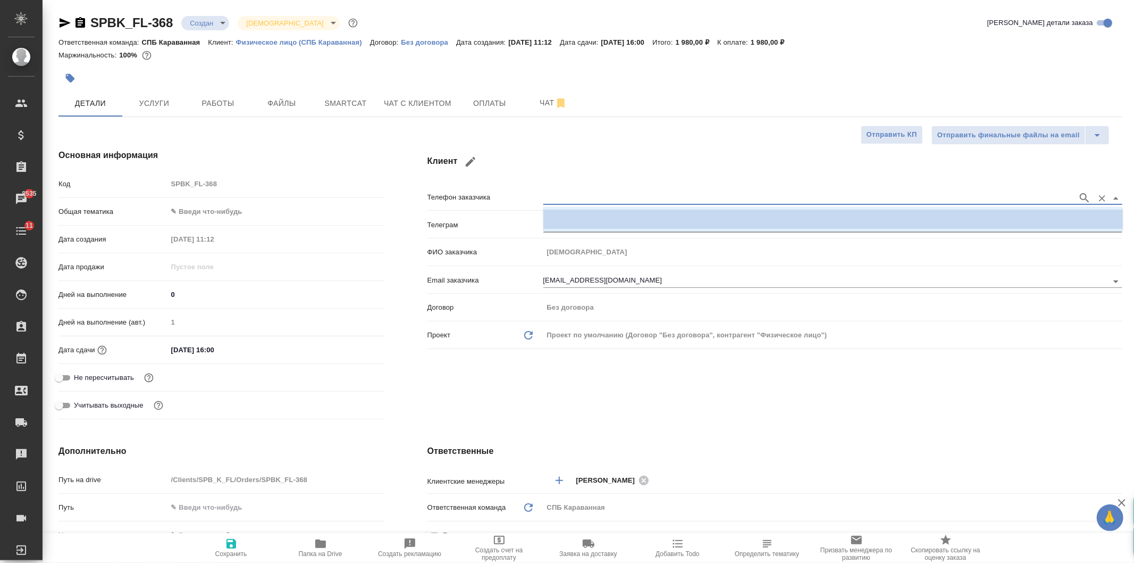
click at [624, 391] on div "Клиент Телефон заказчика Телеграм ФИО заказчика [PERSON_NAME] Email заказчика […" at bounding box center [775, 286] width 738 height 317
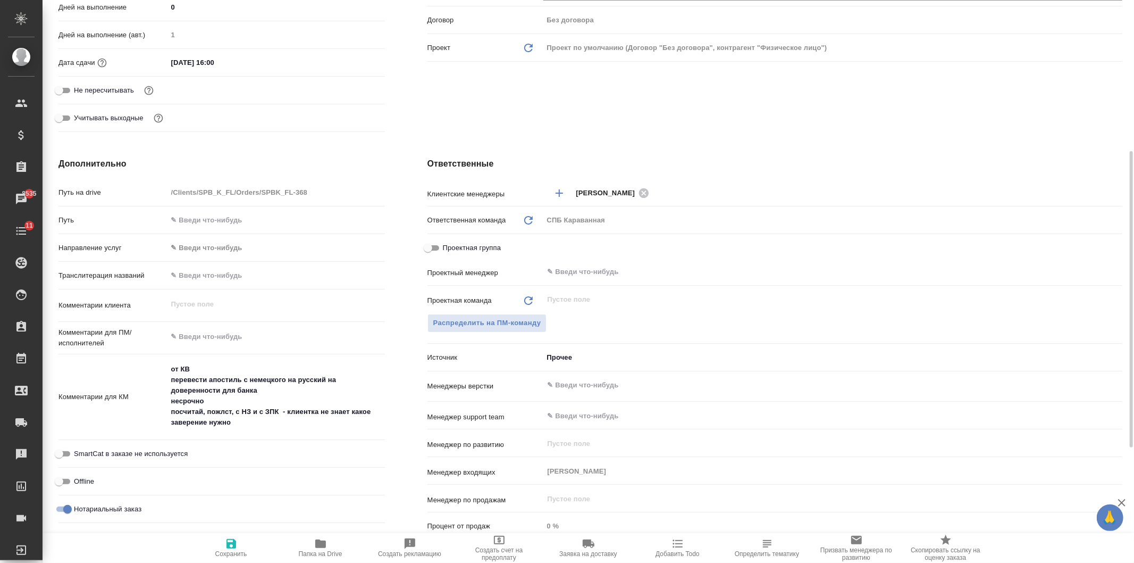
scroll to position [303, 0]
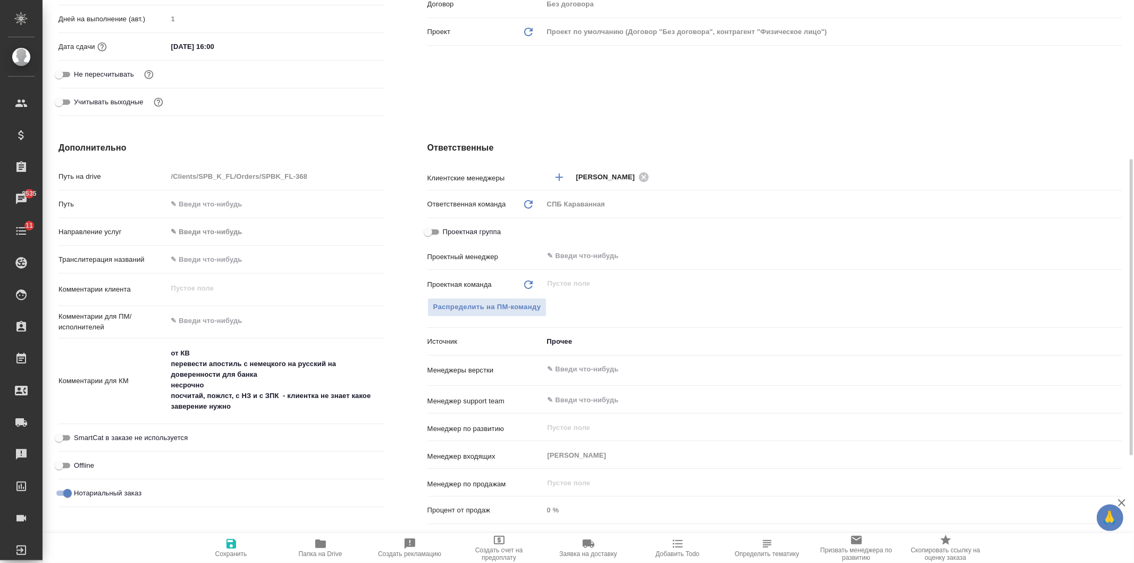
type textarea "x"
click at [278, 412] on textarea "от КВ перевести апостиль с немецкого на русский на доверенности для банка несро…" at bounding box center [277, 379] width 218 height 71
type textarea "от КВ перевести апостиль с немецкого на русский на доверенности для банка несро…"
type textarea "x"
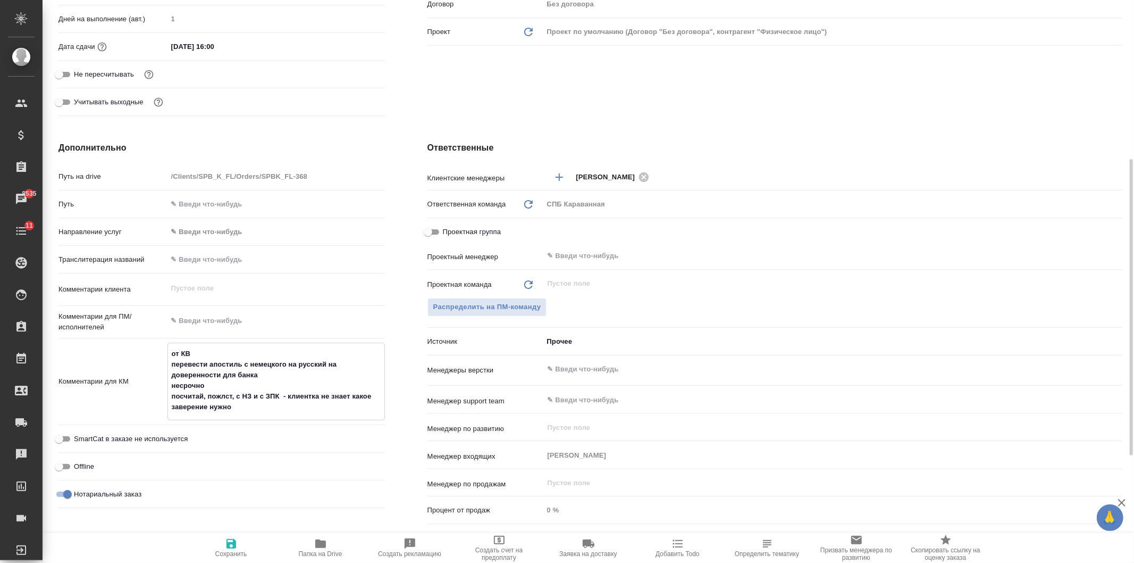
type textarea "x"
type textarea "от КВ перевести апостиль с немецкого на русский на доверенности для банка несро…"
type textarea "x"
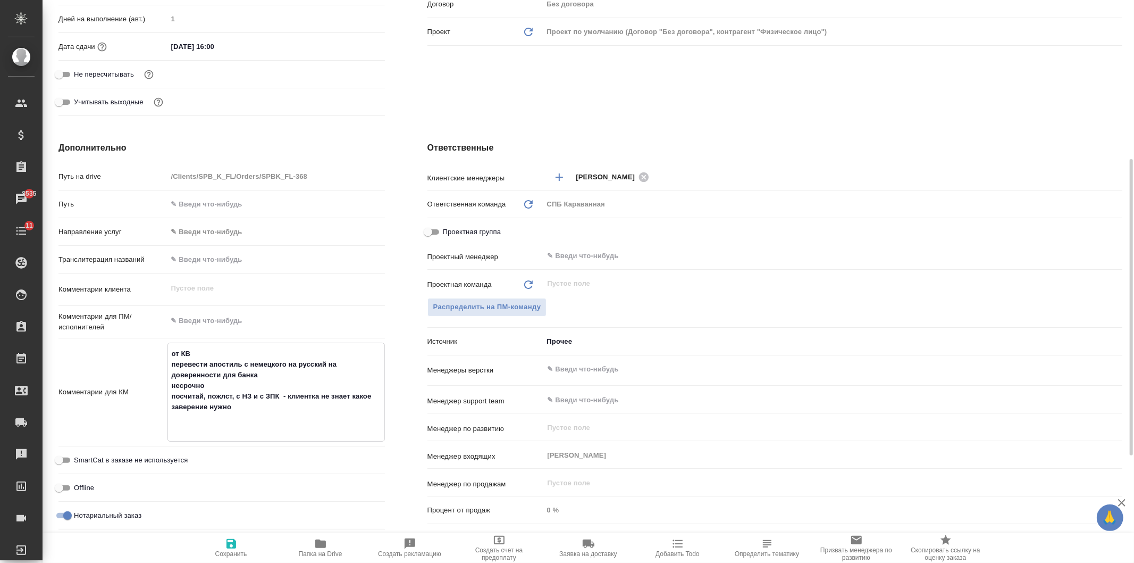
type textarea "от КВ перевести апостиль с немецкого на русский на доверенности для банка несро…"
type textarea "x"
type textarea "от КВ перевести апостиль с немецкого на русский на доверенности для банка несро…"
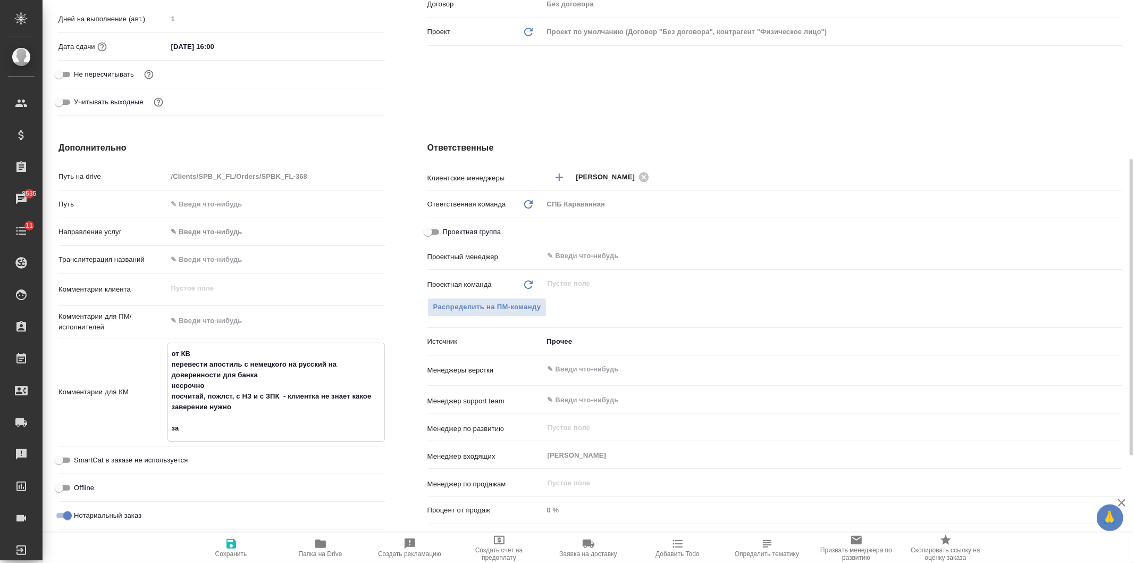
type textarea "x"
type textarea "от КВ перевести апостиль с немецкого на русский на доверенности для банка несро…"
type textarea "x"
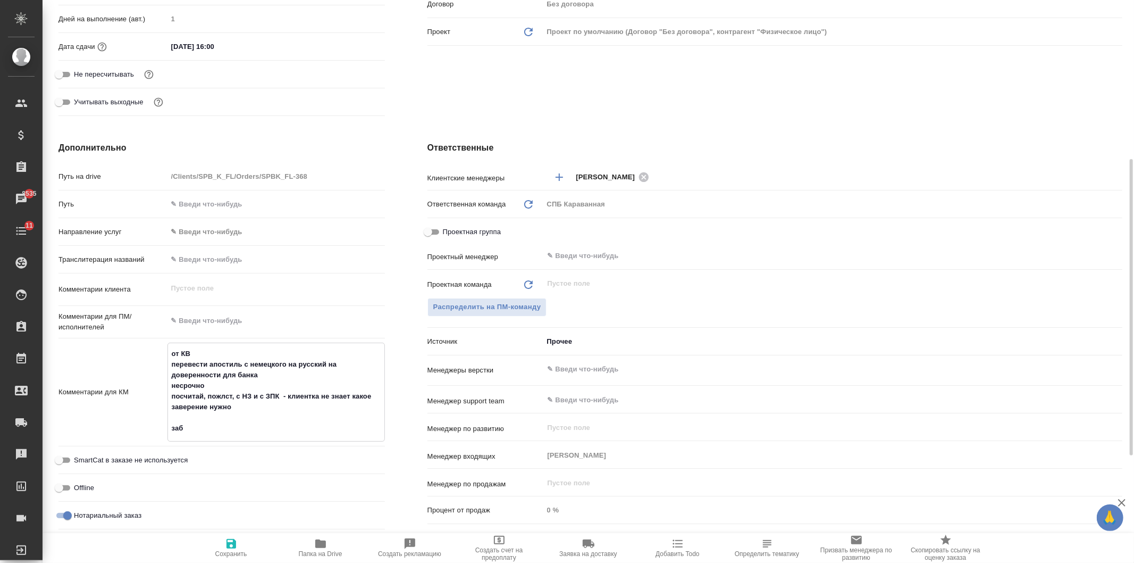
type textarea "x"
type textarea "от КВ перевести апостиль с немецкого на русский на доверенности для банка несро…"
type textarea "x"
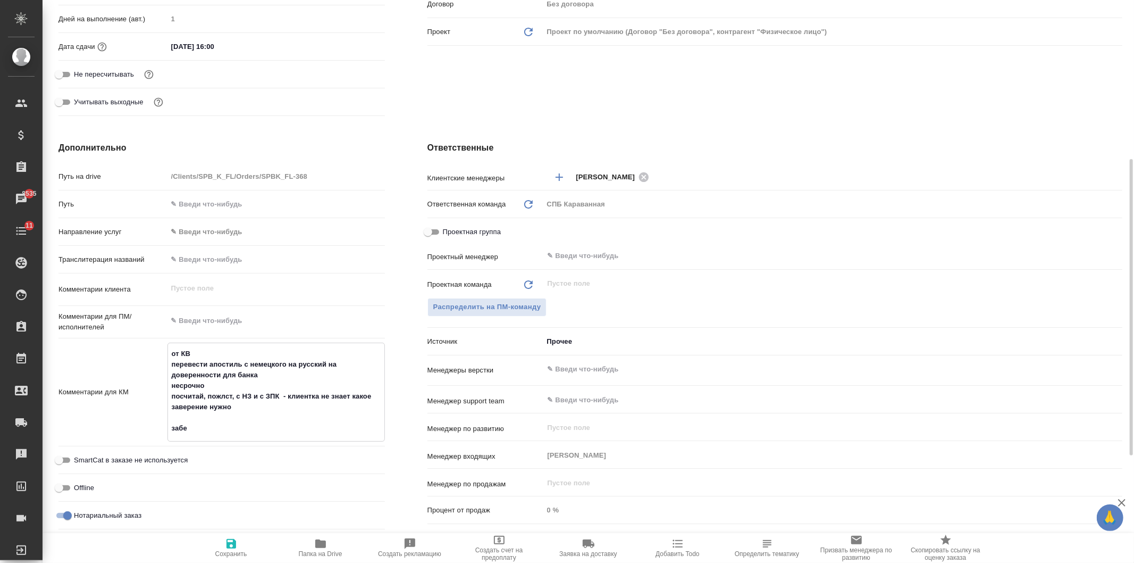
type textarea "x"
type textarea "от КВ перевести апостиль с немецкого на русский на доверенности для банка несро…"
type textarea "x"
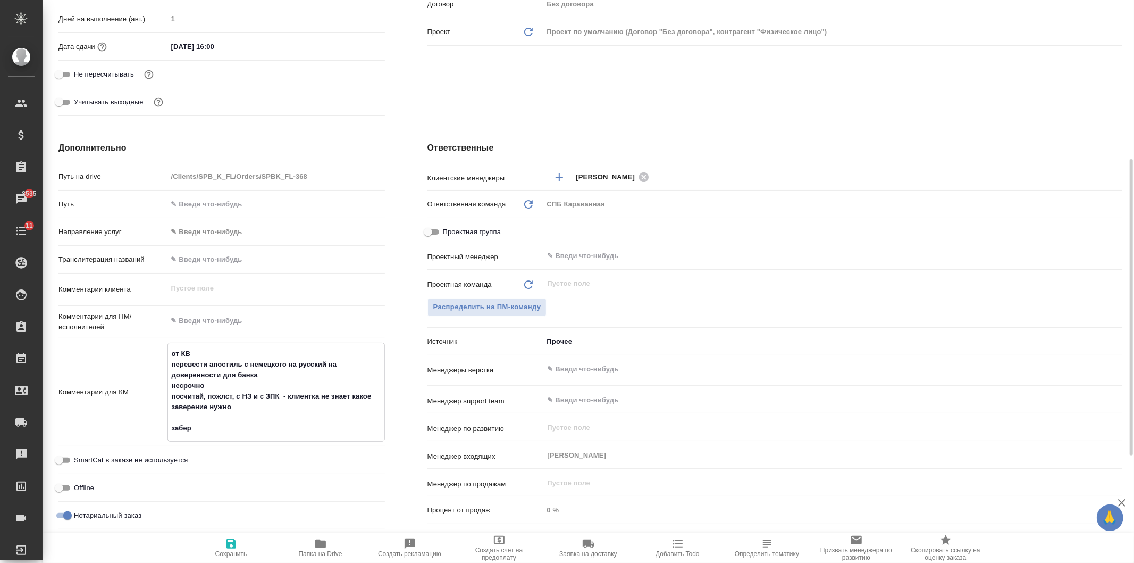
type textarea "x"
type textarea "от КВ перевести апостиль с немецкого на русский на доверенности для банка несро…"
type textarea "x"
type textarea "от КВ перевести апостиль с немецкого на русский на доверенности для банка несро…"
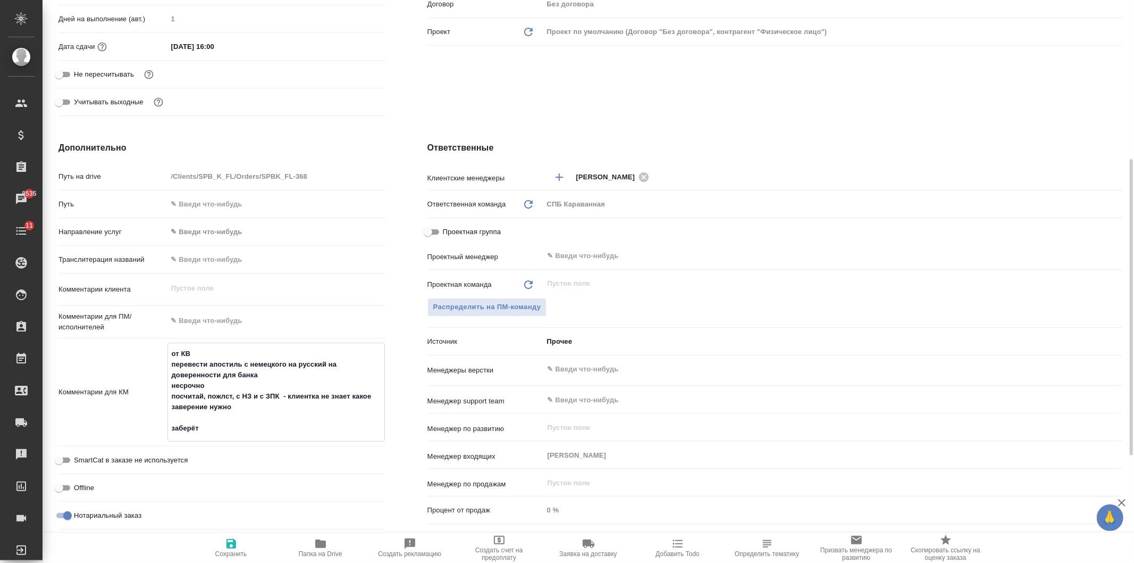
type textarea "x"
type textarea "от КВ перевести апостиль с немецкого на русский на доверенности для банка несро…"
type textarea "x"
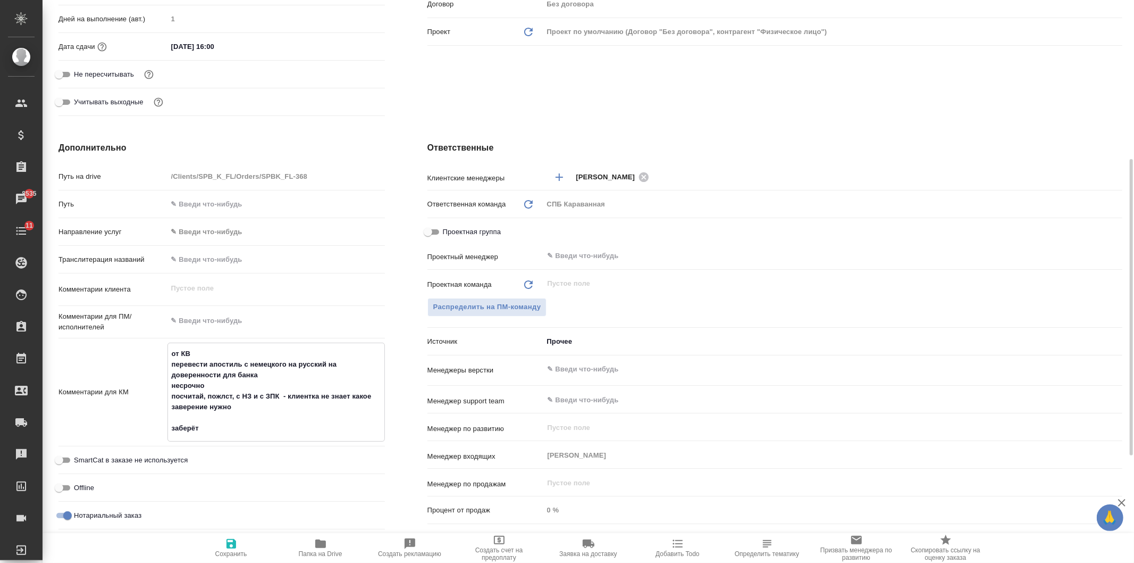
type textarea "x"
type textarea "от КВ перевести апостиль с немецкого на русский на доверенности для банка несро…"
type textarea "x"
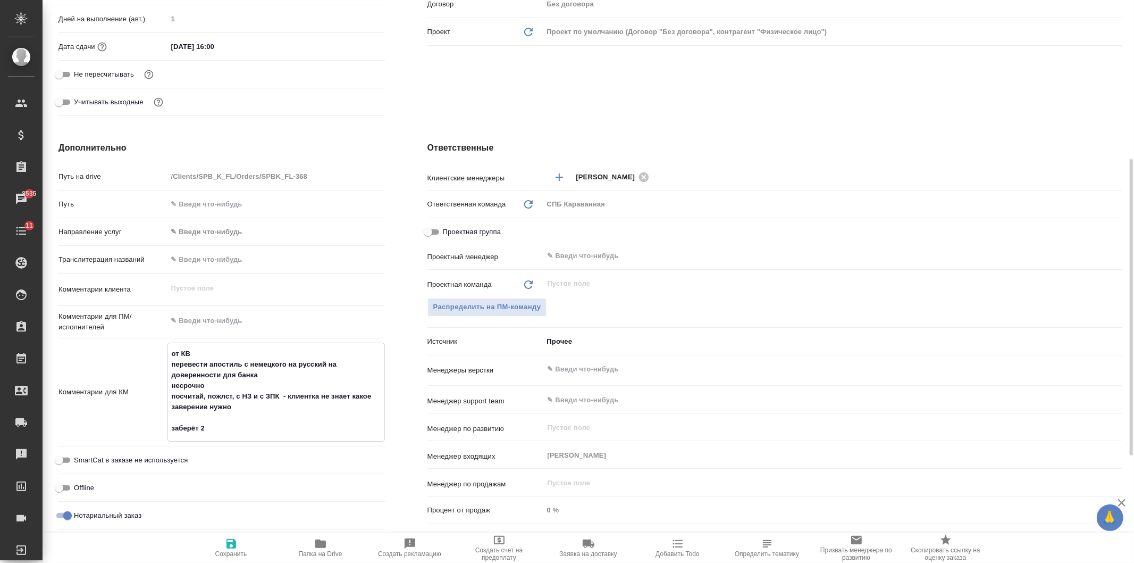
type textarea "x"
type textarea "от КВ перевести апостиль с немецкого на русский на доверенности для банка несро…"
type textarea "x"
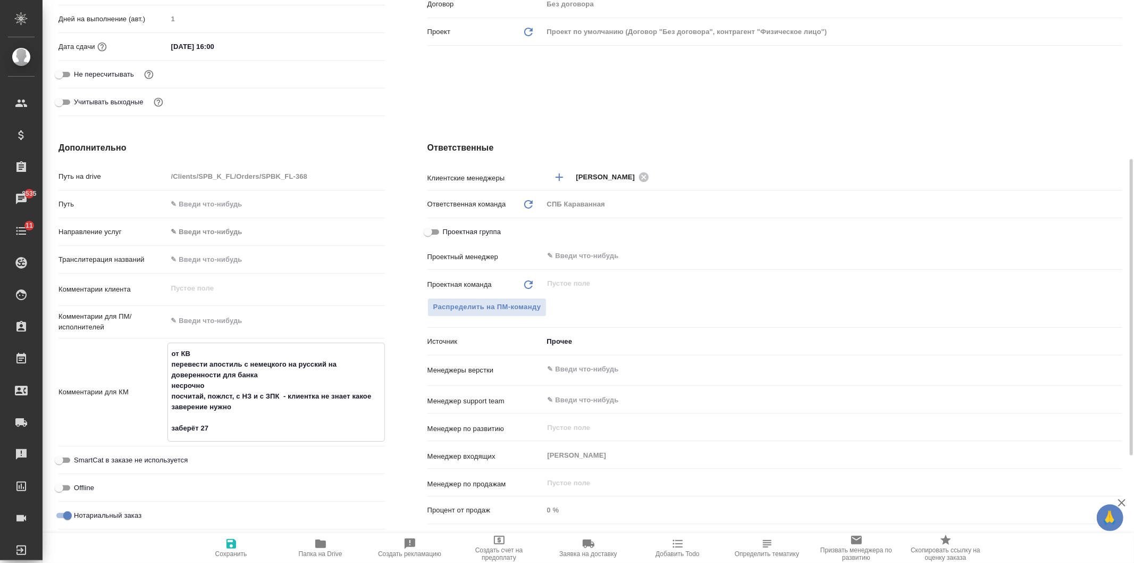
type textarea "от КВ перевести апостиль с немецкого на русский на доверенности для банка несро…"
type textarea "x"
type textarea "от КВ перевести апостиль с немецкого на русский на доверенности для банка несро…"
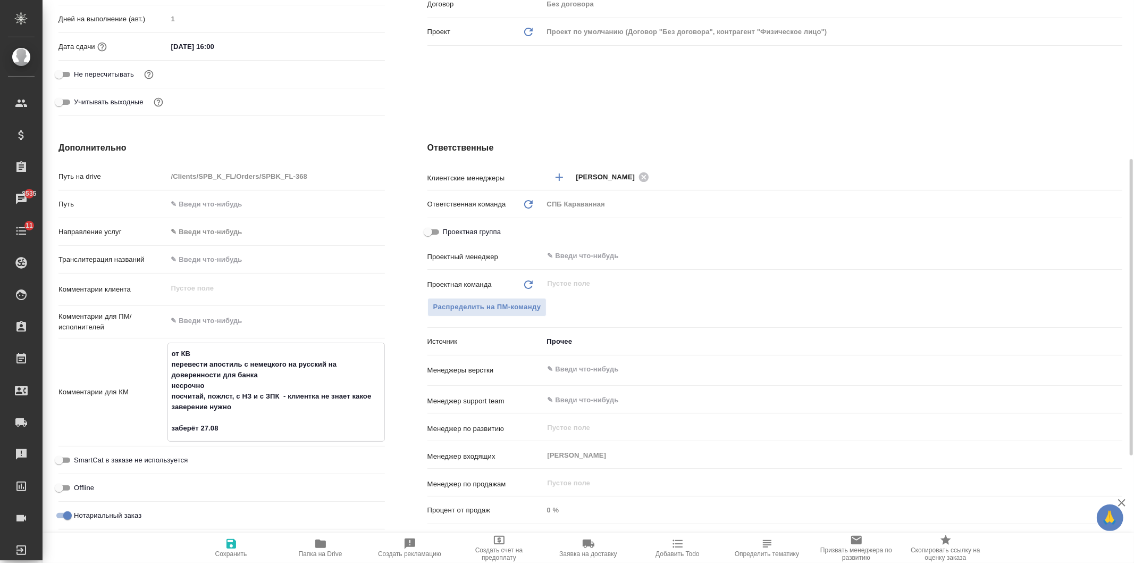
type textarea "x"
type textarea "от КВ перевести апостиль с немецкого на русский на доверенности для банка несро…"
type textarea "x"
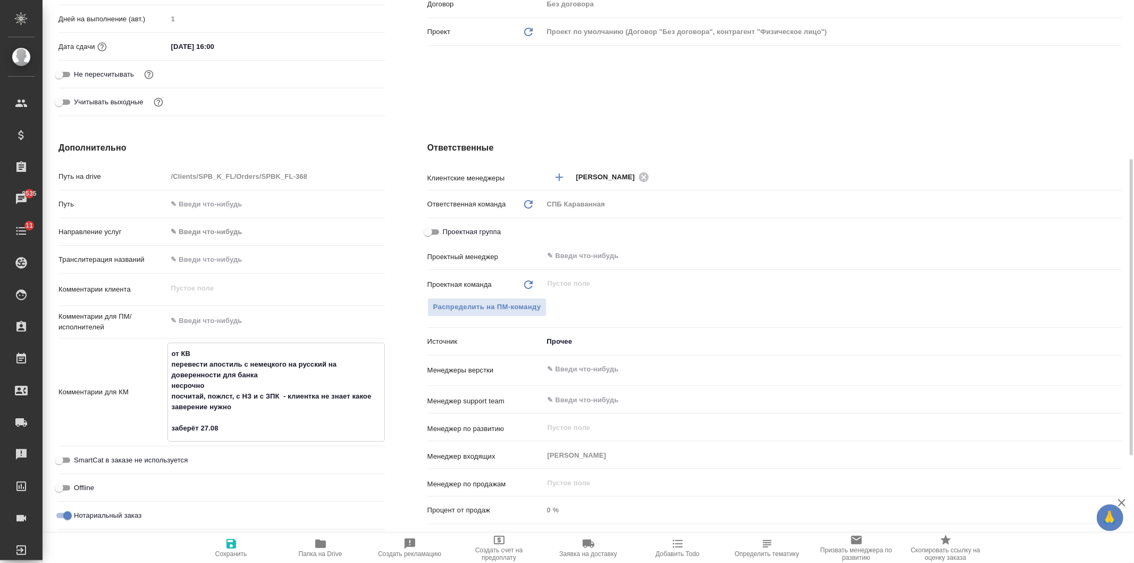
click at [239, 550] on span "Сохранить" at bounding box center [231, 553] width 32 height 7
type textarea "x"
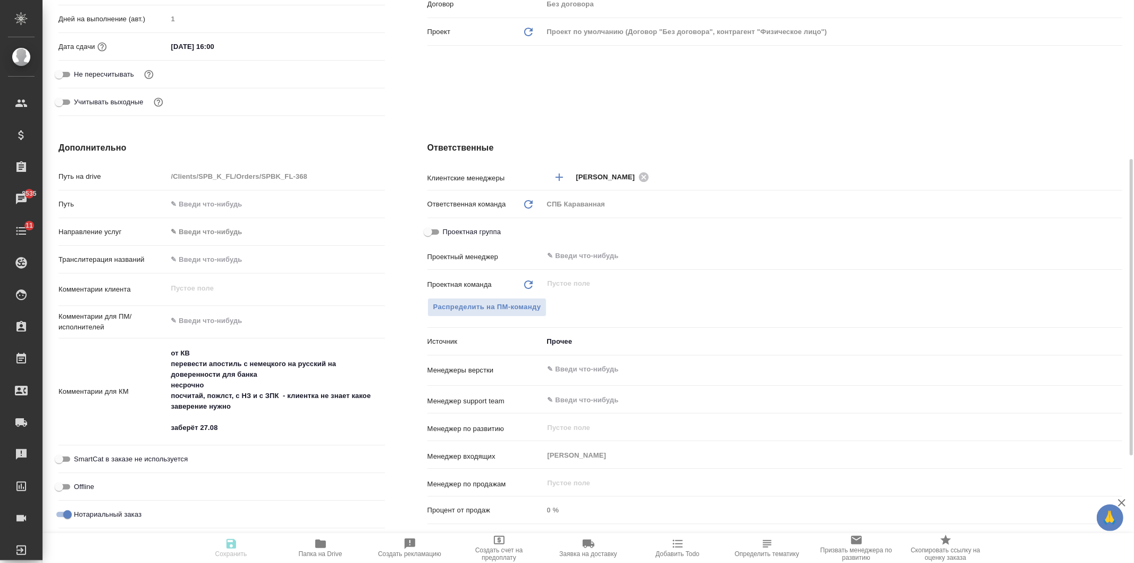
type textarea "x"
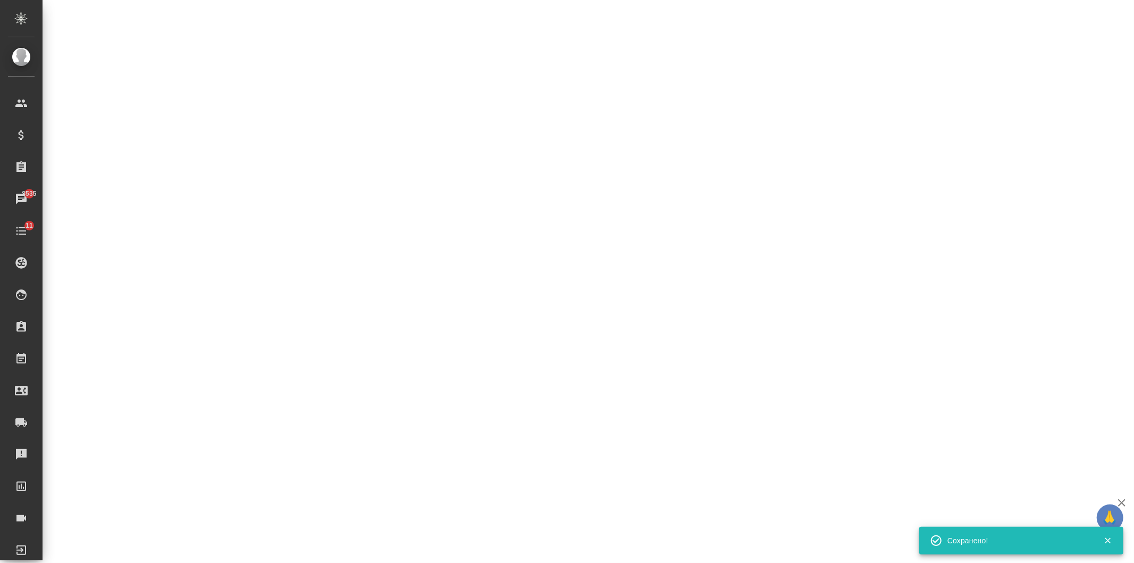
select select "RU"
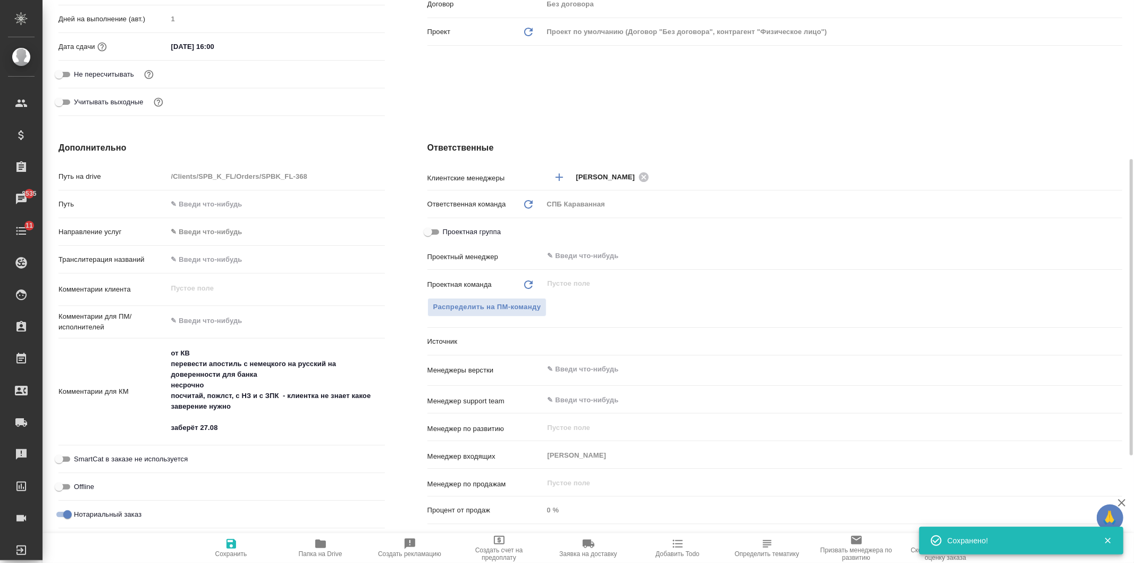
type textarea "x"
click at [517, 308] on span "Распределить на ПМ-команду" at bounding box center [487, 307] width 108 height 12
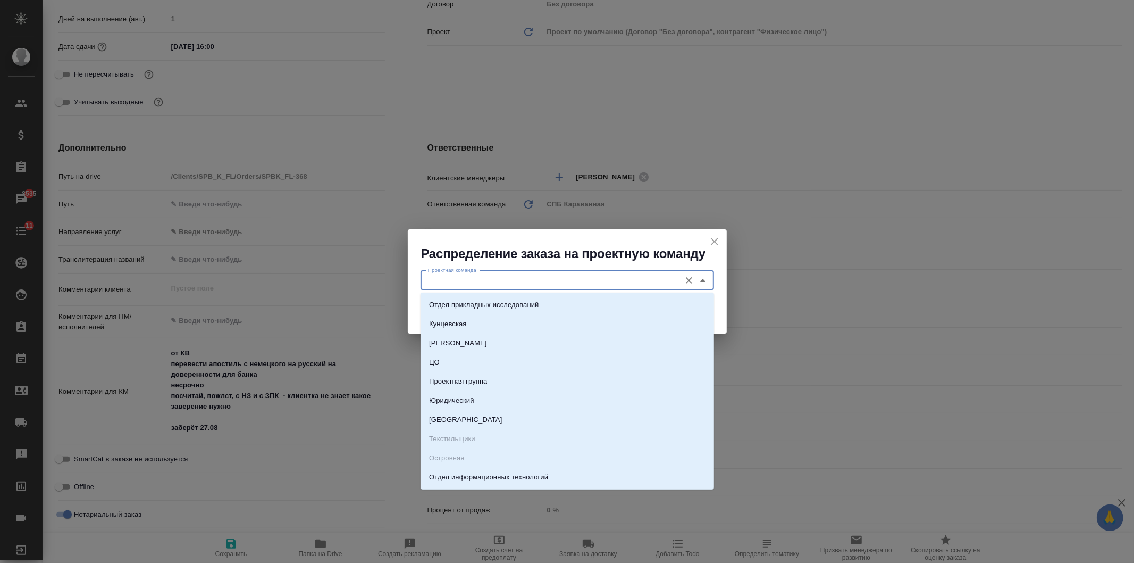
click at [586, 278] on input "Проектная команда" at bounding box center [550, 280] width 252 height 13
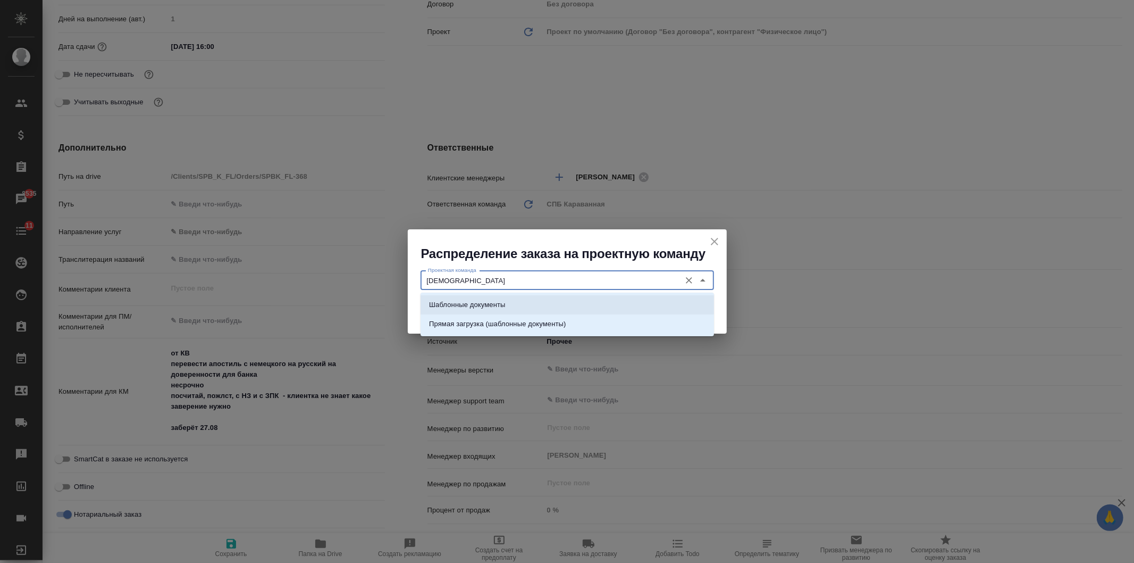
click at [577, 306] on li "Шаблонные документы" at bounding box center [568, 304] width 294 height 19
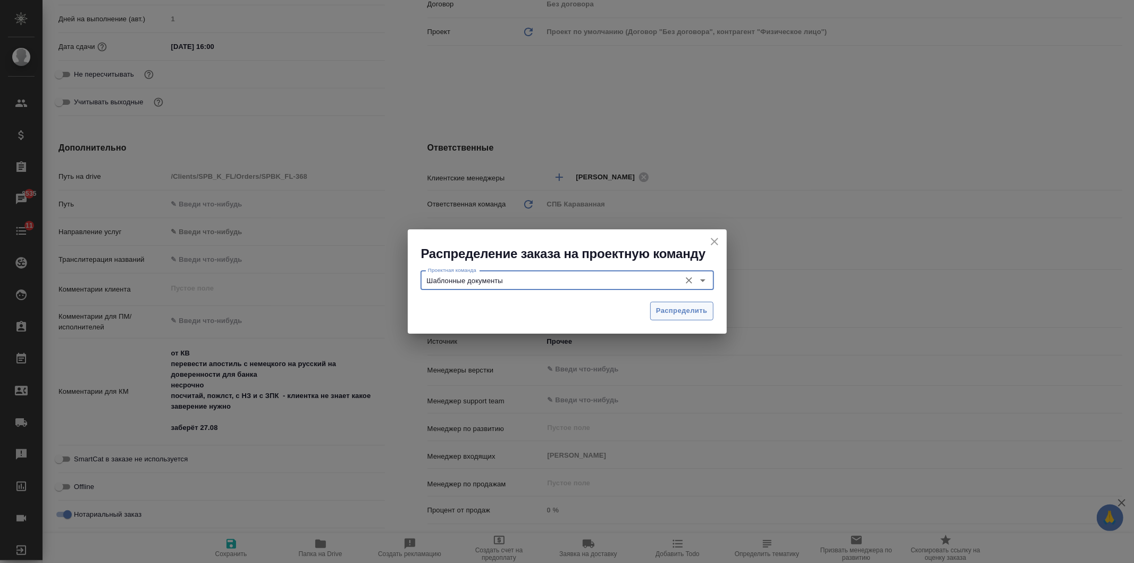
type input "Шаблонные документы"
click at [673, 320] on button "Распределить" at bounding box center [681, 311] width 63 height 19
type textarea "x"
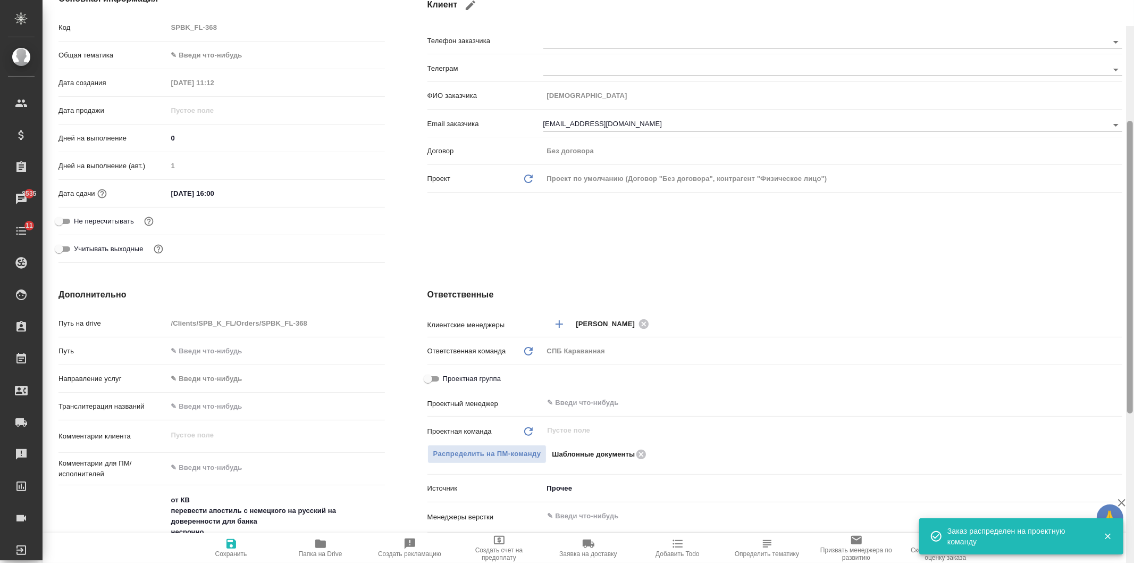
scroll to position [0, 0]
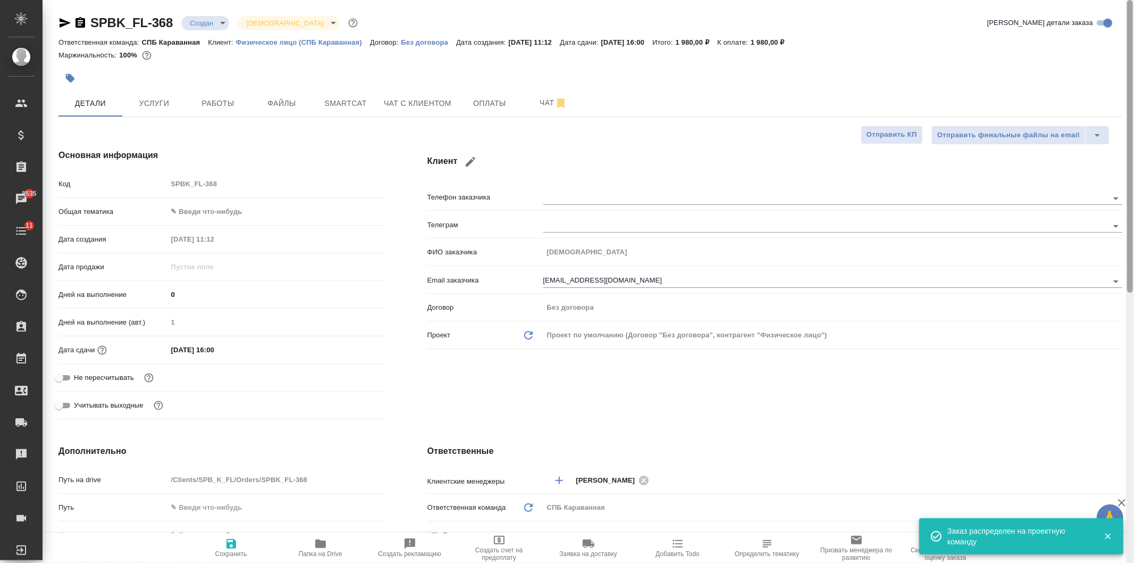
drag, startPoint x: 1129, startPoint y: 389, endPoint x: 1134, endPoint y: 147, distance: 242.0
click at [1134, 147] on div at bounding box center [1130, 281] width 8 height 563
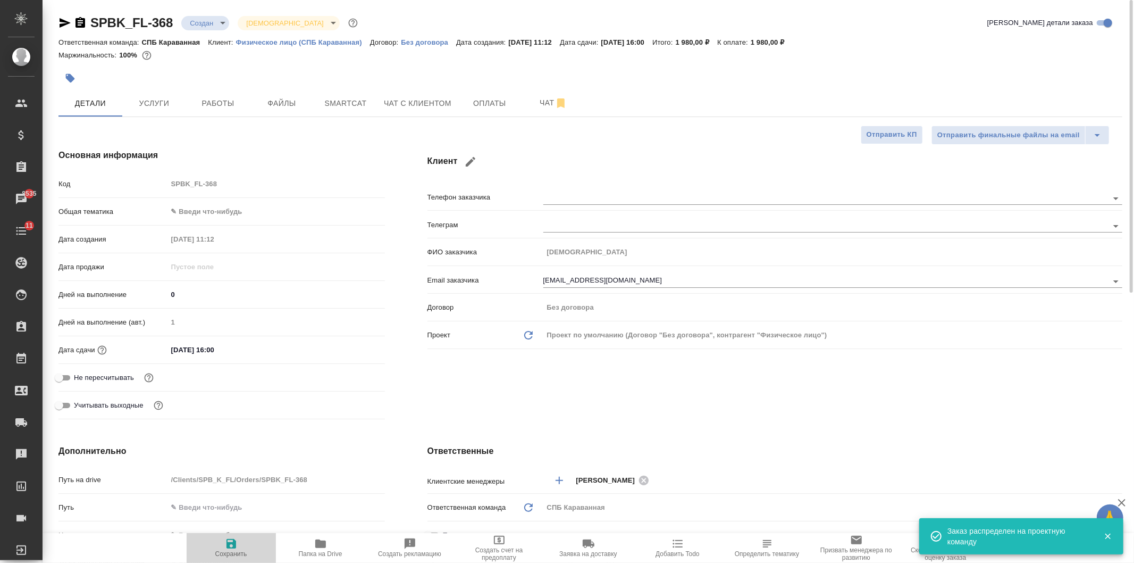
click at [240, 542] on span "Сохранить" at bounding box center [231, 547] width 77 height 20
type textarea "x"
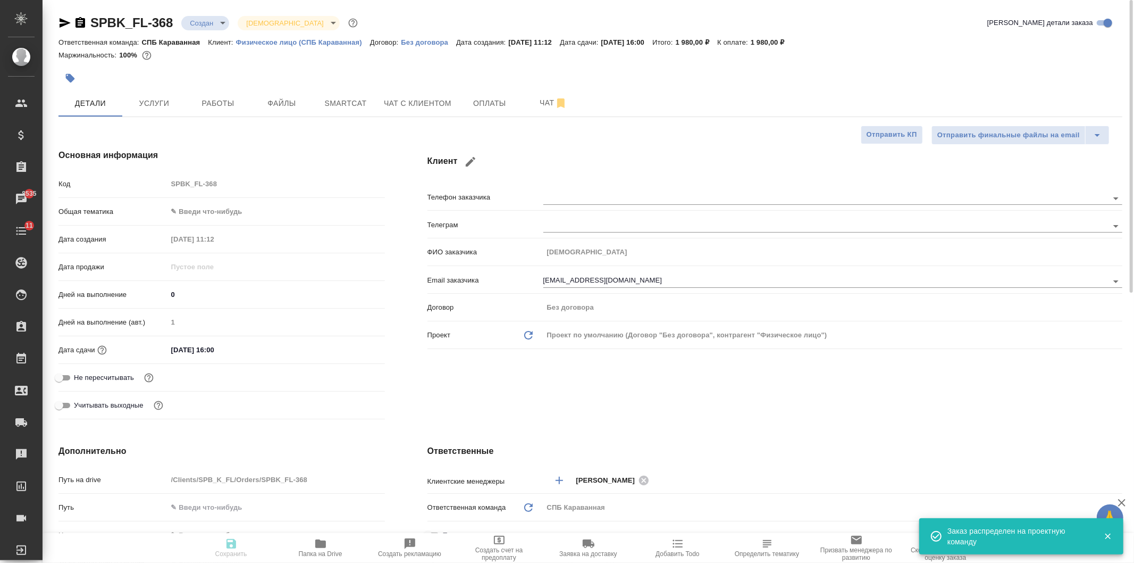
type textarea "x"
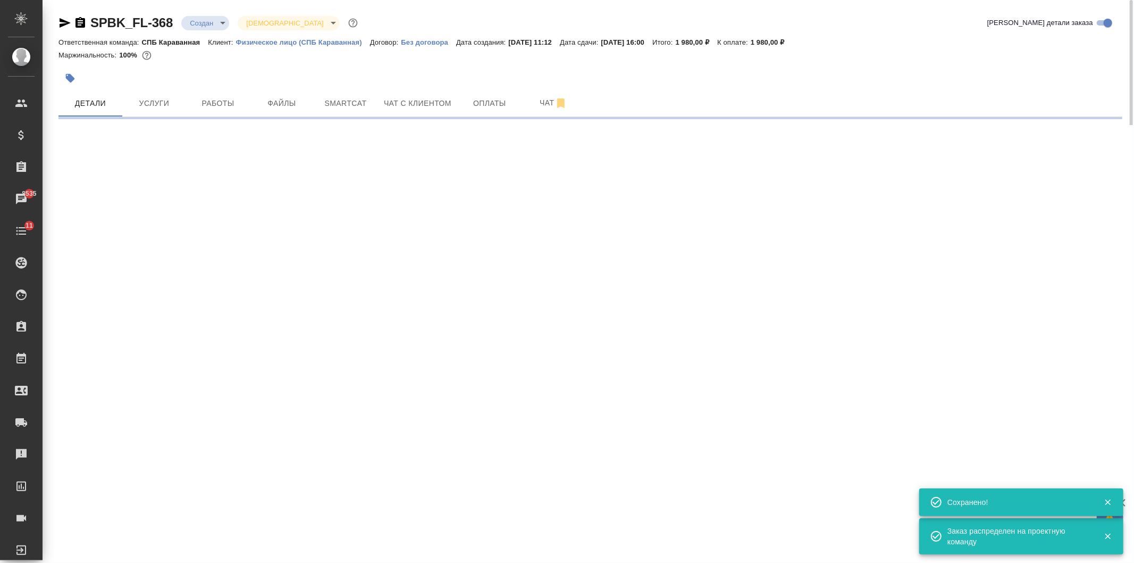
select select "RU"
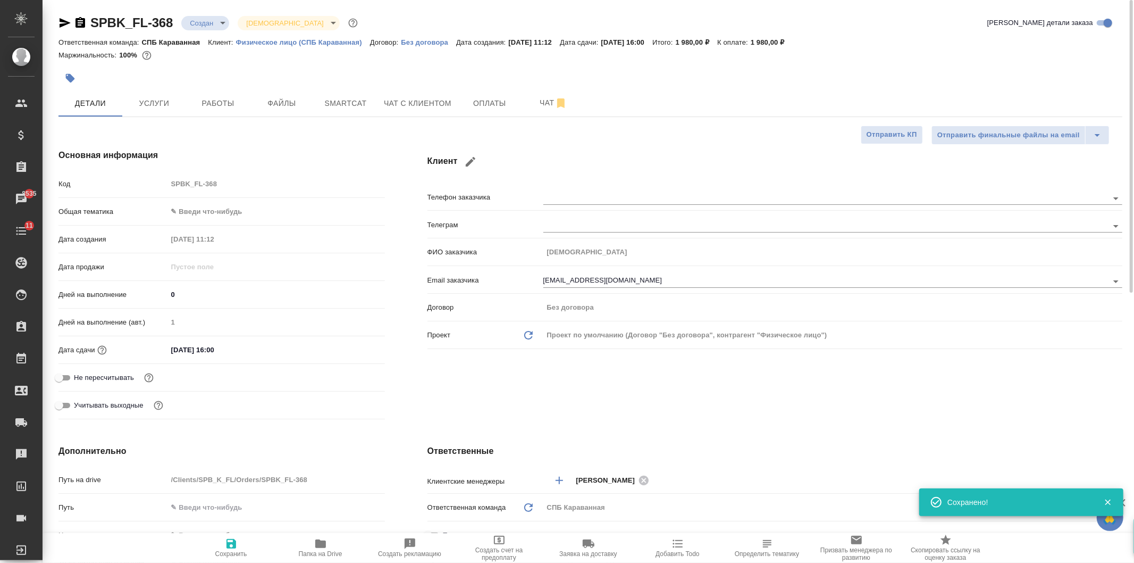
type textarea "x"
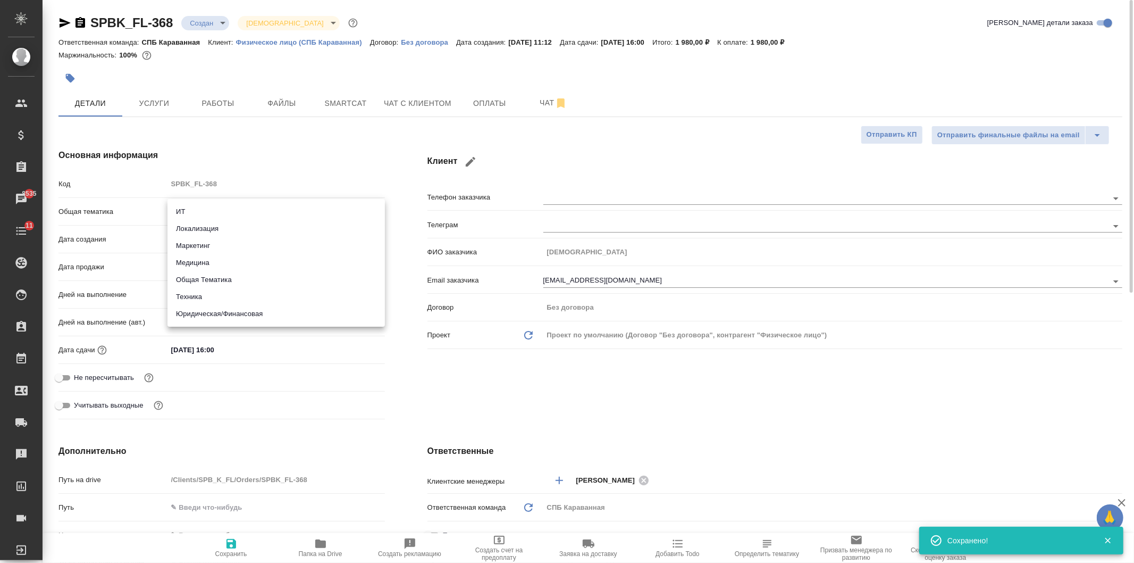
click at [221, 212] on body "🙏 .cls-1 fill:#fff; AWATERA Ivanova Arina Клиенты Спецификации Заказы 8535 Чаты…" at bounding box center [567, 281] width 1134 height 563
click at [262, 314] on li "Юридическая/Финансовая" at bounding box center [277, 313] width 218 height 17
type input "yr-fn"
type textarea "x"
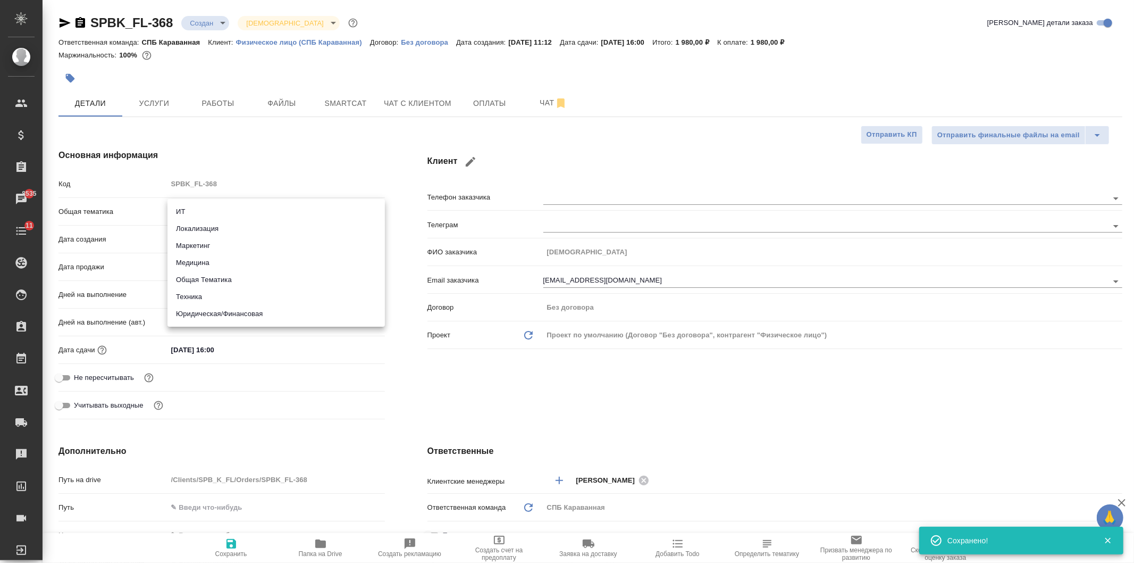
type textarea "x"
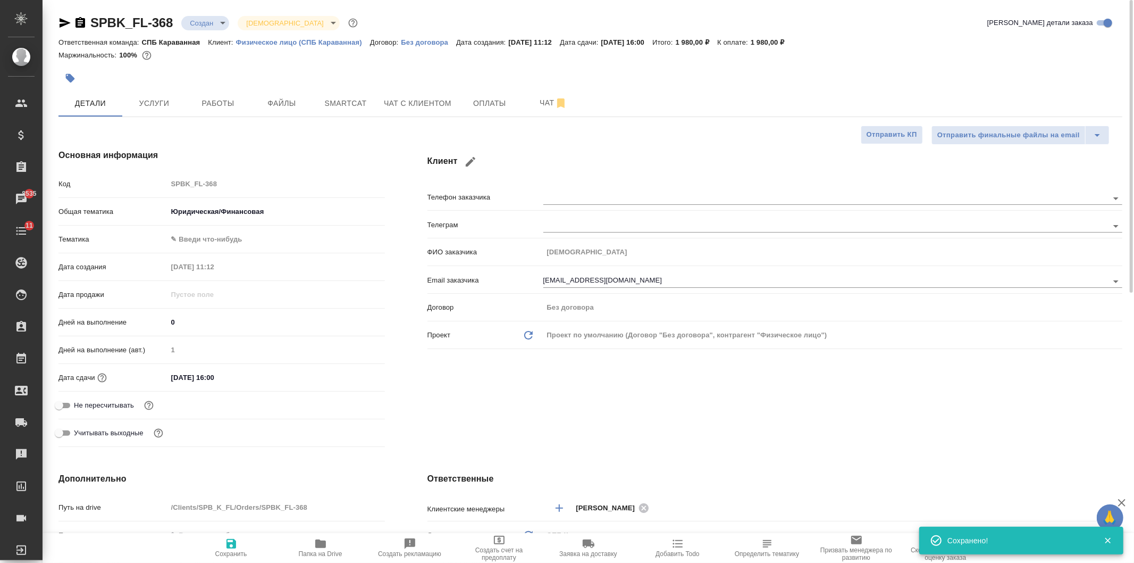
click at [201, 239] on body "🙏 .cls-1 fill:#fff; AWATERA Ivanova Arina Клиенты Спецификации Заказы 8535 Чаты…" at bounding box center [567, 281] width 1134 height 563
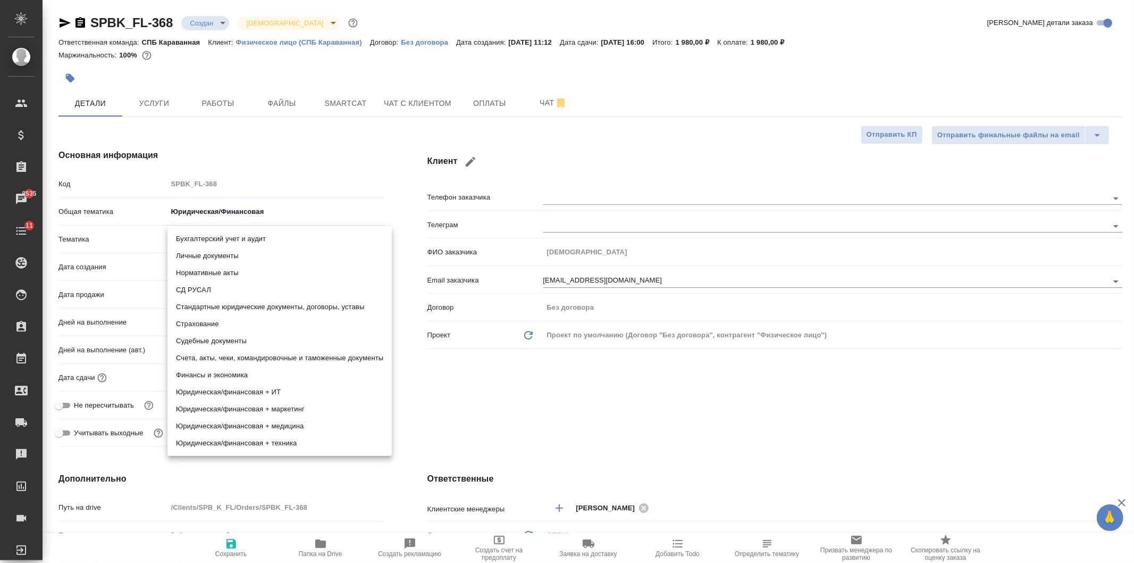
click at [219, 255] on li "Личные документы" at bounding box center [280, 255] width 224 height 17
type textarea "x"
type input "5a8b8b956a9677013d343cfe"
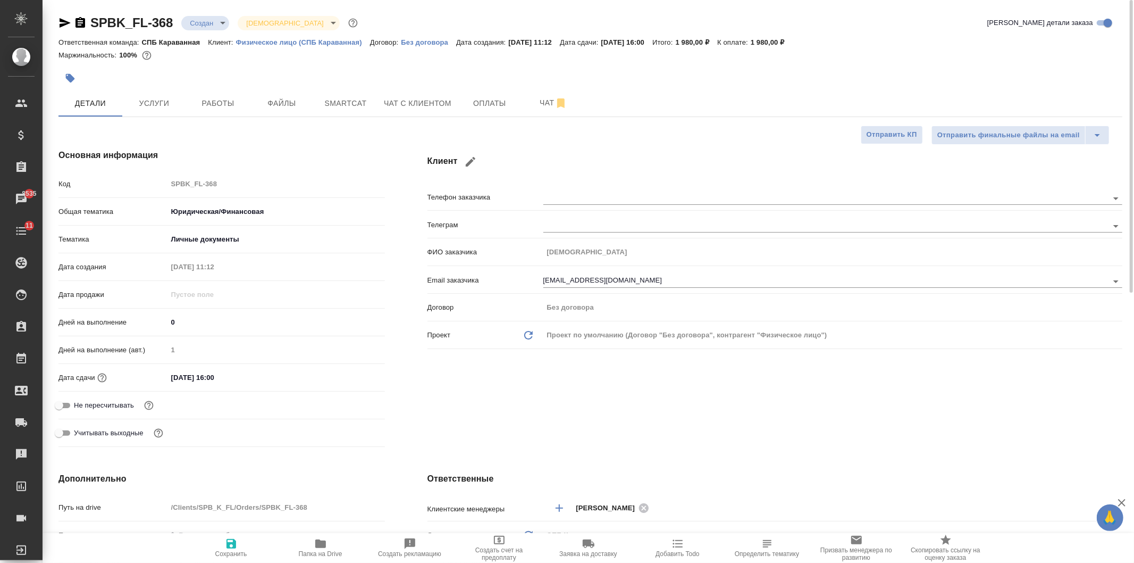
click at [225, 535] on button "Сохранить" at bounding box center [231, 548] width 89 height 30
type textarea "x"
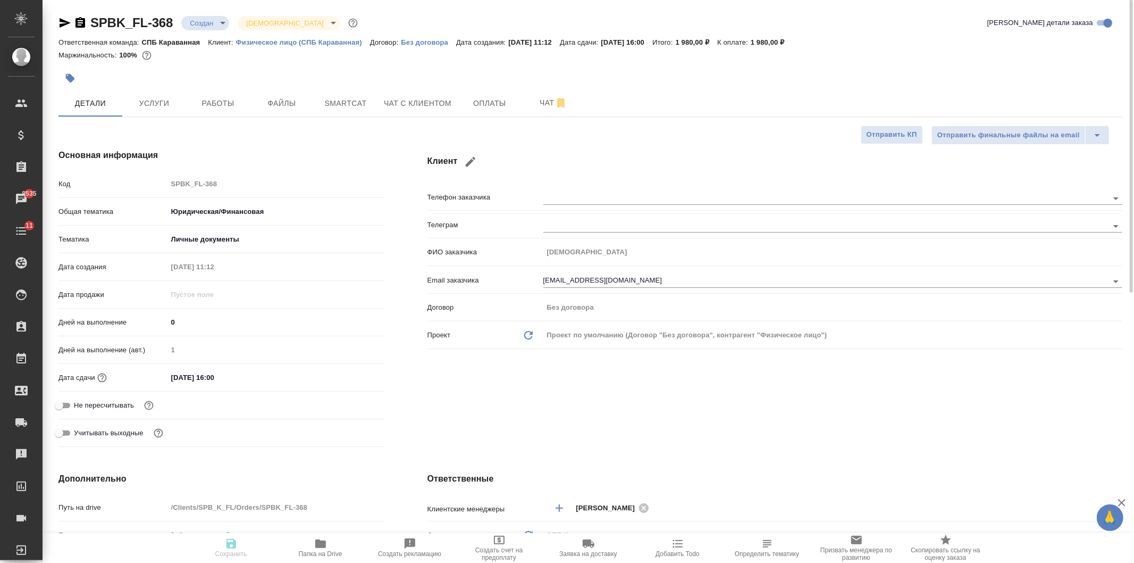
type textarea "x"
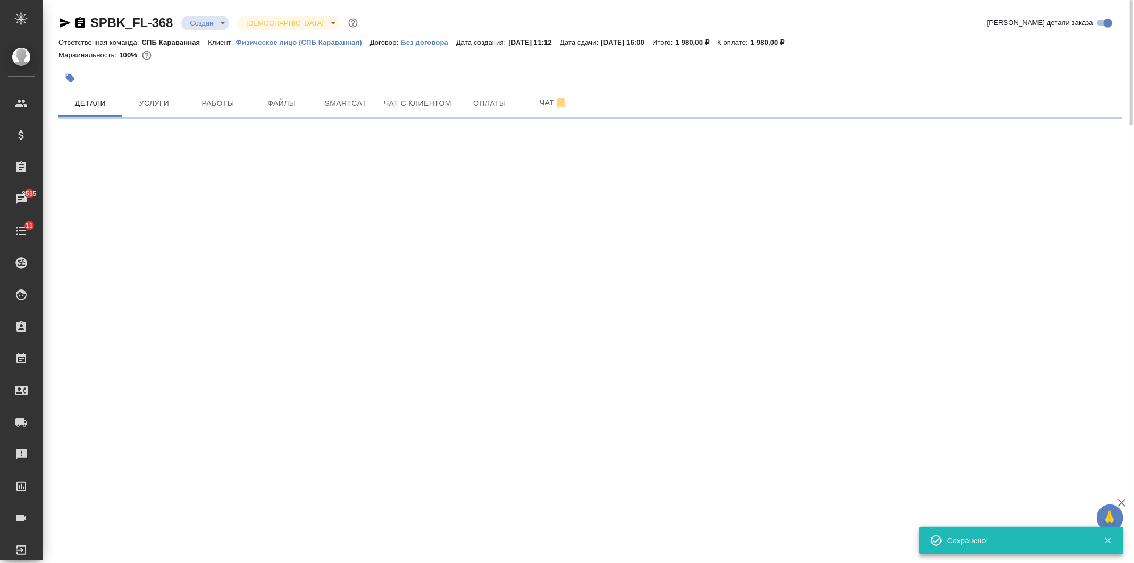
select select "RU"
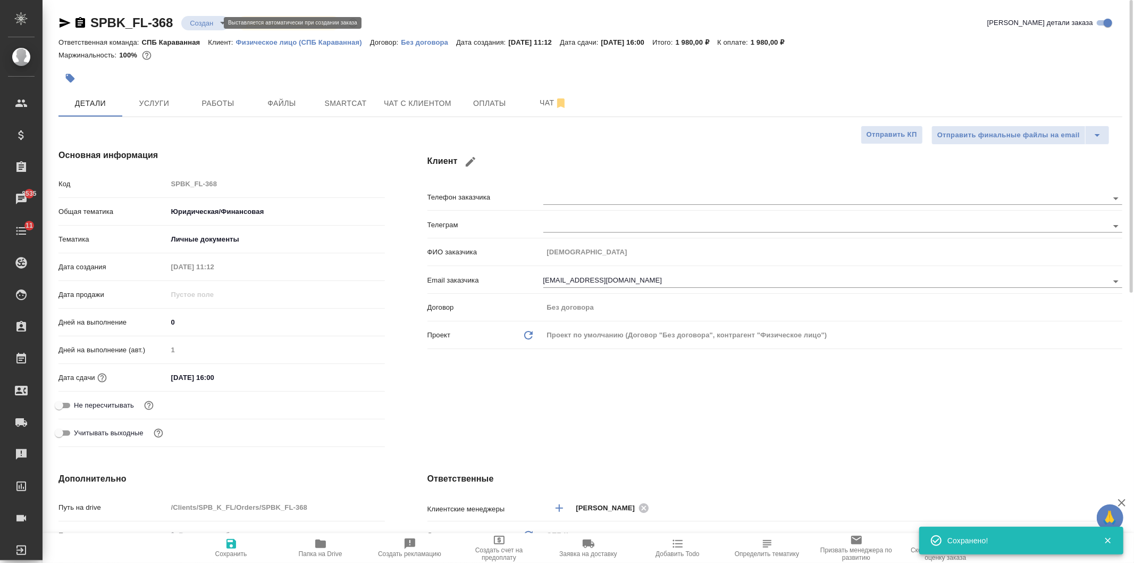
type textarea "x"
click at [198, 20] on body "🙏 .cls-1 fill:#fff; AWATERA Ivanova Arina Клиенты Спецификации Заказы 8535 Чаты…" at bounding box center [567, 281] width 1134 height 563
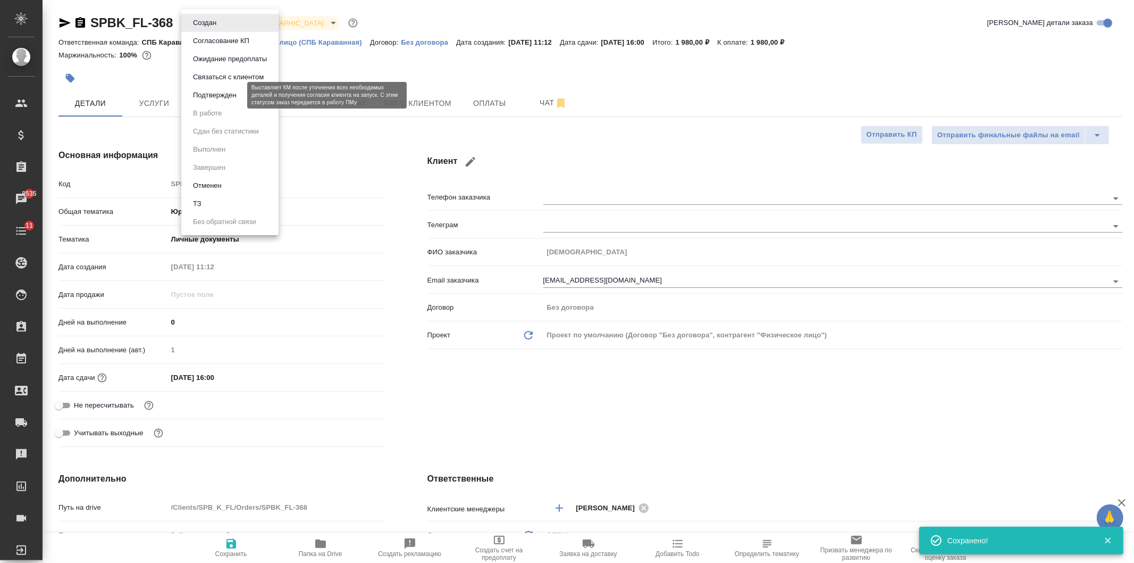
click at [231, 97] on button "Подтвержден" at bounding box center [215, 95] width 50 height 12
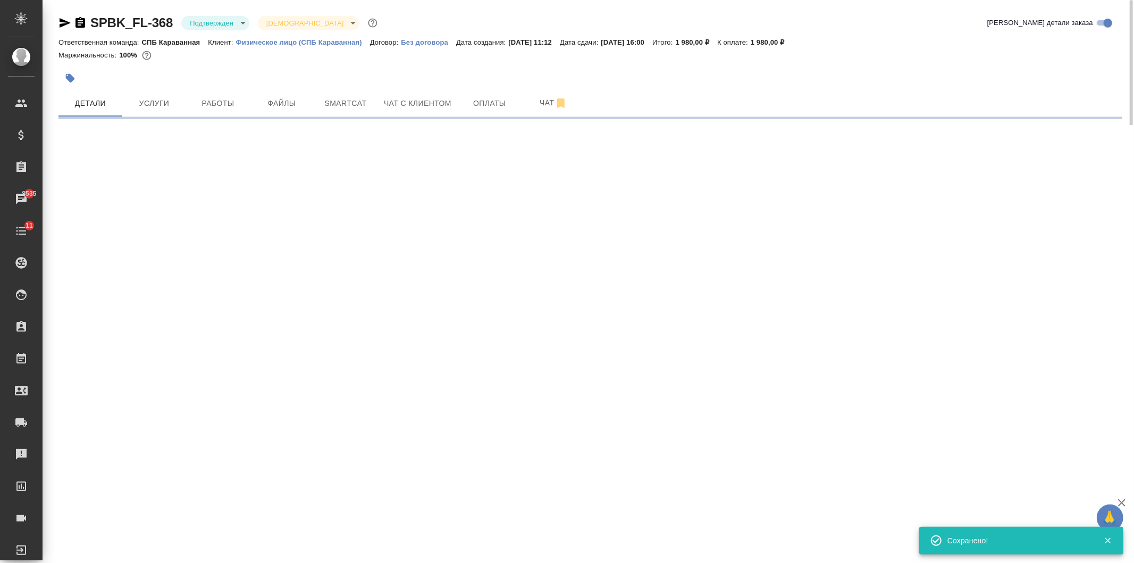
select select "RU"
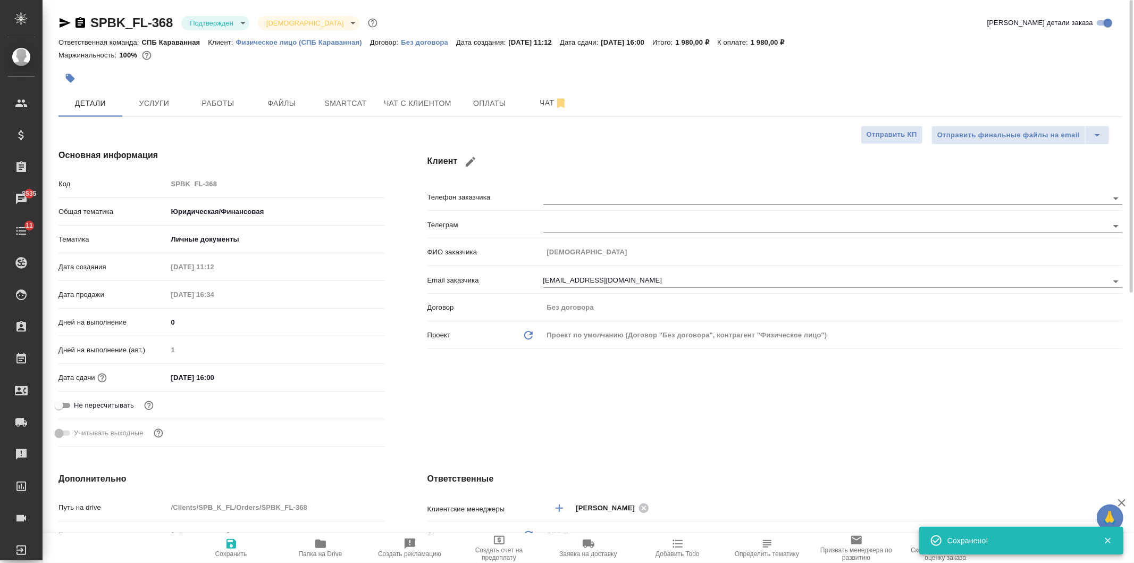
type textarea "x"
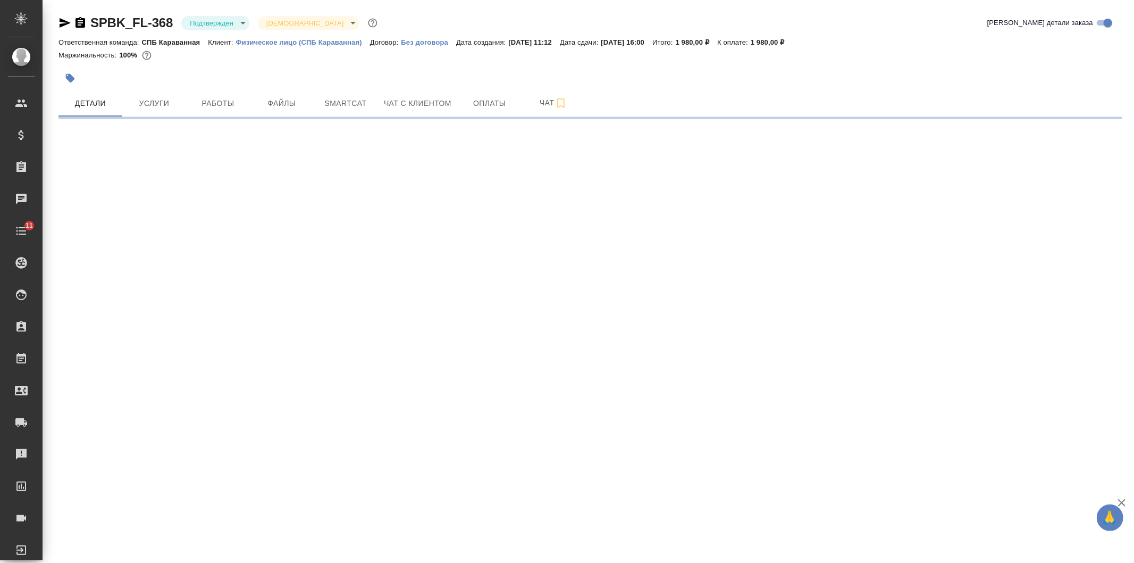
select select "RU"
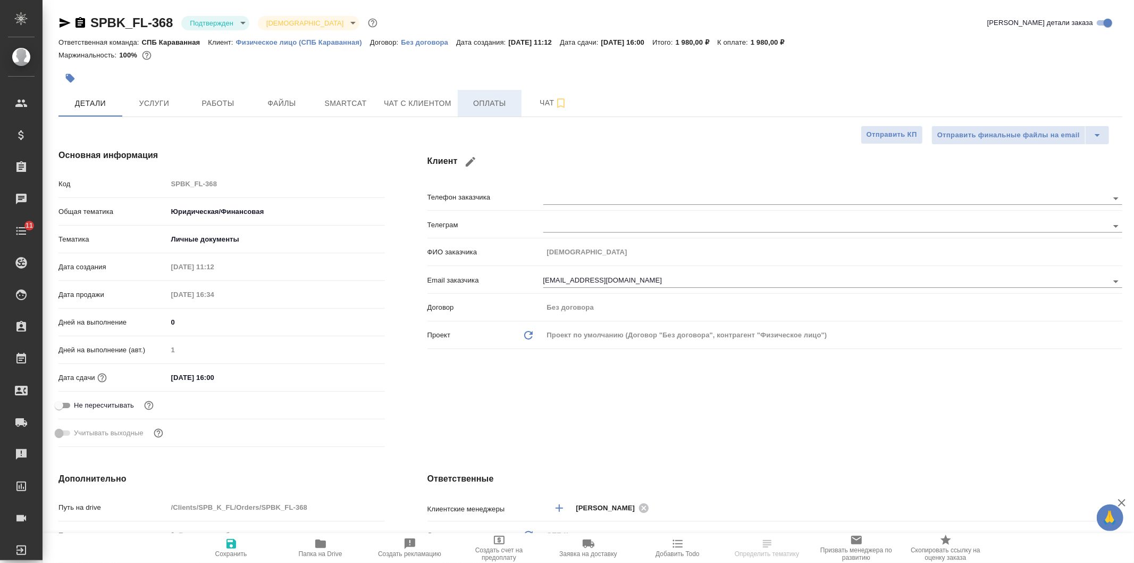
click at [502, 109] on span "Оплаты" at bounding box center [489, 103] width 51 height 13
type textarea "x"
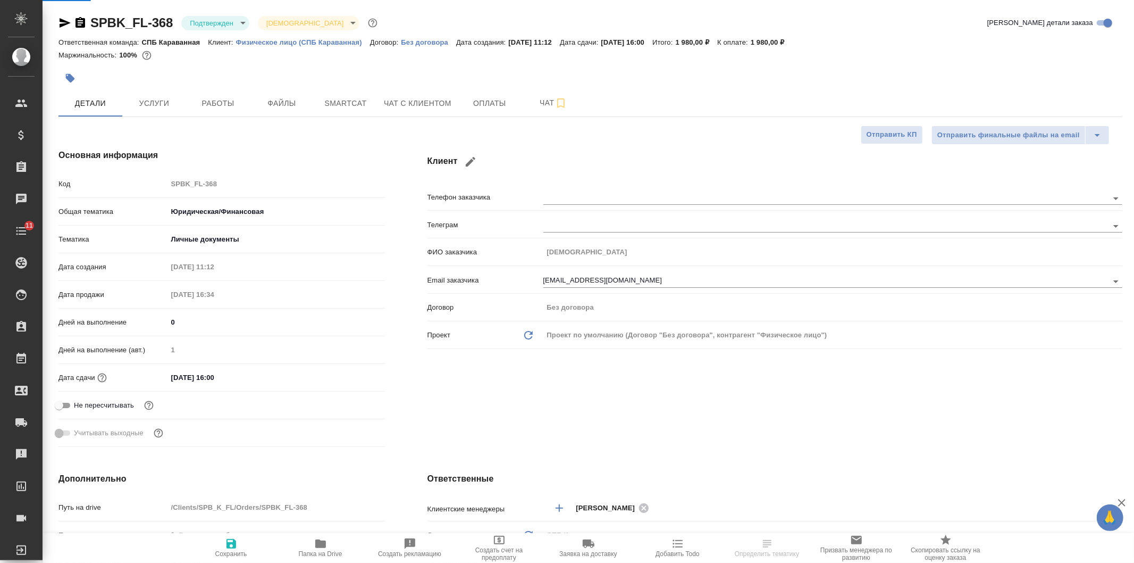
type textarea "x"
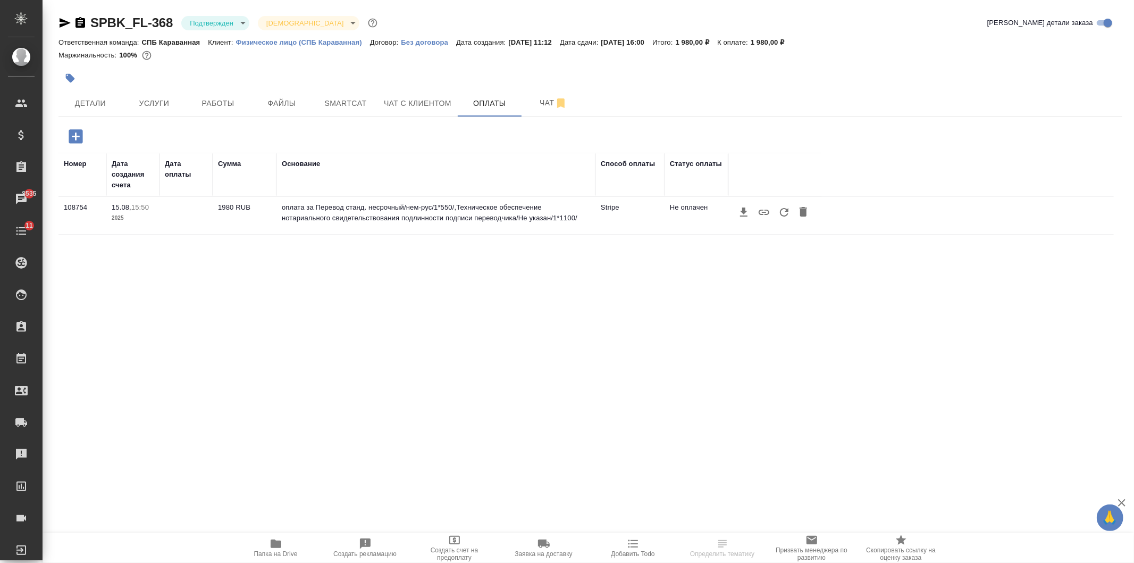
click at [798, 210] on icon "button" at bounding box center [803, 211] width 13 height 13
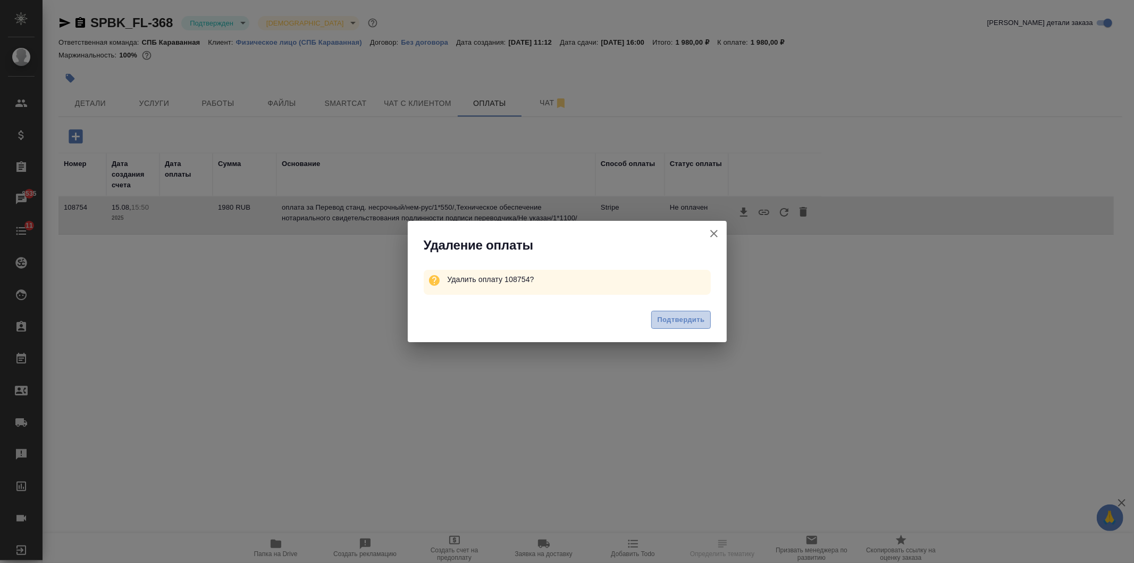
click at [690, 320] on span "Подтвердить" at bounding box center [680, 320] width 47 height 12
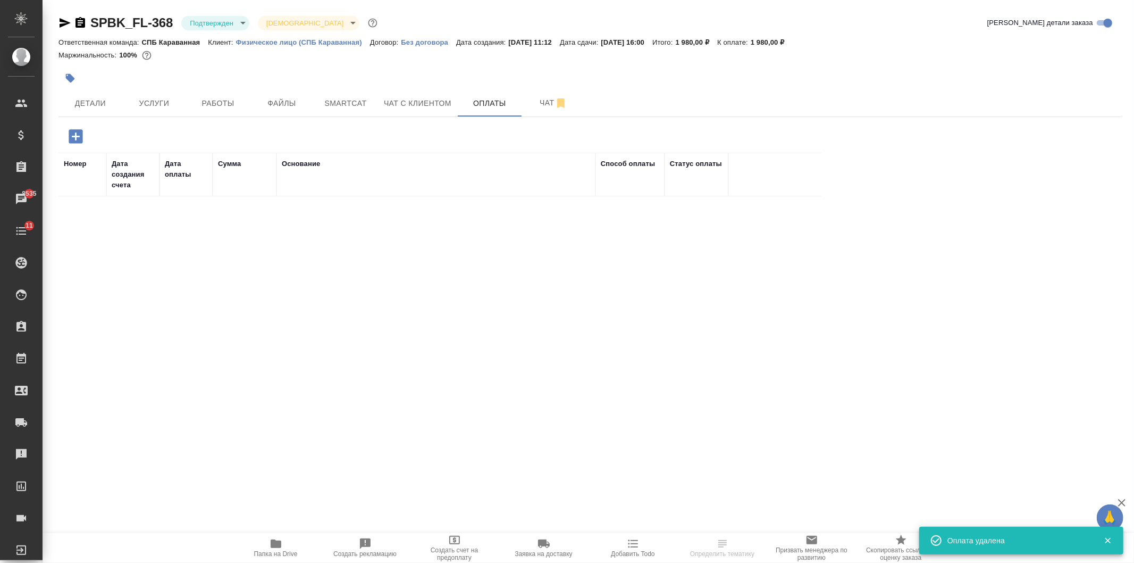
click at [70, 136] on icon "button" at bounding box center [76, 136] width 14 height 14
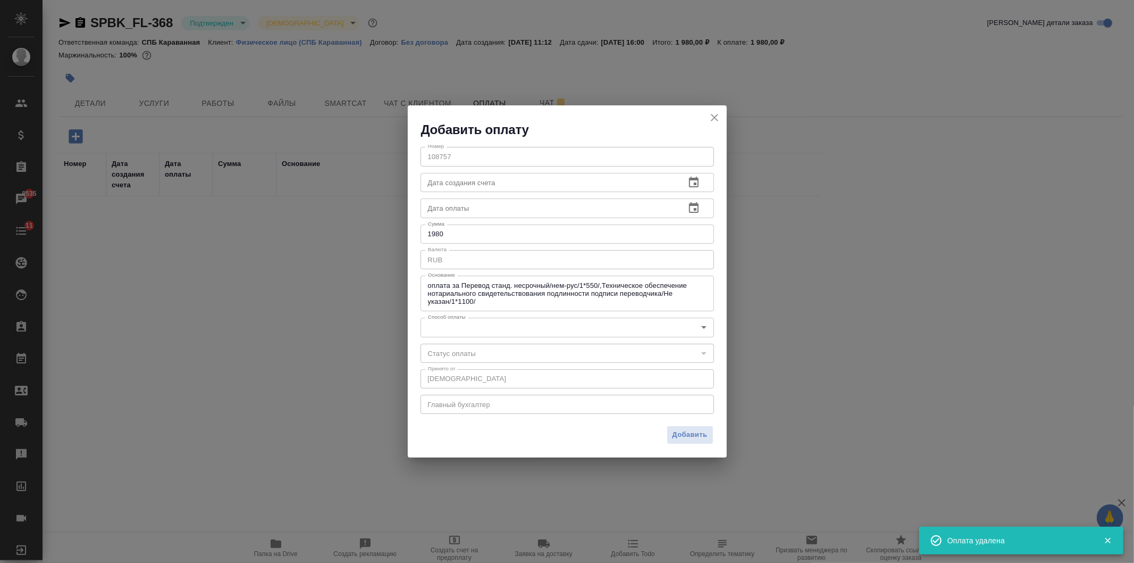
click at [524, 327] on body "🙏 .cls-1 fill:#fff; AWATERA [PERSON_NAME] Спецификации Заказы 8535 Чаты 11 Todo…" at bounding box center [567, 281] width 1134 height 563
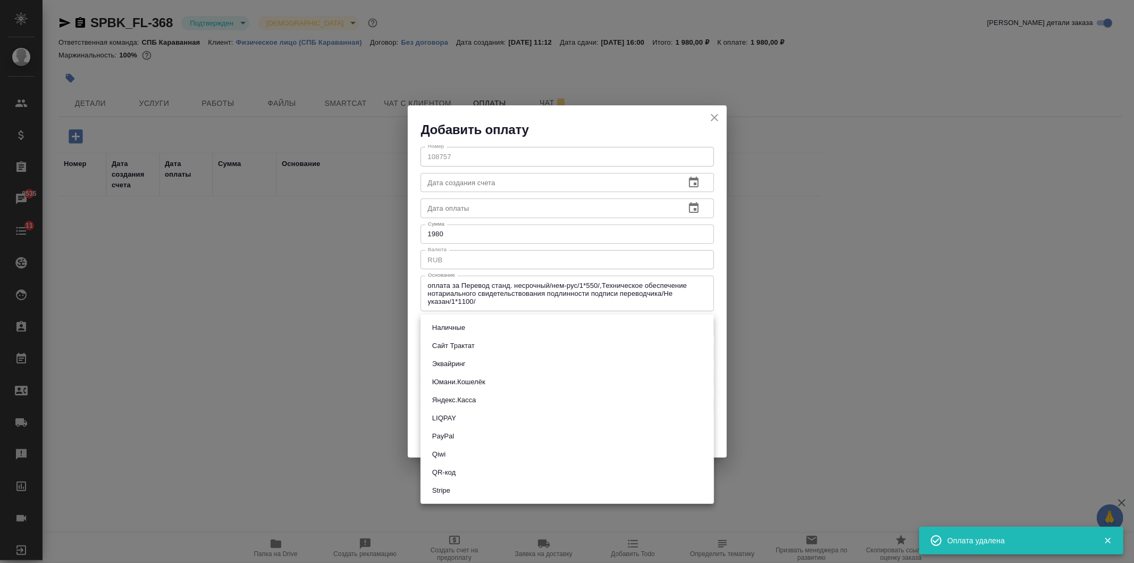
click at [463, 343] on button "Сайт Трактат" at bounding box center [453, 346] width 49 height 12
type input "site-traktat"
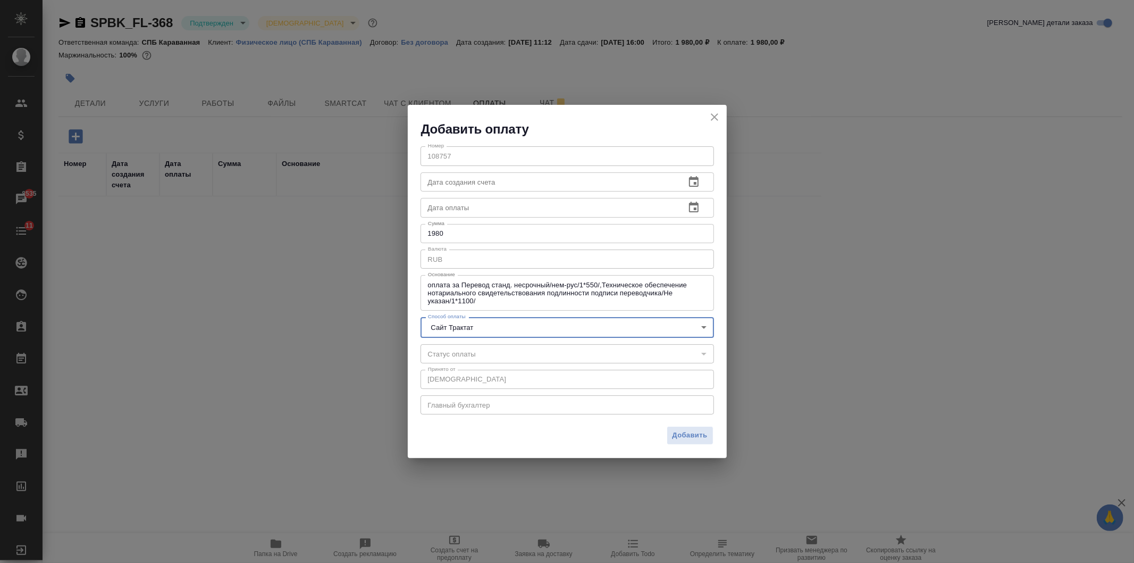
click at [697, 178] on icon "button" at bounding box center [694, 181] width 10 height 11
click at [695, 185] on icon "button" at bounding box center [694, 182] width 13 height 13
click at [697, 205] on icon "button" at bounding box center [694, 207] width 10 height 11
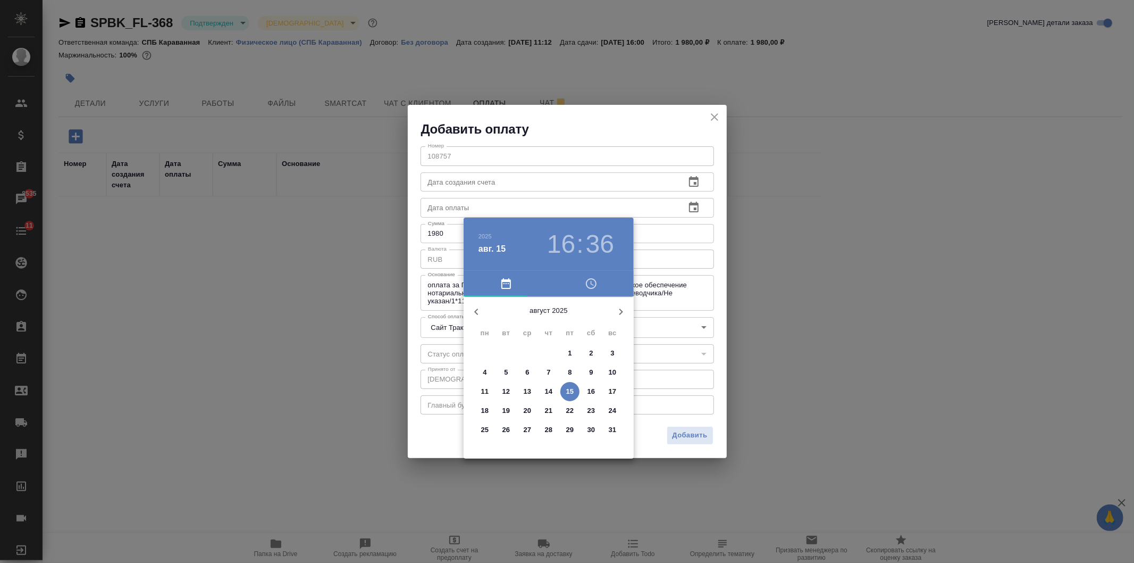
click at [615, 203] on div at bounding box center [567, 281] width 1134 height 563
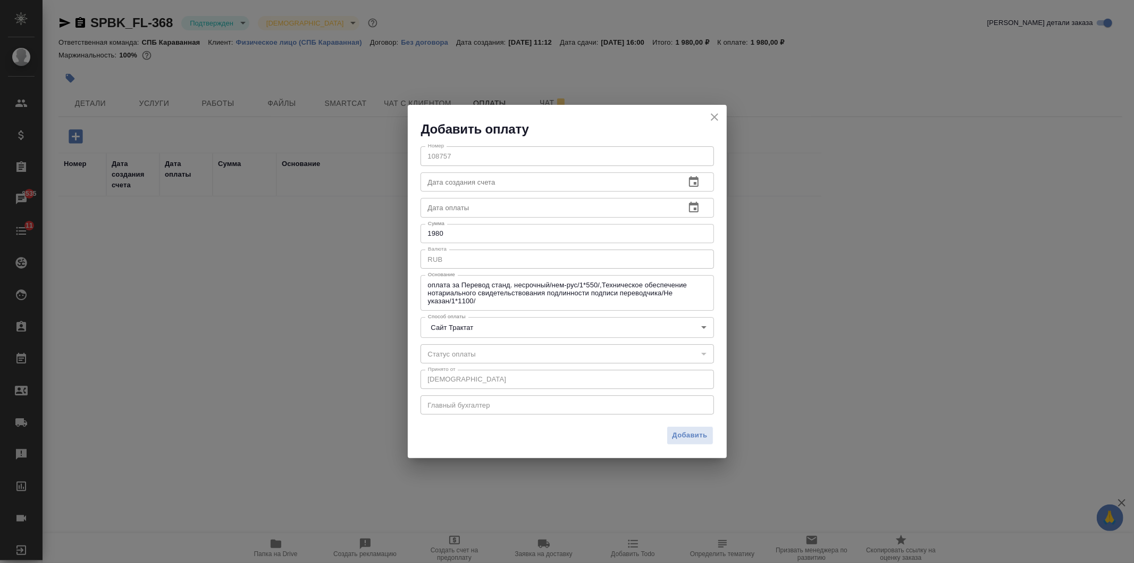
click at [589, 172] on input "text" at bounding box center [549, 181] width 256 height 19
click at [545, 211] on input "text" at bounding box center [549, 207] width 256 height 19
click at [544, 211] on input "text" at bounding box center [549, 207] width 256 height 19
click at [691, 206] on icon "button" at bounding box center [694, 207] width 13 height 13
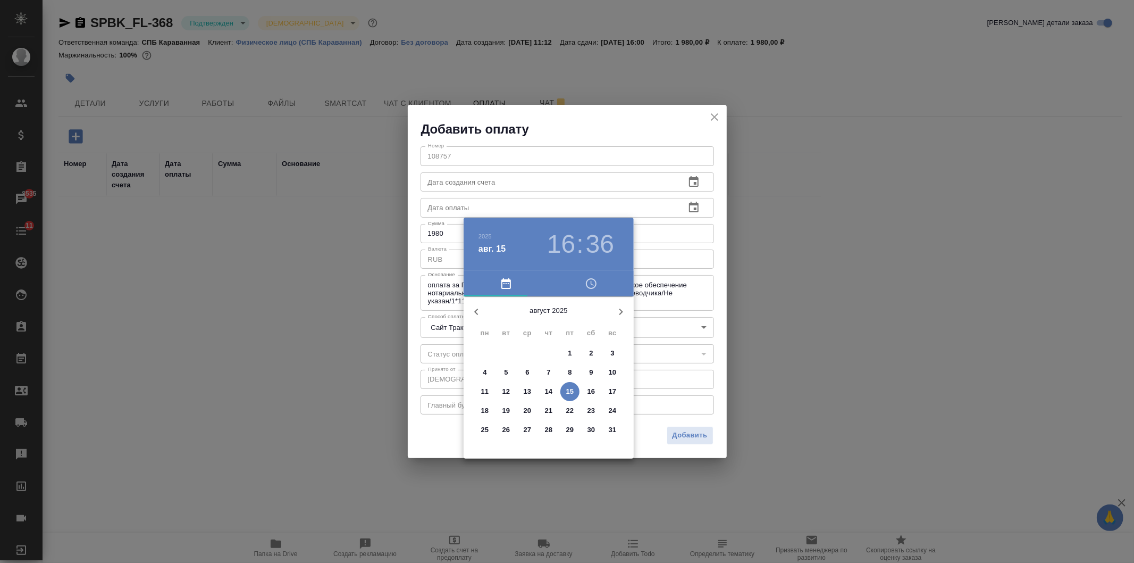
click at [678, 262] on div at bounding box center [567, 281] width 1134 height 563
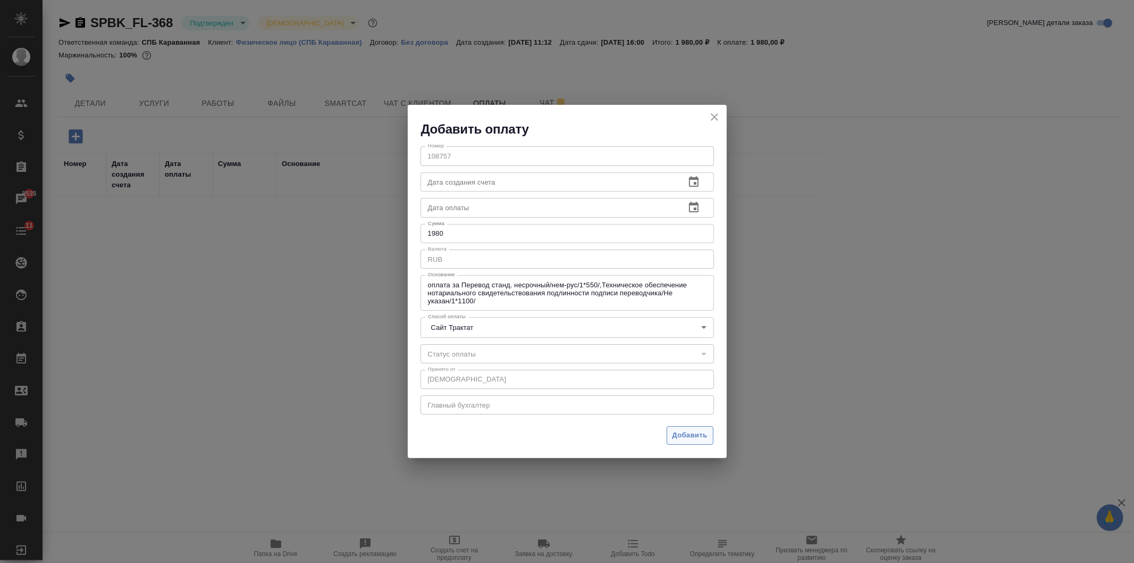
click at [692, 436] on span "Добавить" at bounding box center [690, 435] width 35 height 12
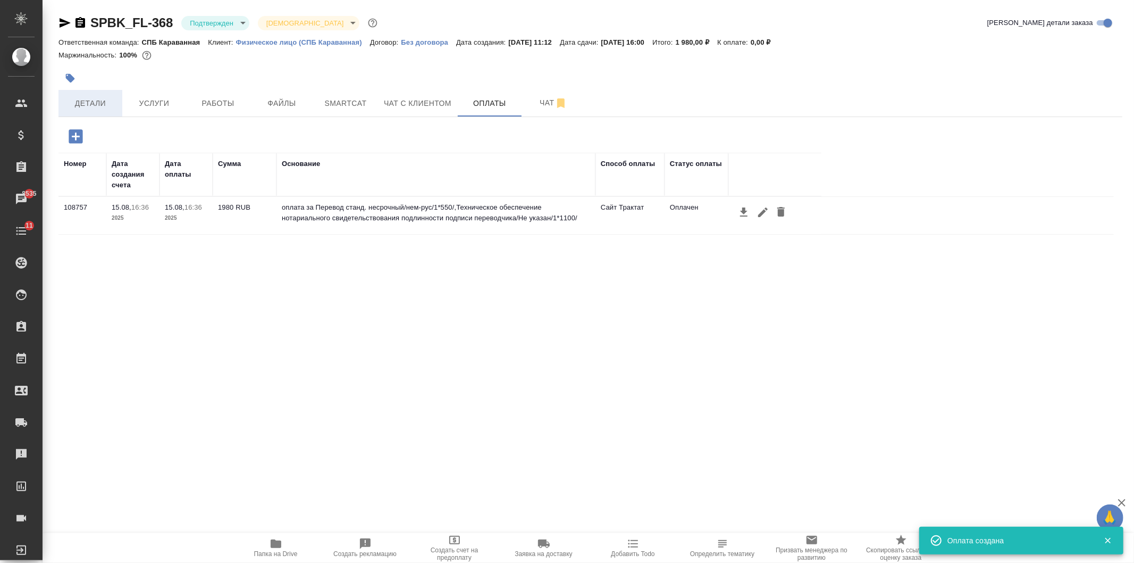
click at [86, 96] on button "Детали" at bounding box center [91, 103] width 64 height 27
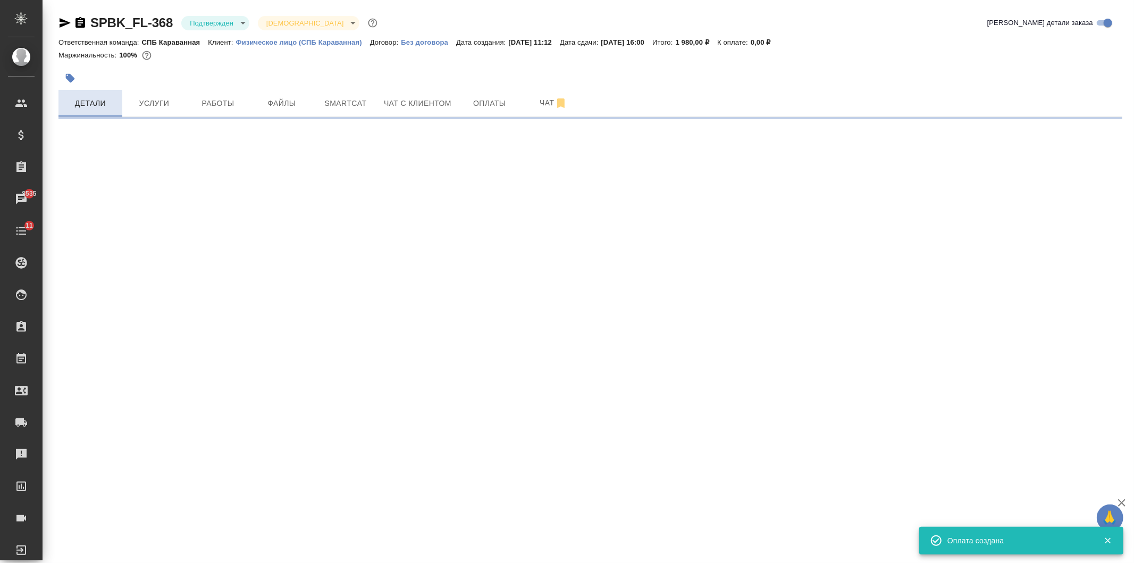
select select "RU"
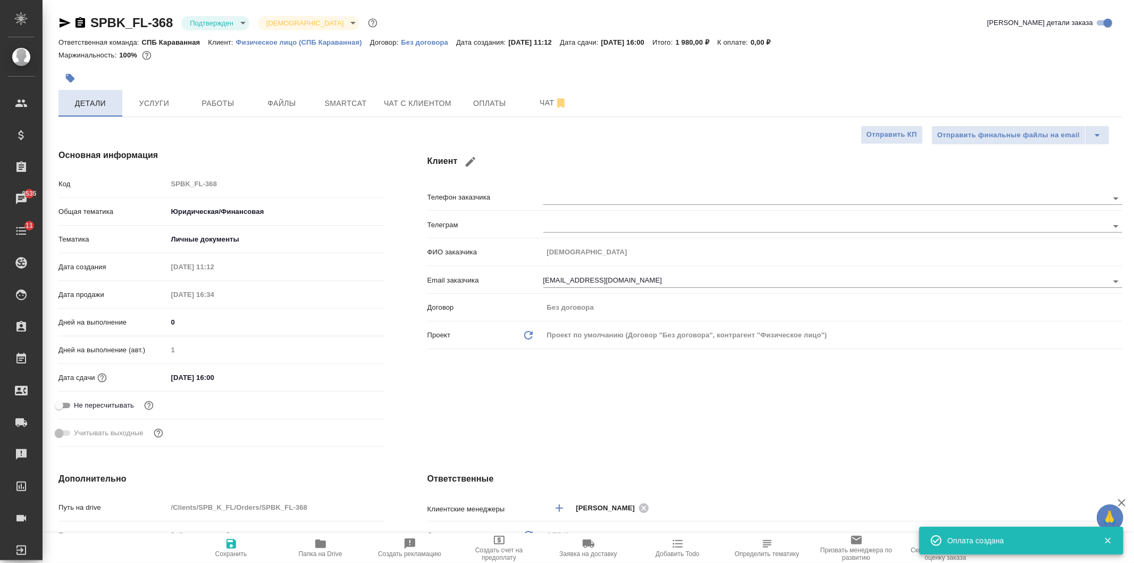
type textarea "x"
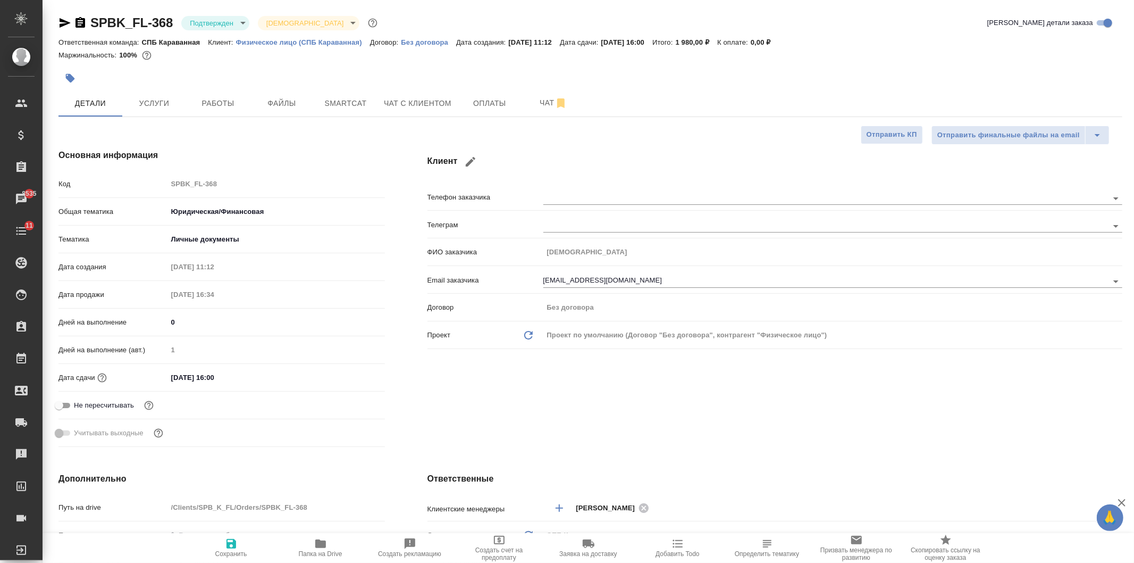
type textarea "x"
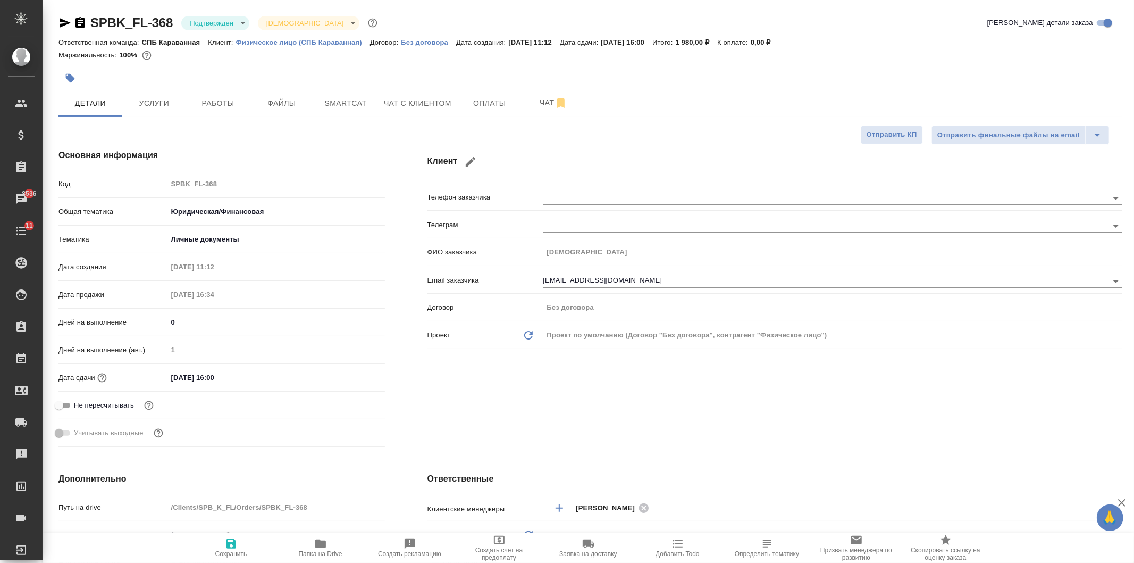
type textarea "x"
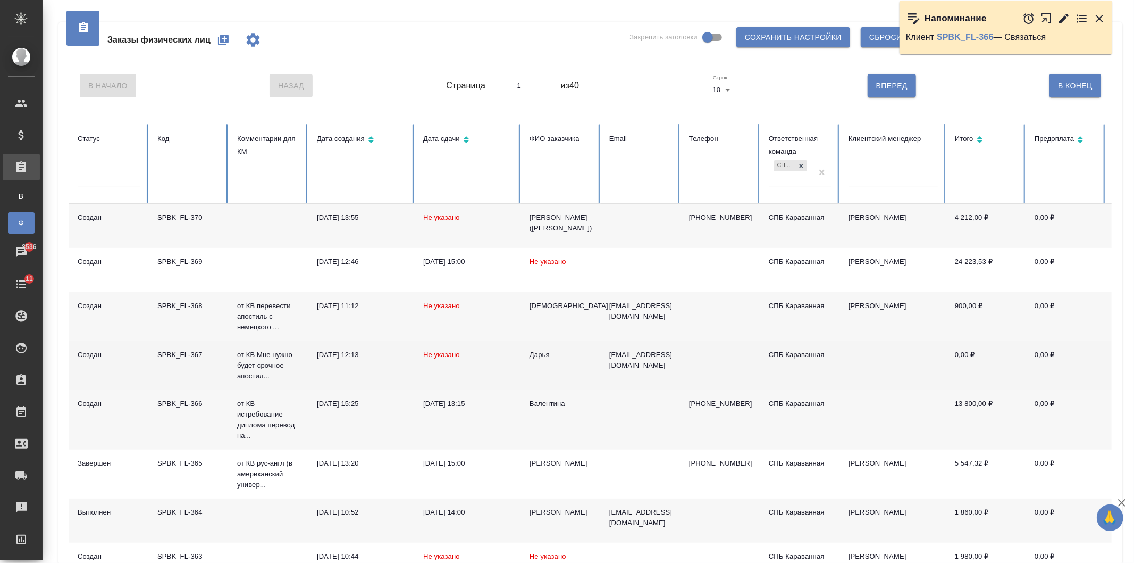
click at [556, 373] on td "Дарья" at bounding box center [561, 365] width 80 height 49
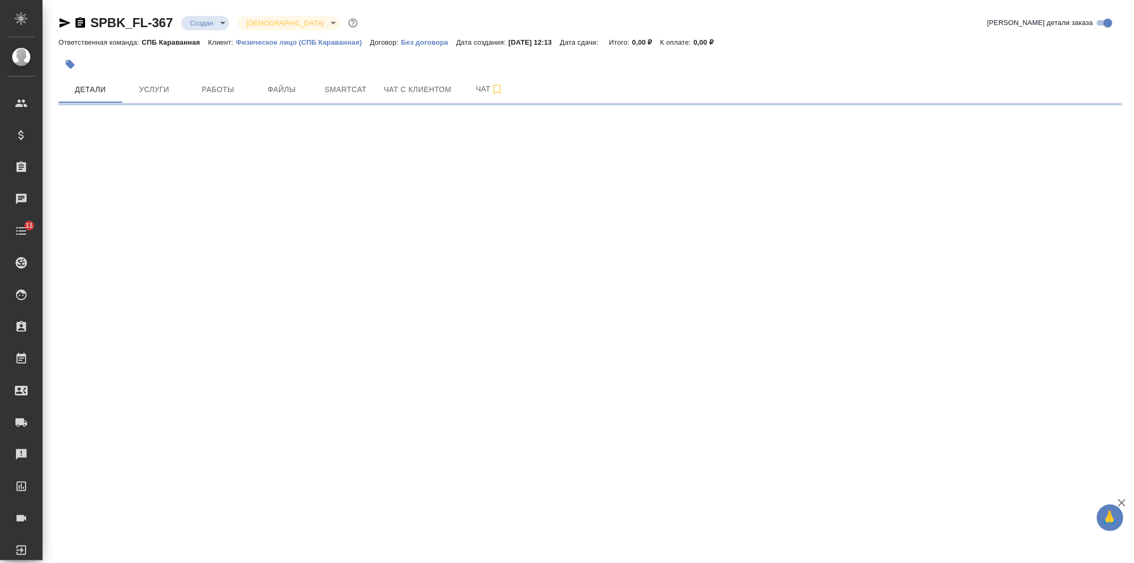
select select "RU"
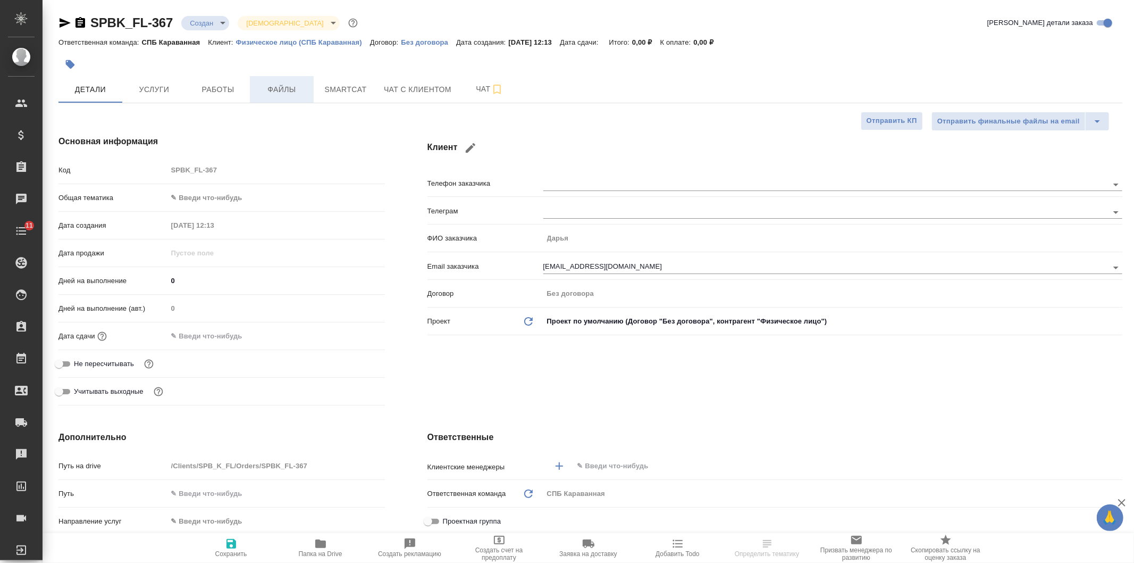
type textarea "x"
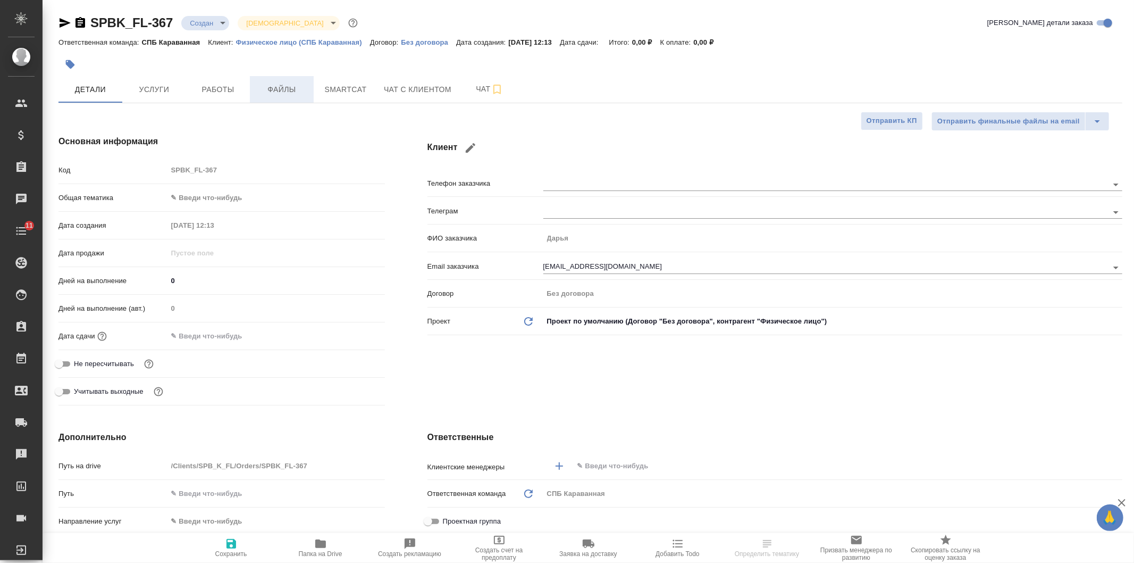
type textarea "x"
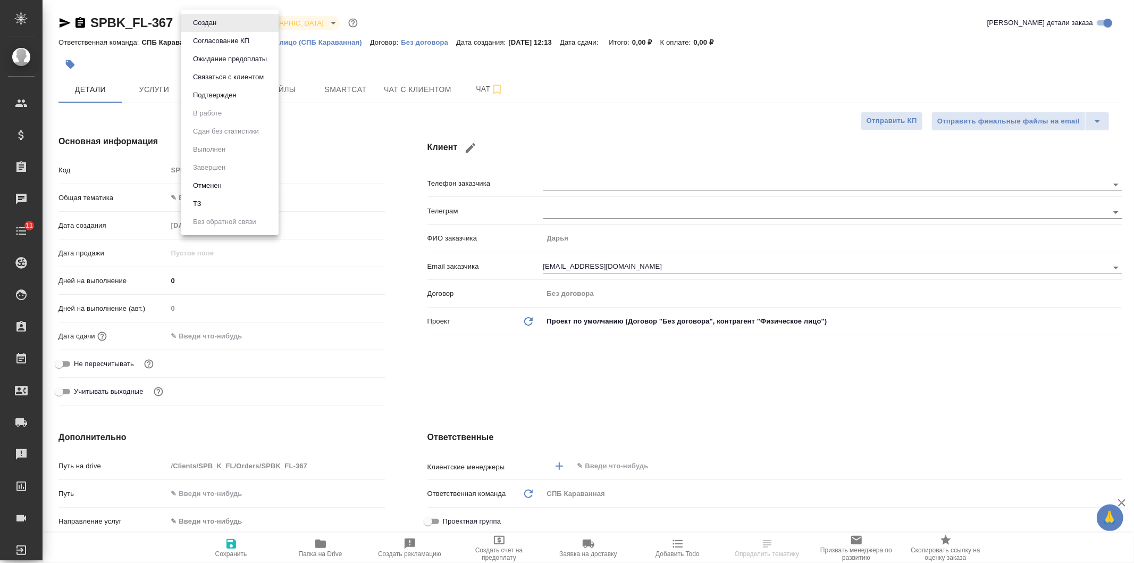
click at [215, 28] on body "🙏 .cls-1 fill:#fff; AWATERA [PERSON_NAME] Спецификации Заказы Чаты 11 Todo Прое…" at bounding box center [567, 281] width 1134 height 563
click at [236, 185] on li "Отменен" at bounding box center [229, 186] width 97 height 18
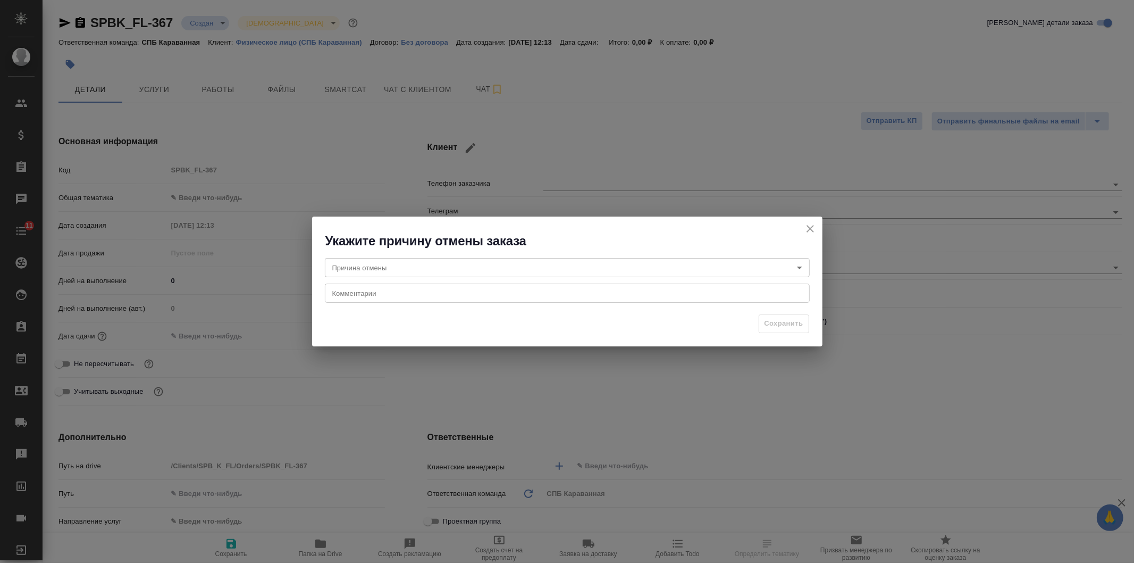
click at [424, 271] on body "🙏 .cls-1 fill:#fff; AWATERA [PERSON_NAME] Спецификации Заказы Чаты 11 Todo Прое…" at bounding box center [567, 281] width 1134 height 563
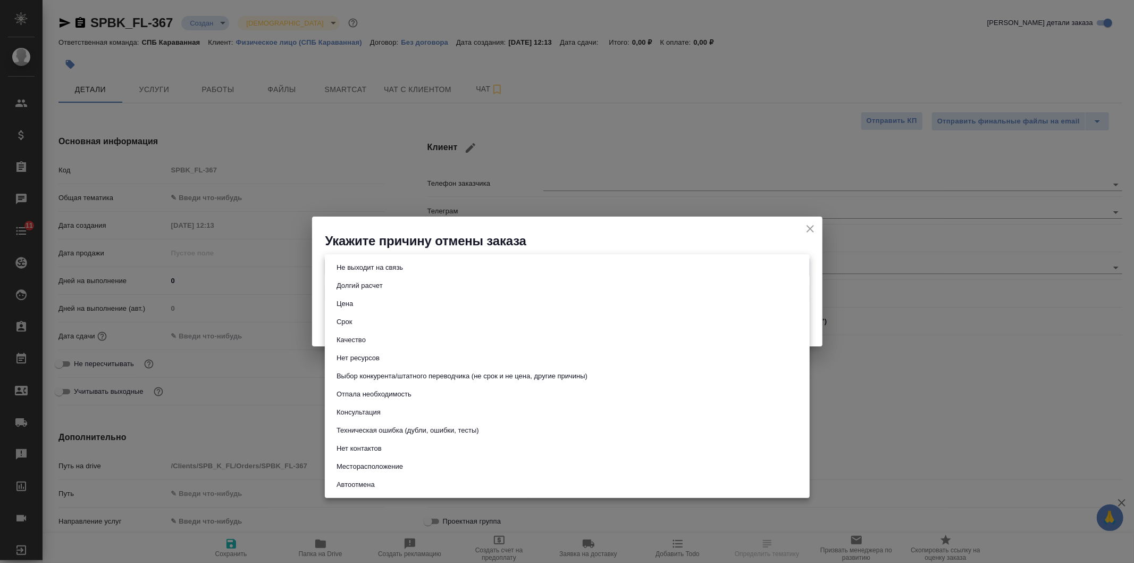
click at [373, 324] on li "Срок" at bounding box center [567, 322] width 485 height 18
type input "term"
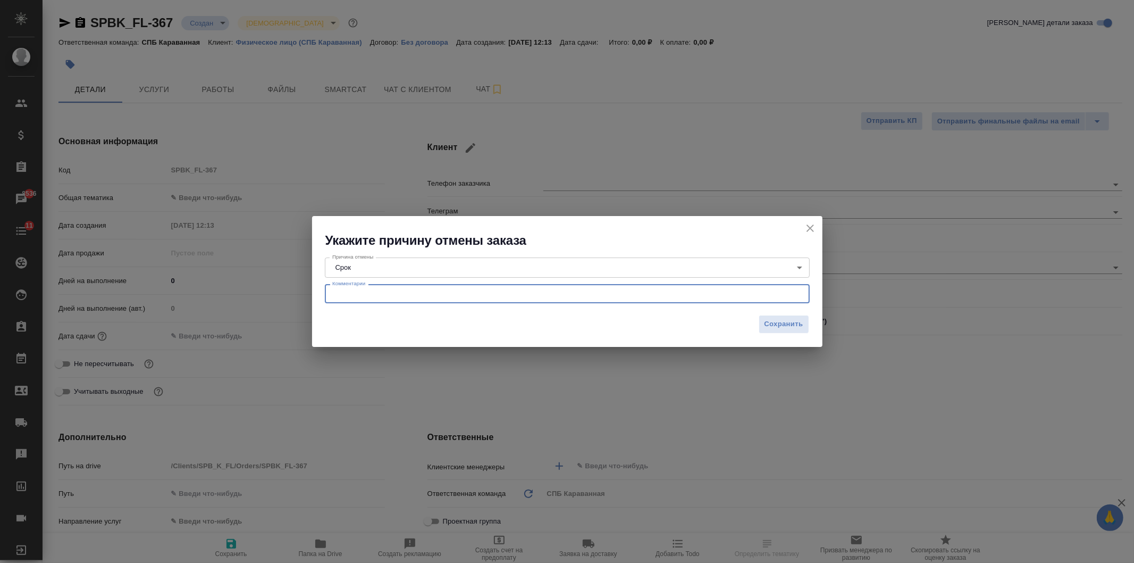
click at [395, 295] on textarea at bounding box center [567, 294] width 470 height 8
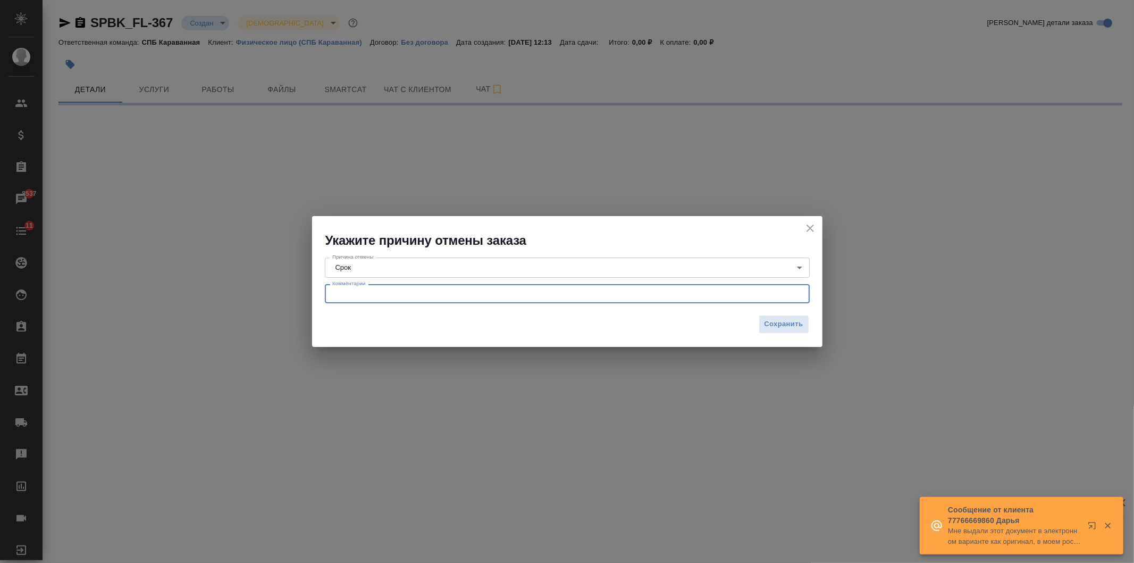
select select "RU"
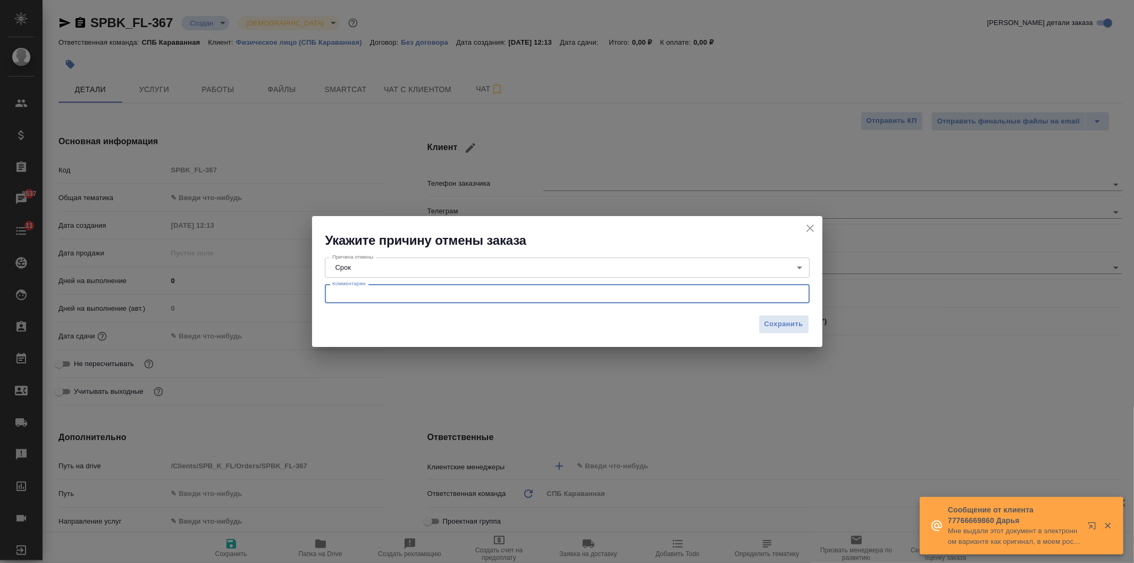
type textarea "x"
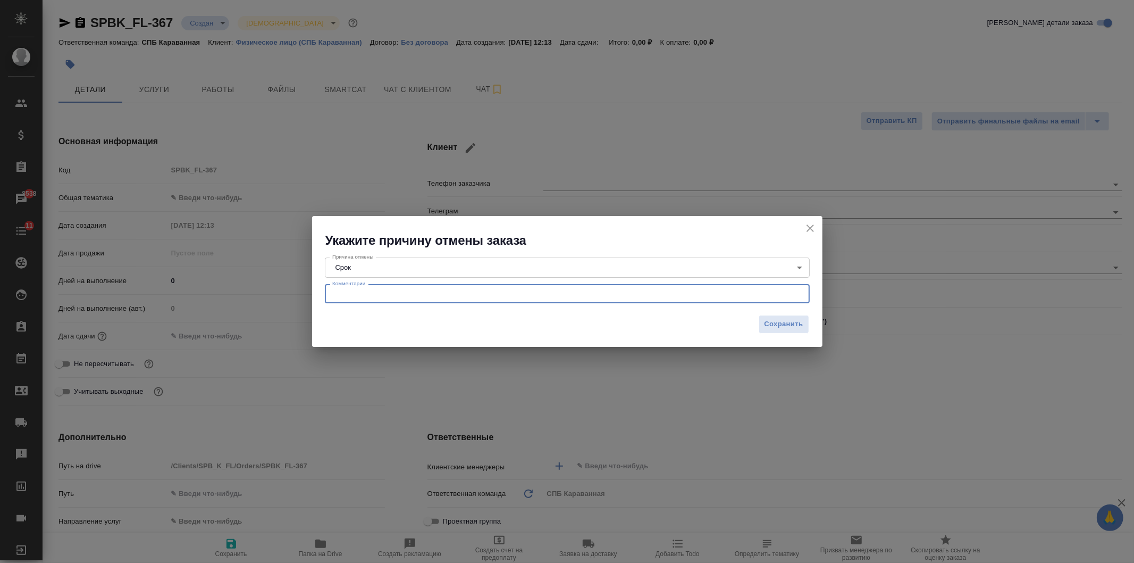
click at [396, 295] on textarea at bounding box center [567, 294] width 470 height 8
type textarea "12 дней на апостиль диплома было слишком долго(("
drag, startPoint x: 521, startPoint y: 295, endPoint x: 235, endPoint y: 274, distance: 286.9
click at [235, 274] on div "Укажите причину отмены заказа Причина отмены Срок term Причина отмены Комментар…" at bounding box center [567, 281] width 1134 height 563
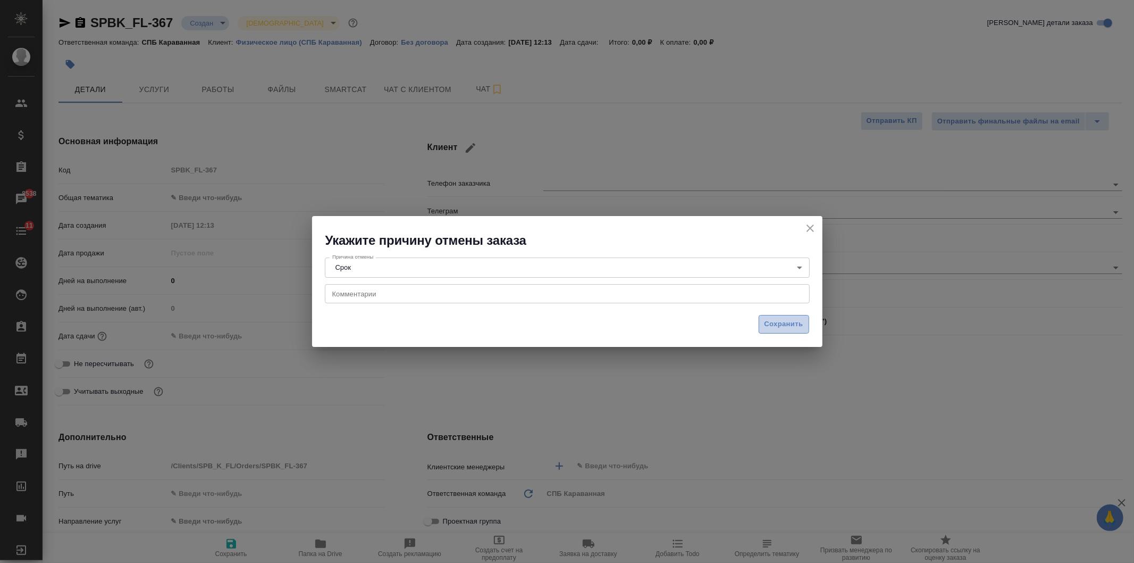
click at [788, 328] on span "Сохранить" at bounding box center [784, 324] width 39 height 12
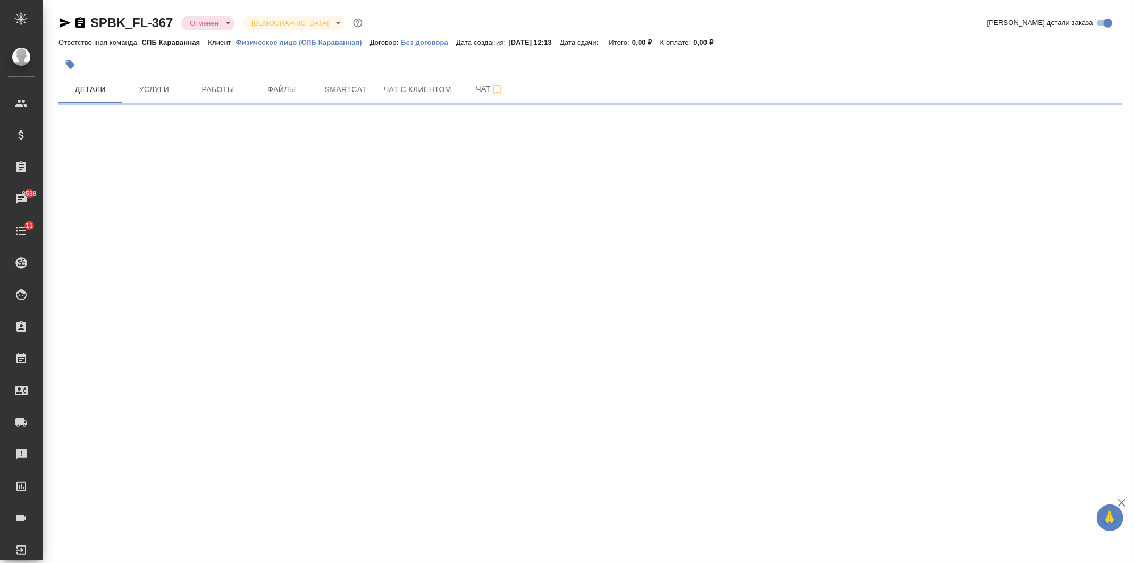
select select "RU"
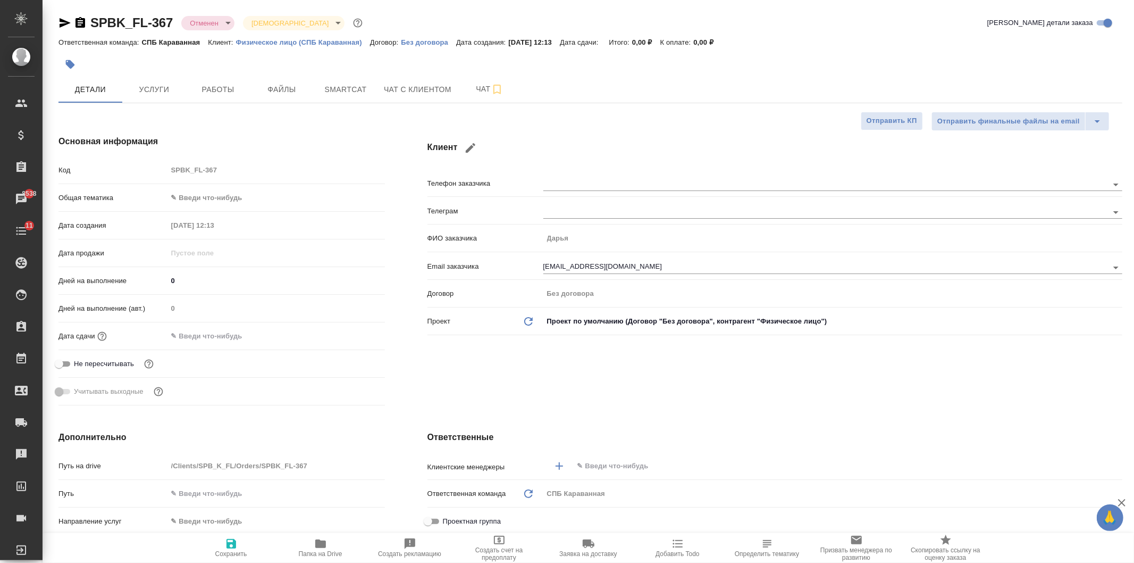
type textarea "x"
click at [718, 400] on div "Клиент Телефон заказчика Телеграм ФИО заказчика [PERSON_NAME] Email заказчика […" at bounding box center [775, 272] width 738 height 317
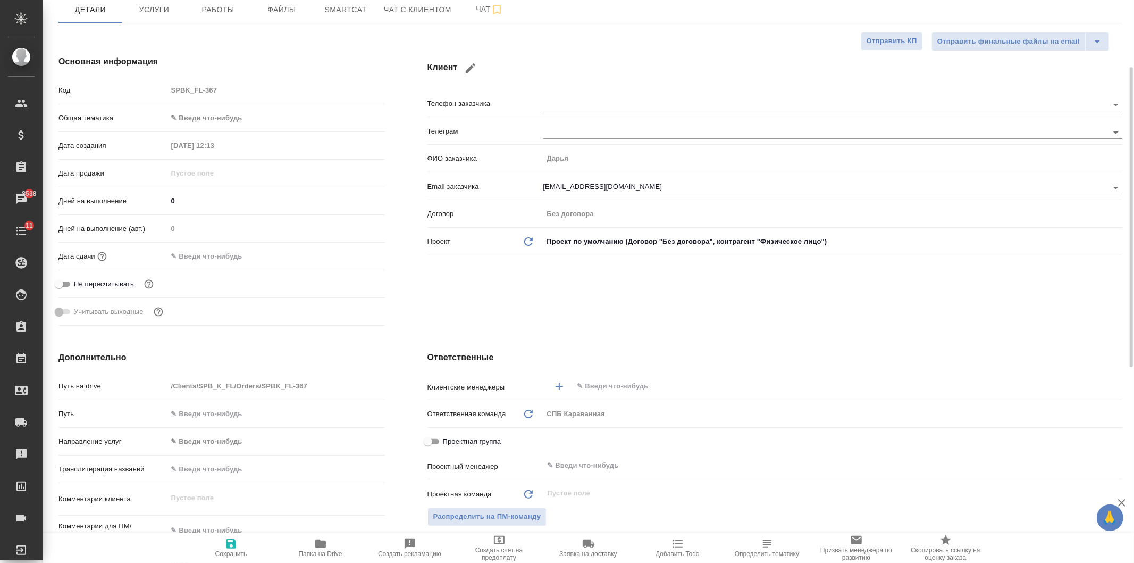
scroll to position [16, 0]
